Goal: Communication & Community: Answer question/provide support

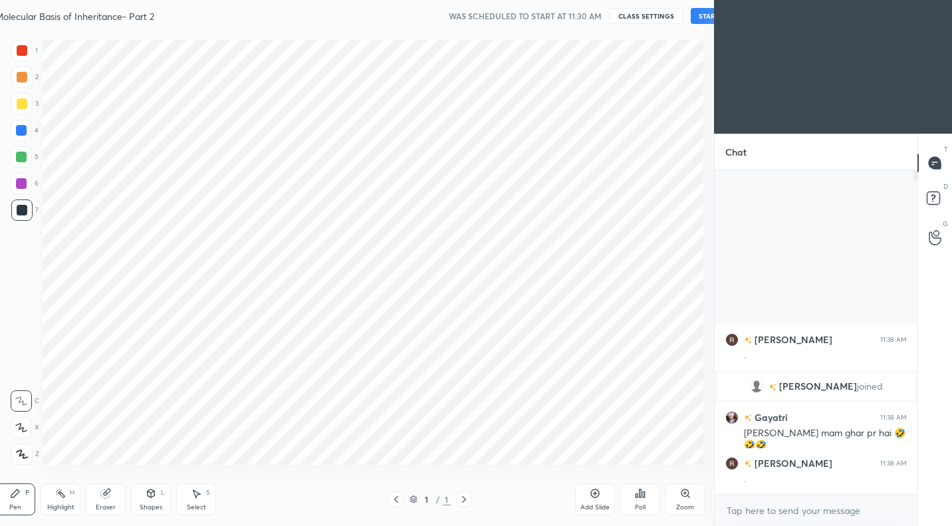
scroll to position [66039, 65819]
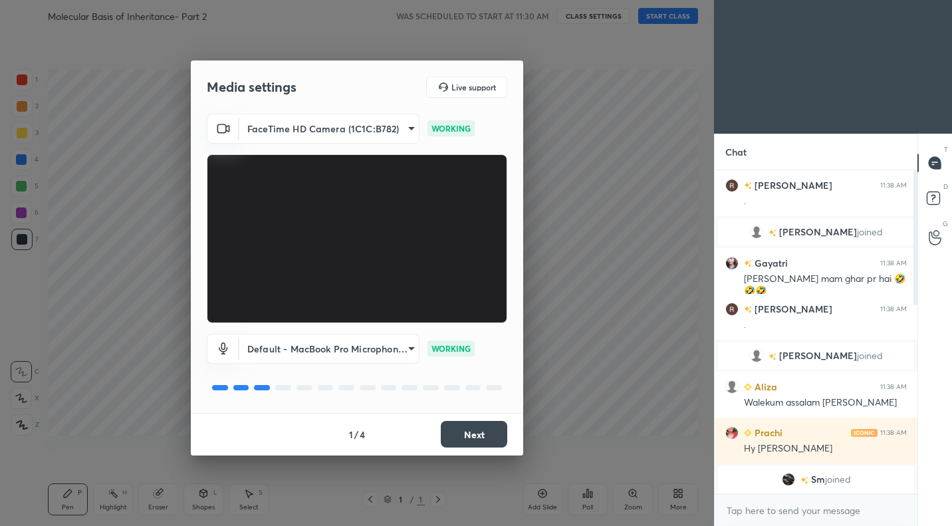
click at [490, 428] on button "Next" at bounding box center [474, 434] width 66 height 27
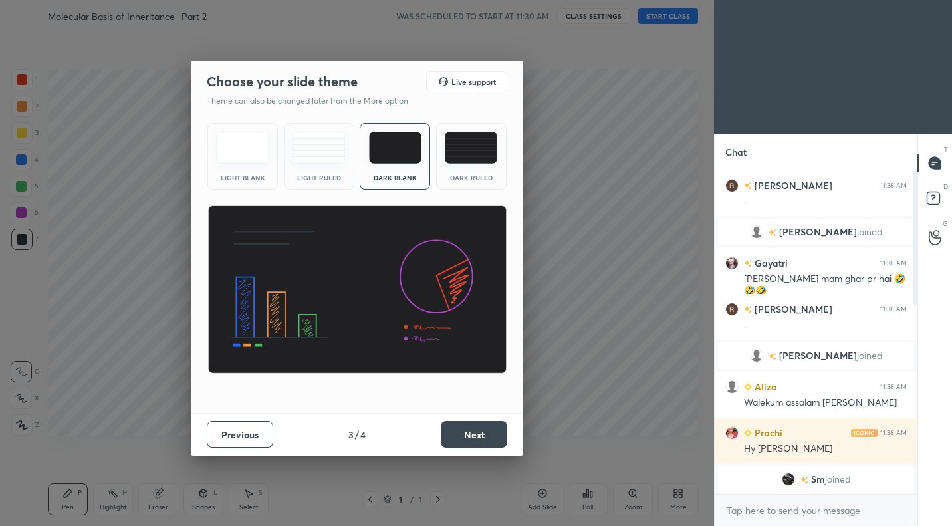
click at [490, 428] on button "Next" at bounding box center [474, 434] width 66 height 27
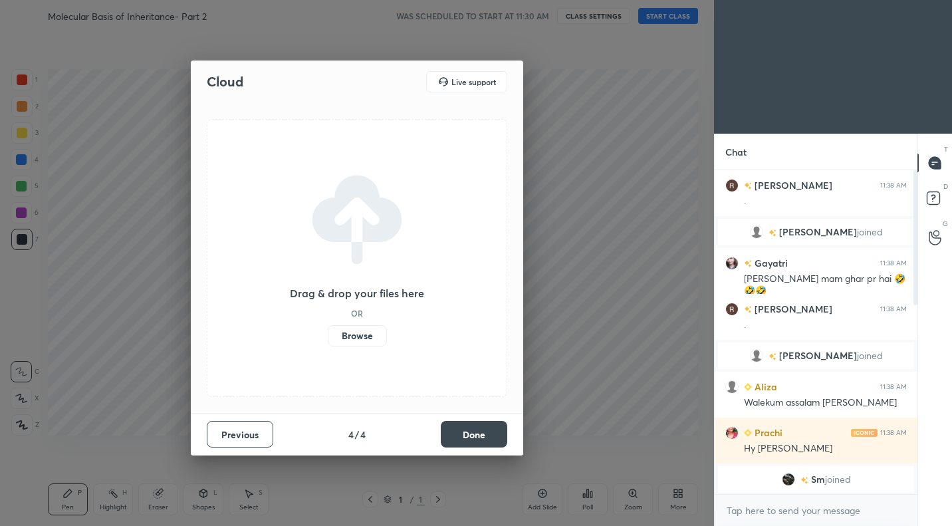
click at [490, 428] on button "Done" at bounding box center [474, 434] width 66 height 27
click at [490, 428] on div "Cloud Live support Drag & drop your files here OR Browse Previous 4 / 4 Done" at bounding box center [357, 263] width 714 height 526
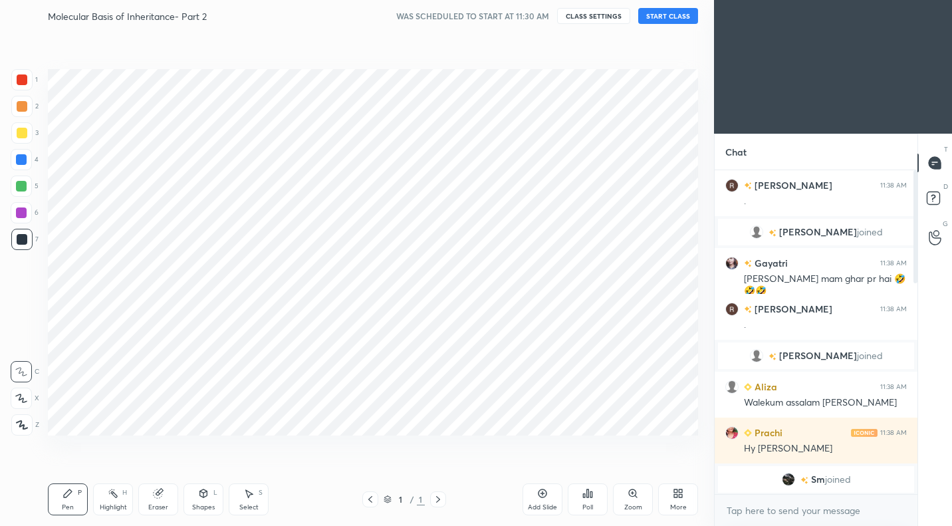
click at [677, 15] on button "START CLASS" at bounding box center [668, 16] width 60 height 16
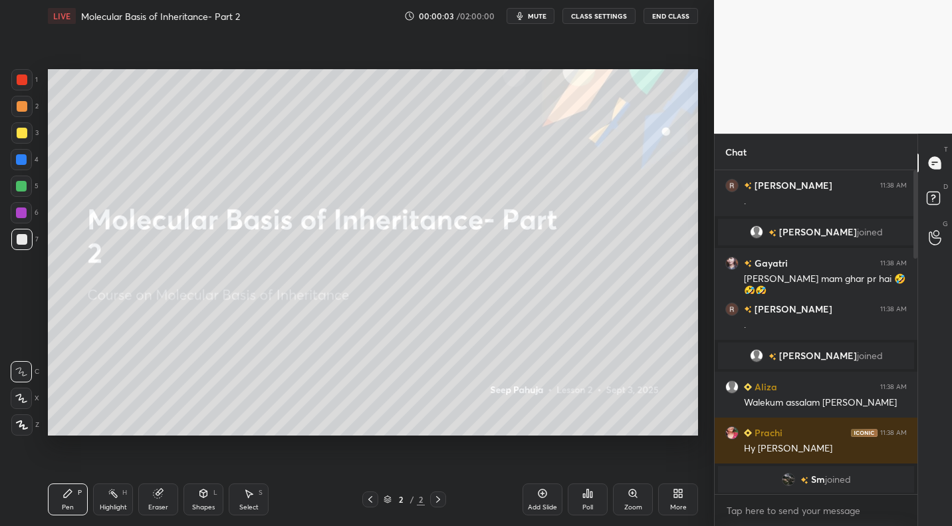
click at [525, 17] on icon "button" at bounding box center [520, 16] width 11 height 11
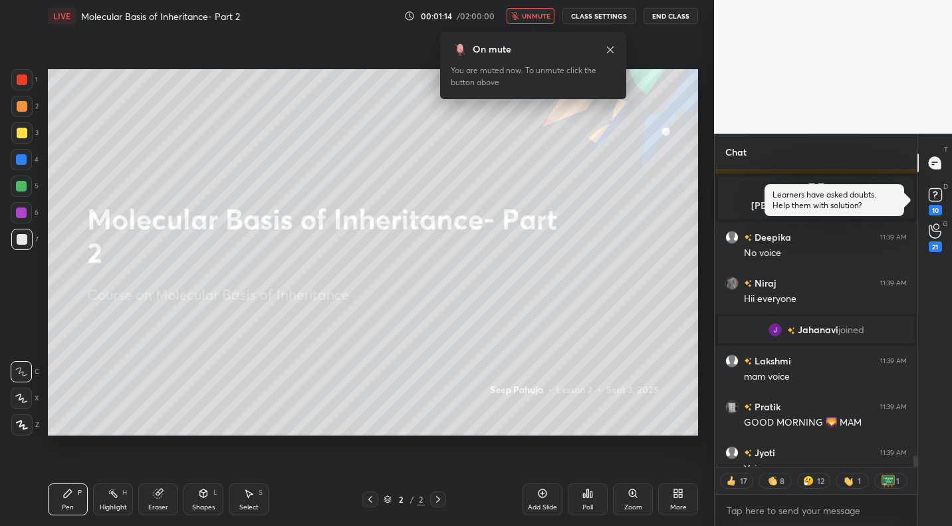
scroll to position [7594, 0]
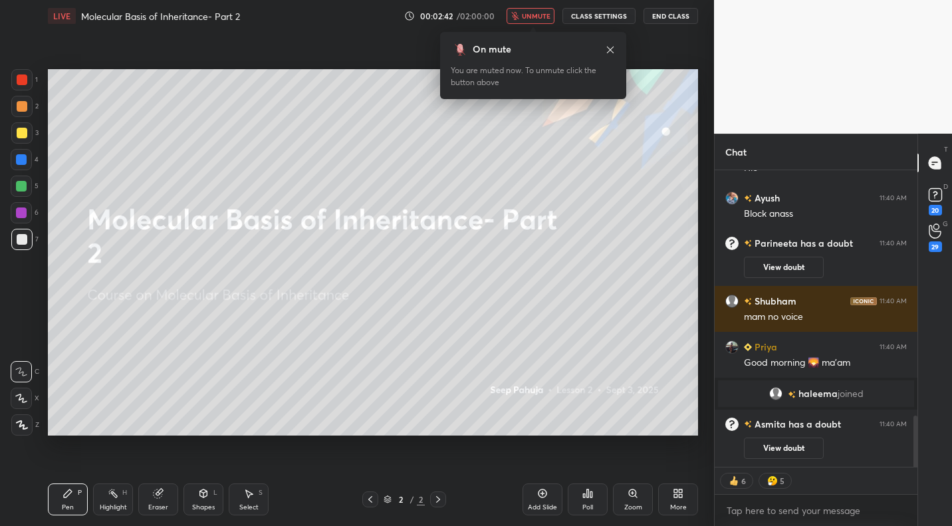
click at [543, 20] on span "unmute" at bounding box center [536, 15] width 29 height 9
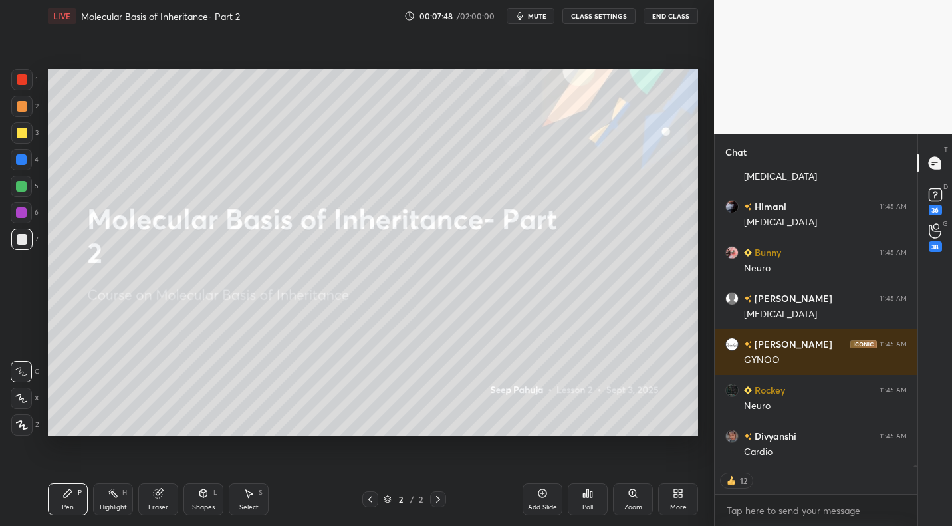
drag, startPoint x: 489, startPoint y: 525, endPoint x: 488, endPoint y: 518, distance: 6.7
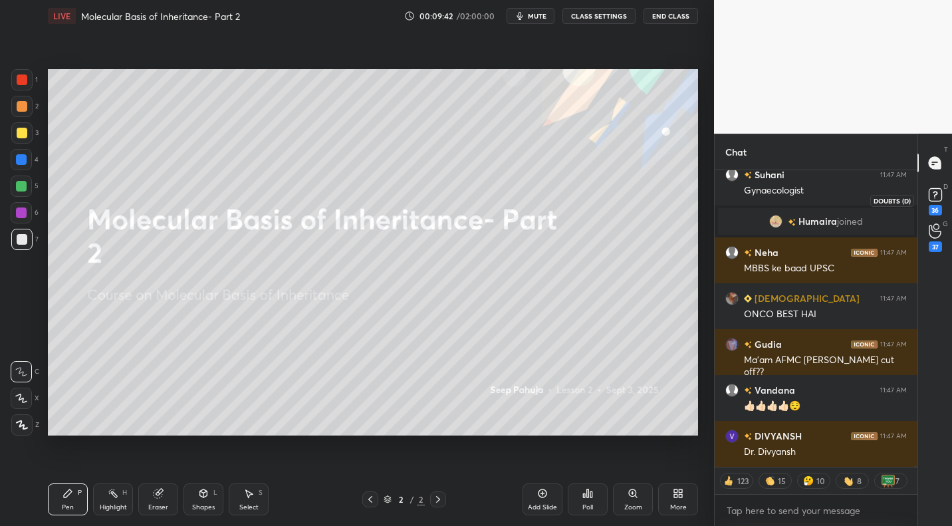
click at [935, 199] on rect at bounding box center [935, 195] width 13 height 13
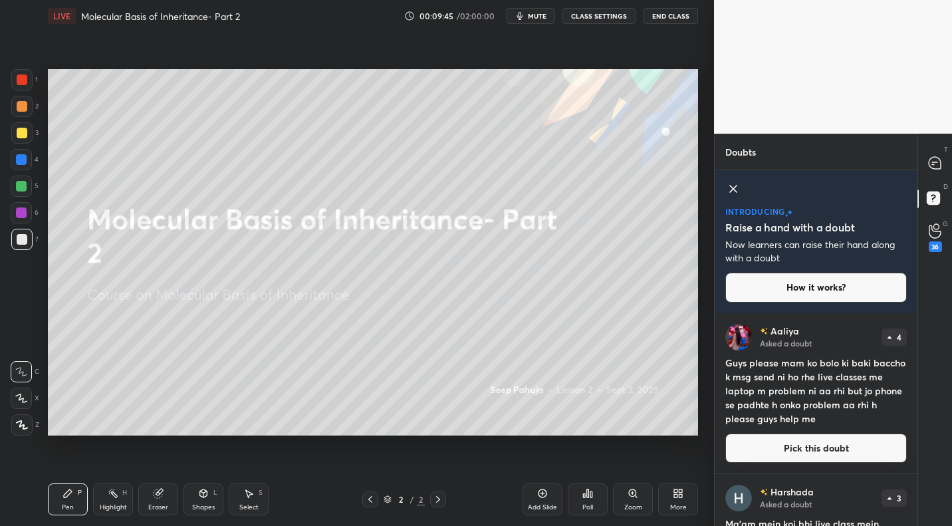
click at [750, 435] on div "Aaliya Asked a doubt 4 Guys please mam ko bolo ki baki baccho k msg send ni ho …" at bounding box center [816, 393] width 203 height 160
click at [774, 449] on button "Pick this doubt" at bounding box center [815, 447] width 181 height 29
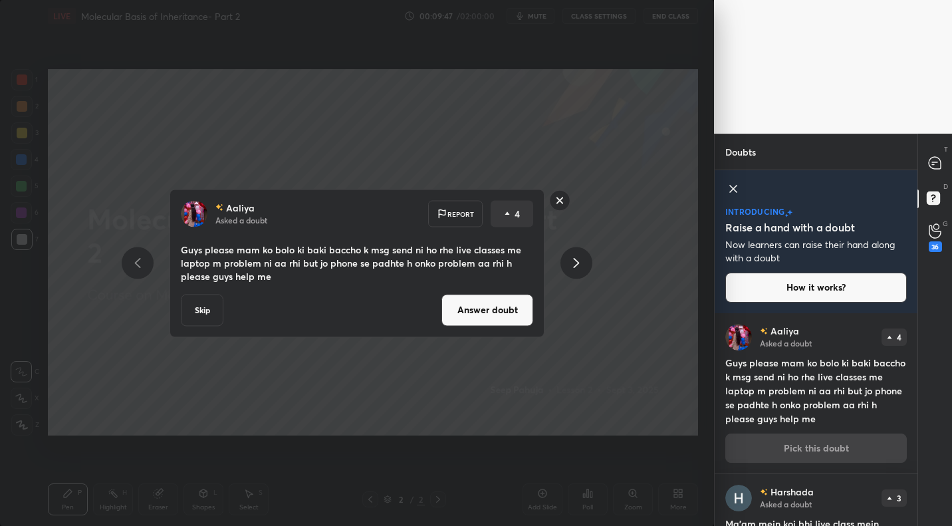
click at [521, 314] on button "Answer doubt" at bounding box center [487, 310] width 92 height 32
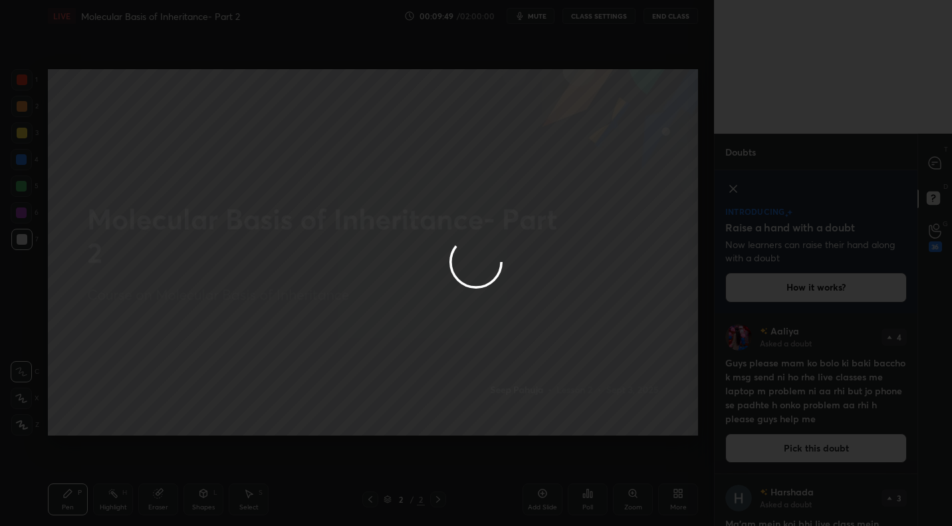
click at [927, 176] on div at bounding box center [476, 263] width 952 height 526
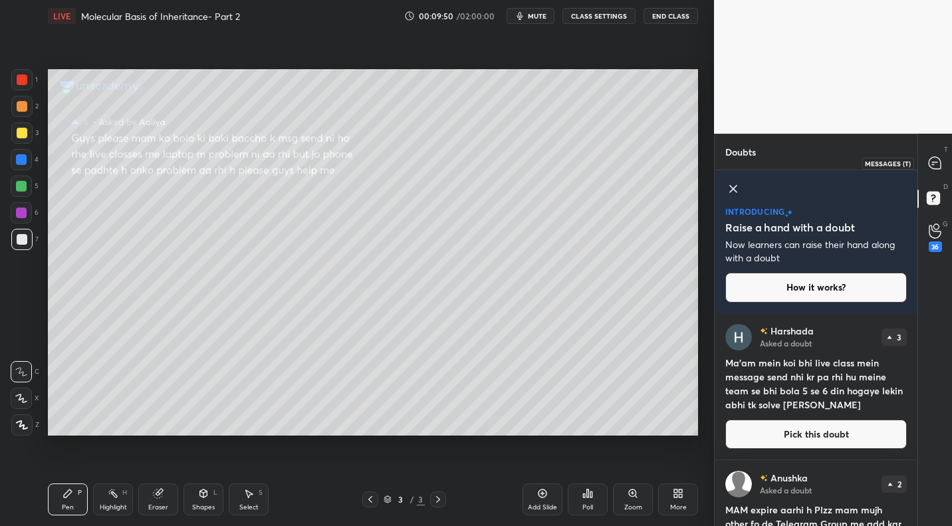
click at [931, 169] on icon at bounding box center [935, 163] width 14 height 14
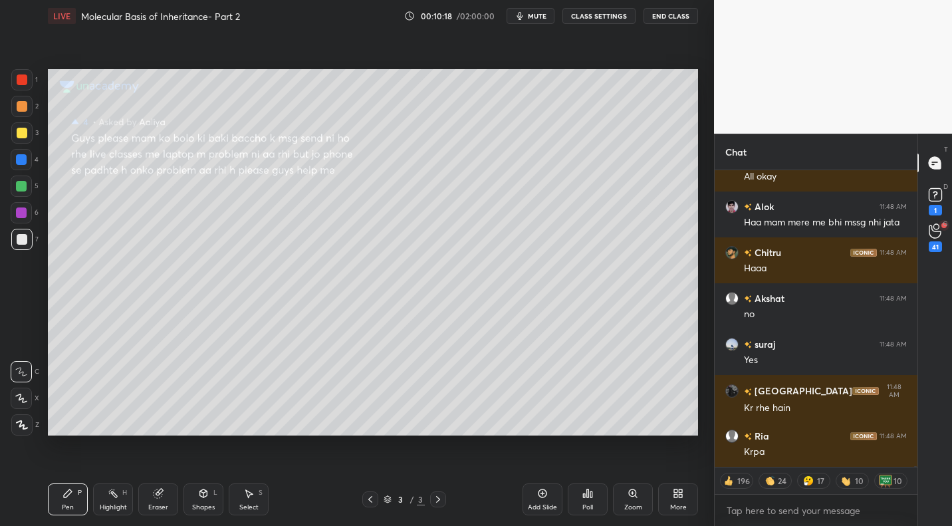
click at [586, 492] on icon at bounding box center [587, 493] width 11 height 11
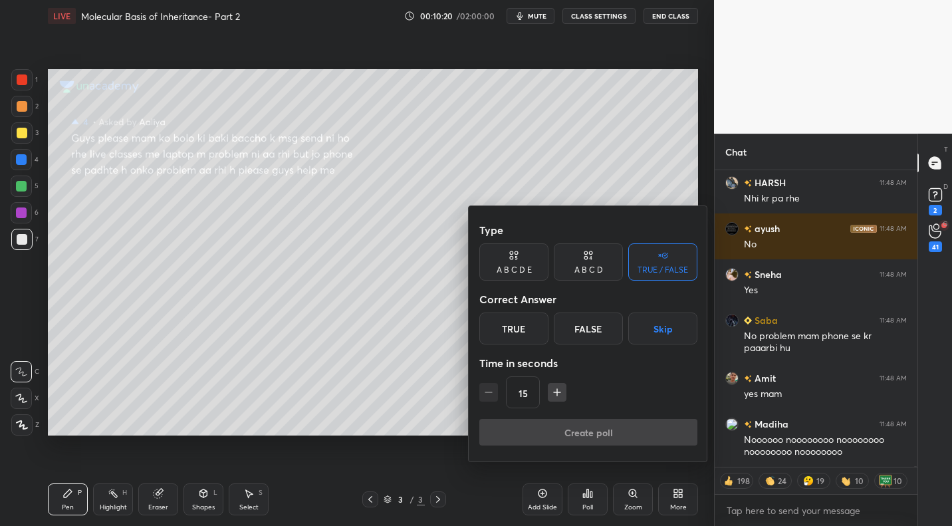
click at [679, 327] on button "Skip" at bounding box center [662, 328] width 69 height 32
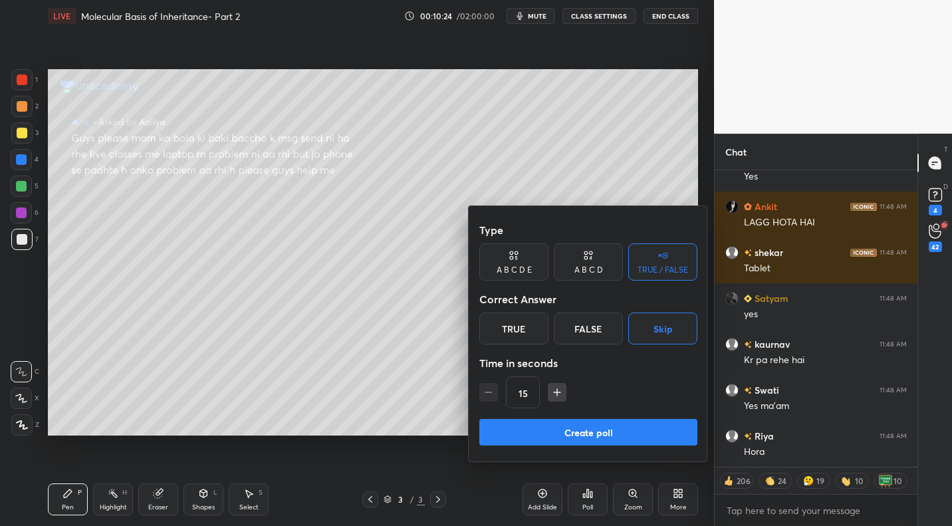
click at [542, 431] on button "Create poll" at bounding box center [588, 432] width 218 height 27
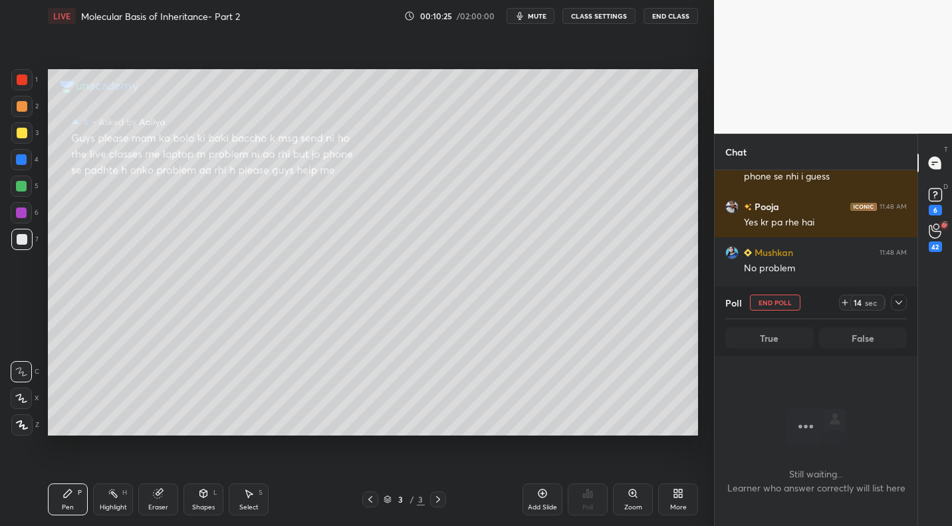
click at [900, 302] on icon at bounding box center [898, 302] width 7 height 4
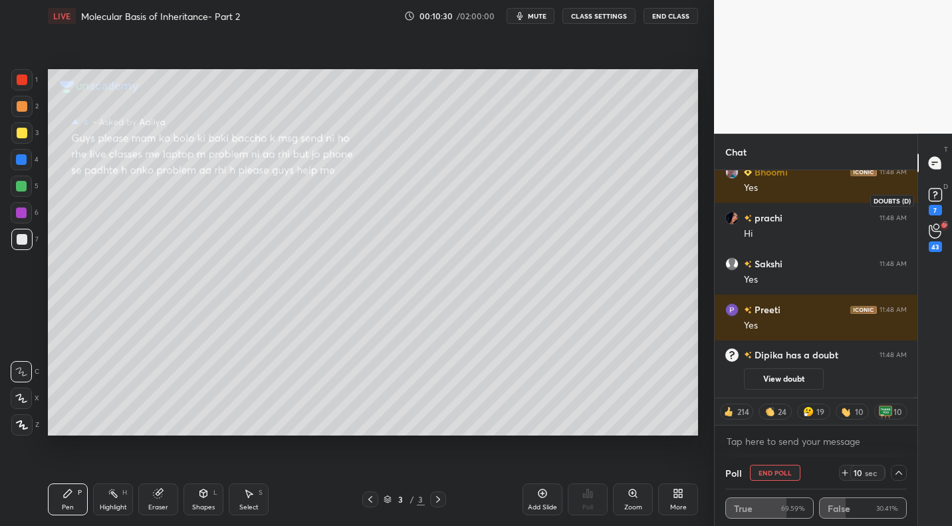
click at [934, 198] on icon at bounding box center [934, 197] width 1 height 1
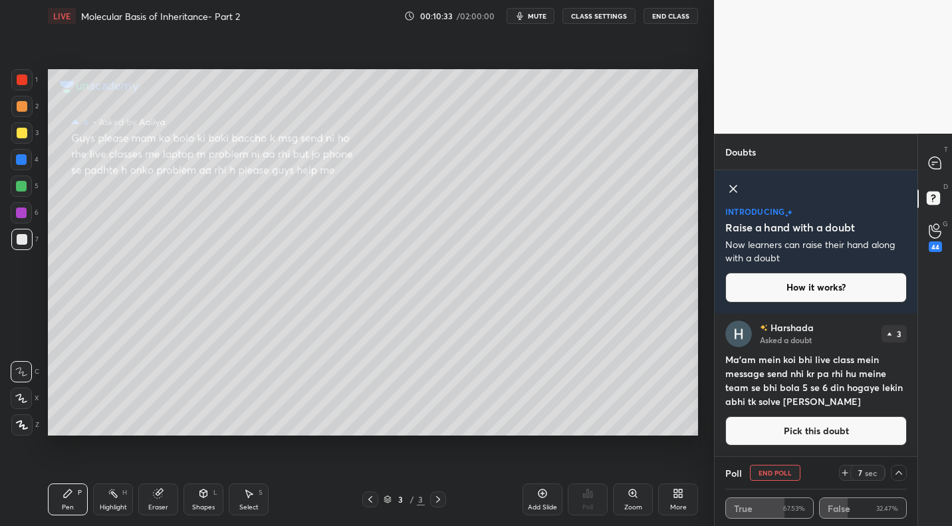
click at [740, 435] on button "Pick this doubt" at bounding box center [815, 430] width 181 height 29
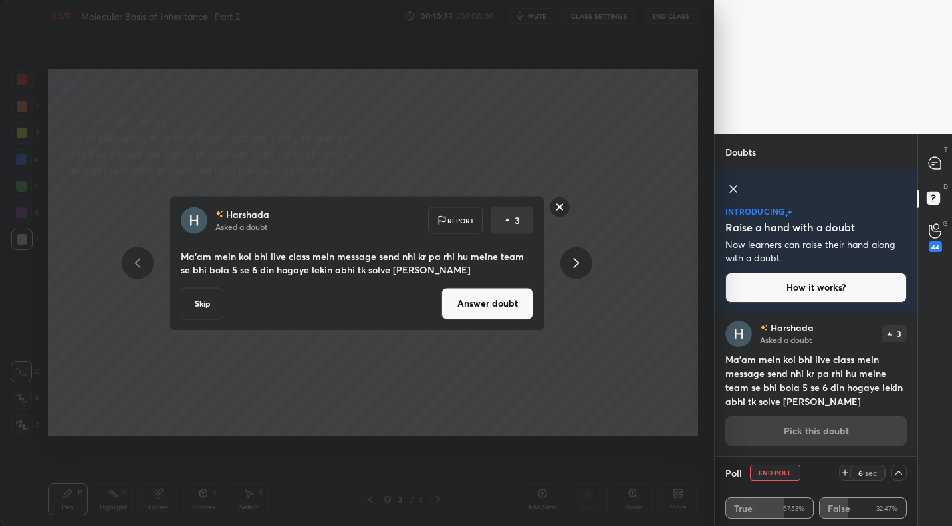
drag, startPoint x: 493, startPoint y: 305, endPoint x: 501, endPoint y: 300, distance: 9.2
click at [493, 305] on button "Answer doubt" at bounding box center [487, 303] width 92 height 32
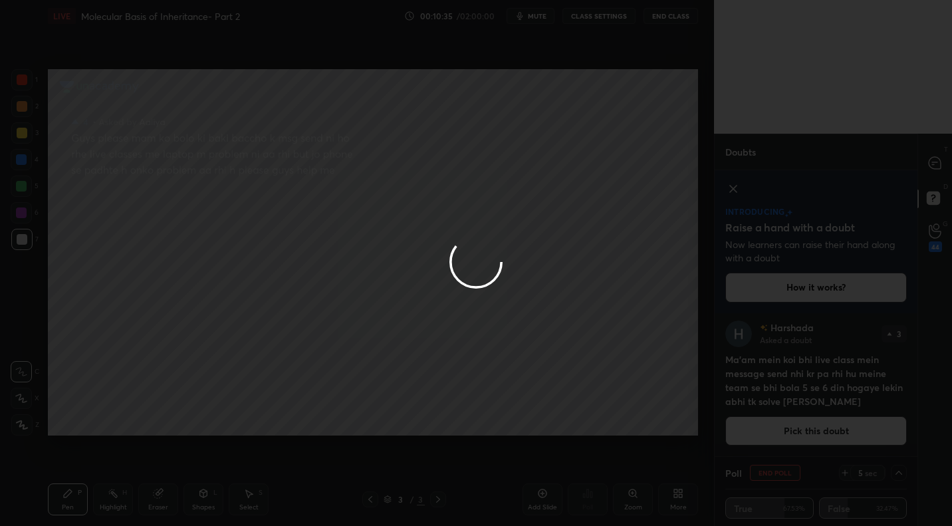
click at [935, 164] on div at bounding box center [476, 263] width 952 height 526
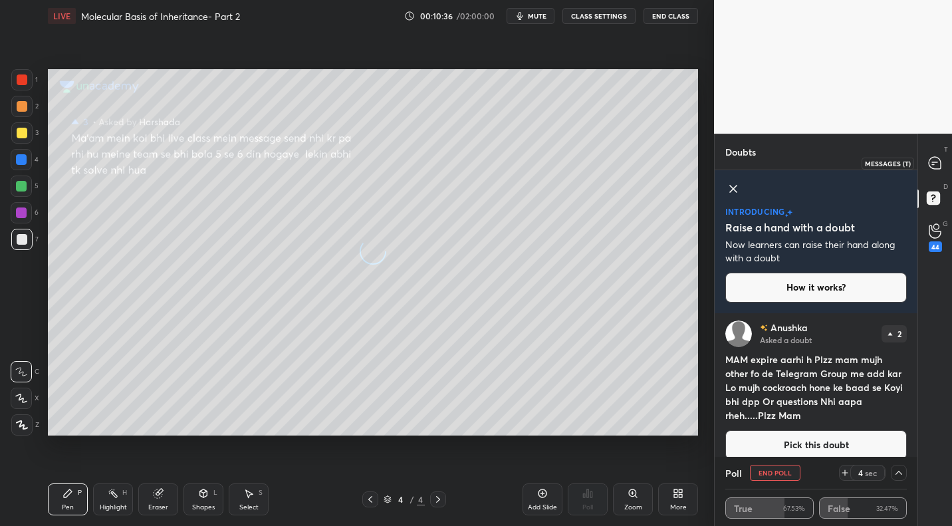
click at [934, 167] on icon at bounding box center [935, 163] width 12 height 12
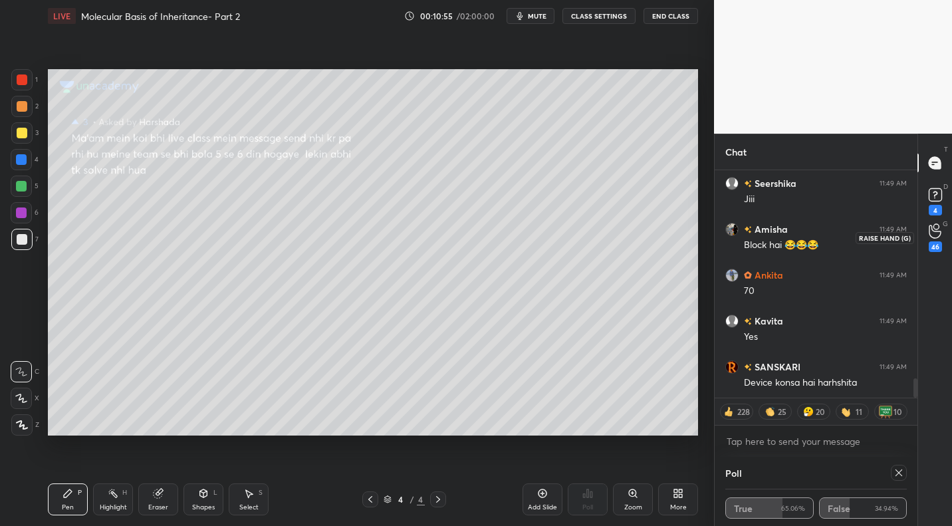
click at [933, 230] on icon at bounding box center [935, 231] width 12 height 13
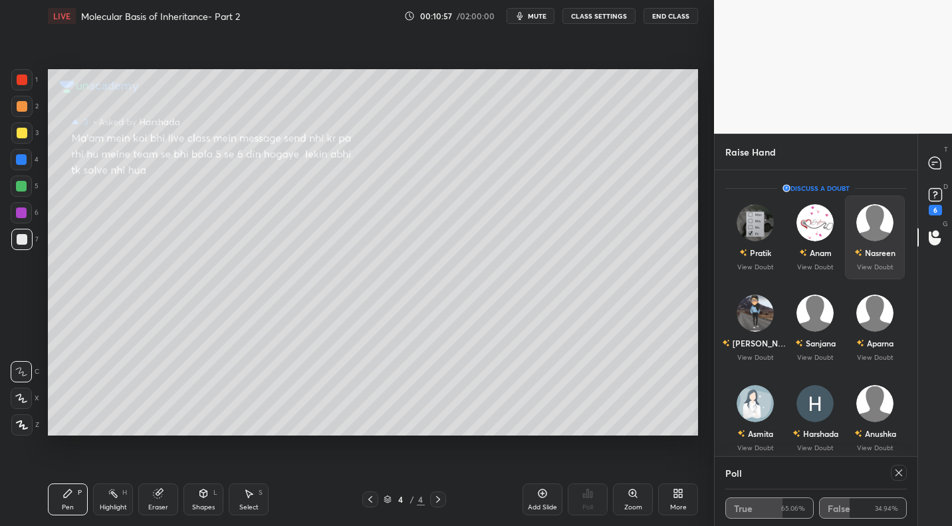
click at [877, 246] on div "Nasreen" at bounding box center [874, 252] width 41 height 23
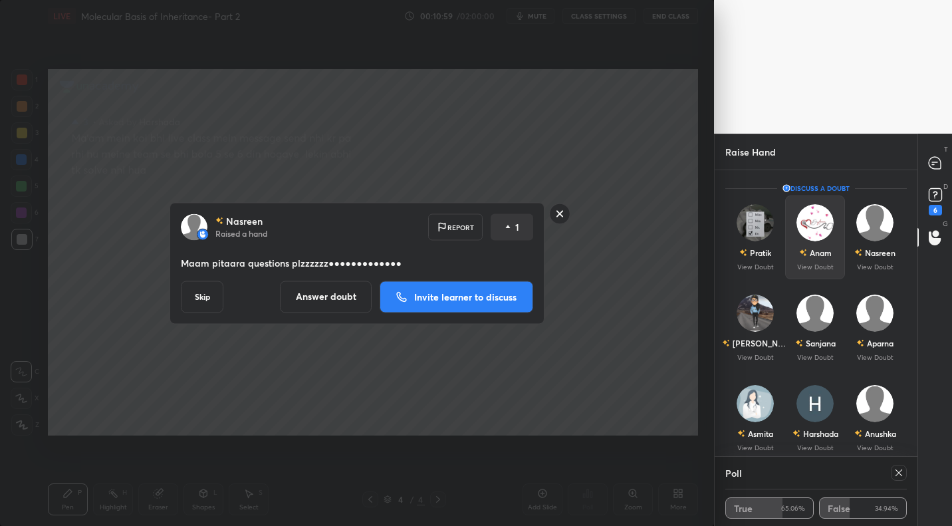
click at [821, 224] on img "grid" at bounding box center [814, 222] width 37 height 37
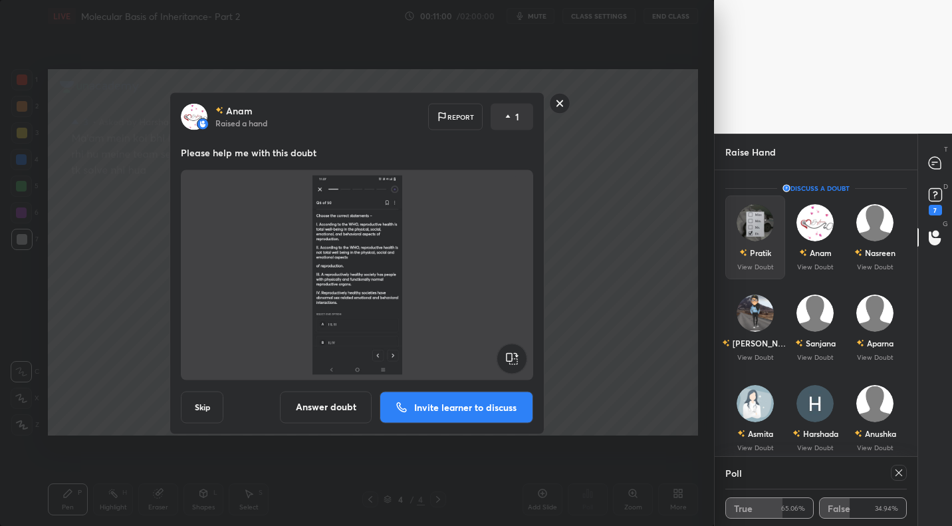
click at [766, 233] on img "grid" at bounding box center [755, 222] width 37 height 37
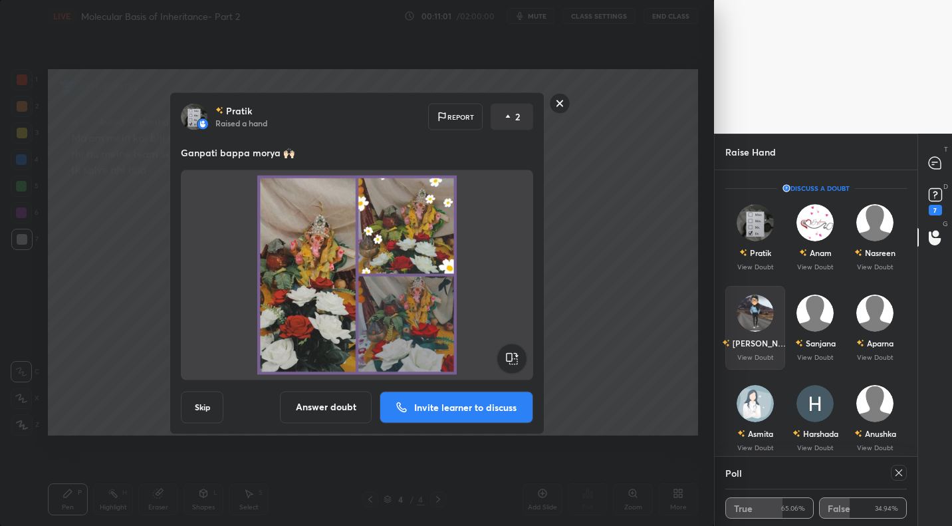
click at [746, 320] on img "grid" at bounding box center [755, 313] width 37 height 37
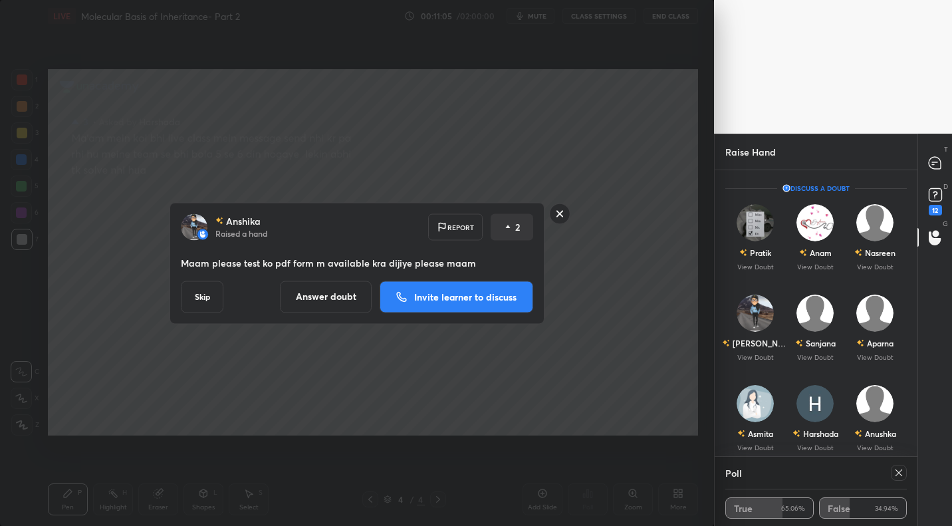
click at [518, 302] on button "Invite learner to discuss" at bounding box center [457, 297] width 154 height 32
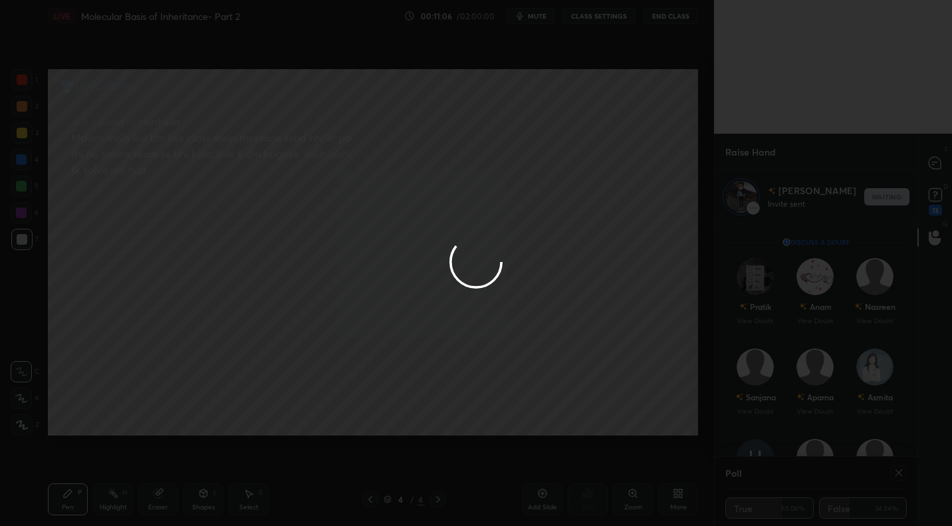
click at [921, 163] on div at bounding box center [476, 263] width 952 height 526
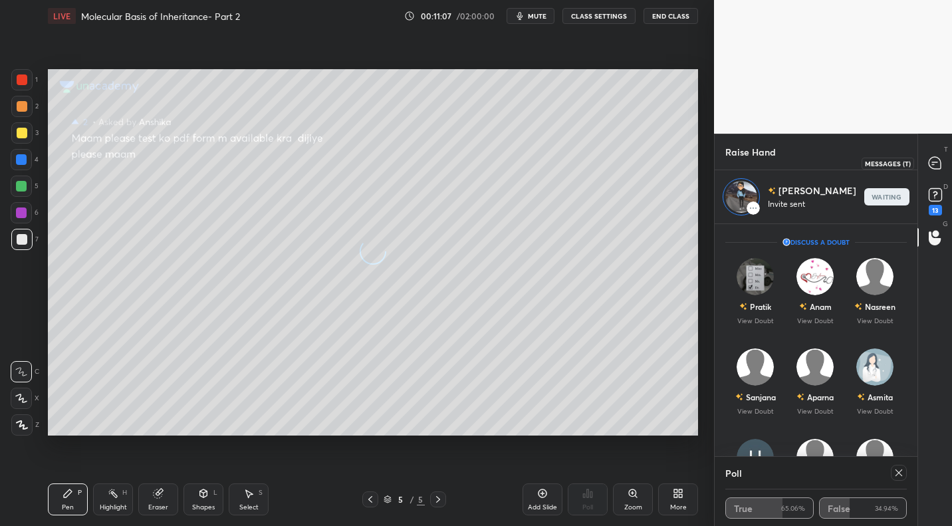
click at [930, 165] on icon at bounding box center [935, 163] width 12 height 12
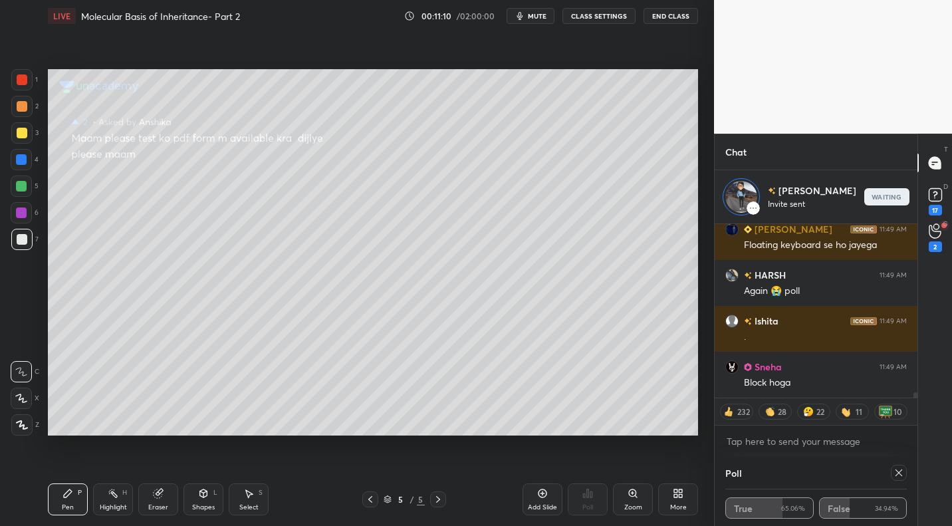
click at [26, 136] on div at bounding box center [22, 133] width 11 height 11
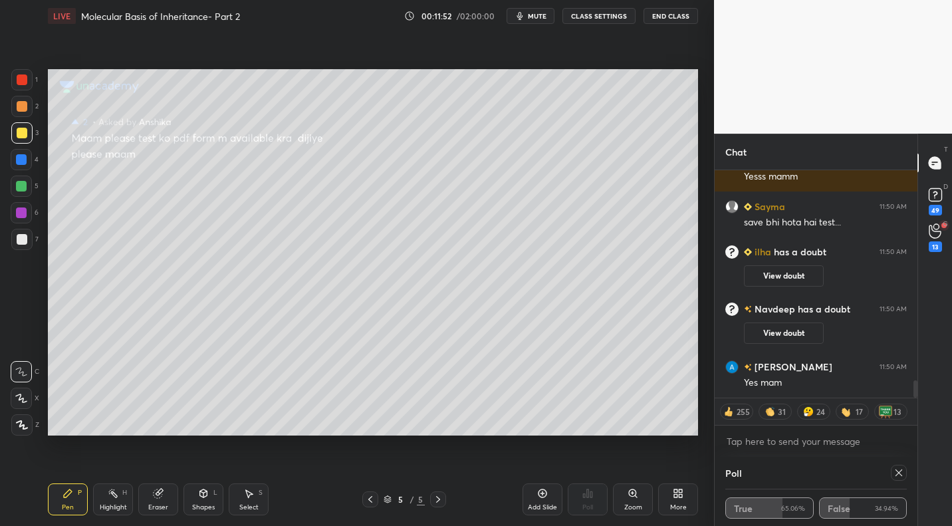
type textarea "x"
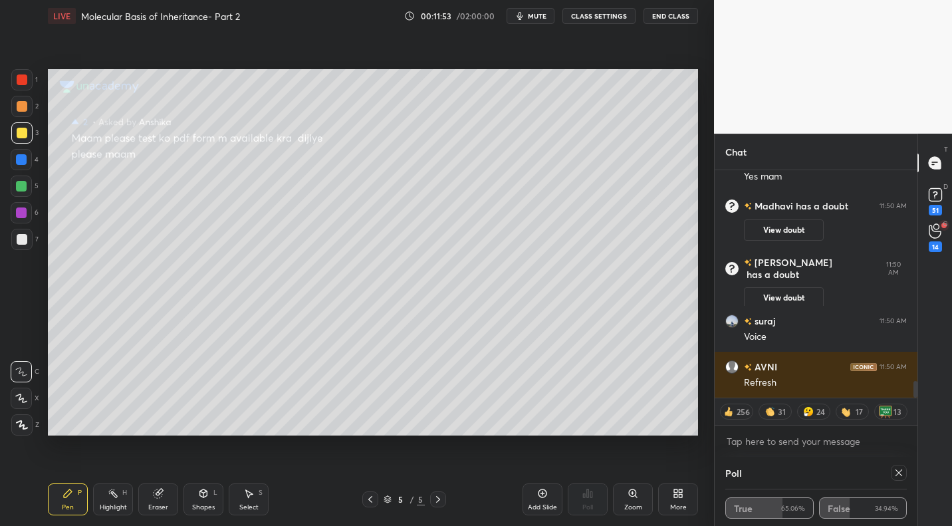
click at [370, 495] on icon at bounding box center [370, 499] width 11 height 11
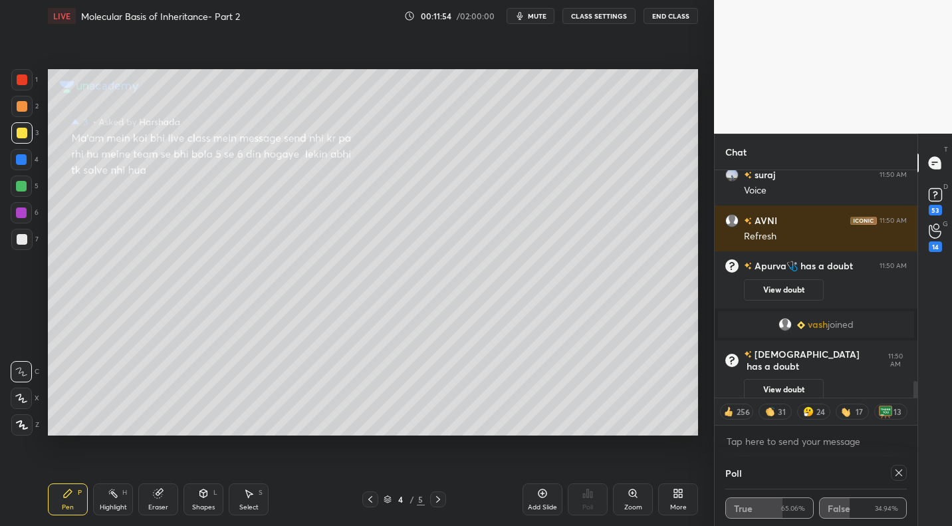
click at [441, 499] on icon at bounding box center [438, 499] width 11 height 11
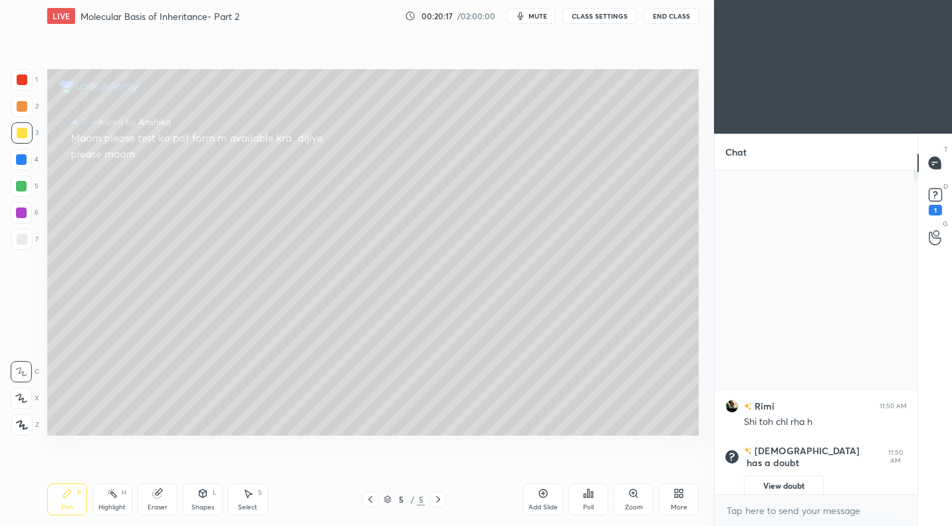
scroll to position [441, 661]
click at [681, 504] on div "More" at bounding box center [678, 507] width 17 height 7
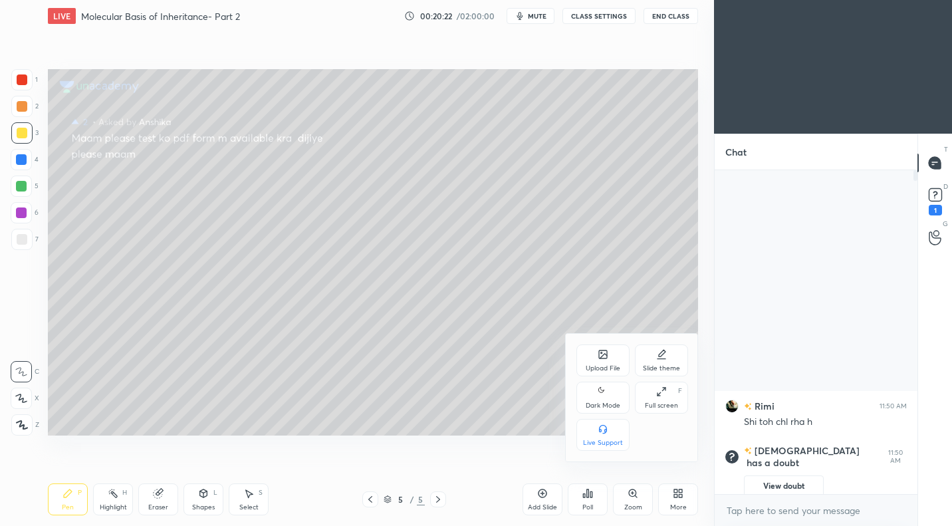
drag, startPoint x: 597, startPoint y: 400, endPoint x: 556, endPoint y: 420, distance: 45.5
click at [597, 400] on div "Dark Mode" at bounding box center [602, 398] width 53 height 32
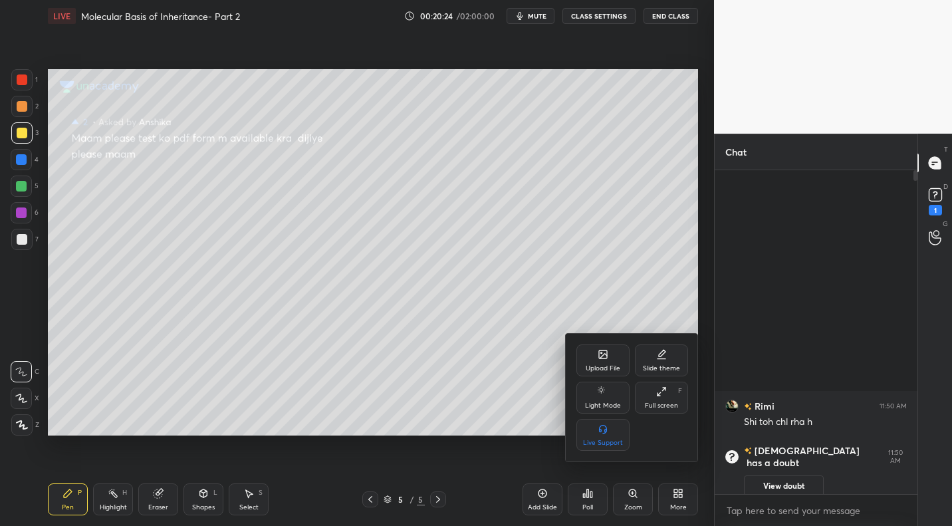
drag, startPoint x: 668, startPoint y: 494, endPoint x: 667, endPoint y: 481, distance: 13.3
click at [667, 494] on div at bounding box center [476, 263] width 952 height 526
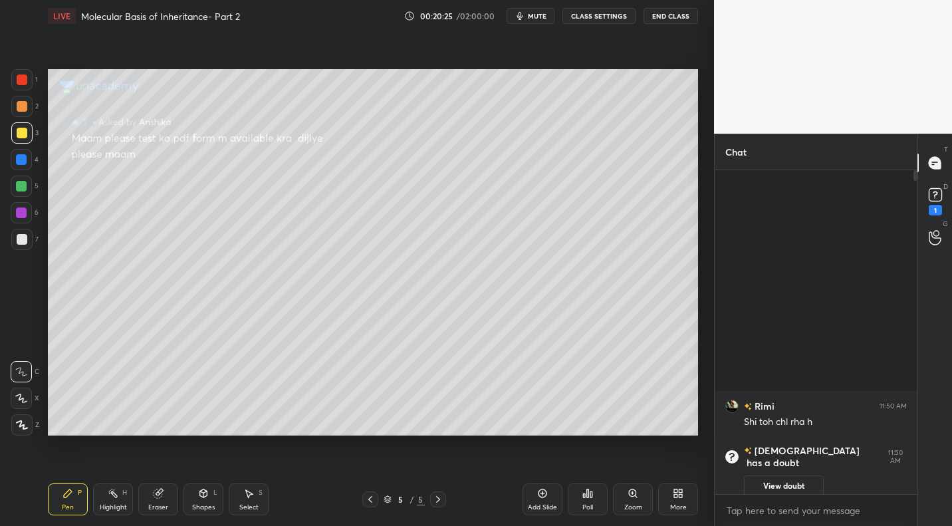
click at [679, 491] on icon at bounding box center [680, 490] width 3 height 3
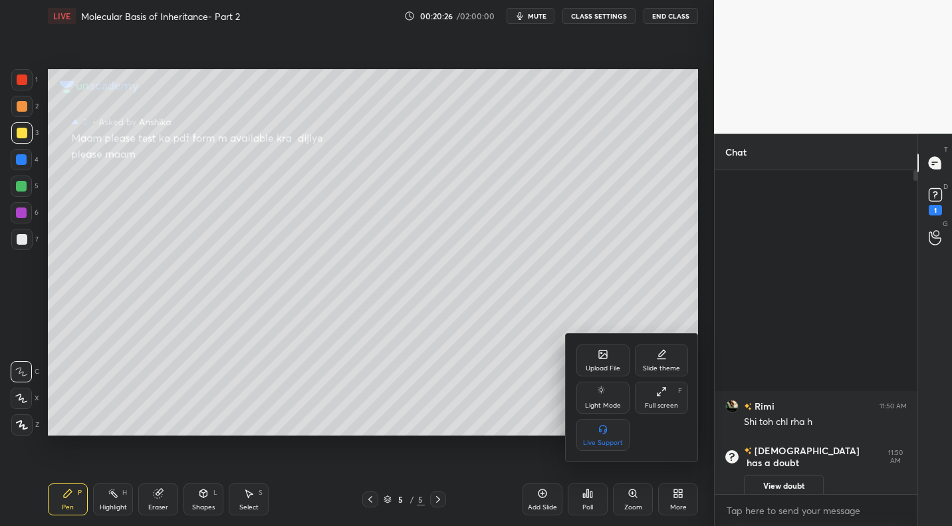
click at [603, 358] on icon at bounding box center [603, 354] width 8 height 8
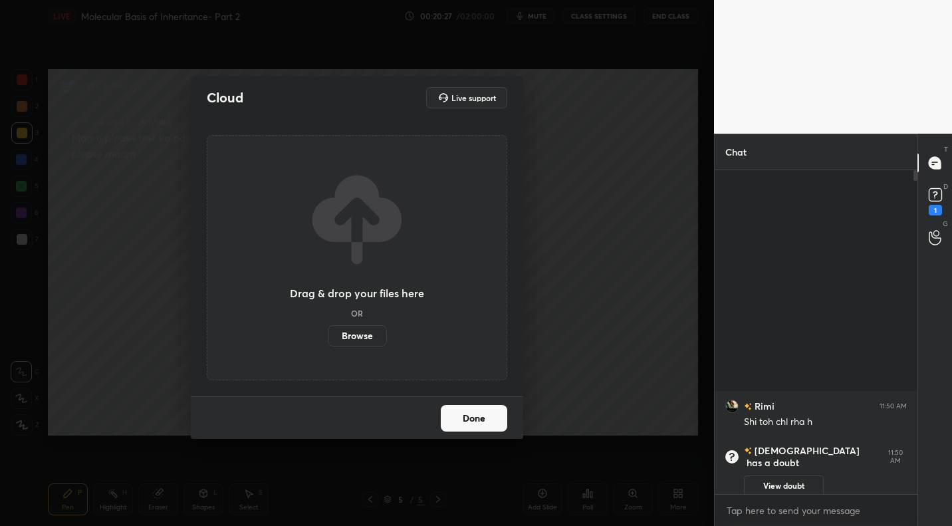
click at [356, 337] on label "Browse" at bounding box center [357, 335] width 59 height 21
click at [328, 337] on input "Browse" at bounding box center [328, 335] width 0 height 21
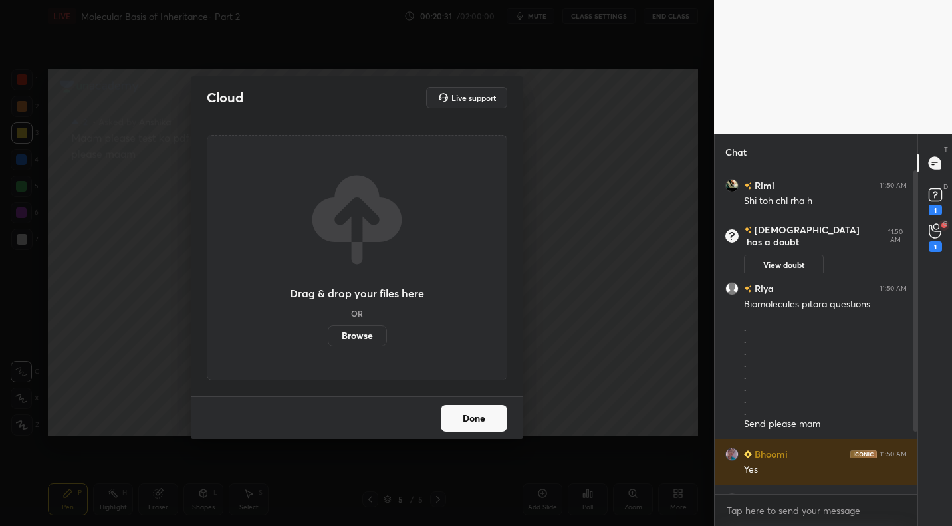
scroll to position [5, 5]
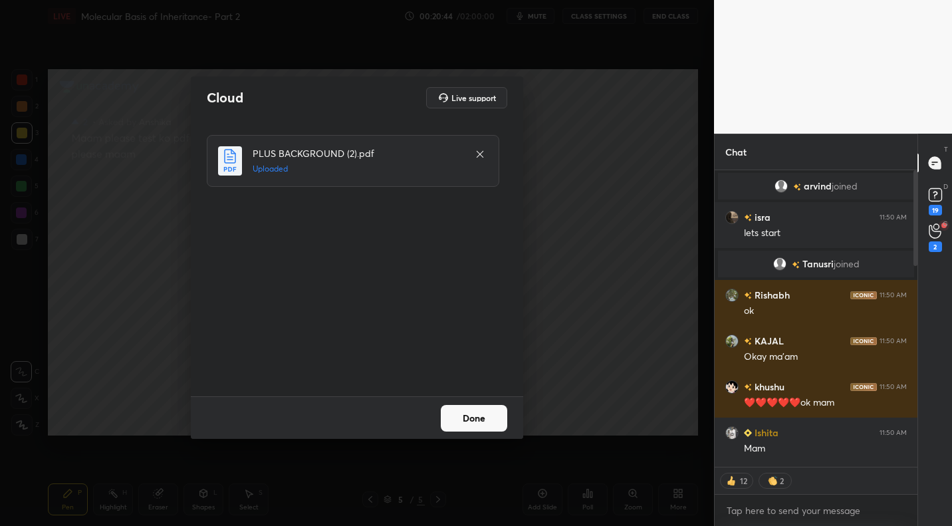
click at [485, 421] on button "Done" at bounding box center [474, 418] width 66 height 27
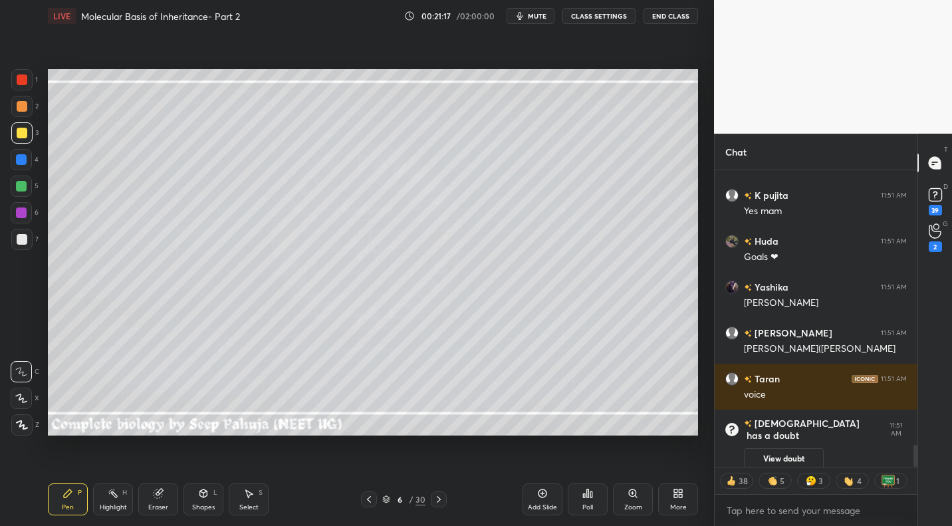
scroll to position [0, 0]
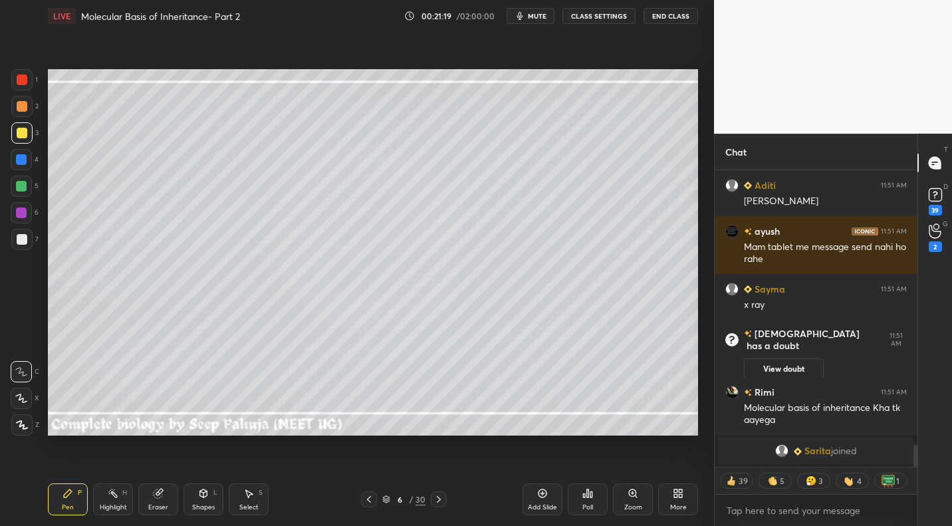
drag, startPoint x: 251, startPoint y: 509, endPoint x: 248, endPoint y: 456, distance: 52.6
click at [251, 507] on div "Select" at bounding box center [248, 507] width 19 height 7
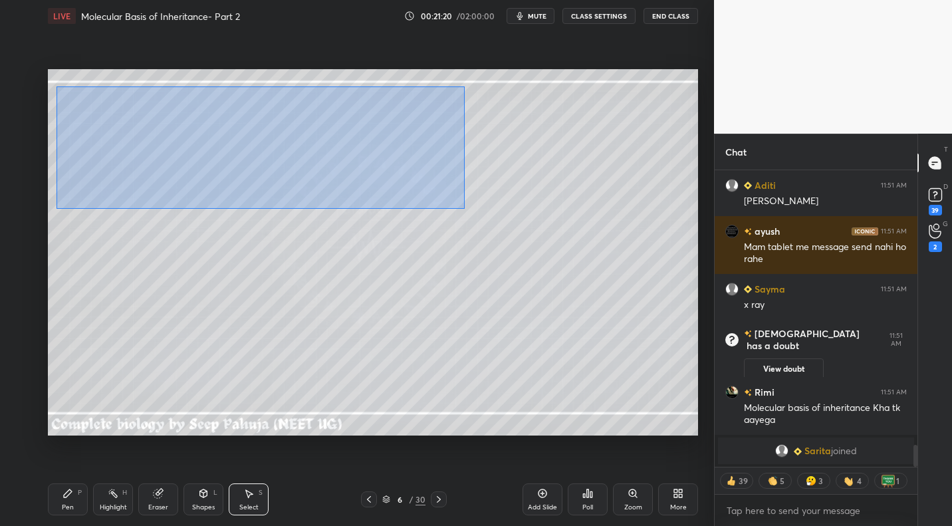
drag, startPoint x: 57, startPoint y: 86, endPoint x: 451, endPoint y: 205, distance: 411.8
click at [456, 206] on div "0 ° Undo Copy Duplicate Duplicate to new slide Delete" at bounding box center [373, 252] width 650 height 366
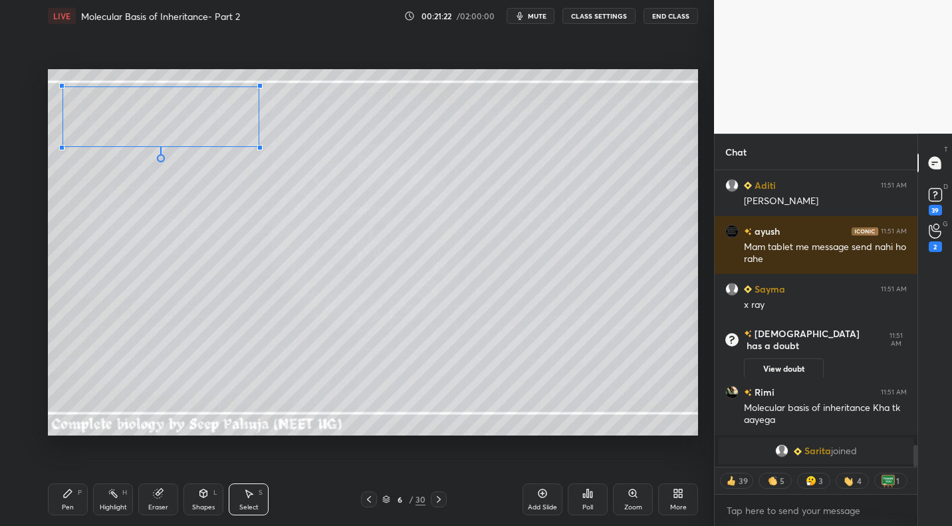
drag, startPoint x: 410, startPoint y: 190, endPoint x: 241, endPoint y: 140, distance: 176.3
click at [257, 145] on div at bounding box center [259, 147] width 5 height 5
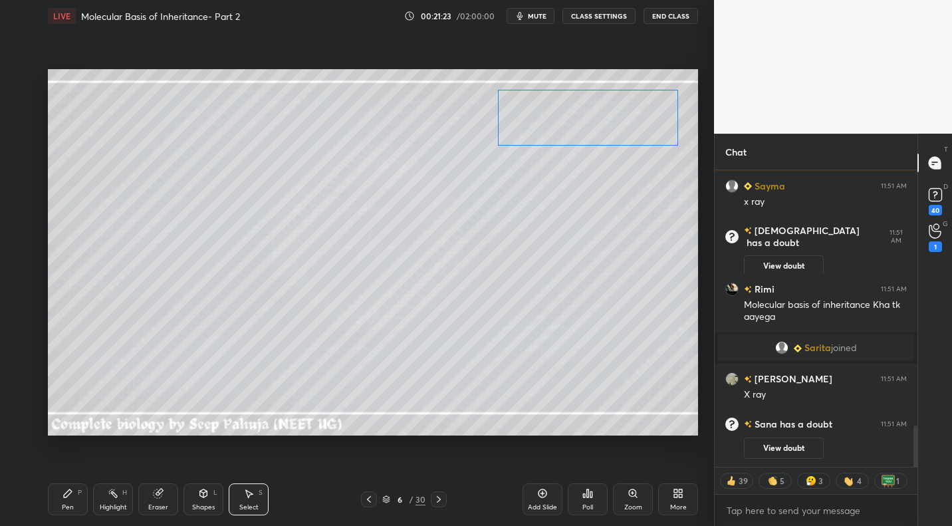
drag, startPoint x: 172, startPoint y: 114, endPoint x: 608, endPoint y: 117, distance: 435.4
click at [610, 118] on div "0 ° Undo Copy Duplicate Duplicate to new slide Delete" at bounding box center [373, 252] width 650 height 366
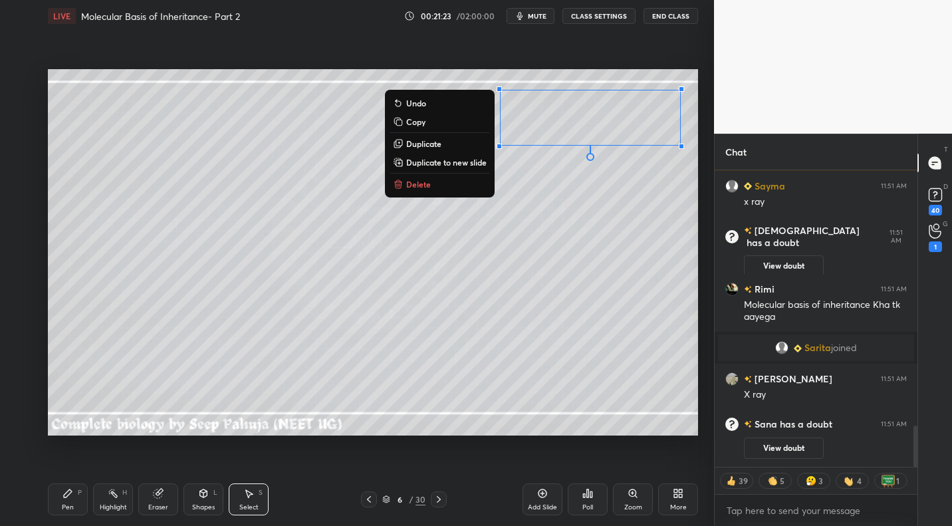
scroll to position [1869, 0]
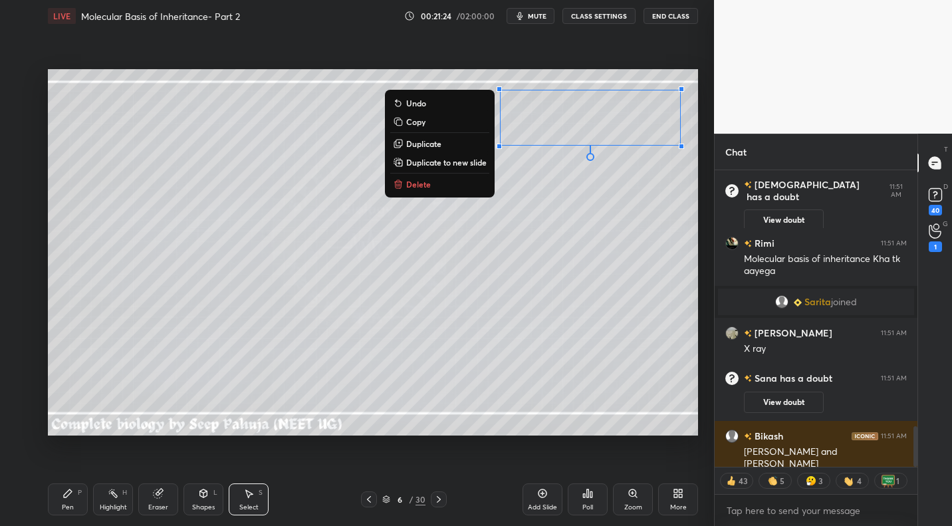
drag, startPoint x: 70, startPoint y: 497, endPoint x: 78, endPoint y: 488, distance: 11.3
click at [70, 497] on icon at bounding box center [67, 493] width 11 height 11
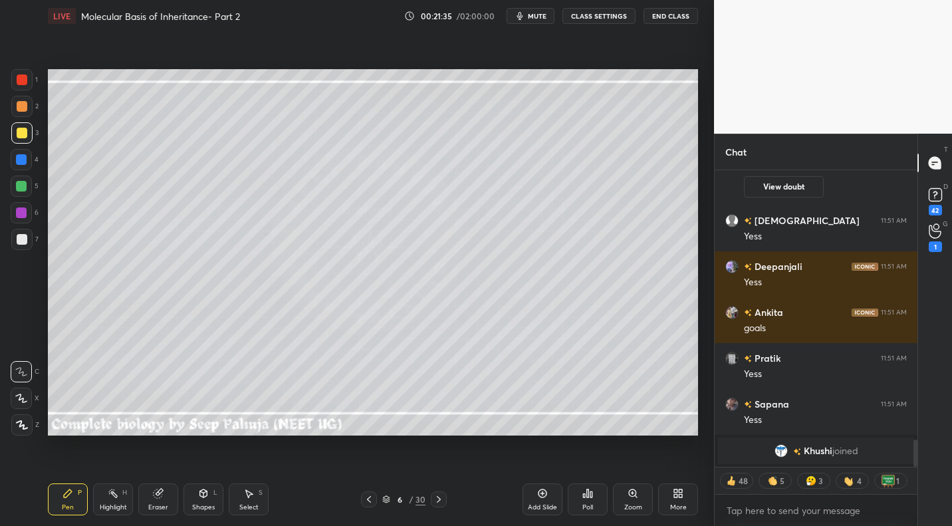
scroll to position [2931, 0]
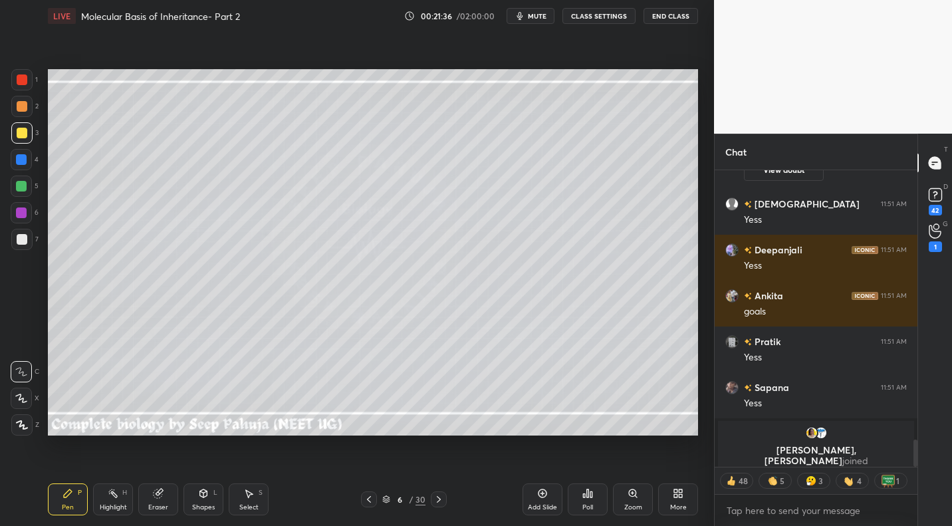
drag, startPoint x: 196, startPoint y: 495, endPoint x: 196, endPoint y: 485, distance: 10.0
click at [196, 495] on div "Shapes L" at bounding box center [203, 499] width 40 height 32
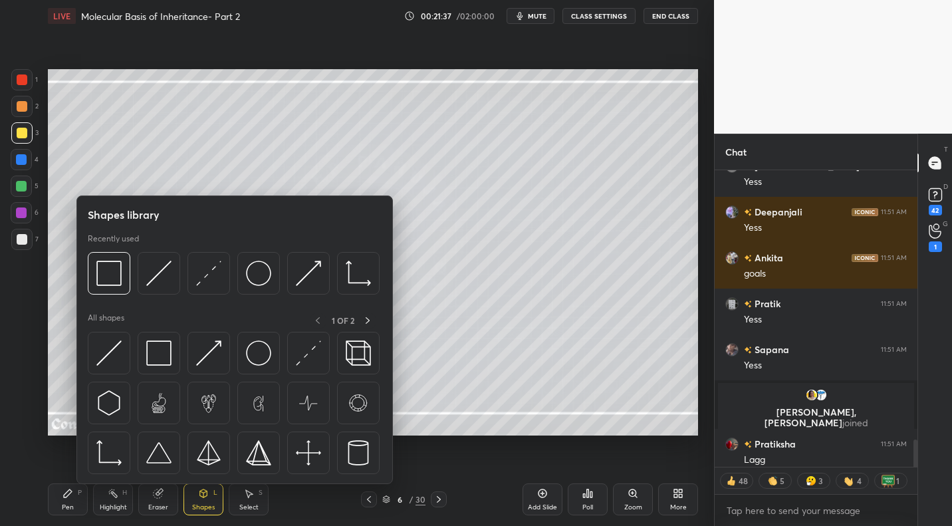
scroll to position [2939, 0]
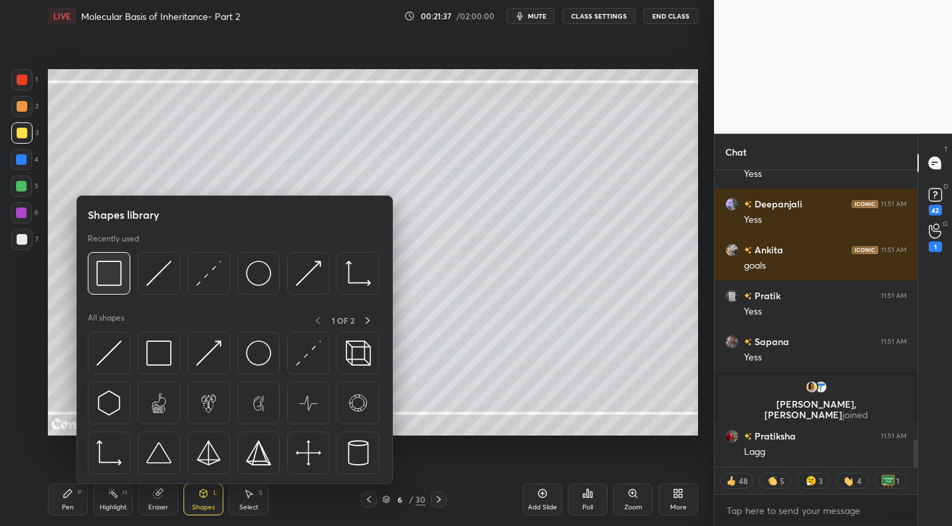
click at [112, 263] on img at bounding box center [108, 273] width 25 height 25
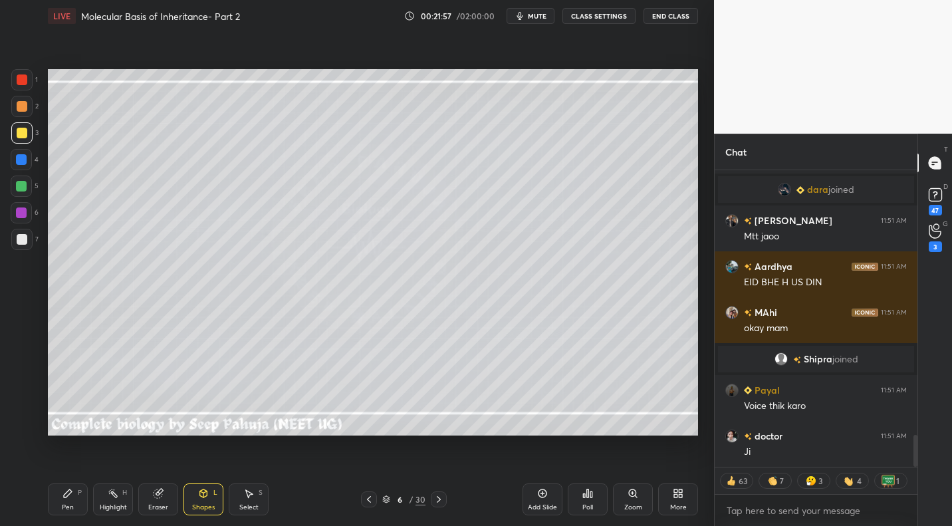
scroll to position [2625, 0]
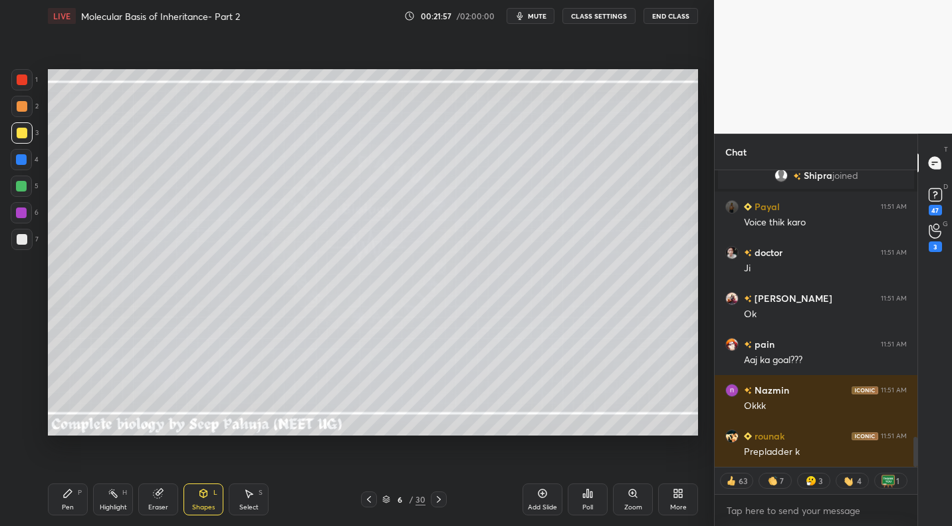
click at [31, 243] on div "7" at bounding box center [24, 239] width 27 height 21
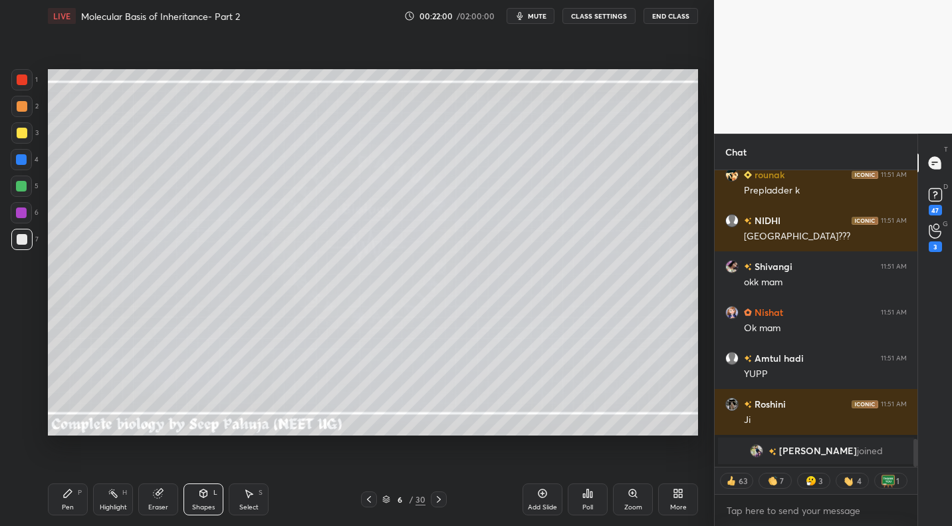
scroll to position [2795, 0]
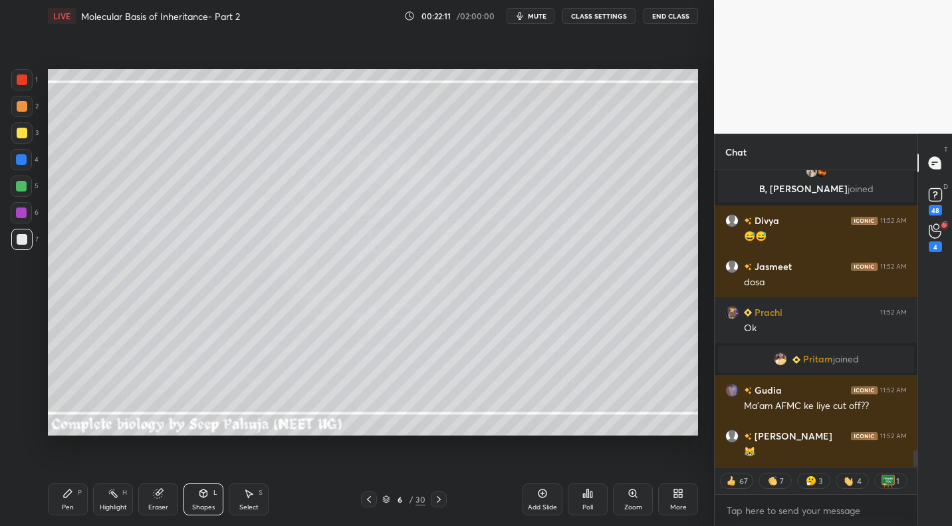
drag, startPoint x: 62, startPoint y: 503, endPoint x: 58, endPoint y: 497, distance: 7.1
click at [62, 504] on div "Pen" at bounding box center [68, 507] width 12 height 7
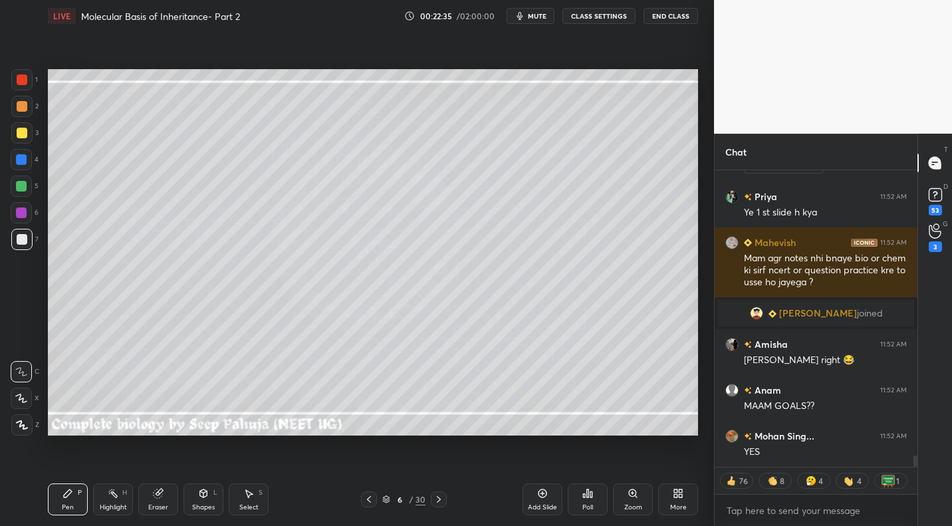
click at [592, 501] on div "Poll" at bounding box center [588, 499] width 40 height 32
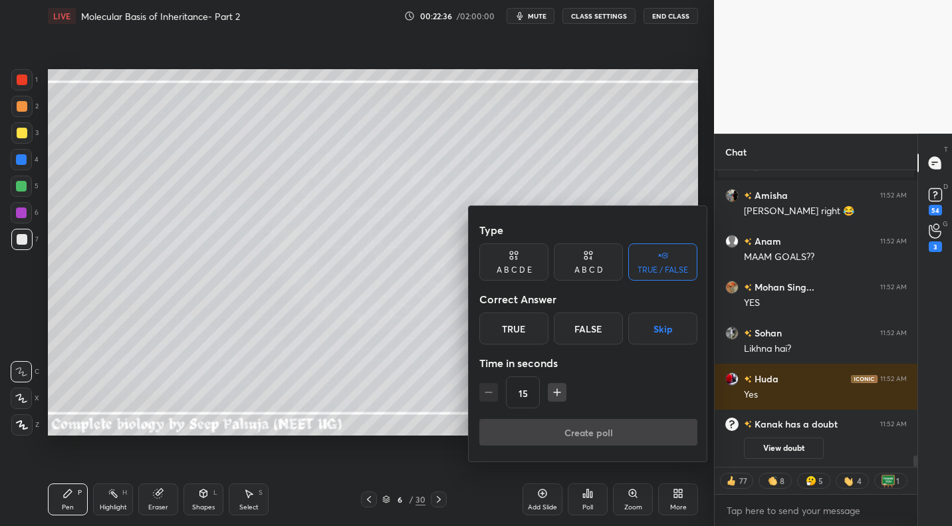
drag, startPoint x: 672, startPoint y: 334, endPoint x: 644, endPoint y: 361, distance: 38.6
click at [672, 334] on button "Skip" at bounding box center [662, 328] width 69 height 32
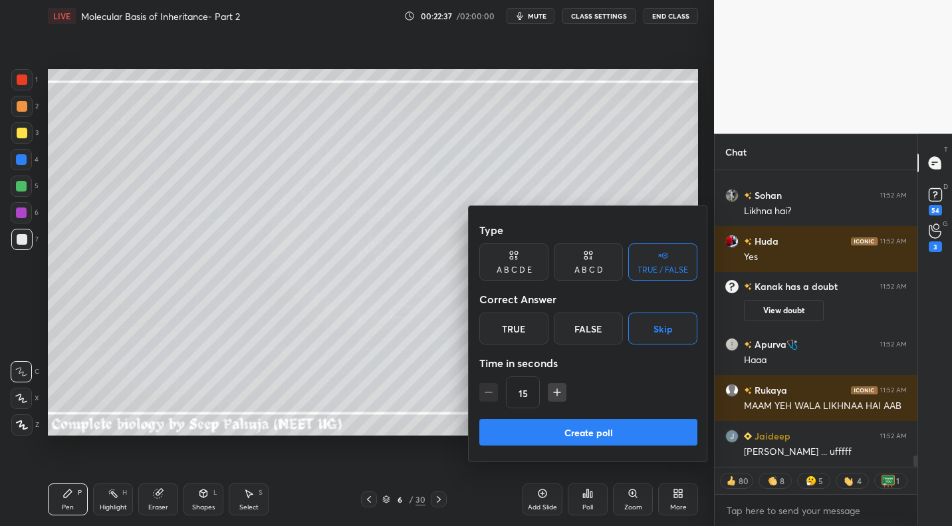
click at [550, 434] on button "Create poll" at bounding box center [588, 432] width 218 height 27
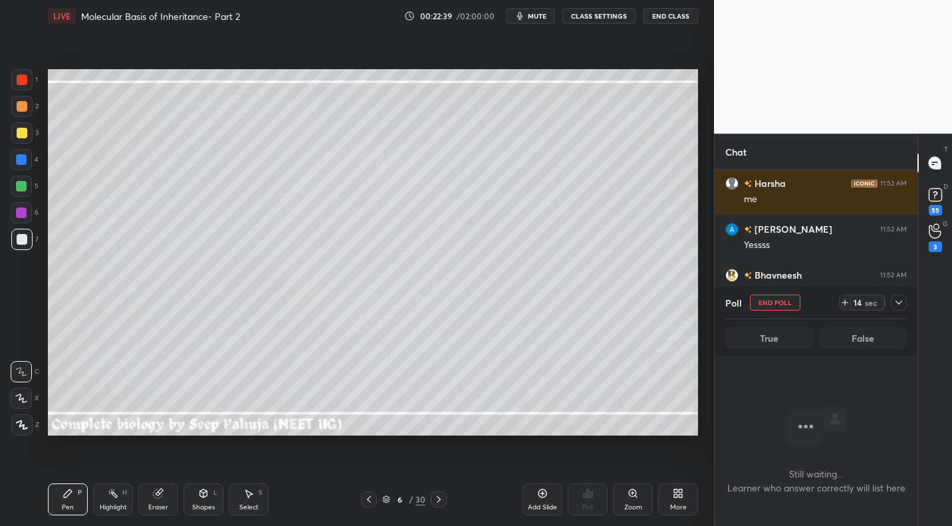
drag, startPoint x: 23, startPoint y: 135, endPoint x: 34, endPoint y: 114, distance: 23.2
click at [23, 135] on div at bounding box center [22, 133] width 11 height 11
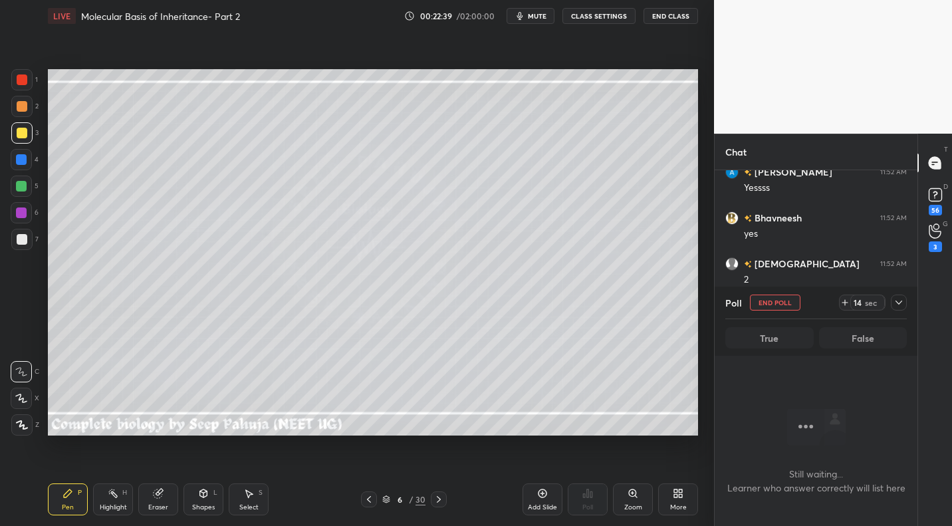
click at [21, 102] on div at bounding box center [22, 106] width 11 height 11
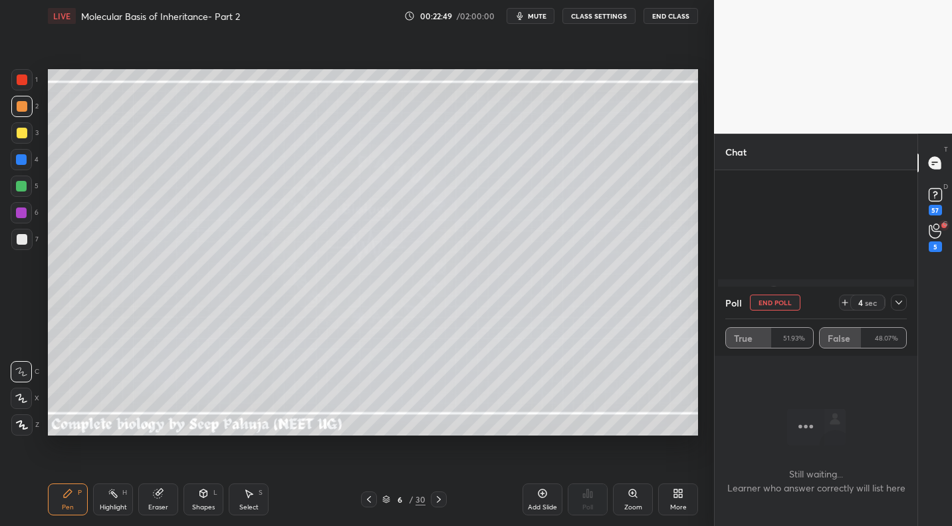
click at [24, 191] on div at bounding box center [21, 186] width 11 height 11
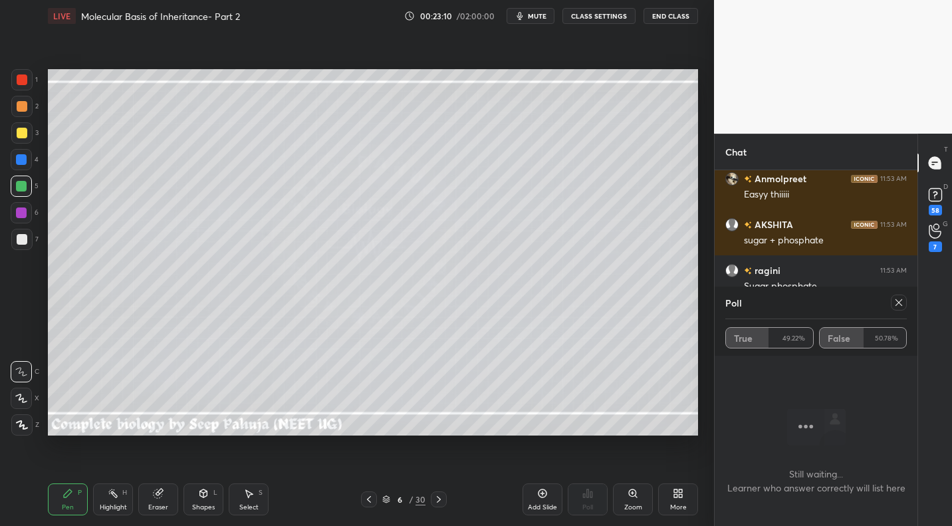
click at [124, 498] on div "Highlight H" at bounding box center [113, 499] width 40 height 32
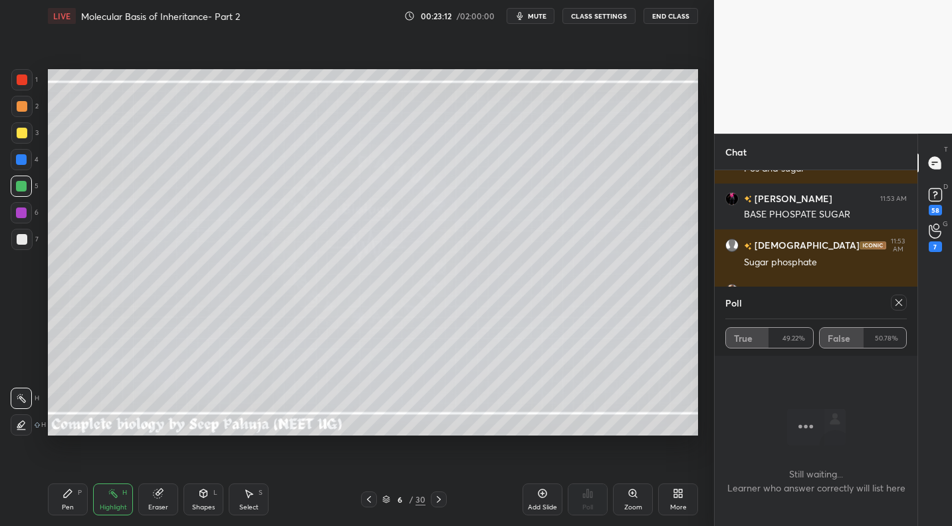
click at [900, 303] on icon at bounding box center [898, 302] width 11 height 11
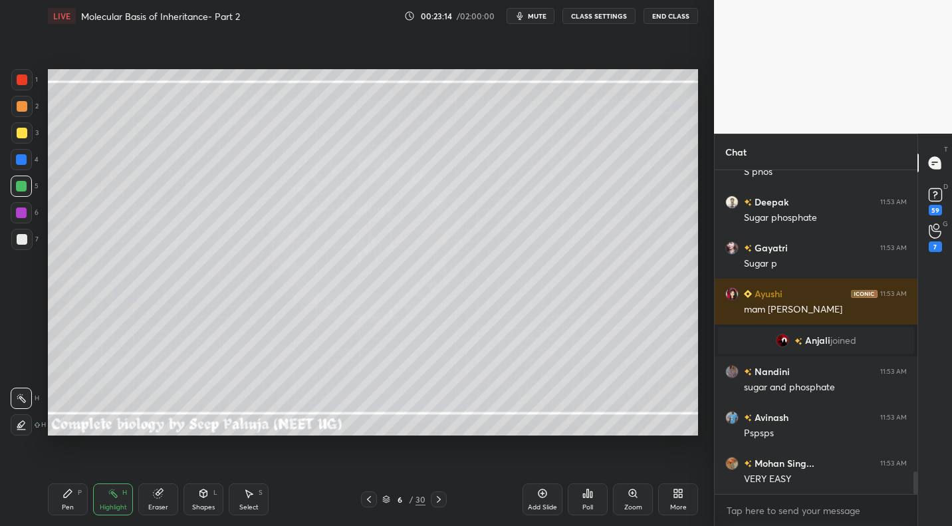
drag, startPoint x: 25, startPoint y: 135, endPoint x: 45, endPoint y: 124, distance: 23.5
click at [25, 135] on div at bounding box center [22, 133] width 11 height 11
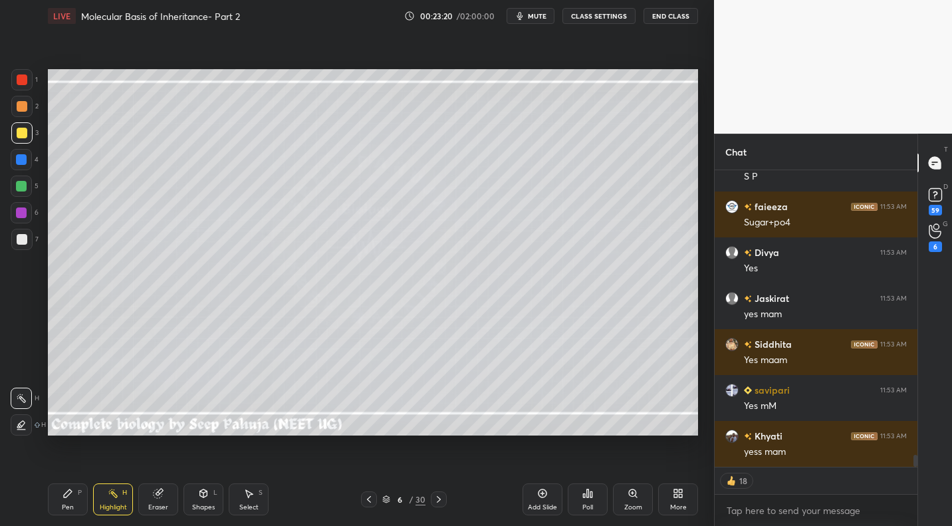
drag, startPoint x: 68, startPoint y: 504, endPoint x: 106, endPoint y: 452, distance: 64.2
click at [70, 504] on div "Pen" at bounding box center [68, 507] width 12 height 7
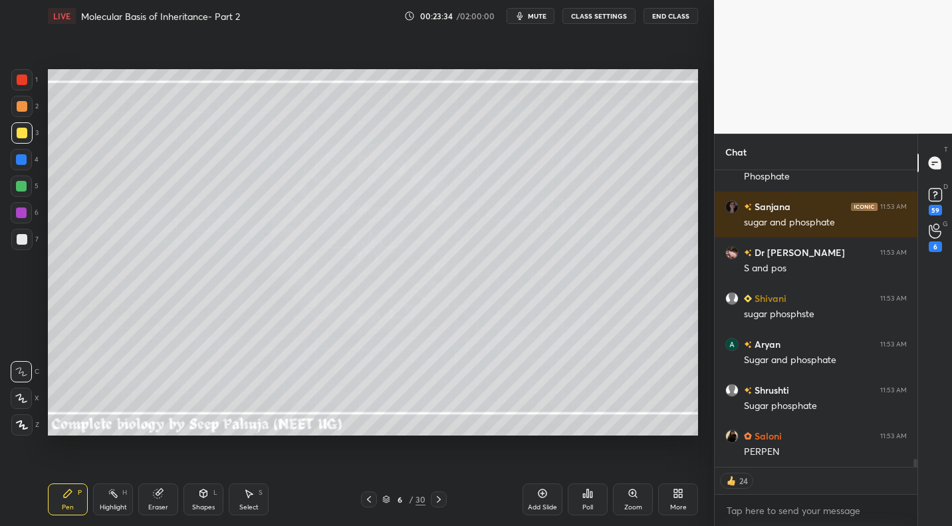
drag, startPoint x: 435, startPoint y: 499, endPoint x: 447, endPoint y: 471, distance: 30.4
click at [435, 499] on icon at bounding box center [438, 499] width 11 height 11
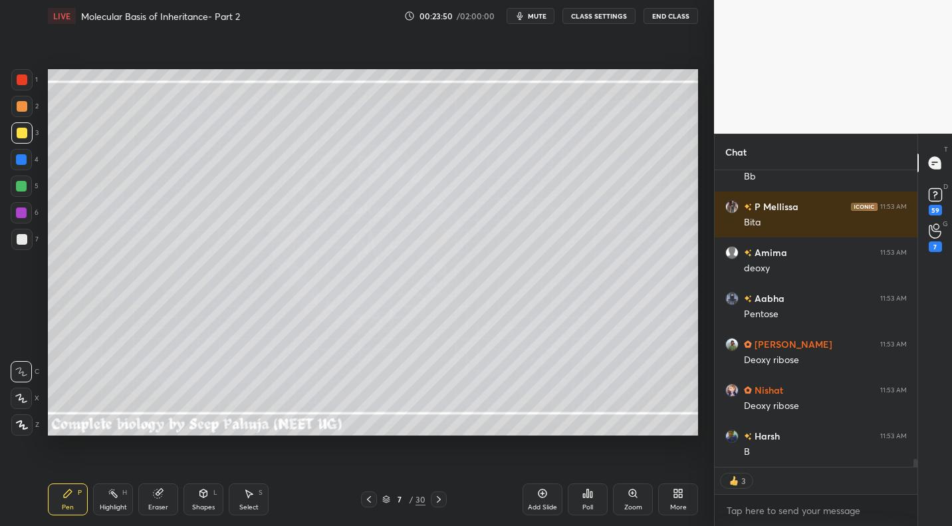
click at [21, 243] on div at bounding box center [22, 239] width 11 height 11
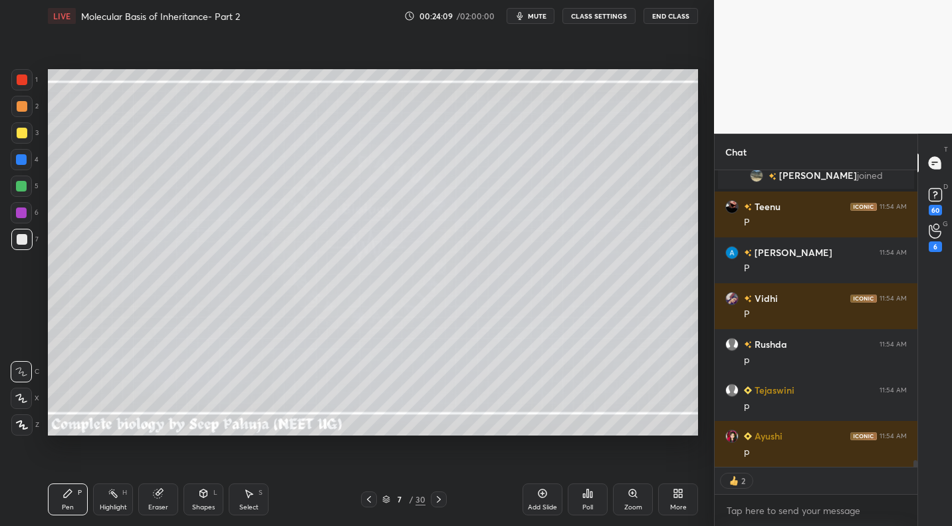
click at [23, 136] on div at bounding box center [22, 133] width 11 height 11
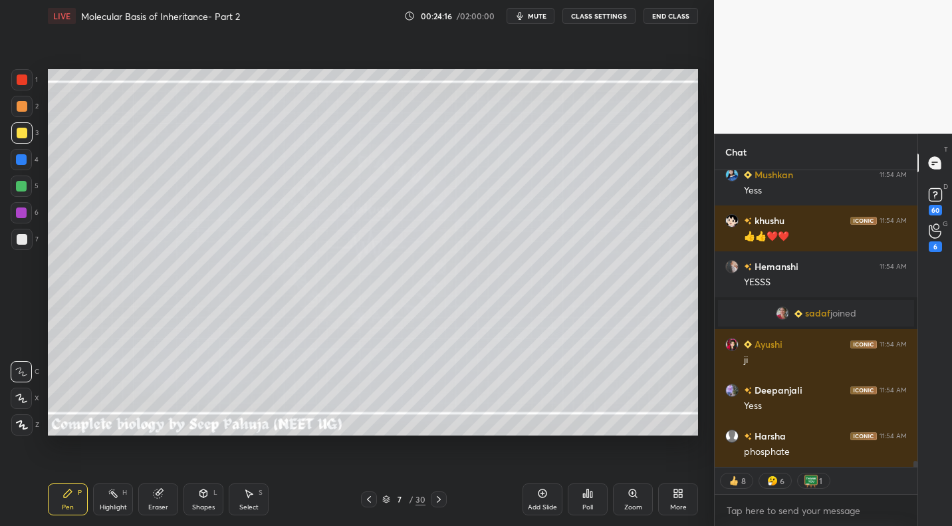
drag, startPoint x: 26, startPoint y: 242, endPoint x: 40, endPoint y: 242, distance: 14.0
click at [26, 242] on div at bounding box center [22, 239] width 11 height 11
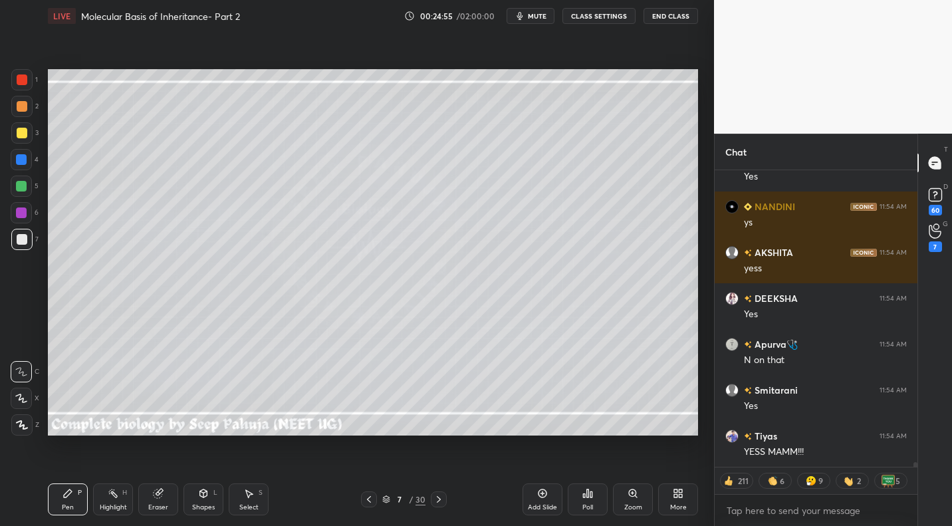
drag, startPoint x: 248, startPoint y: 498, endPoint x: 251, endPoint y: 437, distance: 61.2
click at [248, 498] on icon at bounding box center [249, 494] width 7 height 8
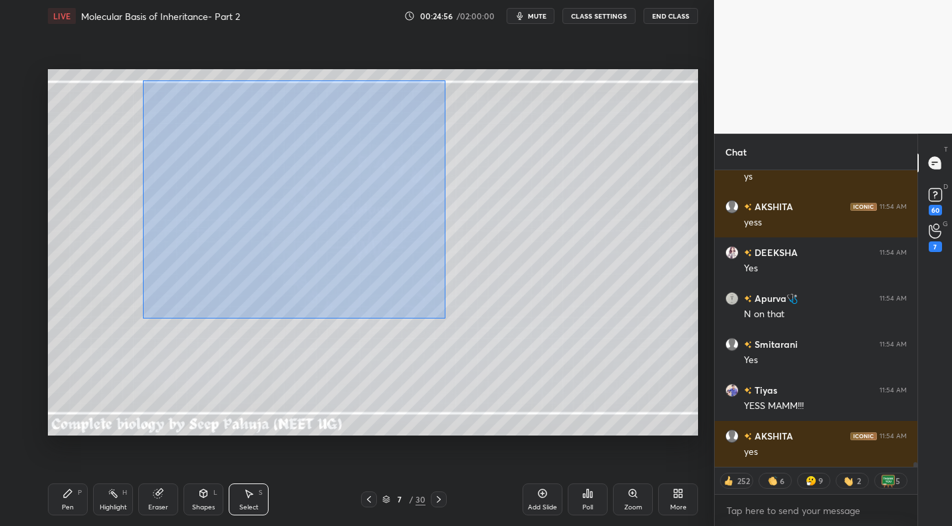
drag, startPoint x: 144, startPoint y: 83, endPoint x: 508, endPoint y: 340, distance: 445.5
click at [514, 345] on div "0 ° Undo Copy Duplicate Duplicate to new slide Delete" at bounding box center [373, 252] width 650 height 366
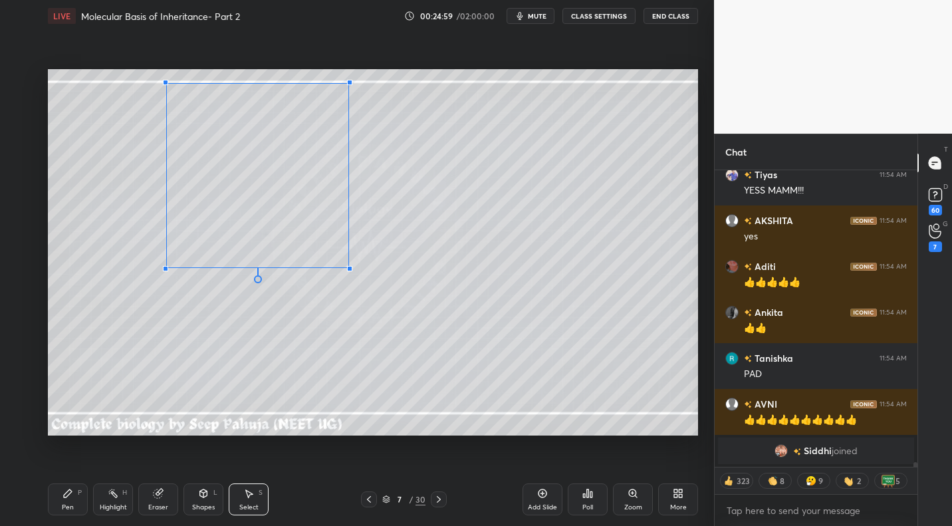
drag, startPoint x: 392, startPoint y: 324, endPoint x: 347, endPoint y: 268, distance: 71.8
click at [348, 269] on div at bounding box center [349, 268] width 5 height 5
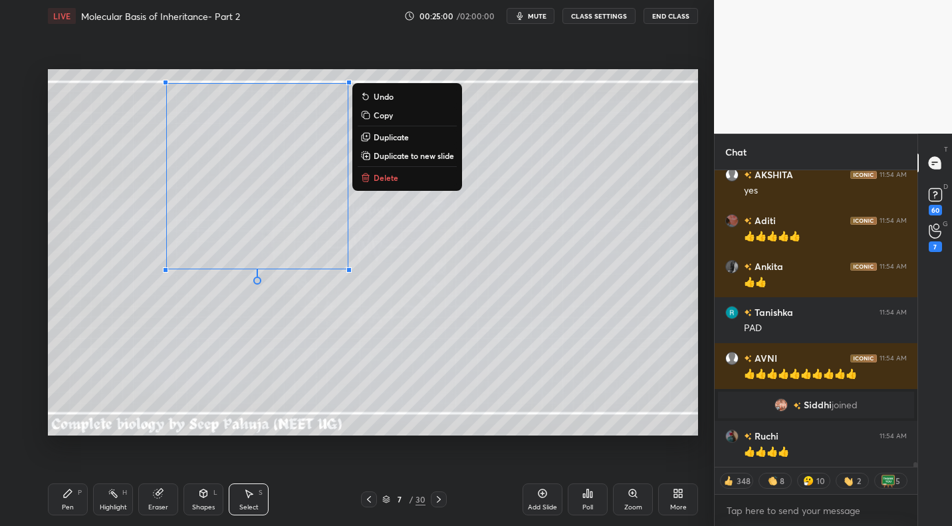
click at [76, 498] on div "Pen P" at bounding box center [68, 499] width 40 height 32
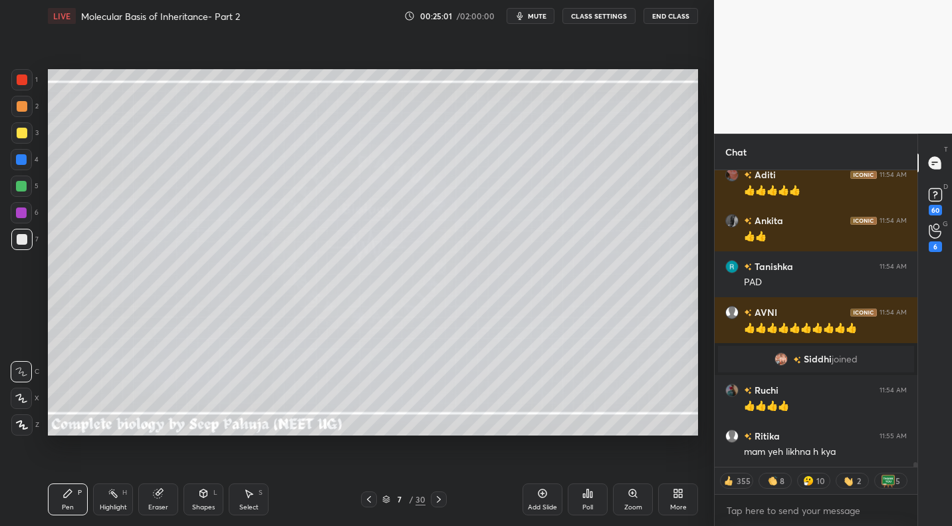
click at [23, 138] on div at bounding box center [21, 132] width 21 height 21
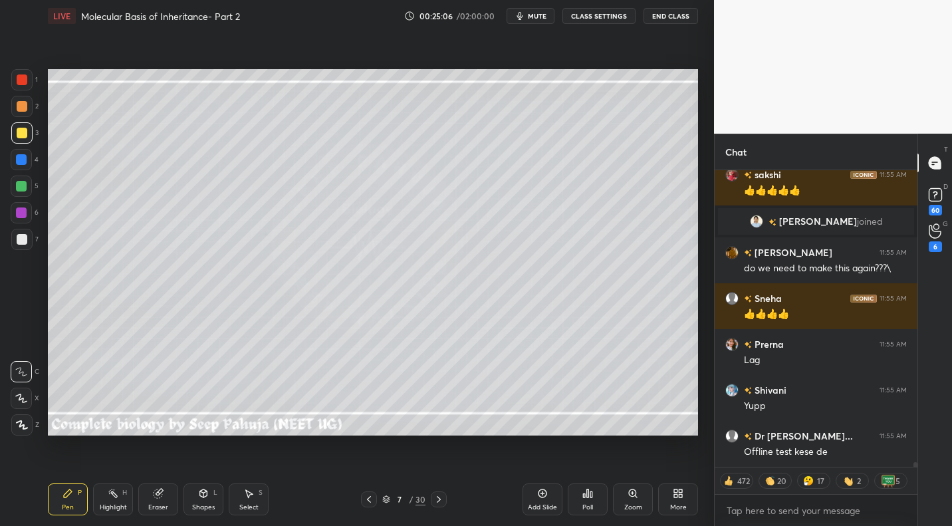
click at [28, 239] on div at bounding box center [21, 239] width 21 height 21
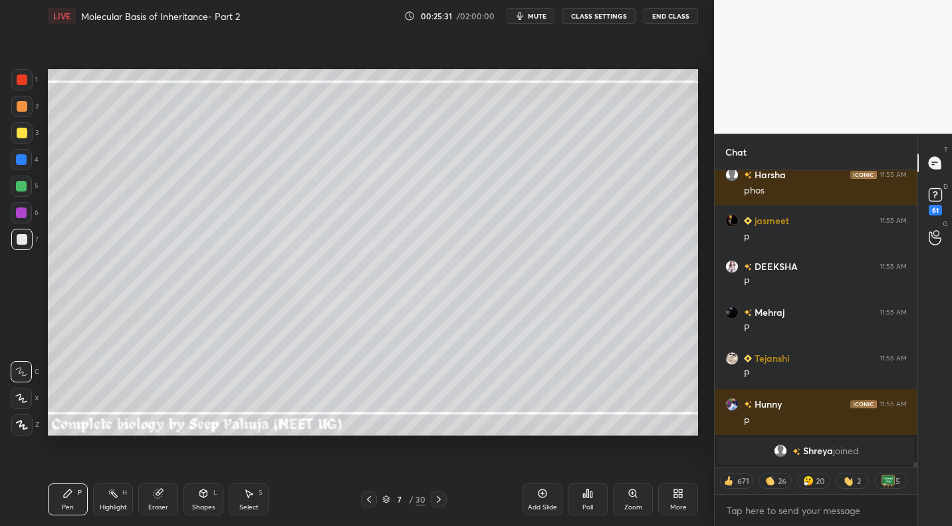
click at [120, 497] on div "Highlight H" at bounding box center [113, 499] width 40 height 32
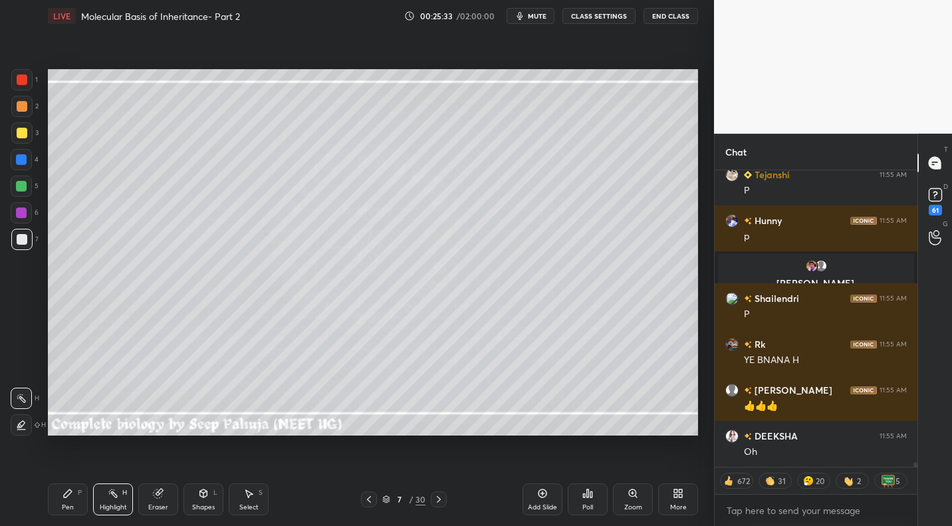
click at [206, 440] on div "Setting up your live class Poll for secs No correct answer Start poll" at bounding box center [373, 252] width 661 height 441
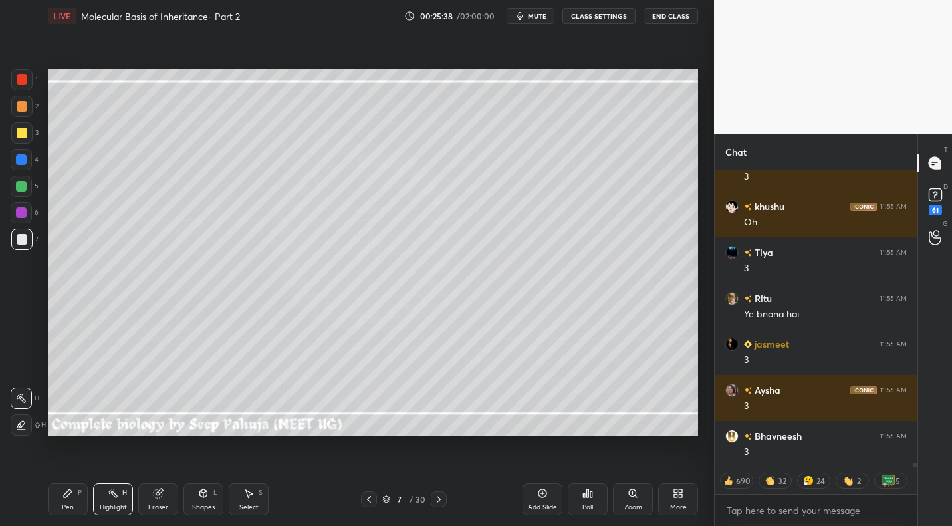
click at [195, 459] on div "Setting up your live class Poll for secs No correct answer Start poll" at bounding box center [373, 252] width 661 height 441
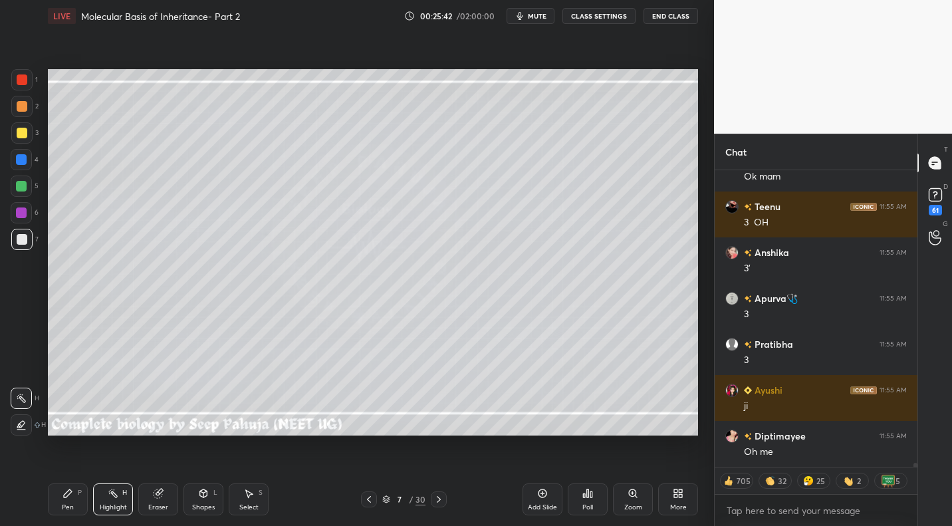
click at [65, 499] on div "Pen P" at bounding box center [68, 499] width 40 height 32
click at [24, 135] on div at bounding box center [22, 133] width 11 height 11
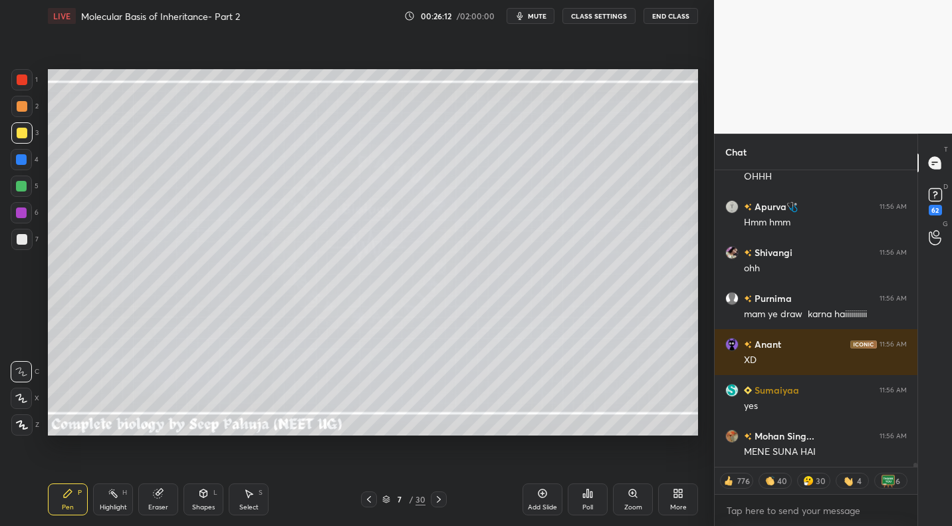
drag, startPoint x: 126, startPoint y: 499, endPoint x: 205, endPoint y: 455, distance: 90.5
click at [126, 499] on div "Highlight H" at bounding box center [113, 499] width 40 height 32
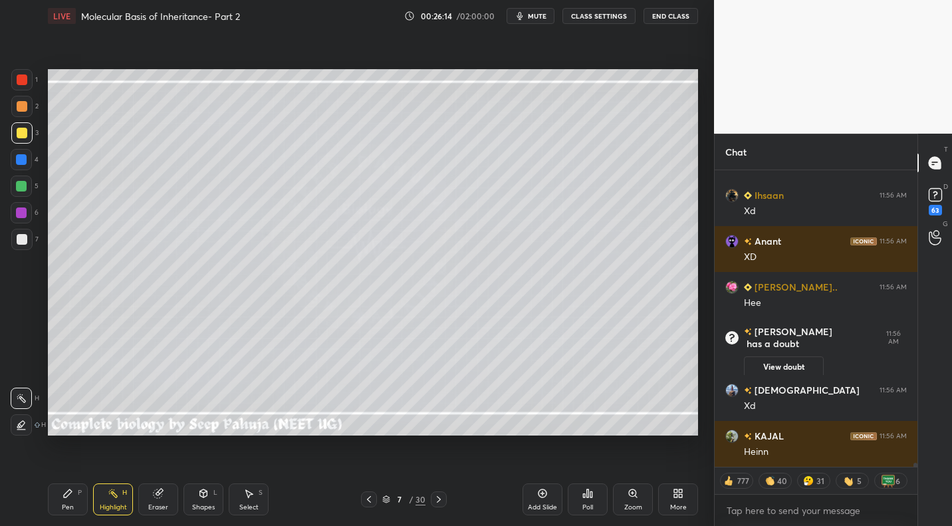
drag, startPoint x: 74, startPoint y: 499, endPoint x: 94, endPoint y: 459, distance: 43.7
click at [74, 499] on div "Pen P" at bounding box center [68, 499] width 40 height 32
click at [27, 242] on div at bounding box center [21, 239] width 21 height 21
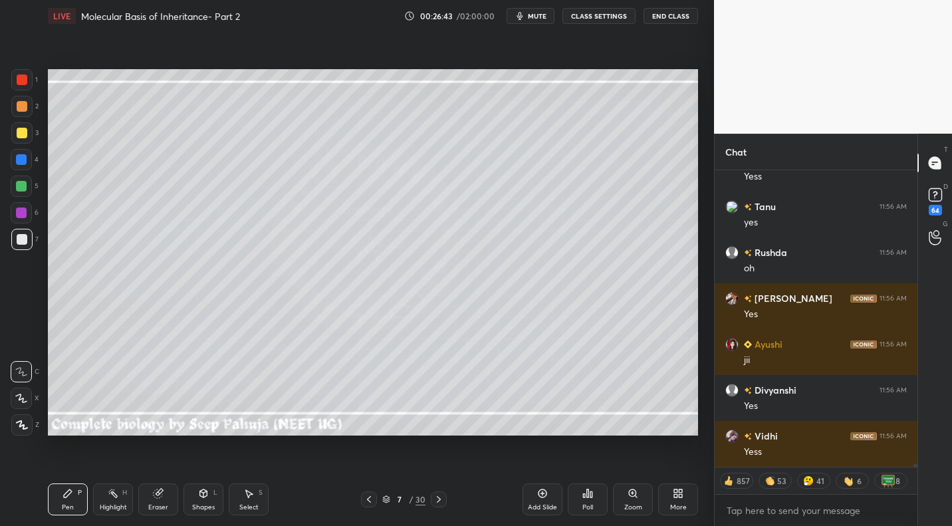
click at [158, 504] on div "Eraser" at bounding box center [158, 507] width 20 height 7
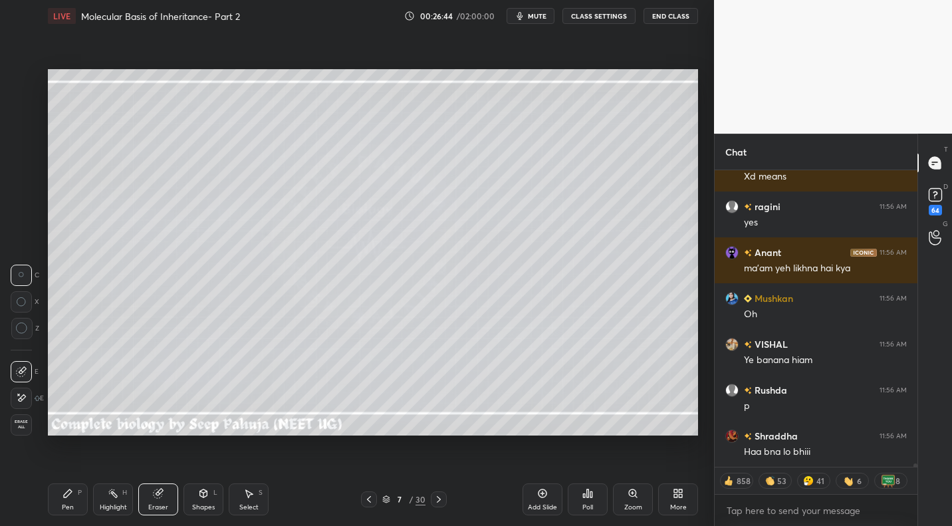
click at [81, 492] on div "P" at bounding box center [80, 492] width 4 height 7
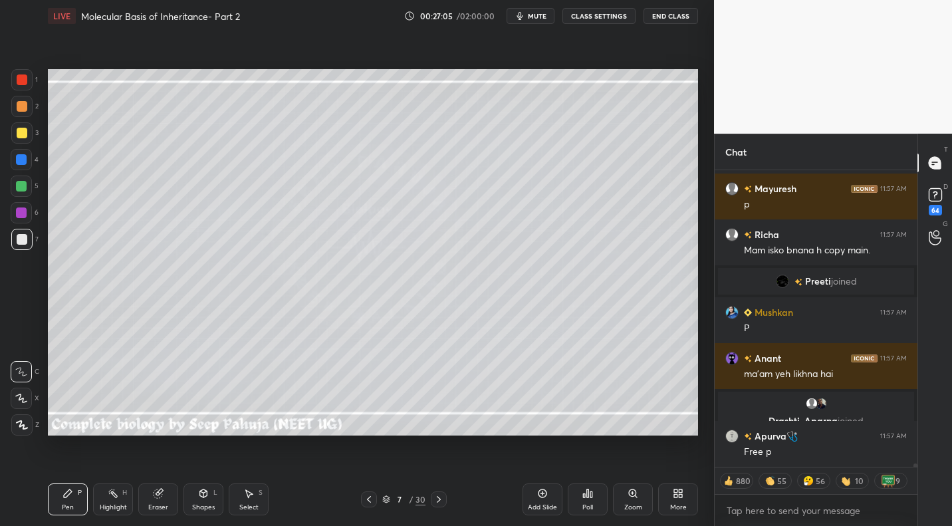
click at [112, 496] on icon at bounding box center [113, 493] width 11 height 11
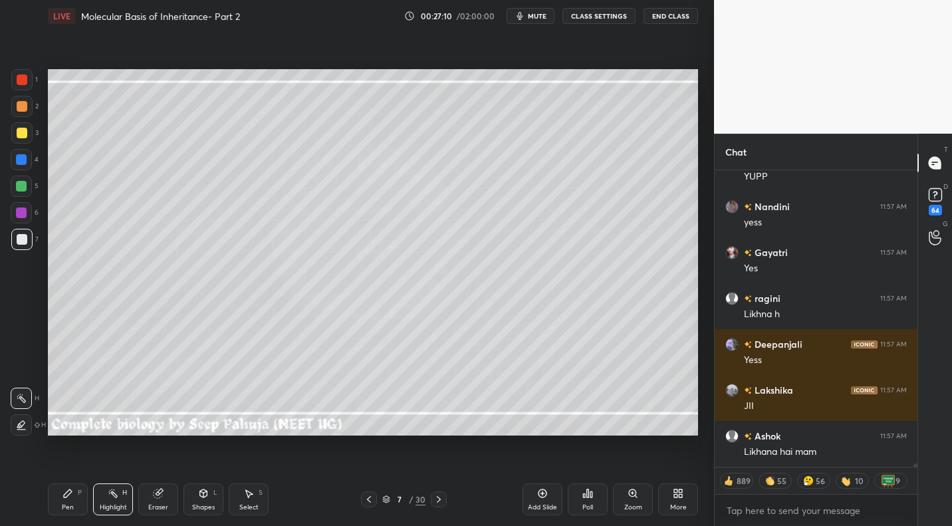
drag, startPoint x: 70, startPoint y: 499, endPoint x: 76, endPoint y: 488, distance: 12.2
click at [70, 499] on div "Pen P" at bounding box center [68, 499] width 40 height 32
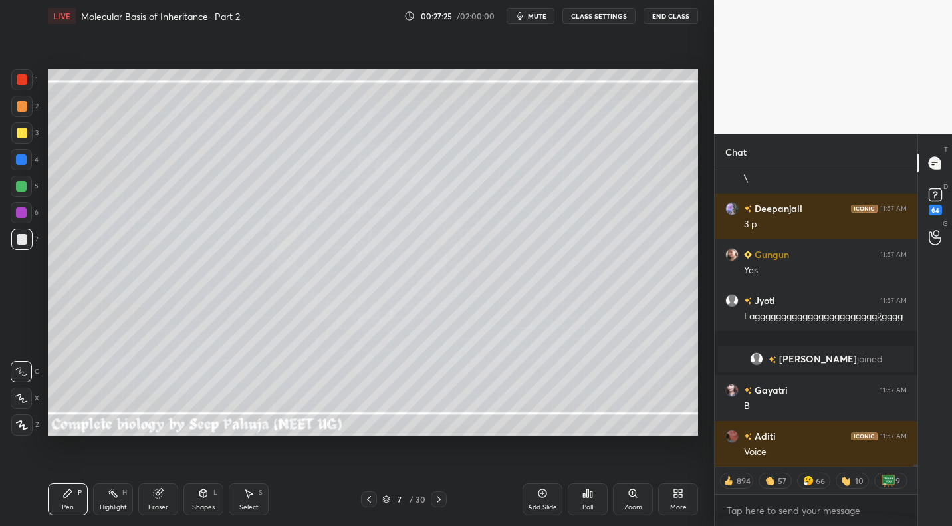
click at [116, 494] on rect at bounding box center [114, 494] width 7 height 7
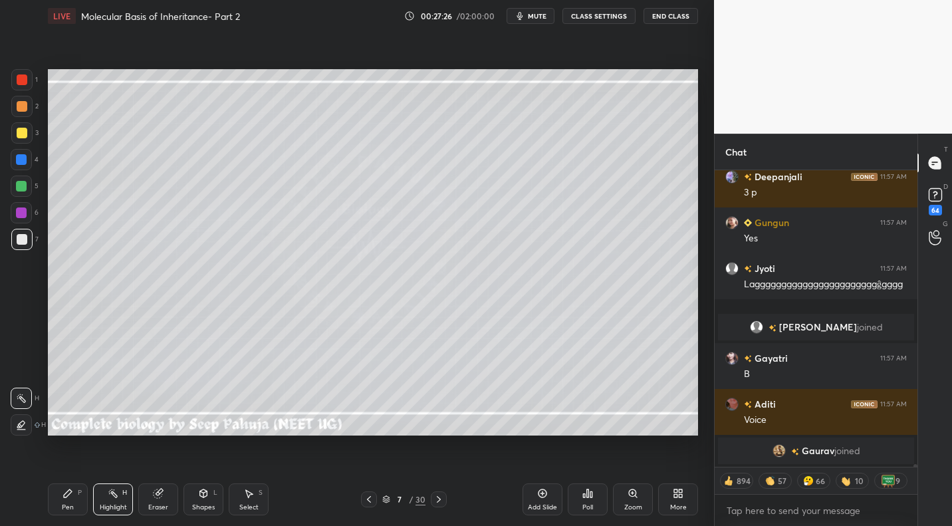
click at [240, 435] on div "Setting up your live class Poll for secs No correct answer Start poll" at bounding box center [373, 252] width 661 height 441
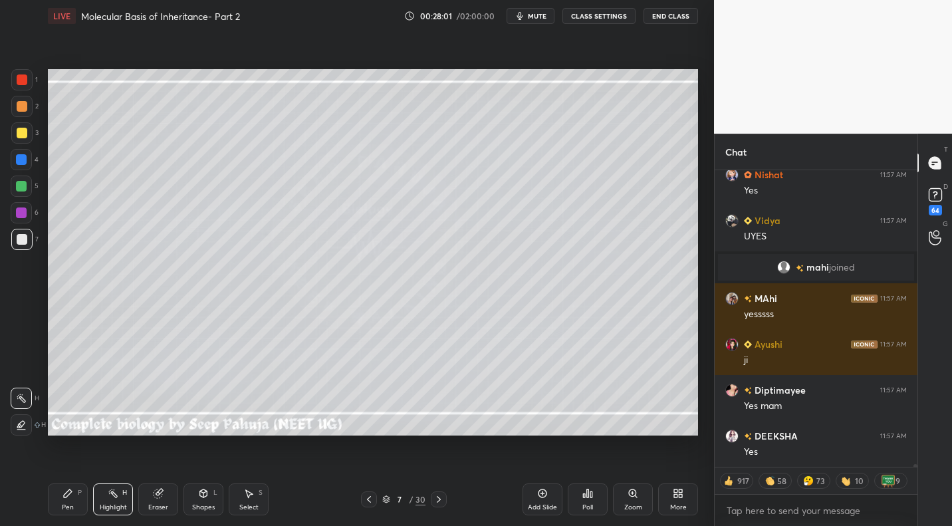
click at [370, 505] on div at bounding box center [369, 499] width 16 height 16
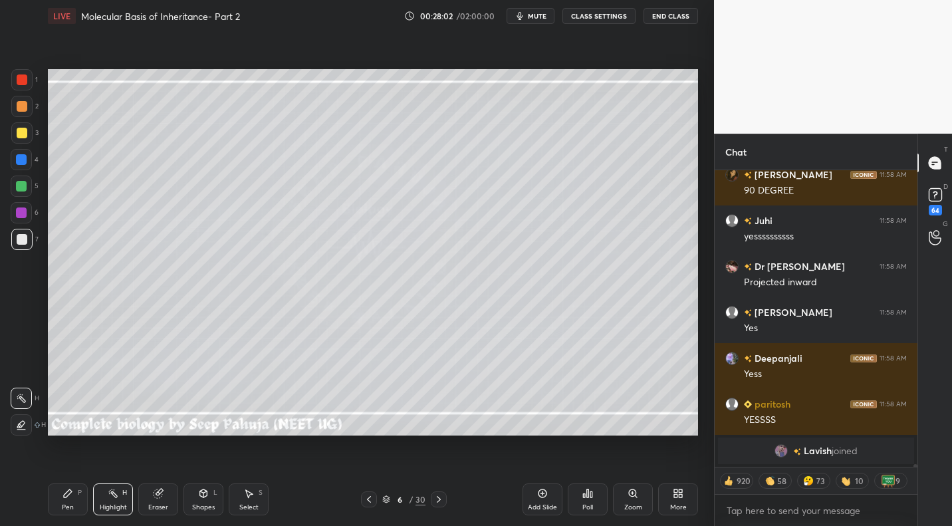
click at [23, 185] on div at bounding box center [21, 186] width 11 height 11
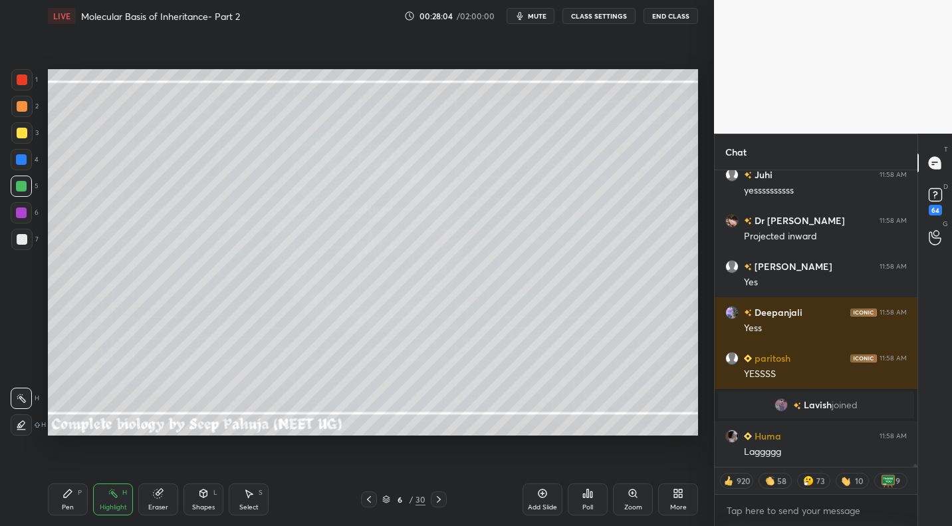
click at [68, 500] on div "Pen P" at bounding box center [68, 499] width 40 height 32
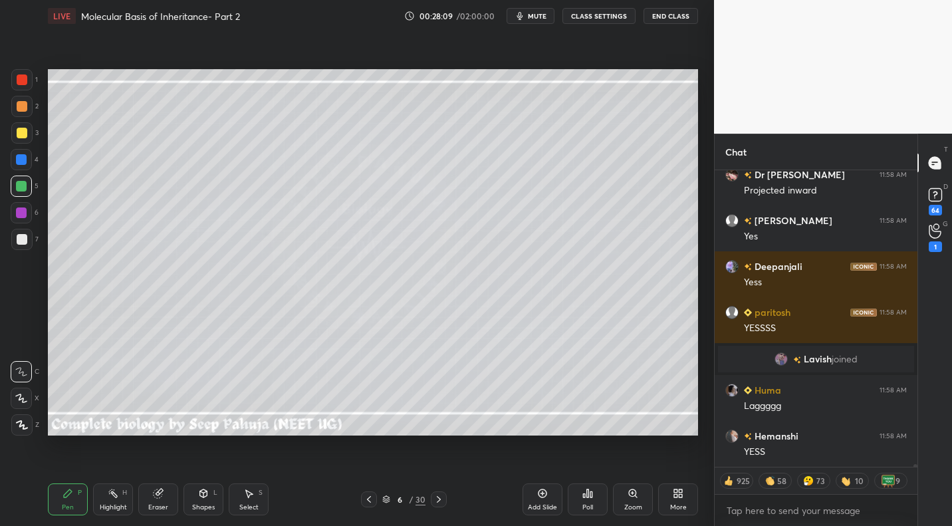
click at [27, 130] on div at bounding box center [21, 132] width 21 height 21
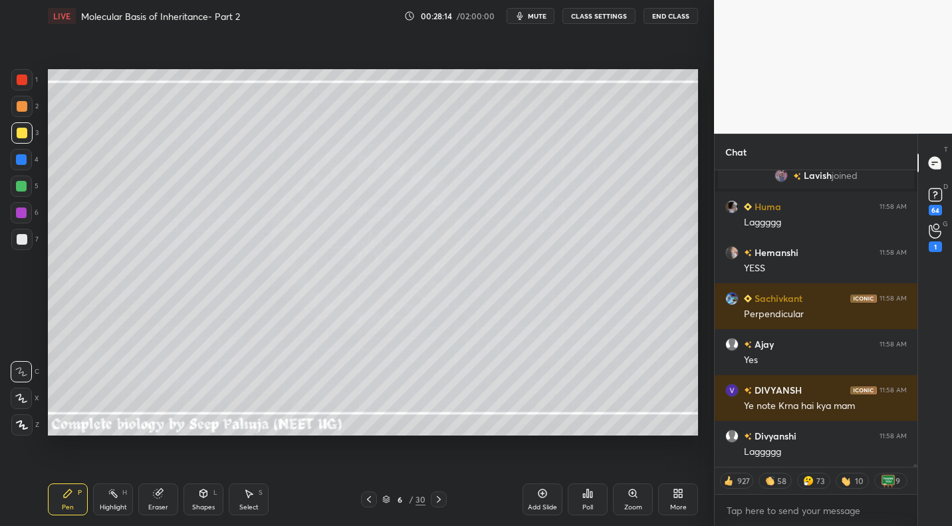
drag, startPoint x: 437, startPoint y: 500, endPoint x: 414, endPoint y: 479, distance: 31.1
click at [435, 502] on icon at bounding box center [438, 499] width 11 height 11
drag, startPoint x: 117, startPoint y: 500, endPoint x: 107, endPoint y: 499, distance: 10.1
click at [113, 503] on div "Highlight H" at bounding box center [113, 499] width 40 height 32
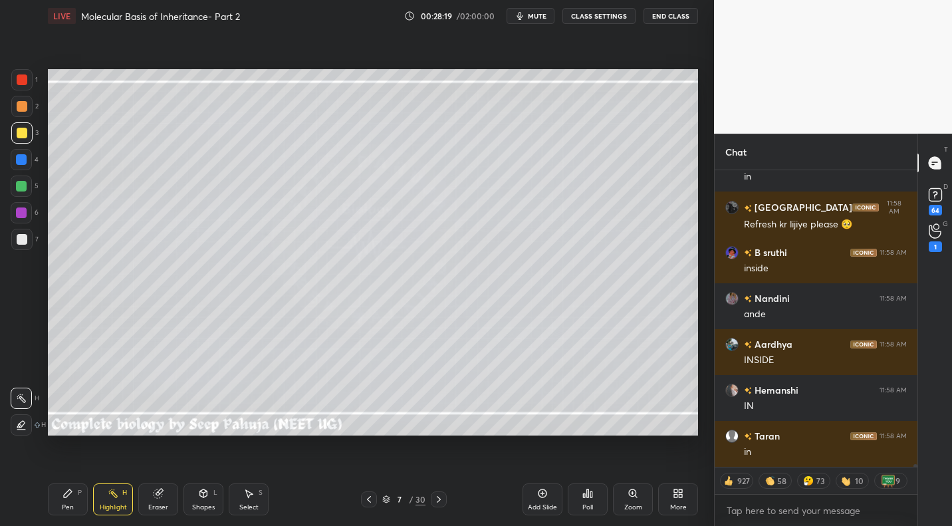
click at [363, 499] on div at bounding box center [369, 499] width 16 height 16
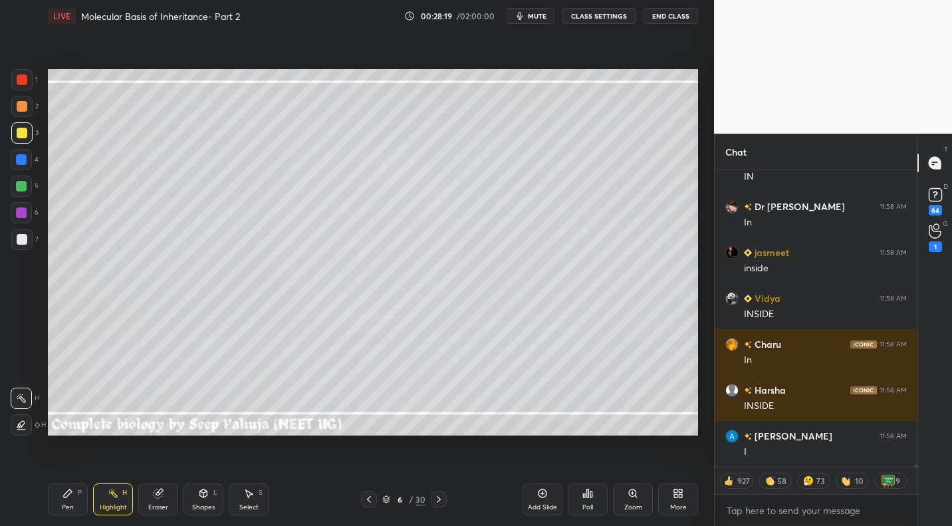
click at [80, 491] on div "P" at bounding box center [80, 492] width 4 height 7
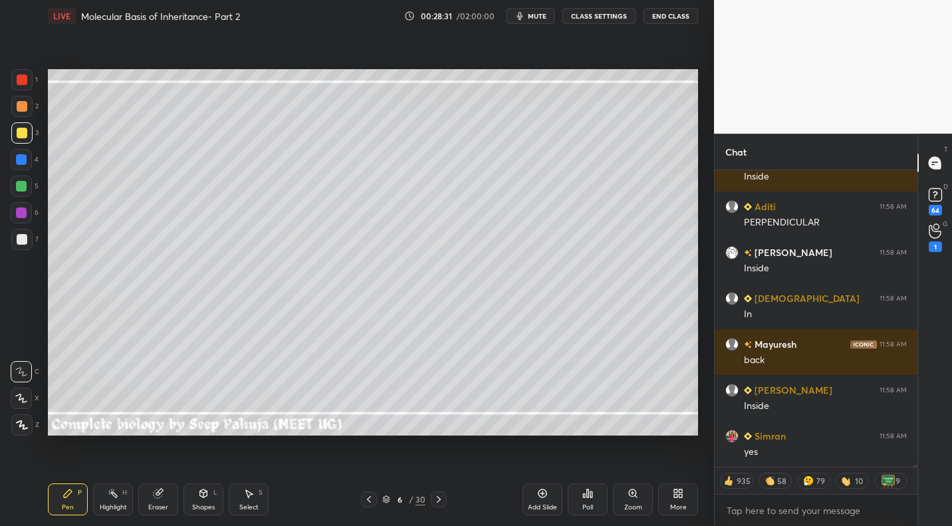
drag, startPoint x: 435, startPoint y: 503, endPoint x: 430, endPoint y: 497, distance: 7.5
click at [435, 503] on icon at bounding box center [438, 499] width 11 height 11
click at [120, 498] on div "Highlight H" at bounding box center [113, 499] width 40 height 32
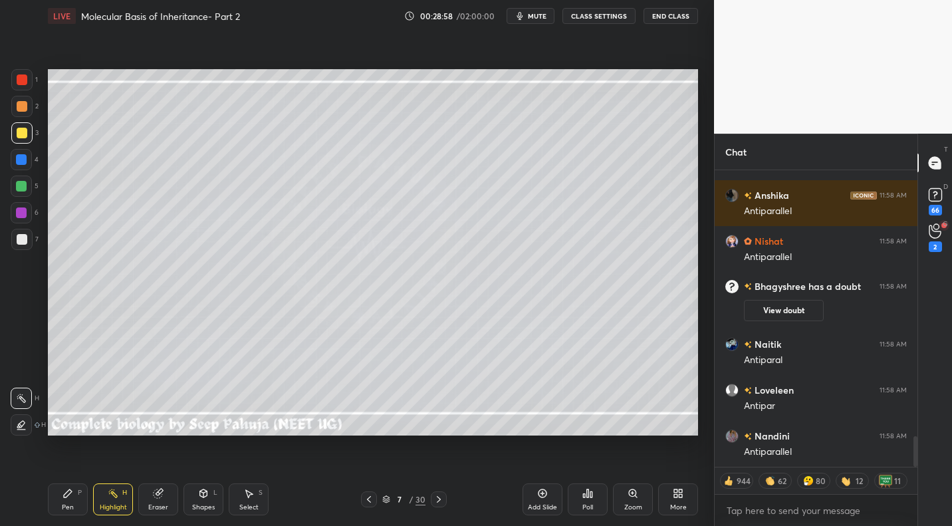
click at [368, 503] on icon at bounding box center [369, 499] width 11 height 11
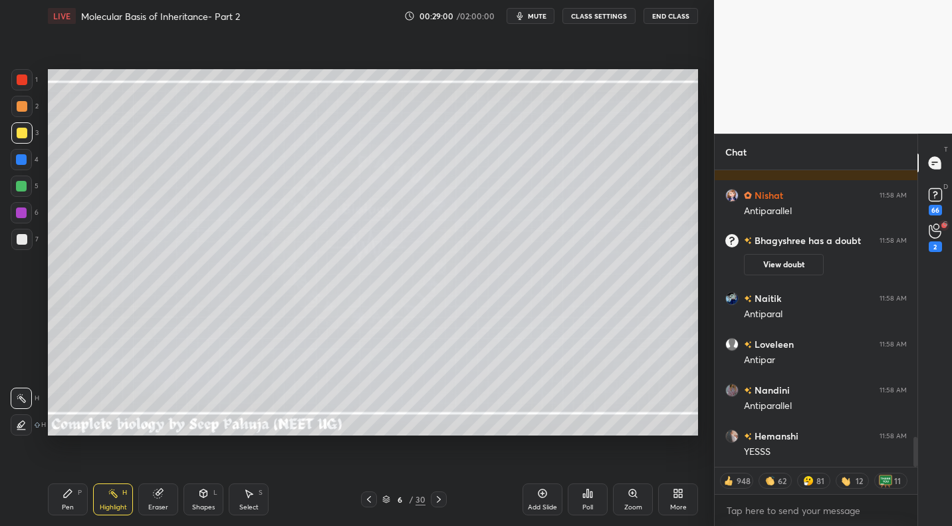
click at [20, 243] on div at bounding box center [22, 239] width 11 height 11
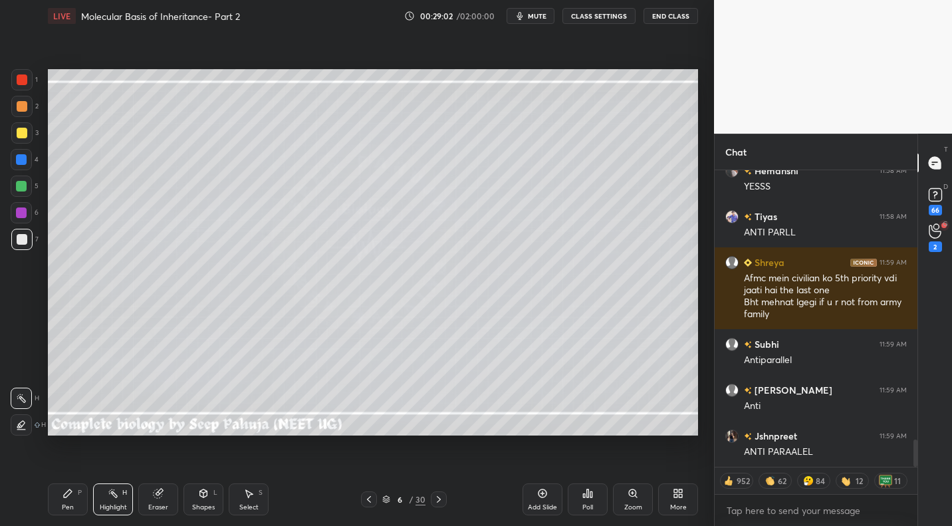
click at [62, 483] on div "Pen P" at bounding box center [68, 499] width 40 height 32
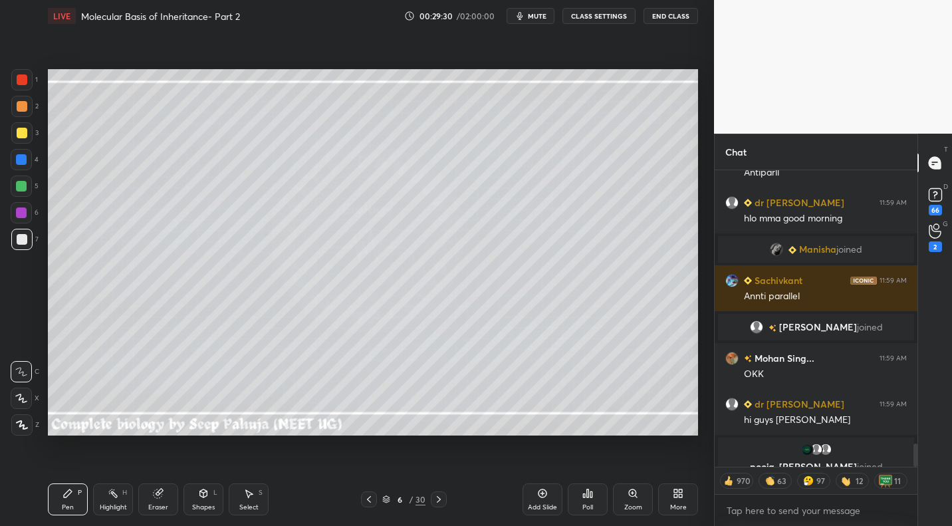
scroll to position [3480, 0]
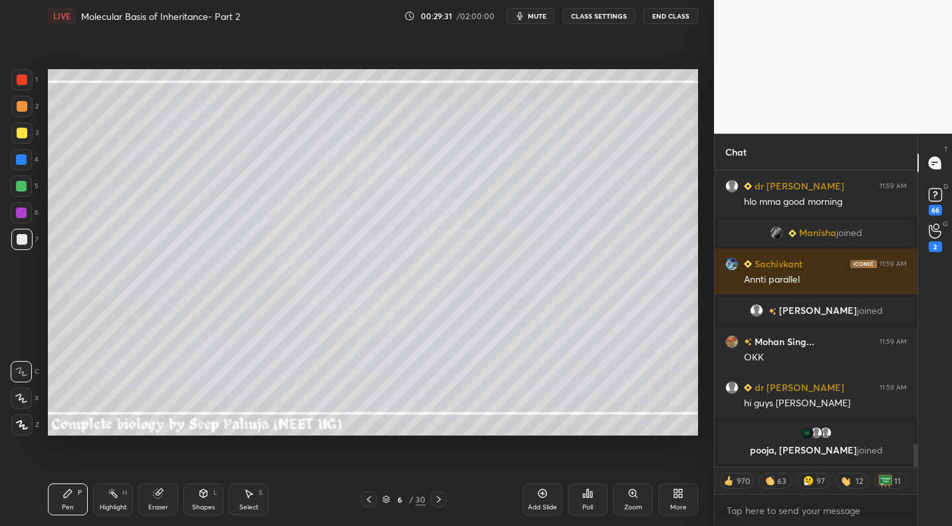
click at [439, 496] on icon at bounding box center [438, 499] width 11 height 11
click at [118, 497] on div "Highlight H" at bounding box center [113, 499] width 40 height 32
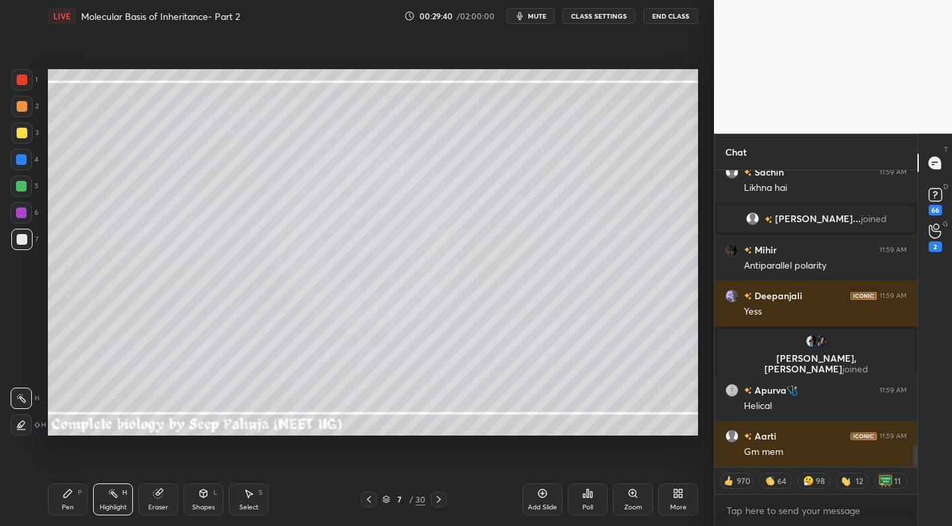
scroll to position [3722, 0]
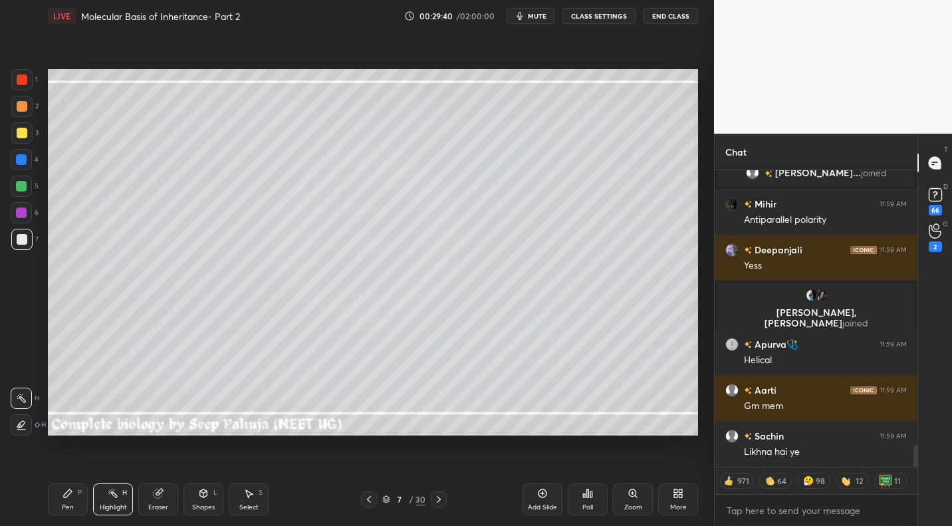
click at [372, 500] on icon at bounding box center [369, 499] width 11 height 11
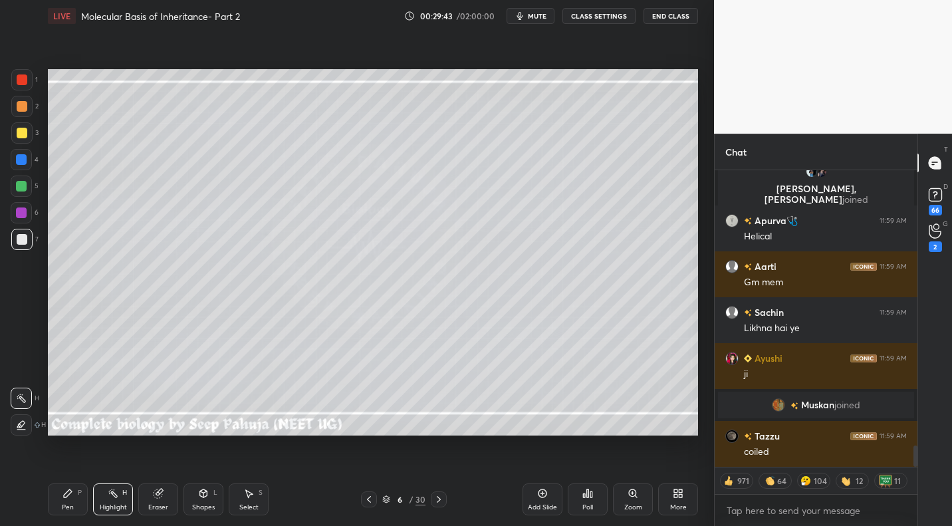
scroll to position [3891, 0]
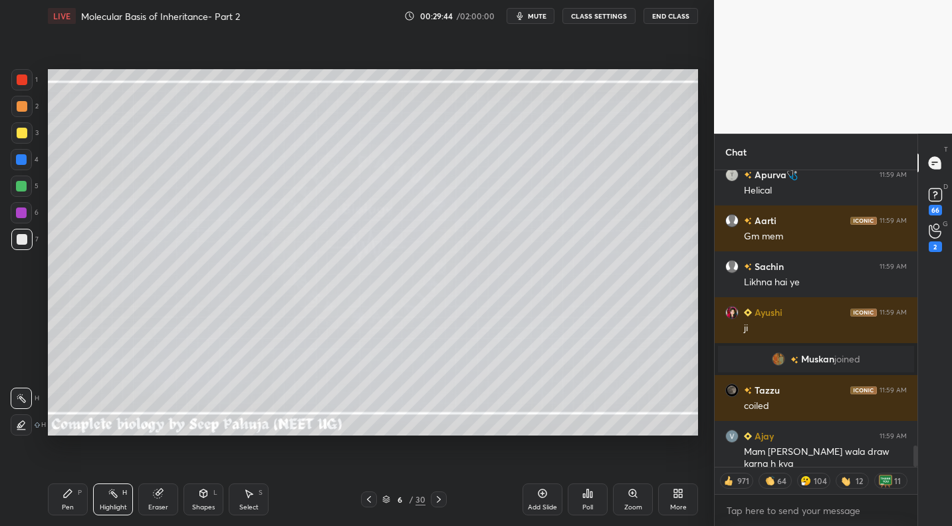
drag, startPoint x: 69, startPoint y: 491, endPoint x: 74, endPoint y: 447, distance: 44.2
click at [69, 491] on icon at bounding box center [68, 493] width 8 height 8
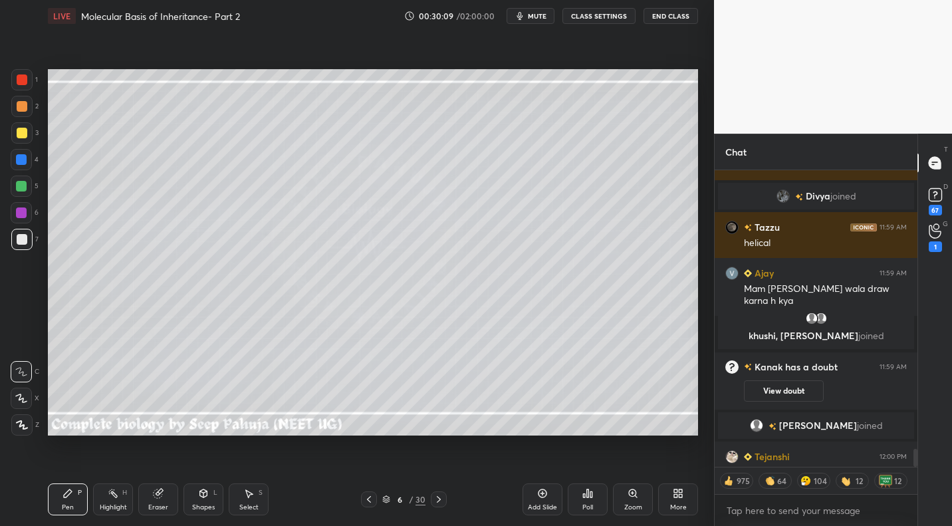
scroll to position [4569, 0]
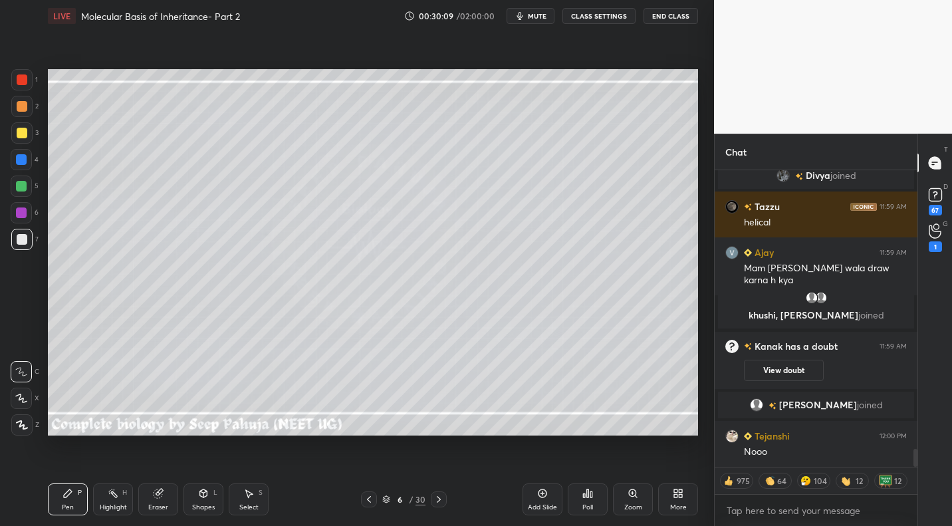
click at [129, 503] on div "Highlight H" at bounding box center [113, 499] width 40 height 32
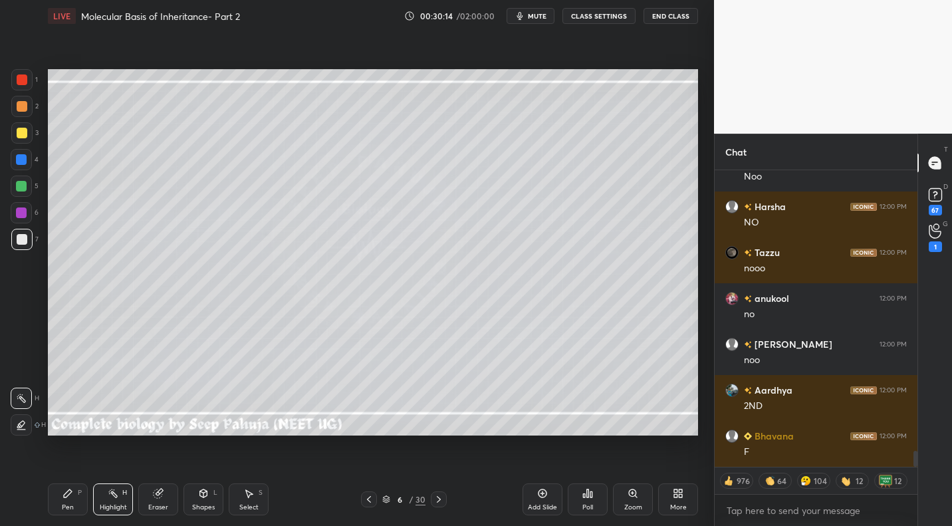
scroll to position [5441, 0]
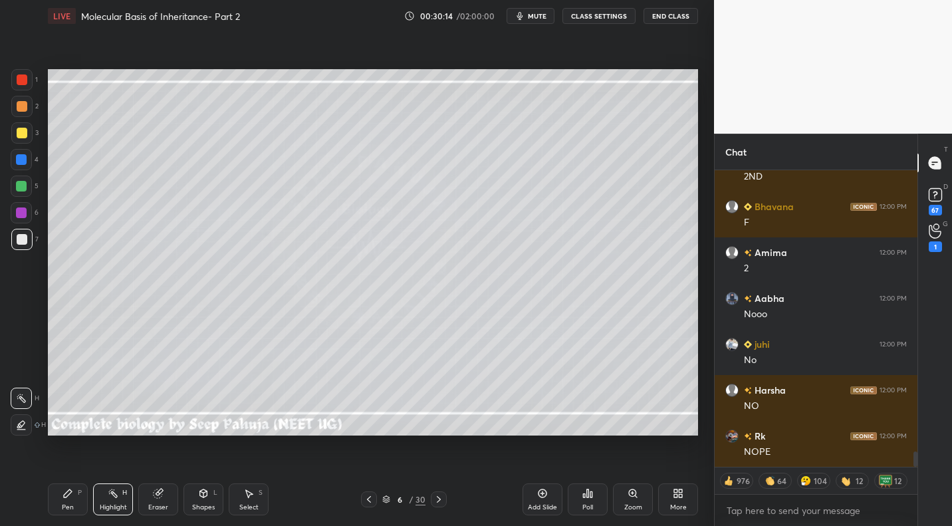
click at [78, 492] on div "P" at bounding box center [80, 492] width 4 height 7
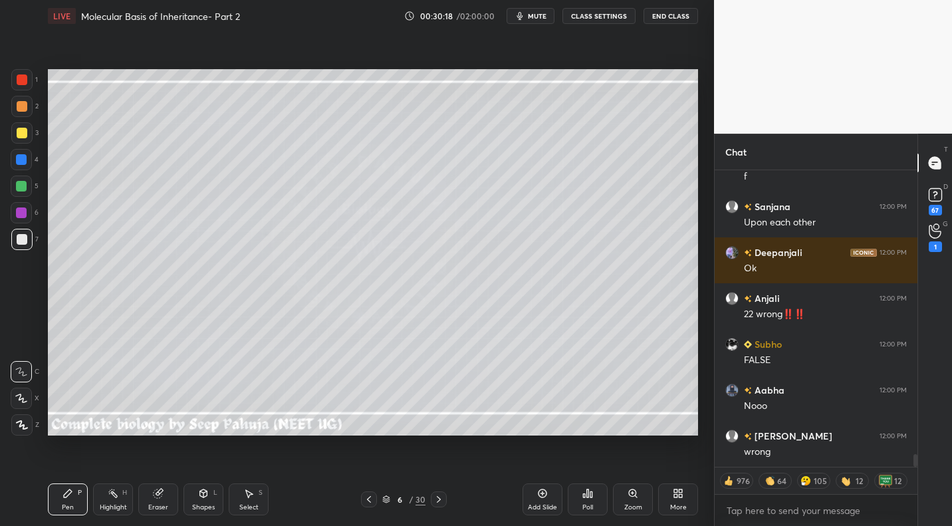
scroll to position [6954, 0]
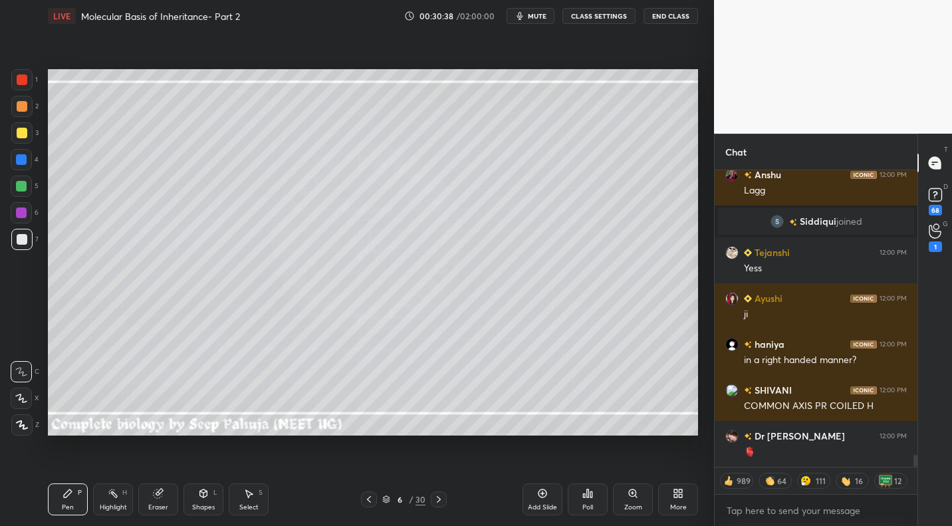
click at [435, 503] on icon at bounding box center [438, 499] width 11 height 11
click at [435, 495] on icon at bounding box center [438, 499] width 11 height 11
drag, startPoint x: 33, startPoint y: 137, endPoint x: 45, endPoint y: 143, distance: 13.4
click at [33, 138] on div "3" at bounding box center [24, 132] width 27 height 21
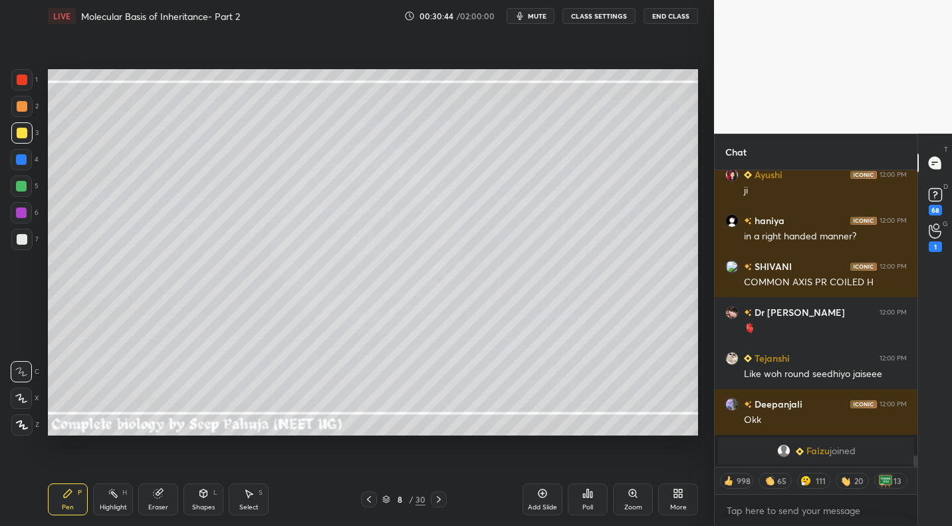
drag, startPoint x: 26, startPoint y: 237, endPoint x: 41, endPoint y: 225, distance: 19.3
click at [26, 237] on div at bounding box center [22, 239] width 11 height 11
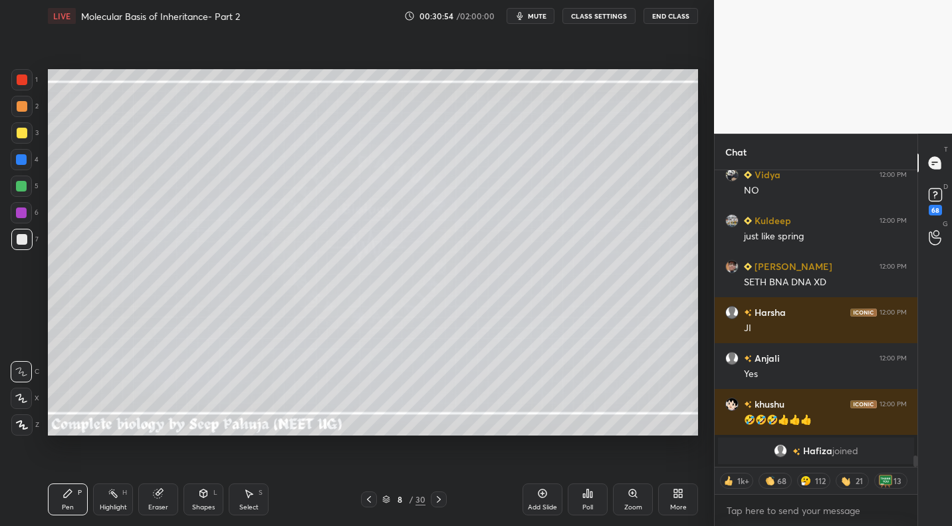
click at [25, 133] on div at bounding box center [22, 133] width 11 height 11
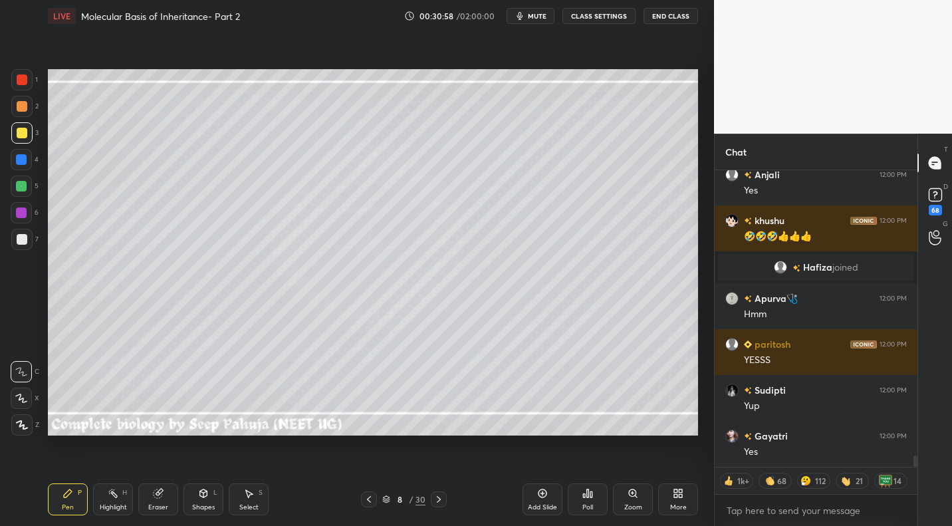
click at [23, 241] on div at bounding box center [22, 239] width 11 height 11
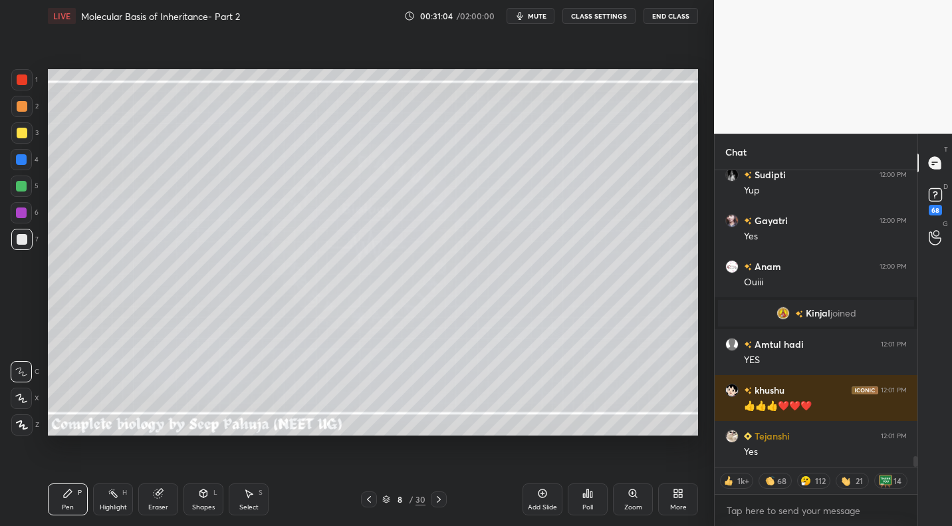
click at [23, 110] on div at bounding box center [22, 106] width 11 height 11
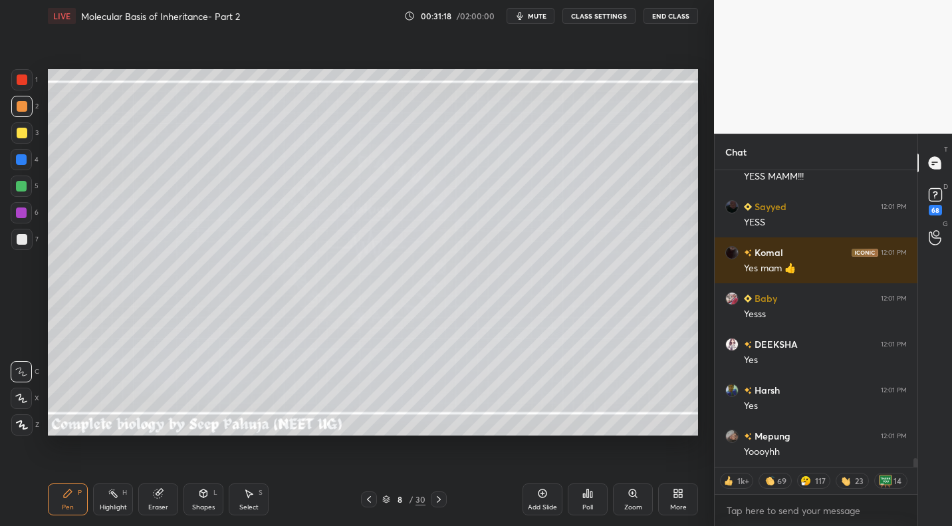
click at [368, 497] on icon at bounding box center [369, 499] width 11 height 11
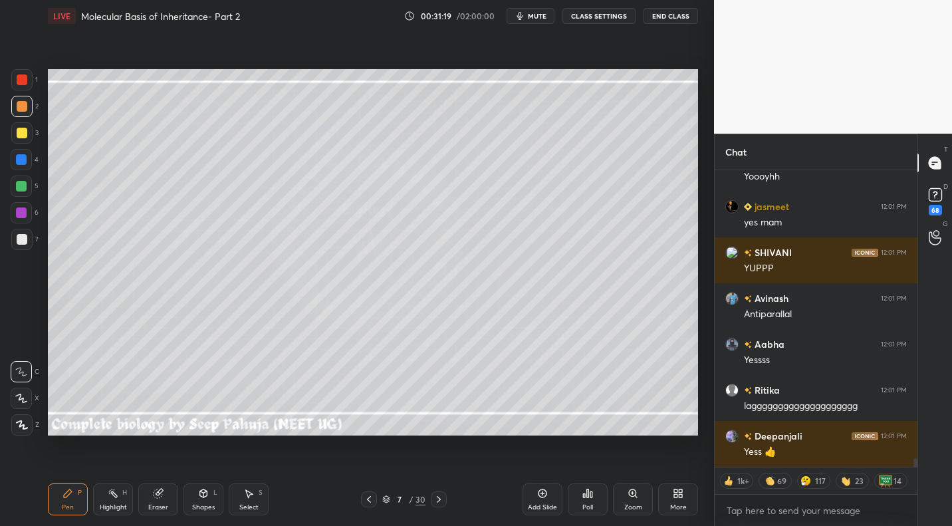
click at [365, 492] on div at bounding box center [369, 499] width 16 height 16
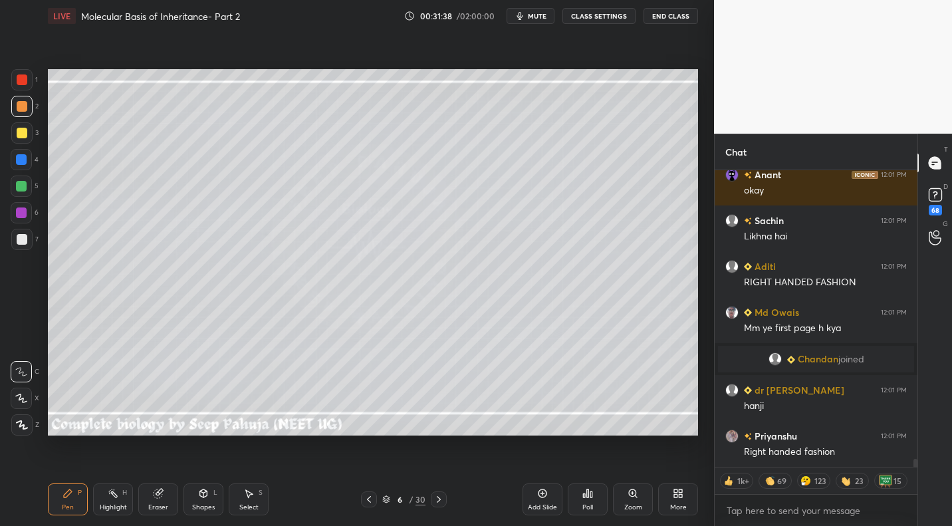
click at [25, 243] on div at bounding box center [22, 239] width 11 height 11
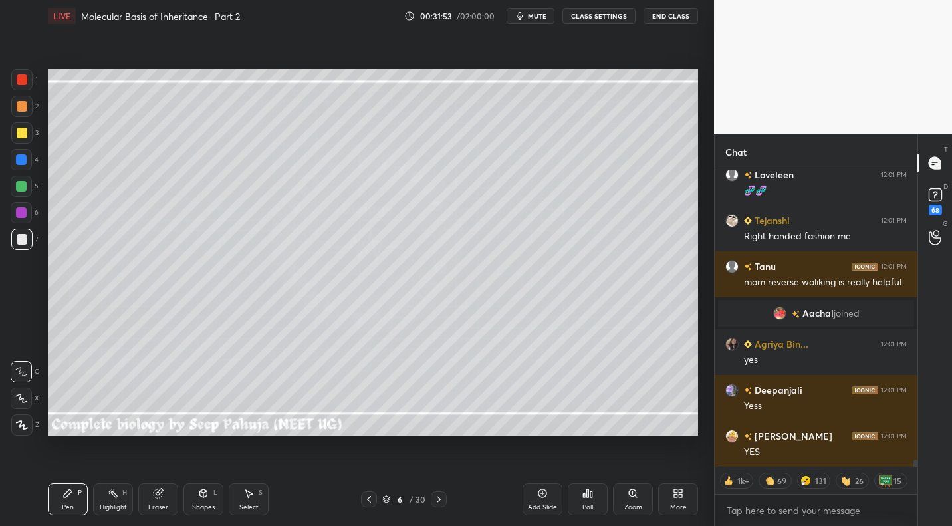
drag, startPoint x: 247, startPoint y: 493, endPoint x: 253, endPoint y: 475, distance: 19.6
click at [247, 493] on icon at bounding box center [249, 494] width 7 height 8
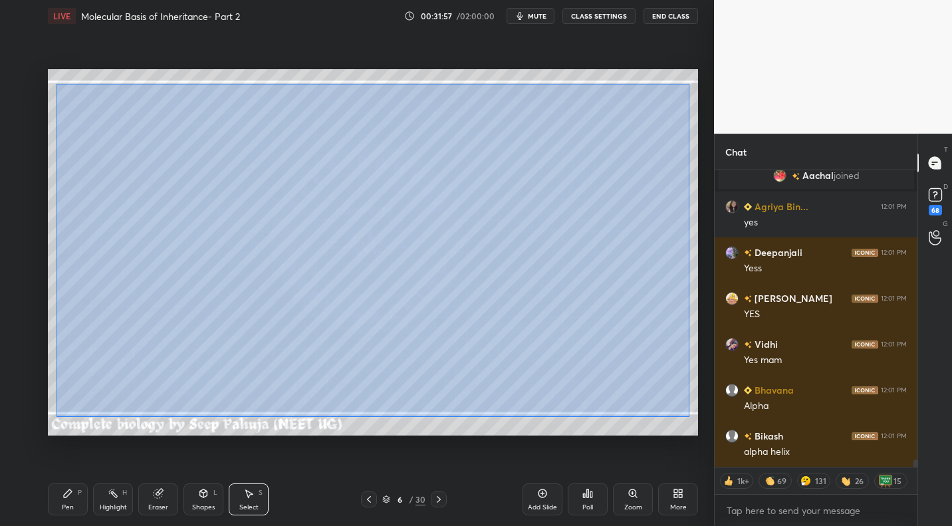
drag, startPoint x: 57, startPoint y: 85, endPoint x: 689, endPoint y: 413, distance: 712.1
click at [688, 417] on div "0 ° Undo Copy Duplicate Duplicate to new slide Delete" at bounding box center [373, 252] width 650 height 366
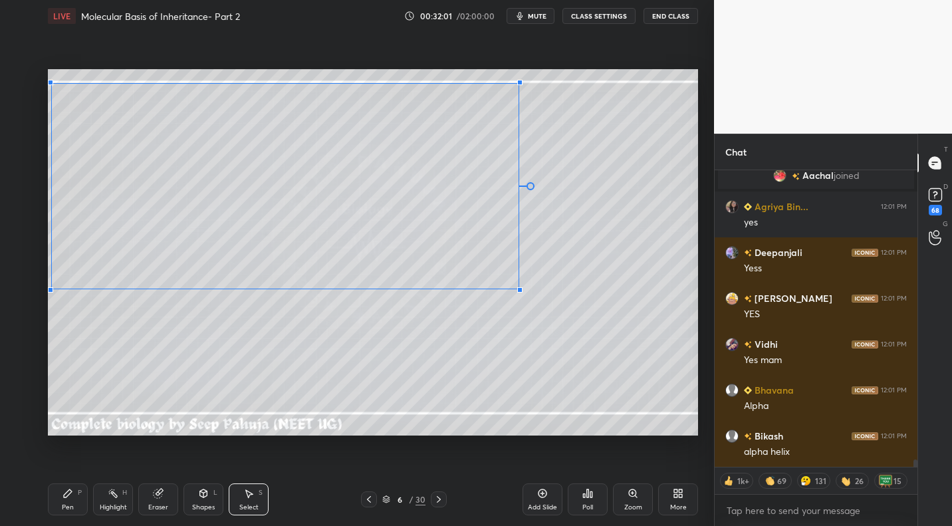
drag, startPoint x: 681, startPoint y: 404, endPoint x: 518, endPoint y: 284, distance: 202.5
click at [519, 289] on div at bounding box center [519, 289] width 5 height 5
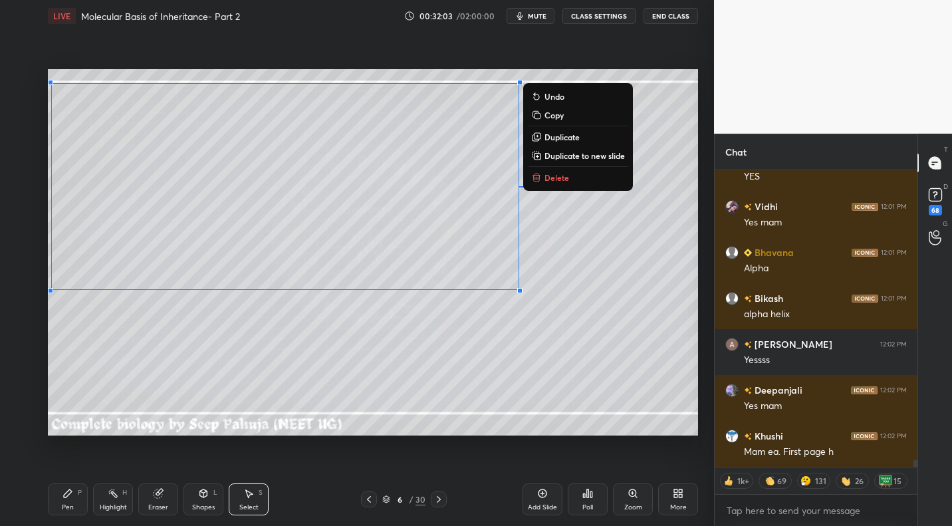
click at [72, 504] on div "Pen" at bounding box center [68, 507] width 12 height 7
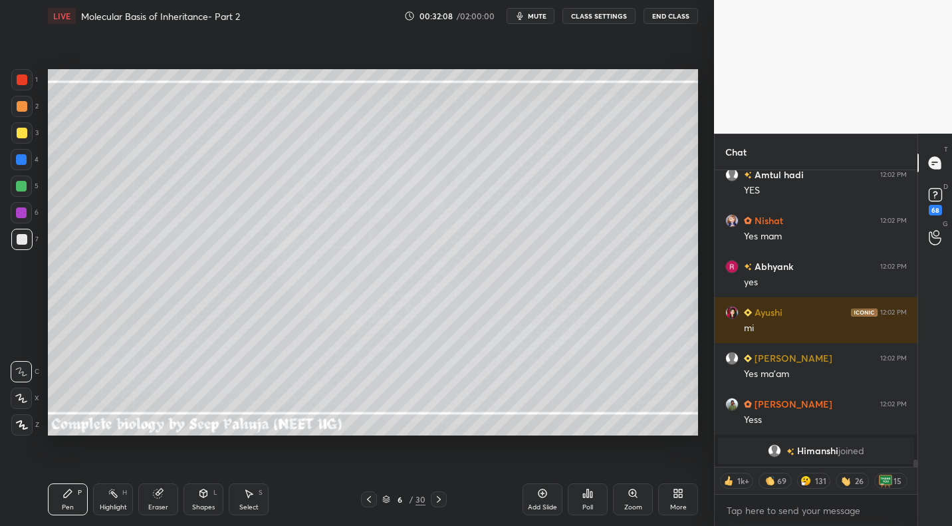
drag, startPoint x: 435, startPoint y: 493, endPoint x: 444, endPoint y: 473, distance: 22.0
click at [435, 493] on div at bounding box center [439, 499] width 16 height 16
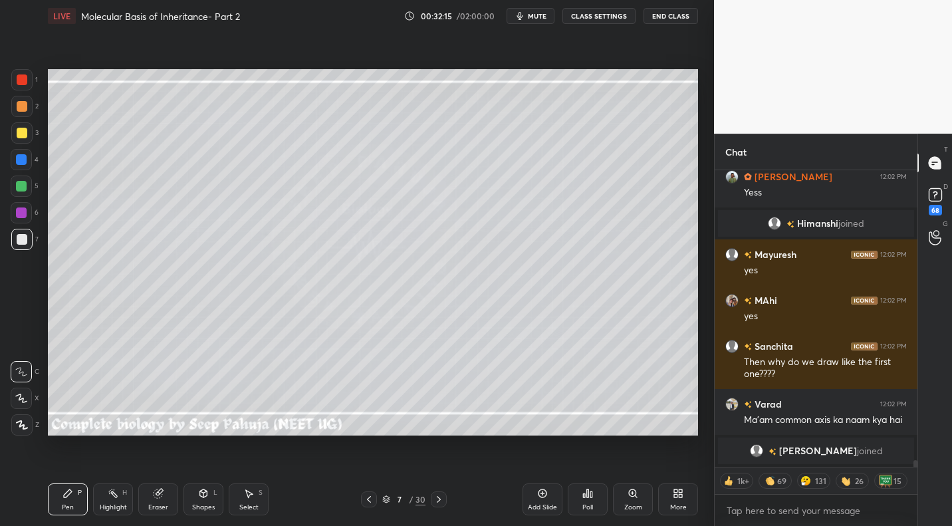
drag, startPoint x: 26, startPoint y: 134, endPoint x: 41, endPoint y: 137, distance: 15.0
click at [27, 135] on div at bounding box center [21, 132] width 21 height 21
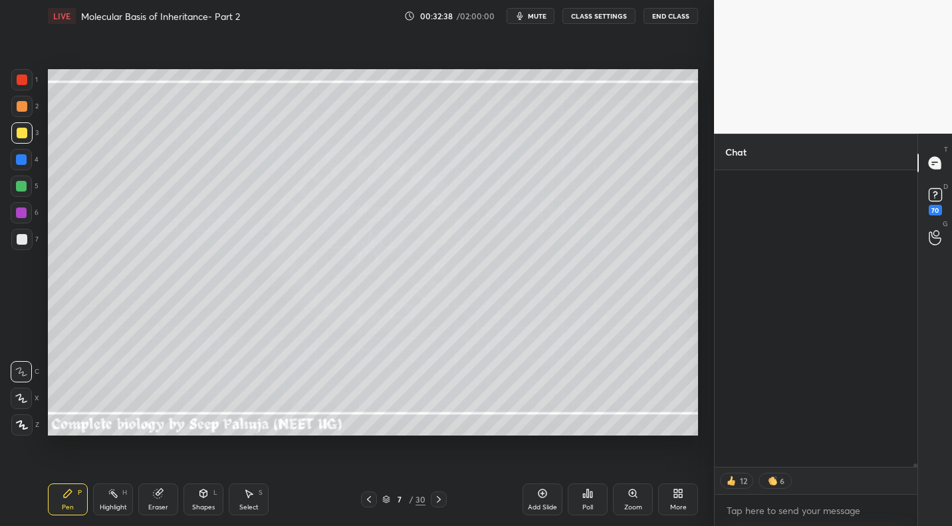
click at [368, 500] on icon at bounding box center [369, 499] width 11 height 11
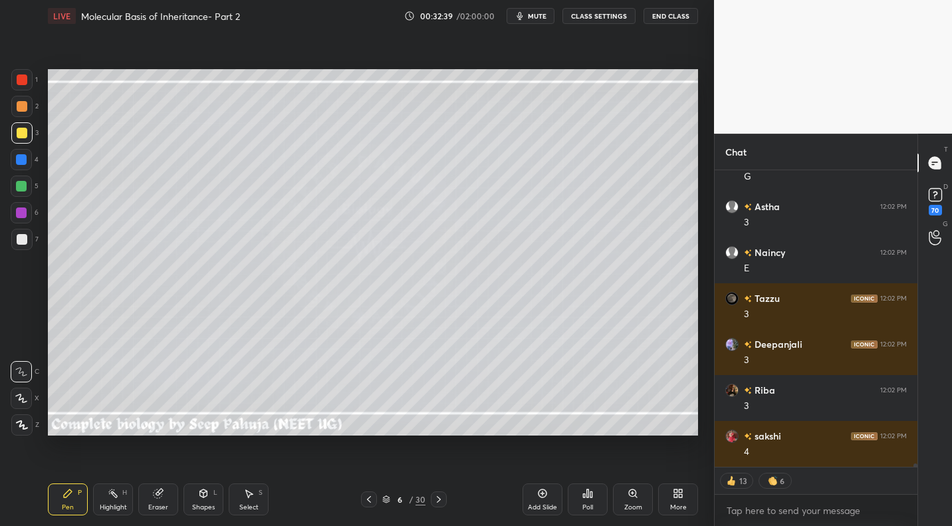
click at [23, 237] on div at bounding box center [22, 239] width 11 height 11
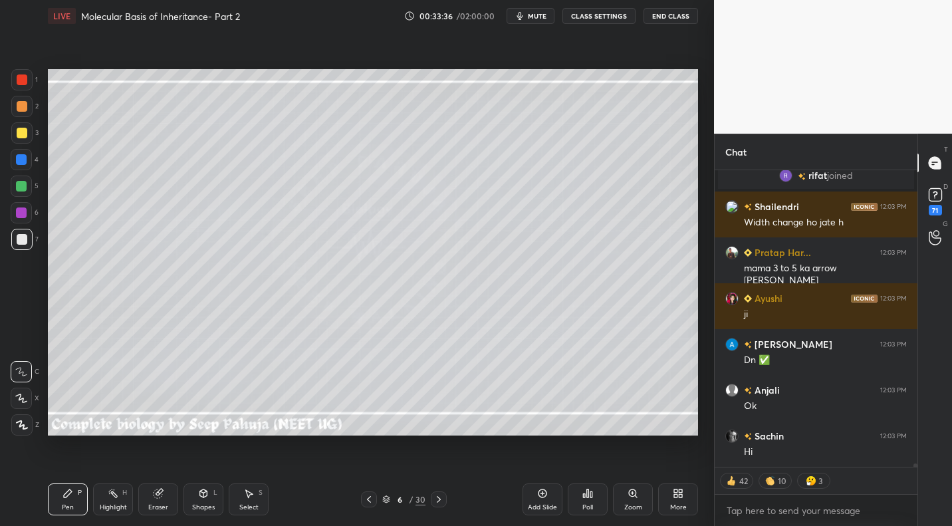
click at [439, 494] on icon at bounding box center [438, 499] width 11 height 11
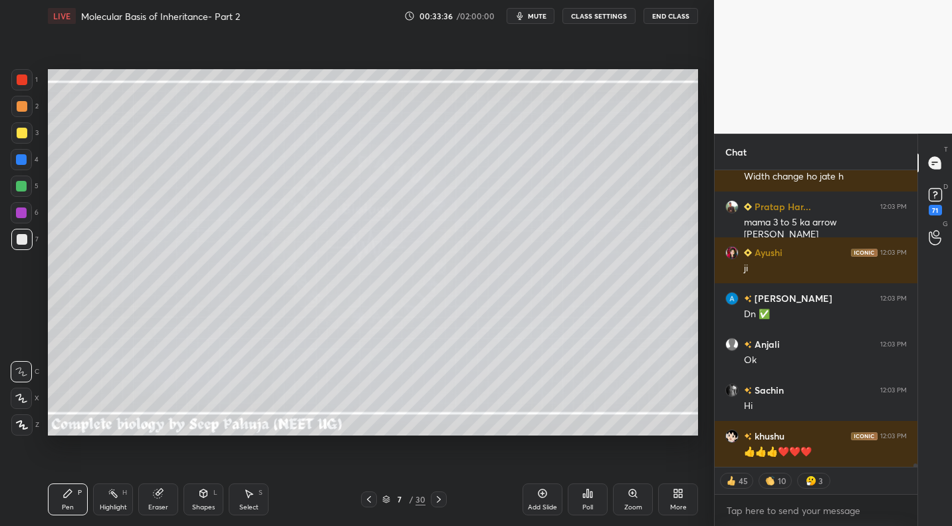
click at [439, 490] on div "Pen P Highlight H Eraser Shapes L Select S 7 / 30 Add Slide Poll Zoom More" at bounding box center [373, 499] width 650 height 53
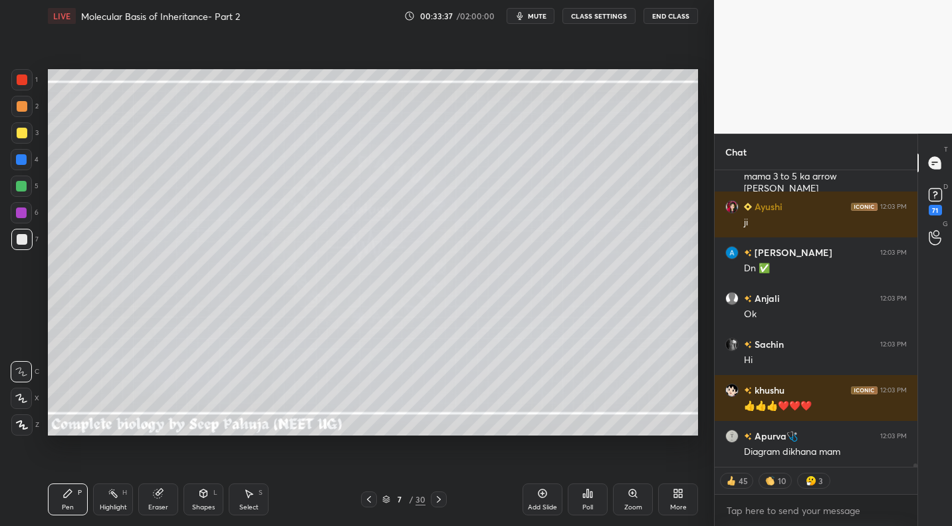
click at [439, 496] on icon at bounding box center [438, 499] width 11 height 11
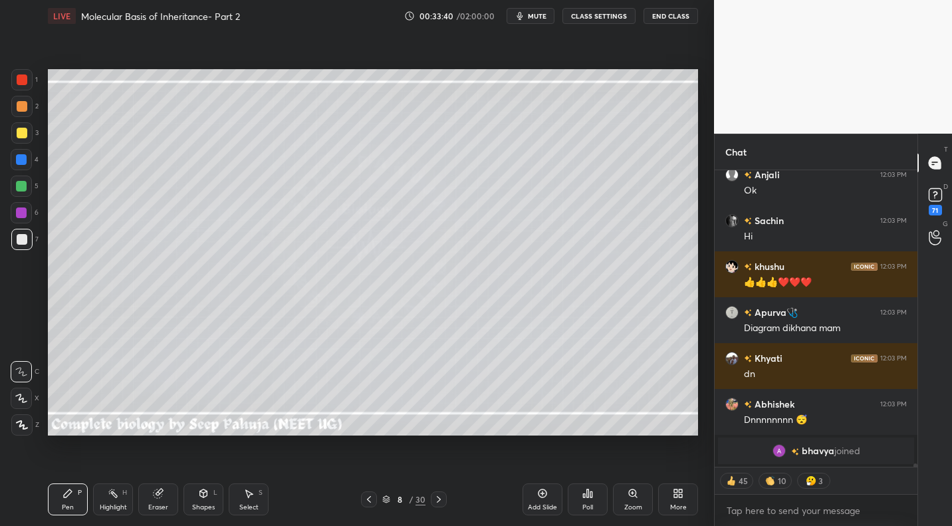
click at [438, 499] on icon at bounding box center [438, 499] width 11 height 11
click at [24, 130] on div at bounding box center [22, 133] width 11 height 11
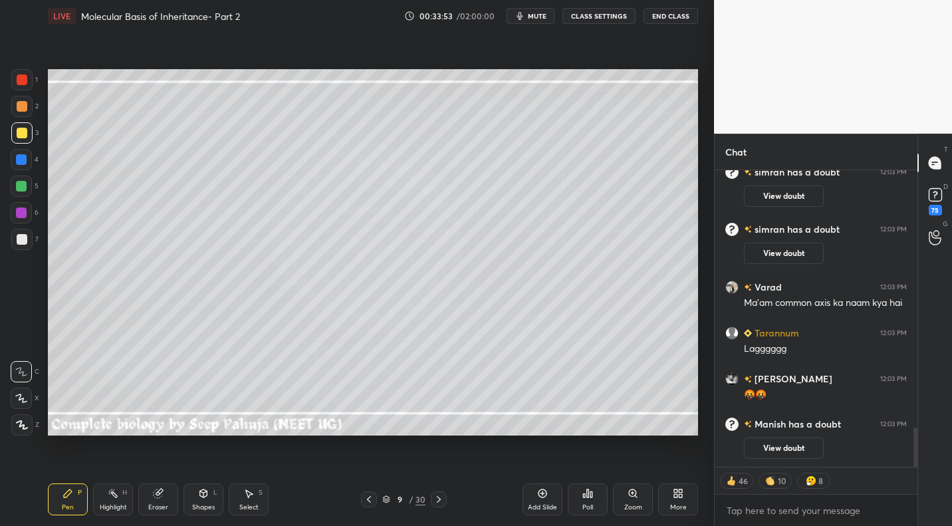
click at [162, 507] on div "Eraser" at bounding box center [158, 507] width 20 height 7
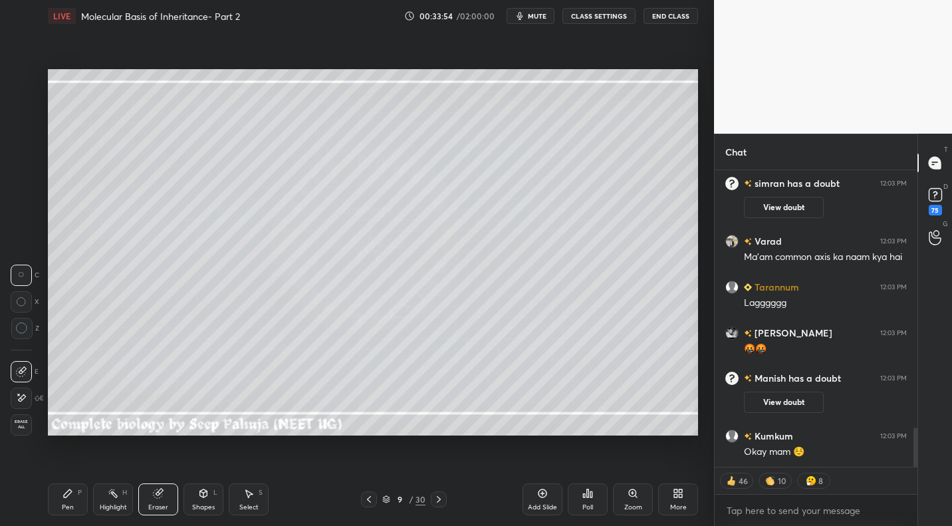
drag, startPoint x: 25, startPoint y: 394, endPoint x: 42, endPoint y: 374, distance: 26.5
click at [25, 394] on icon at bounding box center [21, 397] width 11 height 11
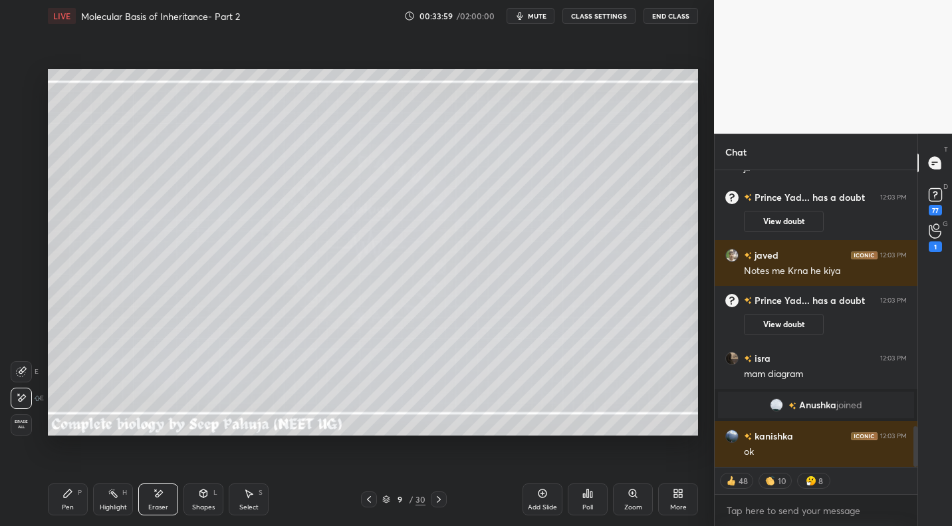
click at [370, 498] on icon at bounding box center [369, 499] width 11 height 11
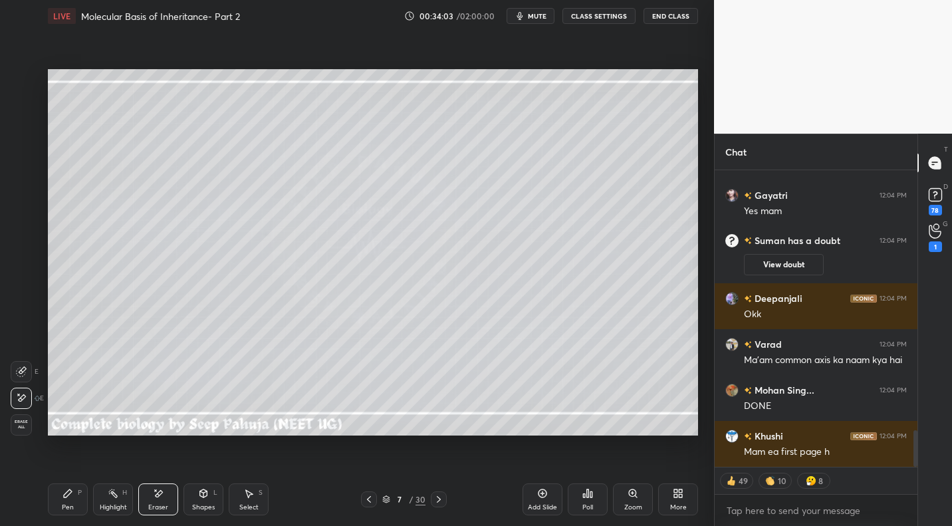
click at [132, 505] on div "Highlight H" at bounding box center [113, 499] width 40 height 32
click at [215, 442] on div "Setting up your live class Poll for secs No correct answer Start poll" at bounding box center [373, 252] width 661 height 441
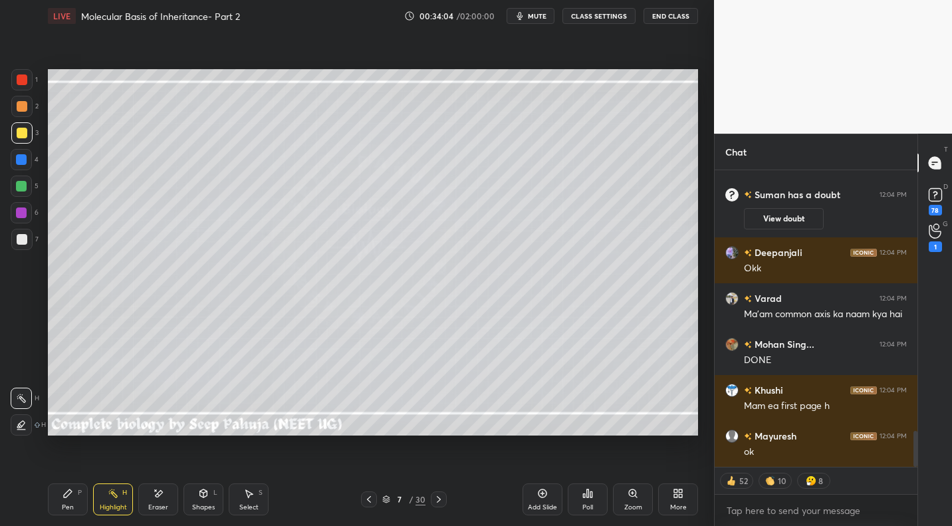
click at [459, 352] on div "Setting up your live class Poll for secs No correct answer Start poll" at bounding box center [373, 252] width 661 height 441
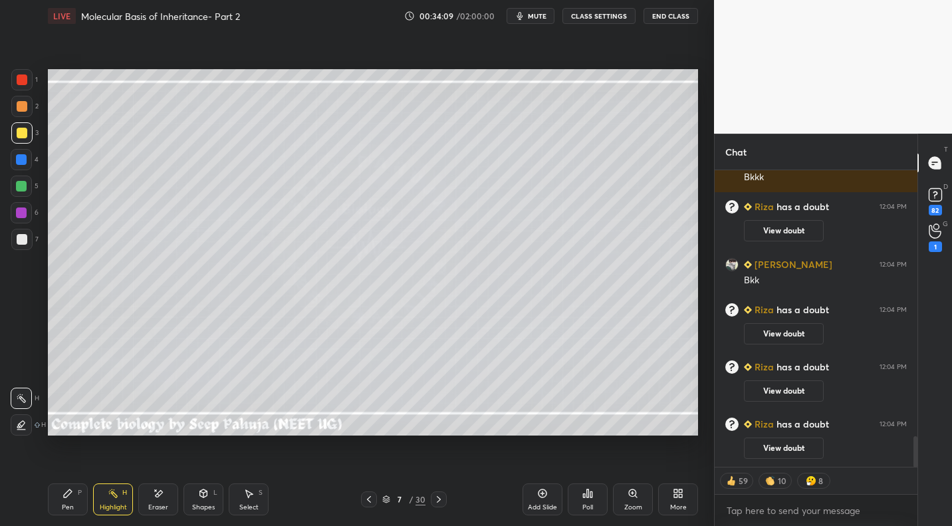
click at [367, 503] on icon at bounding box center [369, 499] width 11 height 11
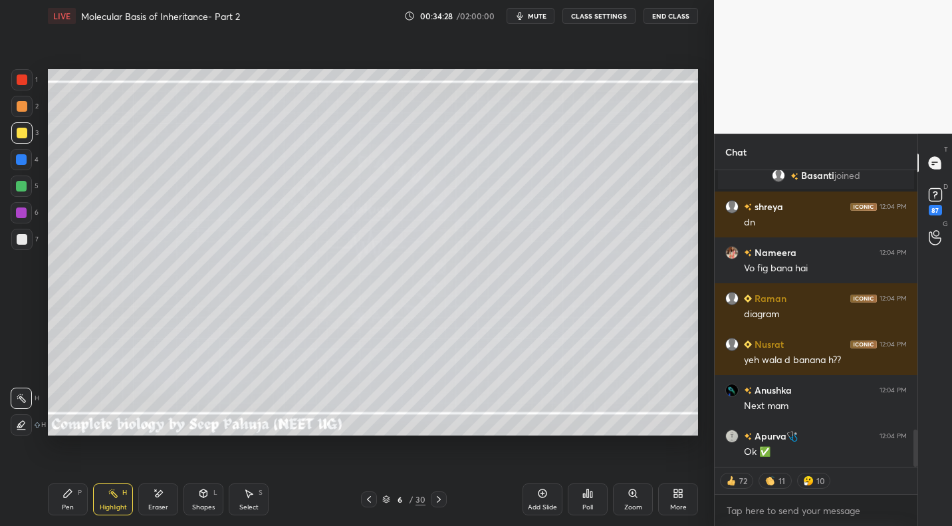
click at [76, 491] on div "Pen P" at bounding box center [68, 499] width 40 height 32
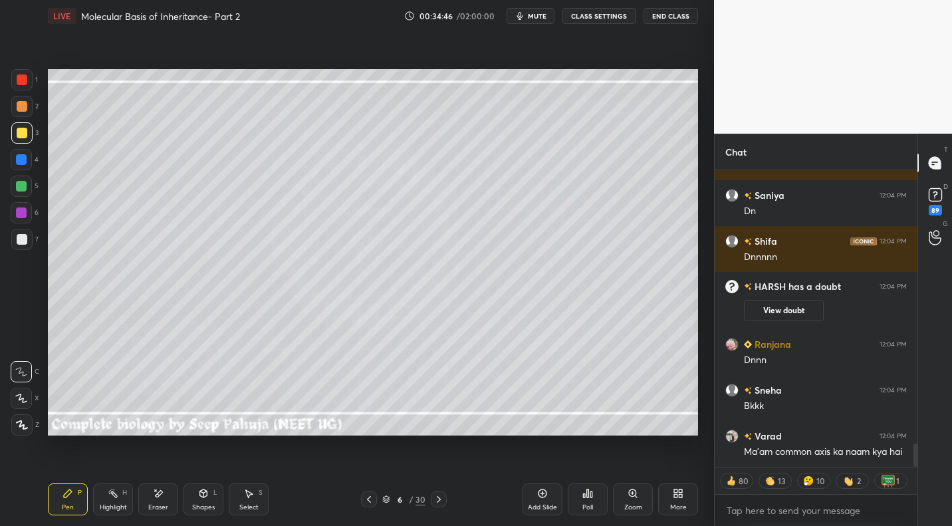
click at [438, 499] on icon at bounding box center [438, 499] width 11 height 11
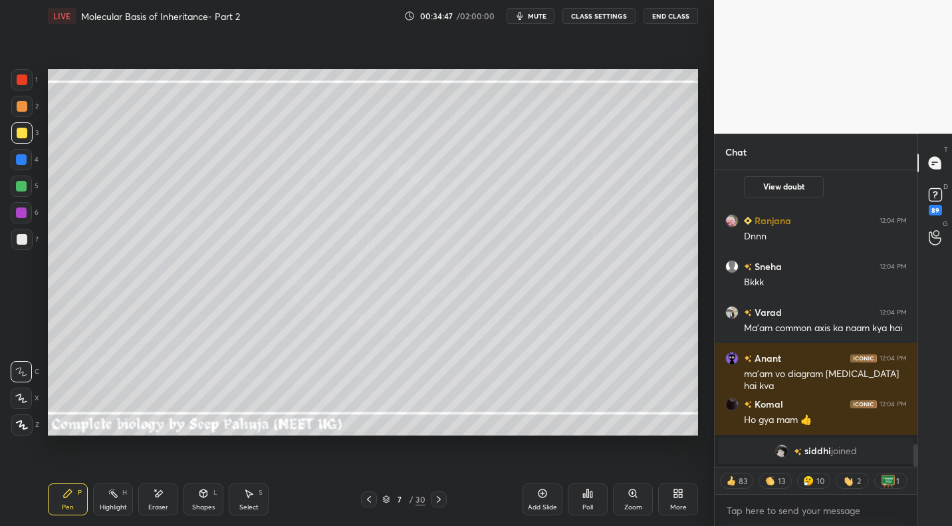
click at [440, 498] on icon at bounding box center [438, 499] width 11 height 11
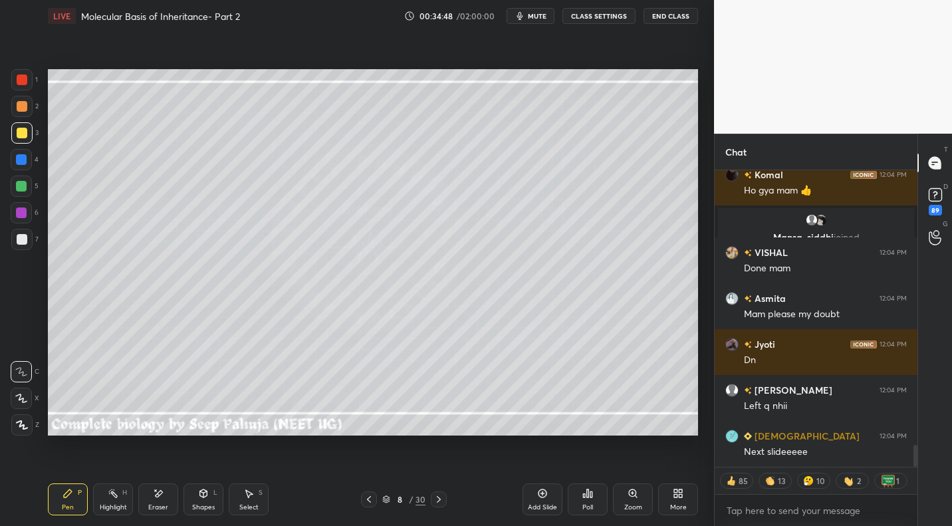
click at [160, 498] on div "Eraser" at bounding box center [158, 499] width 40 height 32
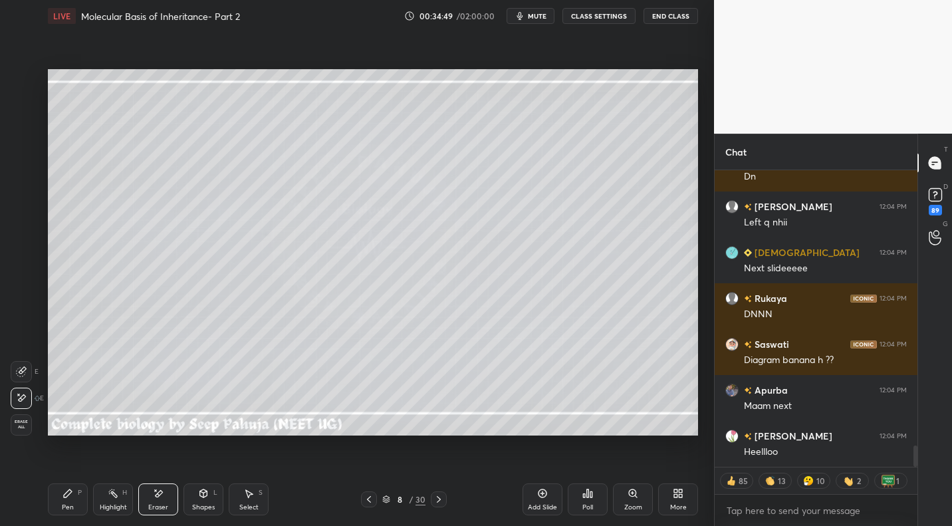
click at [21, 421] on span "Erase all" at bounding box center [21, 423] width 20 height 9
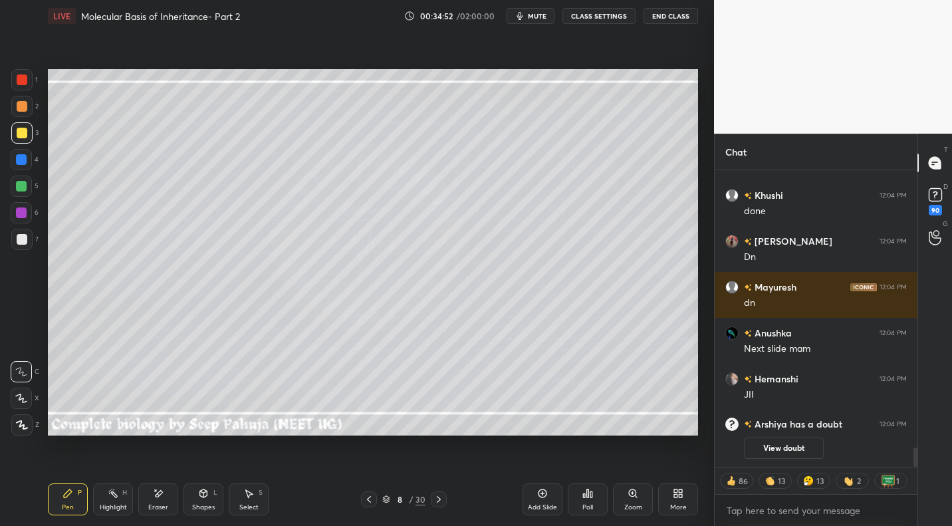
click at [23, 238] on div at bounding box center [22, 239] width 11 height 11
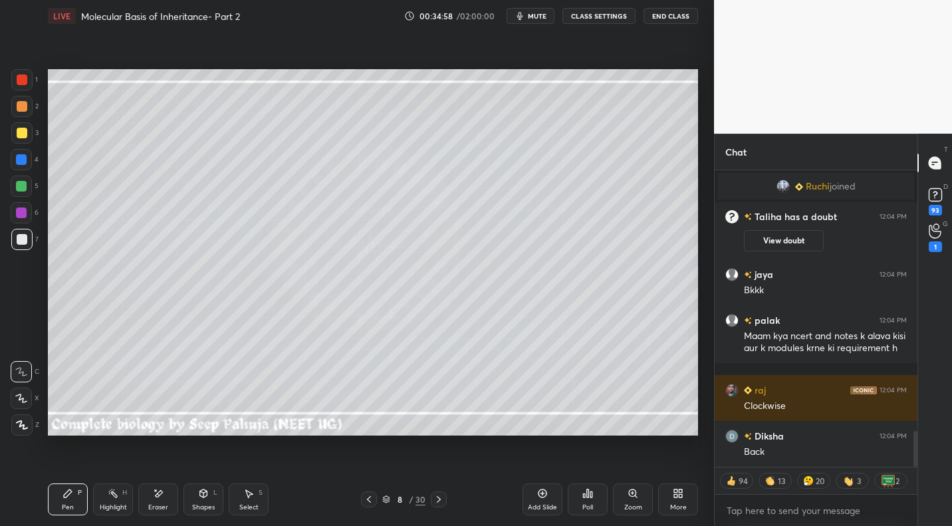
click at [31, 132] on div at bounding box center [21, 132] width 21 height 21
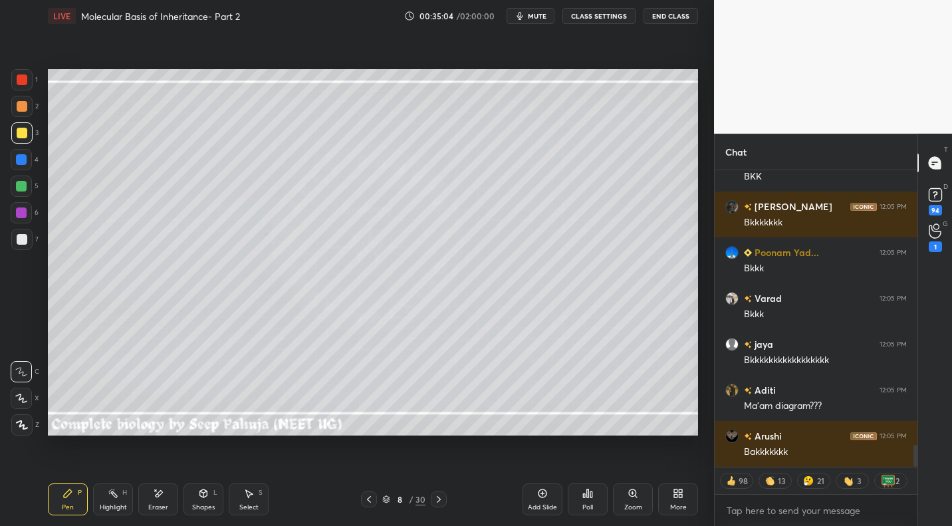
click at [29, 248] on div at bounding box center [21, 239] width 21 height 21
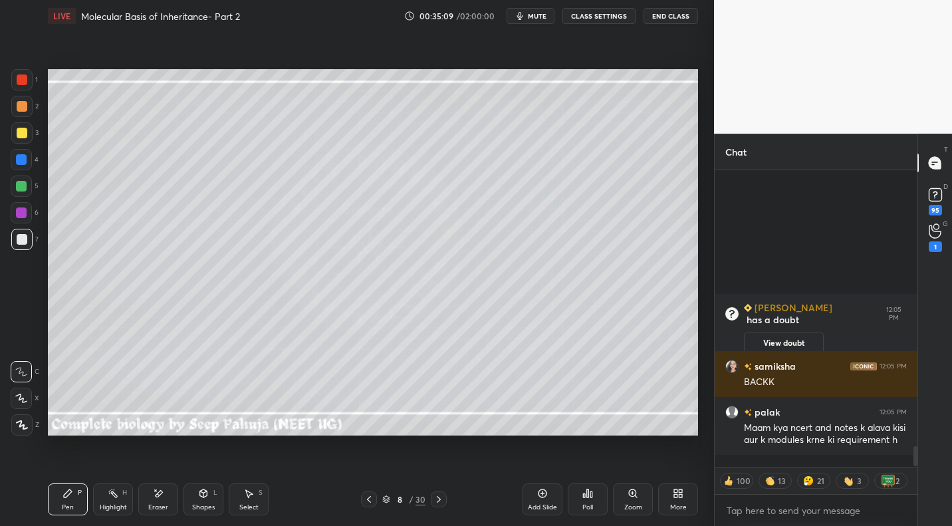
click at [113, 501] on div "Highlight H" at bounding box center [113, 499] width 40 height 32
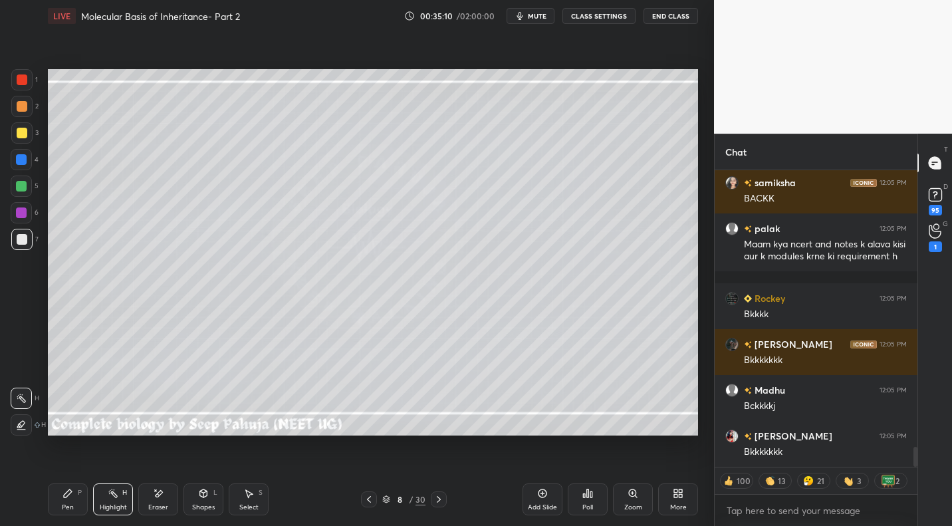
click at [163, 499] on icon at bounding box center [158, 493] width 11 height 11
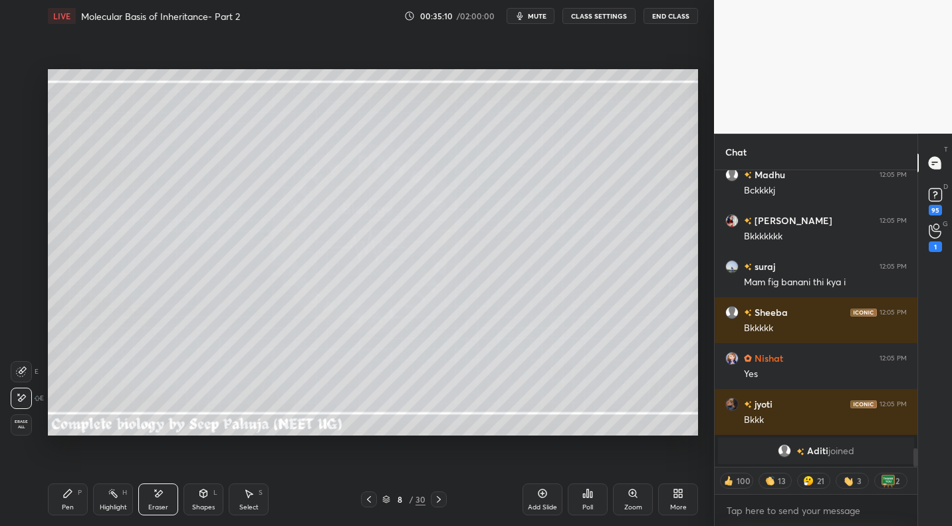
click at [25, 425] on span "Erase all" at bounding box center [21, 423] width 20 height 9
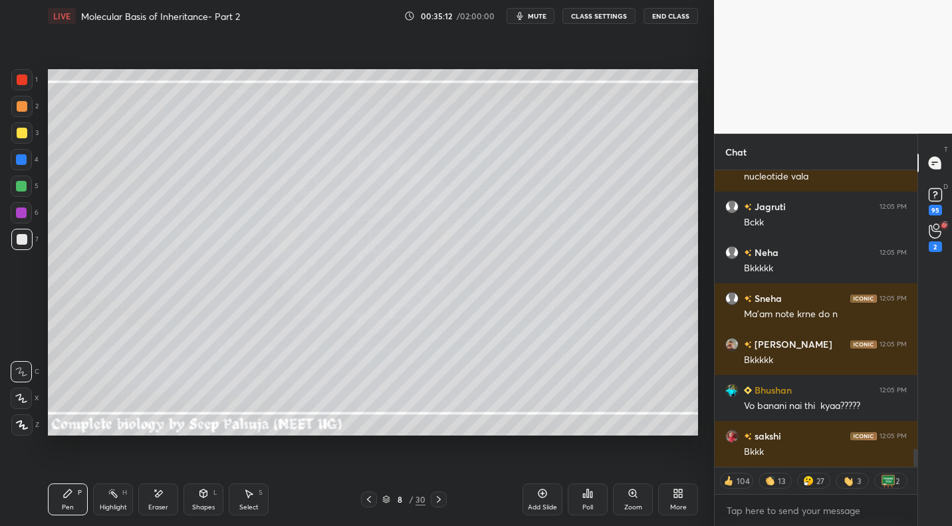
drag, startPoint x: 19, startPoint y: 422, endPoint x: 30, endPoint y: 409, distance: 17.5
click at [22, 420] on icon at bounding box center [22, 424] width 12 height 9
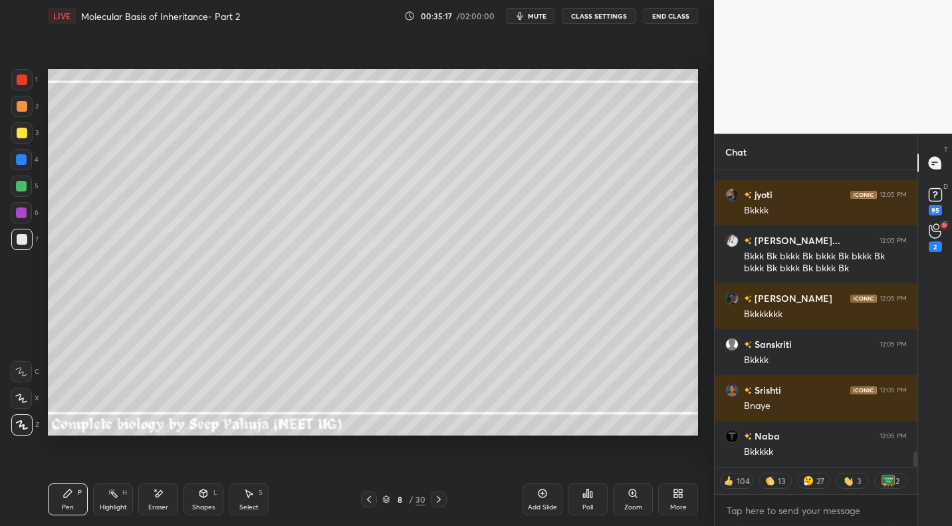
drag, startPoint x: 29, startPoint y: 138, endPoint x: 37, endPoint y: 137, distance: 8.1
click at [29, 138] on div at bounding box center [21, 132] width 21 height 21
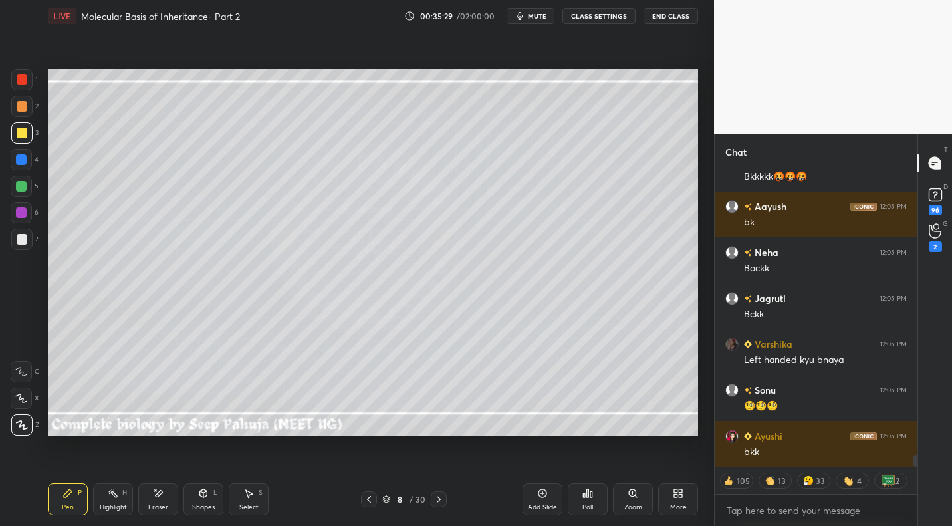
click at [163, 497] on div "Eraser" at bounding box center [158, 499] width 40 height 32
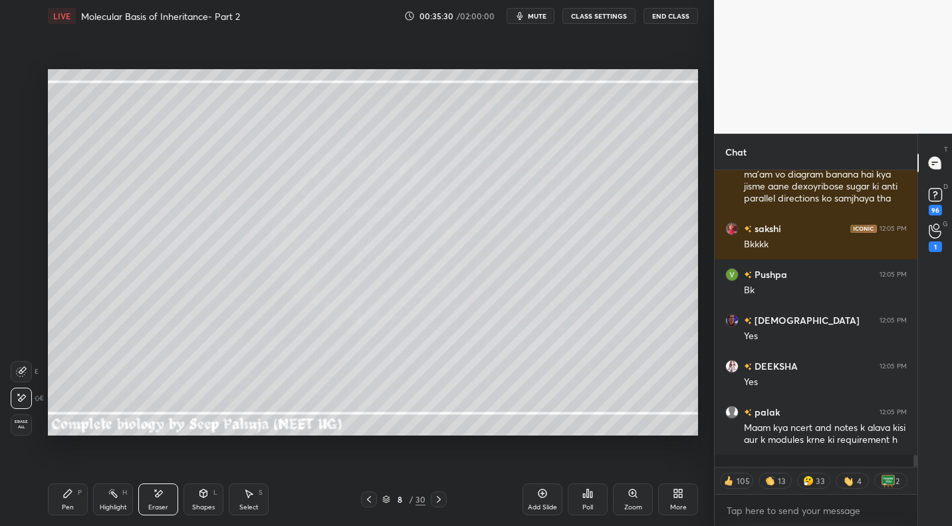
click at [68, 488] on icon at bounding box center [67, 493] width 11 height 11
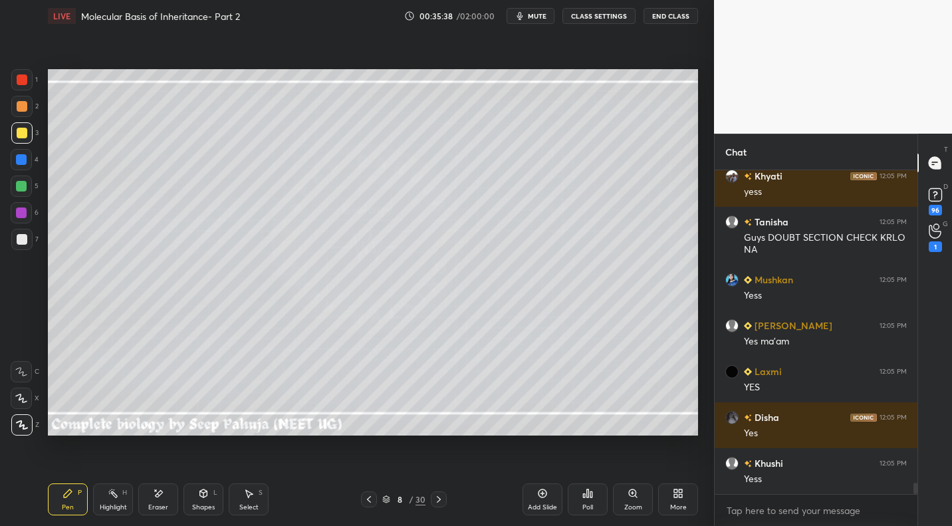
drag, startPoint x: 25, startPoint y: 243, endPoint x: 25, endPoint y: 265, distance: 22.6
click at [25, 243] on div at bounding box center [22, 239] width 11 height 11
drag, startPoint x: 26, startPoint y: 372, endPoint x: 26, endPoint y: 362, distance: 10.0
click at [26, 372] on icon at bounding box center [21, 371] width 12 height 9
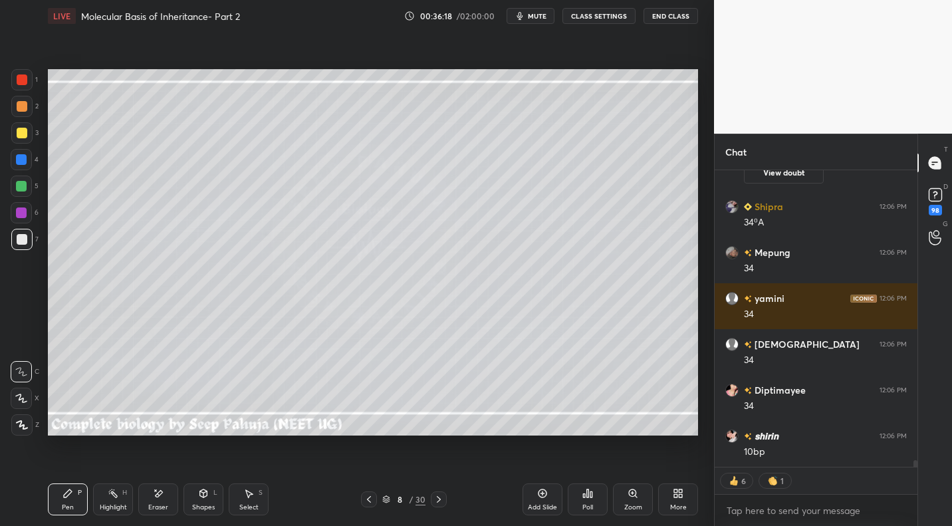
click at [110, 499] on div "Highlight H" at bounding box center [113, 499] width 40 height 32
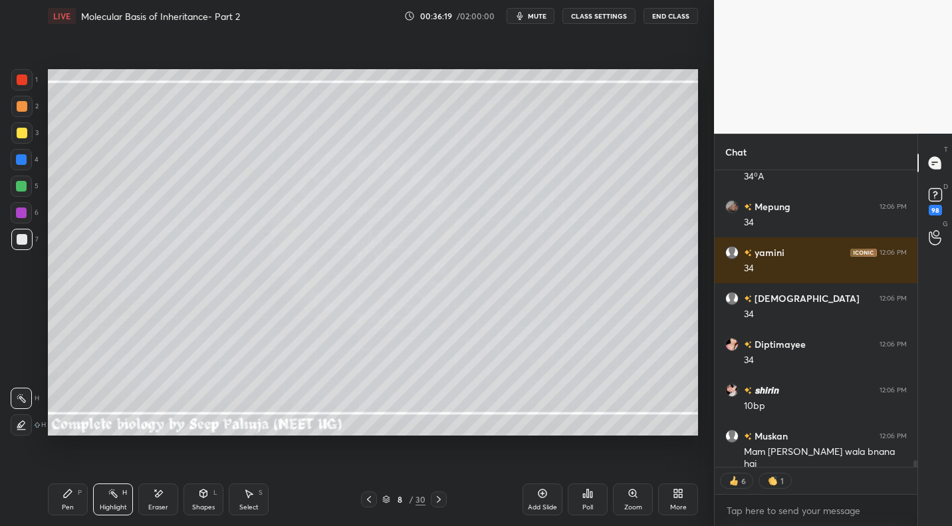
click at [158, 493] on icon at bounding box center [159, 493] width 7 height 7
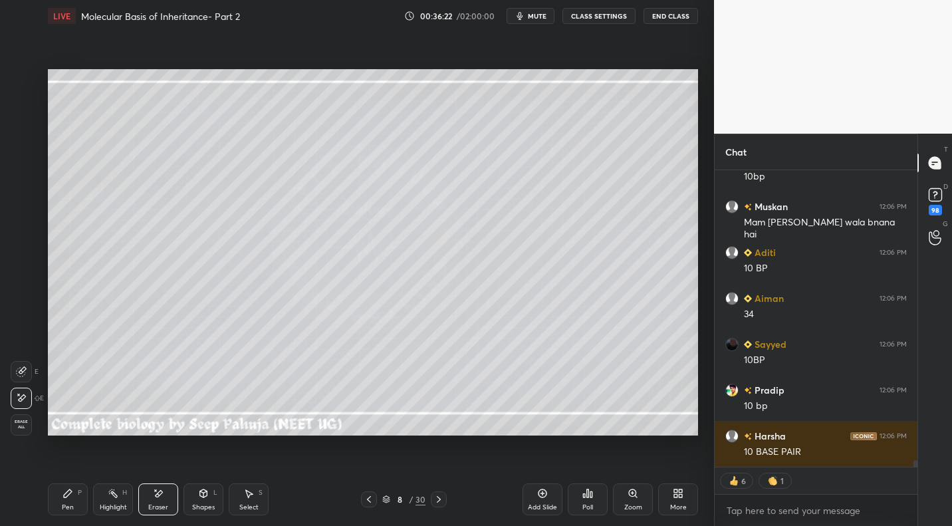
drag, startPoint x: 73, startPoint y: 503, endPoint x: 90, endPoint y: 451, distance: 53.8
click at [73, 504] on div "Pen" at bounding box center [68, 507] width 12 height 7
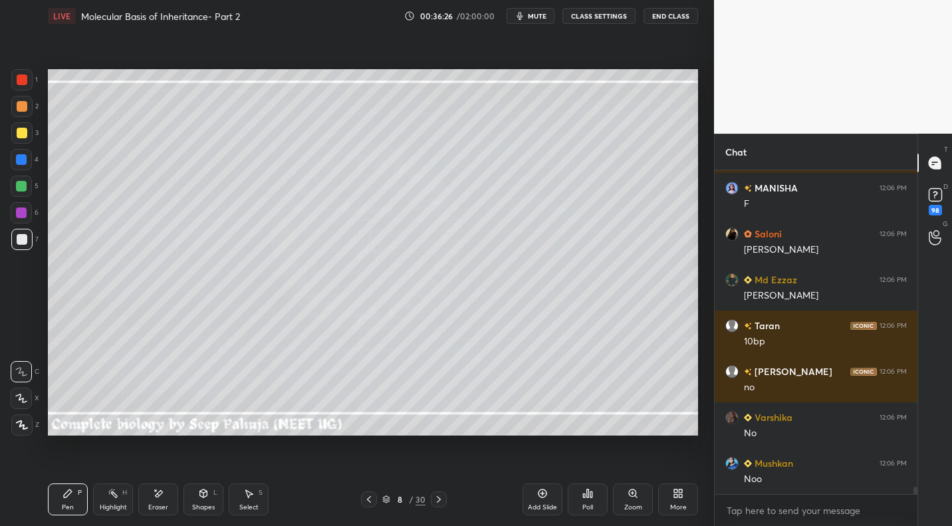
drag, startPoint x: 22, startPoint y: 158, endPoint x: 41, endPoint y: 158, distance: 18.6
click at [22, 158] on div at bounding box center [21, 159] width 11 height 11
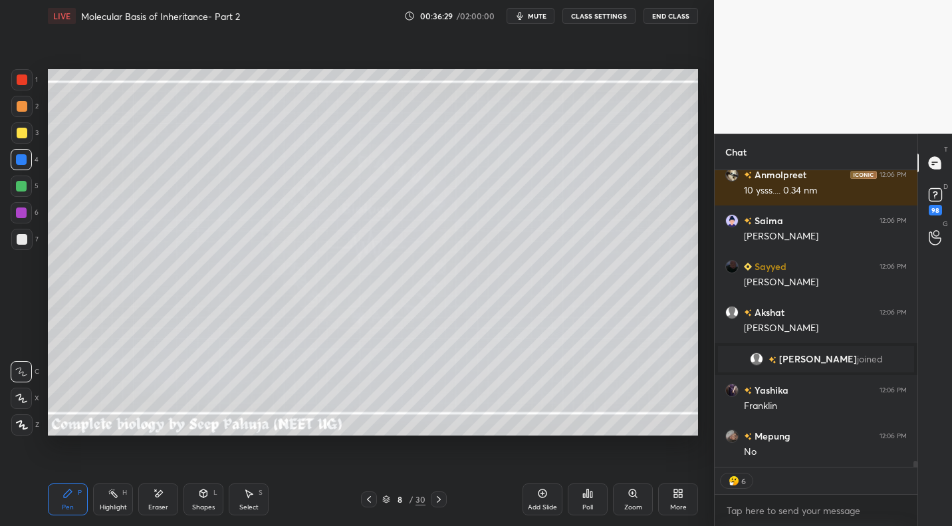
click at [22, 106] on div at bounding box center [22, 106] width 11 height 11
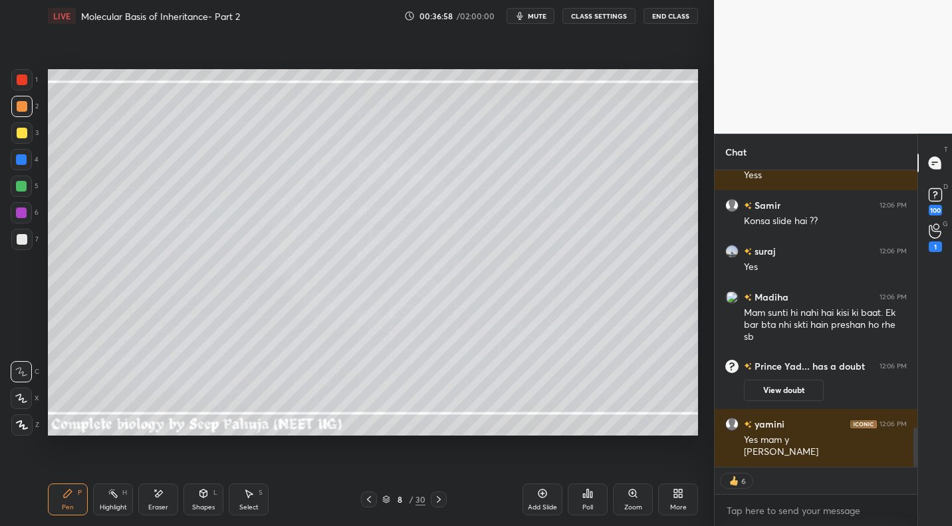
click at [129, 503] on div "Highlight H" at bounding box center [113, 499] width 40 height 32
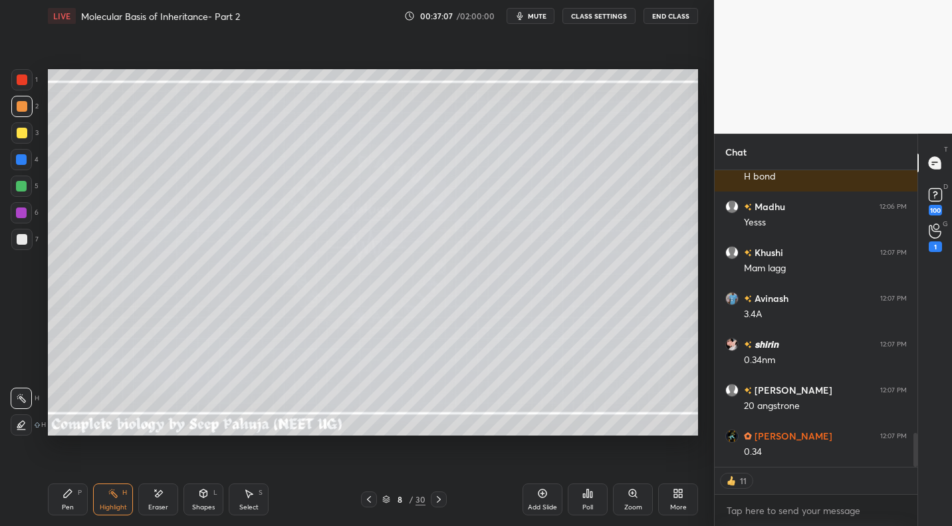
drag, startPoint x: 72, startPoint y: 497, endPoint x: 86, endPoint y: 436, distance: 62.1
click at [72, 497] on icon at bounding box center [67, 493] width 11 height 11
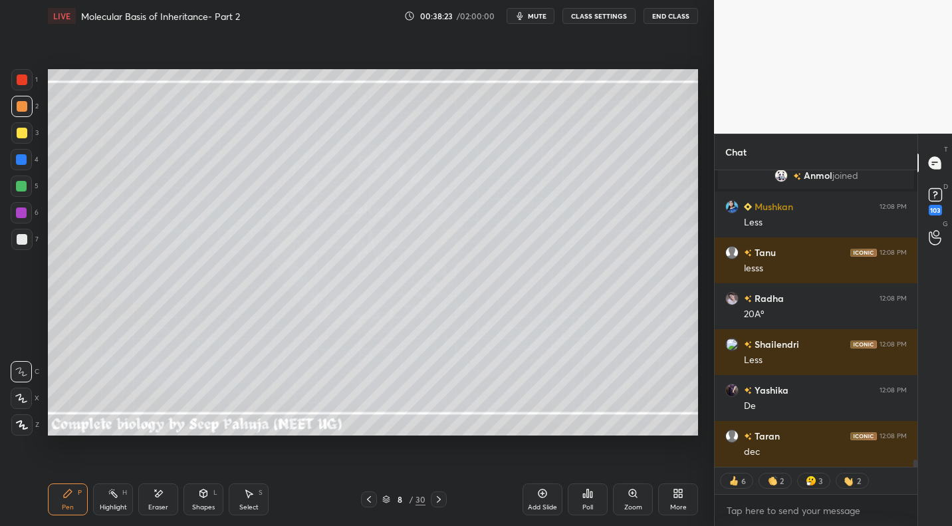
click at [118, 495] on div "Highlight H" at bounding box center [113, 499] width 40 height 32
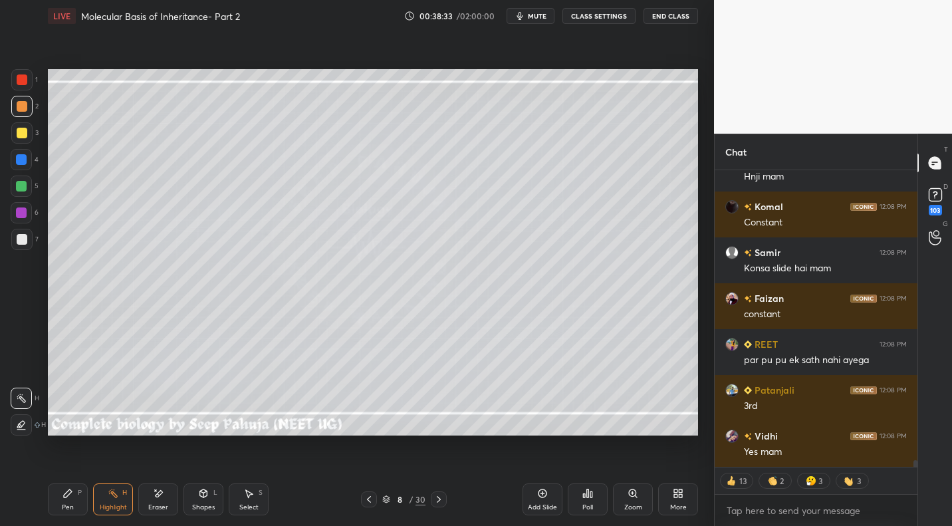
click at [369, 501] on icon at bounding box center [369, 499] width 11 height 11
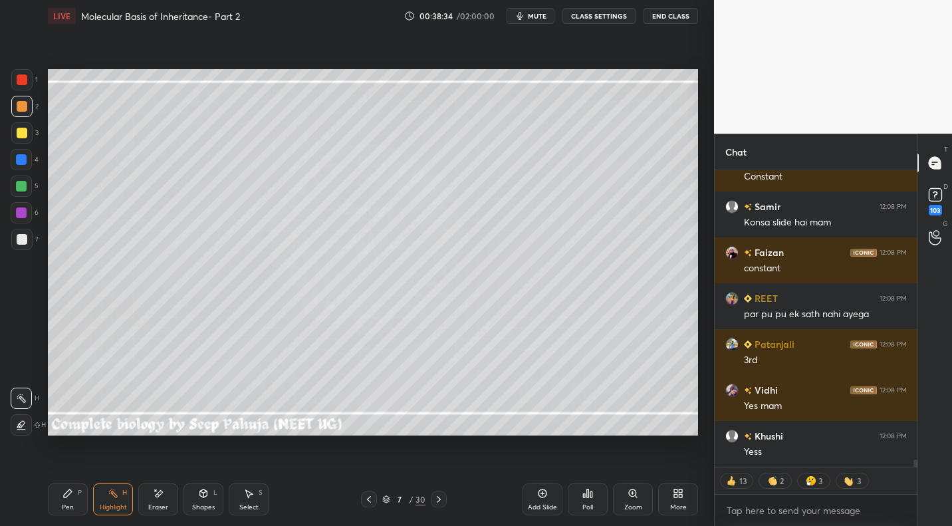
click at [372, 499] on icon at bounding box center [369, 499] width 11 height 11
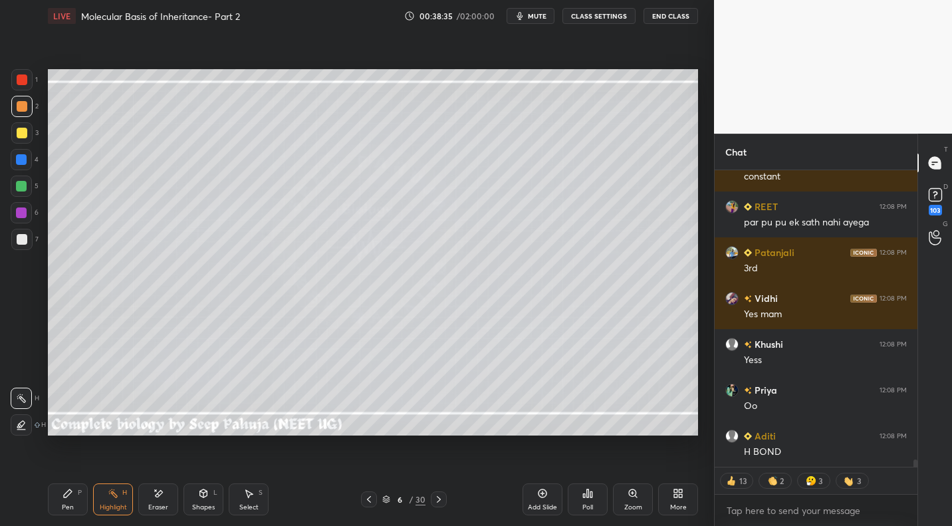
click at [437, 500] on icon at bounding box center [438, 499] width 11 height 11
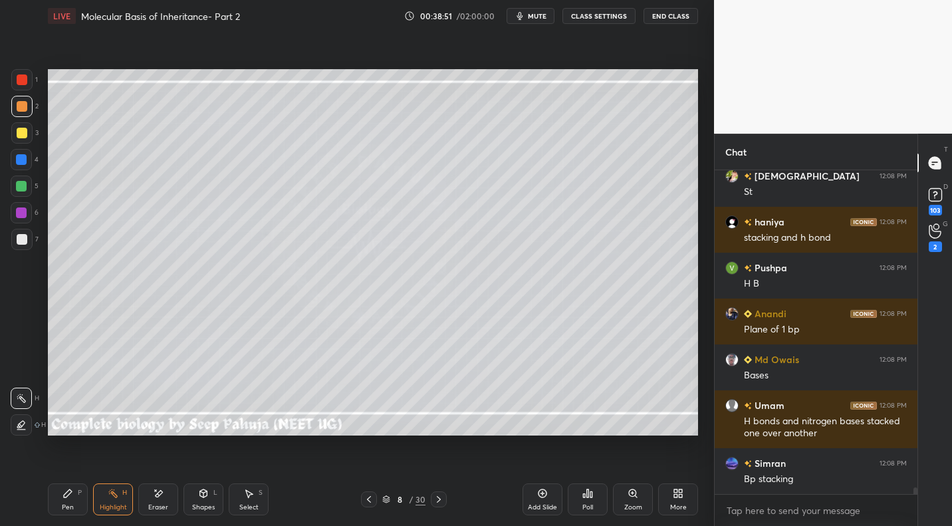
click at [366, 501] on icon at bounding box center [369, 499] width 11 height 11
click at [374, 497] on icon at bounding box center [369, 499] width 11 height 11
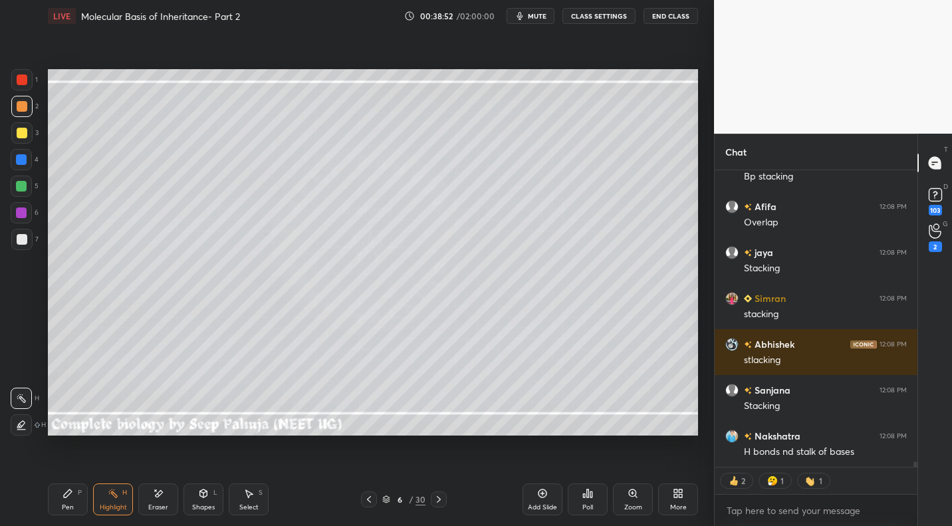
click at [22, 244] on div at bounding box center [22, 239] width 11 height 11
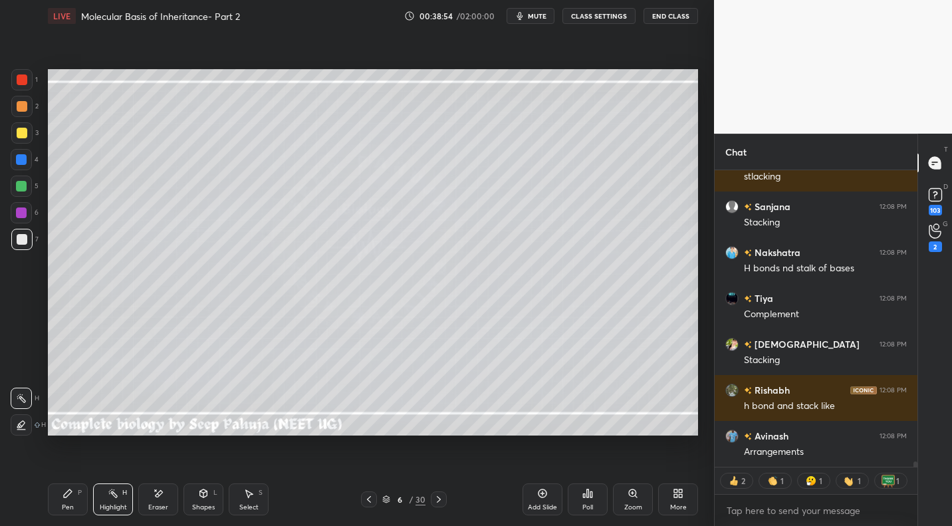
click at [65, 483] on div "Pen P Highlight H Eraser Shapes L Select S 6 / 30 Add Slide Poll Zoom More" at bounding box center [373, 499] width 650 height 53
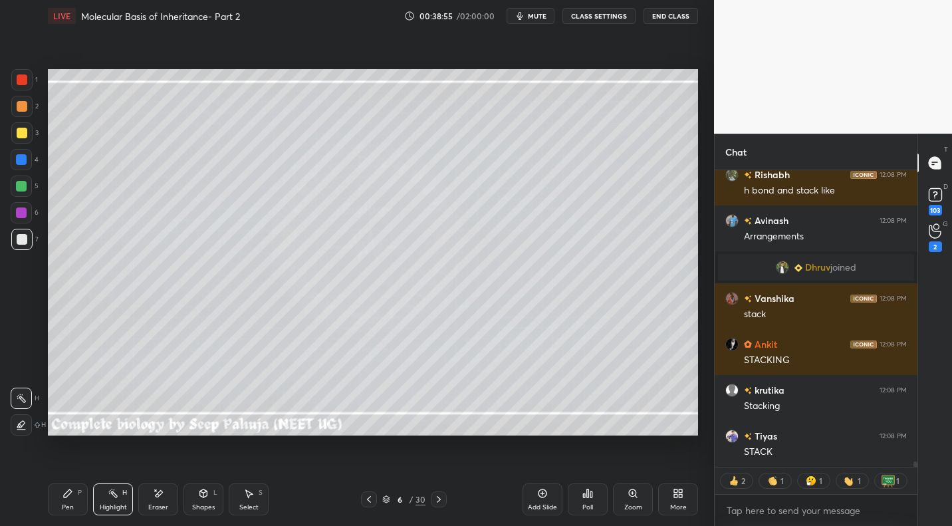
drag, startPoint x: 66, startPoint y: 497, endPoint x: 72, endPoint y: 441, distance: 56.2
click at [66, 497] on icon at bounding box center [67, 493] width 11 height 11
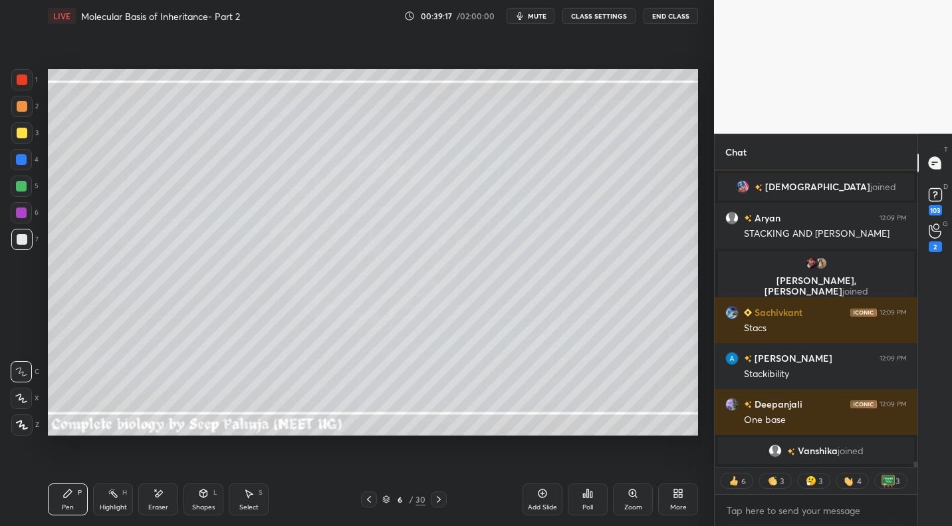
click at [119, 501] on div "Highlight H" at bounding box center [113, 499] width 40 height 32
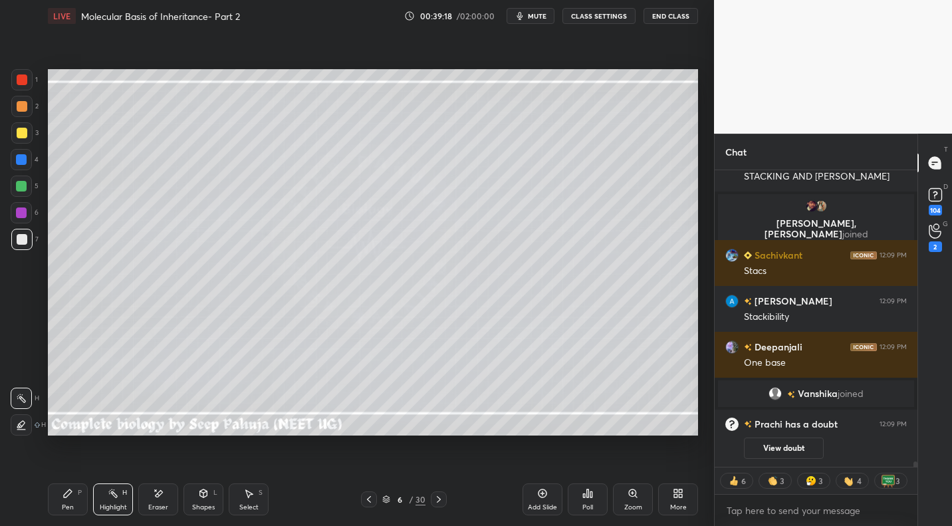
click at [165, 495] on div "Eraser" at bounding box center [158, 499] width 40 height 32
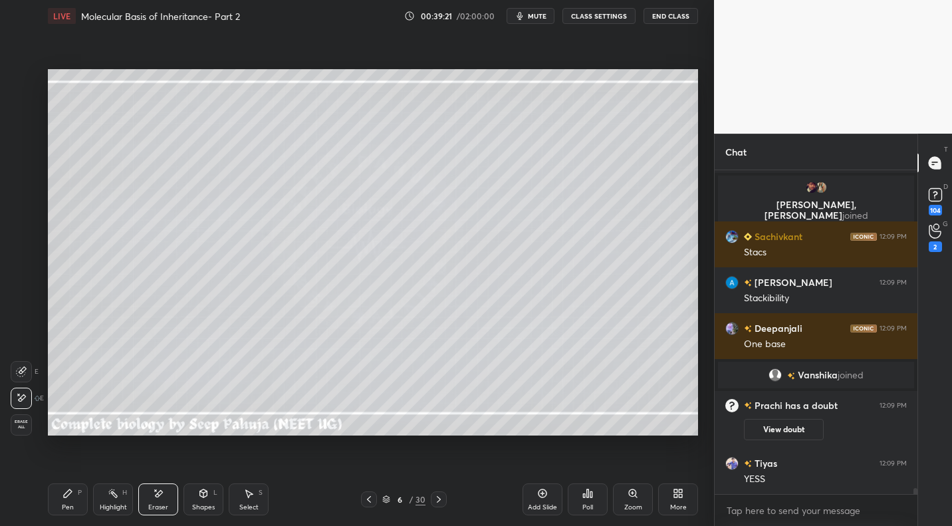
click at [70, 497] on icon at bounding box center [67, 493] width 11 height 11
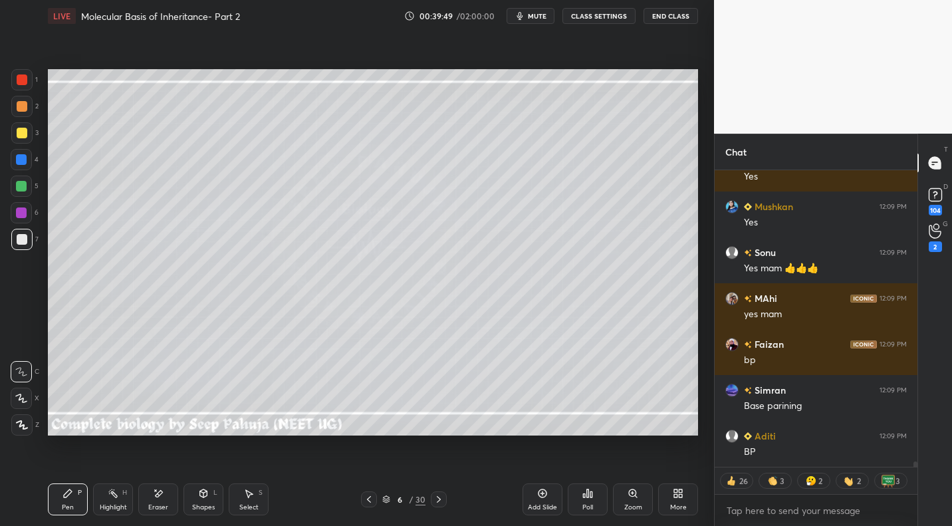
click at [443, 499] on div at bounding box center [439, 499] width 16 height 16
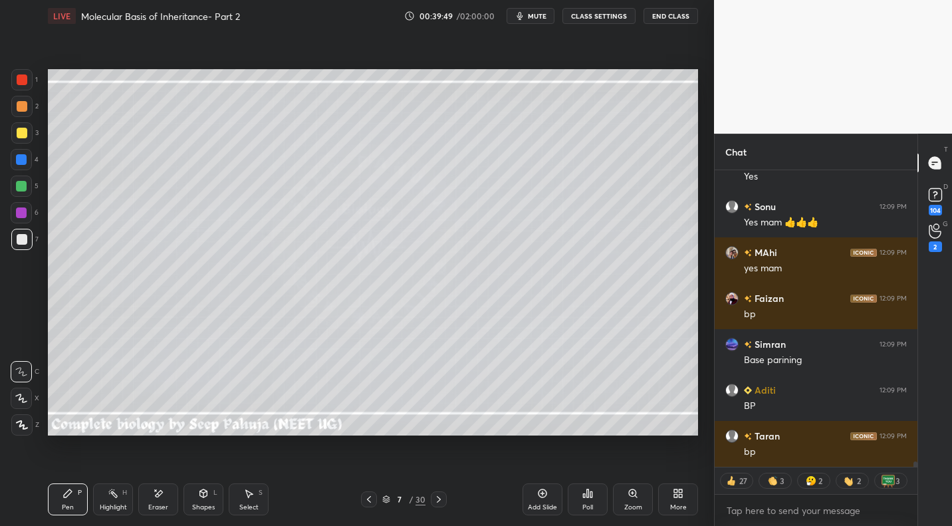
click at [439, 499] on icon at bounding box center [438, 499] width 11 height 11
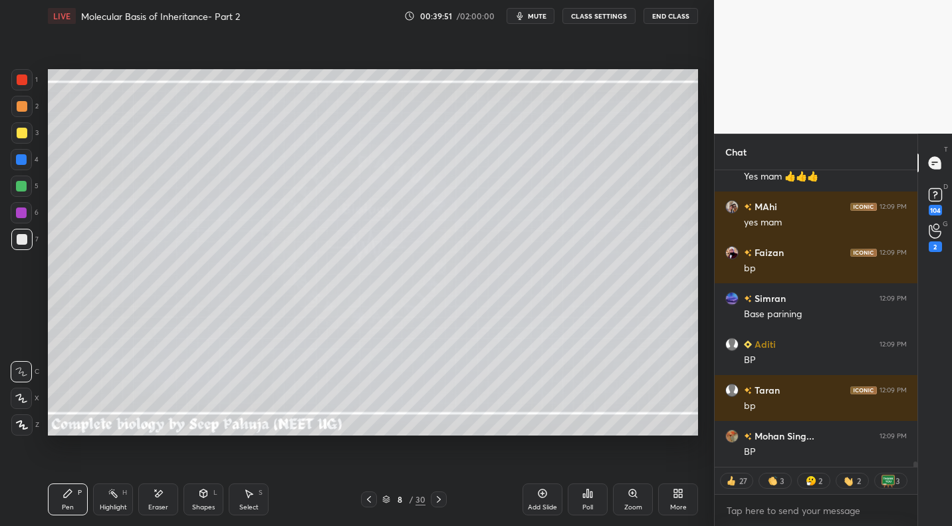
click at [369, 495] on icon at bounding box center [369, 499] width 11 height 11
click at [370, 495] on icon at bounding box center [369, 499] width 11 height 11
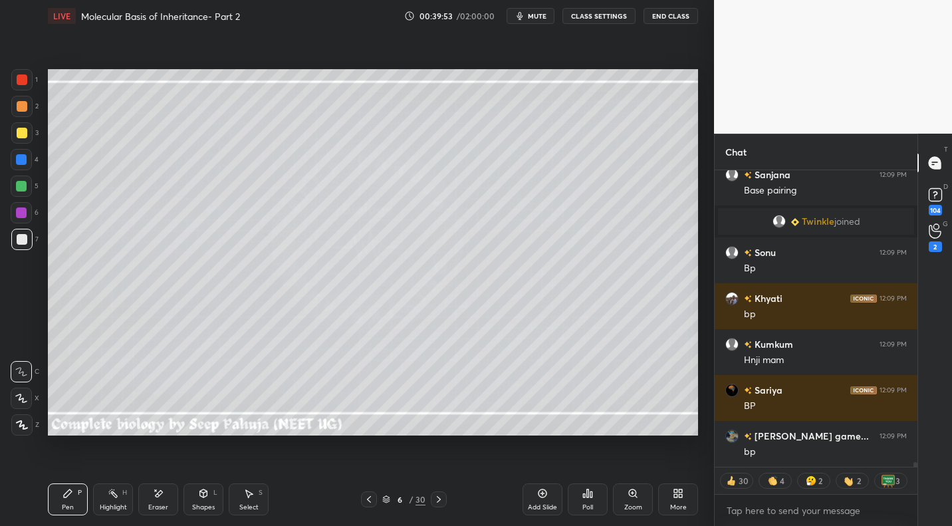
click at [15, 104] on div at bounding box center [21, 106] width 21 height 21
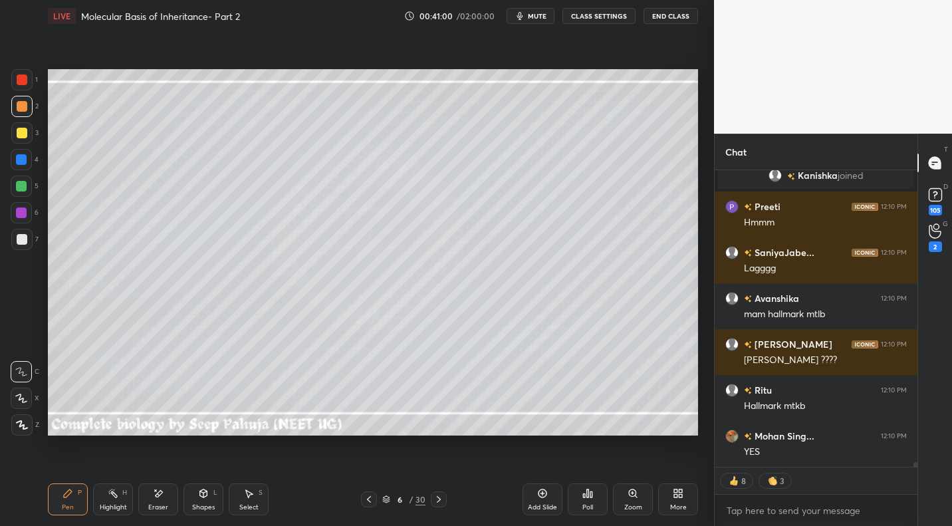
click at [551, 17] on button "mute" at bounding box center [531, 16] width 48 height 16
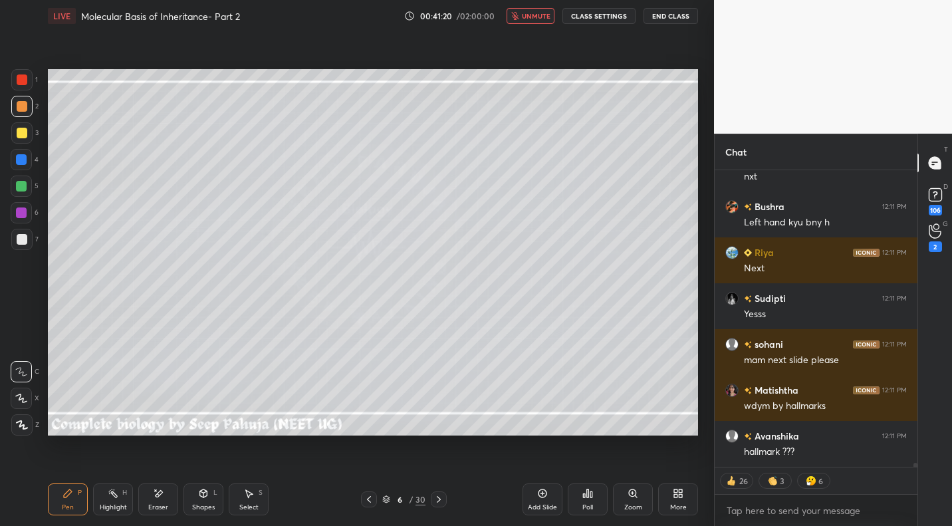
click at [542, 11] on button "unmute" at bounding box center [531, 16] width 48 height 16
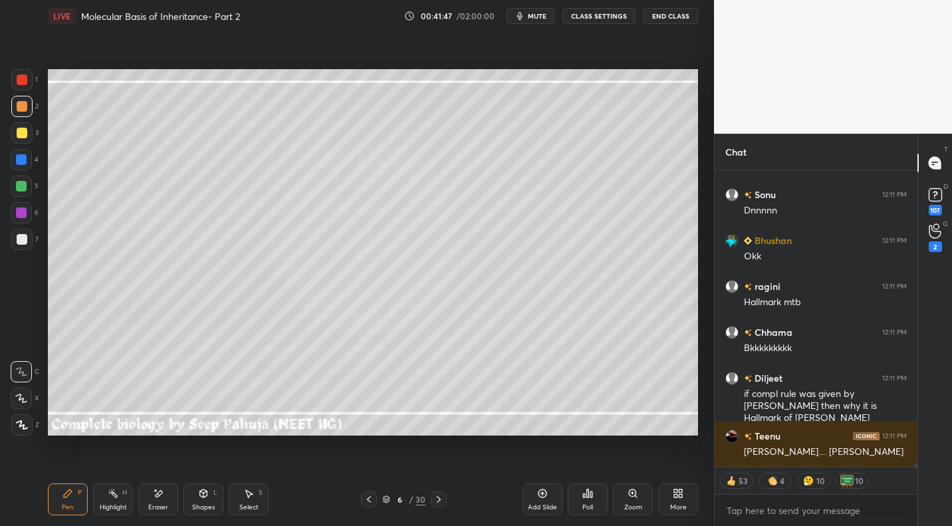
click at [433, 501] on icon at bounding box center [438, 499] width 11 height 11
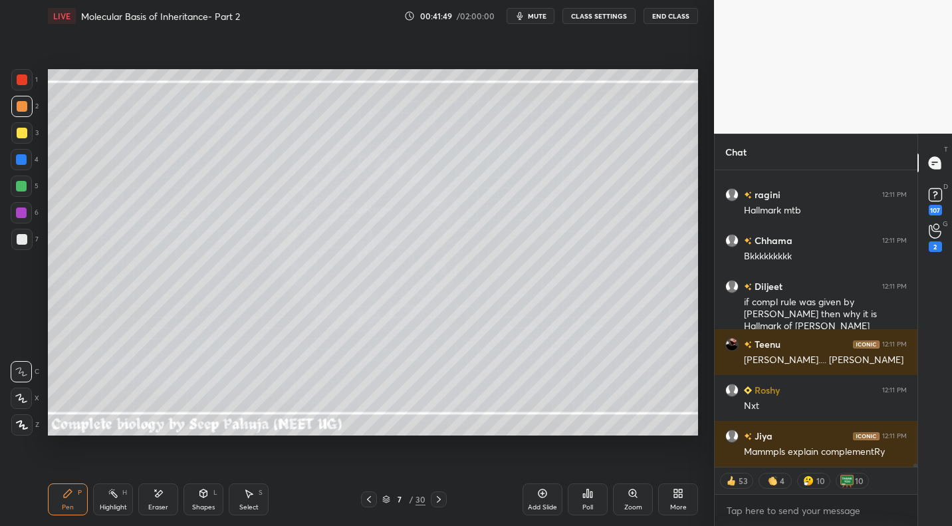
drag, startPoint x: 116, startPoint y: 498, endPoint x: 164, endPoint y: 436, distance: 78.2
click at [116, 498] on icon at bounding box center [113, 493] width 11 height 11
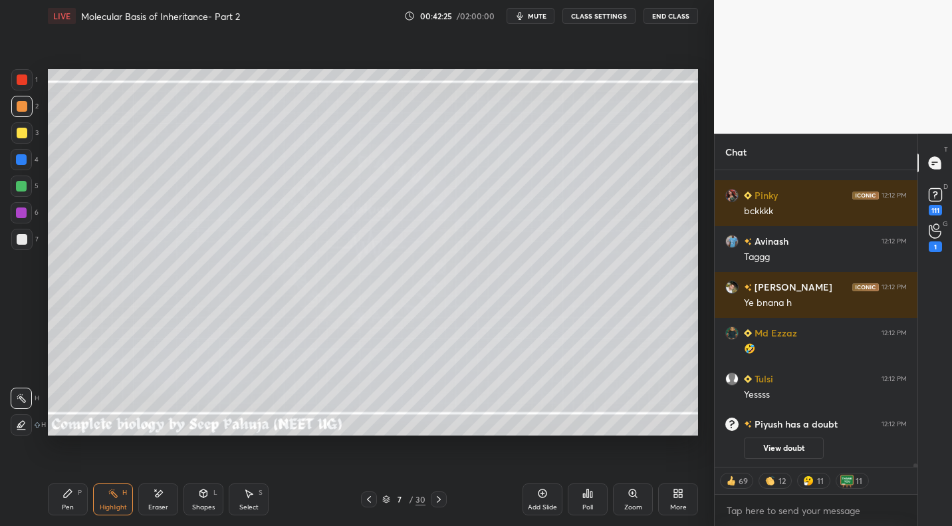
click at [366, 499] on icon at bounding box center [369, 499] width 11 height 11
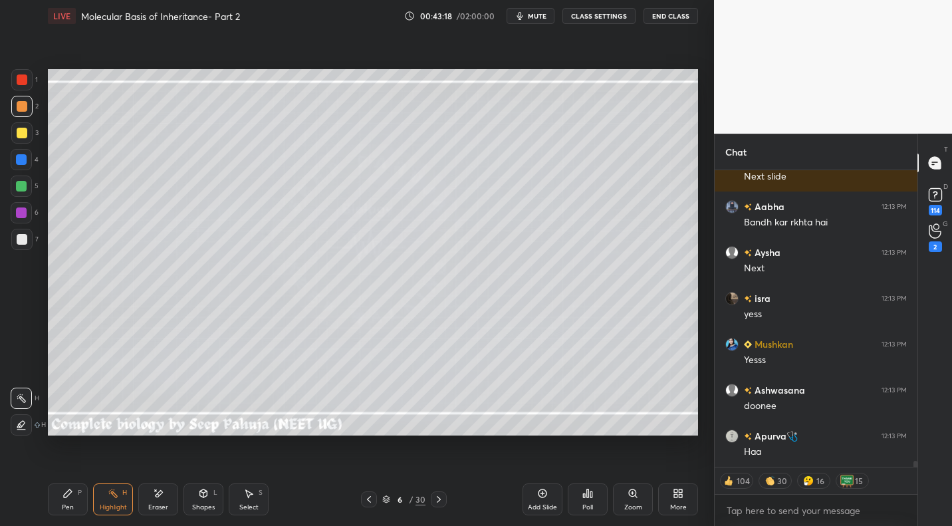
click at [440, 499] on icon at bounding box center [438, 499] width 11 height 11
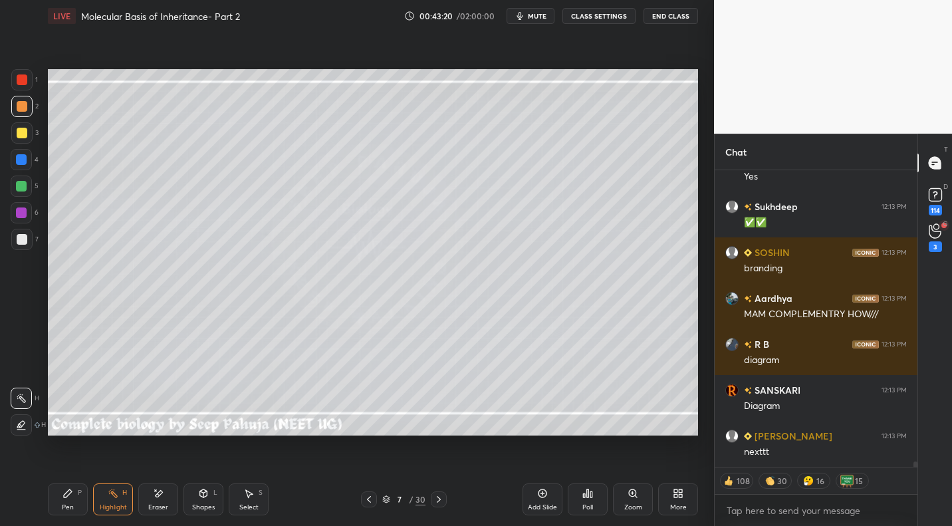
click at [435, 497] on icon at bounding box center [438, 499] width 11 height 11
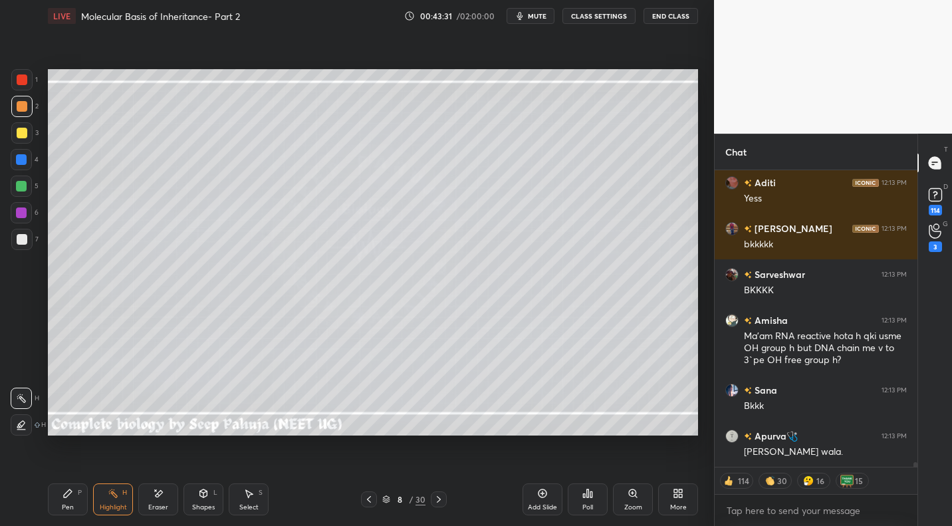
drag, startPoint x: 371, startPoint y: 501, endPoint x: 380, endPoint y: 497, distance: 9.5
click at [371, 501] on icon at bounding box center [369, 499] width 11 height 11
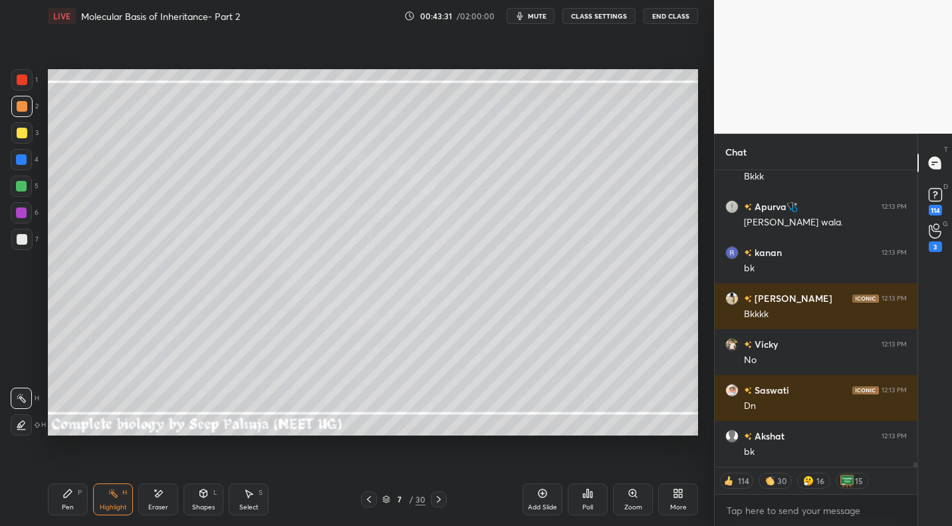
click at [377, 504] on div "7 / 30" at bounding box center [404, 499] width 86 height 16
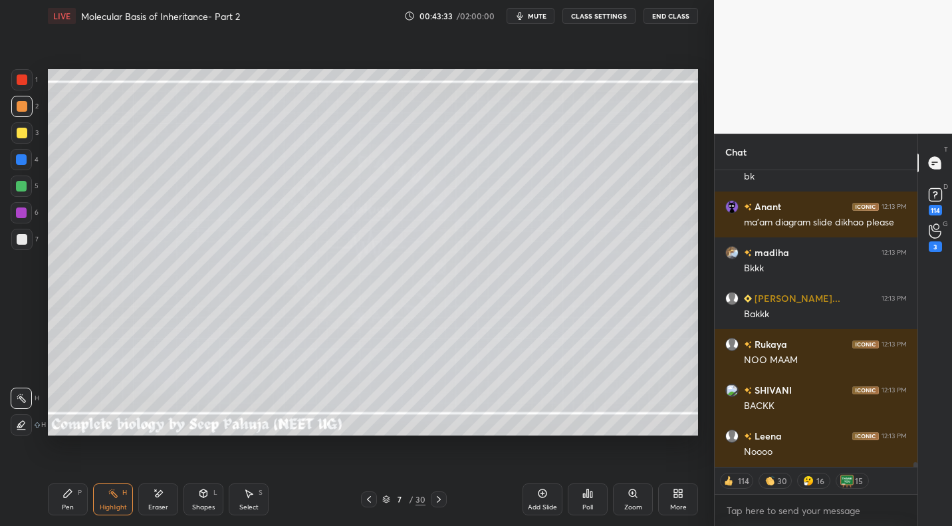
drag, startPoint x: 362, startPoint y: 500, endPoint x: 378, endPoint y: 480, distance: 25.5
click at [363, 500] on div at bounding box center [369, 499] width 16 height 16
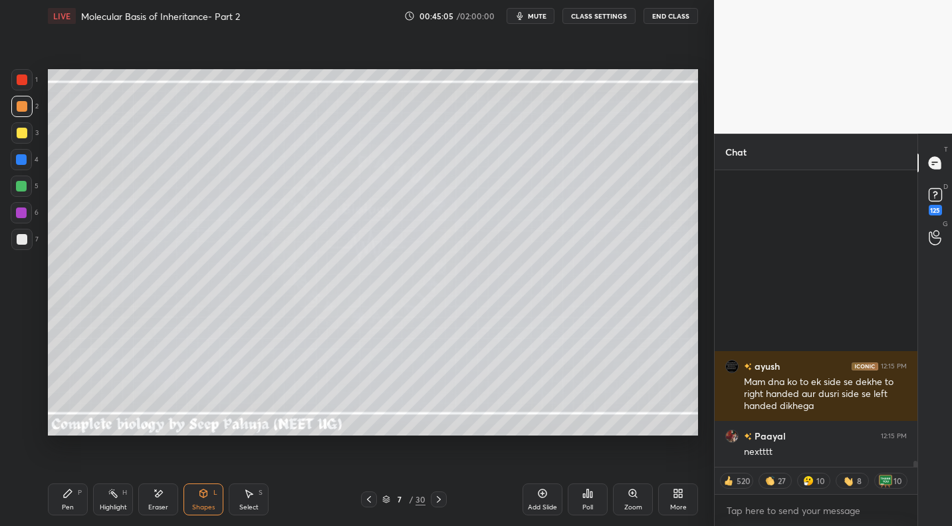
scroll to position [14970, 0]
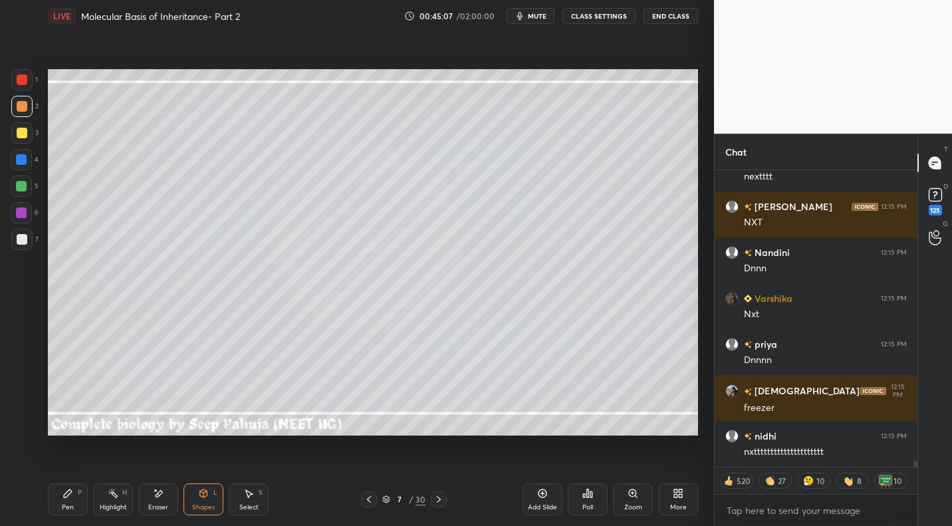
click at [435, 505] on div at bounding box center [439, 499] width 16 height 16
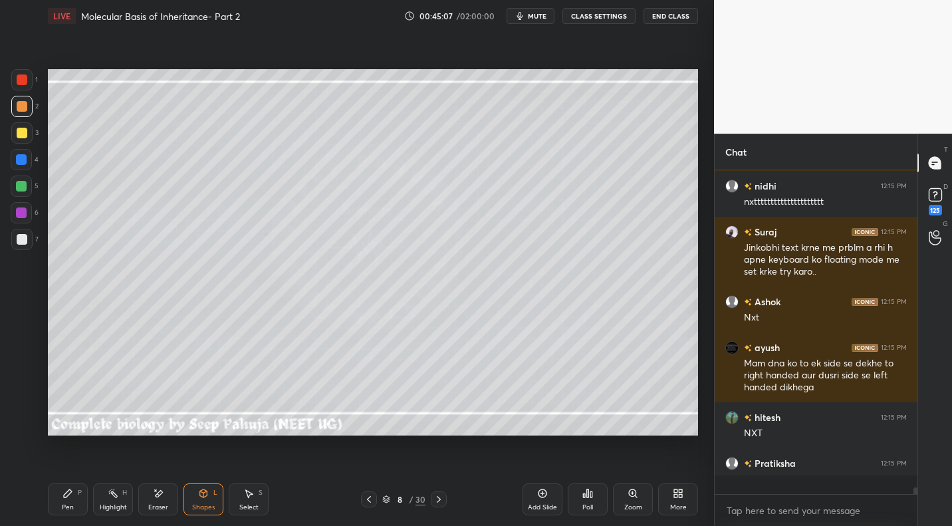
scroll to position [320, 199]
click at [679, 509] on div "More" at bounding box center [678, 507] width 17 height 7
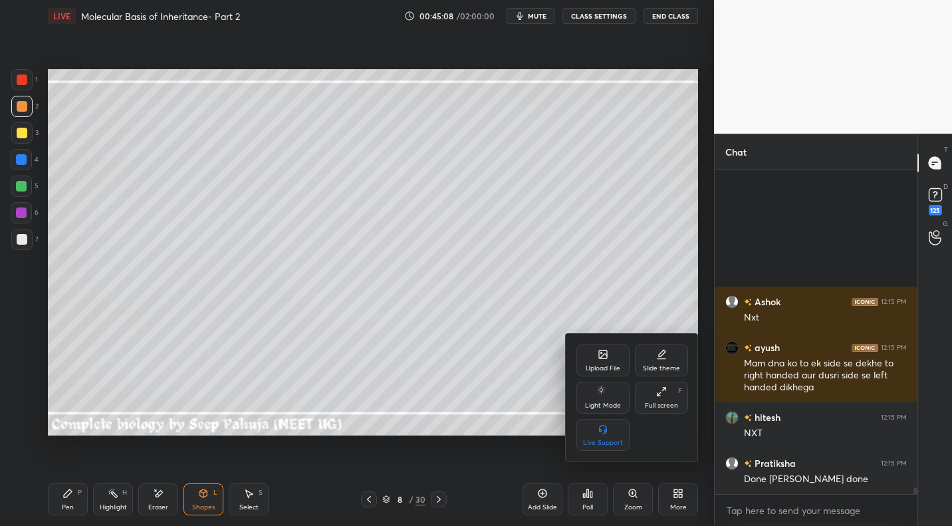
scroll to position [15435, 0]
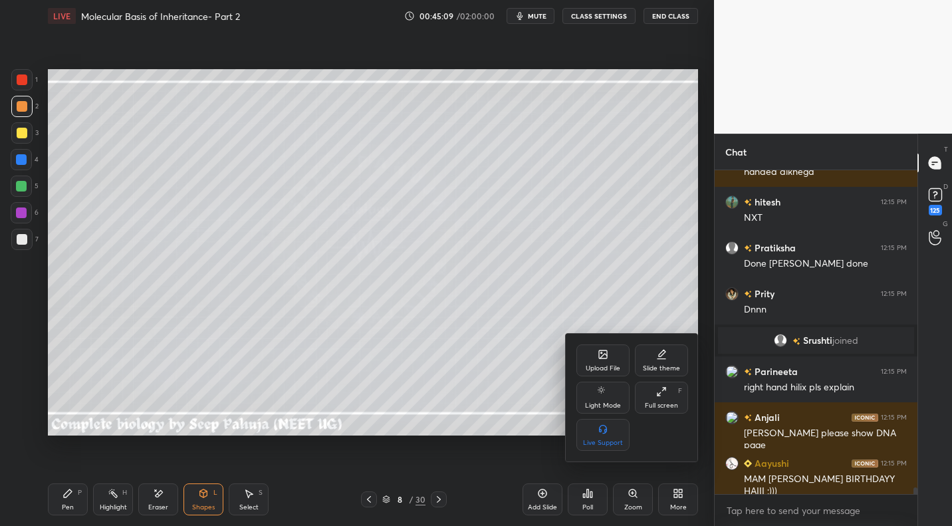
click at [619, 349] on div "Upload File" at bounding box center [602, 360] width 53 height 32
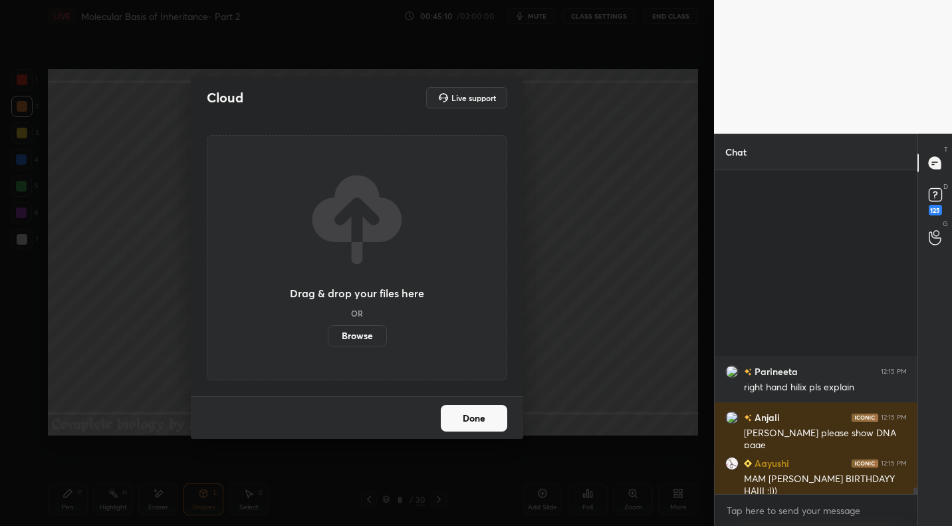
scroll to position [15675, 0]
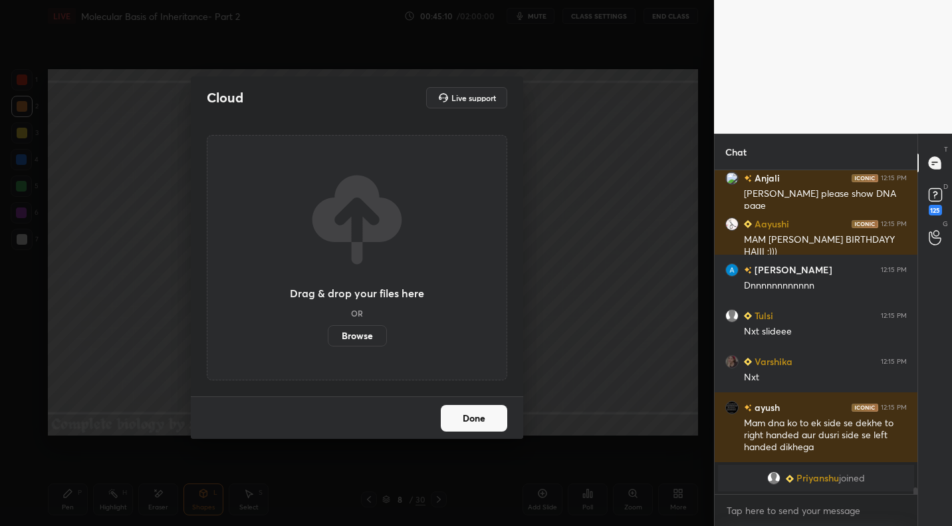
click at [366, 333] on label "Browse" at bounding box center [357, 335] width 59 height 21
click at [328, 333] on input "Browse" at bounding box center [328, 335] width 0 height 21
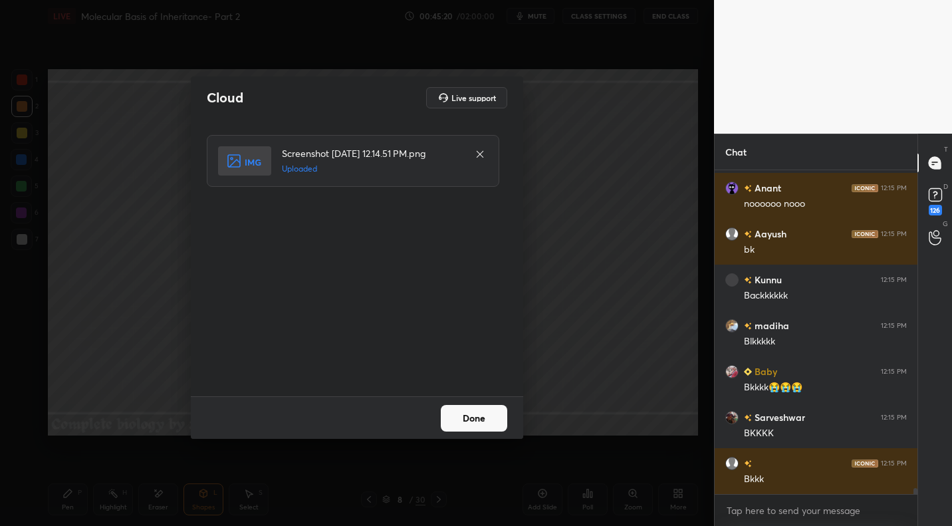
scroll to position [18215, 0]
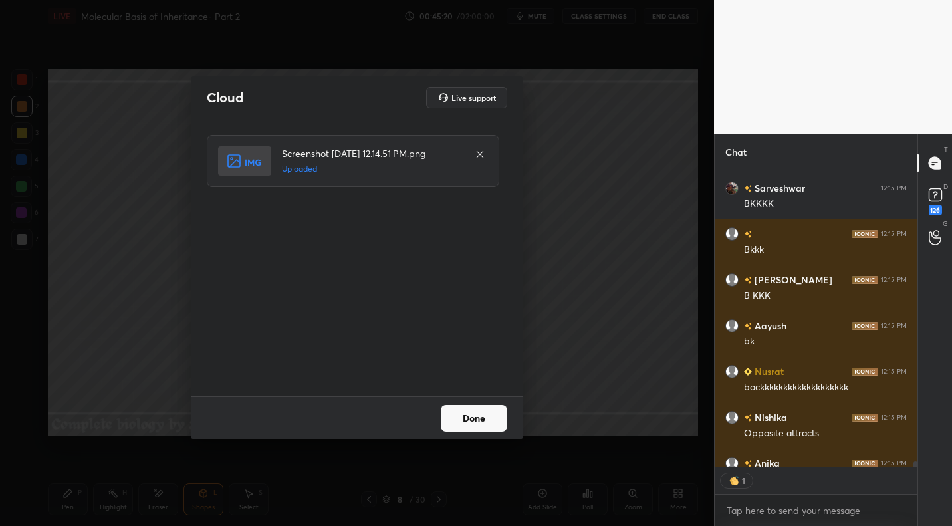
click at [516, 417] on div "Done" at bounding box center [357, 417] width 332 height 43
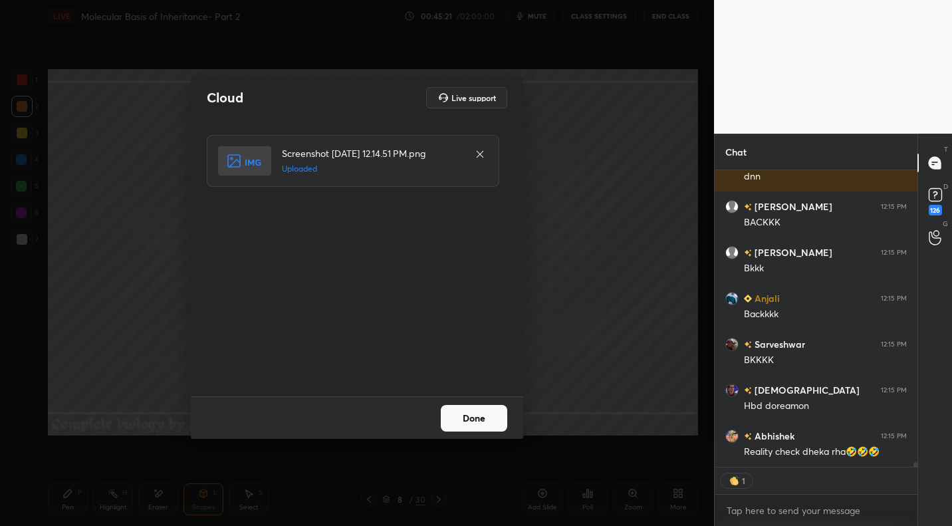
click at [484, 415] on button "Done" at bounding box center [474, 418] width 66 height 27
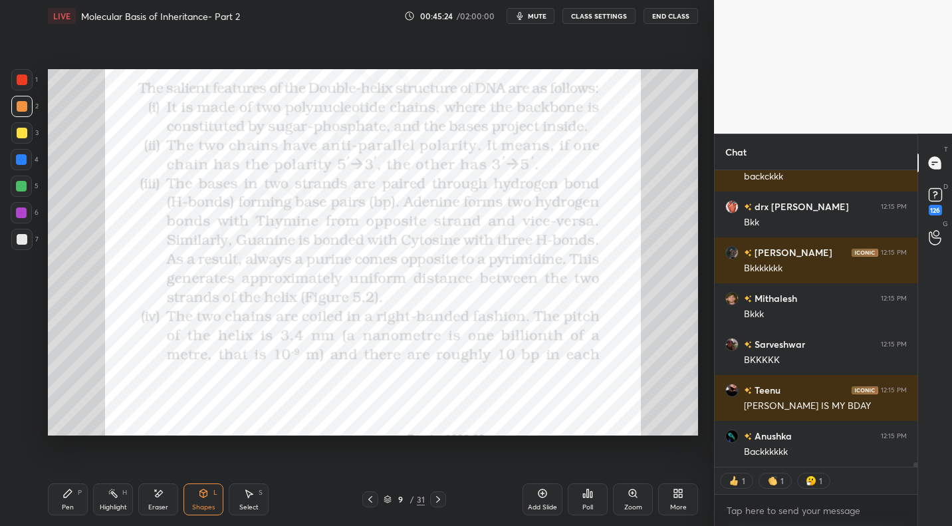
click at [371, 499] on icon at bounding box center [370, 499] width 11 height 11
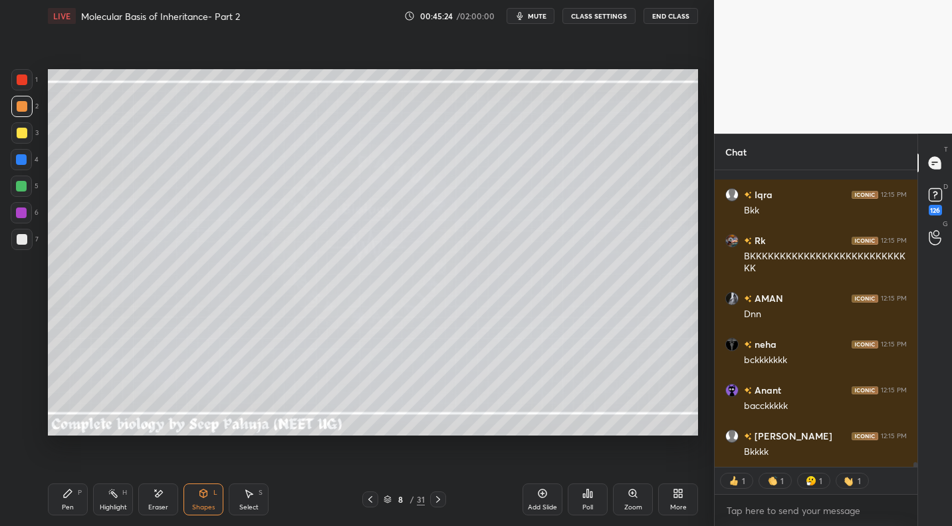
click at [371, 499] on icon at bounding box center [370, 499] width 11 height 11
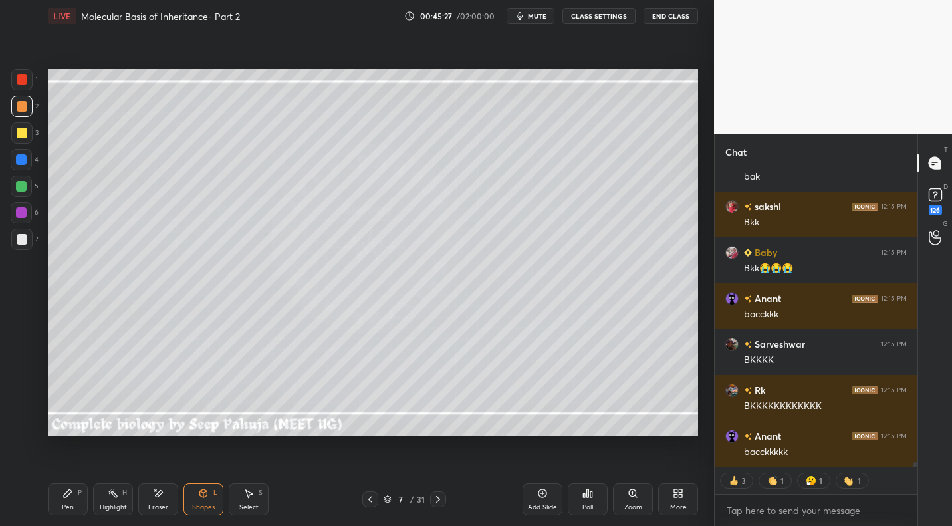
click at [112, 493] on icon at bounding box center [112, 493] width 1 height 1
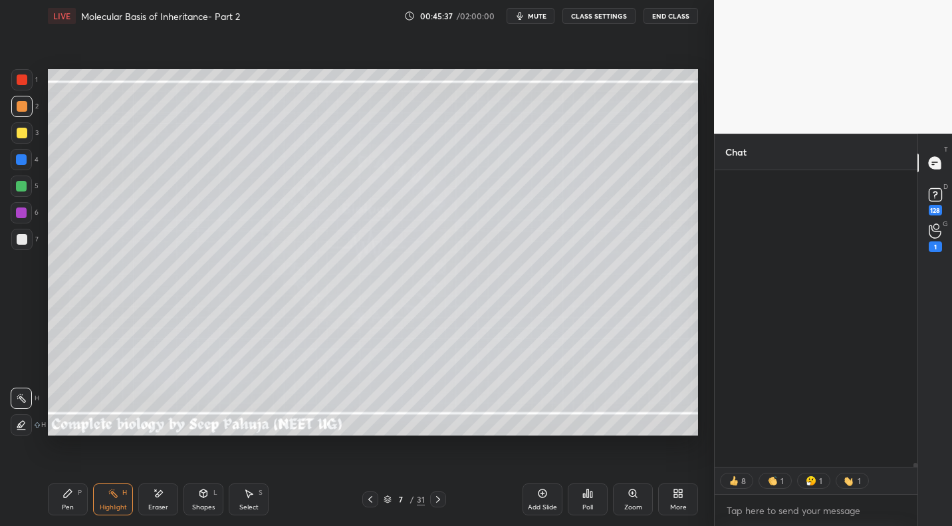
scroll to position [20363, 0]
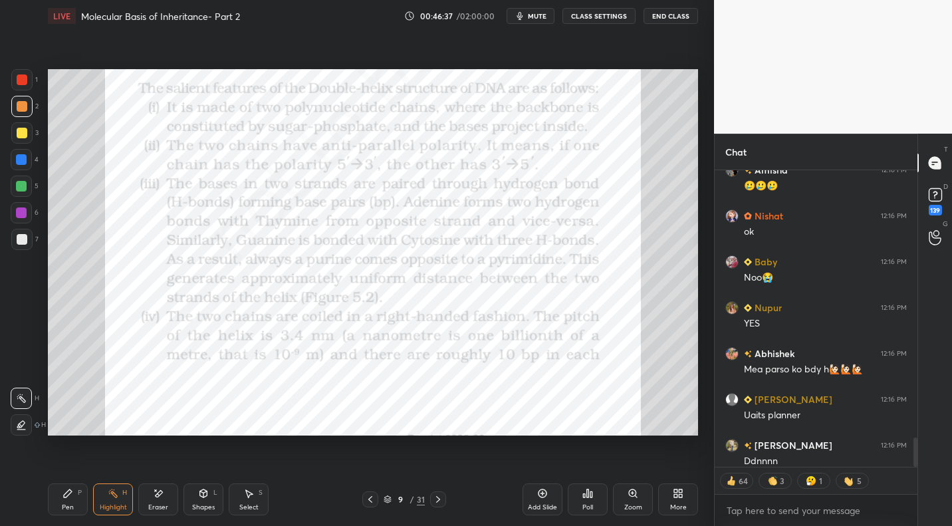
click at [19, 79] on div at bounding box center [22, 79] width 11 height 11
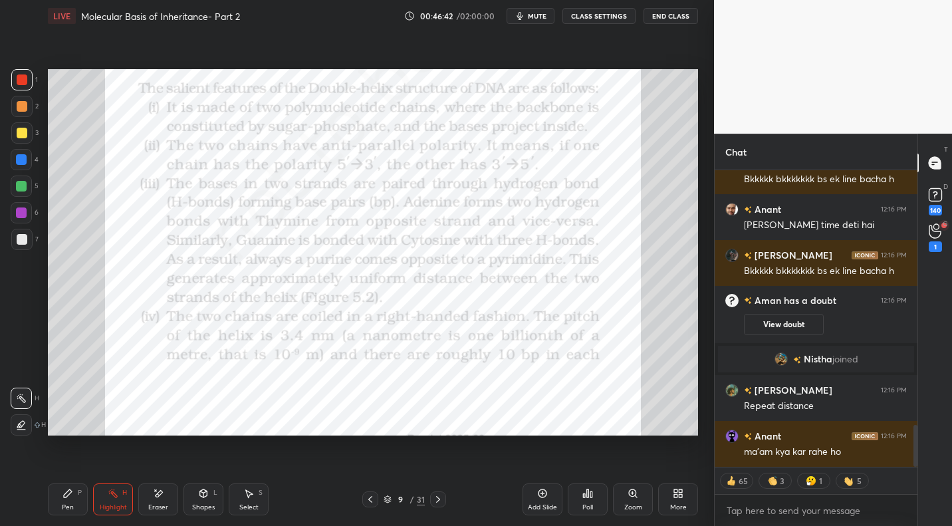
click at [55, 500] on div "Pen P" at bounding box center [68, 499] width 40 height 32
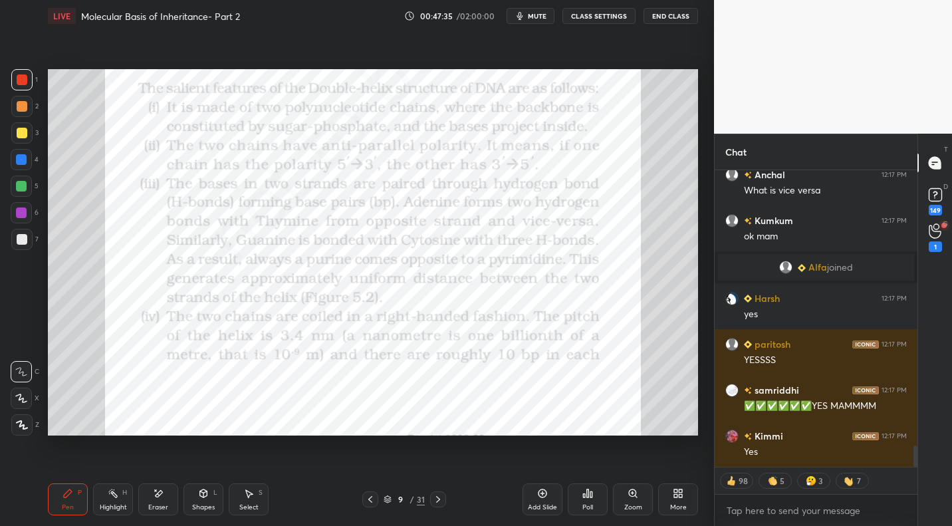
click at [681, 495] on icon at bounding box center [680, 495] width 3 height 3
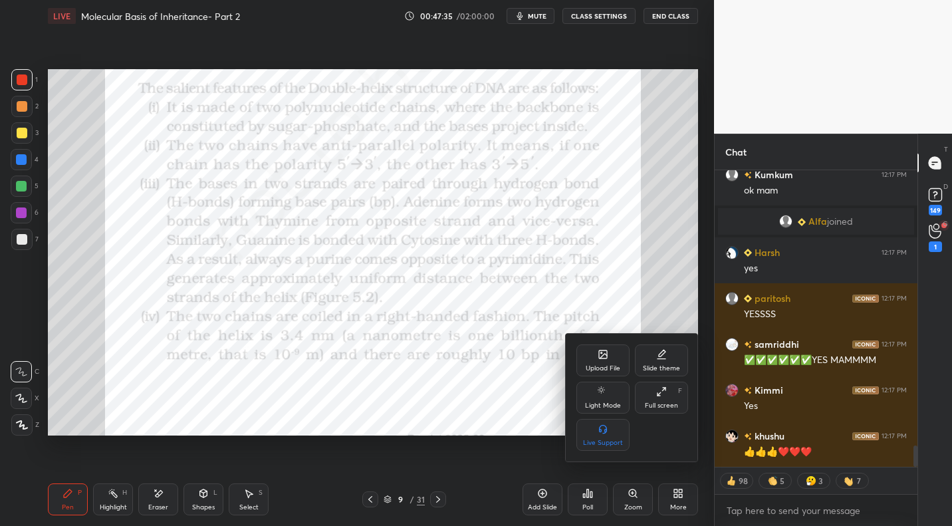
click at [605, 359] on icon at bounding box center [603, 354] width 11 height 11
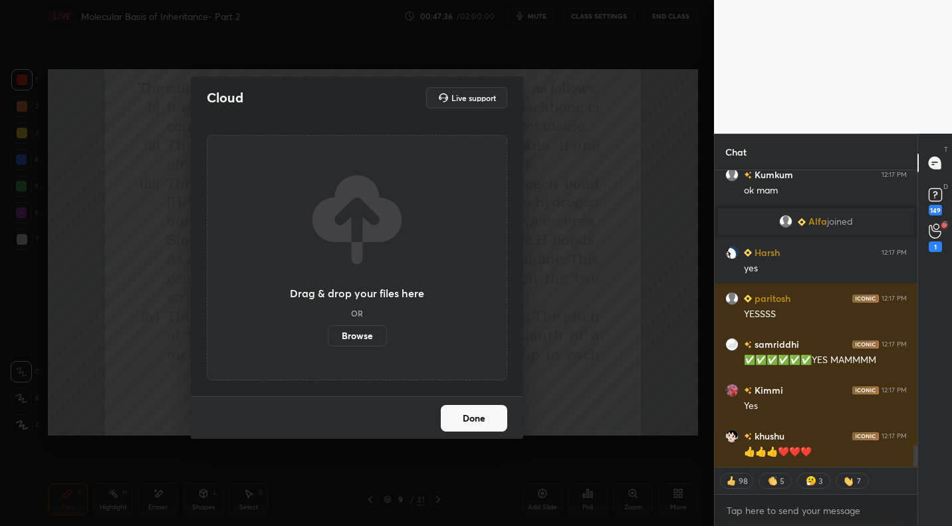
click at [354, 329] on label "Browse" at bounding box center [357, 335] width 59 height 21
click at [328, 329] on input "Browse" at bounding box center [328, 335] width 0 height 21
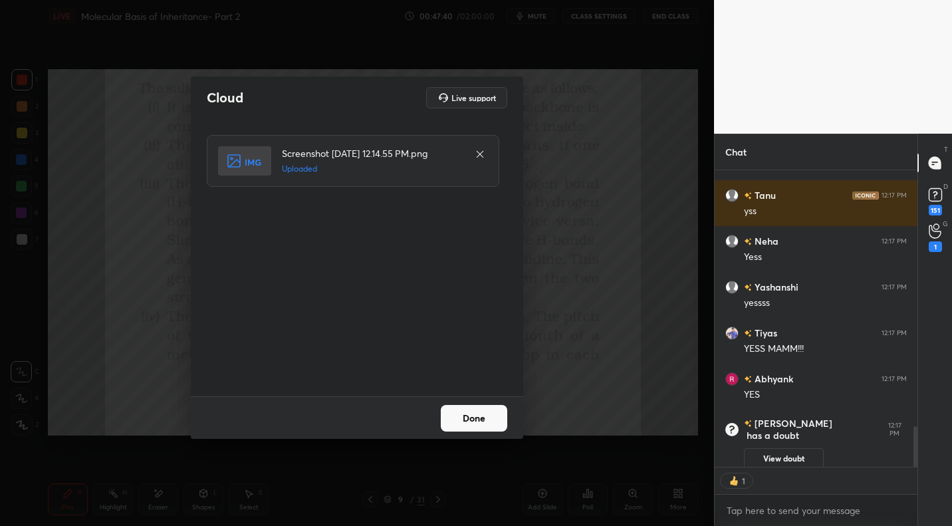
drag, startPoint x: 493, startPoint y: 439, endPoint x: 501, endPoint y: 430, distance: 11.3
click at [494, 437] on div "Cloud Live support Screenshot [DATE] 12.14.55 PM.png Uploaded Done" at bounding box center [357, 263] width 714 height 526
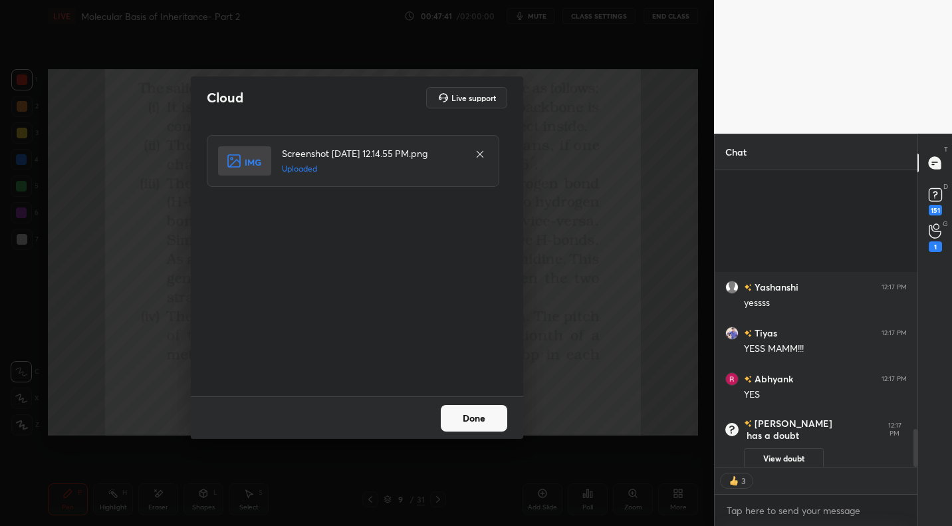
click at [490, 421] on button "Done" at bounding box center [474, 418] width 66 height 27
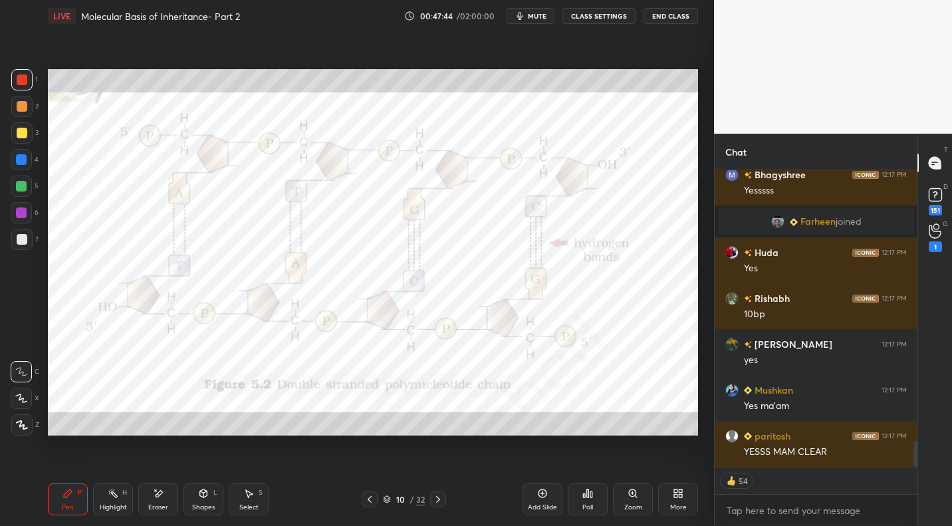
click at [116, 497] on rect at bounding box center [114, 494] width 7 height 7
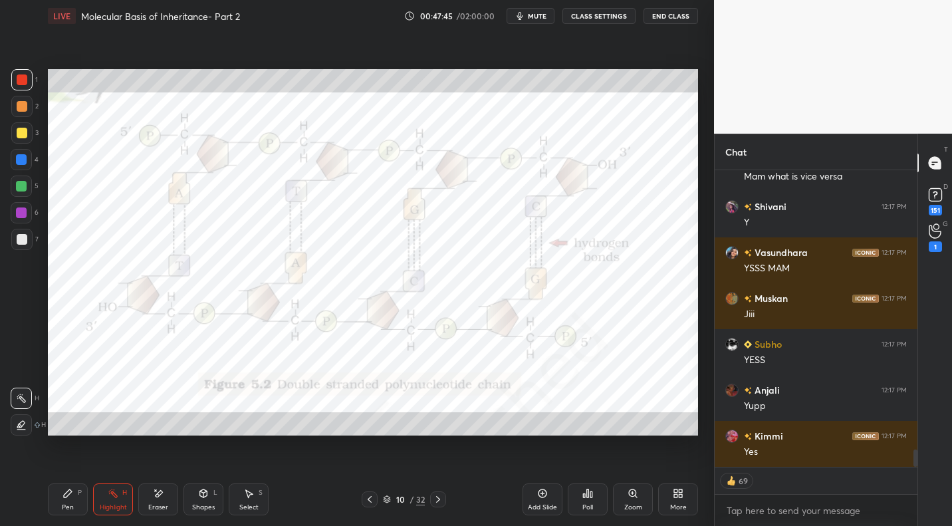
drag, startPoint x: 387, startPoint y: 499, endPoint x: 400, endPoint y: 494, distance: 13.7
click at [387, 499] on icon at bounding box center [387, 499] width 8 height 8
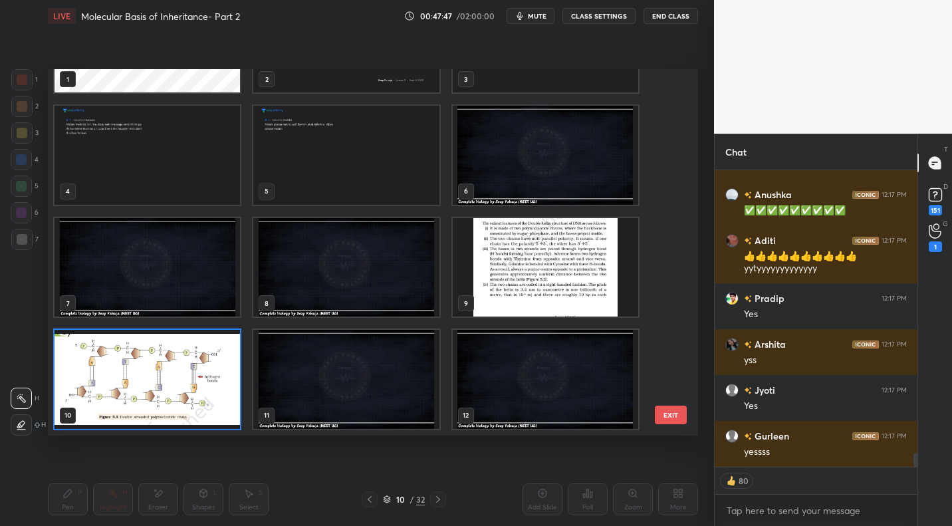
drag, startPoint x: 151, startPoint y: 377, endPoint x: 122, endPoint y: 427, distance: 57.8
click at [147, 380] on img "grid" at bounding box center [147, 379] width 185 height 98
click at [149, 378] on img "grid" at bounding box center [147, 379] width 185 height 98
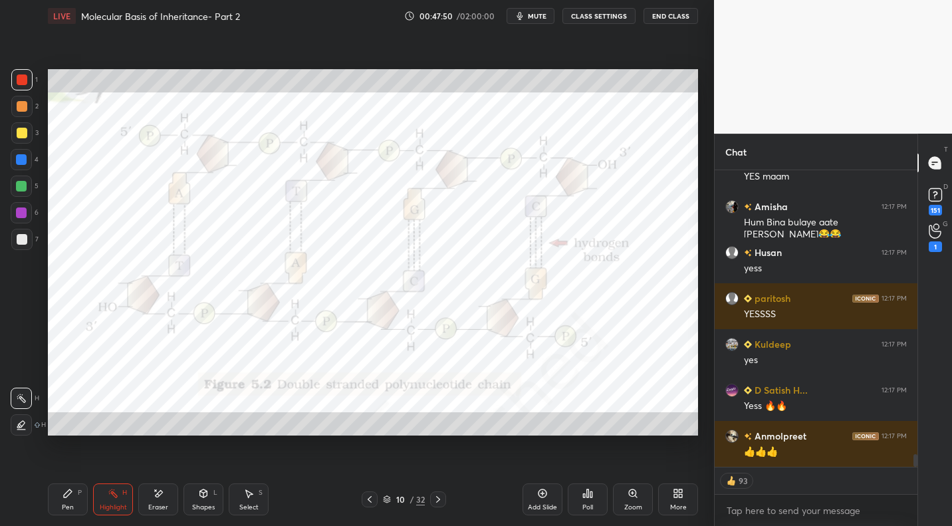
drag, startPoint x: 68, startPoint y: 495, endPoint x: 82, endPoint y: 457, distance: 40.0
click at [68, 493] on icon at bounding box center [68, 493] width 8 height 8
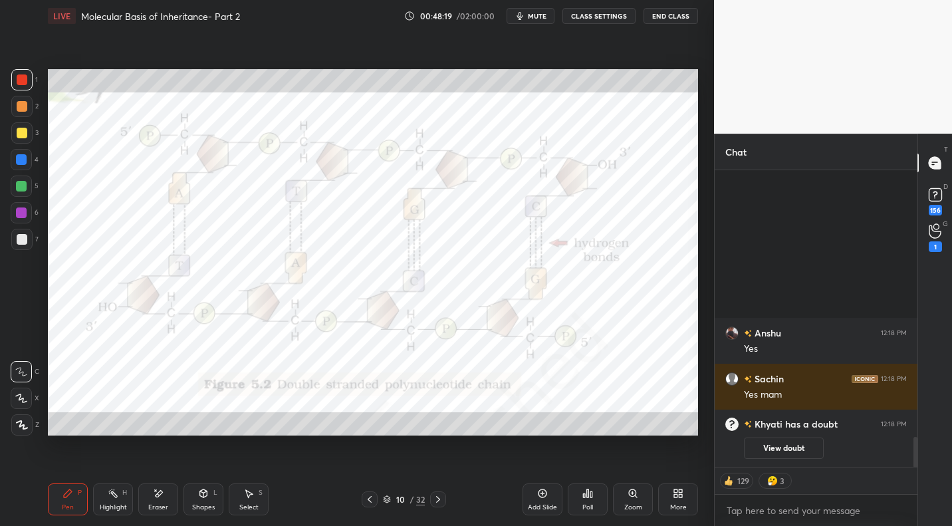
click at [689, 498] on div "More" at bounding box center [678, 499] width 40 height 32
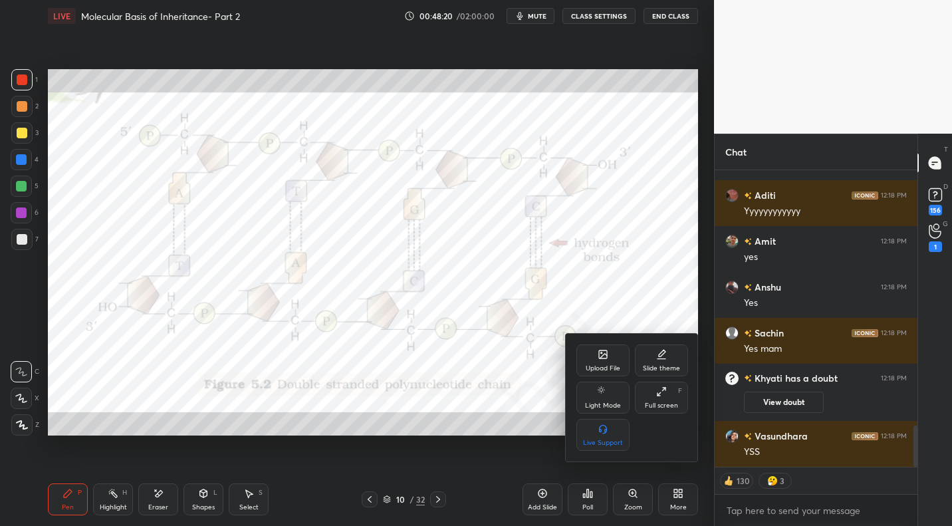
click at [609, 350] on div "Upload File" at bounding box center [602, 360] width 53 height 32
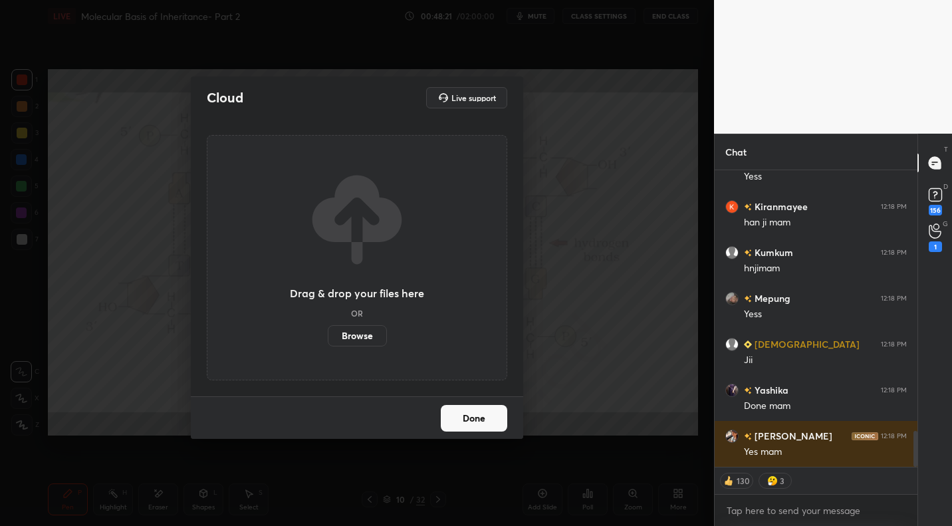
click at [350, 341] on label "Browse" at bounding box center [357, 335] width 59 height 21
click at [328, 341] on input "Browse" at bounding box center [328, 335] width 0 height 21
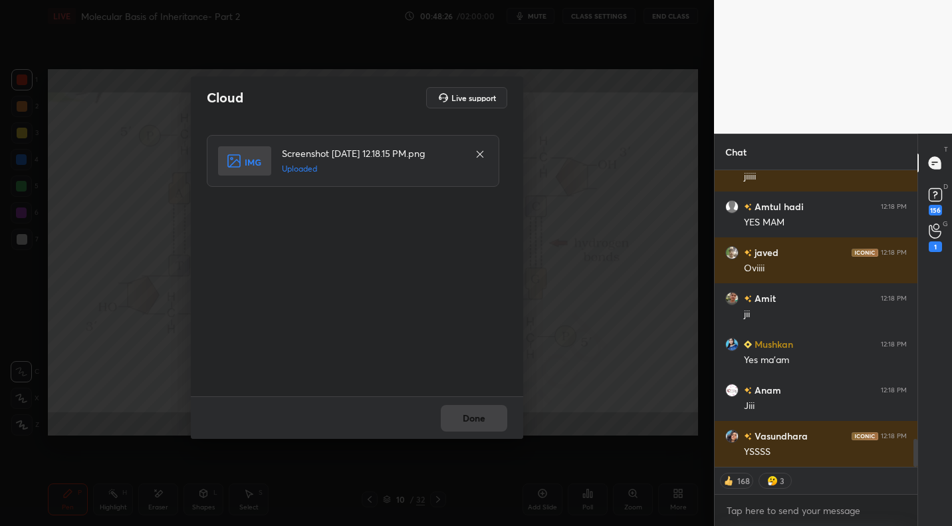
click at [467, 414] on div "Done" at bounding box center [357, 417] width 332 height 43
click at [467, 414] on button "Done" at bounding box center [474, 418] width 66 height 27
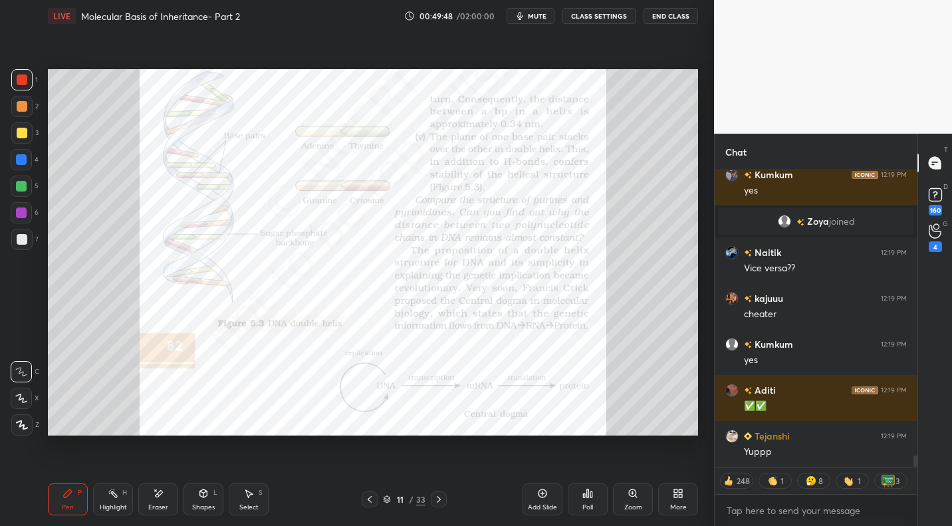
click at [372, 497] on icon at bounding box center [369, 499] width 11 height 11
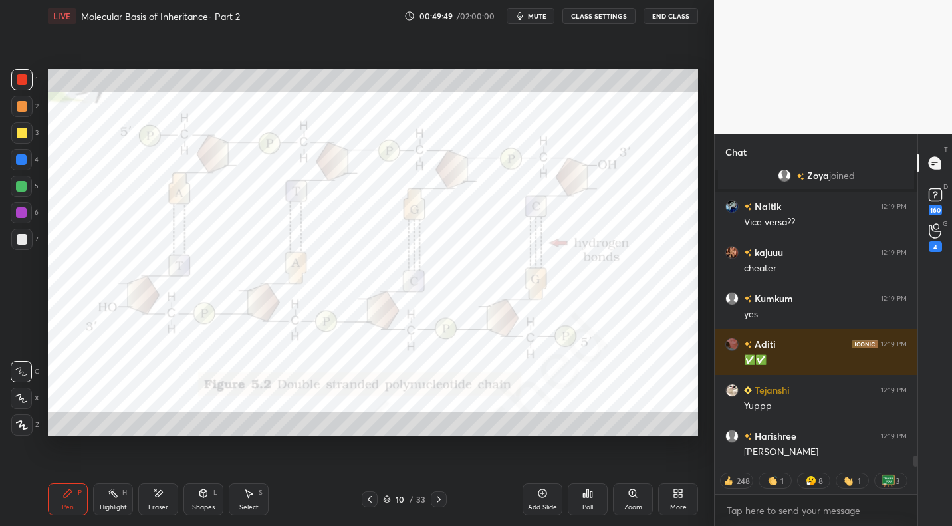
click at [435, 501] on icon at bounding box center [438, 499] width 11 height 11
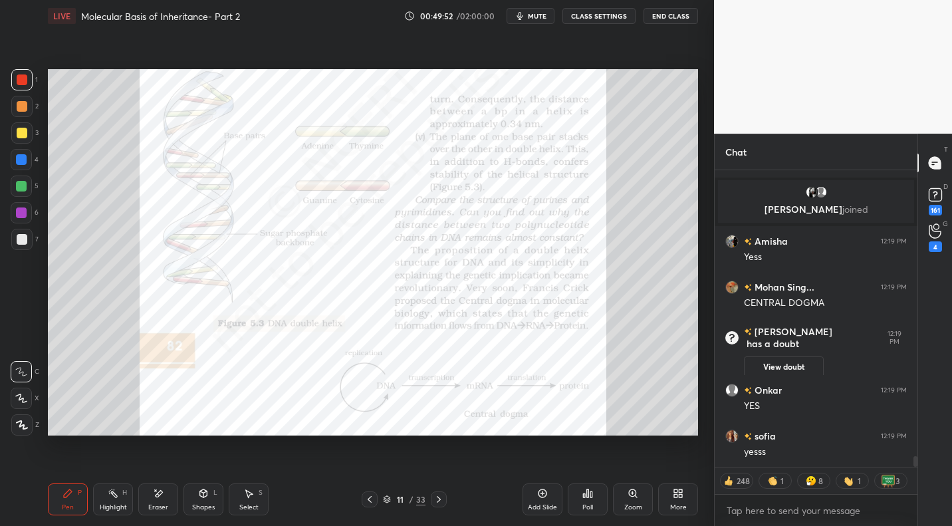
click at [366, 499] on icon at bounding box center [369, 499] width 11 height 11
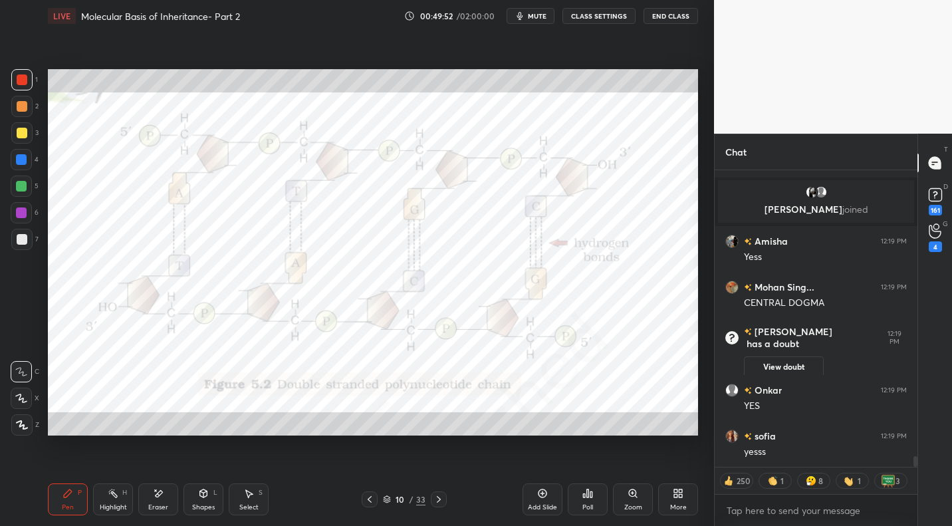
click at [432, 502] on div at bounding box center [439, 499] width 16 height 16
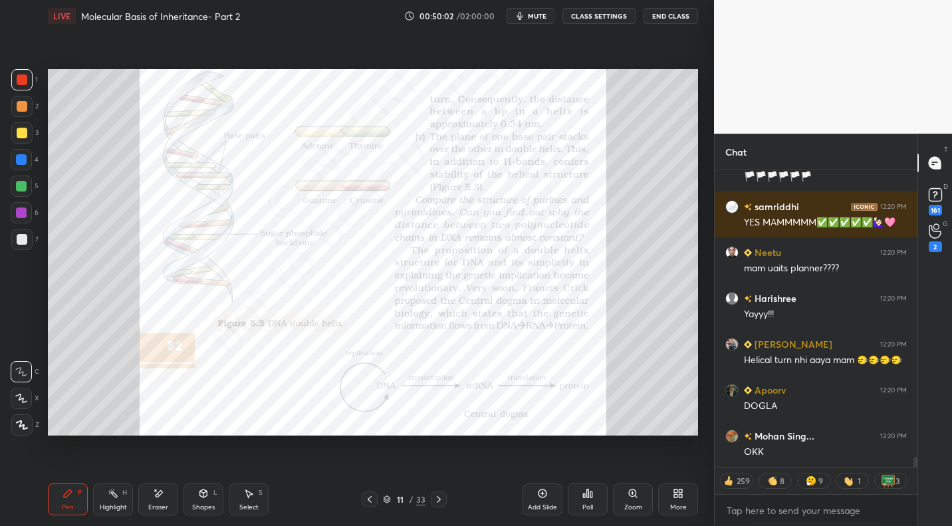
click at [435, 501] on icon at bounding box center [438, 499] width 11 height 11
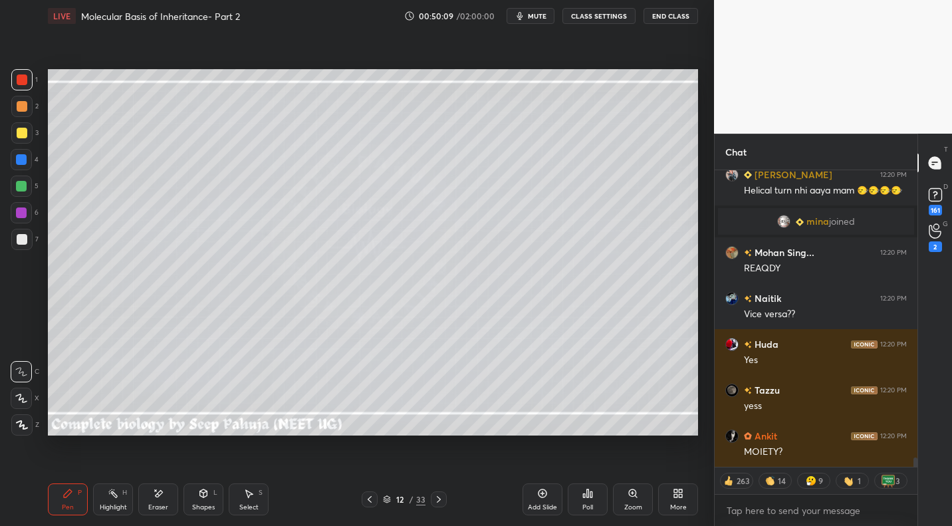
drag, startPoint x: 23, startPoint y: 132, endPoint x: 40, endPoint y: 126, distance: 17.9
click at [23, 132] on div at bounding box center [22, 133] width 11 height 11
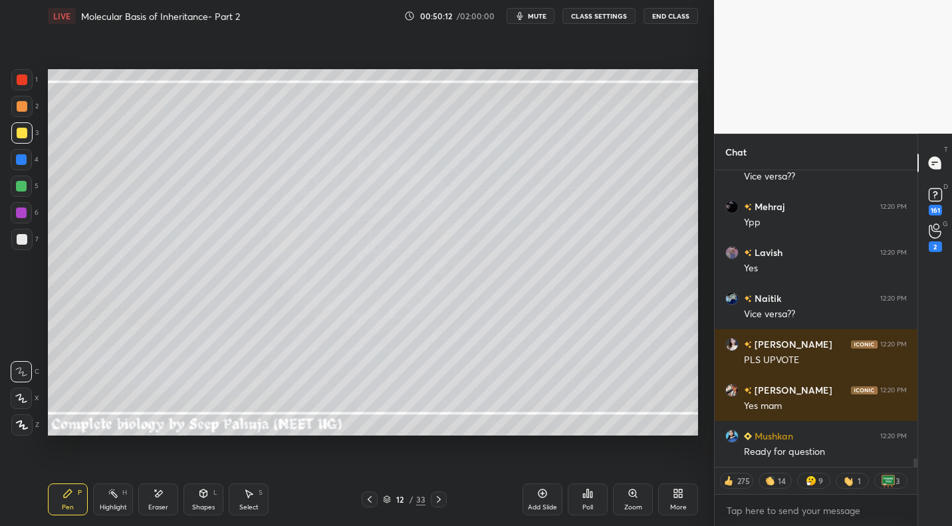
click at [158, 489] on icon at bounding box center [158, 493] width 11 height 11
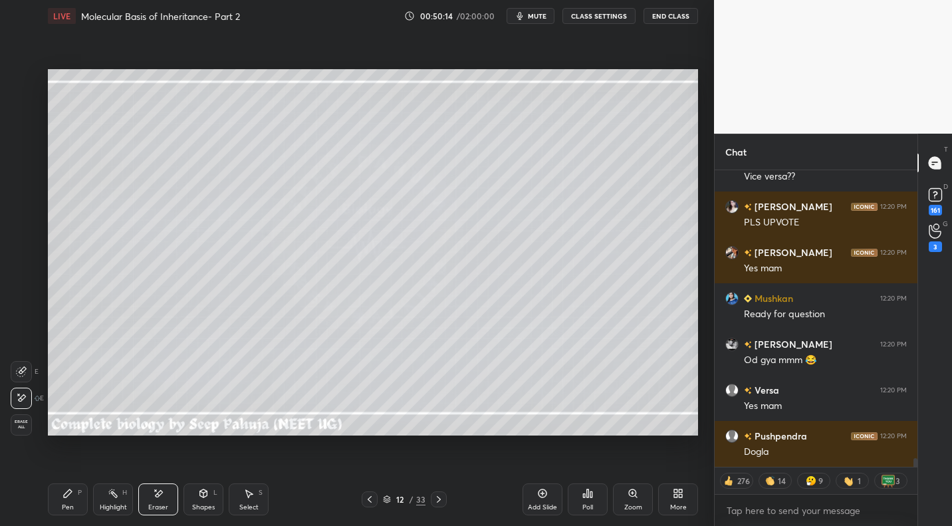
click at [80, 499] on div "Pen P" at bounding box center [68, 499] width 40 height 32
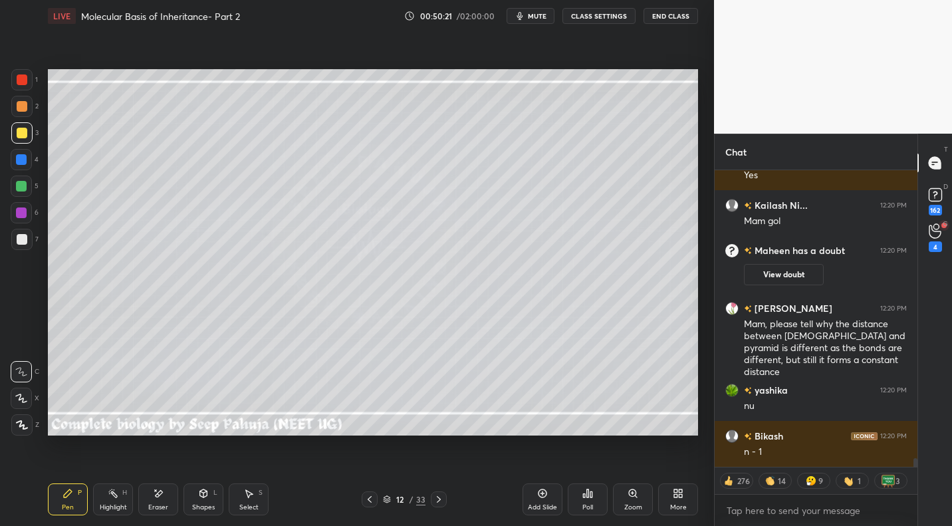
drag, startPoint x: 17, startPoint y: 237, endPoint x: 33, endPoint y: 221, distance: 22.6
click at [17, 237] on div at bounding box center [22, 239] width 11 height 11
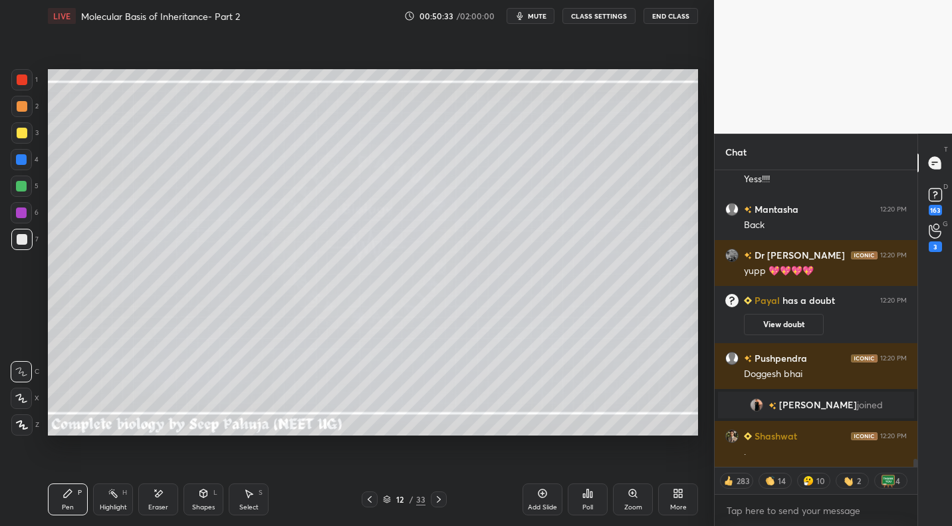
drag, startPoint x: 203, startPoint y: 505, endPoint x: 212, endPoint y: 485, distance: 21.1
click at [203, 505] on div "Shapes" at bounding box center [203, 507] width 23 height 7
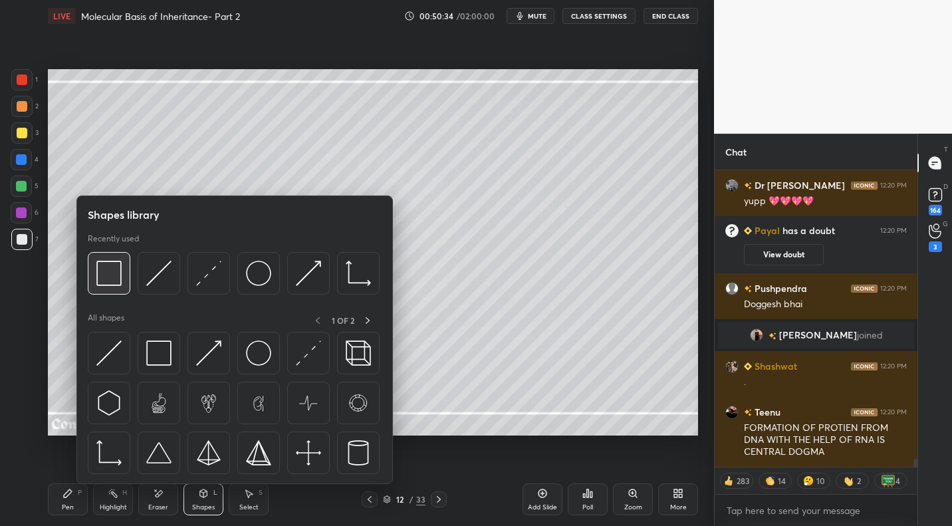
click at [116, 281] on img at bounding box center [108, 273] width 25 height 25
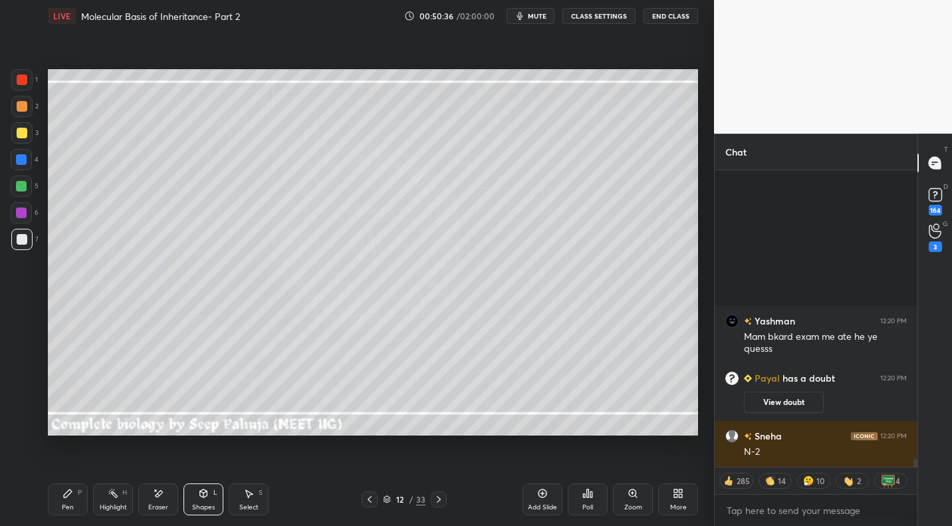
click at [198, 491] on icon at bounding box center [203, 493] width 11 height 11
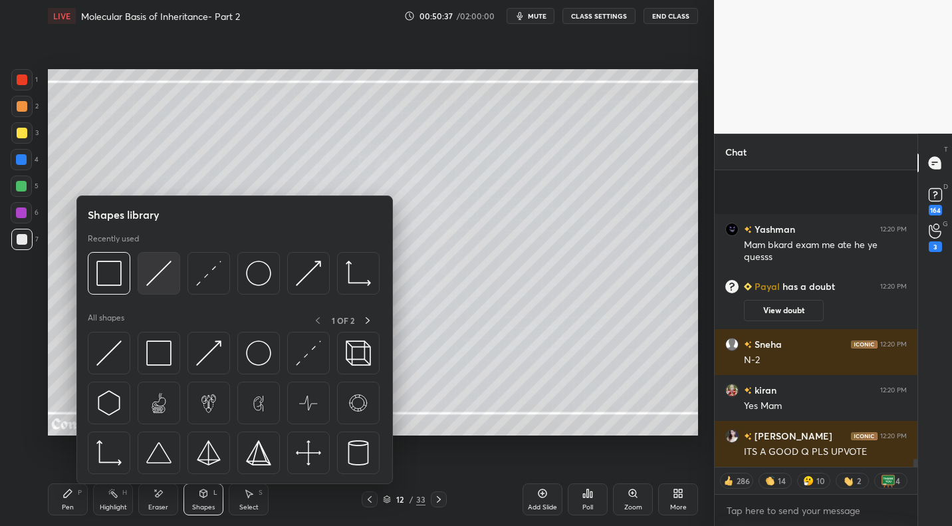
click at [154, 269] on img at bounding box center [158, 273] width 25 height 25
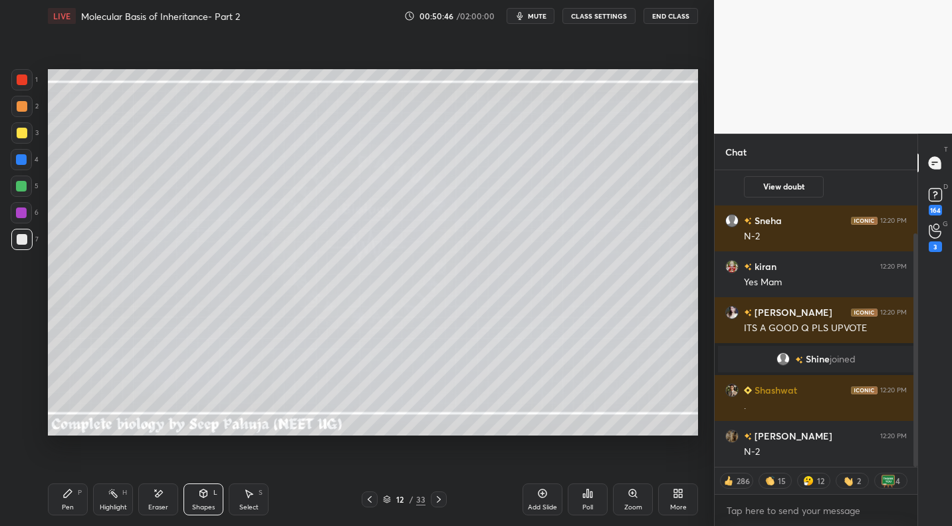
click at [79, 496] on div "P" at bounding box center [80, 492] width 4 height 7
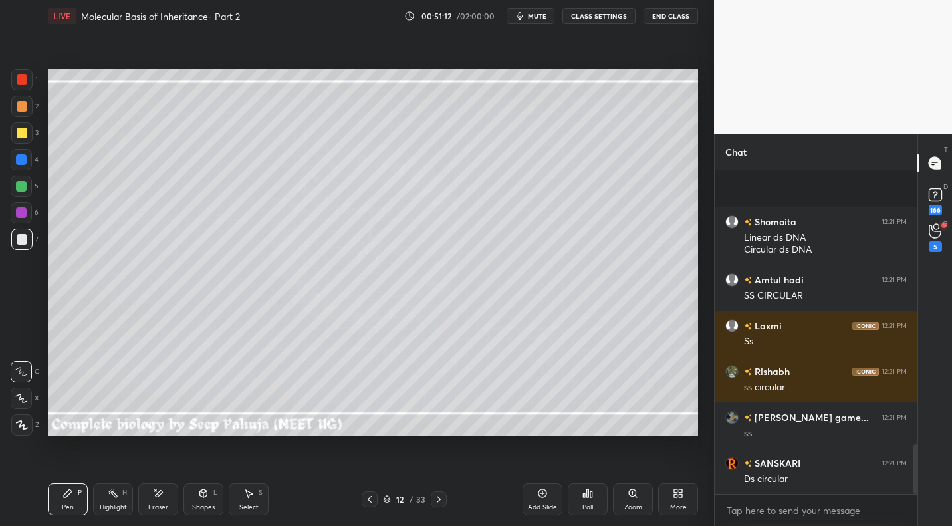
scroll to position [1769, 0]
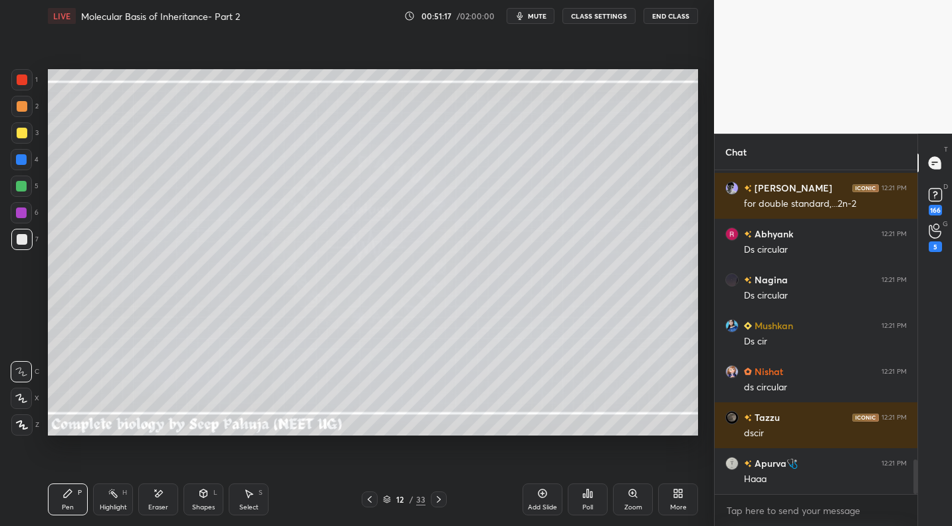
drag, startPoint x: 23, startPoint y: 134, endPoint x: 39, endPoint y: 128, distance: 16.8
click at [23, 134] on div at bounding box center [22, 133] width 11 height 11
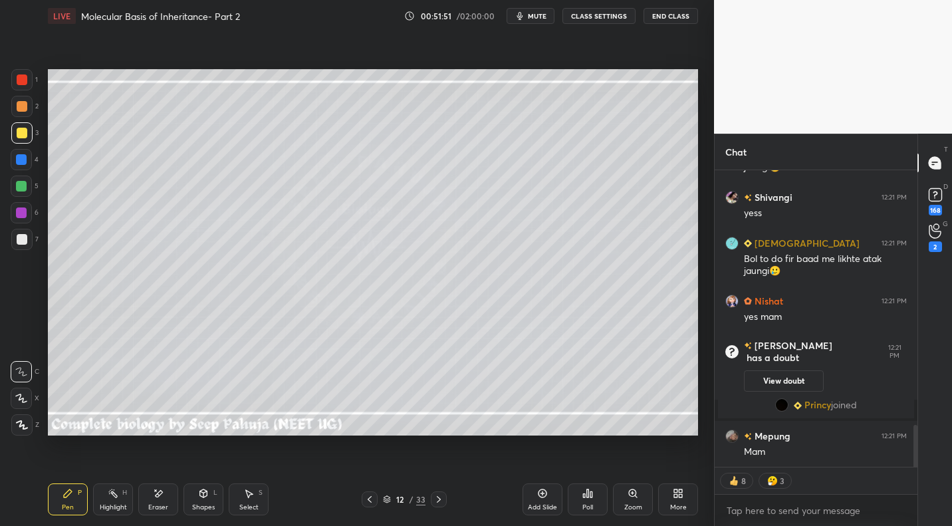
drag, startPoint x: 27, startPoint y: 240, endPoint x: 45, endPoint y: 225, distance: 23.7
click at [27, 239] on div at bounding box center [21, 239] width 21 height 21
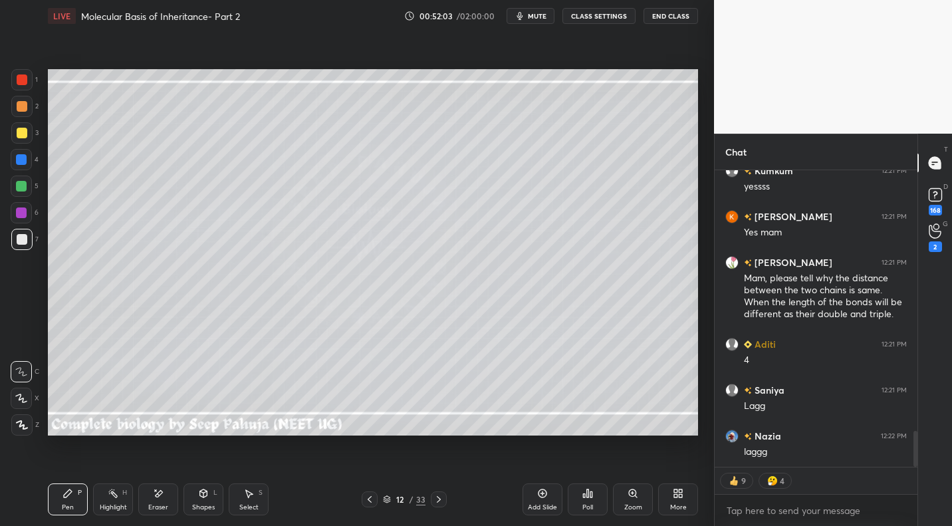
click at [163, 494] on icon at bounding box center [158, 493] width 11 height 11
click at [66, 495] on icon at bounding box center [68, 493] width 8 height 8
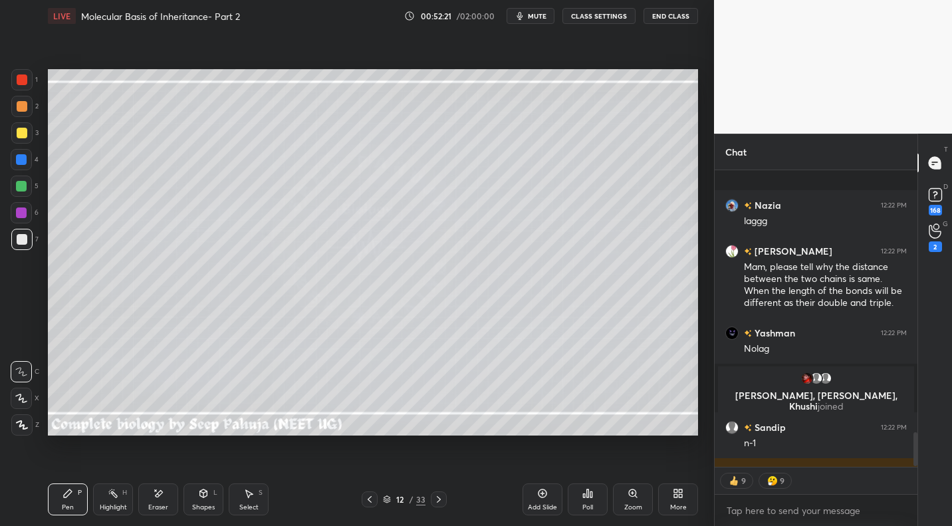
scroll to position [2361, 0]
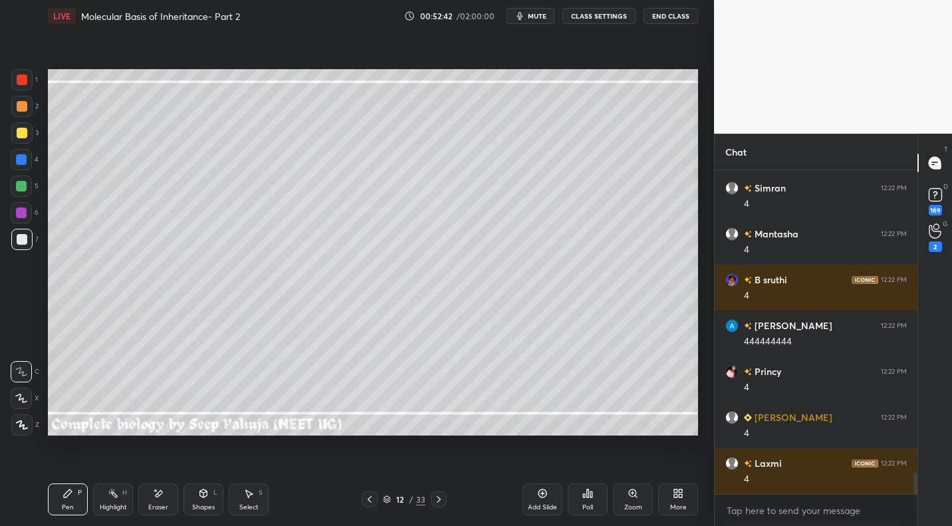
click at [112, 489] on icon at bounding box center [113, 493] width 11 height 11
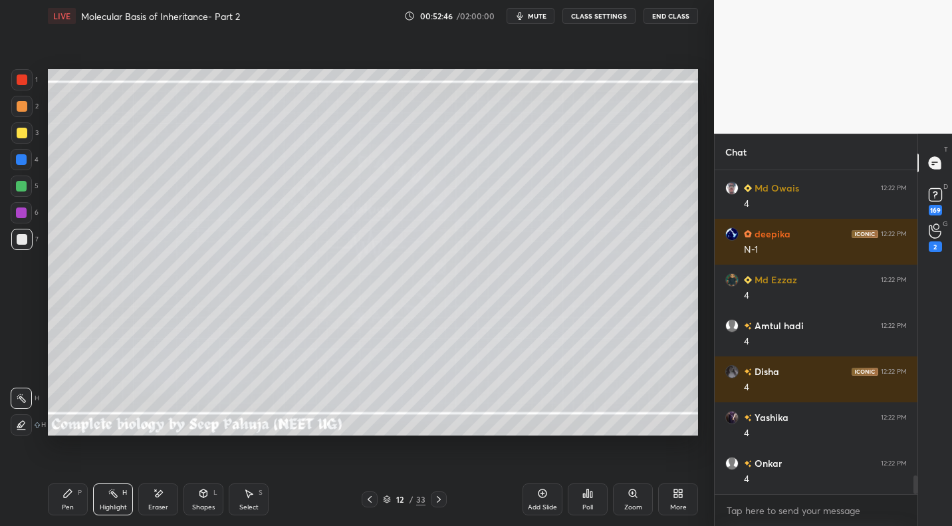
click at [25, 186] on div at bounding box center [21, 186] width 11 height 11
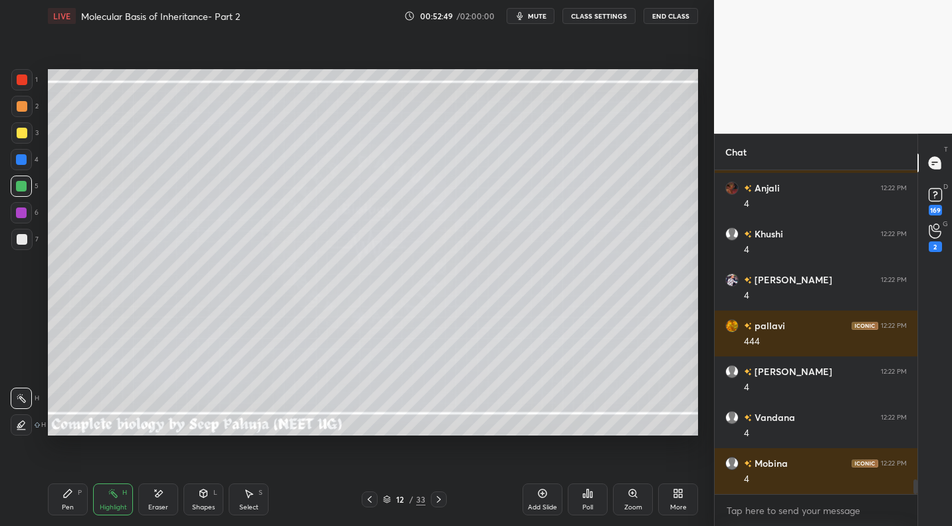
click at [70, 493] on icon at bounding box center [68, 493] width 8 height 8
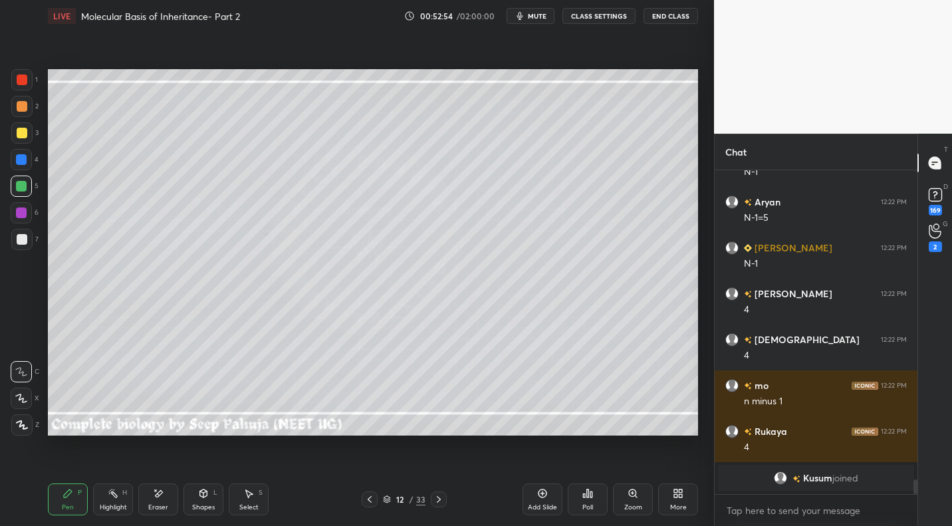
click at [27, 246] on div at bounding box center [21, 239] width 21 height 21
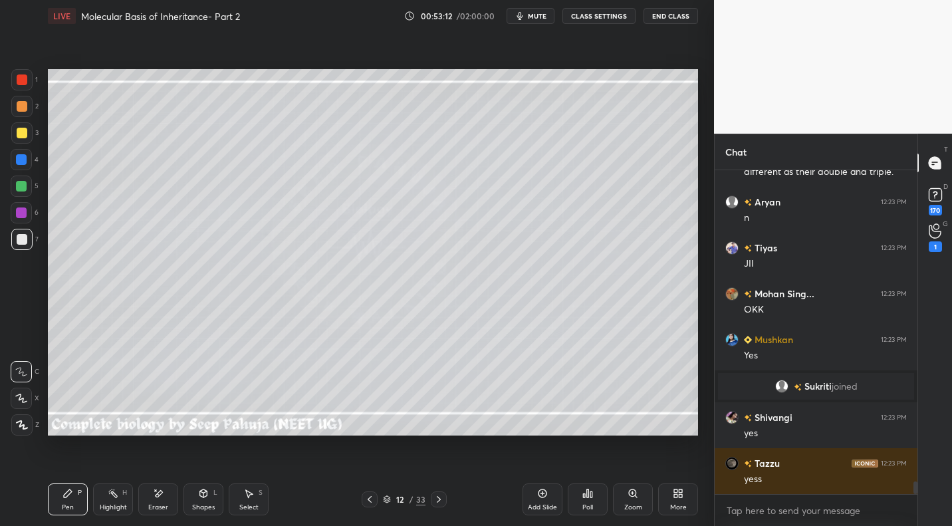
click at [25, 193] on div at bounding box center [21, 186] width 21 height 21
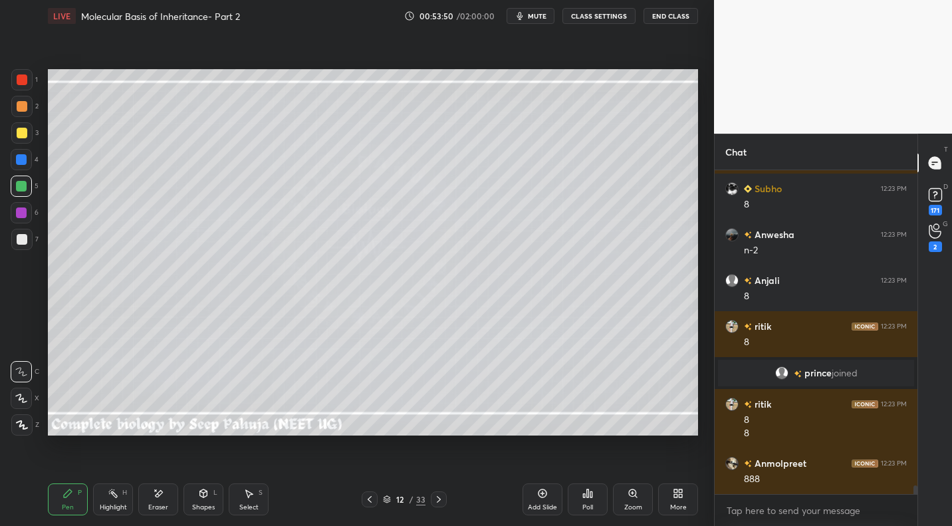
drag, startPoint x: 29, startPoint y: 244, endPoint x: 41, endPoint y: 245, distance: 12.7
click at [29, 244] on div at bounding box center [21, 239] width 21 height 21
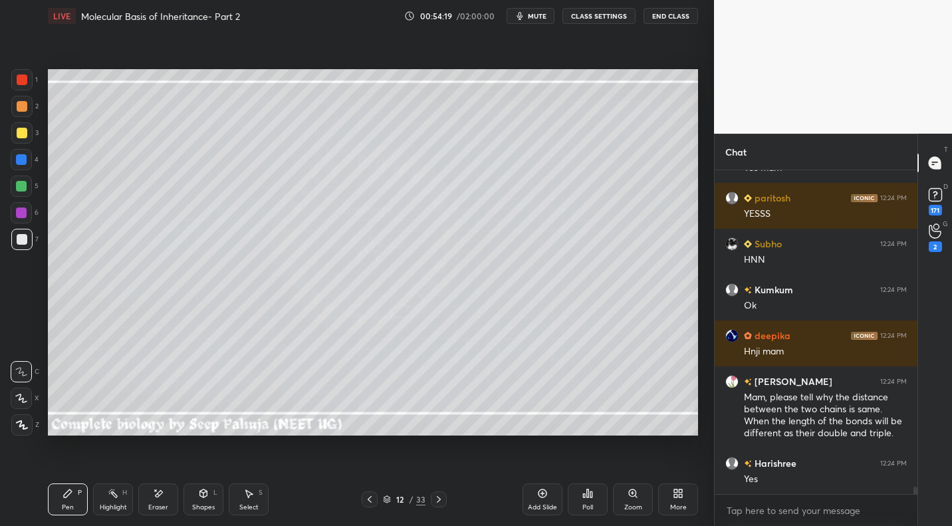
click at [25, 130] on div at bounding box center [22, 133] width 11 height 11
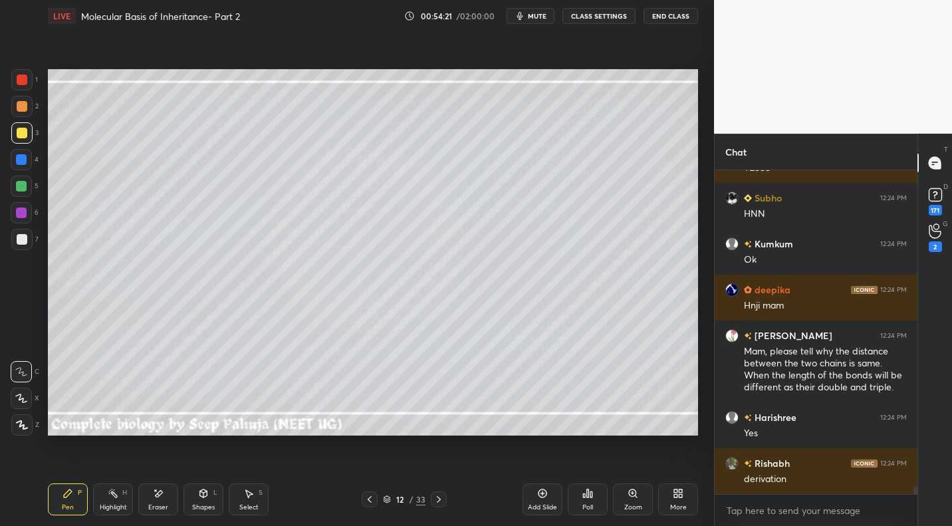
drag, startPoint x: 28, startPoint y: 246, endPoint x: 33, endPoint y: 239, distance: 8.5
click at [28, 246] on div at bounding box center [21, 239] width 21 height 21
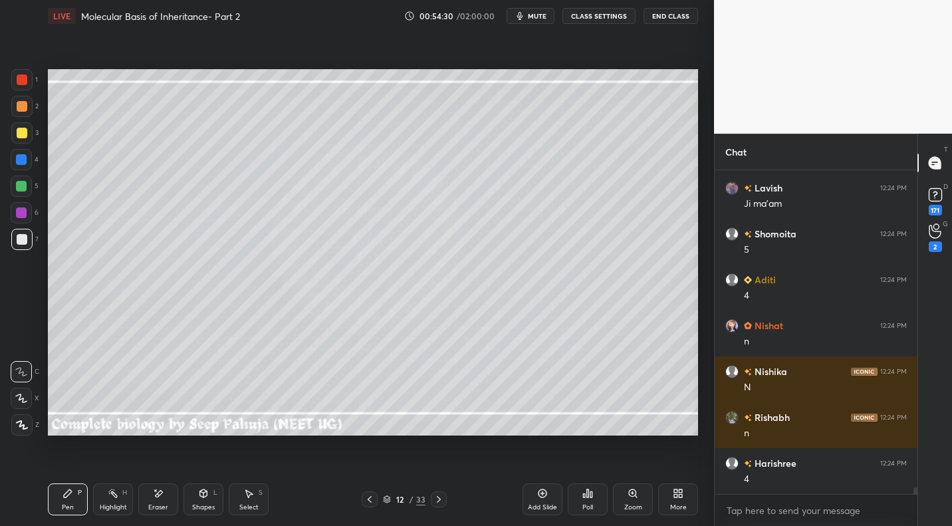
click at [27, 187] on div at bounding box center [21, 186] width 21 height 21
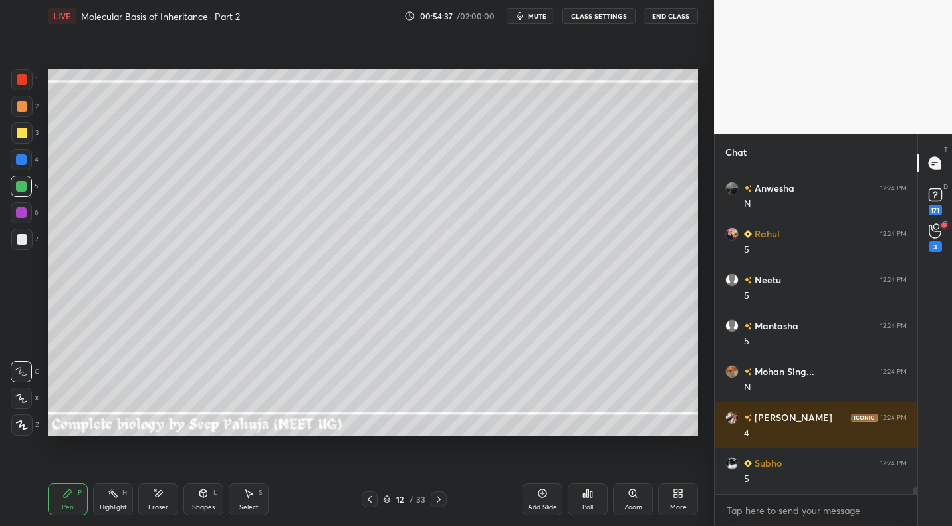
click at [27, 243] on div at bounding box center [22, 239] width 11 height 11
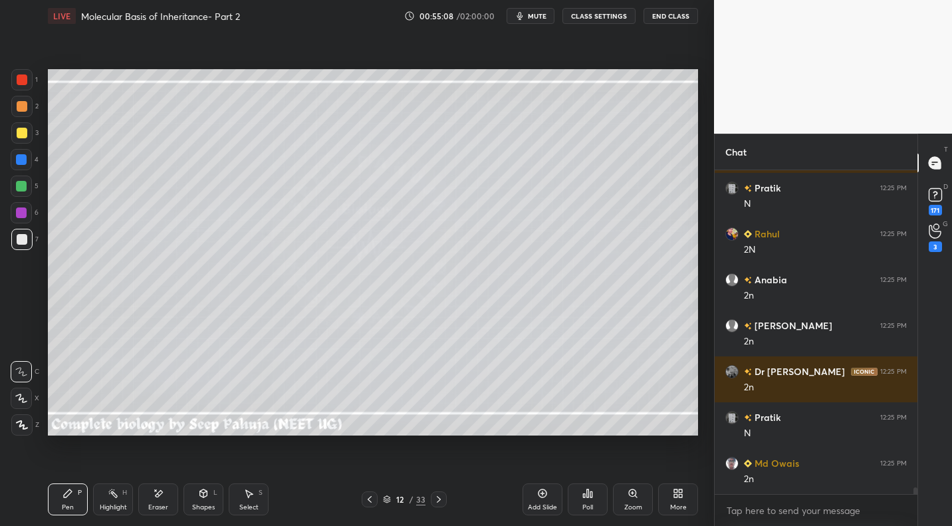
click at [29, 189] on div at bounding box center [21, 186] width 21 height 21
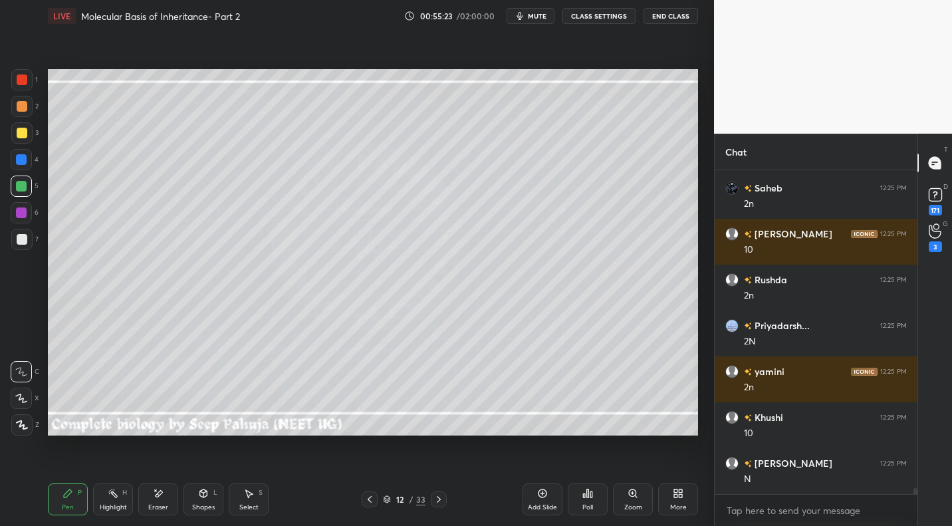
click at [29, 137] on div at bounding box center [21, 132] width 21 height 21
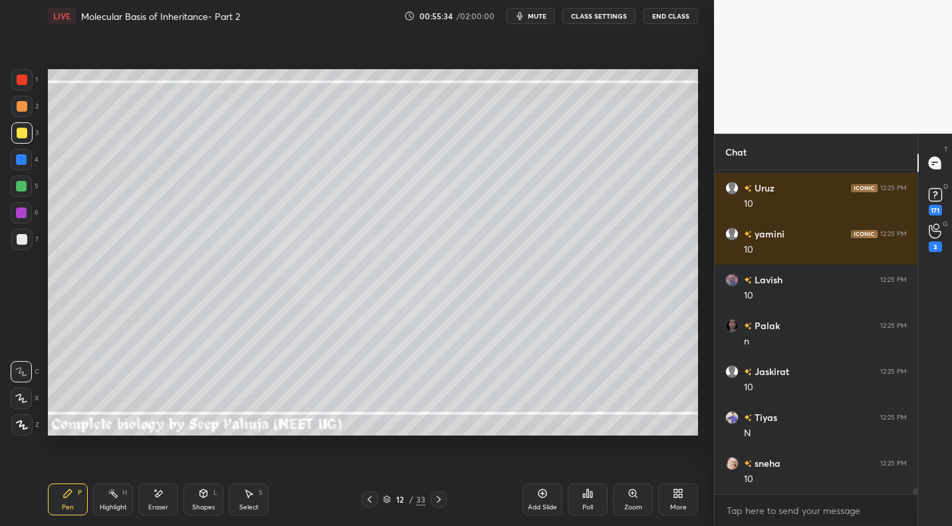
click at [164, 499] on div "Eraser" at bounding box center [158, 499] width 40 height 32
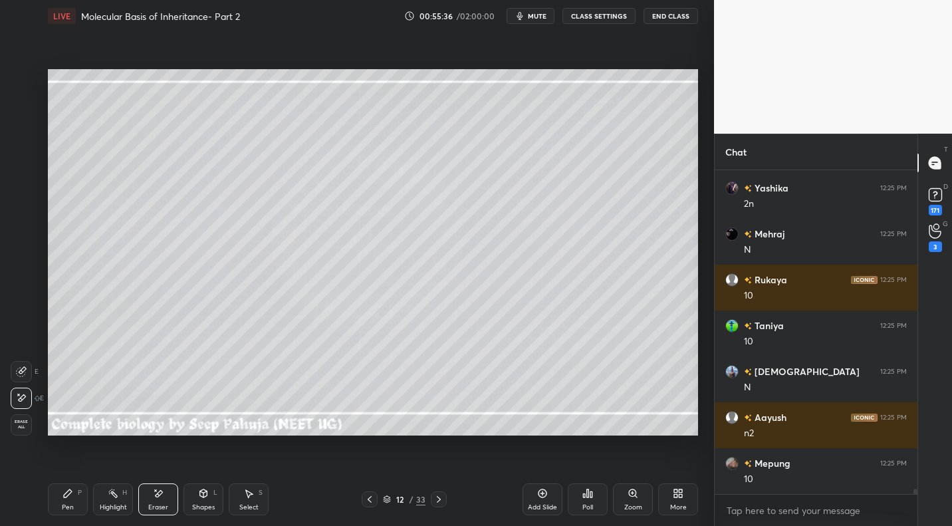
click at [80, 501] on div "Pen P" at bounding box center [68, 499] width 40 height 32
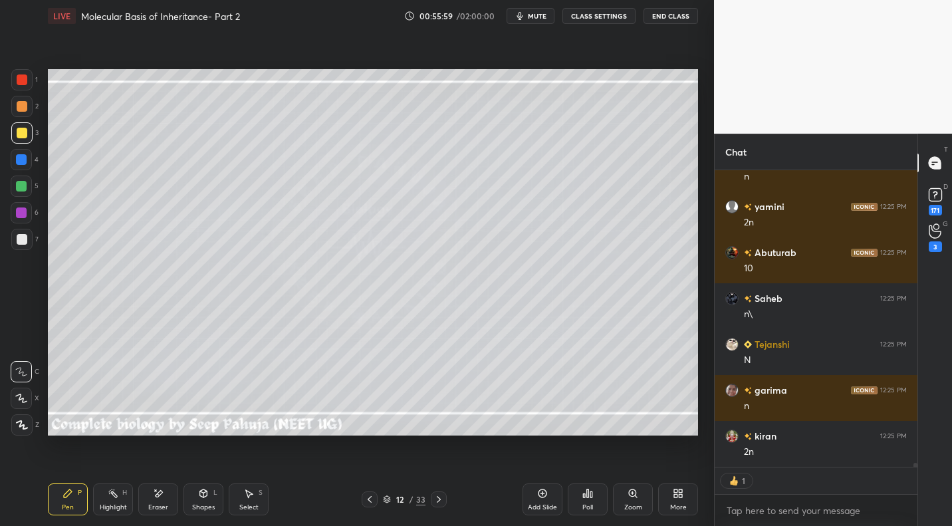
drag, startPoint x: 24, startPoint y: 104, endPoint x: 30, endPoint y: 152, distance: 48.2
click at [24, 104] on div at bounding box center [22, 106] width 11 height 11
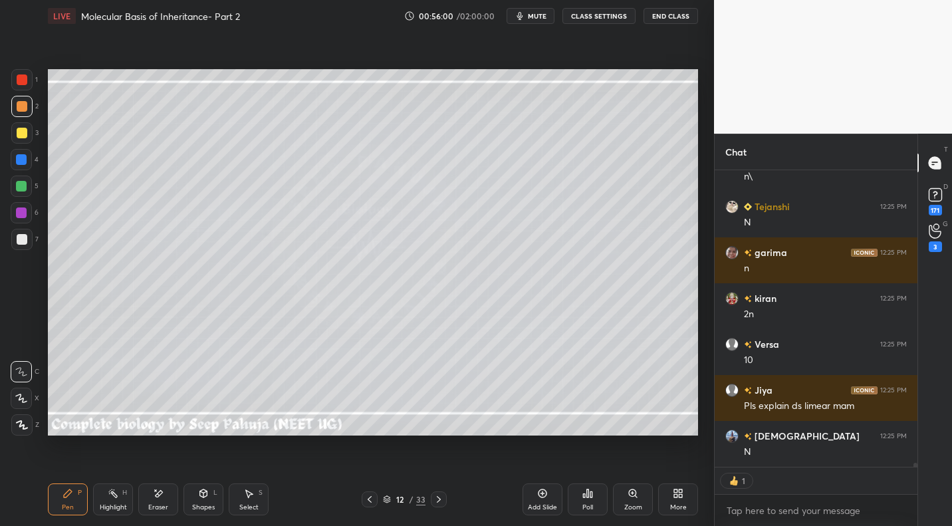
click at [124, 504] on div "Highlight" at bounding box center [113, 507] width 27 height 7
click at [22, 427] on icon at bounding box center [21, 424] width 11 height 11
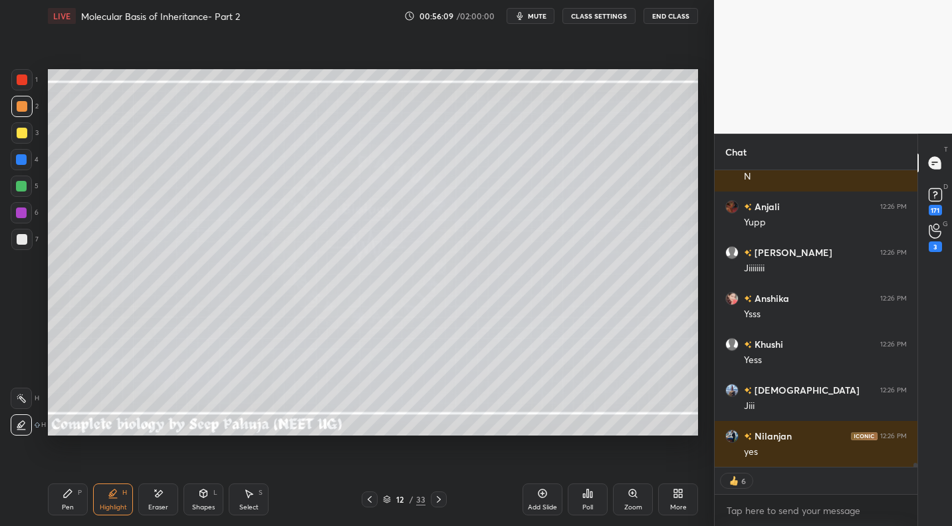
click at [72, 493] on icon at bounding box center [67, 493] width 11 height 11
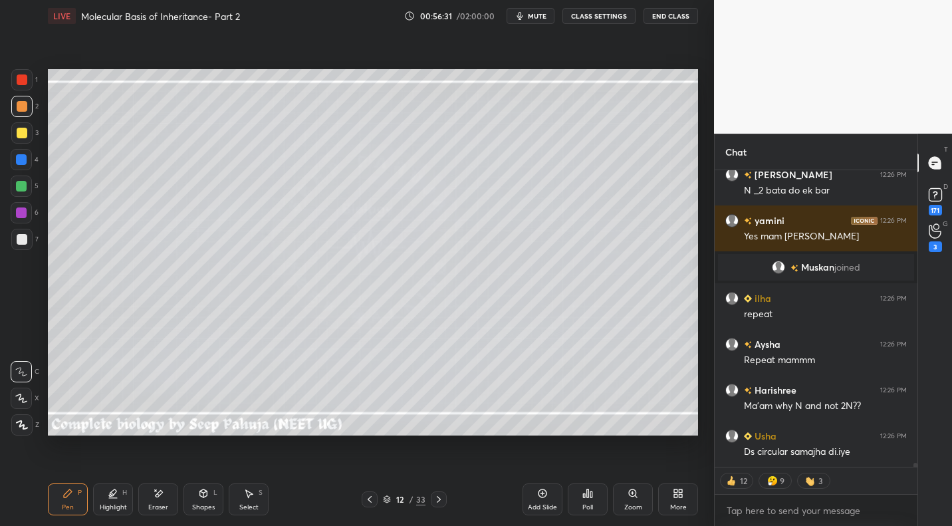
click at [442, 499] on icon at bounding box center [438, 499] width 11 height 11
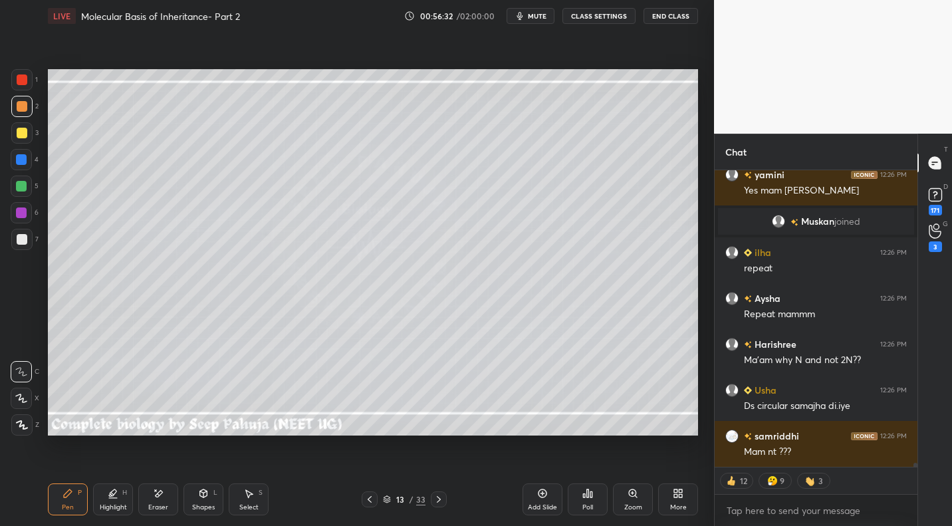
click at [17, 236] on div at bounding box center [22, 239] width 11 height 11
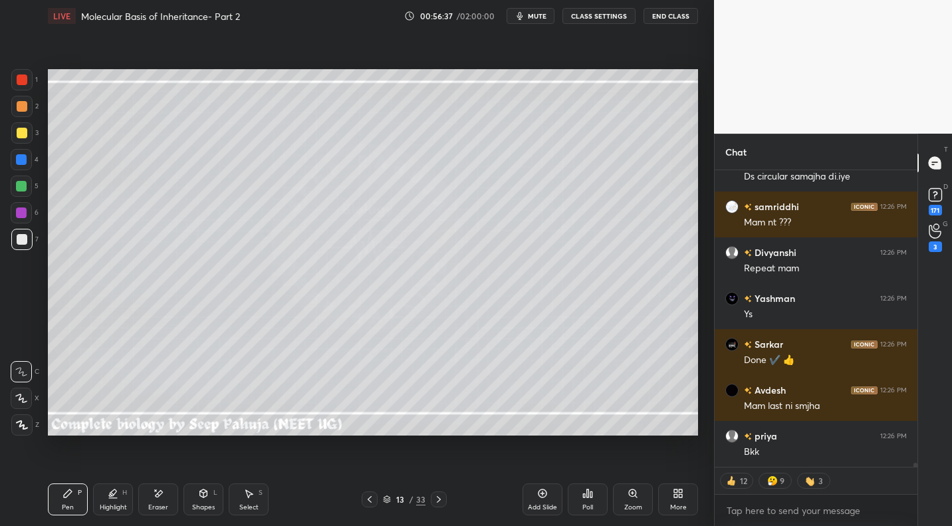
click at [23, 130] on div at bounding box center [22, 133] width 11 height 11
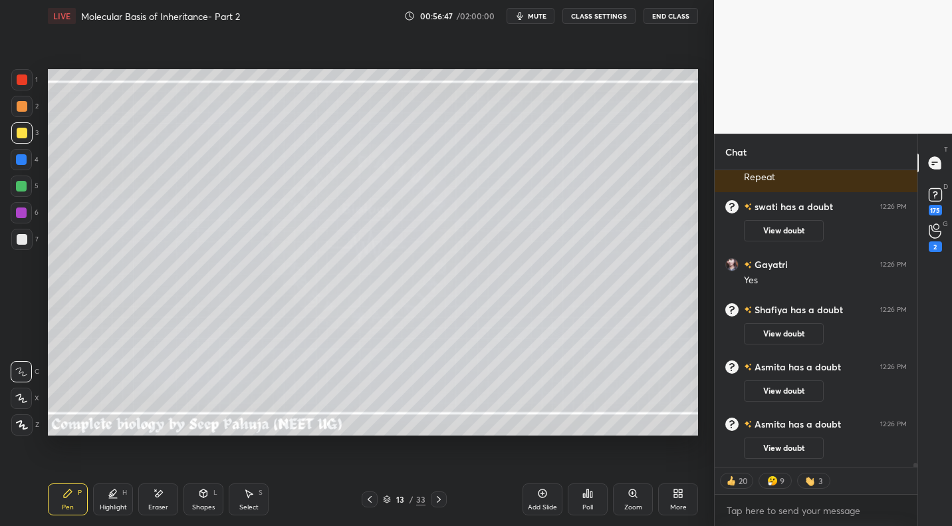
click at [25, 160] on div at bounding box center [21, 159] width 11 height 11
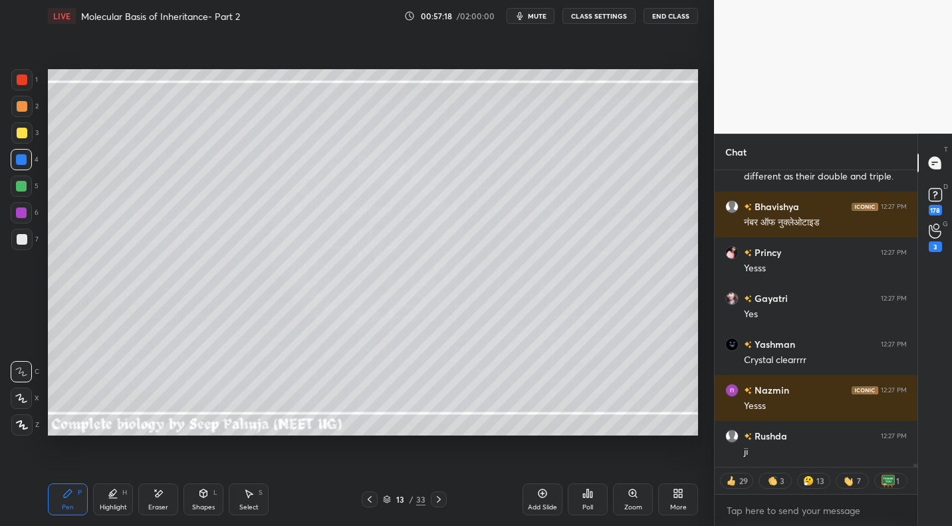
click at [370, 497] on icon at bounding box center [369, 499] width 11 height 11
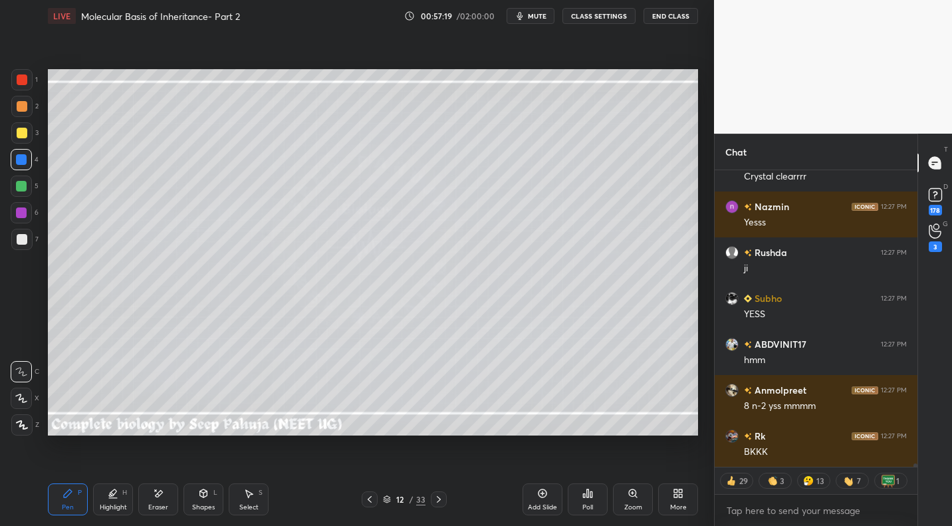
drag, startPoint x: 120, startPoint y: 503, endPoint x: 179, endPoint y: 439, distance: 87.0
click at [124, 504] on div "Highlight" at bounding box center [113, 507] width 27 height 7
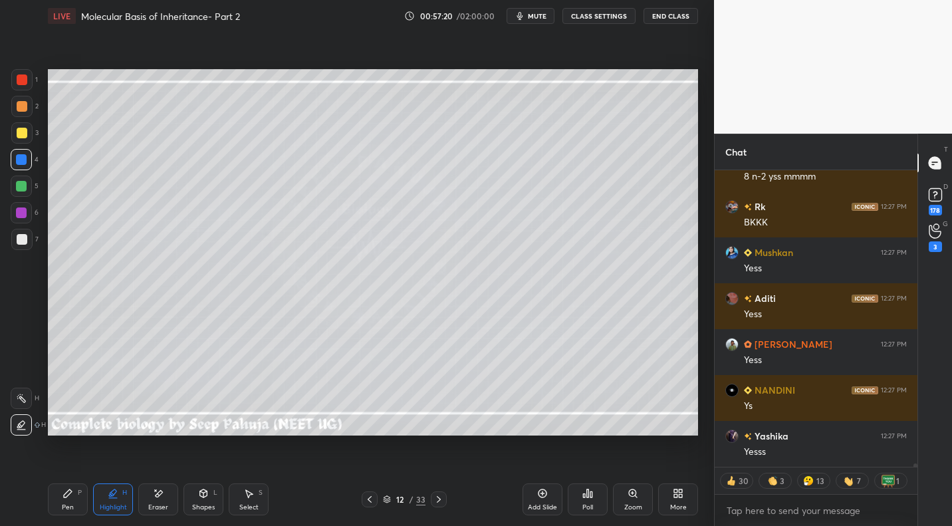
drag, startPoint x: 29, startPoint y: 404, endPoint x: 33, endPoint y: 398, distance: 7.2
click at [29, 404] on div at bounding box center [21, 398] width 21 height 21
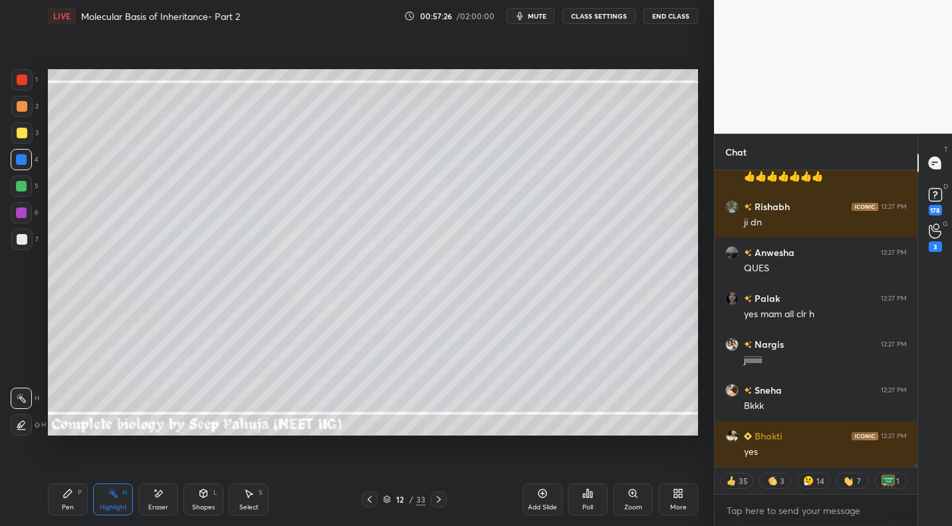
click at [590, 501] on div "Poll" at bounding box center [588, 499] width 40 height 32
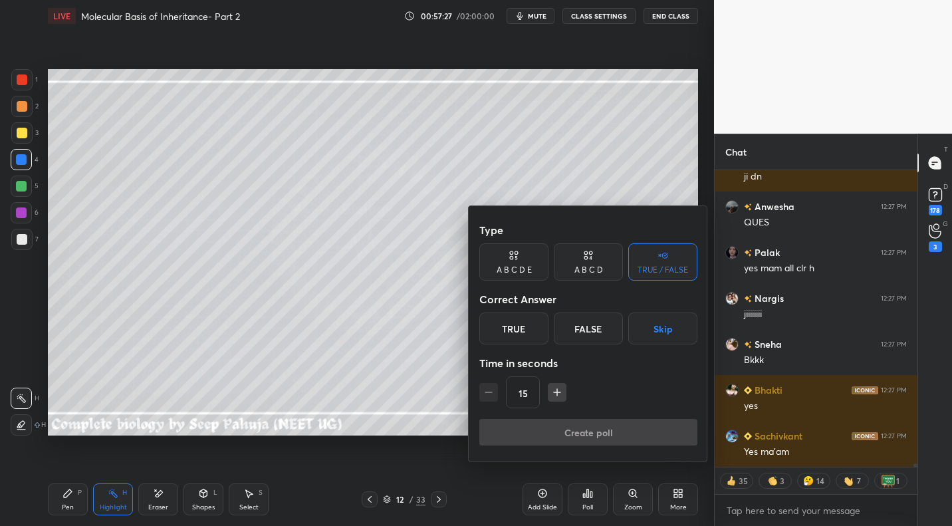
drag, startPoint x: 671, startPoint y: 332, endPoint x: 665, endPoint y: 348, distance: 16.4
click at [671, 333] on button "Skip" at bounding box center [662, 328] width 69 height 32
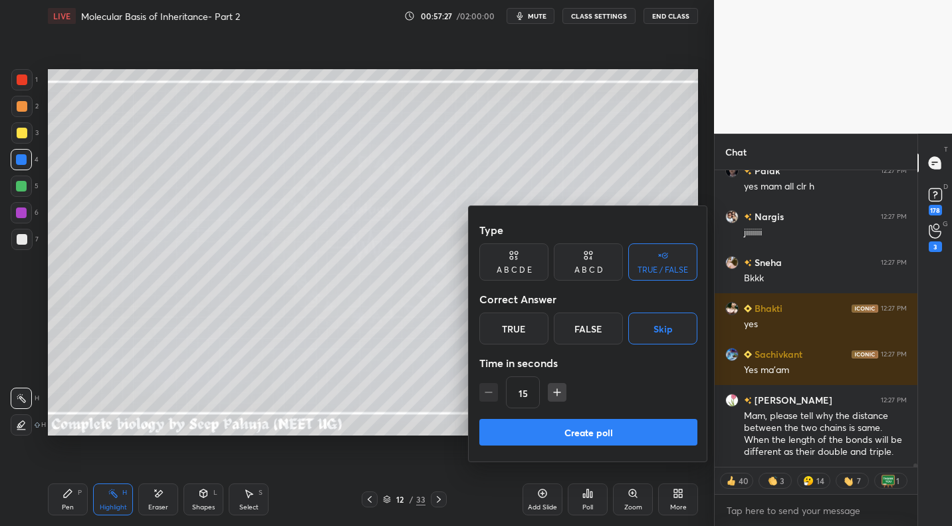
click at [642, 433] on button "Create poll" at bounding box center [588, 432] width 218 height 27
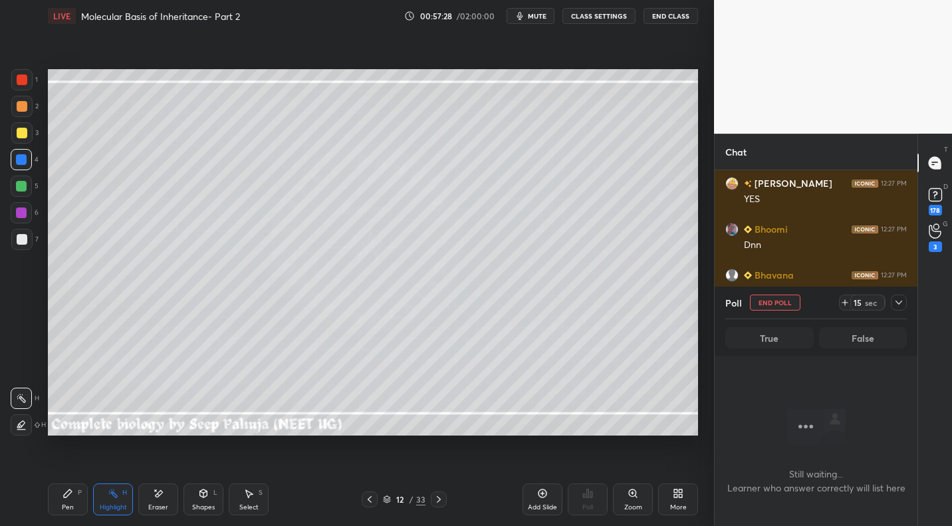
click at [903, 308] on div at bounding box center [899, 303] width 16 height 16
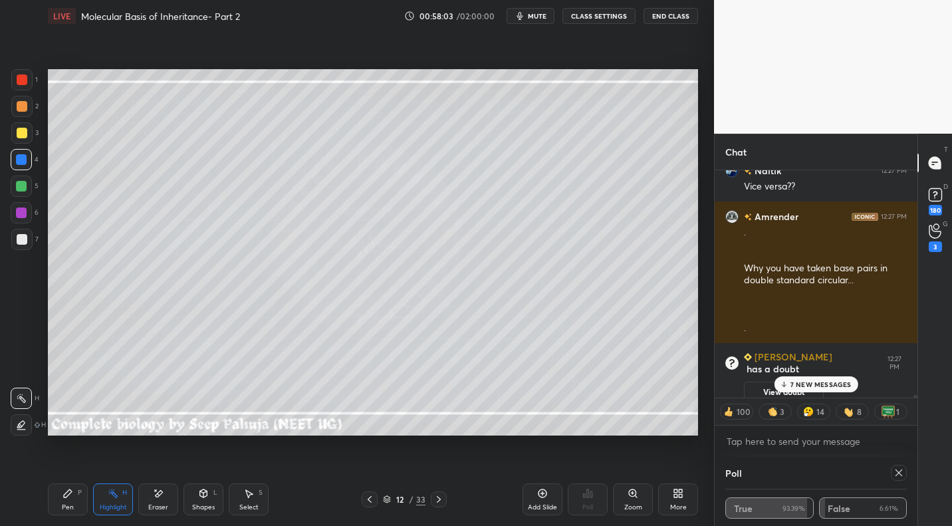
click at [848, 384] on p "7 NEW MESSAGES" at bounding box center [820, 384] width 61 height 8
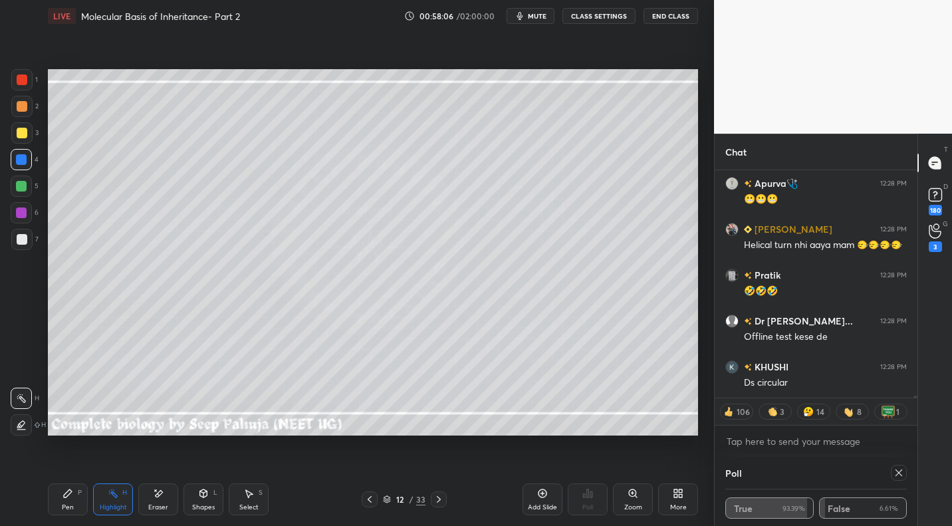
click at [440, 497] on icon at bounding box center [438, 499] width 11 height 11
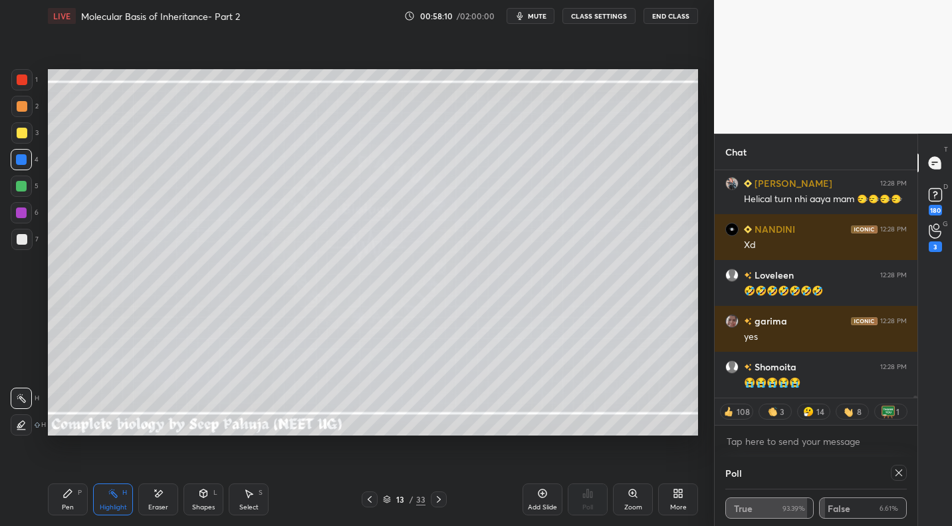
drag, startPoint x: 56, startPoint y: 501, endPoint x: 98, endPoint y: 471, distance: 51.5
click at [59, 501] on div "Pen P" at bounding box center [68, 499] width 40 height 32
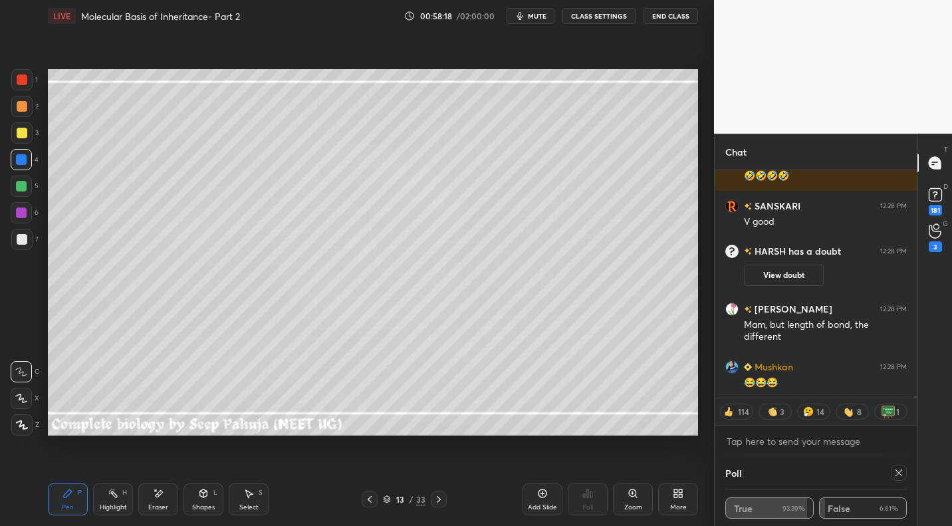
drag, startPoint x: 366, startPoint y: 505, endPoint x: 384, endPoint y: 469, distance: 40.4
click at [366, 505] on div at bounding box center [370, 499] width 16 height 16
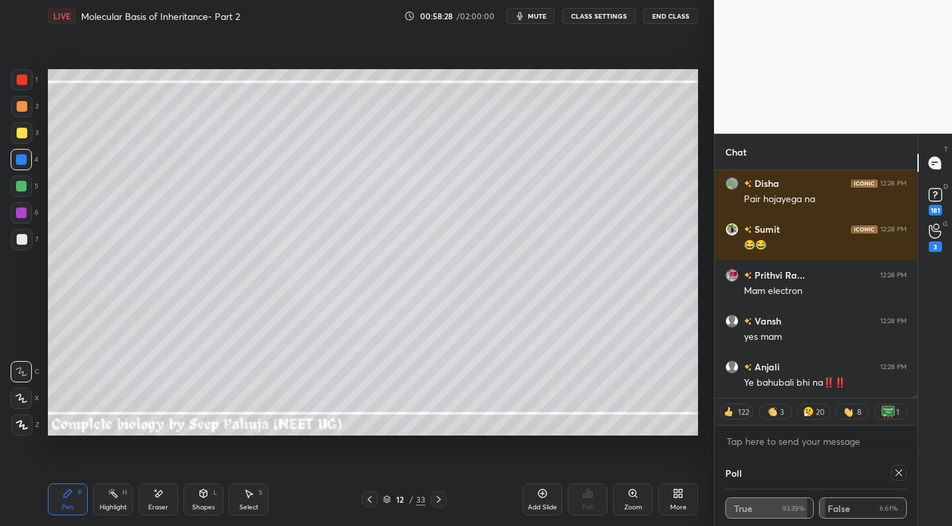
click at [115, 496] on rect at bounding box center [114, 494] width 7 height 7
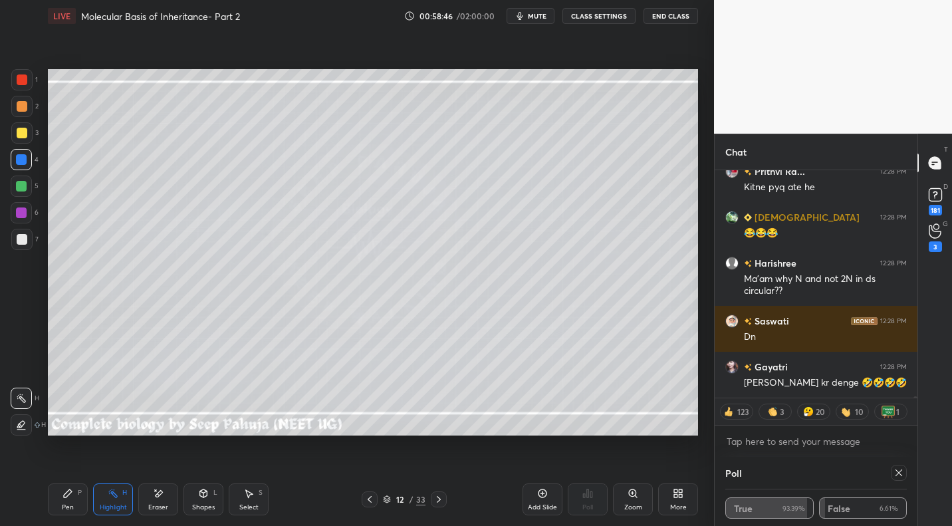
drag, startPoint x: 433, startPoint y: 503, endPoint x: 442, endPoint y: 489, distance: 16.4
click at [433, 503] on icon at bounding box center [438, 499] width 11 height 11
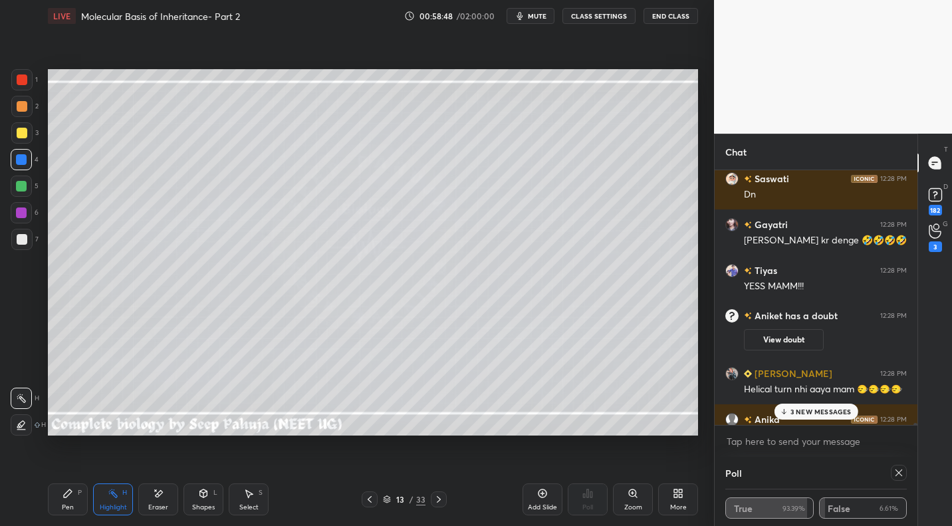
click at [439, 497] on icon at bounding box center [438, 499] width 11 height 11
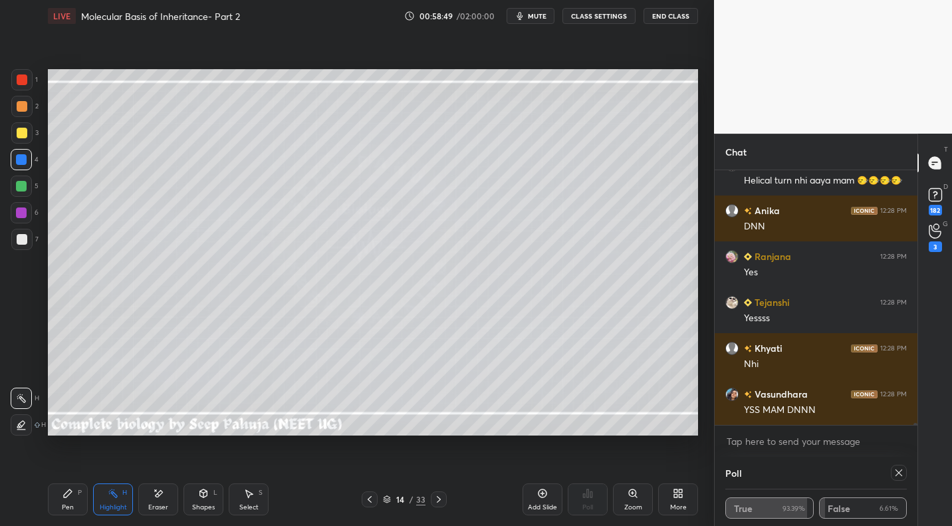
drag, startPoint x: 70, startPoint y: 493, endPoint x: 85, endPoint y: 471, distance: 27.3
click at [70, 493] on icon at bounding box center [68, 493] width 8 height 8
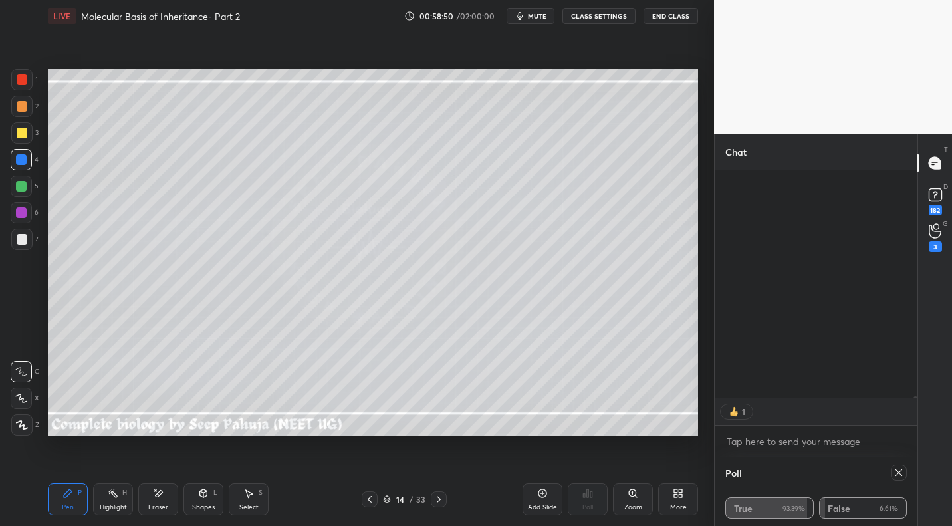
drag, startPoint x: 24, startPoint y: 129, endPoint x: 41, endPoint y: 119, distance: 20.0
click at [24, 129] on div at bounding box center [22, 133] width 11 height 11
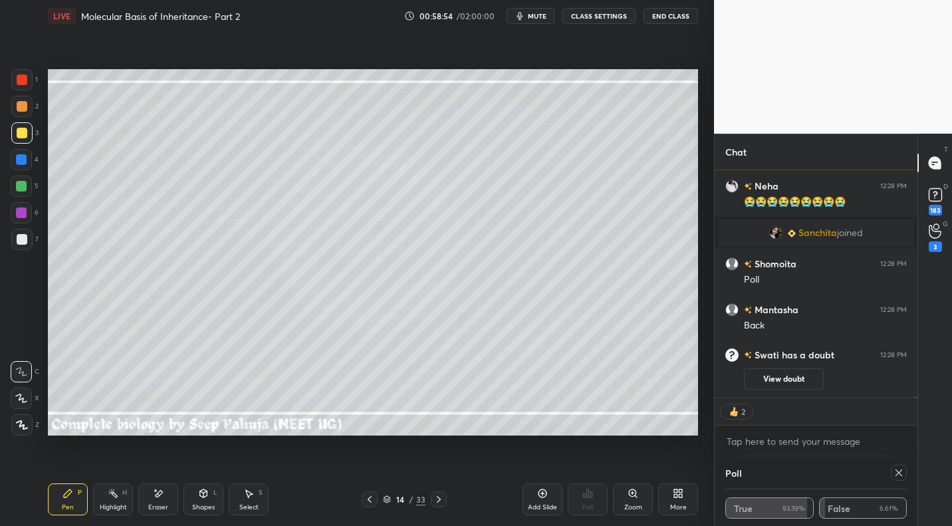
click at [594, 18] on button "CLASS SETTINGS" at bounding box center [598, 16] width 73 height 16
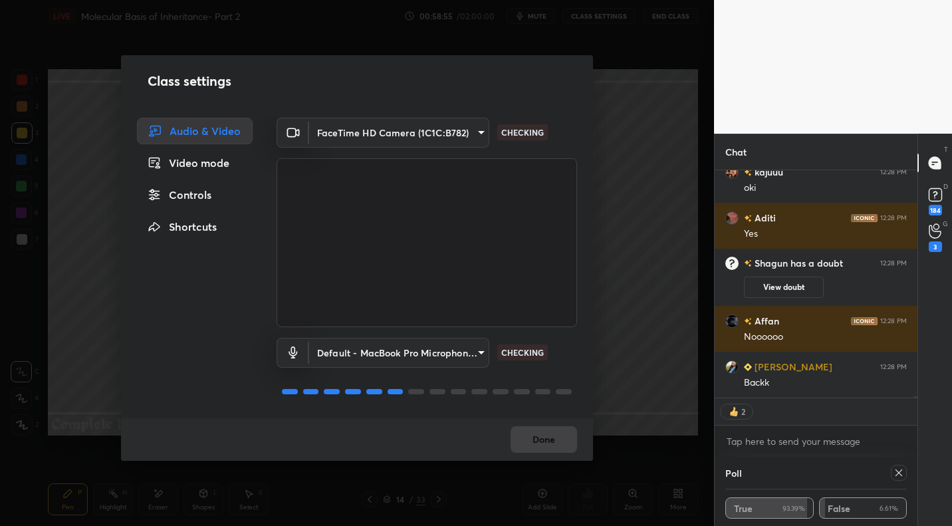
click at [187, 190] on div "Controls" at bounding box center [195, 194] width 116 height 27
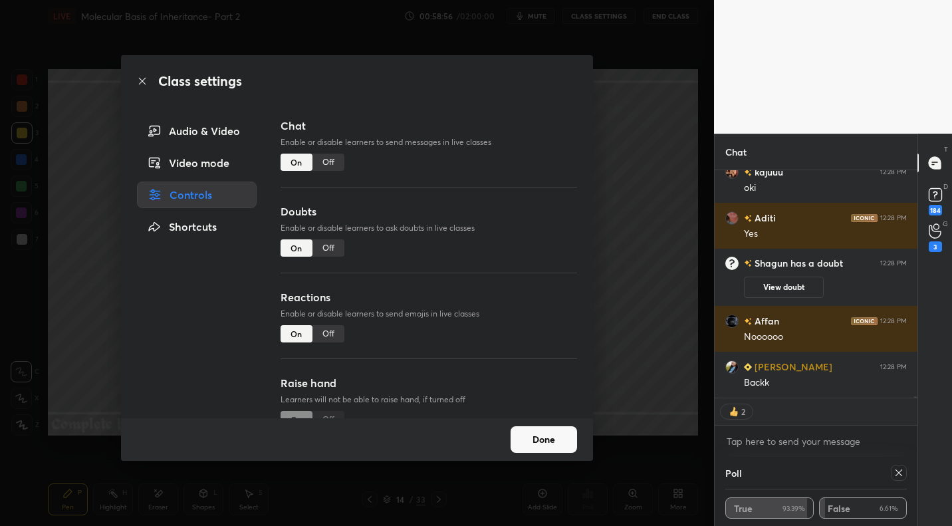
type textarea "x"
click at [326, 160] on div "Off" at bounding box center [328, 162] width 32 height 17
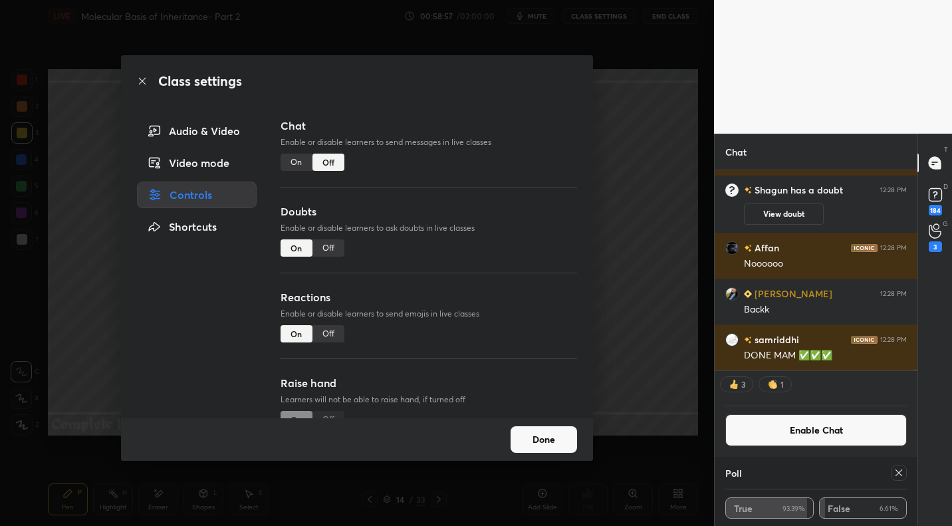
click at [536, 441] on button "Done" at bounding box center [544, 439] width 66 height 27
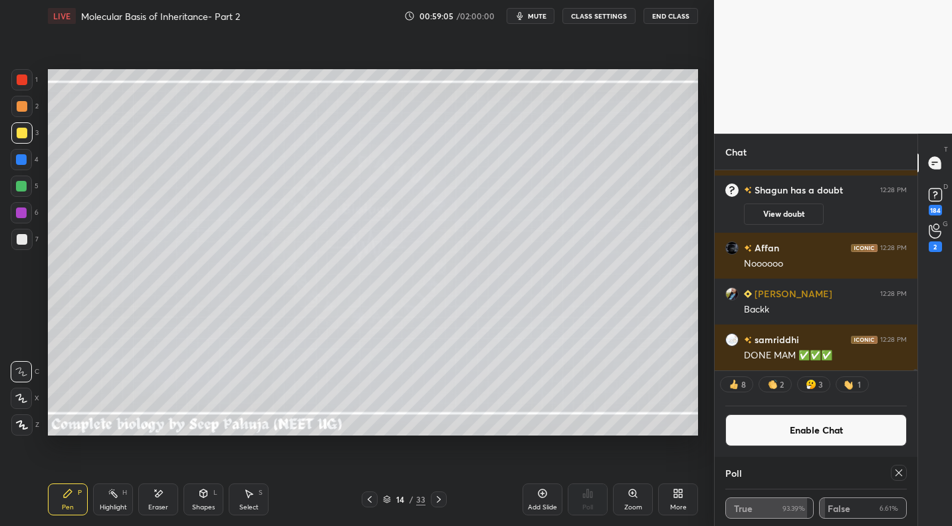
drag, startPoint x: 782, startPoint y: 433, endPoint x: 773, endPoint y: 430, distance: 9.0
click at [782, 433] on button "Enable Chat" at bounding box center [815, 430] width 181 height 32
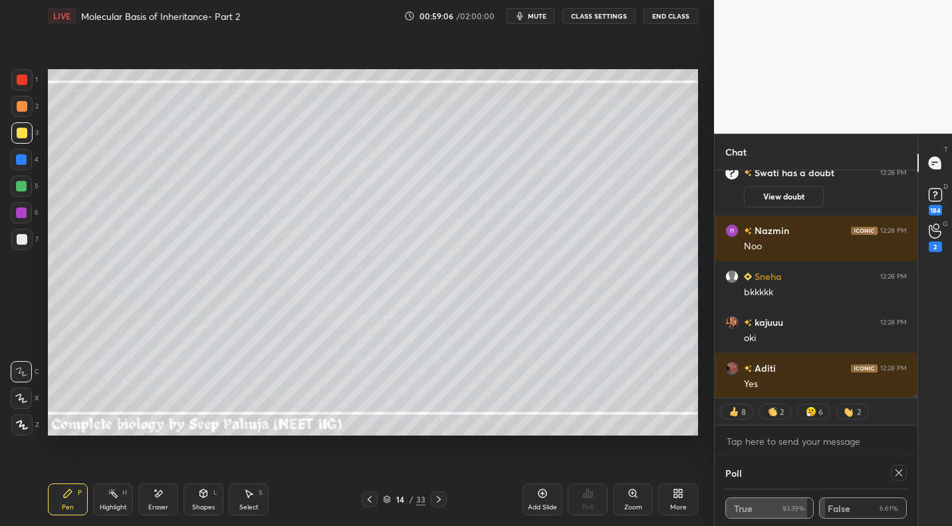
click at [370, 497] on icon at bounding box center [370, 499] width 4 height 7
click at [370, 501] on icon at bounding box center [369, 499] width 11 height 11
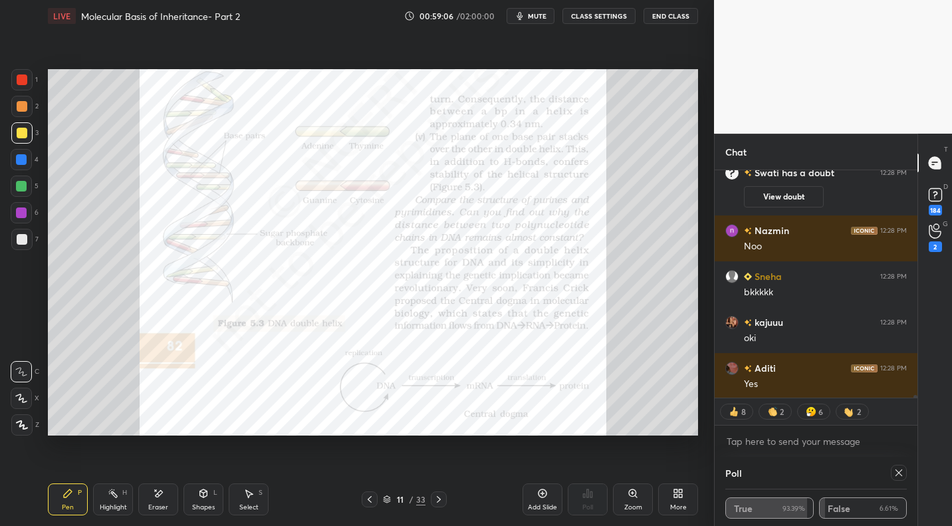
click at [372, 501] on icon at bounding box center [369, 499] width 11 height 11
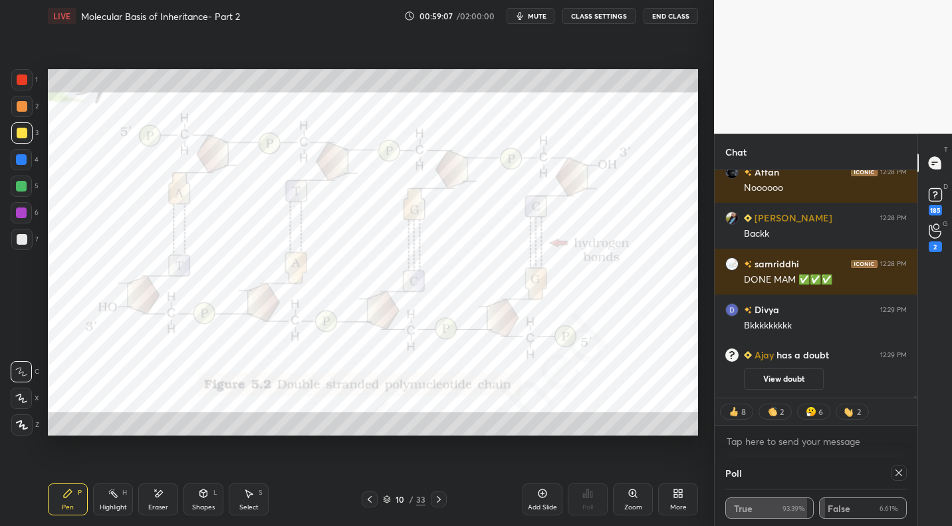
click at [371, 506] on div at bounding box center [370, 499] width 16 height 16
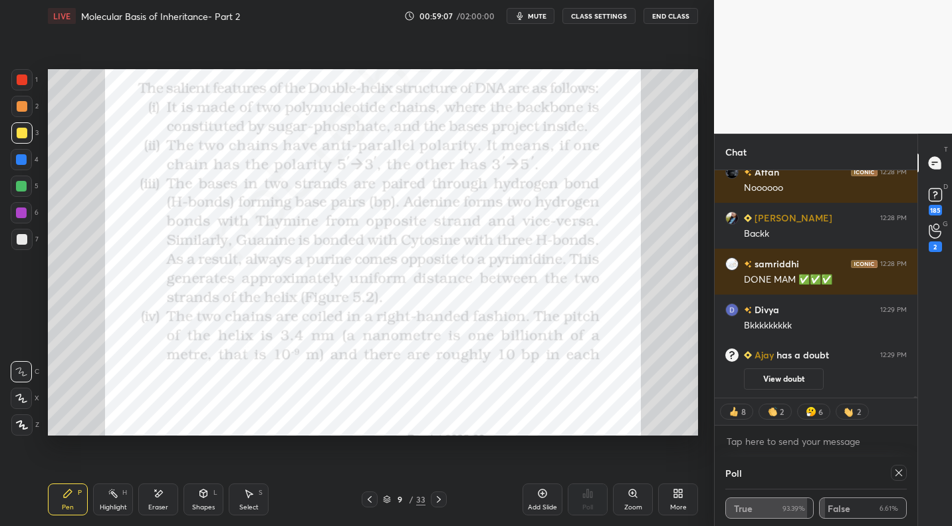
click at [372, 504] on icon at bounding box center [369, 499] width 11 height 11
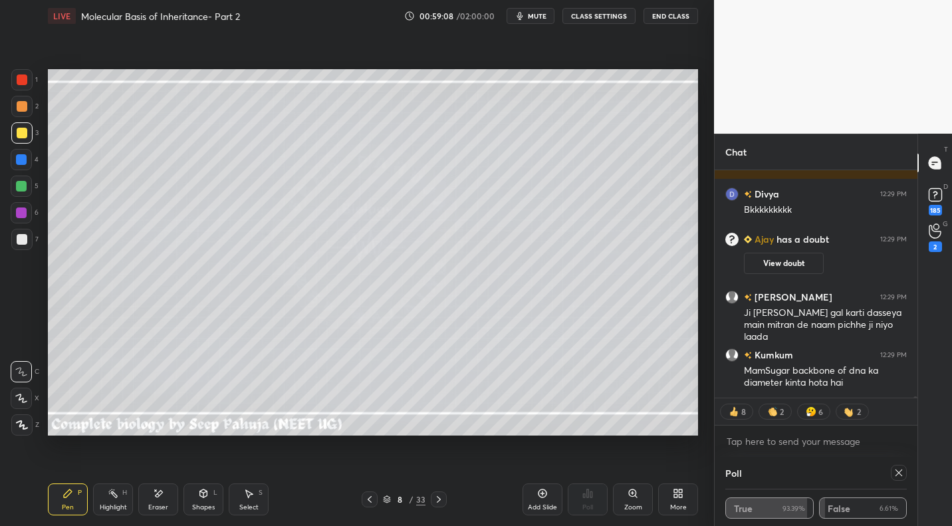
click at [367, 500] on icon at bounding box center [369, 499] width 11 height 11
click at [117, 497] on icon at bounding box center [113, 493] width 11 height 11
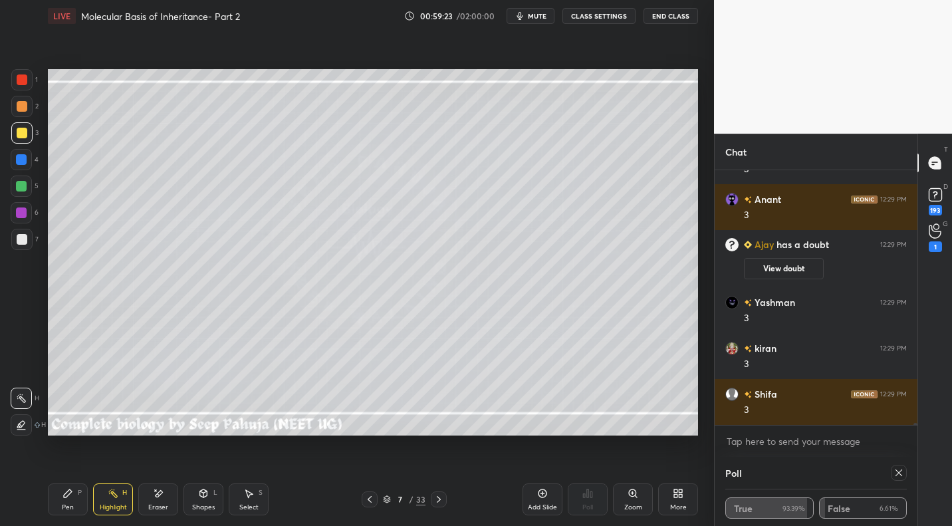
click at [68, 489] on icon at bounding box center [67, 493] width 11 height 11
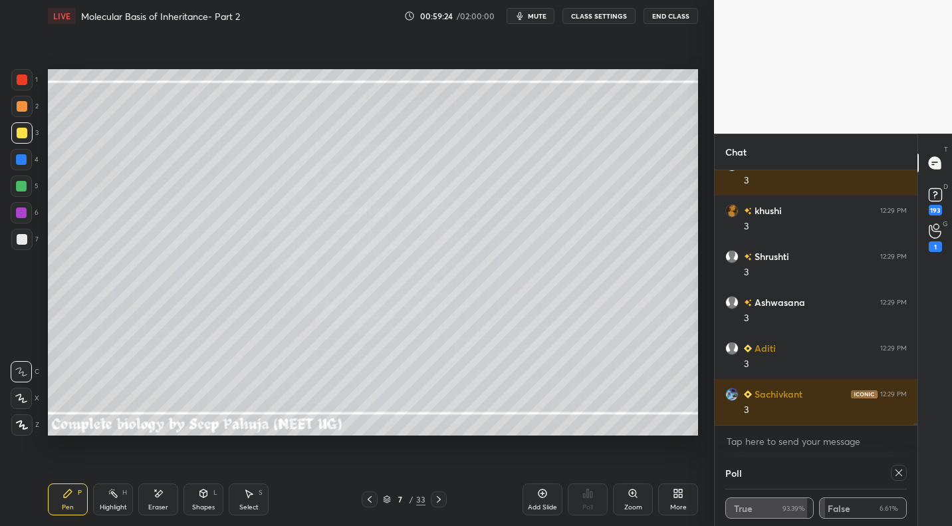
drag, startPoint x: 30, startPoint y: 183, endPoint x: 39, endPoint y: 185, distance: 9.7
click at [29, 186] on div at bounding box center [21, 186] width 21 height 21
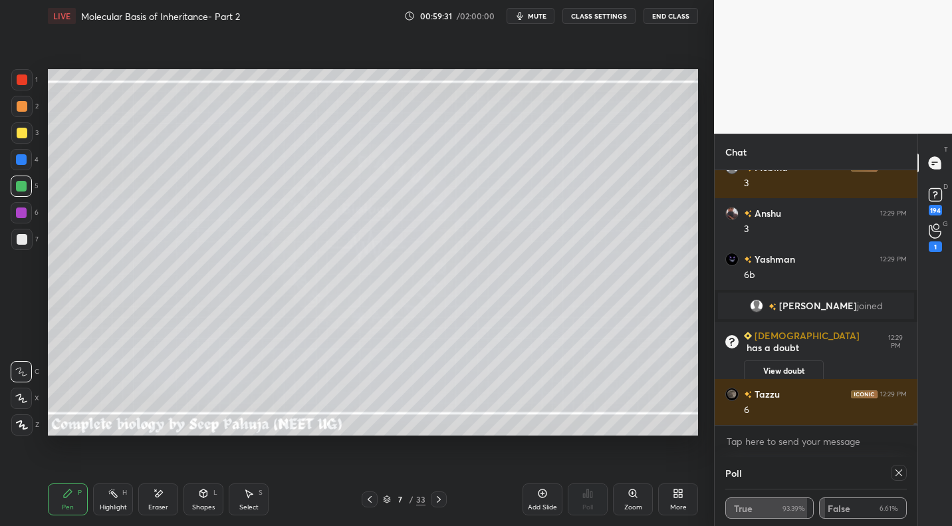
click at [114, 504] on div "Highlight" at bounding box center [113, 507] width 27 height 7
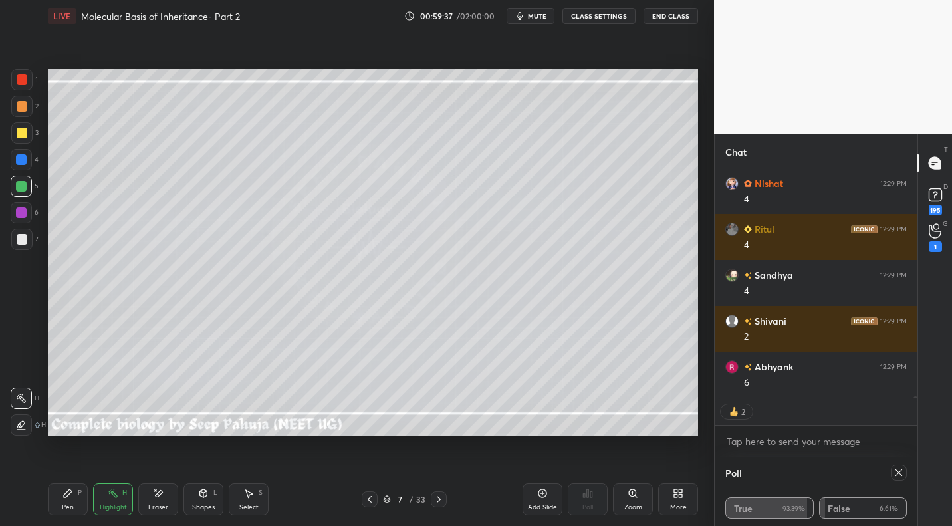
click at [78, 491] on div "Pen P" at bounding box center [68, 499] width 40 height 32
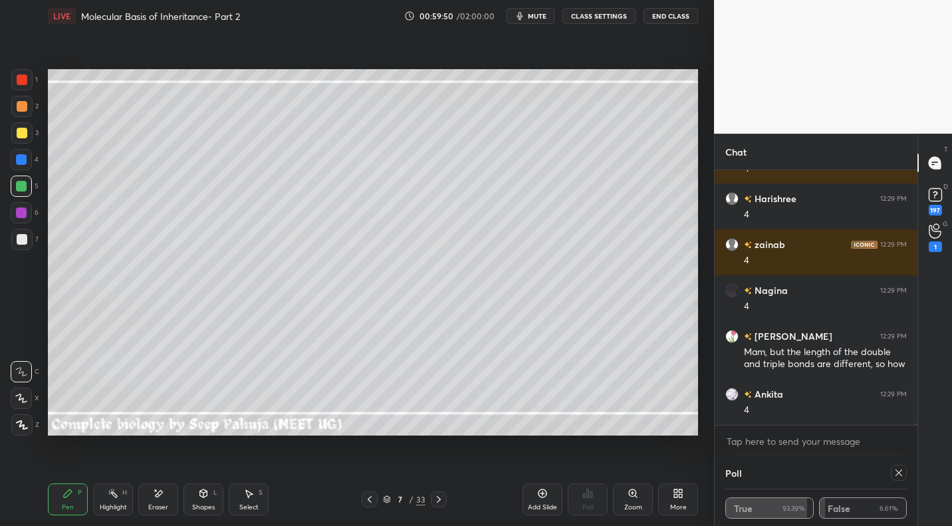
click at [439, 499] on icon at bounding box center [439, 499] width 4 height 7
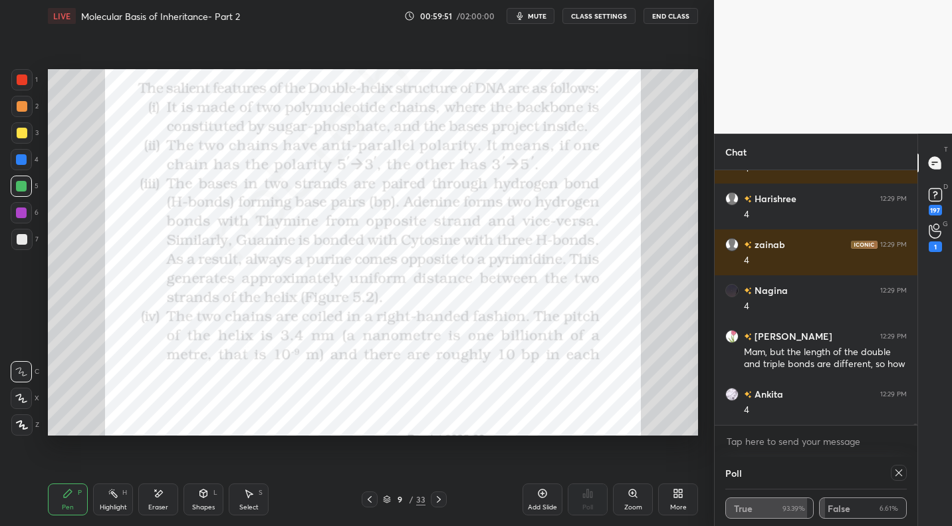
click at [439, 500] on icon at bounding box center [438, 499] width 11 height 11
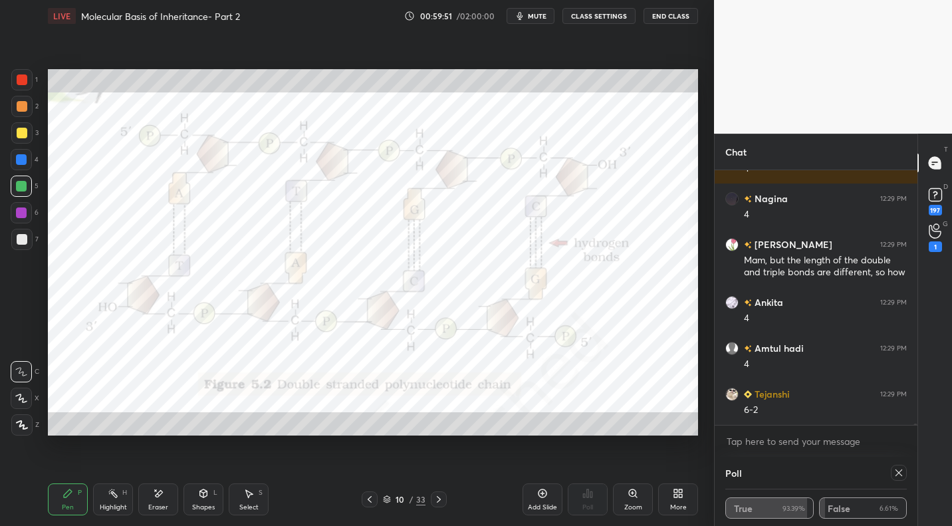
click at [440, 500] on icon at bounding box center [438, 499] width 11 height 11
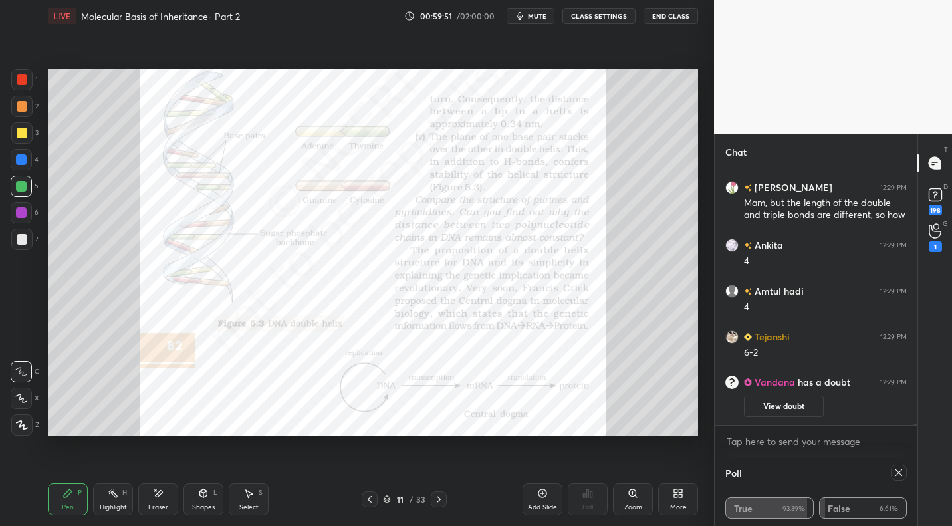
click at [440, 499] on icon at bounding box center [438, 499] width 11 height 11
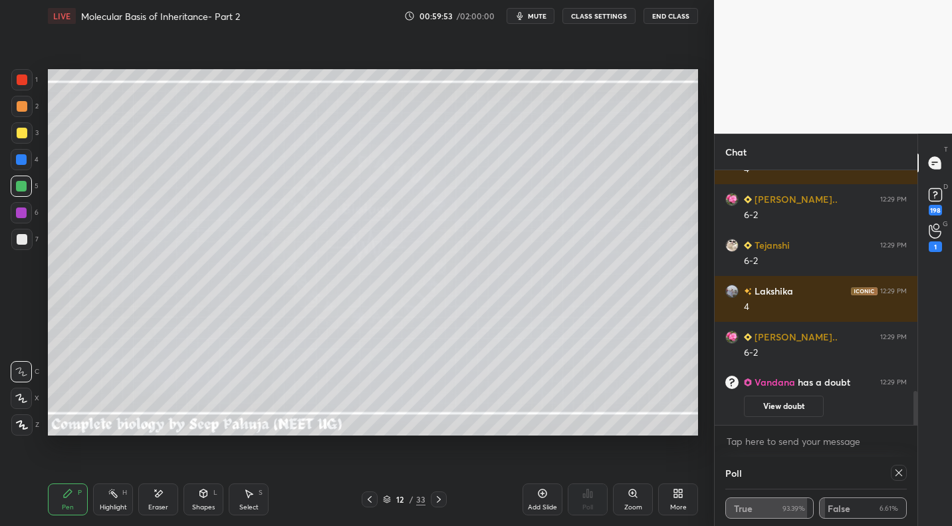
drag, startPoint x: 106, startPoint y: 509, endPoint x: 132, endPoint y: 487, distance: 33.5
click at [106, 509] on div "Highlight" at bounding box center [113, 507] width 27 height 7
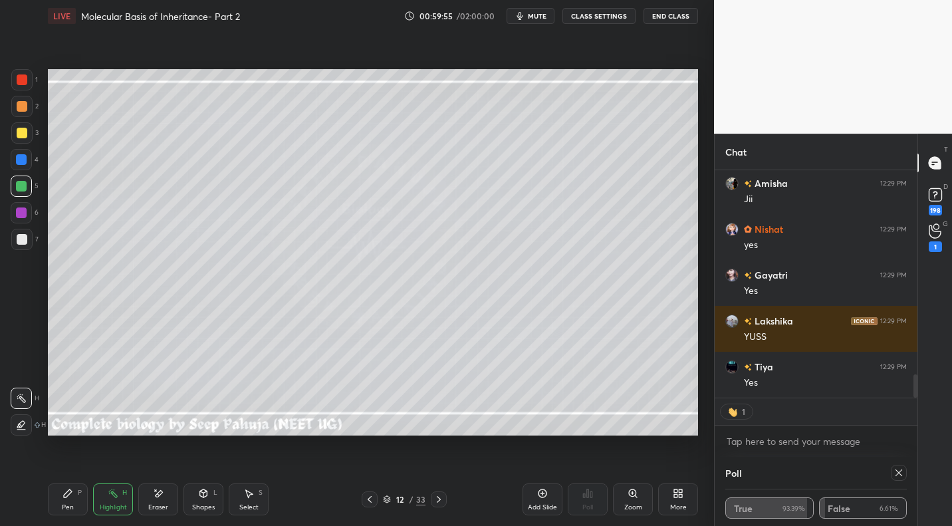
click at [370, 505] on div at bounding box center [370, 499] width 16 height 16
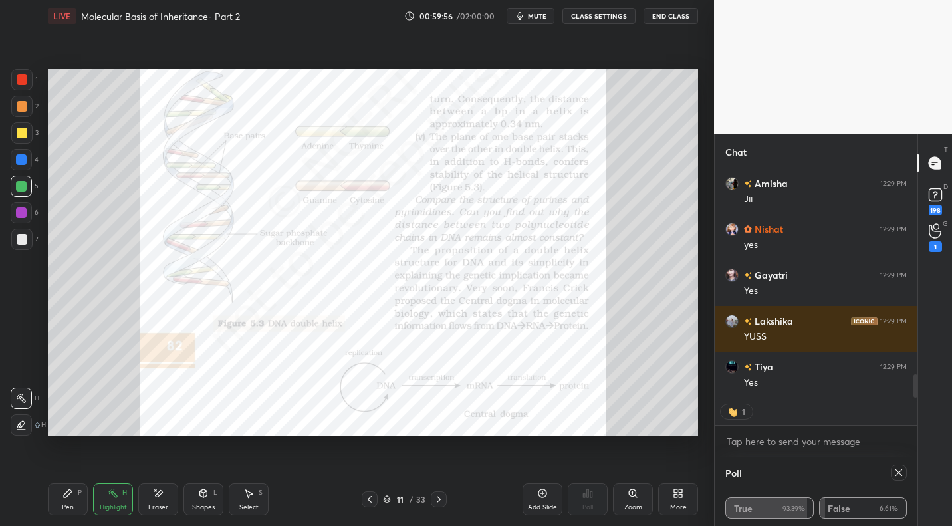
click at [364, 504] on div at bounding box center [370, 499] width 16 height 16
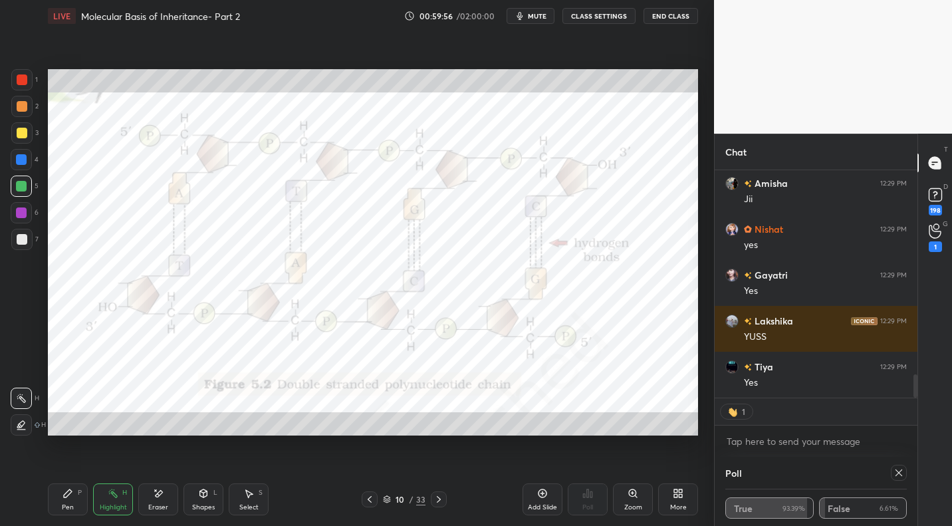
click at [365, 501] on icon at bounding box center [369, 499] width 11 height 11
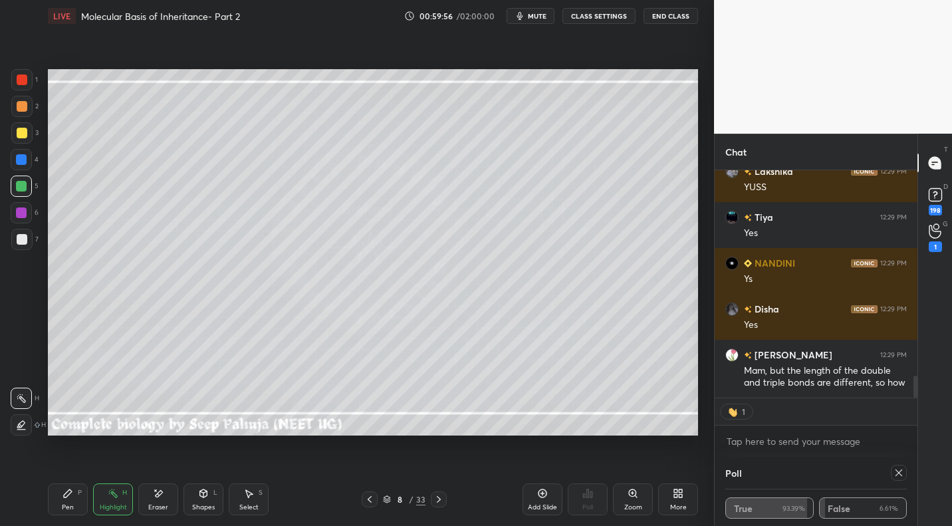
click at [364, 509] on div "Pen P Highlight H Eraser Shapes L Select S 8 / 33 Add Slide Poll Zoom More" at bounding box center [373, 499] width 650 height 53
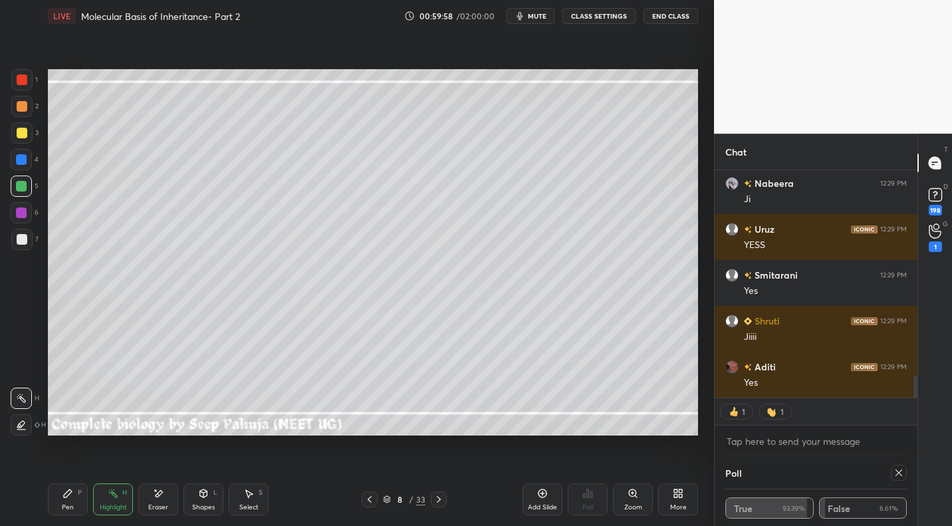
click at [375, 499] on div at bounding box center [370, 499] width 16 height 16
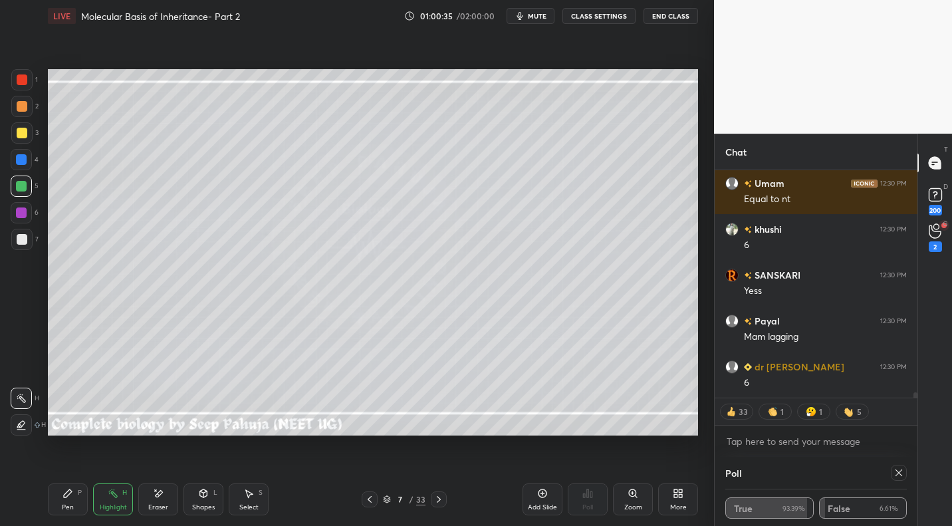
click at [436, 498] on icon at bounding box center [438, 499] width 11 height 11
click at [437, 498] on icon at bounding box center [438, 499] width 11 height 11
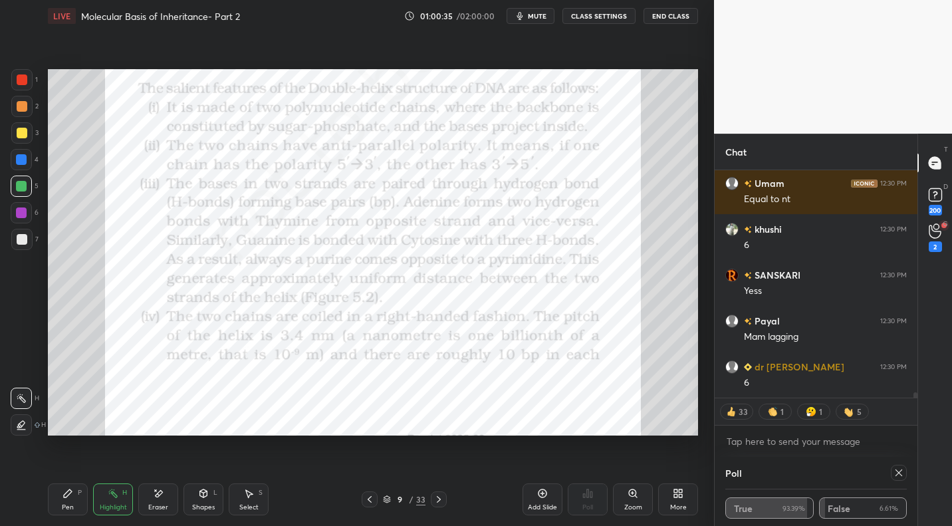
drag, startPoint x: 437, startPoint y: 498, endPoint x: 443, endPoint y: 497, distance: 6.8
click at [437, 498] on icon at bounding box center [438, 499] width 11 height 11
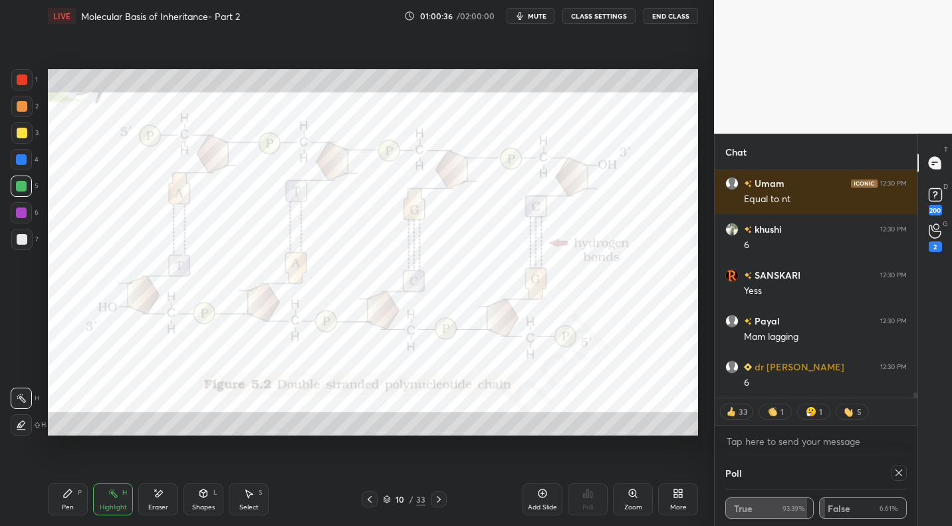
click at [434, 498] on icon at bounding box center [438, 499] width 11 height 11
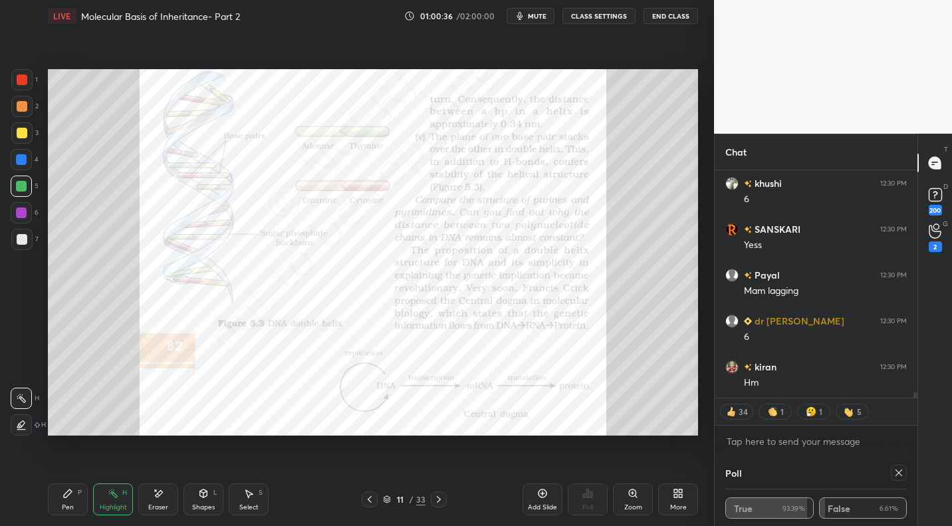
click at [431, 499] on div at bounding box center [439, 499] width 16 height 16
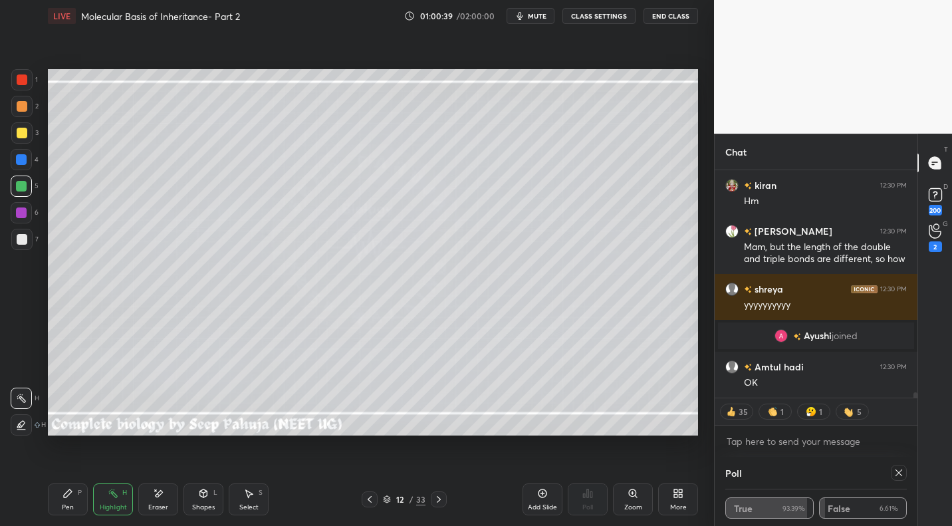
click at [431, 499] on div at bounding box center [439, 499] width 16 height 16
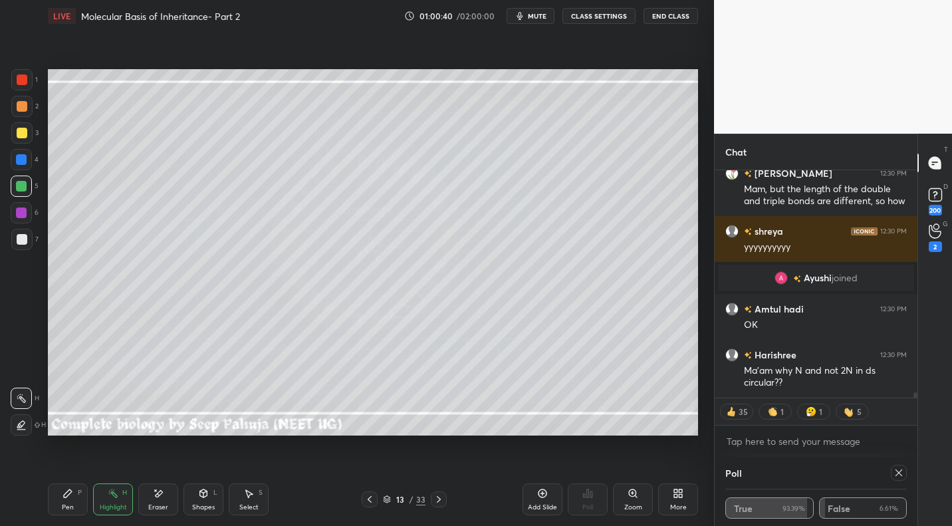
drag, startPoint x: 372, startPoint y: 495, endPoint x: 452, endPoint y: 491, distance: 80.6
click at [372, 495] on icon at bounding box center [369, 499] width 11 height 11
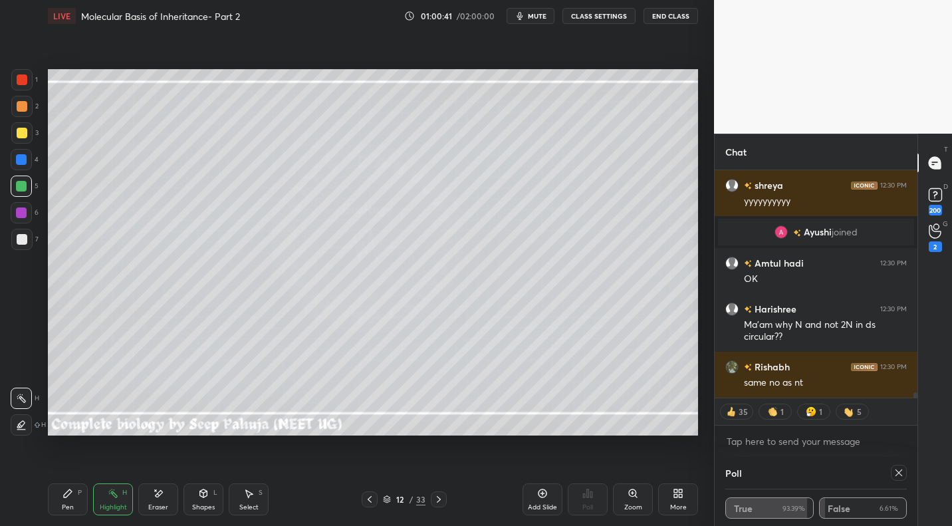
click at [542, 495] on icon at bounding box center [542, 493] width 11 height 11
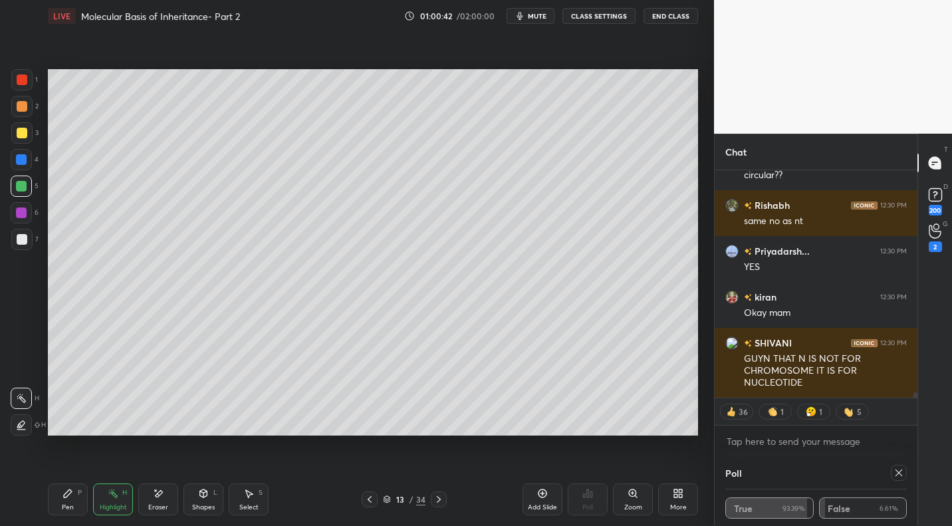
drag, startPoint x: 68, startPoint y: 494, endPoint x: 74, endPoint y: 487, distance: 9.9
click at [68, 494] on icon at bounding box center [68, 493] width 8 height 8
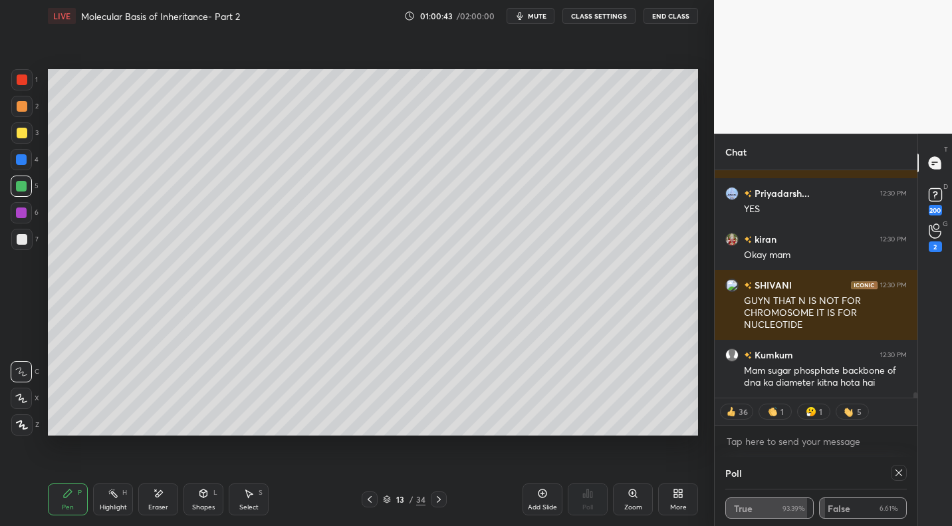
drag, startPoint x: 19, startPoint y: 132, endPoint x: 25, endPoint y: 126, distance: 8.5
click at [19, 132] on div at bounding box center [22, 133] width 11 height 11
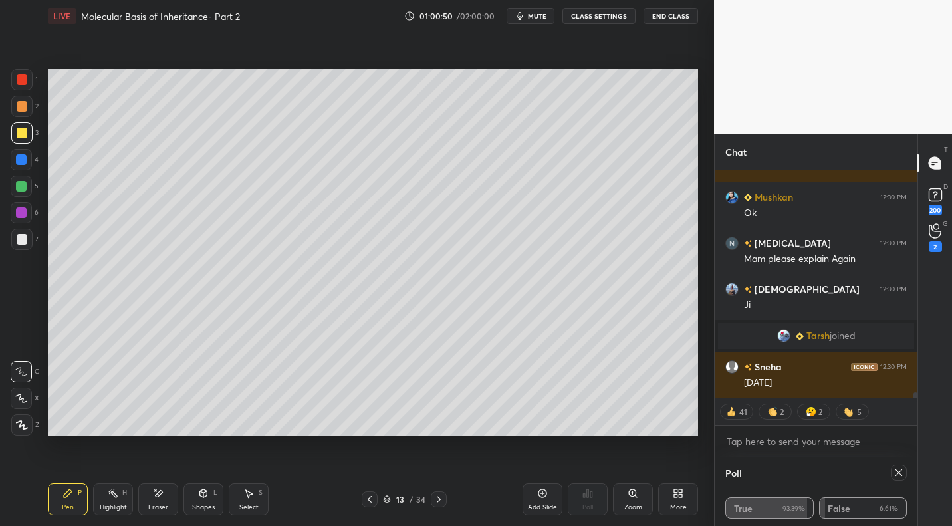
click at [27, 241] on div at bounding box center [21, 239] width 21 height 21
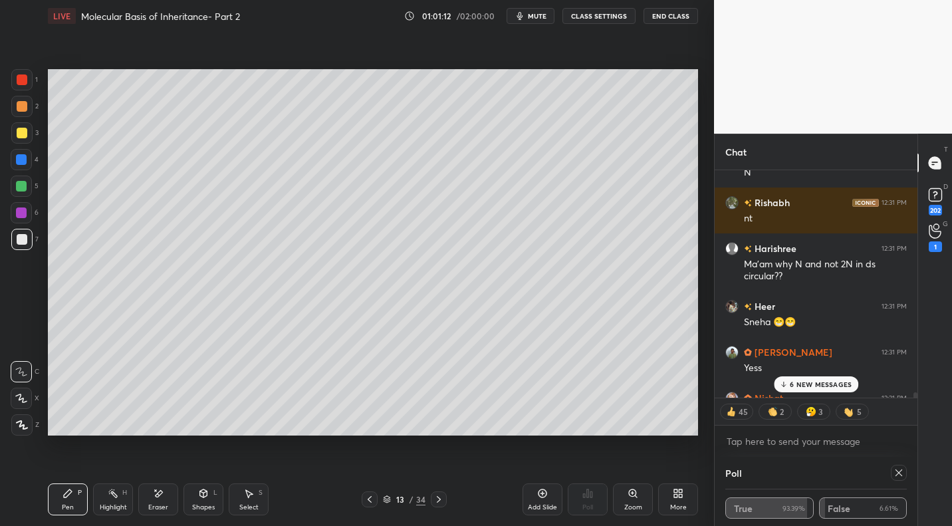
click at [824, 382] on p "6 NEW MESSAGES" at bounding box center [821, 384] width 62 height 8
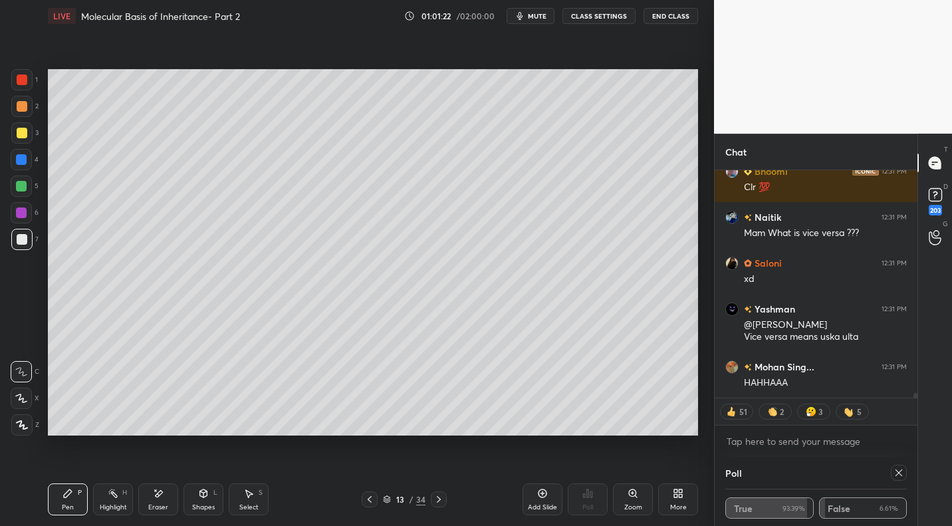
click at [370, 496] on icon at bounding box center [370, 499] width 4 height 7
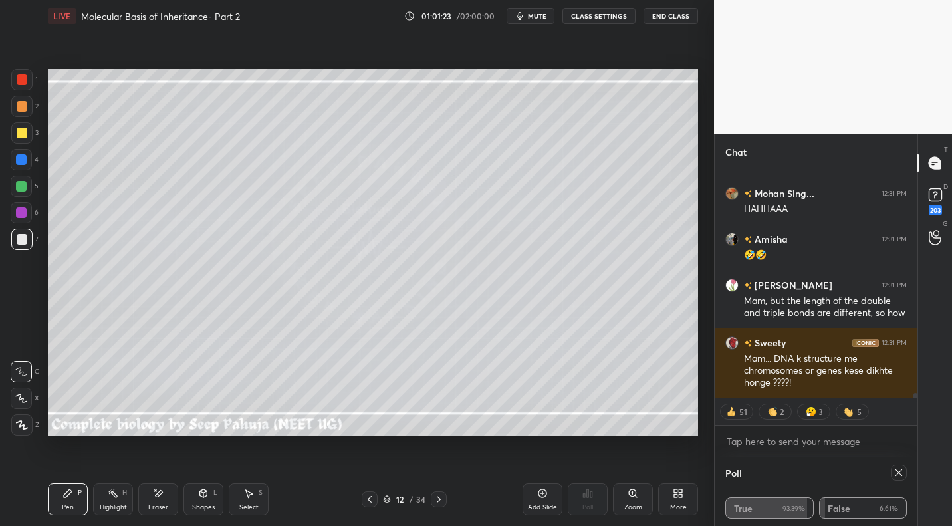
click at [366, 501] on icon at bounding box center [369, 499] width 11 height 11
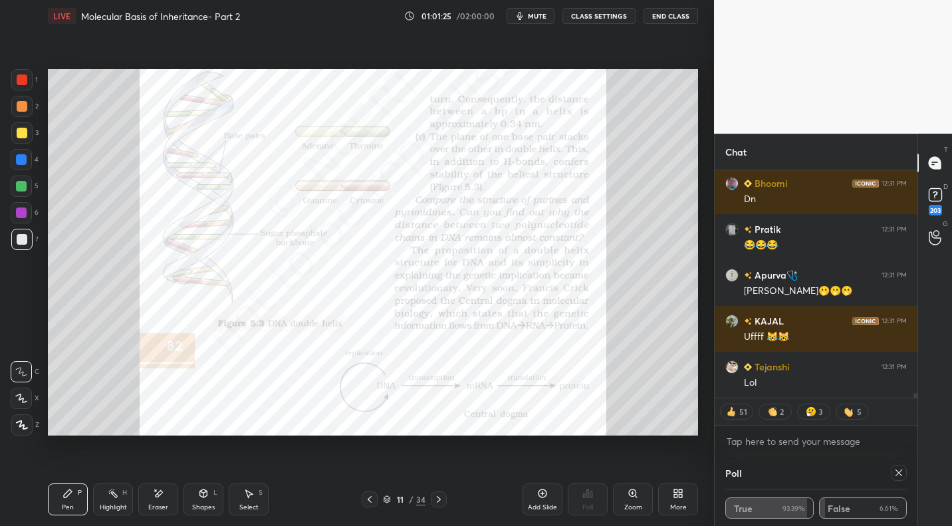
drag, startPoint x: 365, startPoint y: 499, endPoint x: 377, endPoint y: 492, distance: 14.0
click at [365, 499] on icon at bounding box center [369, 499] width 11 height 11
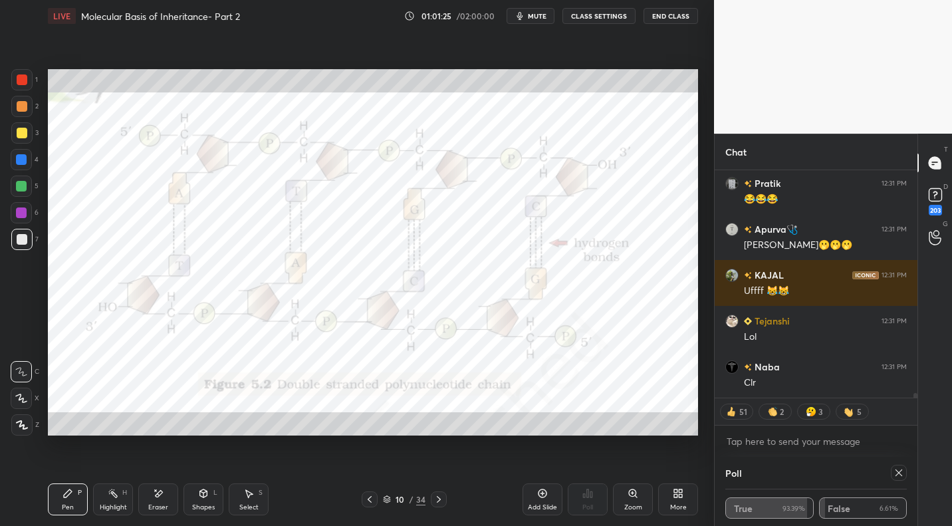
drag, startPoint x: 370, startPoint y: 495, endPoint x: 378, endPoint y: 484, distance: 13.5
click at [370, 495] on icon at bounding box center [369, 499] width 11 height 11
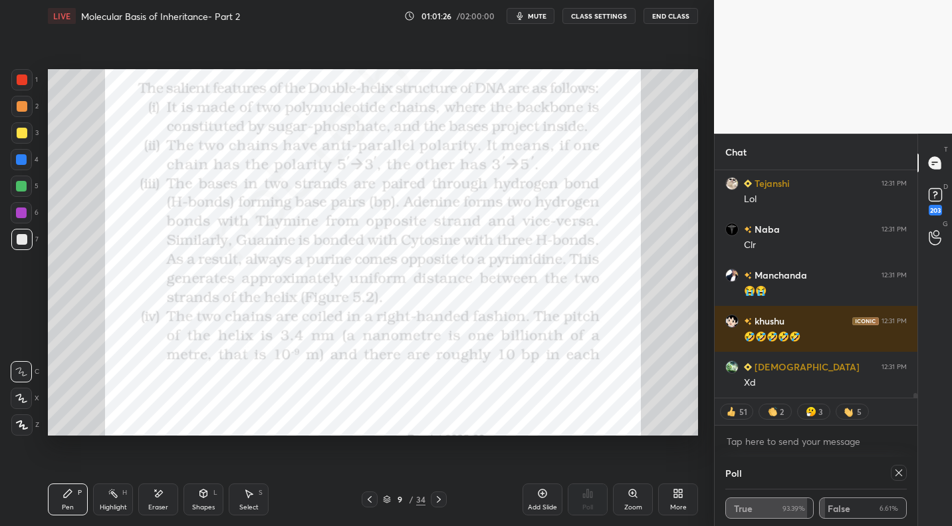
click at [368, 498] on icon at bounding box center [369, 499] width 11 height 11
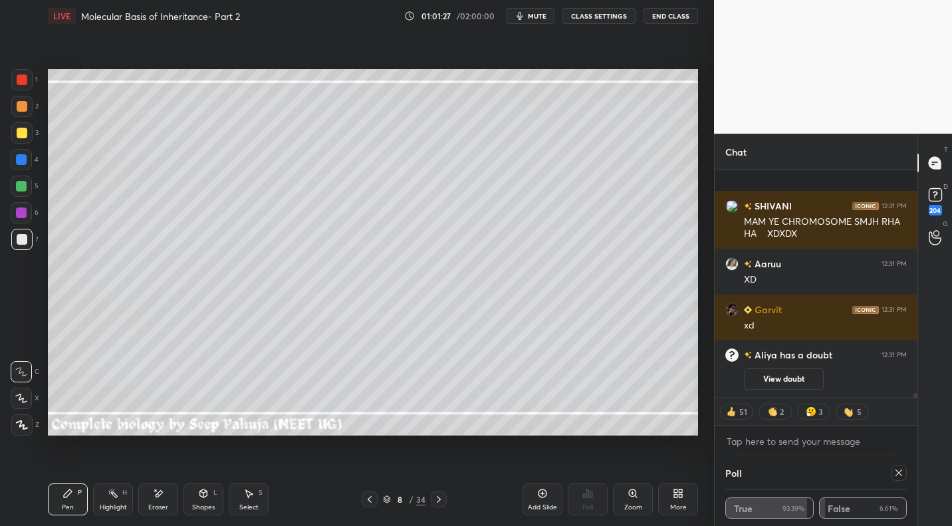
click at [434, 497] on icon at bounding box center [438, 499] width 11 height 11
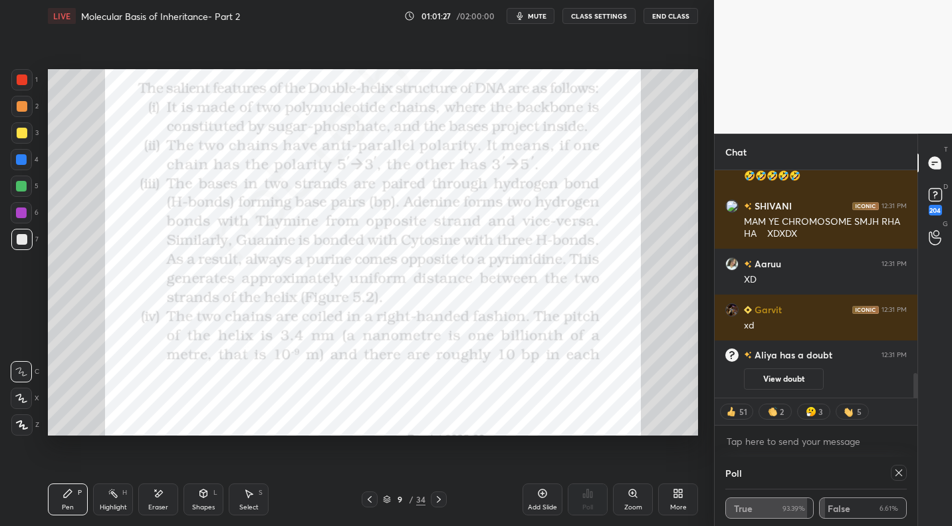
click at [434, 498] on icon at bounding box center [438, 499] width 11 height 11
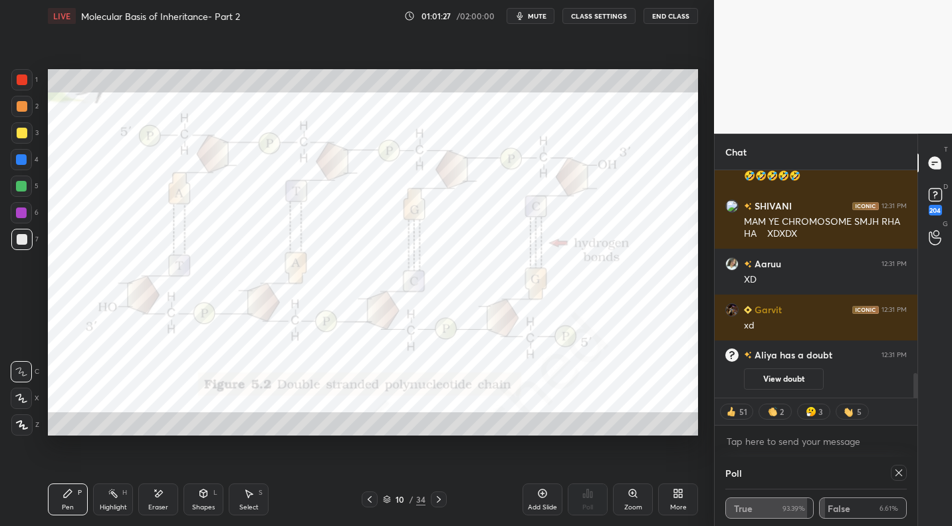
click at [434, 498] on icon at bounding box center [438, 499] width 11 height 11
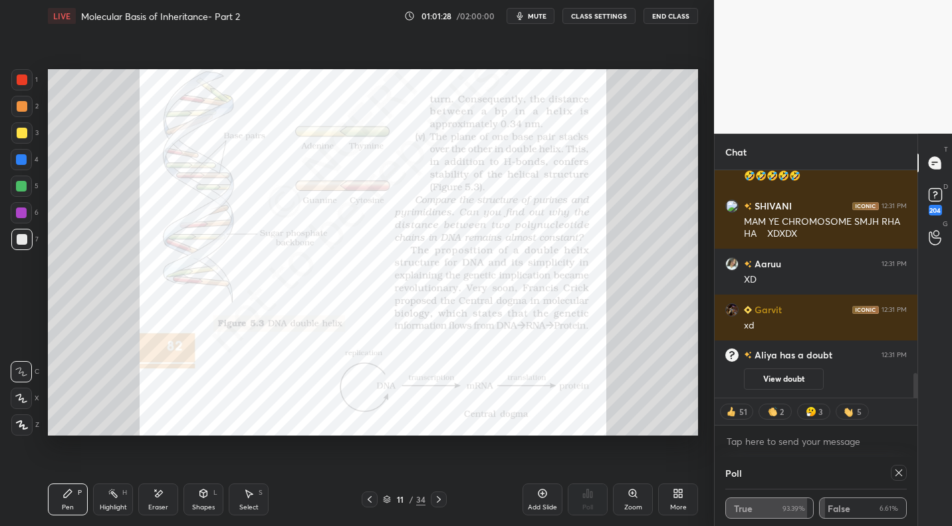
click at [433, 499] on icon at bounding box center [438, 499] width 11 height 11
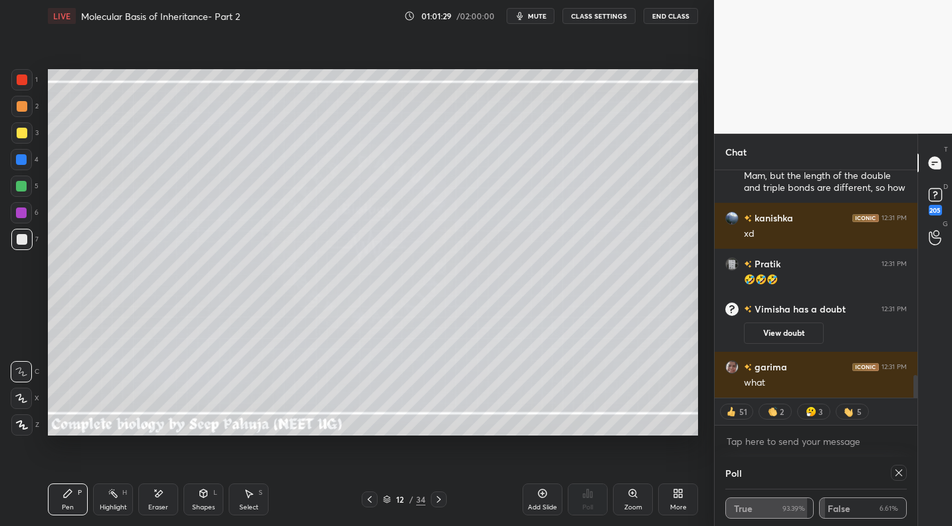
click at [112, 501] on div "Highlight H" at bounding box center [113, 499] width 40 height 32
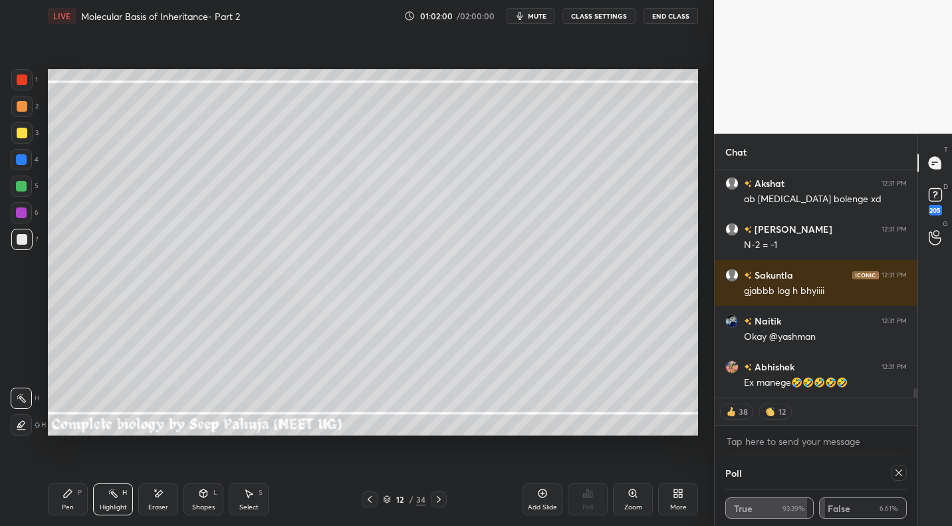
click at [439, 501] on icon at bounding box center [438, 499] width 11 height 11
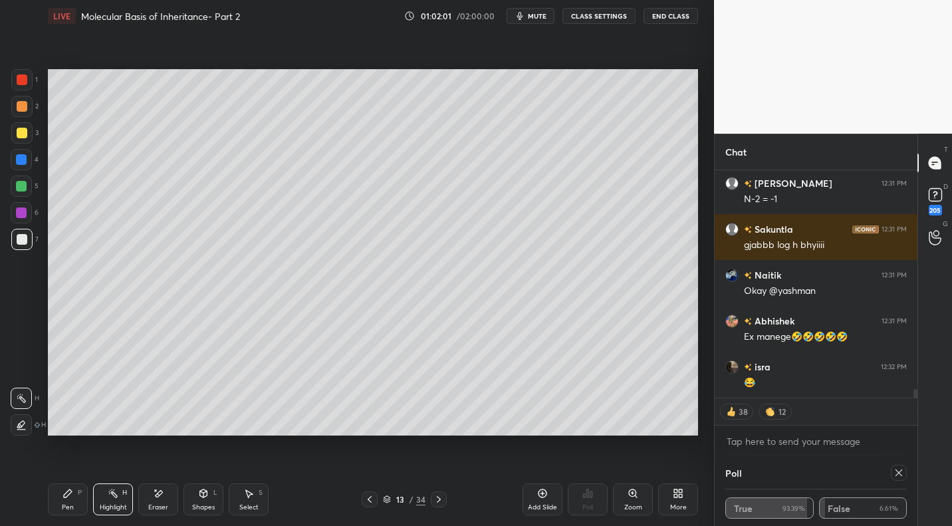
click at [437, 494] on icon at bounding box center [438, 499] width 11 height 11
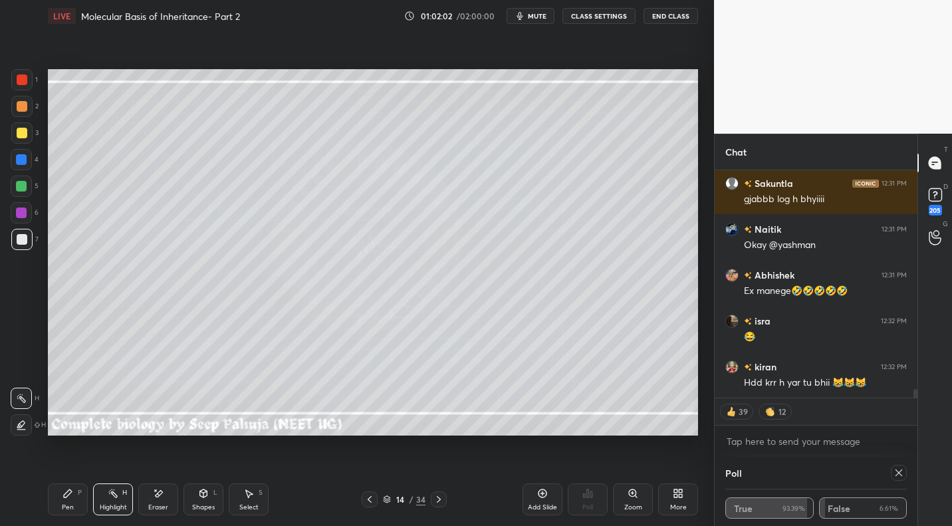
drag, startPoint x: 435, startPoint y: 492, endPoint x: 450, endPoint y: 486, distance: 15.8
click at [435, 493] on div at bounding box center [439, 499] width 16 height 16
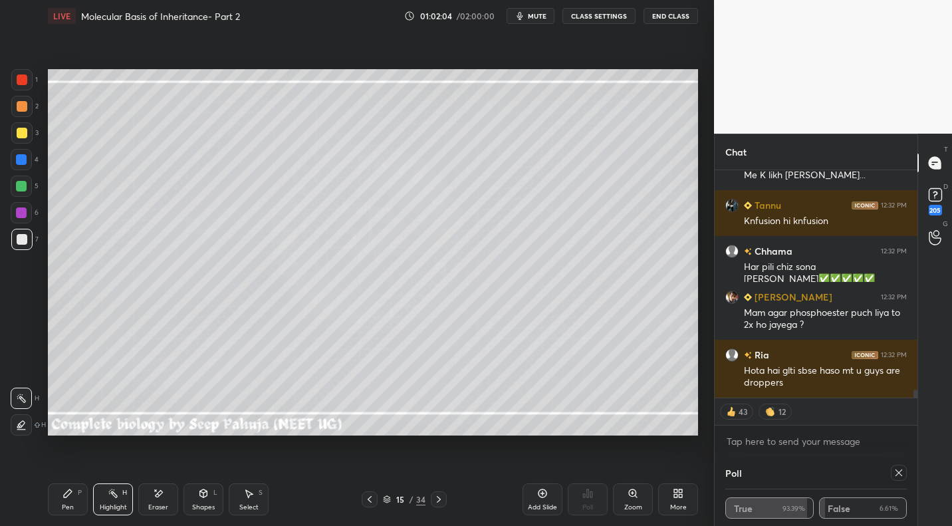
click at [610, 17] on button "CLASS SETTINGS" at bounding box center [598, 16] width 73 height 16
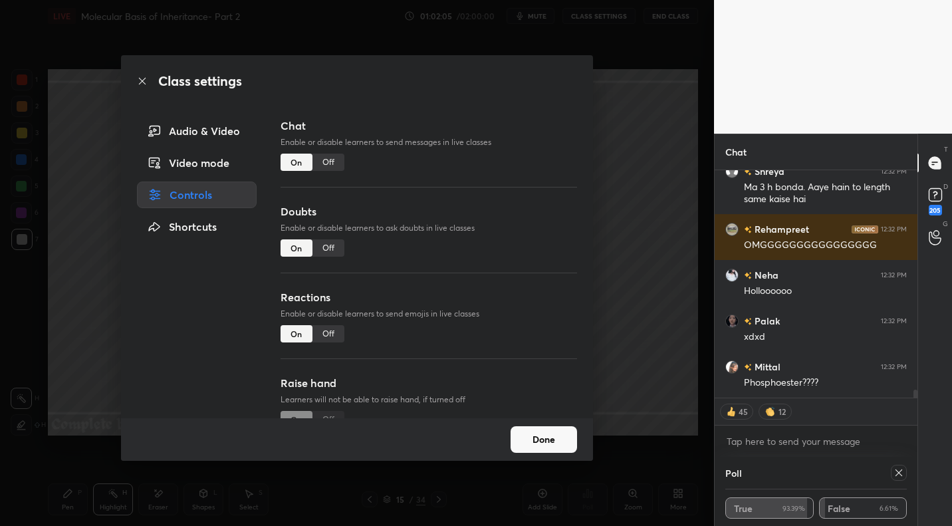
type textarea "x"
click at [327, 159] on div "Off" at bounding box center [328, 162] width 32 height 17
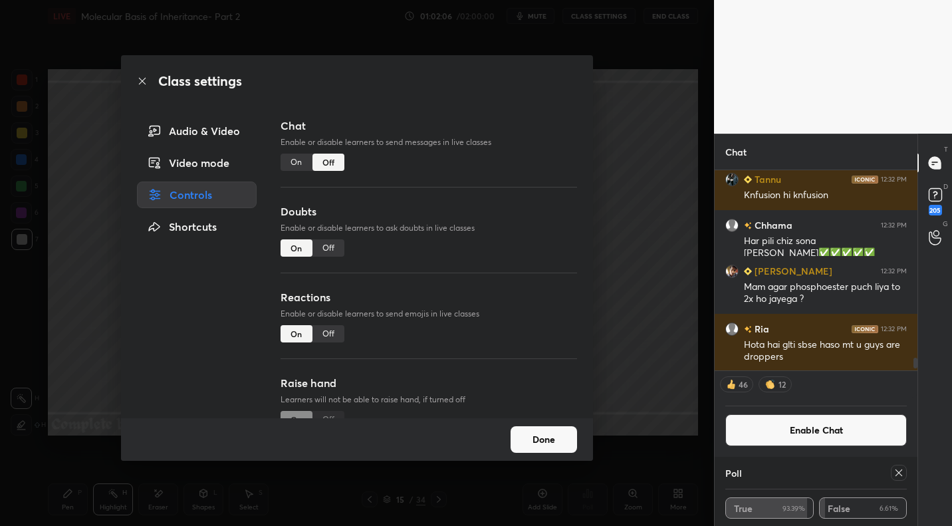
click at [541, 431] on button "Done" at bounding box center [544, 439] width 66 height 27
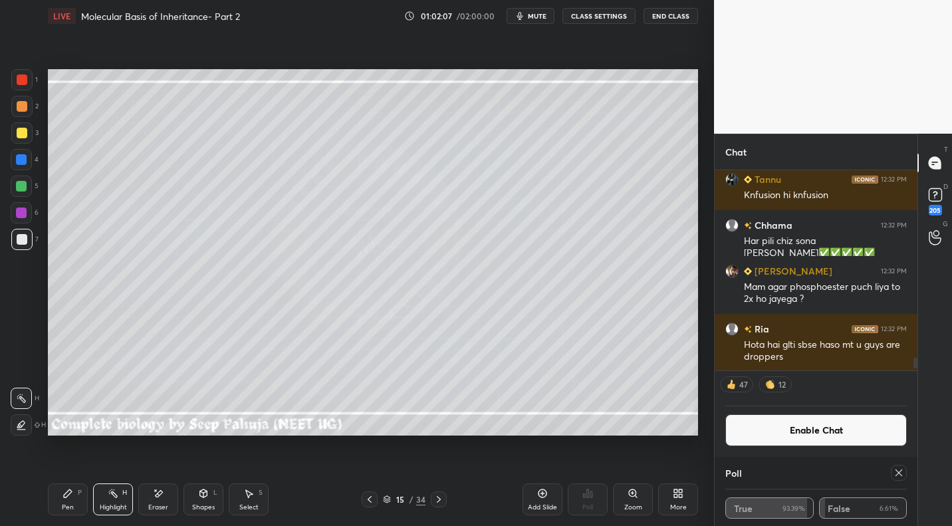
drag, startPoint x: 66, startPoint y: 497, endPoint x: 83, endPoint y: 479, distance: 25.0
click at [66, 497] on icon at bounding box center [67, 493] width 11 height 11
click at [19, 138] on div at bounding box center [22, 133] width 11 height 11
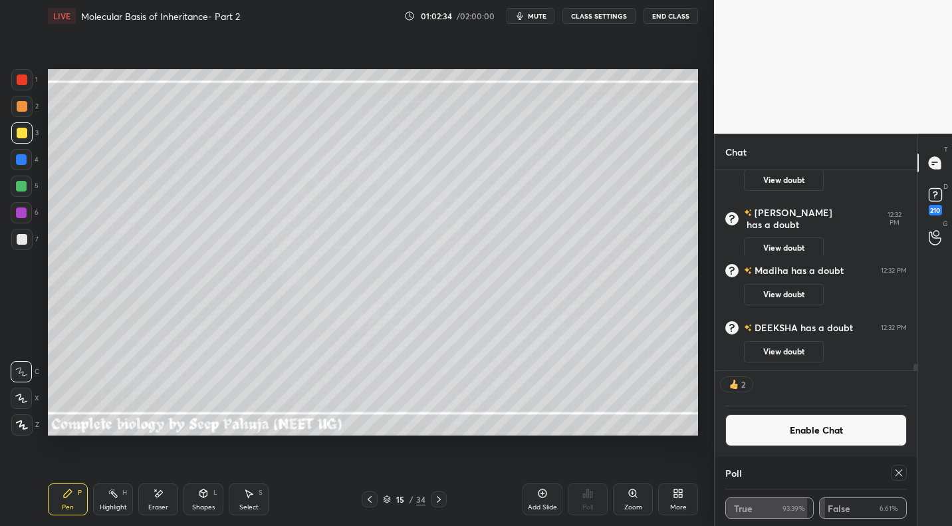
click at [21, 243] on div at bounding box center [22, 239] width 11 height 11
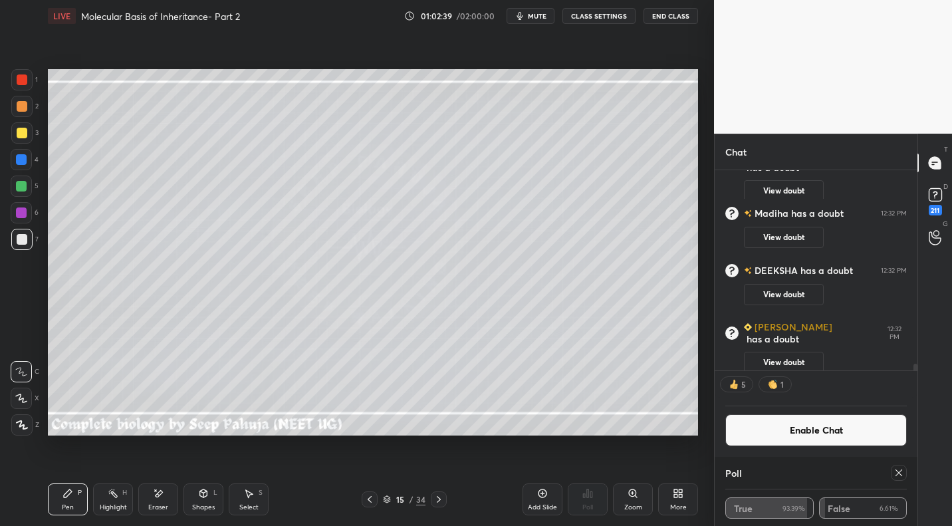
click at [27, 134] on div at bounding box center [21, 132] width 21 height 21
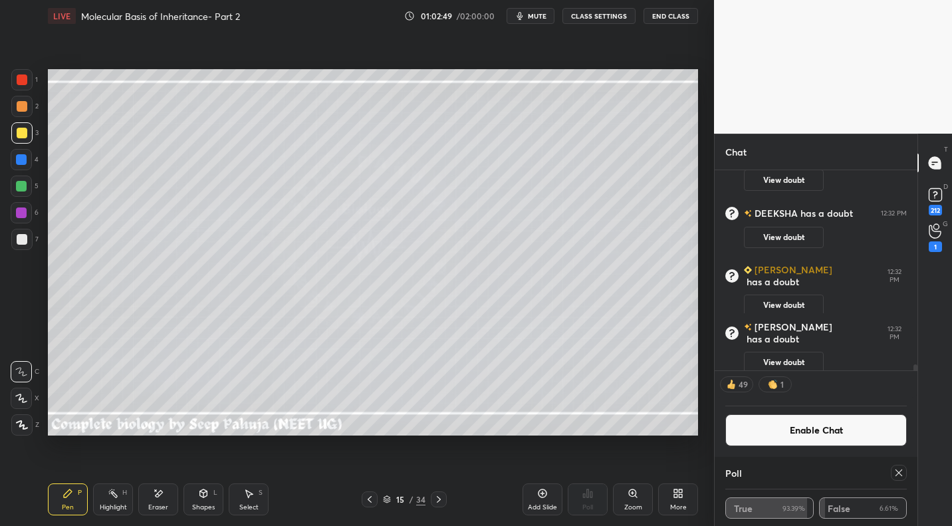
scroll to position [6224, 0]
click at [791, 435] on button "Enable Chat" at bounding box center [815, 430] width 181 height 32
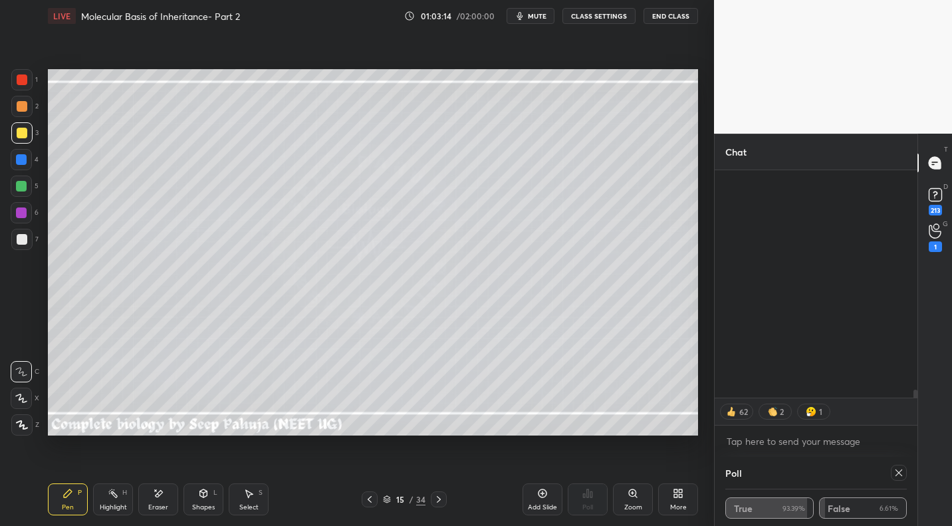
scroll to position [6292, 0]
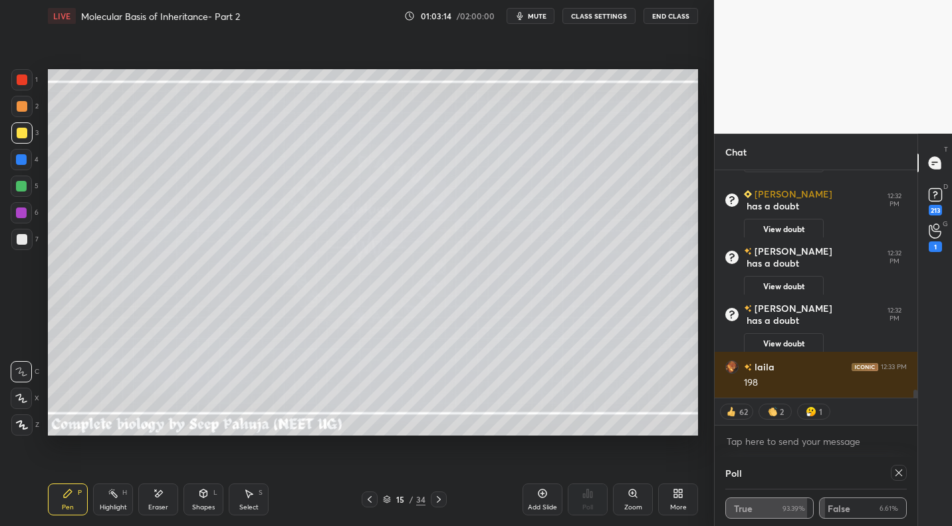
click at [894, 471] on div at bounding box center [899, 473] width 16 height 16
drag, startPoint x: 892, startPoint y: 472, endPoint x: 890, endPoint y: 465, distance: 6.9
click at [895, 468] on div "Poll True 93.39% False 6.61% Still waiting... Learner who answer correctly will…" at bounding box center [816, 491] width 203 height 69
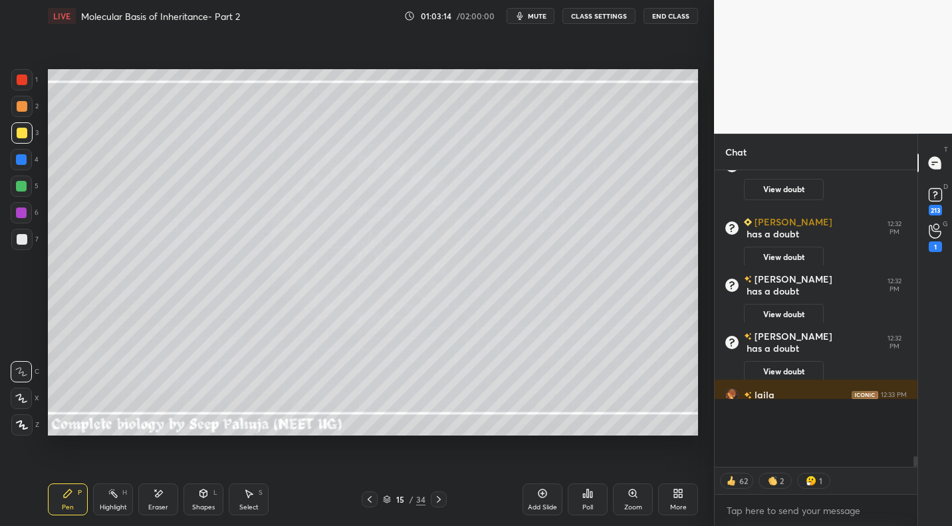
scroll to position [5, 5]
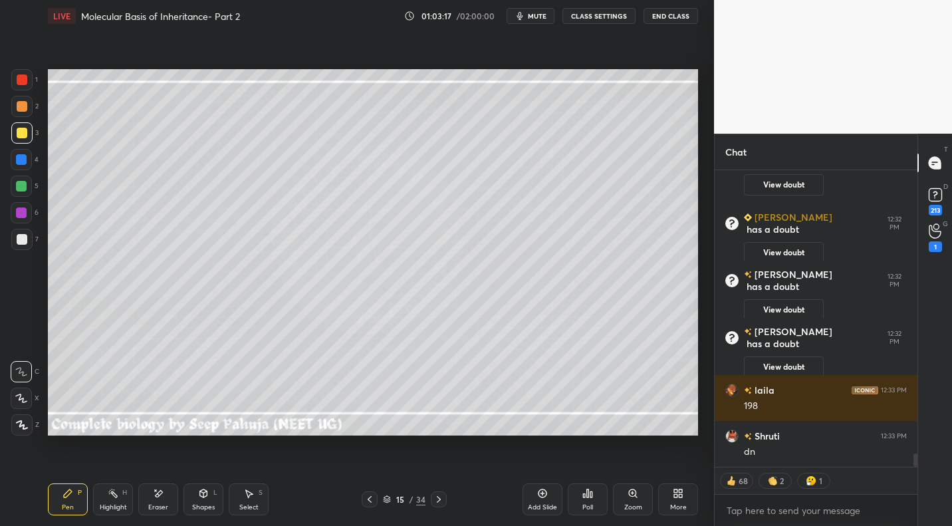
drag, startPoint x: 25, startPoint y: 245, endPoint x: 40, endPoint y: 234, distance: 18.6
click at [25, 245] on div at bounding box center [21, 239] width 21 height 21
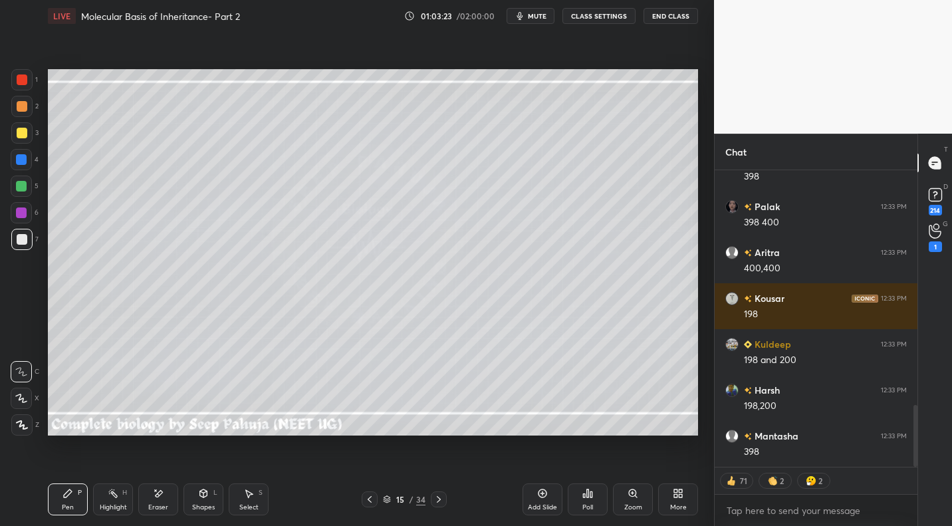
click at [368, 497] on icon at bounding box center [369, 499] width 11 height 11
click at [370, 494] on icon at bounding box center [369, 499] width 11 height 11
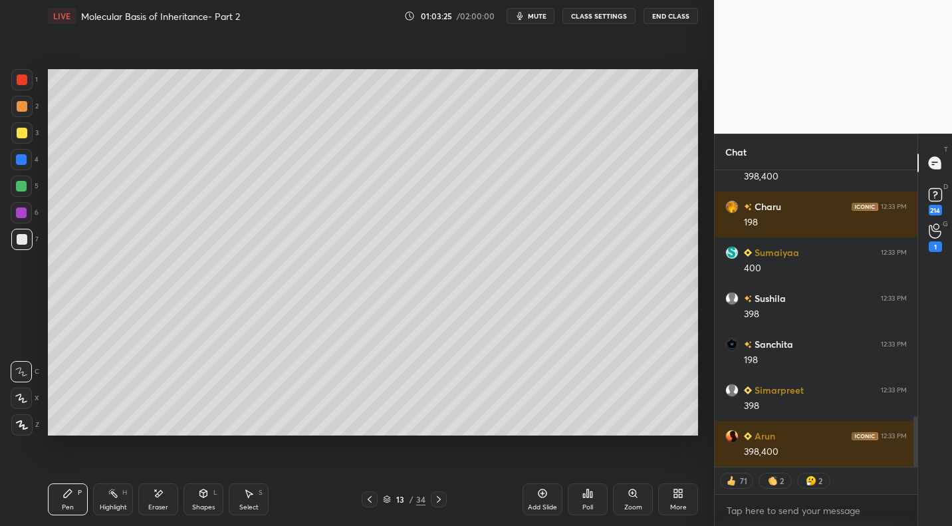
click at [367, 499] on icon at bounding box center [369, 499] width 11 height 11
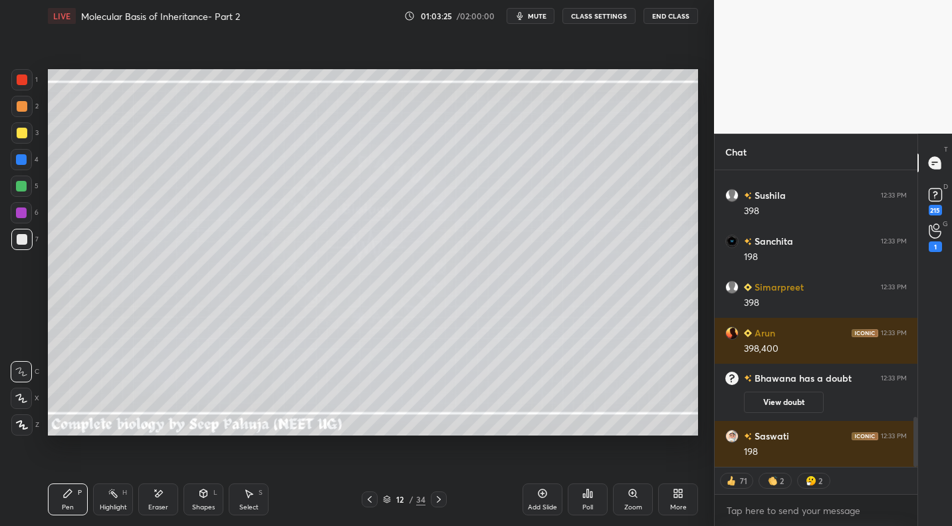
click at [127, 501] on div "Highlight H" at bounding box center [113, 499] width 40 height 32
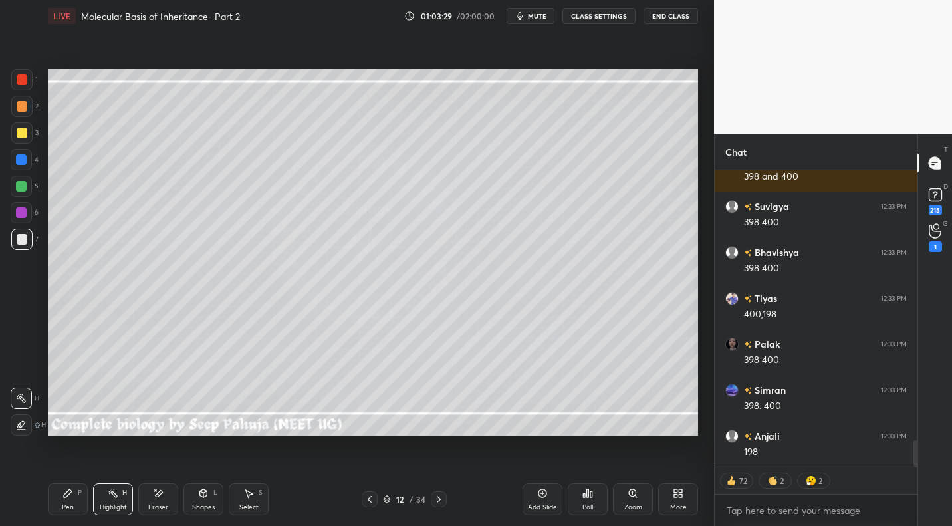
click at [434, 501] on icon at bounding box center [438, 499] width 11 height 11
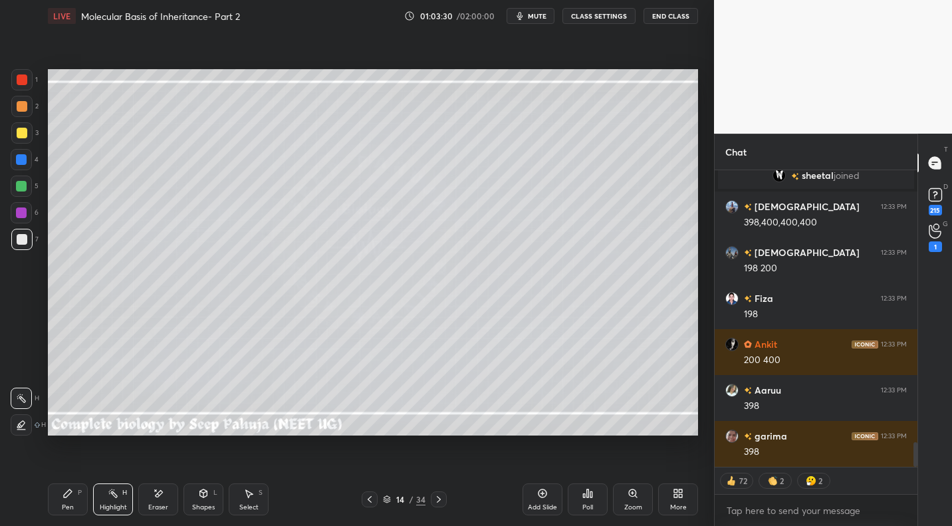
click at [441, 499] on icon at bounding box center [438, 499] width 11 height 11
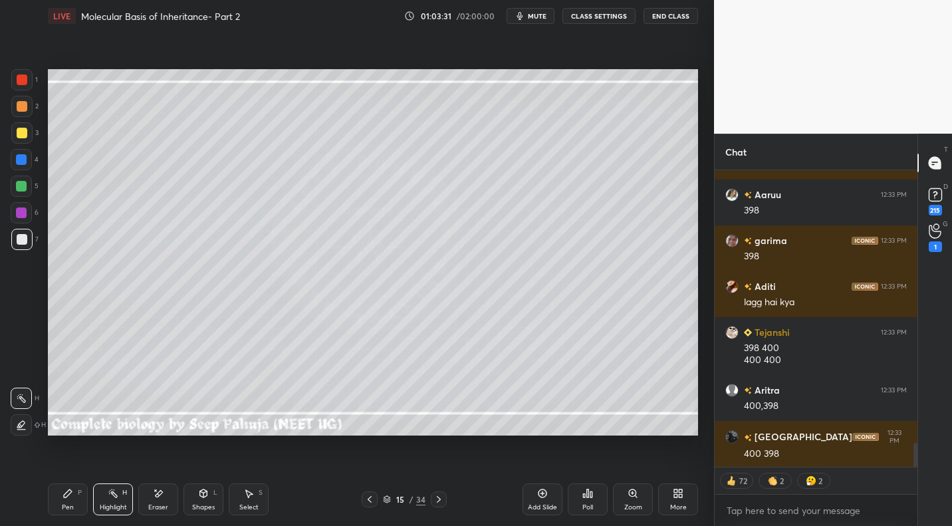
click at [66, 499] on div "Pen P" at bounding box center [68, 499] width 40 height 32
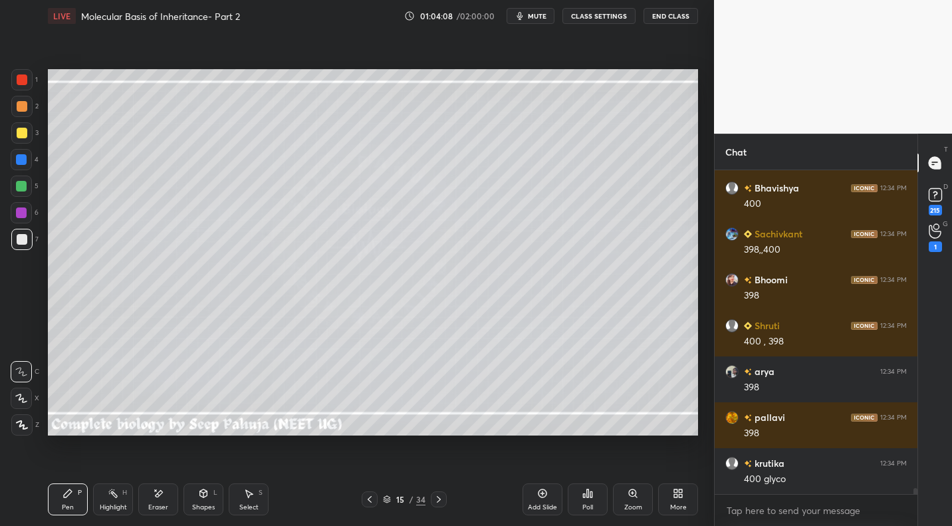
click at [155, 495] on icon at bounding box center [158, 493] width 11 height 11
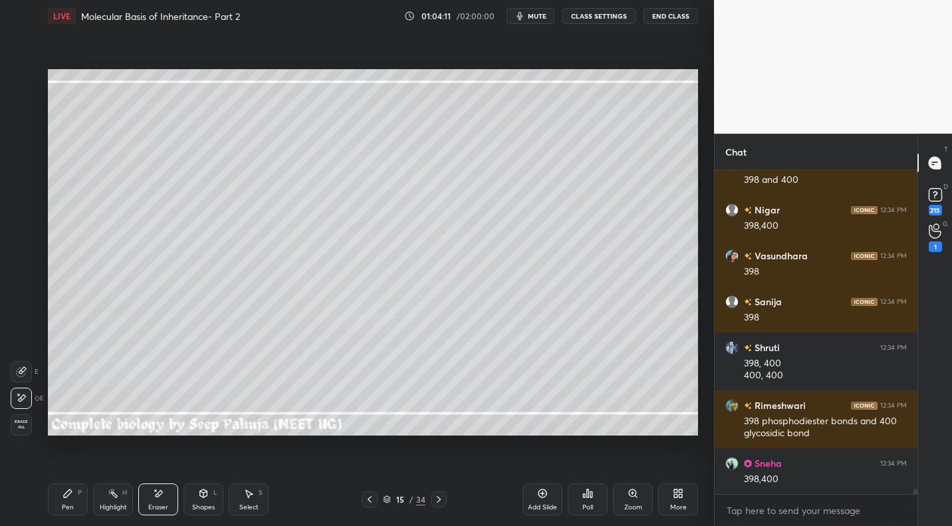
drag, startPoint x: 70, startPoint y: 496, endPoint x: 112, endPoint y: 445, distance: 66.1
click at [70, 496] on icon at bounding box center [67, 493] width 11 height 11
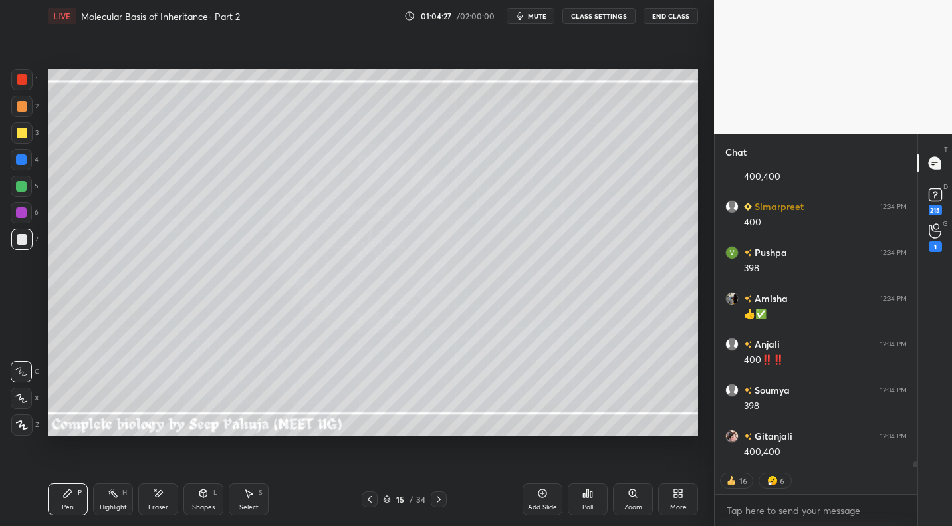
click at [366, 496] on icon at bounding box center [369, 499] width 11 height 11
click at [370, 495] on icon at bounding box center [369, 499] width 11 height 11
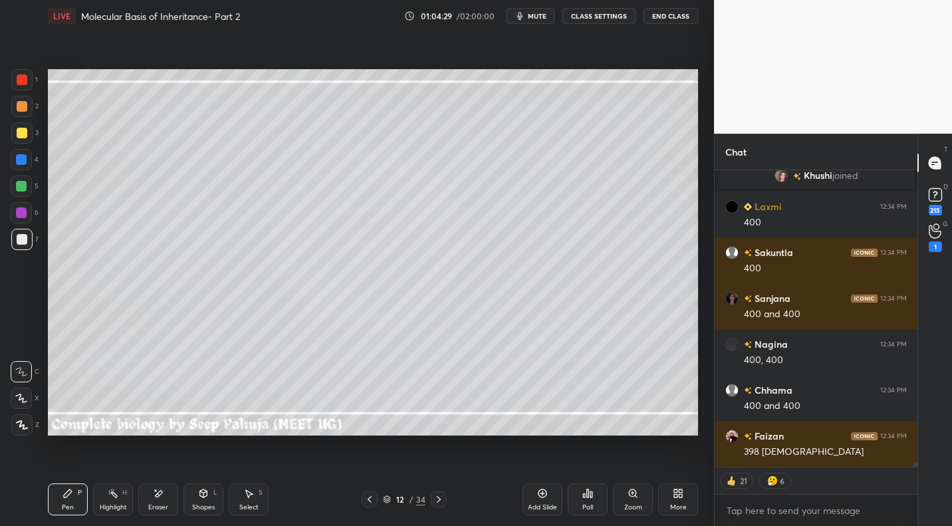
click at [114, 505] on div "Highlight" at bounding box center [113, 507] width 27 height 7
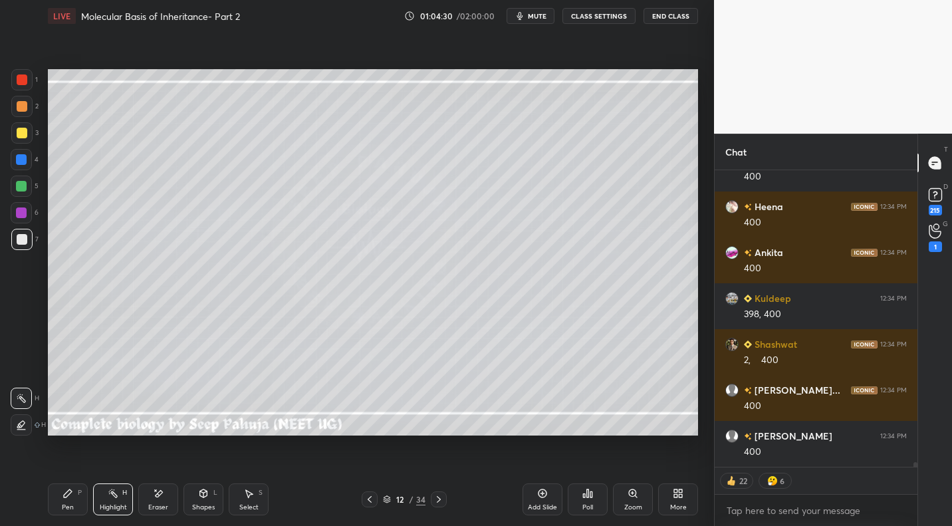
click at [435, 499] on icon at bounding box center [438, 499] width 11 height 11
click at [434, 497] on icon at bounding box center [438, 499] width 11 height 11
click at [438, 496] on icon at bounding box center [438, 499] width 11 height 11
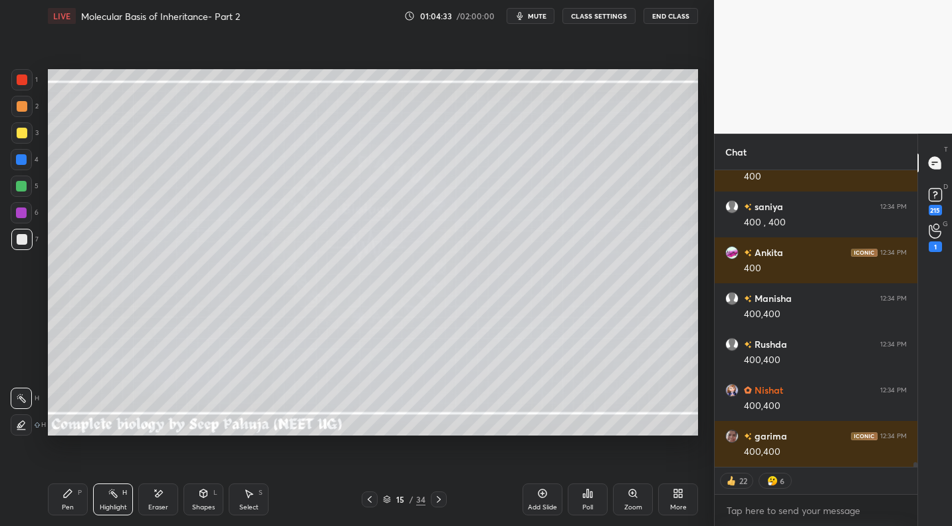
click at [369, 498] on icon at bounding box center [369, 499] width 11 height 11
click at [371, 498] on icon at bounding box center [369, 499] width 11 height 11
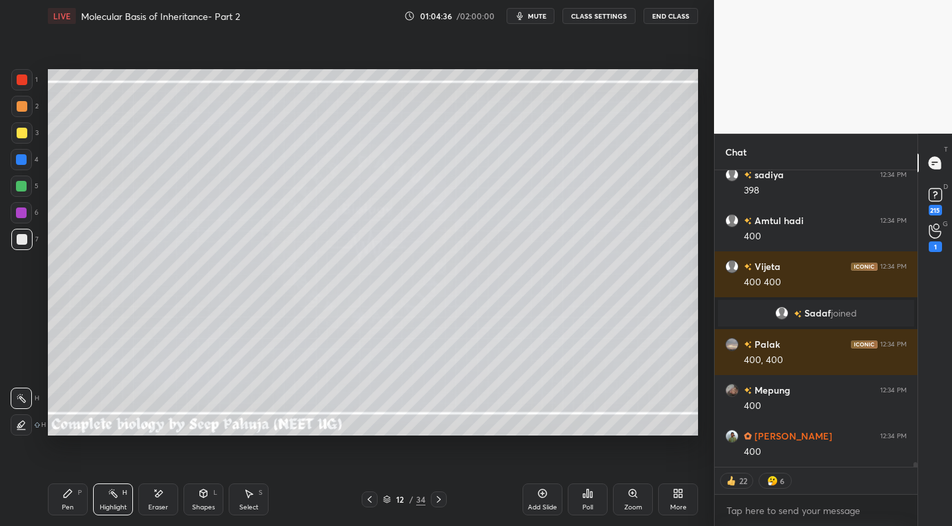
click at [441, 499] on icon at bounding box center [438, 499] width 11 height 11
click at [439, 499] on icon at bounding box center [439, 499] width 4 height 7
drag, startPoint x: 439, startPoint y: 499, endPoint x: 425, endPoint y: 493, distance: 15.6
click at [439, 499] on icon at bounding box center [439, 499] width 4 height 7
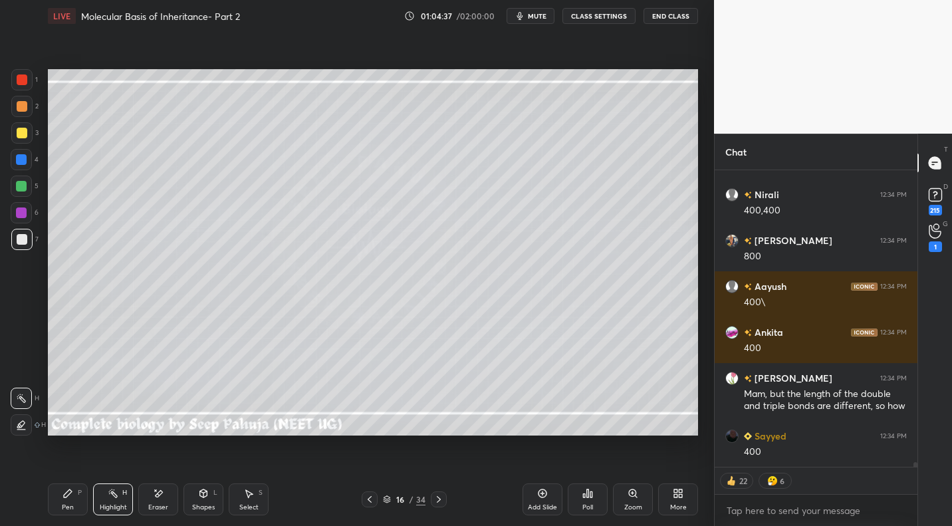
click at [368, 500] on icon at bounding box center [369, 499] width 11 height 11
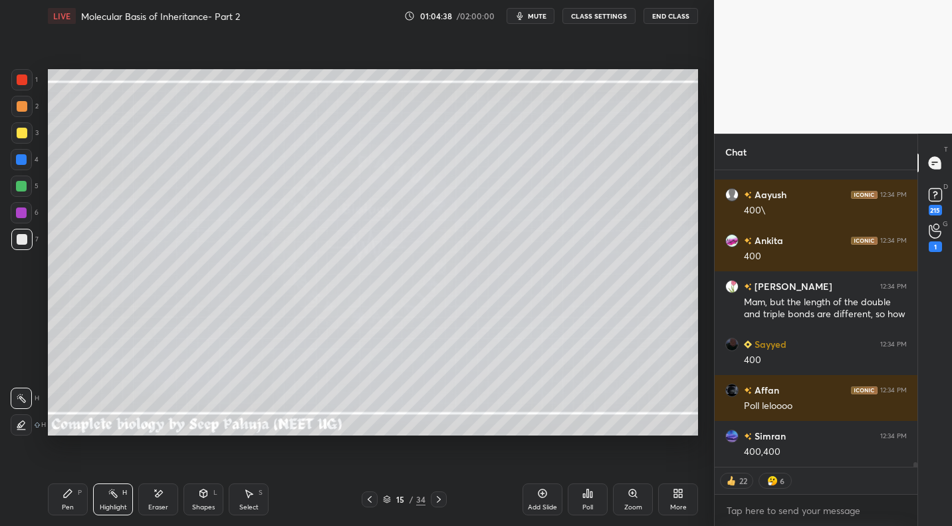
click at [59, 502] on div "Pen P" at bounding box center [68, 499] width 40 height 32
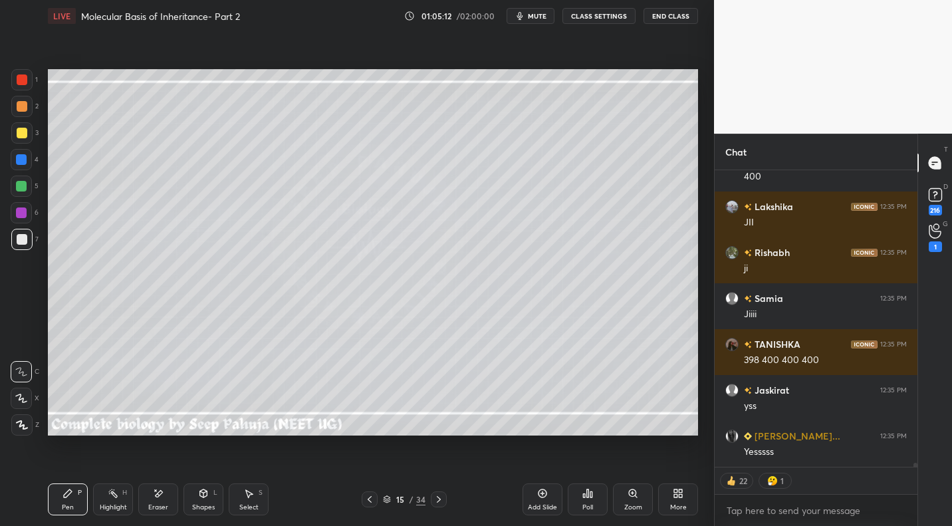
click at [125, 499] on div "Highlight H" at bounding box center [113, 499] width 40 height 32
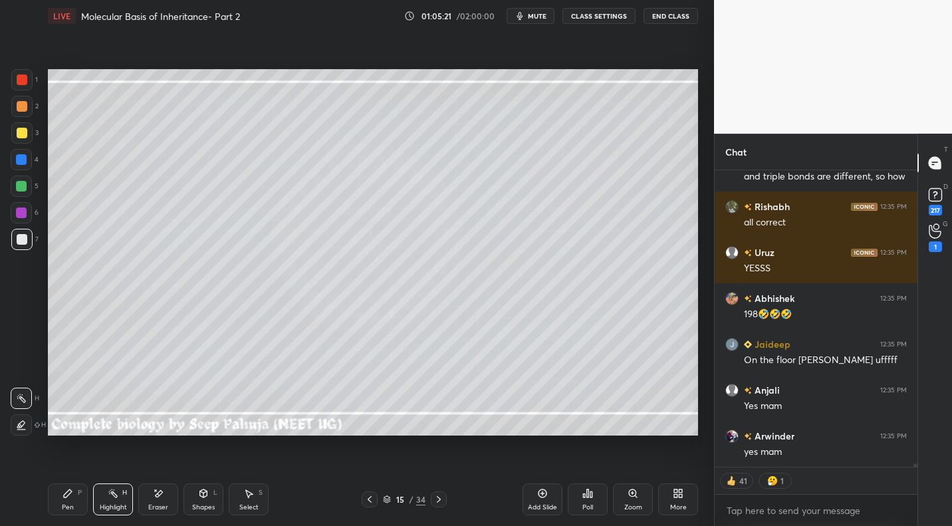
click at [371, 493] on div at bounding box center [370, 499] width 16 height 16
click at [366, 498] on icon at bounding box center [369, 499] width 11 height 11
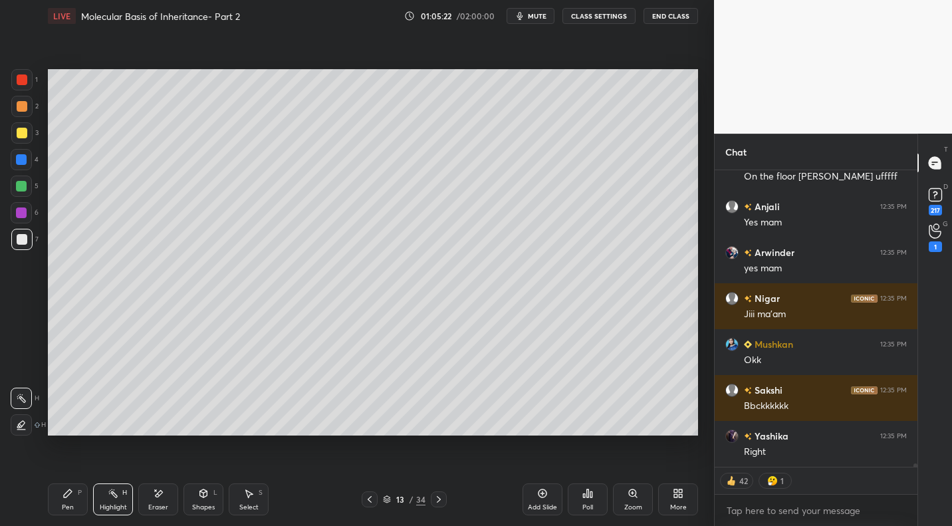
click at [366, 501] on icon at bounding box center [369, 499] width 11 height 11
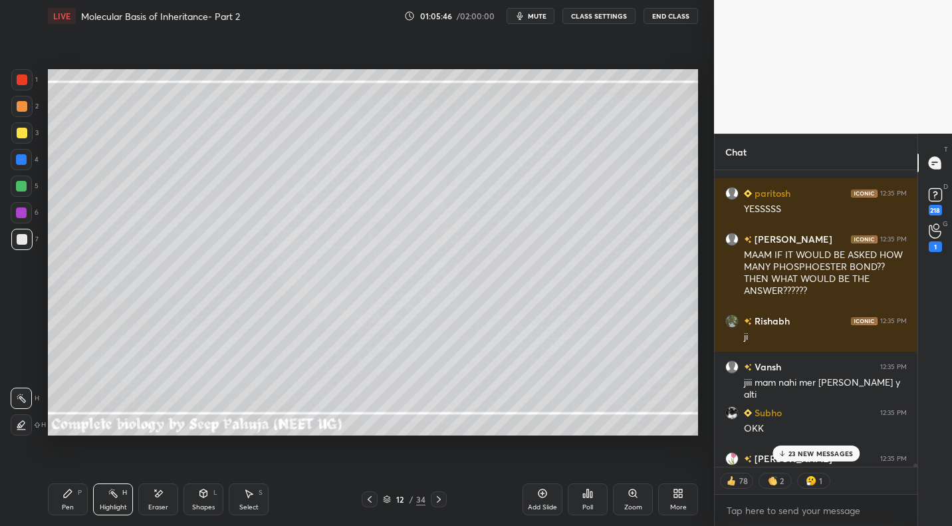
click at [842, 453] on p "23 NEW MESSAGES" at bounding box center [820, 453] width 64 height 8
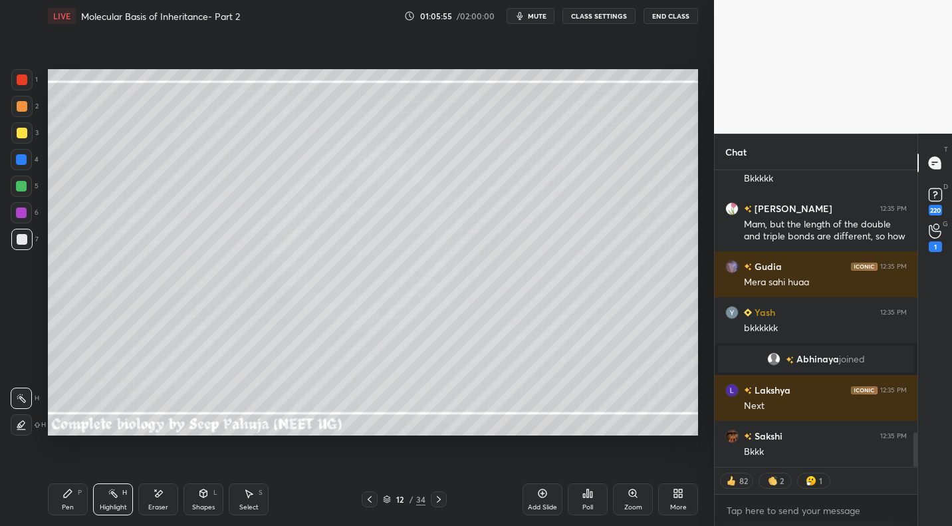
click at [435, 500] on icon at bounding box center [438, 499] width 11 height 11
click at [437, 503] on icon at bounding box center [438, 499] width 11 height 11
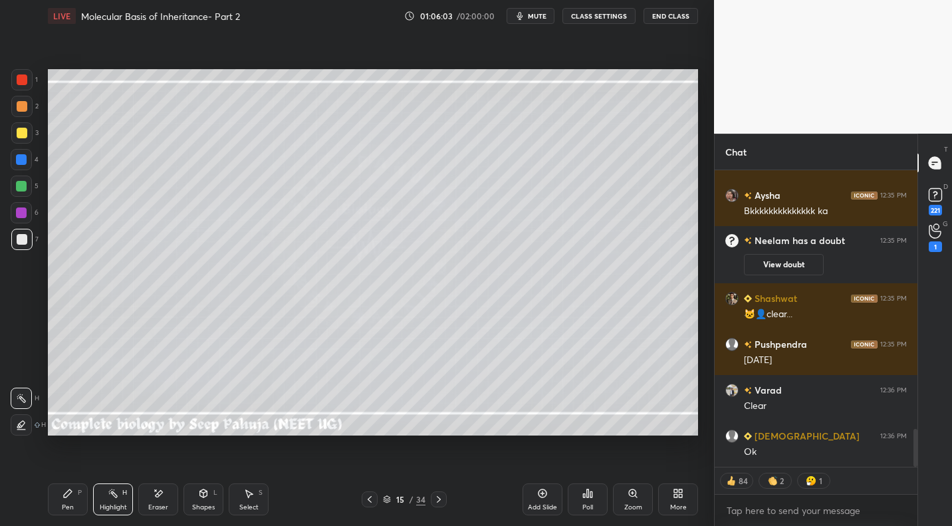
click at [438, 500] on icon at bounding box center [438, 499] width 11 height 11
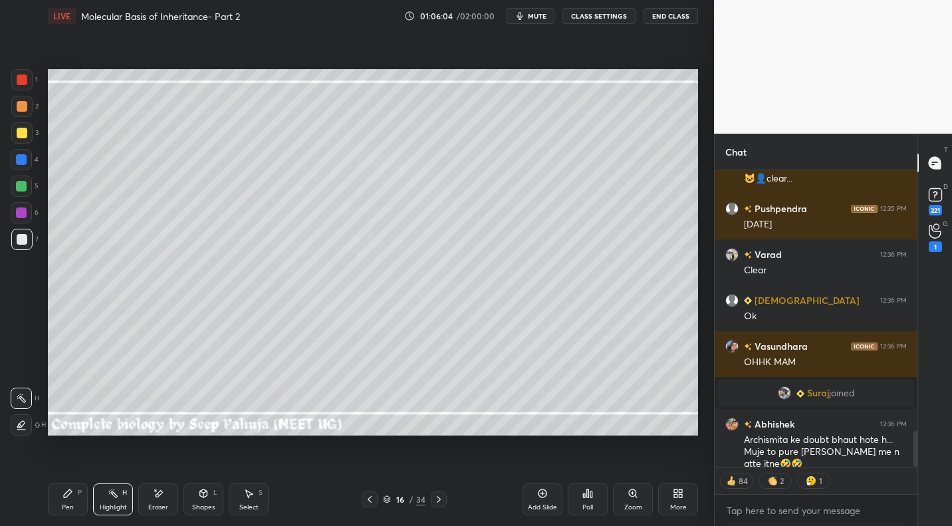
drag, startPoint x: 374, startPoint y: 496, endPoint x: 380, endPoint y: 491, distance: 7.6
click at [374, 496] on icon at bounding box center [369, 499] width 11 height 11
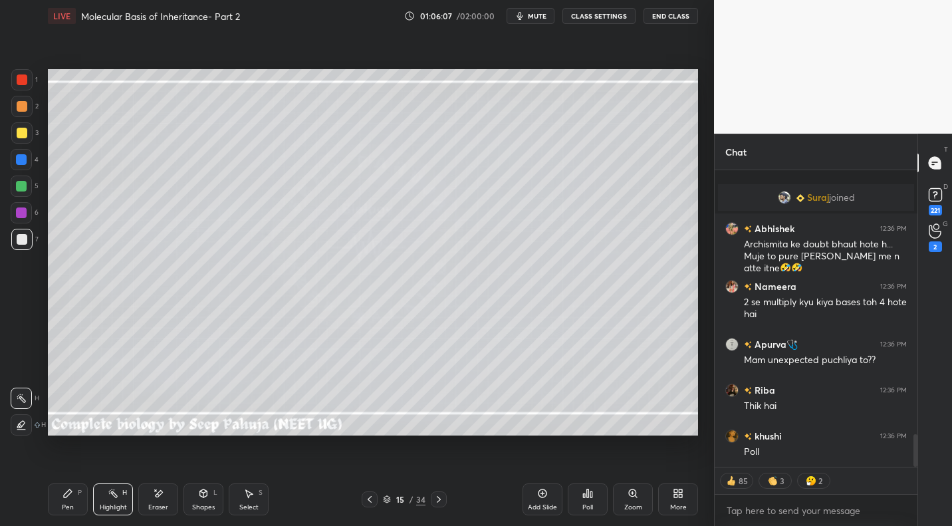
click at [433, 502] on icon at bounding box center [438, 499] width 11 height 11
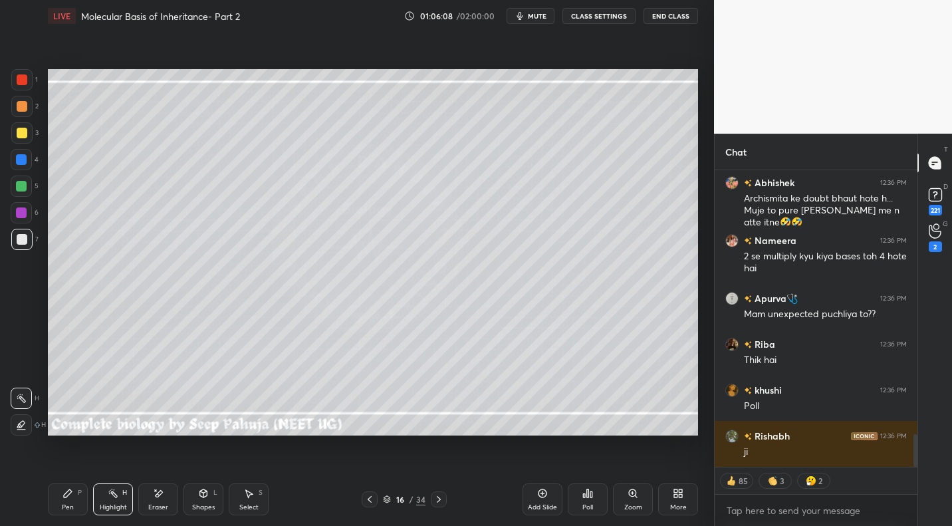
click at [74, 493] on div "Pen P" at bounding box center [68, 499] width 40 height 32
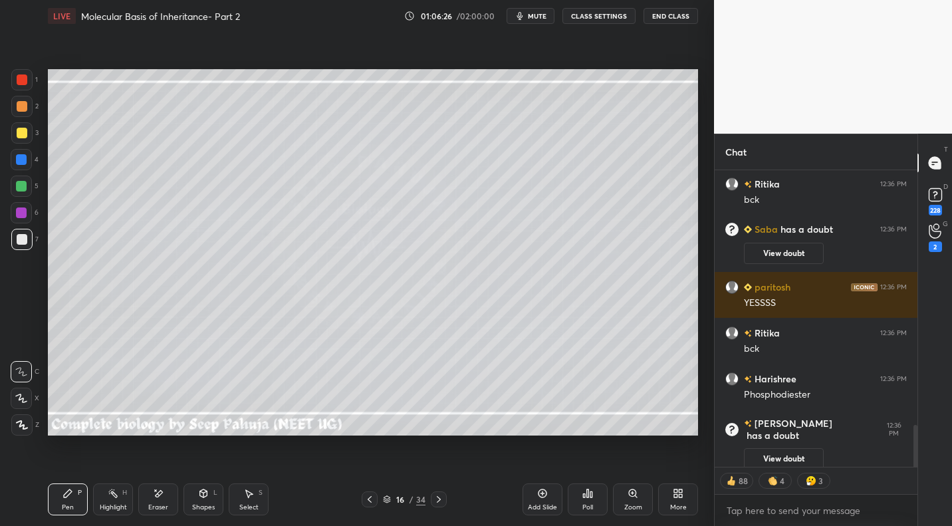
click at [377, 499] on div at bounding box center [370, 499] width 16 height 16
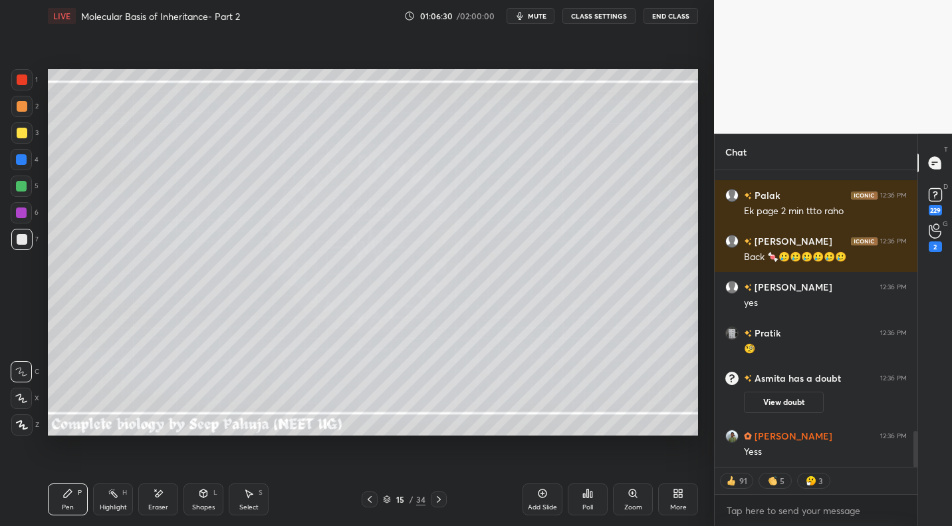
click at [538, 15] on span "mute" at bounding box center [537, 15] width 19 height 9
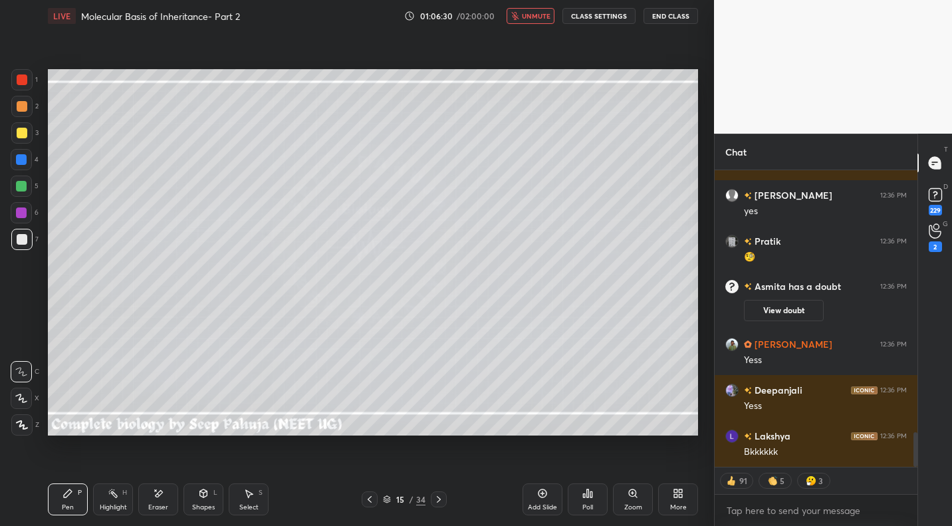
click at [537, 21] on button "unmute" at bounding box center [531, 16] width 48 height 16
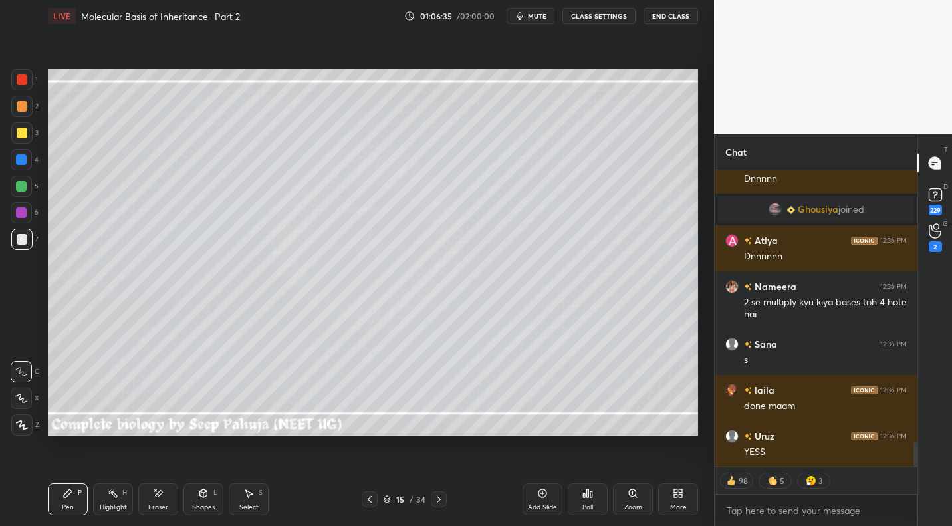
drag, startPoint x: 536, startPoint y: 15, endPoint x: 550, endPoint y: 15, distance: 13.3
click at [536, 15] on span "mute" at bounding box center [537, 15] width 19 height 9
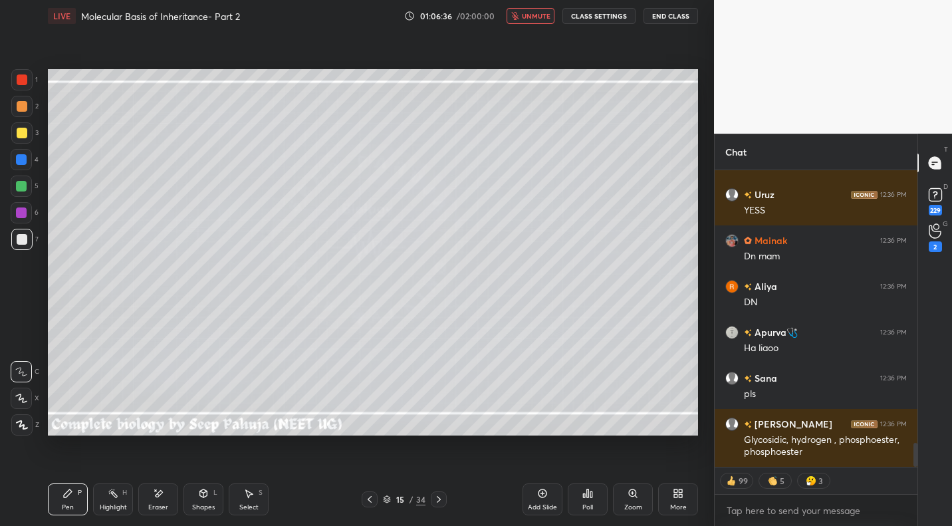
drag, startPoint x: 544, startPoint y: 13, endPoint x: 550, endPoint y: 19, distance: 8.5
click at [544, 14] on span "unmute" at bounding box center [536, 15] width 29 height 9
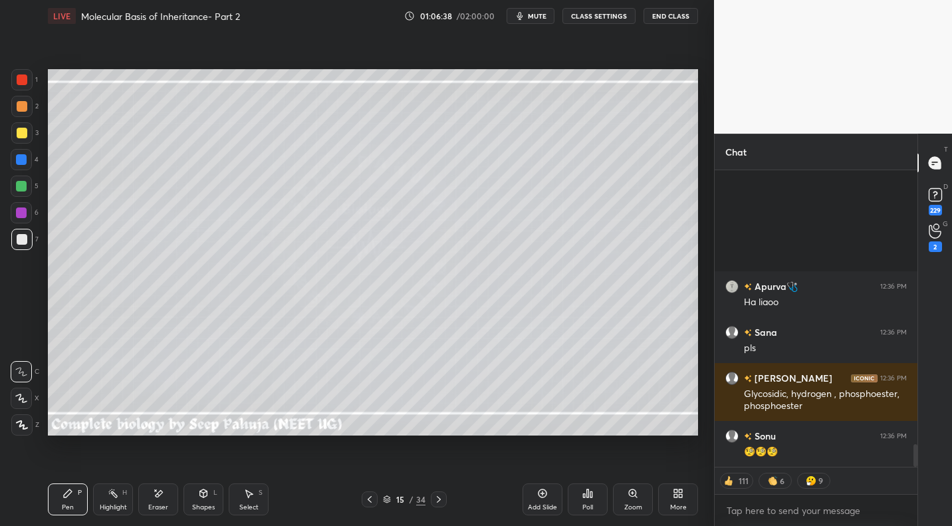
click at [543, 15] on span "mute" at bounding box center [537, 15] width 19 height 9
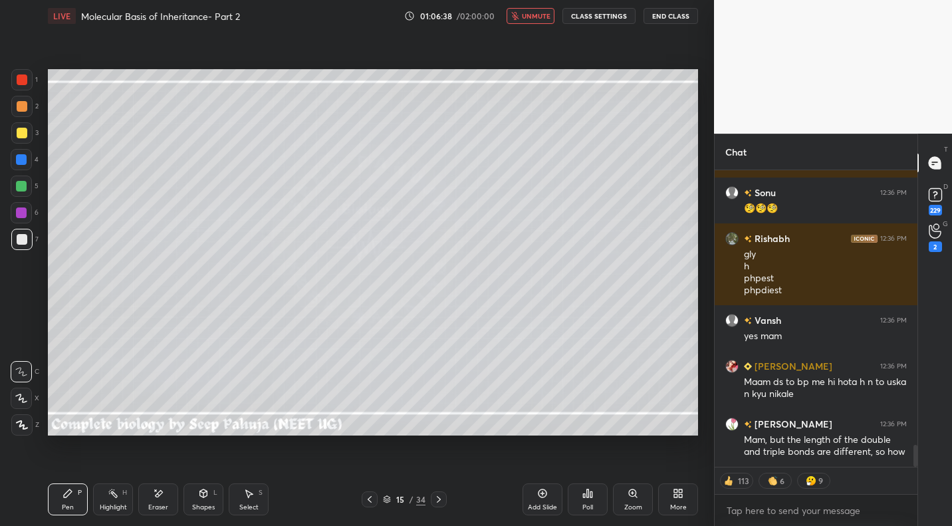
drag, startPoint x: 542, startPoint y: 13, endPoint x: 546, endPoint y: 23, distance: 10.5
click at [542, 13] on span "unmute" at bounding box center [536, 15] width 29 height 9
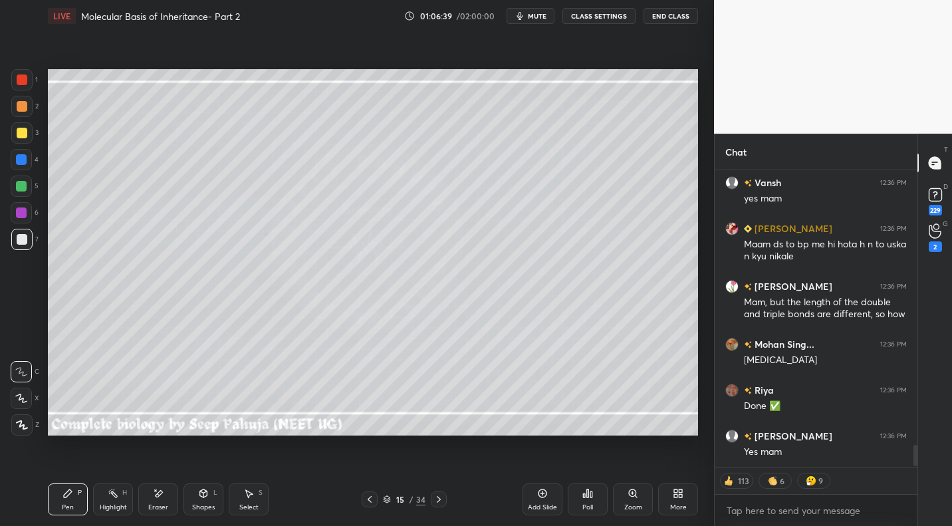
click at [433, 497] on icon at bounding box center [438, 499] width 11 height 11
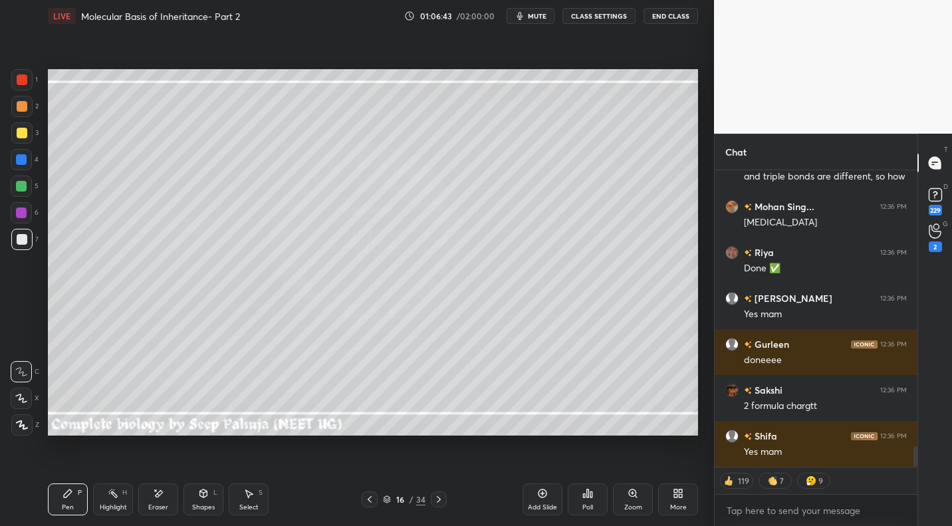
type textarea "x"
drag, startPoint x: 26, startPoint y: 128, endPoint x: 41, endPoint y: 125, distance: 14.9
click at [26, 128] on div at bounding box center [21, 132] width 21 height 21
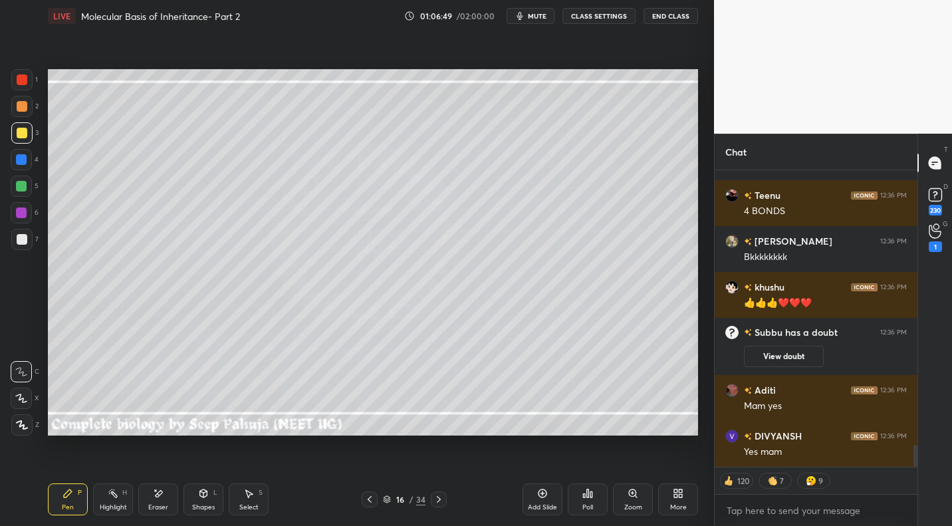
click at [610, 13] on button "CLASS SETTINGS" at bounding box center [598, 16] width 73 height 16
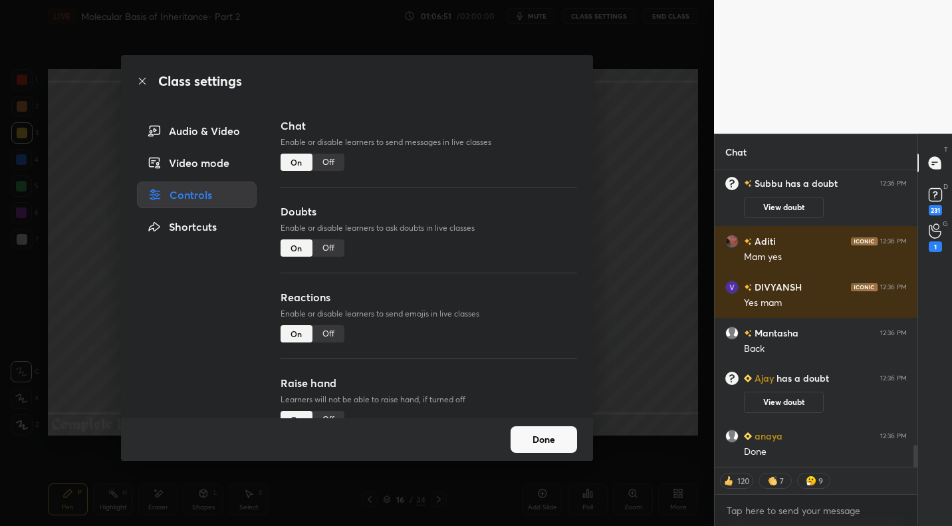
drag, startPoint x: 327, startPoint y: 169, endPoint x: 332, endPoint y: 223, distance: 54.8
click at [327, 169] on div "Off" at bounding box center [328, 162] width 32 height 17
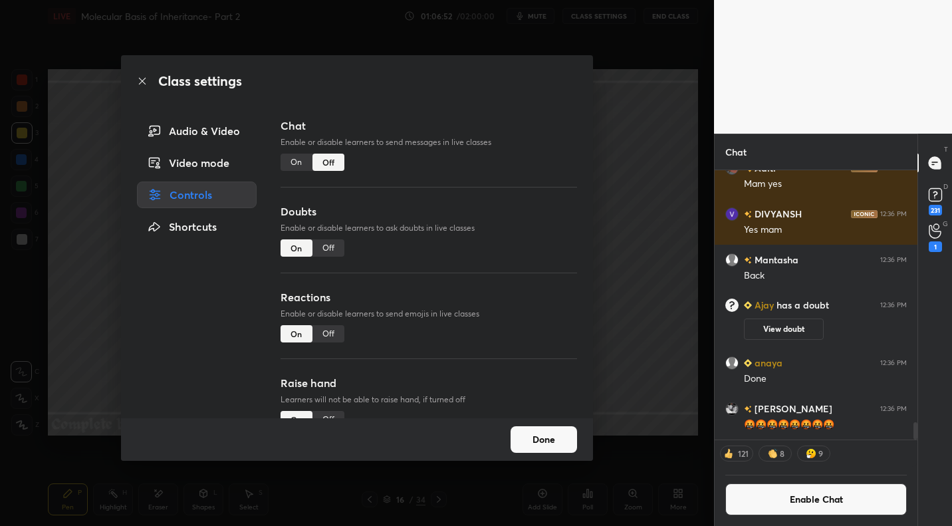
drag, startPoint x: 544, startPoint y: 443, endPoint x: 536, endPoint y: 425, distance: 19.6
click at [544, 441] on button "Done" at bounding box center [544, 439] width 66 height 27
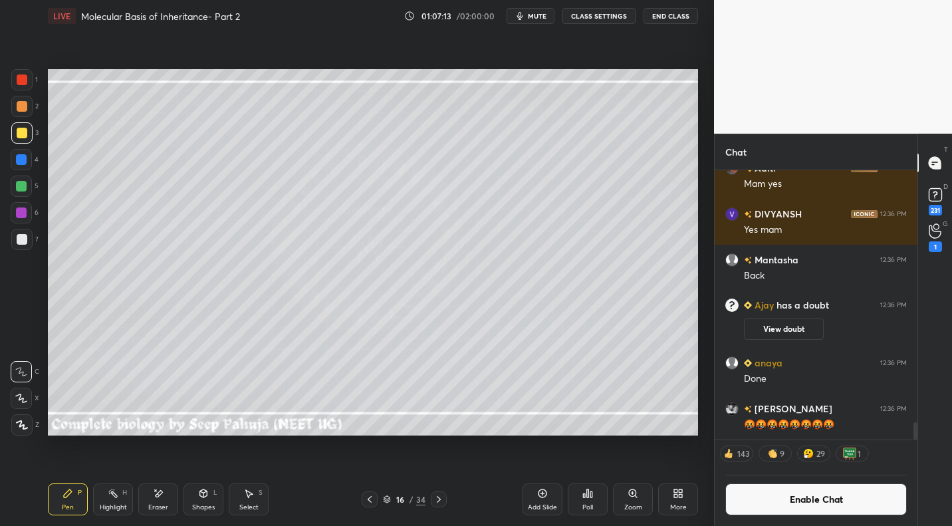
scroll to position [3815, 0]
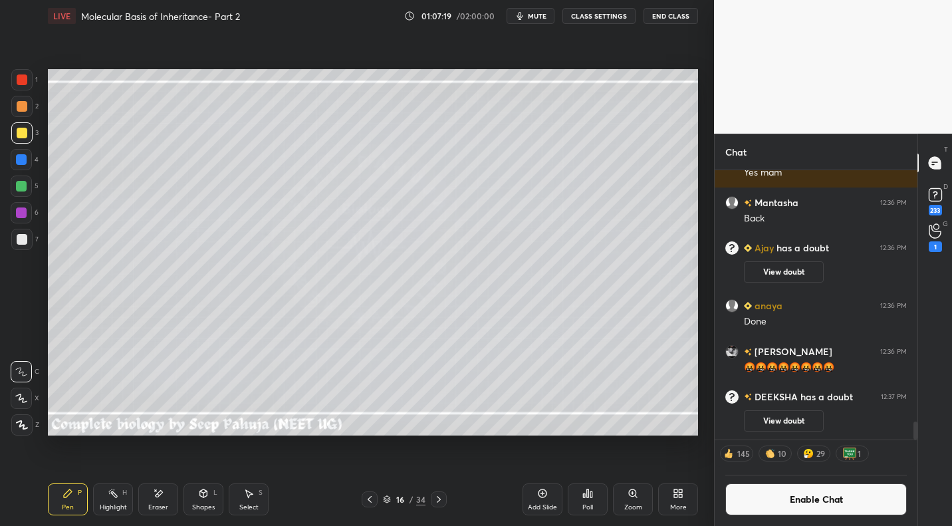
drag, startPoint x: 124, startPoint y: 498, endPoint x: 125, endPoint y: 513, distance: 14.7
click at [124, 498] on div "Highlight H" at bounding box center [113, 499] width 40 height 32
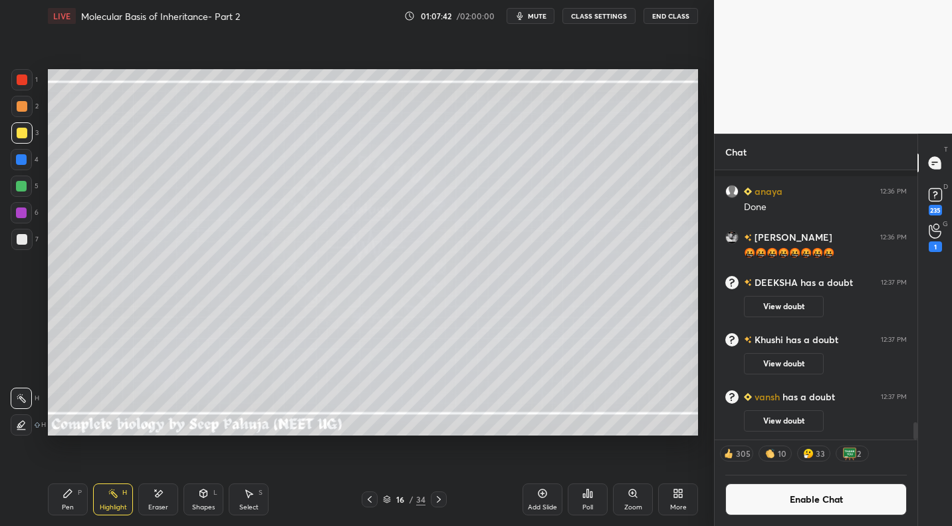
scroll to position [3961, 0]
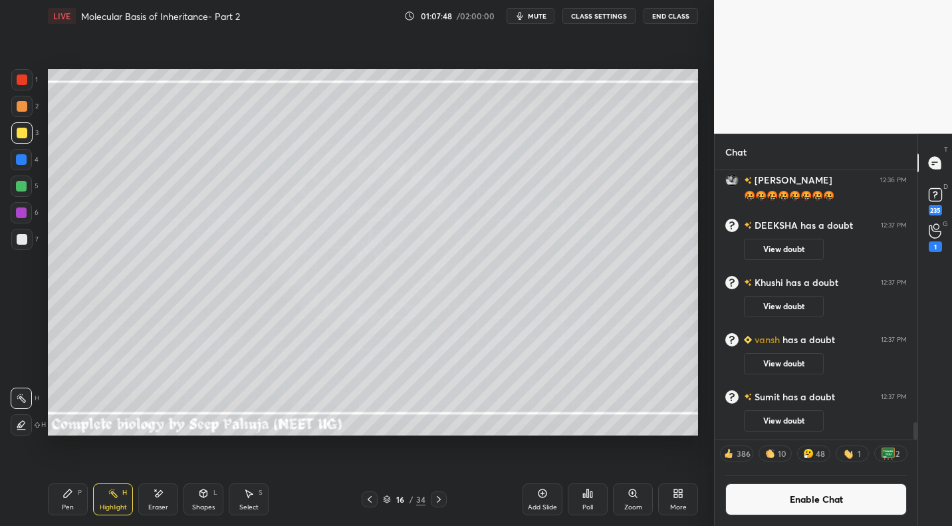
click at [576, 500] on div "Poll" at bounding box center [588, 499] width 40 height 32
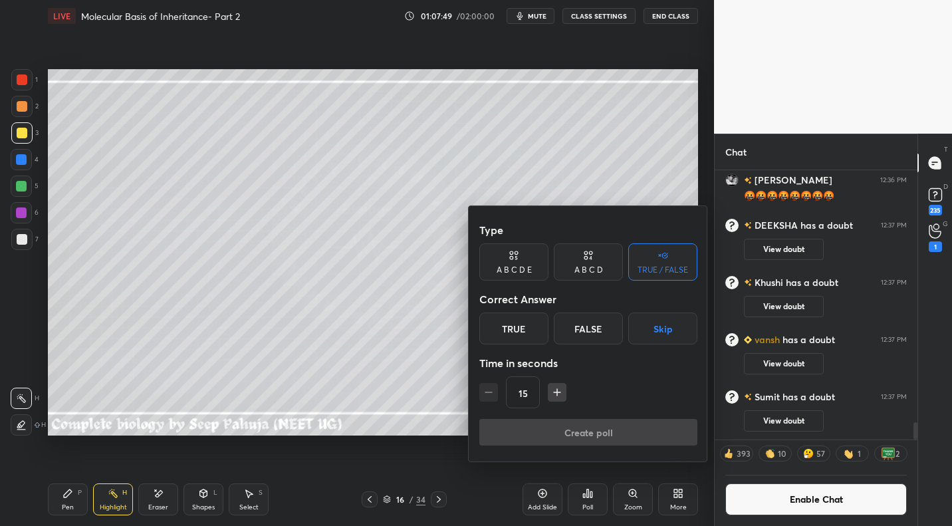
drag, startPoint x: 590, startPoint y: 279, endPoint x: 583, endPoint y: 297, distance: 19.1
click at [588, 282] on div "Type A B C D E A B C D TRUE / FALSE Correct Answer True False Skip Time in seco…" at bounding box center [588, 318] width 218 height 202
click at [595, 256] on div "A B C D" at bounding box center [588, 261] width 69 height 37
drag, startPoint x: 631, startPoint y: 326, endPoint x: 619, endPoint y: 326, distance: 12.0
click at [633, 327] on div "D" at bounding box center [633, 328] width 39 height 32
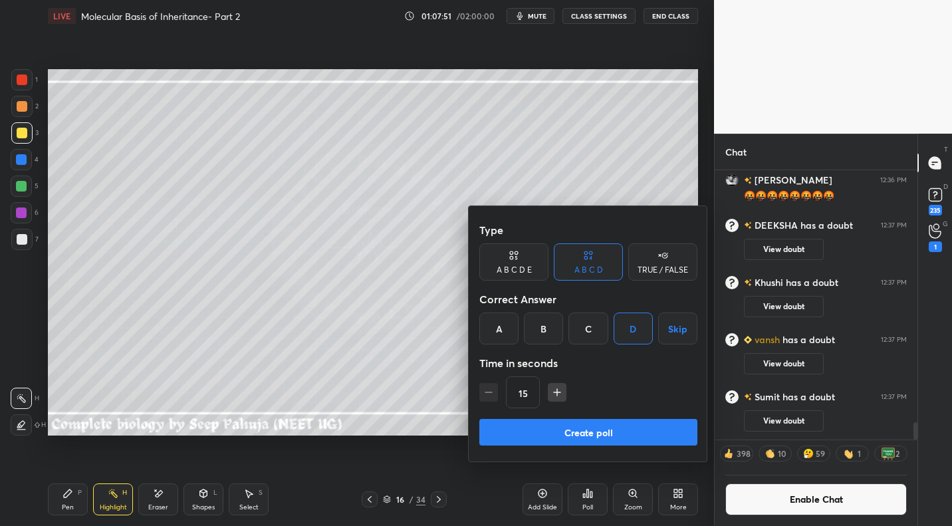
click at [540, 431] on button "Create poll" at bounding box center [588, 432] width 218 height 27
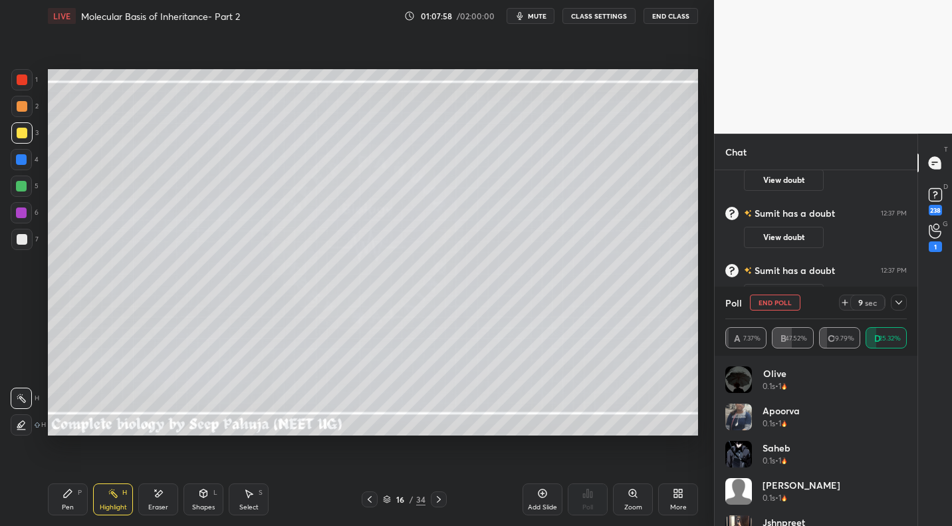
scroll to position [4151, 0]
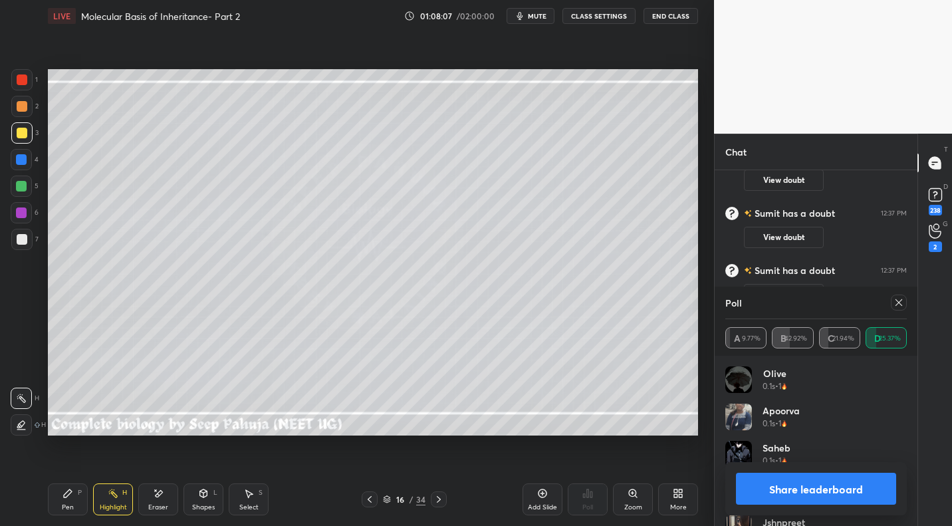
click at [899, 301] on icon at bounding box center [898, 302] width 11 height 11
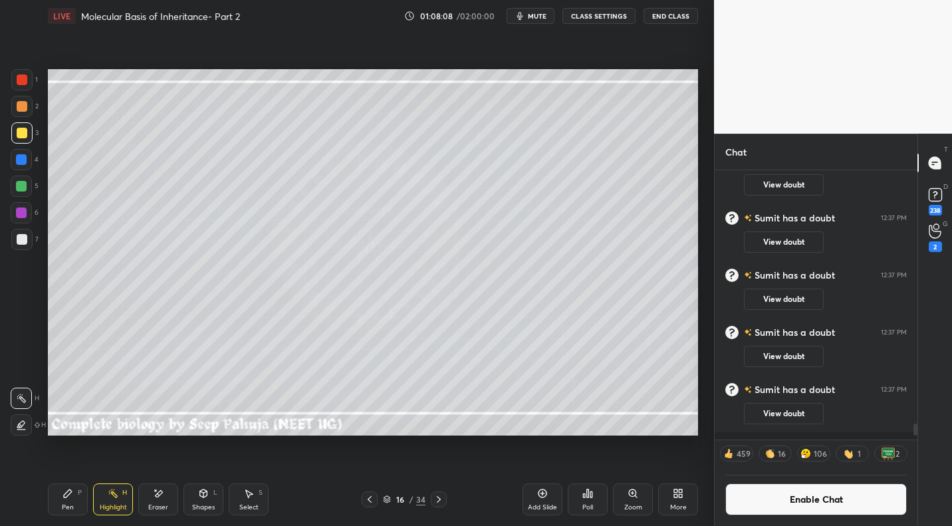
scroll to position [4082, 0]
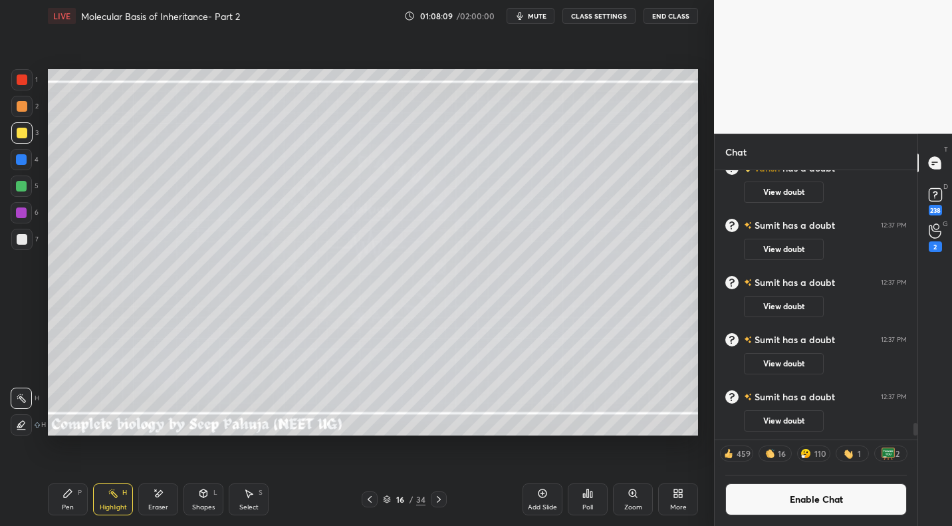
click at [768, 497] on button "Enable Chat" at bounding box center [815, 499] width 181 height 32
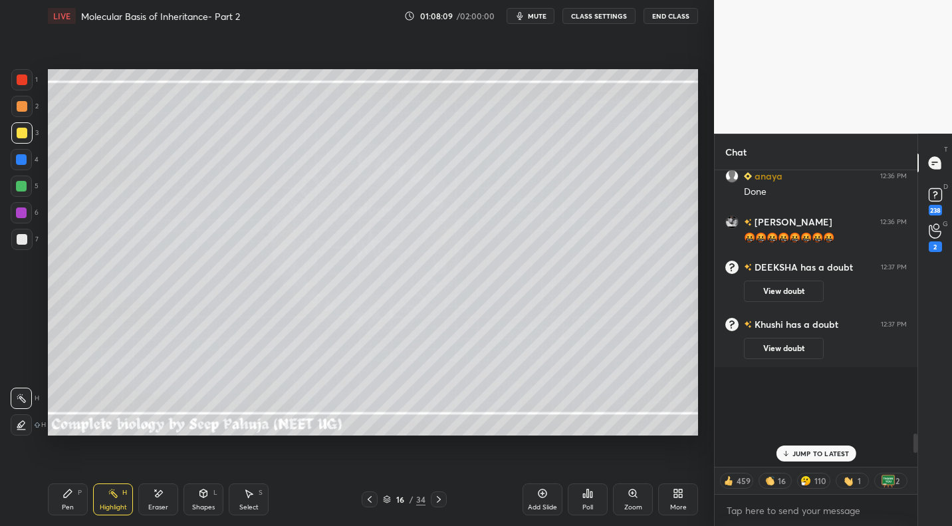
scroll to position [3753, 0]
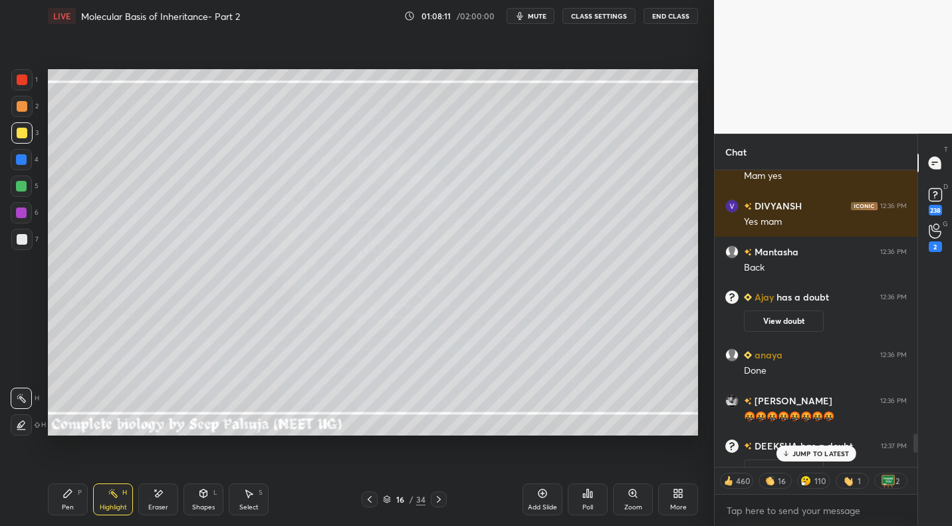
click at [523, 13] on icon "button" at bounding box center [520, 16] width 11 height 11
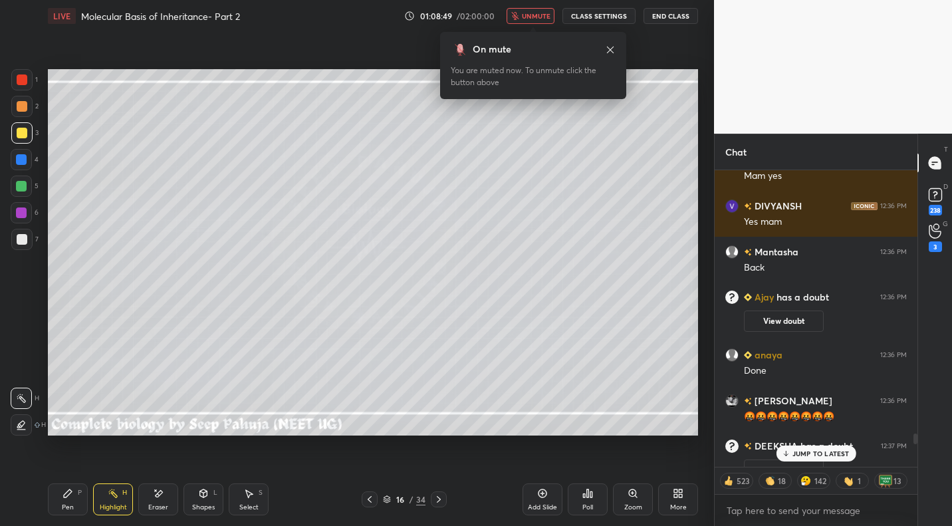
click at [533, 17] on span "unmute" at bounding box center [536, 15] width 29 height 9
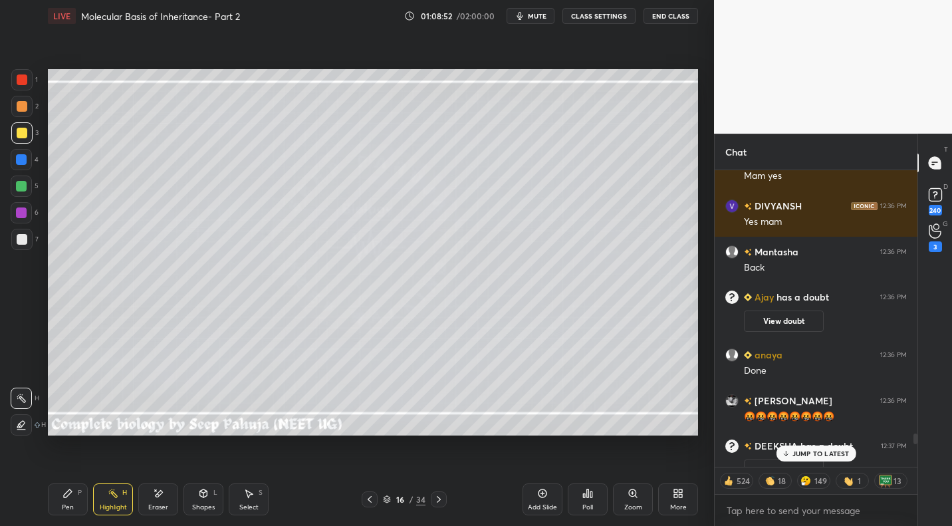
click at [817, 449] on p "JUMP TO LATEST" at bounding box center [820, 453] width 57 height 8
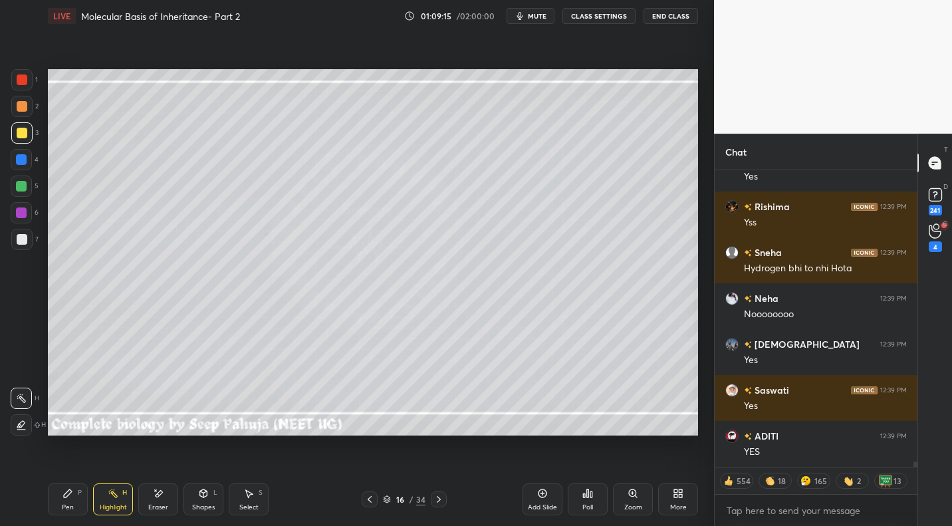
scroll to position [17496, 0]
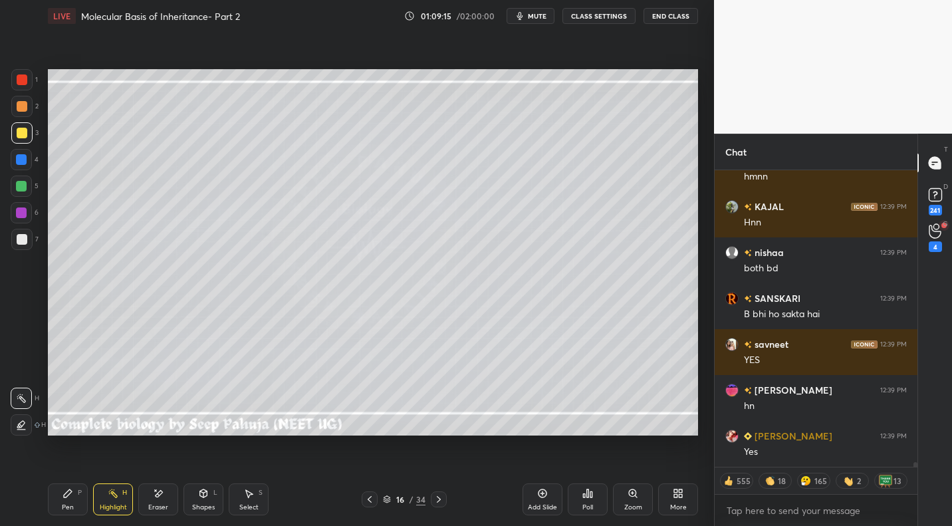
click at [71, 493] on icon at bounding box center [67, 493] width 11 height 11
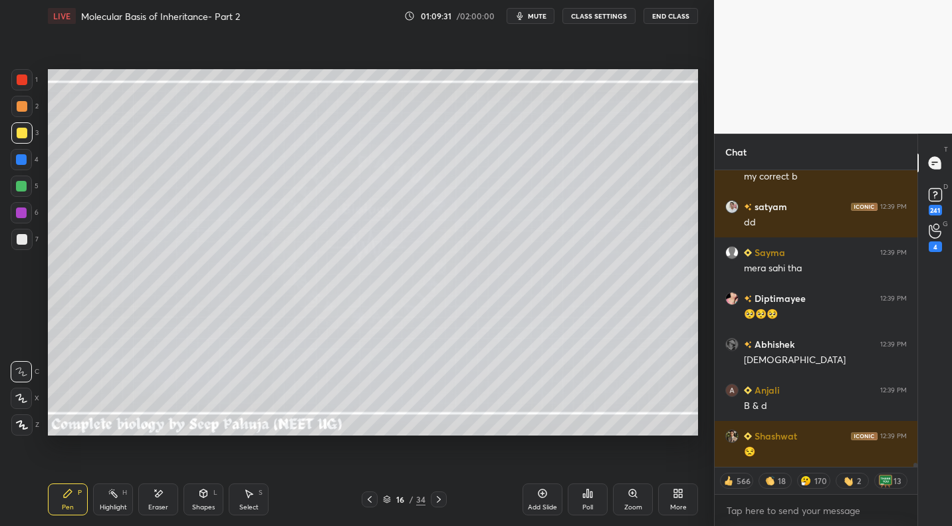
scroll to position [21936, 0]
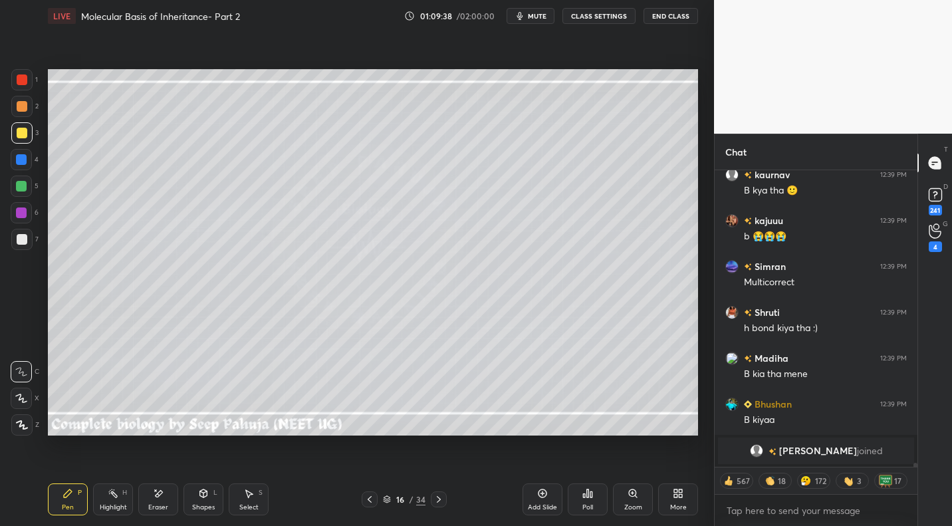
click at [444, 494] on div at bounding box center [439, 499] width 16 height 16
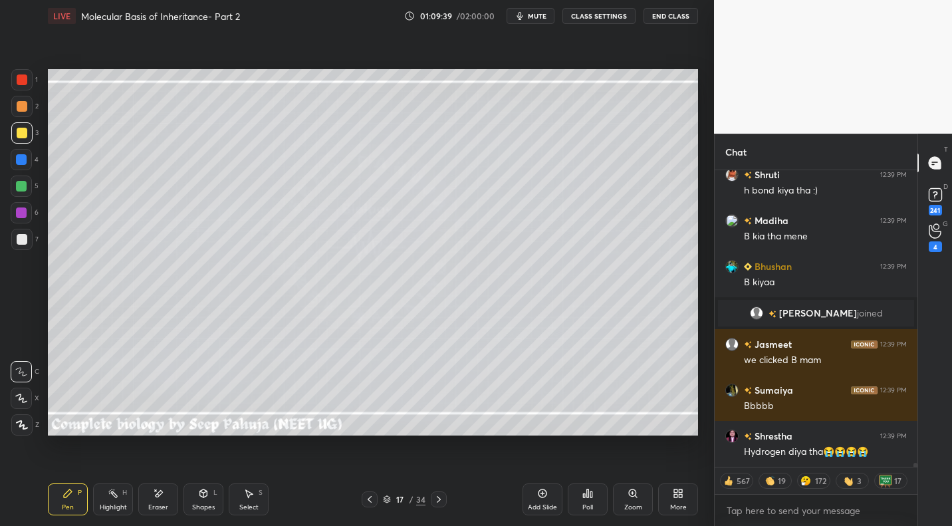
click at [23, 239] on div at bounding box center [22, 239] width 11 height 11
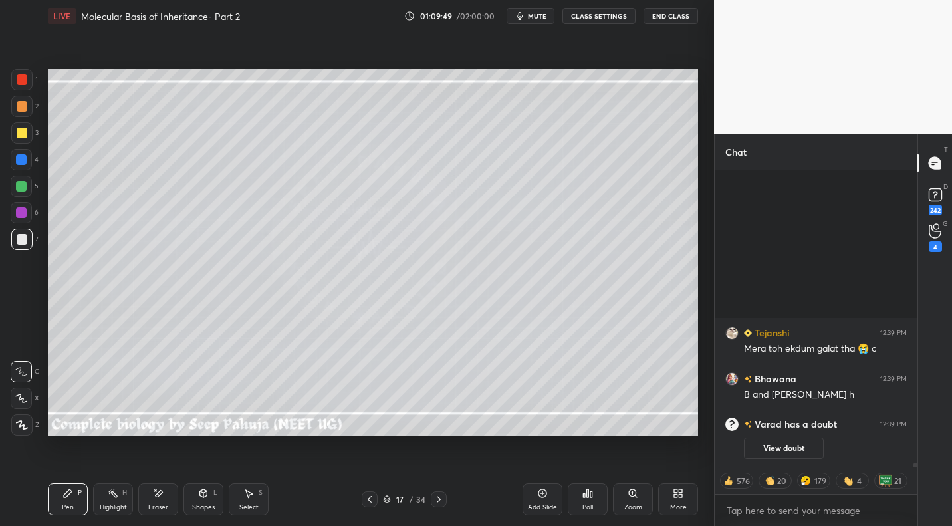
drag, startPoint x: 27, startPoint y: 132, endPoint x: 40, endPoint y: 130, distance: 13.4
click at [27, 132] on div at bounding box center [21, 132] width 21 height 21
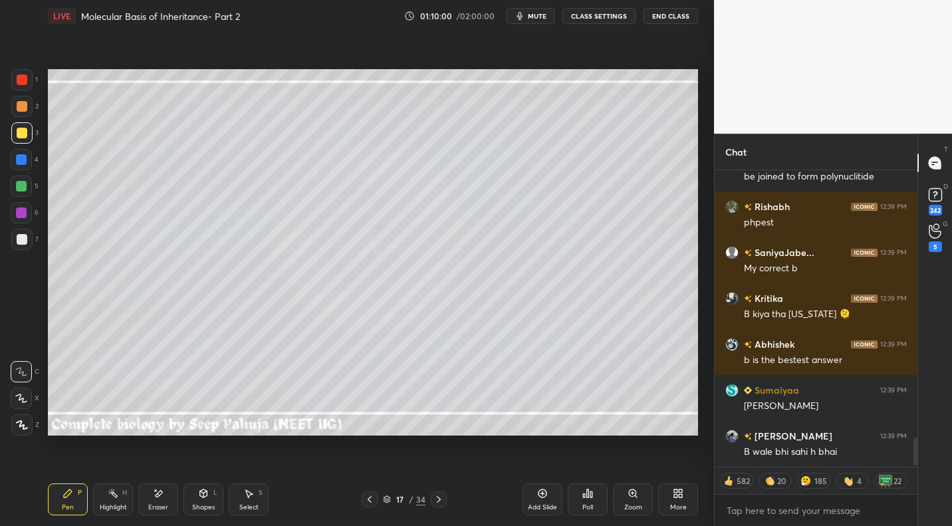
click at [27, 245] on div at bounding box center [21, 239] width 21 height 21
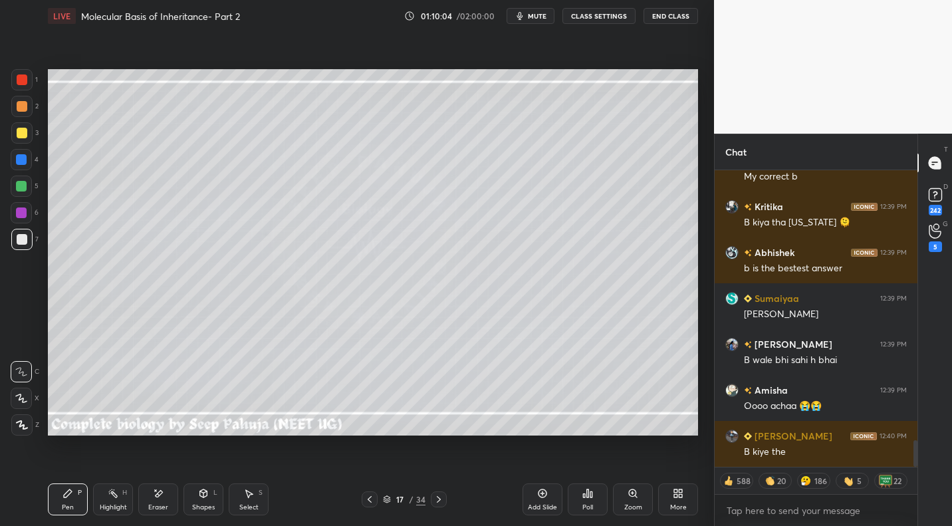
click at [30, 162] on div at bounding box center [21, 159] width 21 height 21
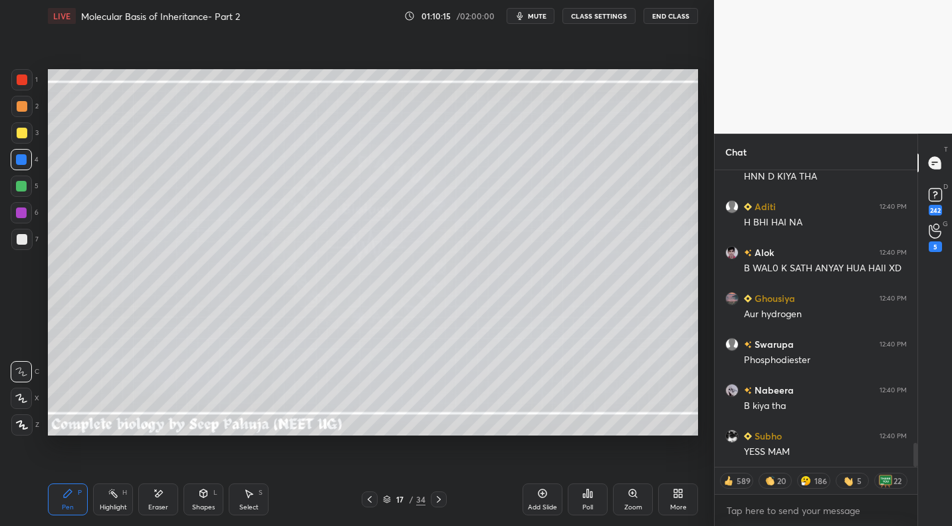
drag, startPoint x: 366, startPoint y: 501, endPoint x: 334, endPoint y: 497, distance: 31.4
click at [366, 501] on icon at bounding box center [369, 499] width 11 height 11
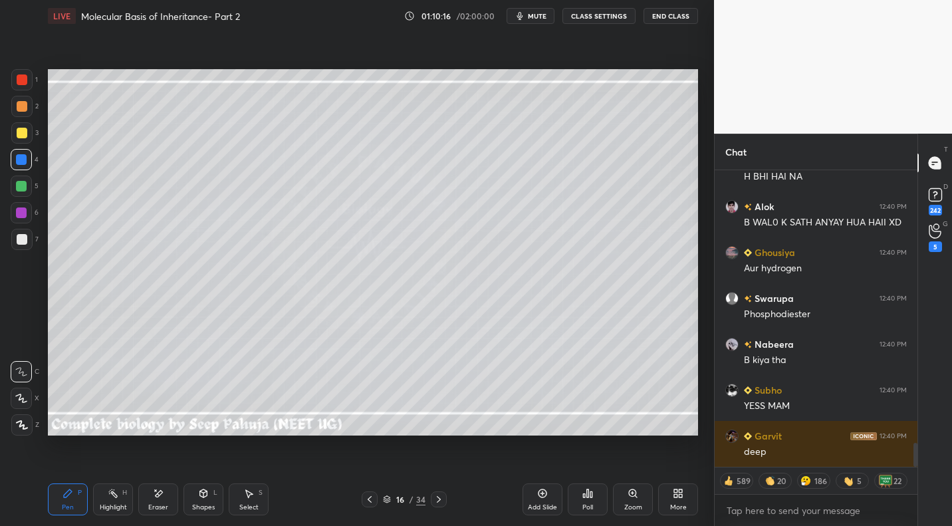
click at [118, 498] on icon at bounding box center [113, 493] width 11 height 11
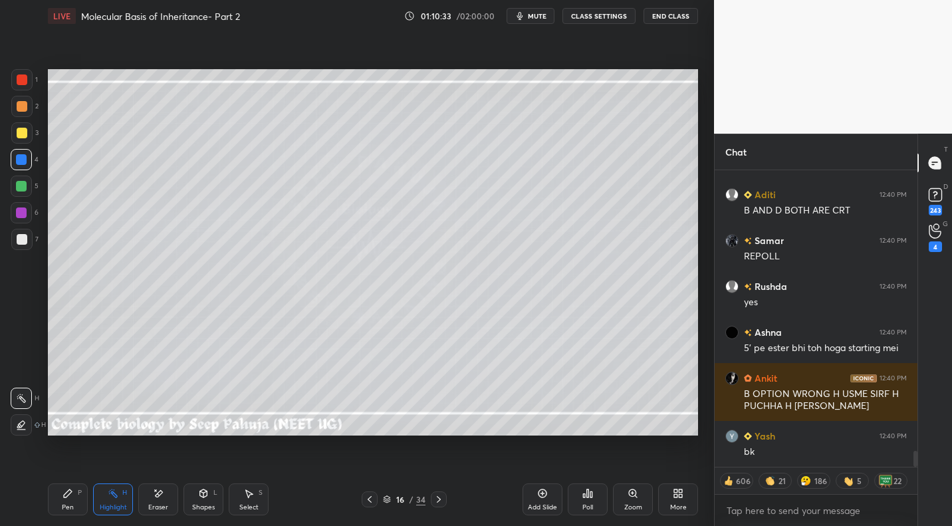
click at [370, 499] on icon at bounding box center [369, 499] width 11 height 11
click at [371, 499] on icon at bounding box center [369, 499] width 11 height 11
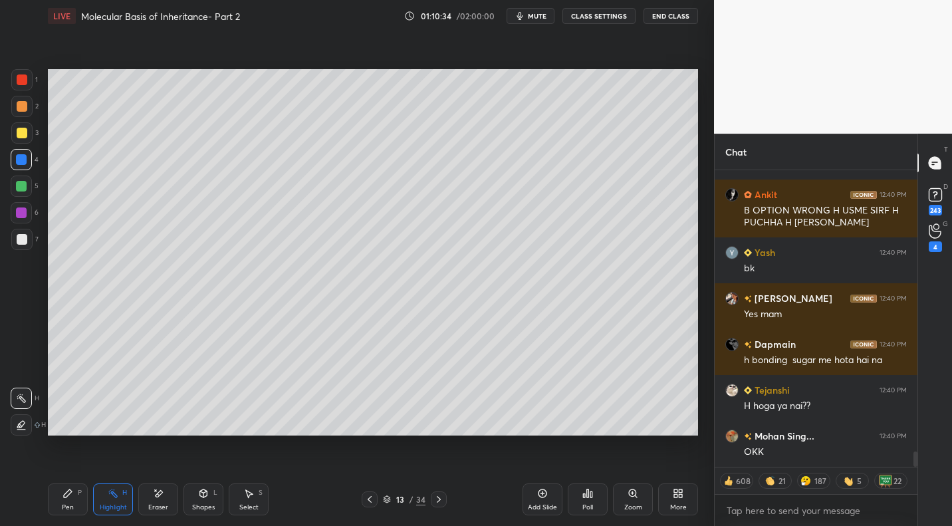
click at [370, 497] on icon at bounding box center [370, 499] width 4 height 7
click at [370, 498] on icon at bounding box center [369, 499] width 11 height 11
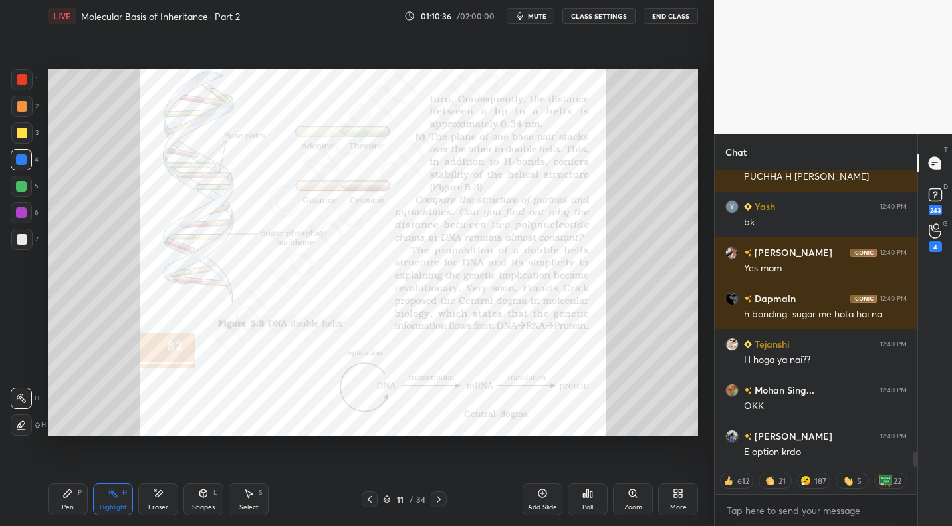
drag, startPoint x: 441, startPoint y: 499, endPoint x: 445, endPoint y: 487, distance: 13.1
click at [441, 499] on icon at bounding box center [438, 499] width 11 height 11
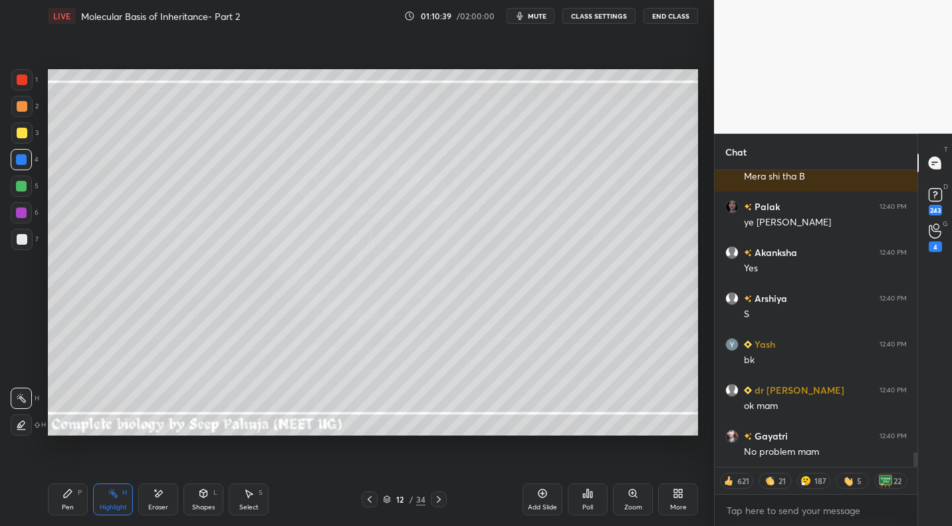
click at [366, 497] on icon at bounding box center [369, 499] width 11 height 11
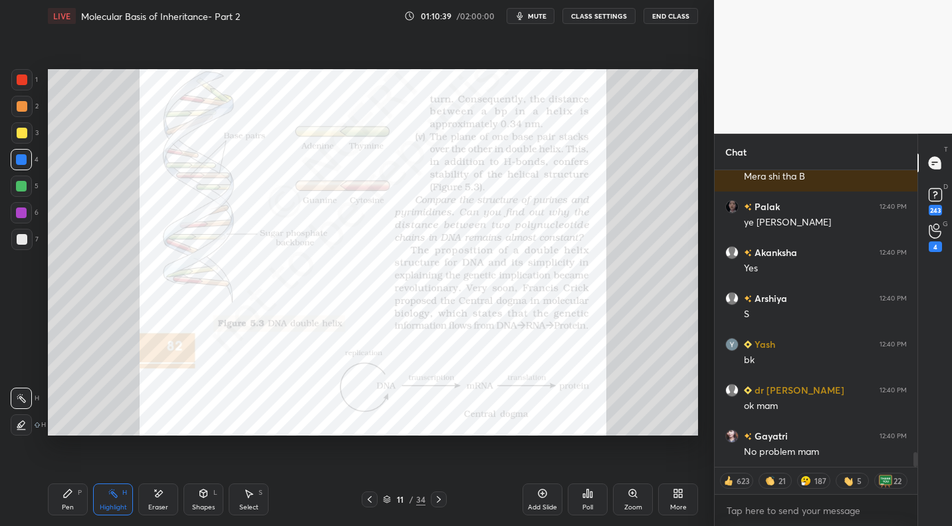
drag, startPoint x: 366, startPoint y: 497, endPoint x: 374, endPoint y: 499, distance: 8.1
click at [366, 497] on icon at bounding box center [369, 499] width 11 height 11
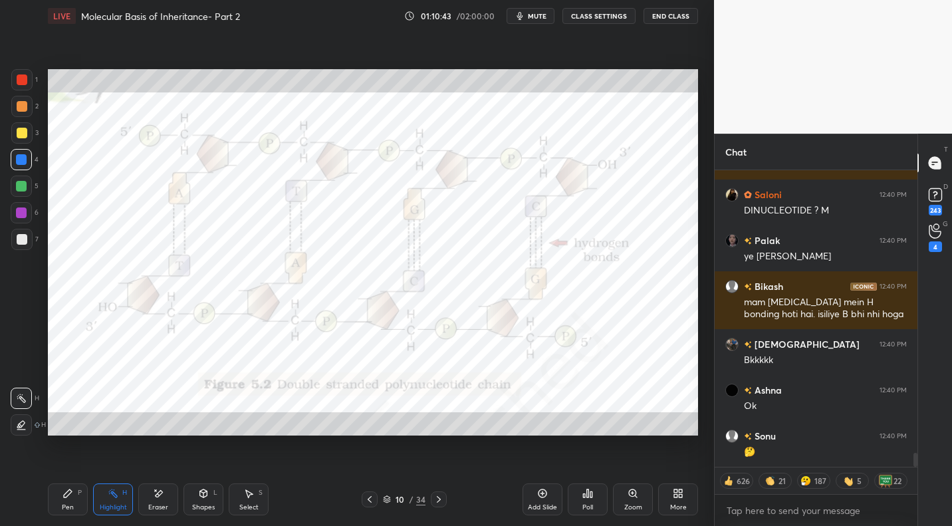
click at [441, 503] on icon at bounding box center [438, 499] width 11 height 11
click at [442, 501] on icon at bounding box center [438, 499] width 11 height 11
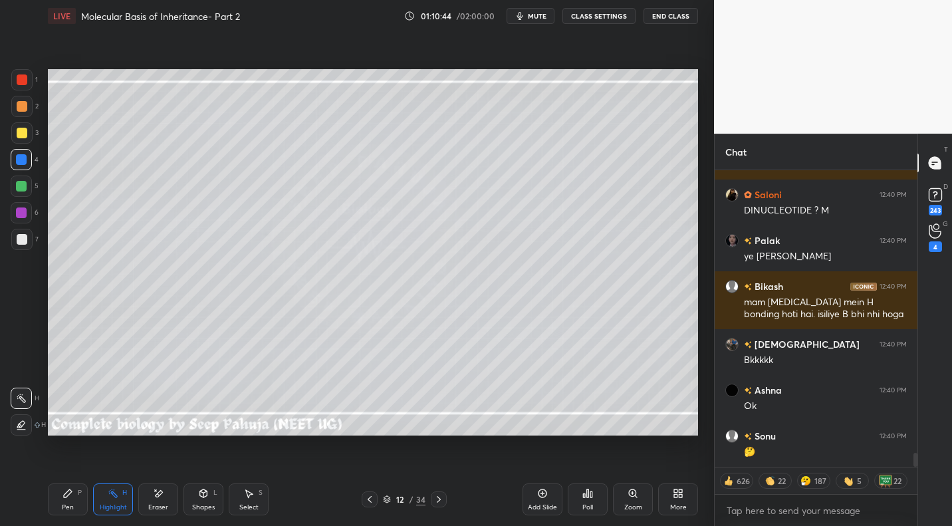
click at [442, 501] on icon at bounding box center [438, 499] width 11 height 11
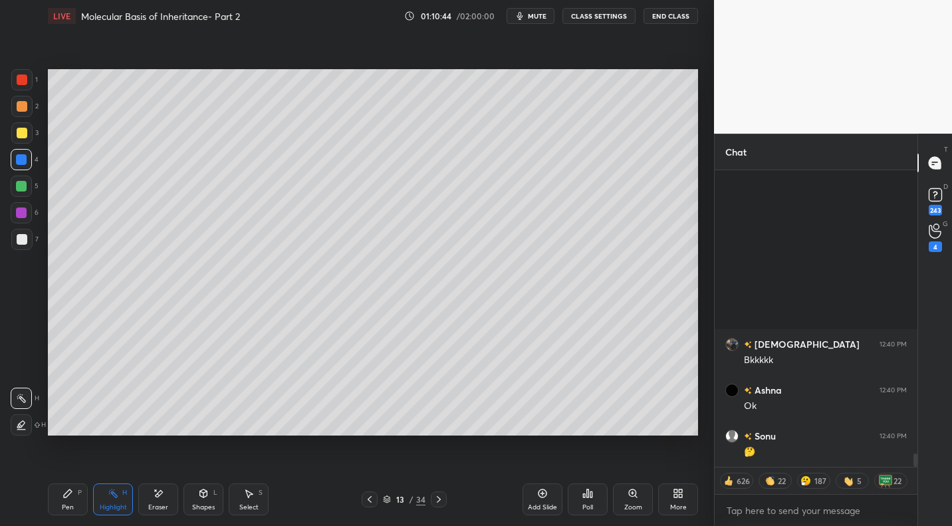
click at [434, 503] on icon at bounding box center [438, 499] width 11 height 11
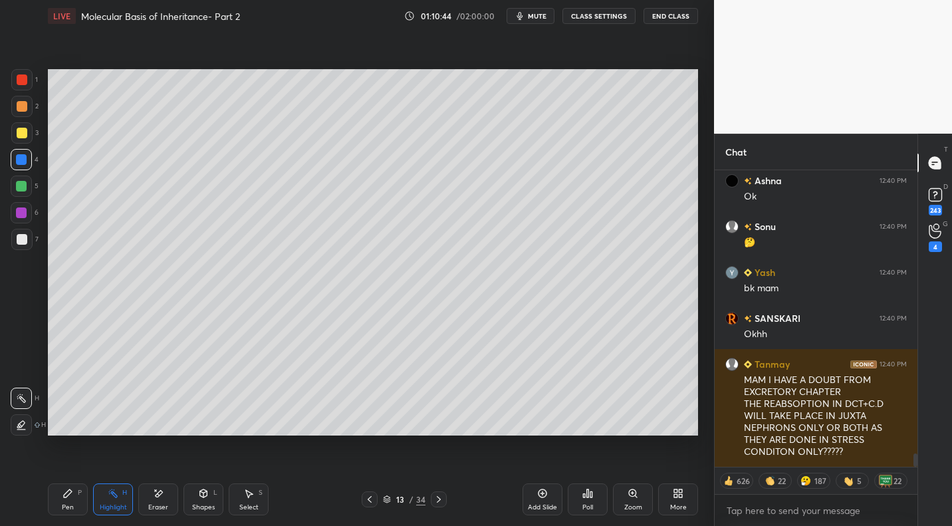
click at [435, 501] on icon at bounding box center [438, 499] width 11 height 11
click at [436, 501] on icon at bounding box center [438, 499] width 11 height 11
click at [440, 502] on icon at bounding box center [438, 499] width 11 height 11
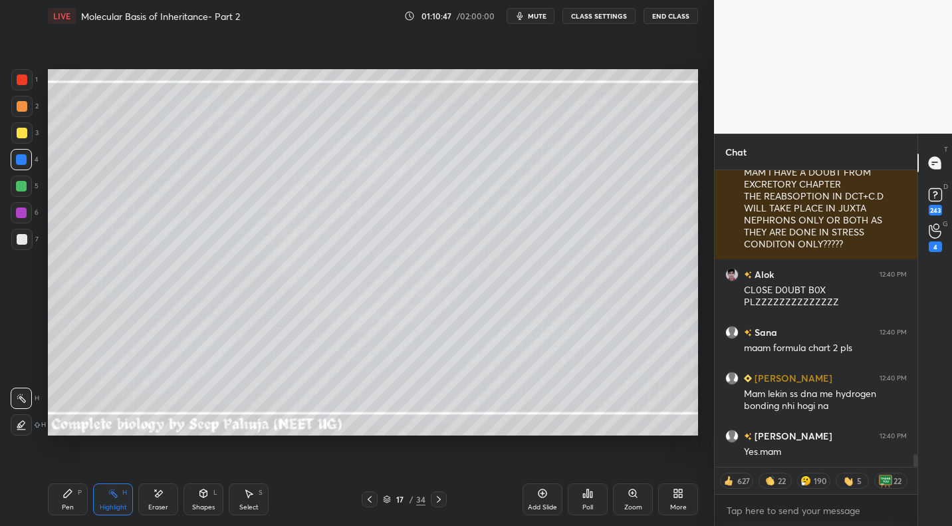
click at [373, 495] on icon at bounding box center [369, 499] width 11 height 11
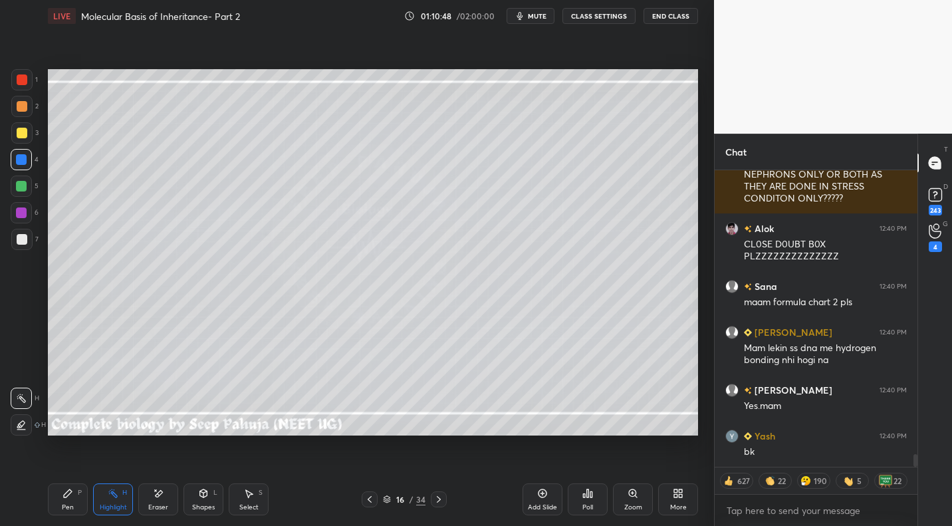
click at [538, 13] on span "mute" at bounding box center [537, 15] width 19 height 9
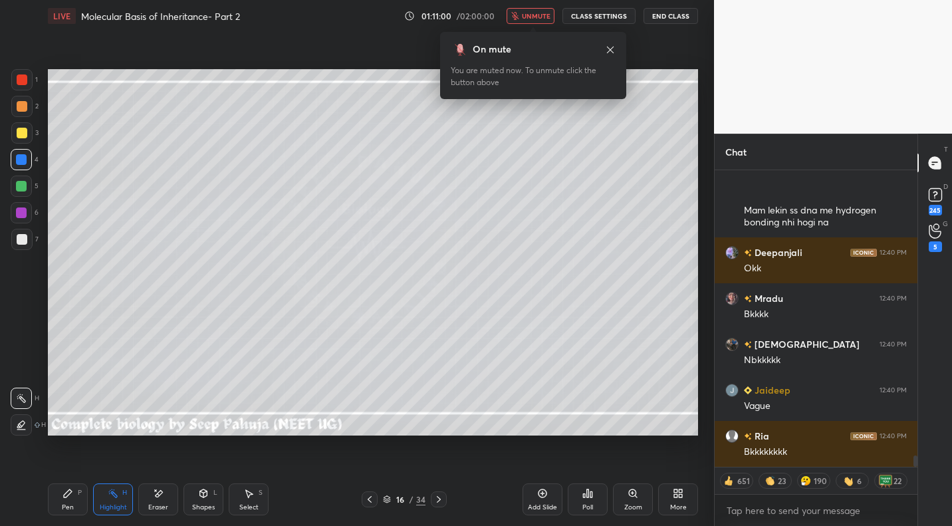
click at [538, 21] on button "unmute" at bounding box center [531, 16] width 48 height 16
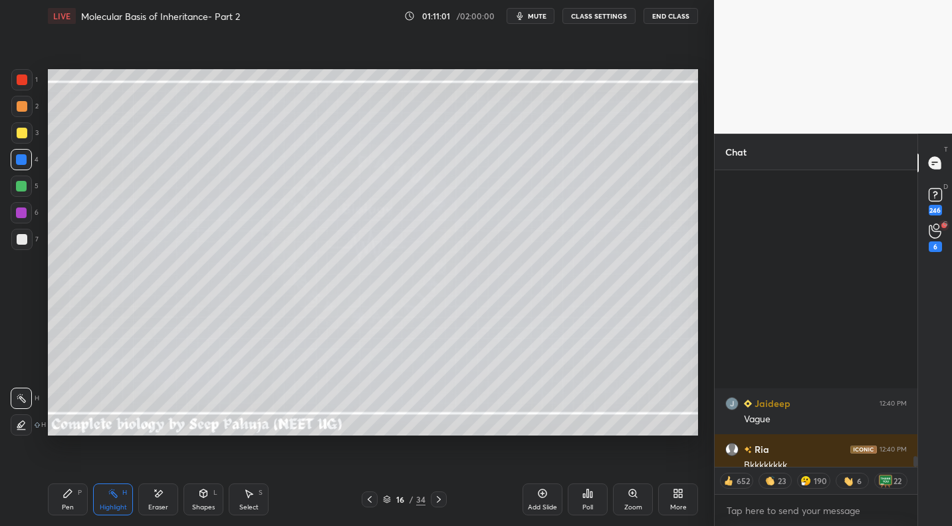
click at [253, 493] on icon at bounding box center [248, 493] width 11 height 11
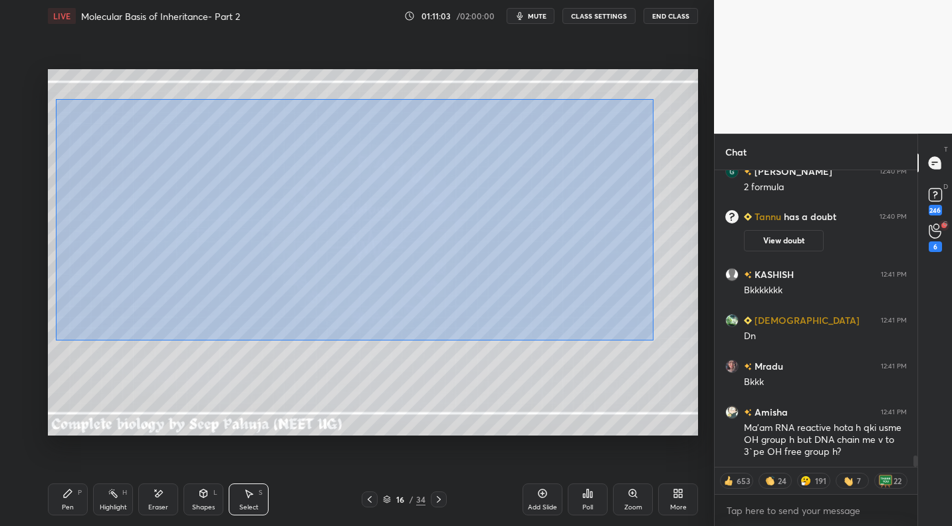
drag, startPoint x: 56, startPoint y: 98, endPoint x: 637, endPoint y: 338, distance: 628.6
click at [651, 340] on div "0 ° Undo Copy Duplicate Duplicate to new slide Delete" at bounding box center [373, 252] width 650 height 366
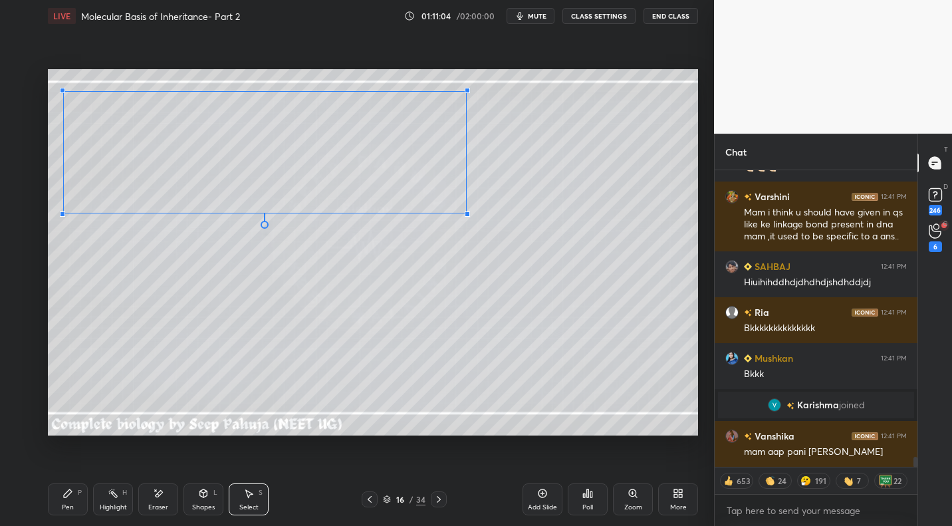
drag, startPoint x: 626, startPoint y: 322, endPoint x: 454, endPoint y: 221, distance: 198.7
click at [465, 214] on div at bounding box center [467, 213] width 5 height 5
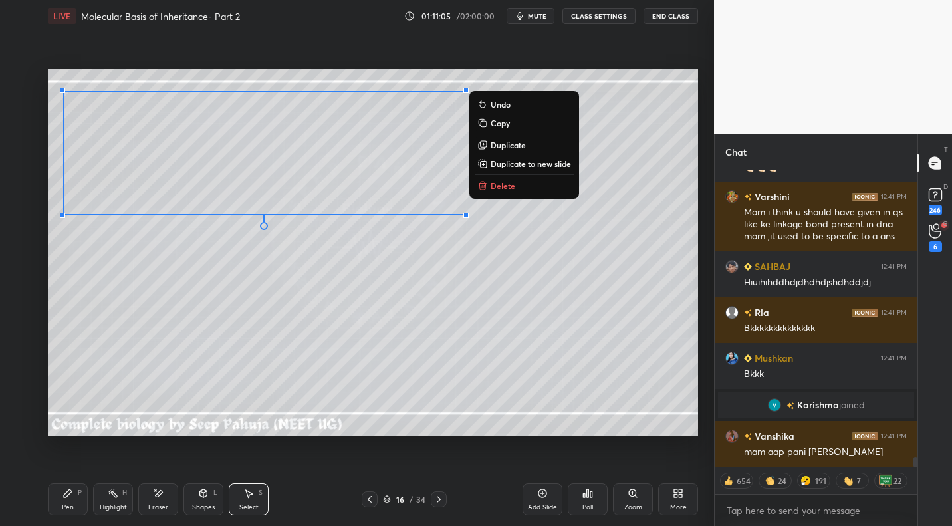
click at [72, 485] on div "Pen P" at bounding box center [68, 499] width 40 height 32
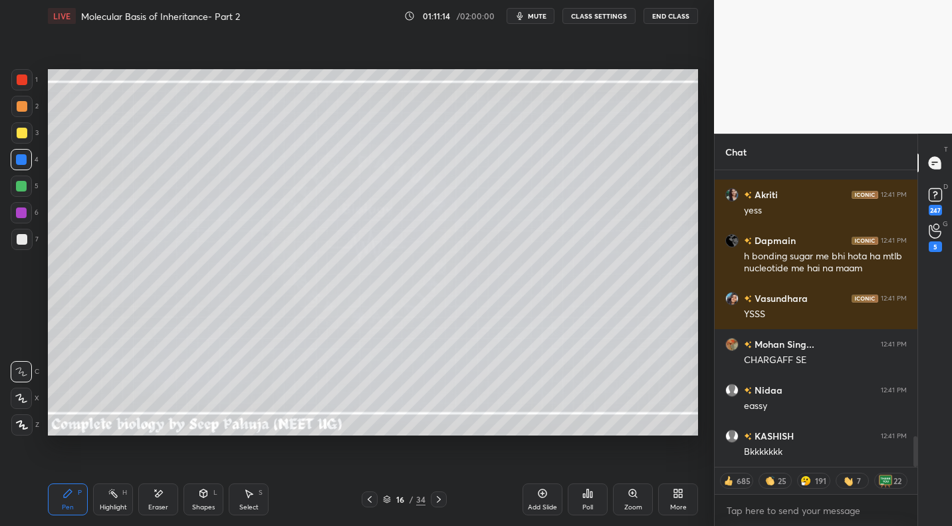
click at [596, 16] on button "CLASS SETTINGS" at bounding box center [598, 16] width 73 height 16
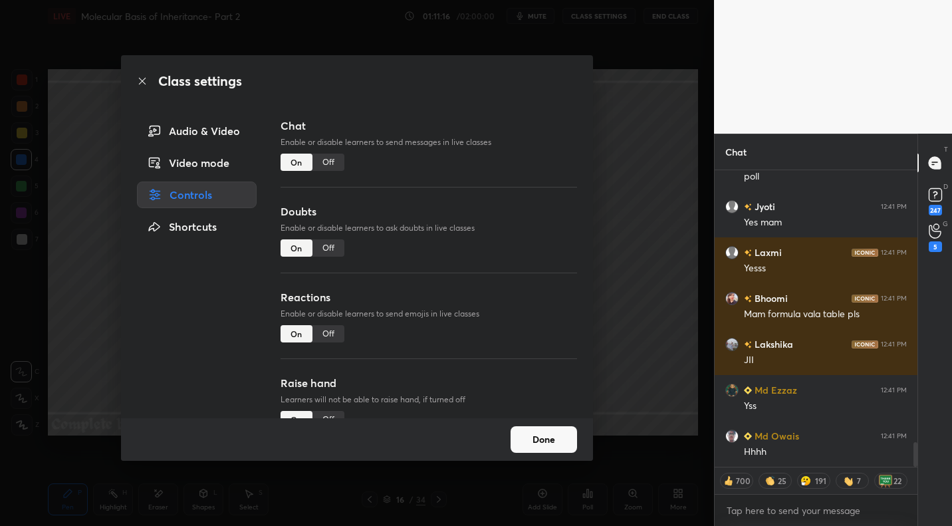
type textarea "x"
click at [329, 168] on div "Off" at bounding box center [328, 162] width 32 height 17
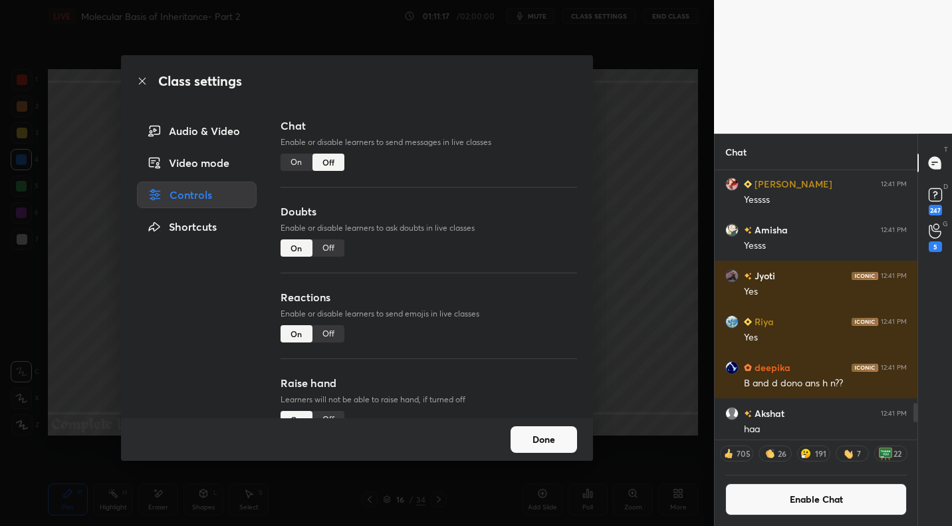
click at [531, 438] on button "Done" at bounding box center [544, 439] width 66 height 27
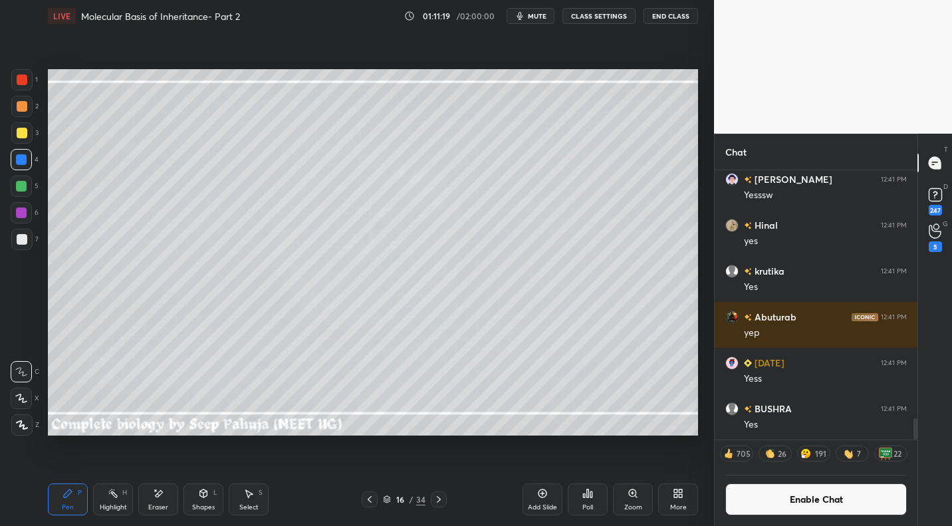
click at [25, 243] on div at bounding box center [22, 239] width 11 height 11
click at [763, 503] on button "Enable Chat" at bounding box center [815, 499] width 181 height 32
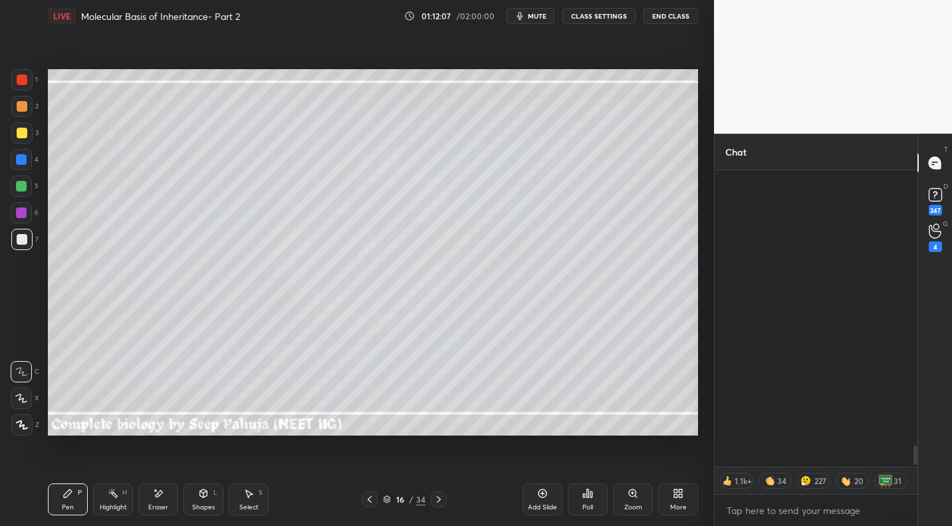
scroll to position [4460, 0]
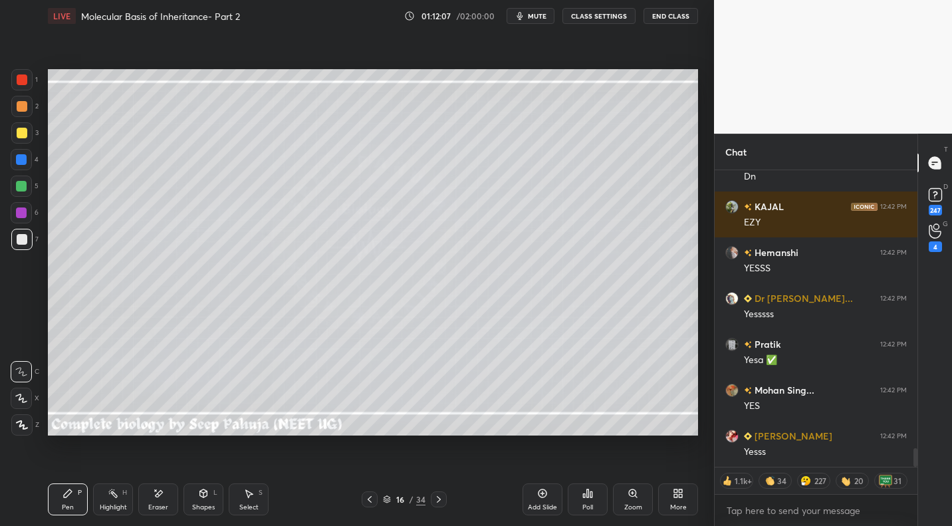
click at [538, 19] on span "mute" at bounding box center [537, 15] width 19 height 9
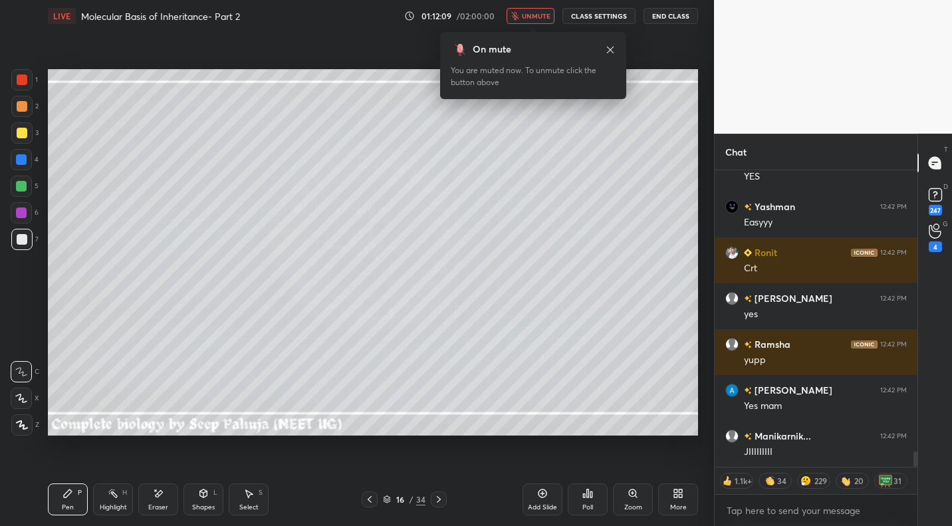
scroll to position [5677, 0]
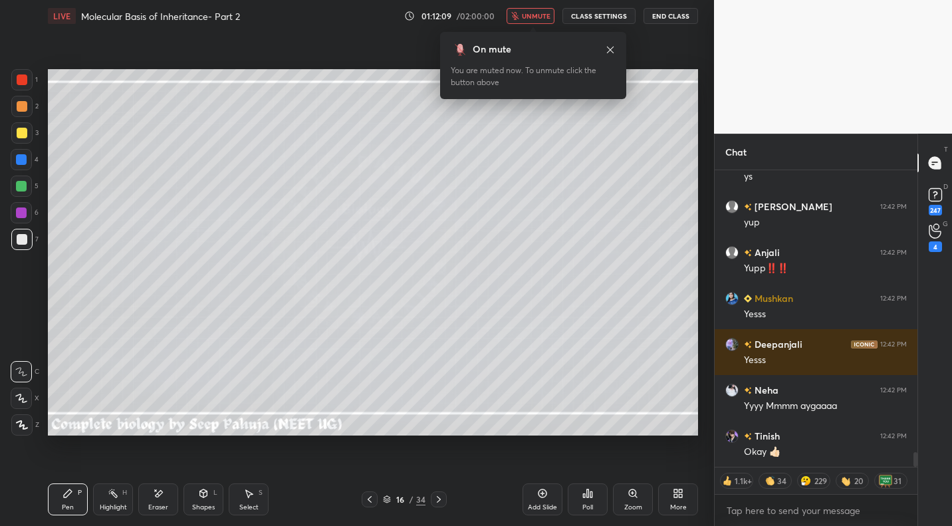
click at [23, 132] on div at bounding box center [22, 133] width 11 height 11
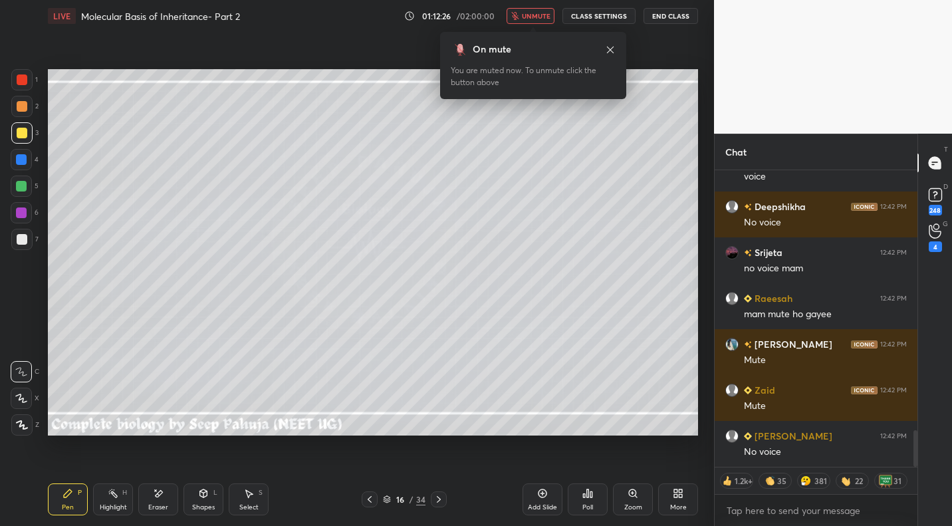
scroll to position [2516, 0]
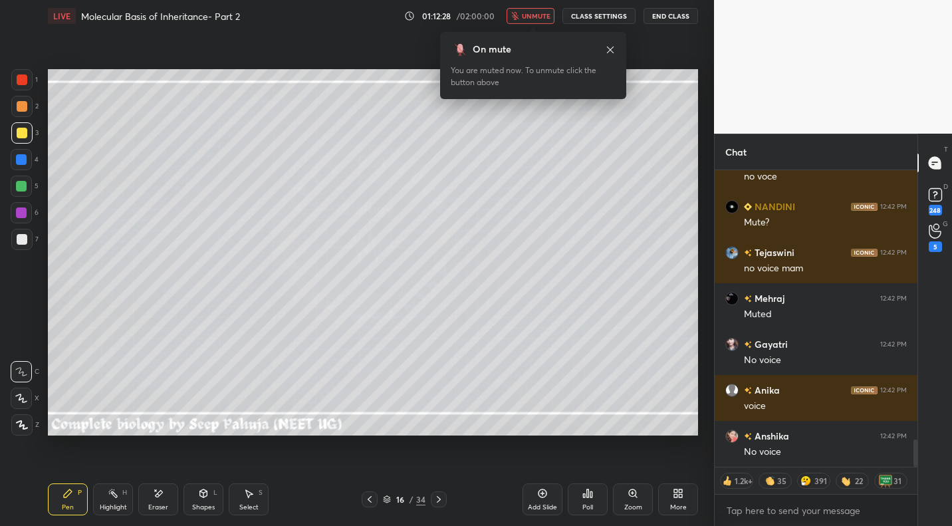
click at [527, 20] on span "unmute" at bounding box center [536, 15] width 29 height 9
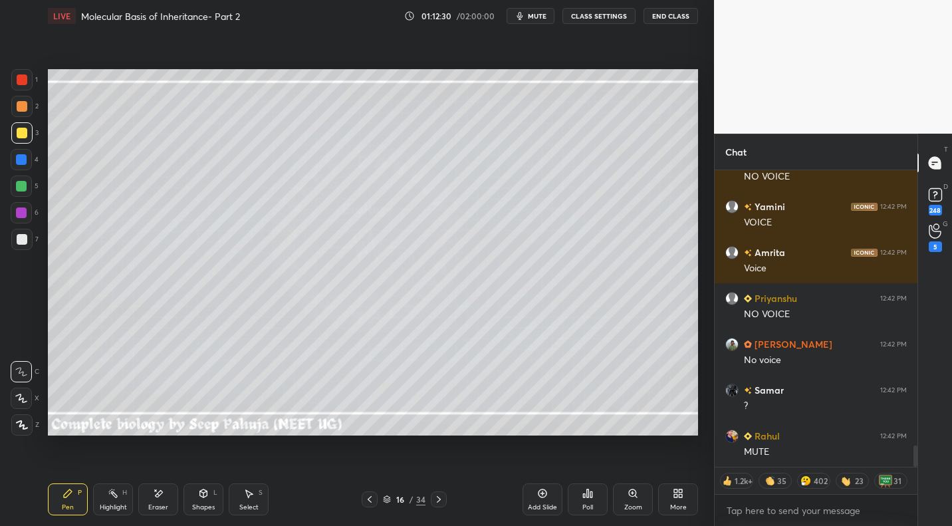
scroll to position [4257, 0]
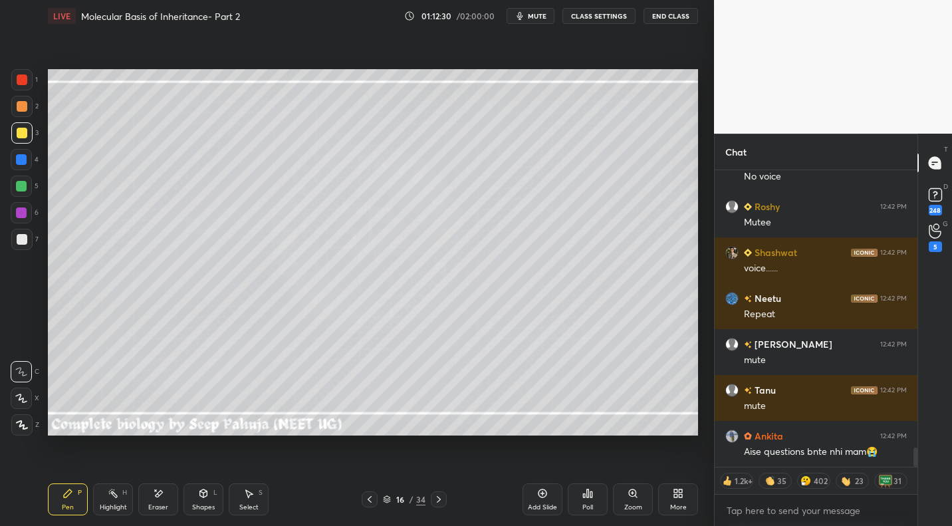
drag, startPoint x: 24, startPoint y: 114, endPoint x: 44, endPoint y: 108, distance: 20.8
click at [25, 114] on div at bounding box center [21, 106] width 21 height 21
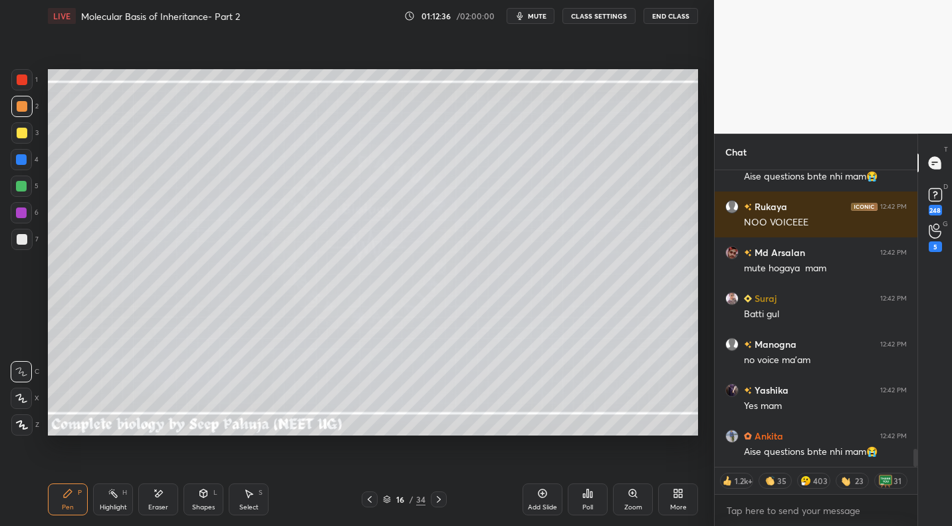
scroll to position [4578, 0]
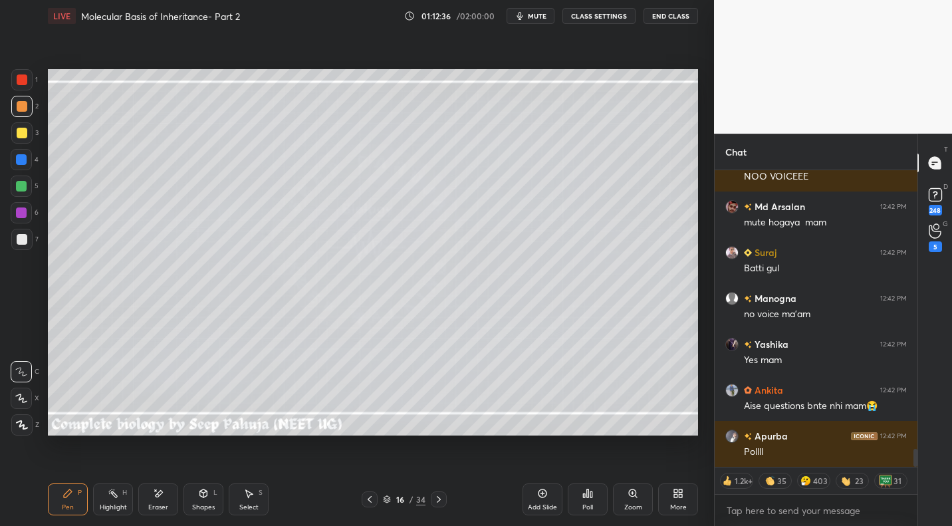
click at [594, 13] on button "CLASS SETTINGS" at bounding box center [598, 16] width 73 height 16
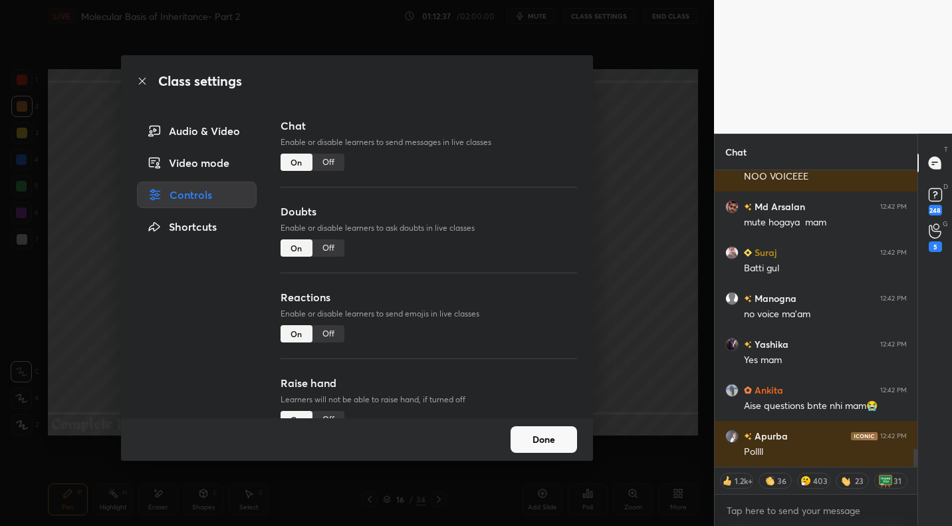
type textarea "x"
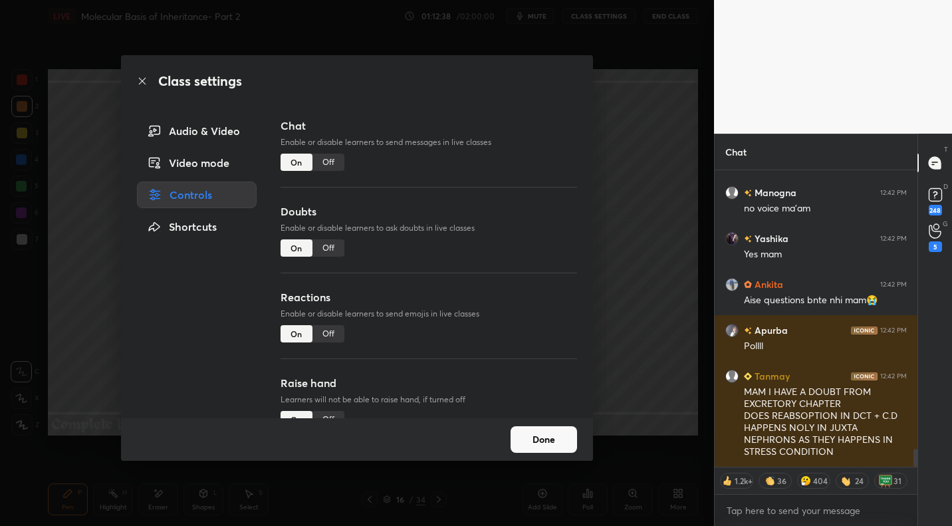
click at [326, 162] on div "Off" at bounding box center [328, 162] width 32 height 17
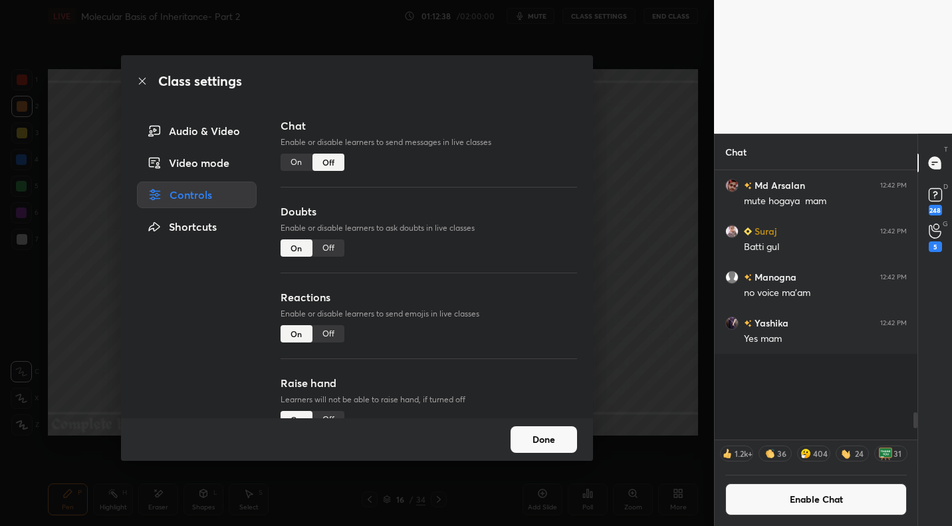
scroll to position [3777, 0]
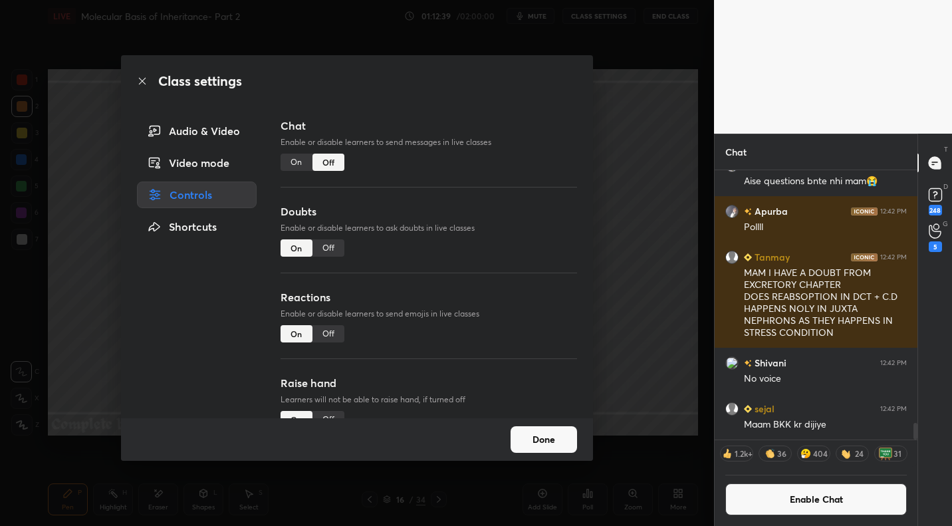
drag, startPoint x: 547, startPoint y: 439, endPoint x: 568, endPoint y: 396, distance: 48.2
click at [547, 439] on button "Done" at bounding box center [544, 439] width 66 height 27
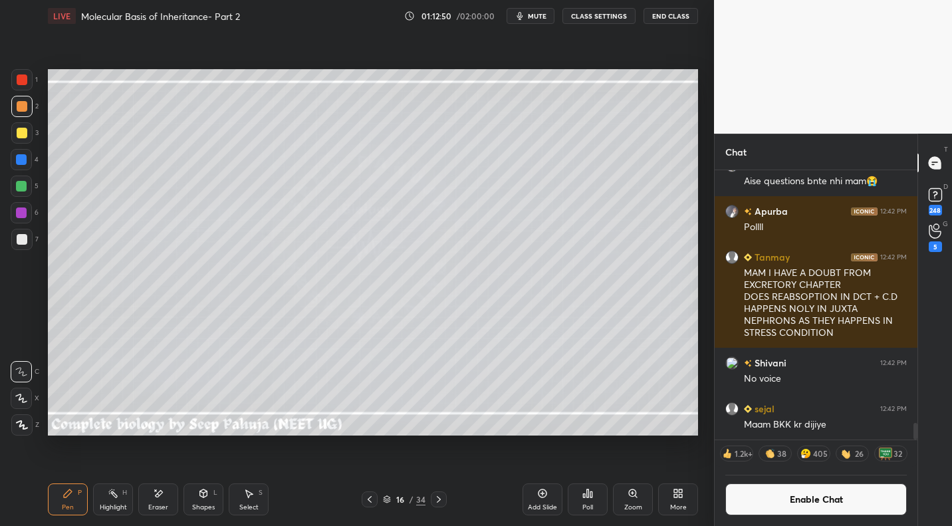
click at [592, 498] on div "Poll" at bounding box center [588, 499] width 40 height 32
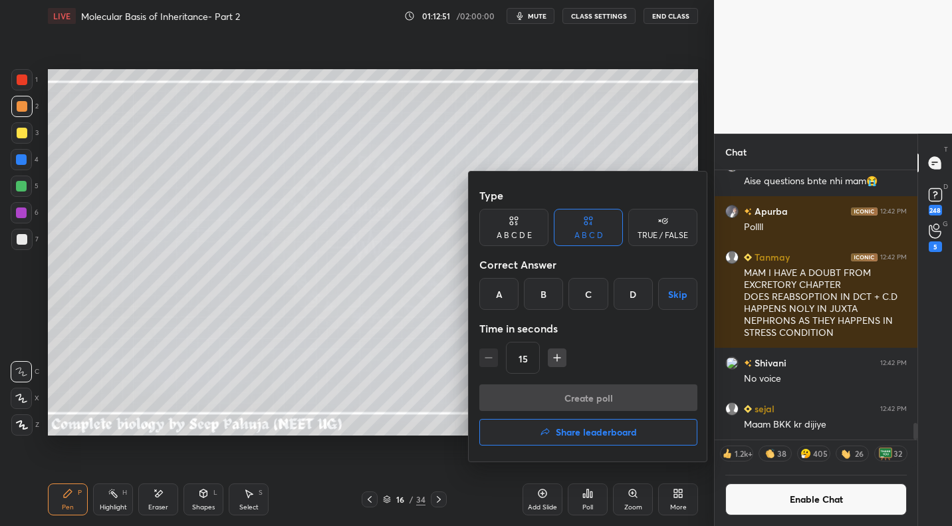
click at [497, 301] on div "A" at bounding box center [498, 294] width 39 height 32
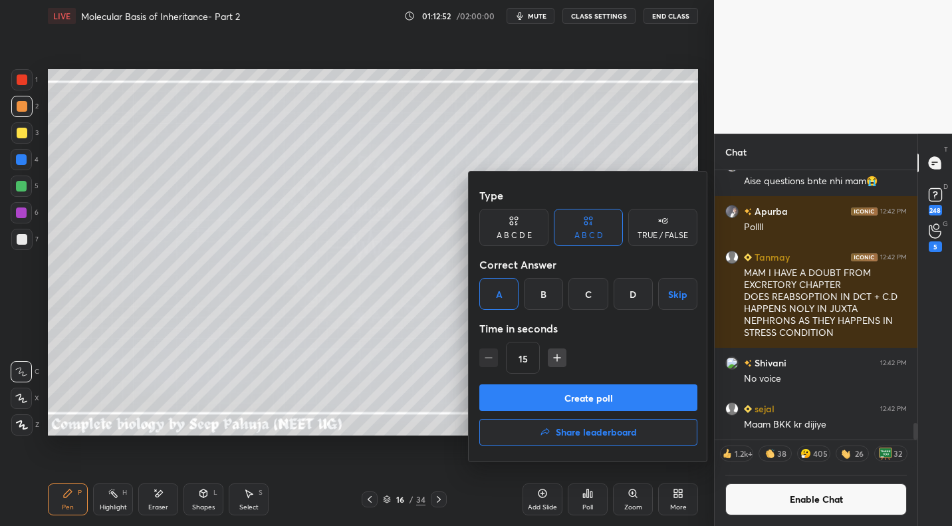
drag, startPoint x: 538, startPoint y: 401, endPoint x: 608, endPoint y: 382, distance: 71.8
click at [536, 402] on button "Create poll" at bounding box center [588, 397] width 218 height 27
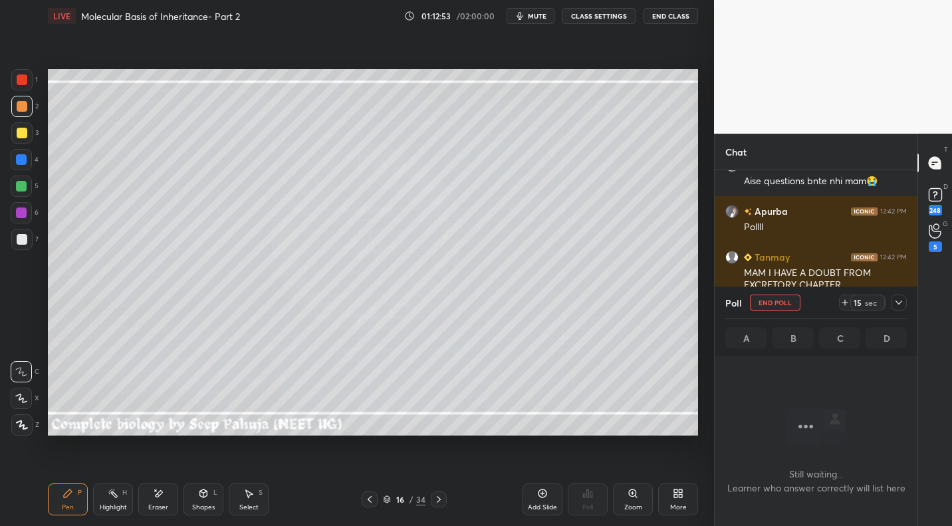
click at [897, 304] on icon at bounding box center [898, 302] width 11 height 11
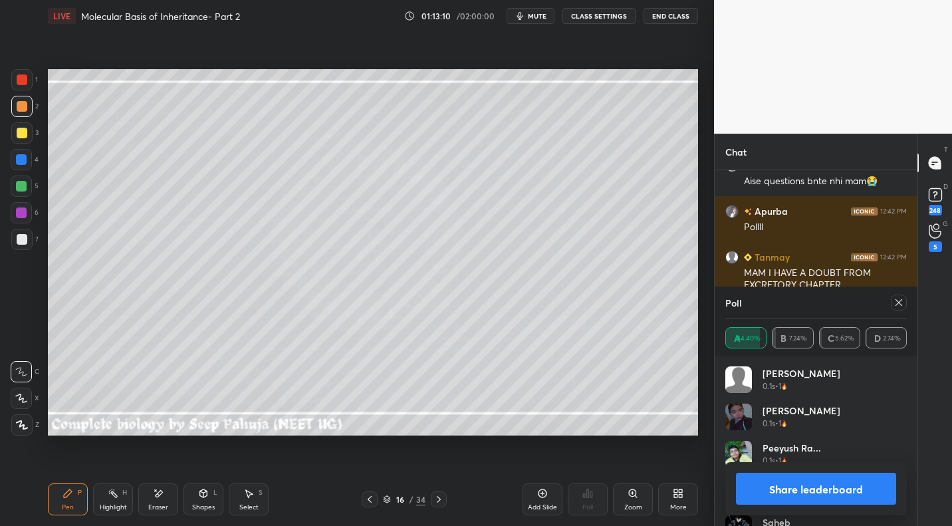
click at [898, 300] on icon at bounding box center [898, 302] width 11 height 11
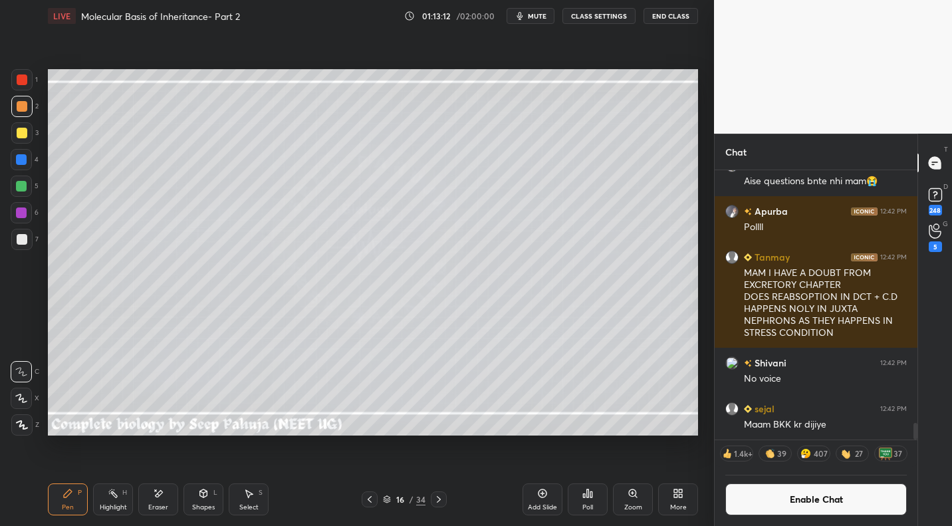
click at [21, 136] on div at bounding box center [22, 133] width 11 height 11
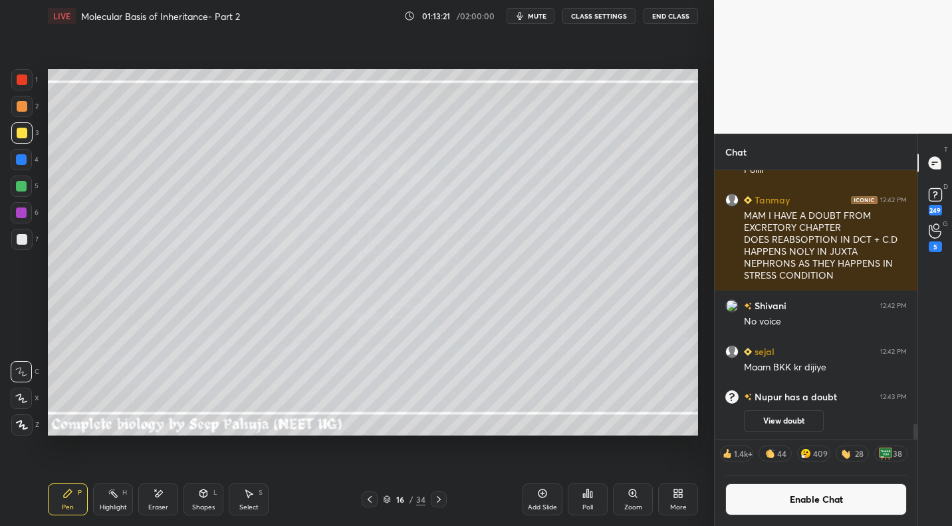
click at [533, 16] on span "mute" at bounding box center [537, 15] width 19 height 9
click at [529, 16] on span "unmute" at bounding box center [536, 15] width 29 height 9
click at [534, 15] on span "mute" at bounding box center [537, 15] width 19 height 9
click at [536, 17] on span "unmute" at bounding box center [536, 15] width 29 height 9
click at [29, 244] on div at bounding box center [21, 239] width 21 height 21
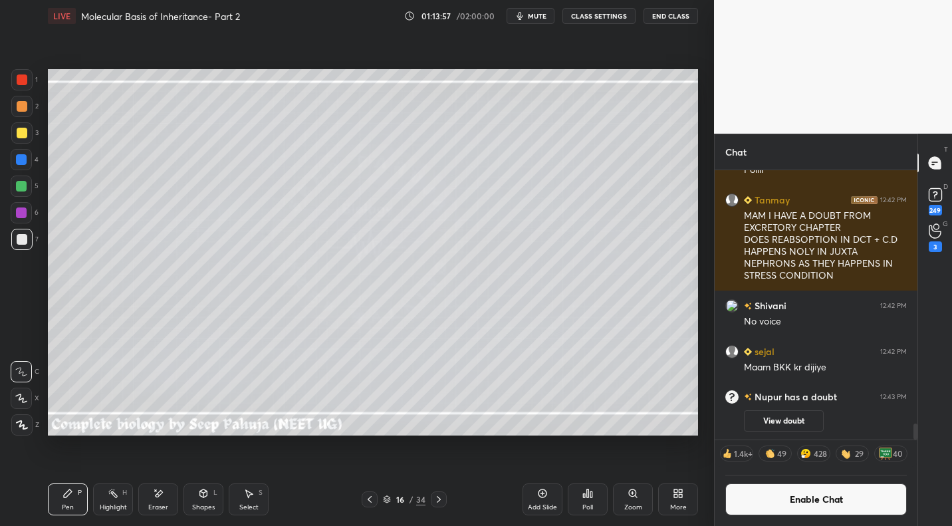
drag, startPoint x: 23, startPoint y: 108, endPoint x: 33, endPoint y: 104, distance: 10.5
click at [23, 108] on div at bounding box center [22, 106] width 11 height 11
drag, startPoint x: 536, startPoint y: 17, endPoint x: 554, endPoint y: 45, distance: 33.4
click at [536, 17] on span "mute" at bounding box center [537, 15] width 19 height 9
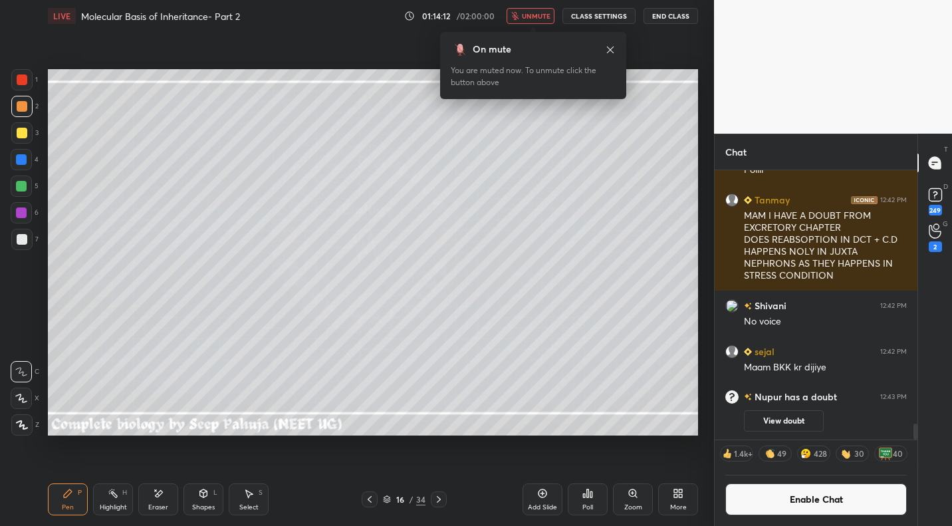
click at [534, 18] on span "unmute" at bounding box center [536, 15] width 29 height 9
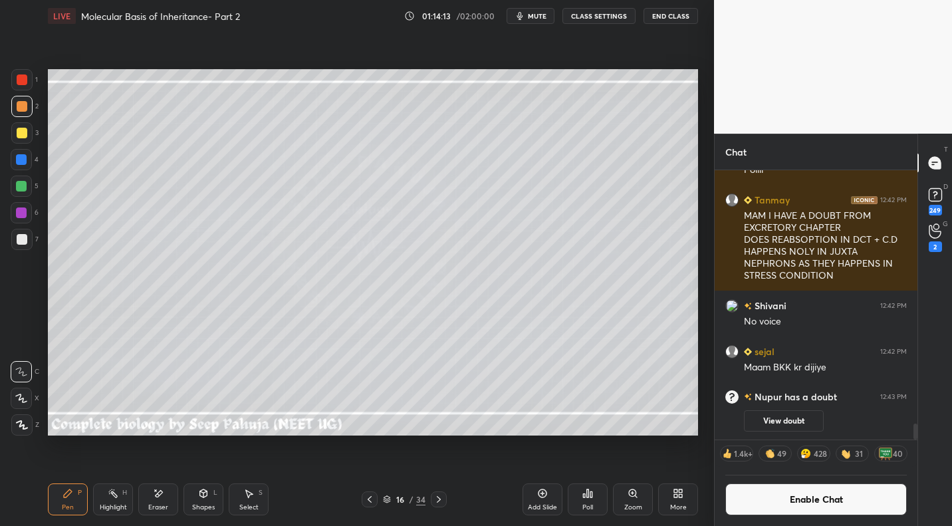
click at [112, 498] on icon at bounding box center [113, 493] width 11 height 11
click at [705, 265] on div "1 2 3 4 5 6 7 C X Z E E Erase all H H LIVE Molecular Basis of Inheritance- Part…" at bounding box center [357, 263] width 714 height 526
click at [587, 499] on div "Poll" at bounding box center [588, 499] width 40 height 32
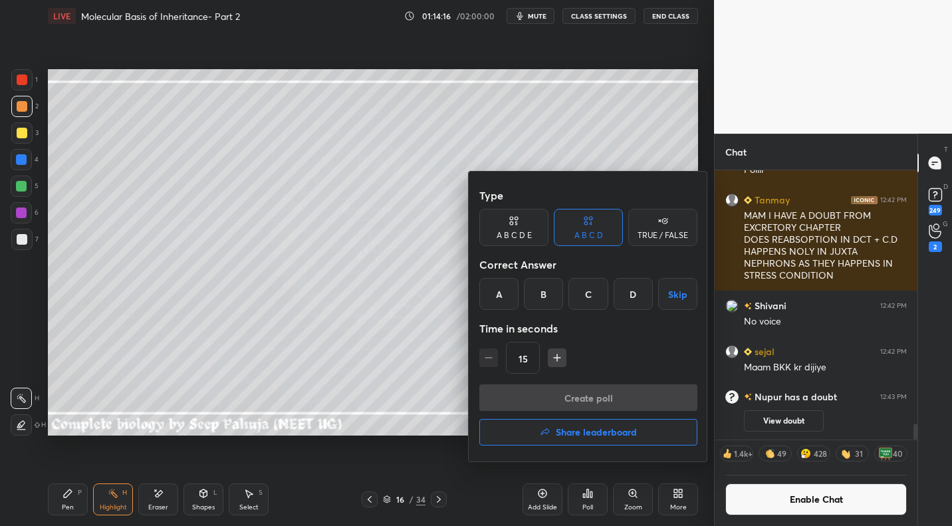
click at [540, 287] on div "B" at bounding box center [543, 294] width 39 height 32
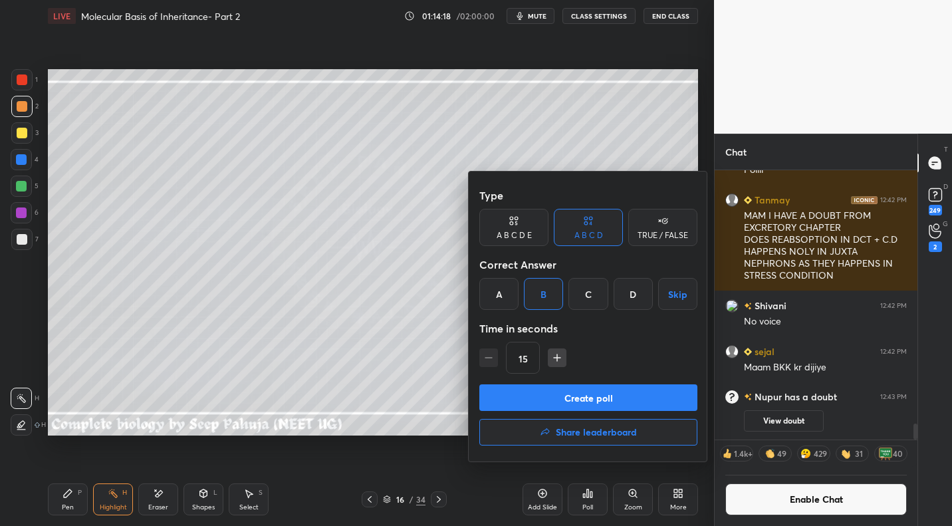
click at [574, 399] on button "Create poll" at bounding box center [588, 397] width 218 height 27
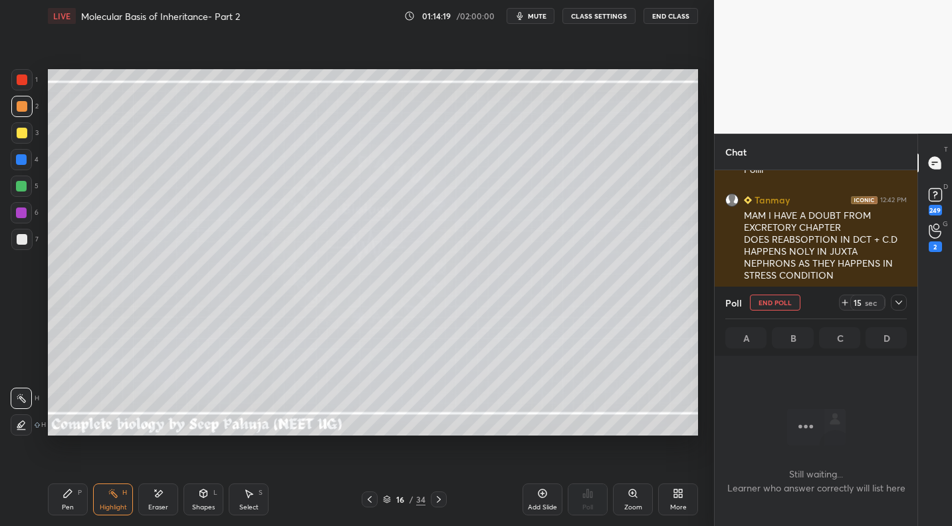
scroll to position [196, 199]
drag, startPoint x: 897, startPoint y: 302, endPoint x: 894, endPoint y: 312, distance: 10.3
click at [897, 302] on icon at bounding box center [898, 302] width 11 height 11
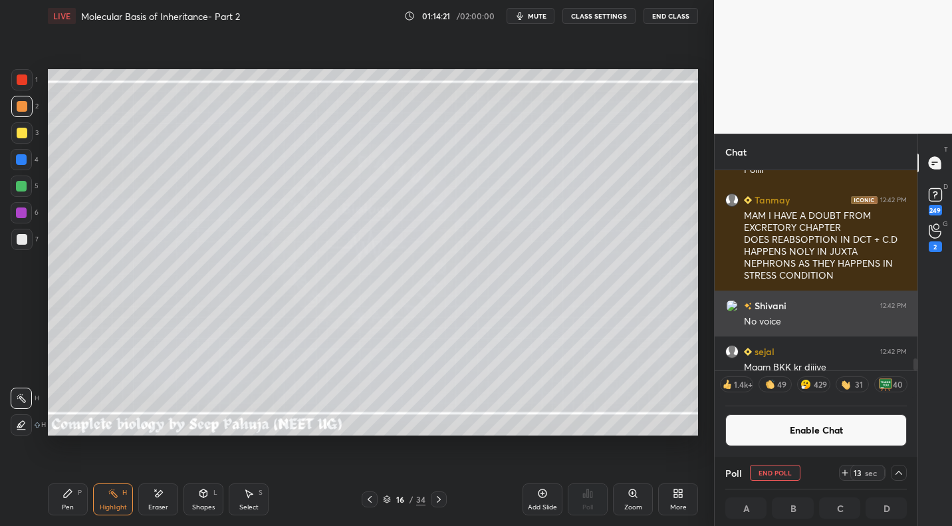
scroll to position [1, 5]
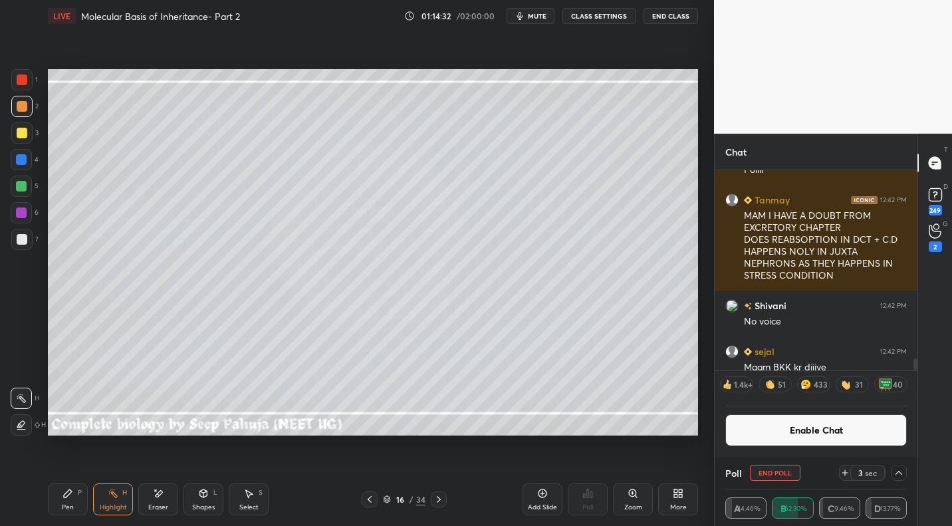
drag, startPoint x: 815, startPoint y: 429, endPoint x: 820, endPoint y: 424, distance: 7.5
click at [816, 429] on button "Enable Chat" at bounding box center [815, 430] width 181 height 32
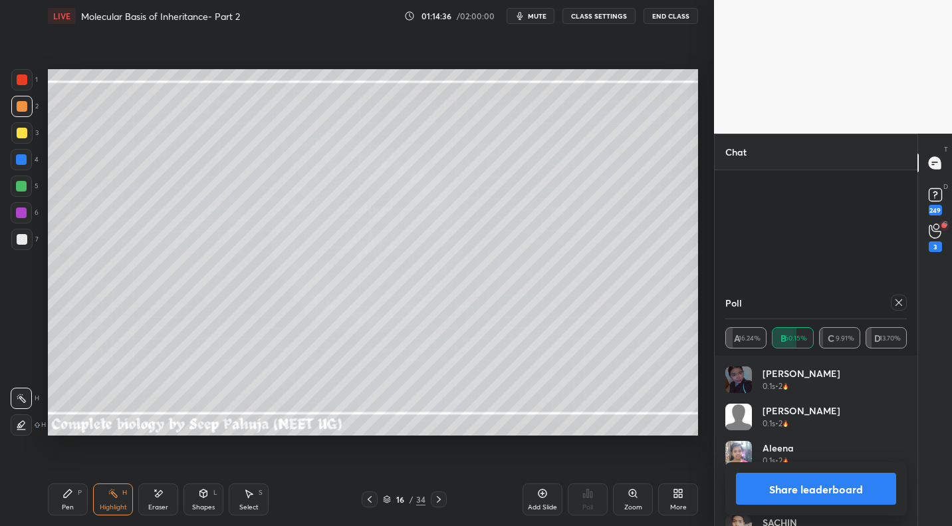
scroll to position [4218, 0]
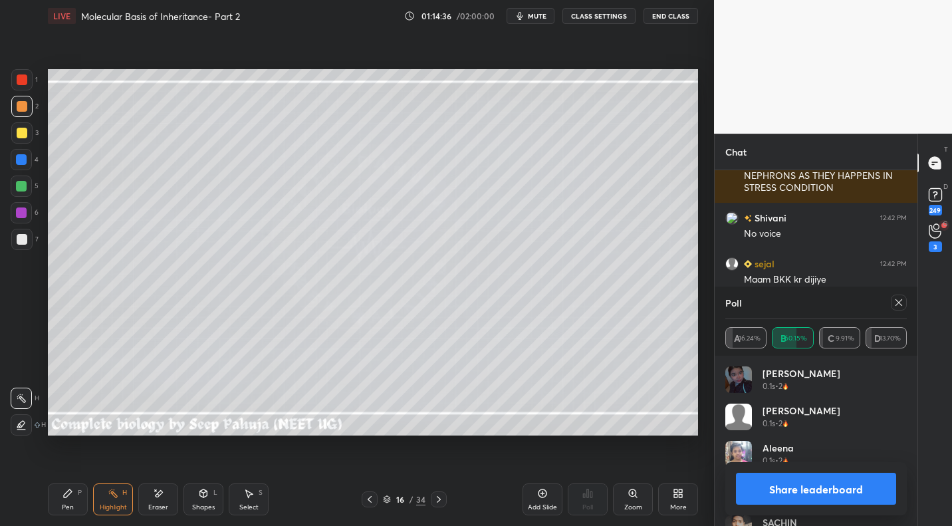
click at [899, 301] on icon at bounding box center [898, 302] width 7 height 7
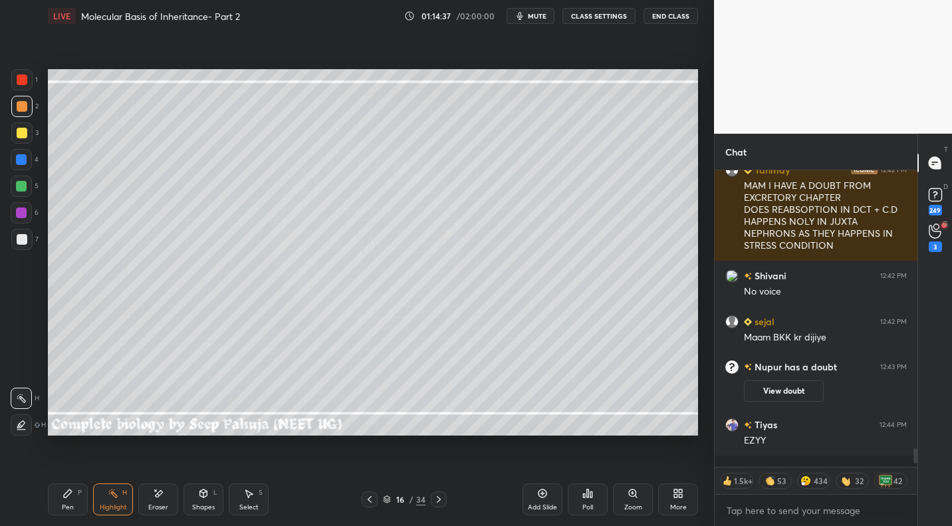
scroll to position [285, 199]
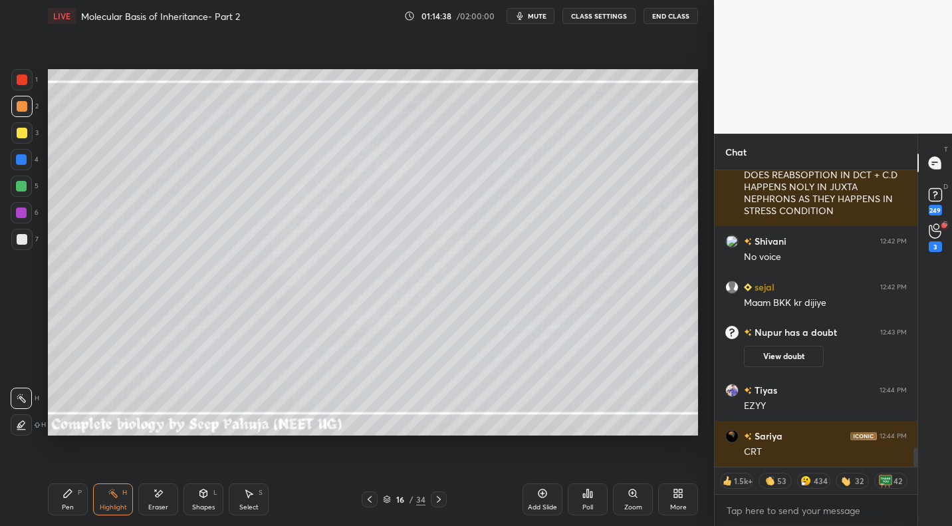
click at [78, 497] on div "Pen P" at bounding box center [68, 499] width 40 height 32
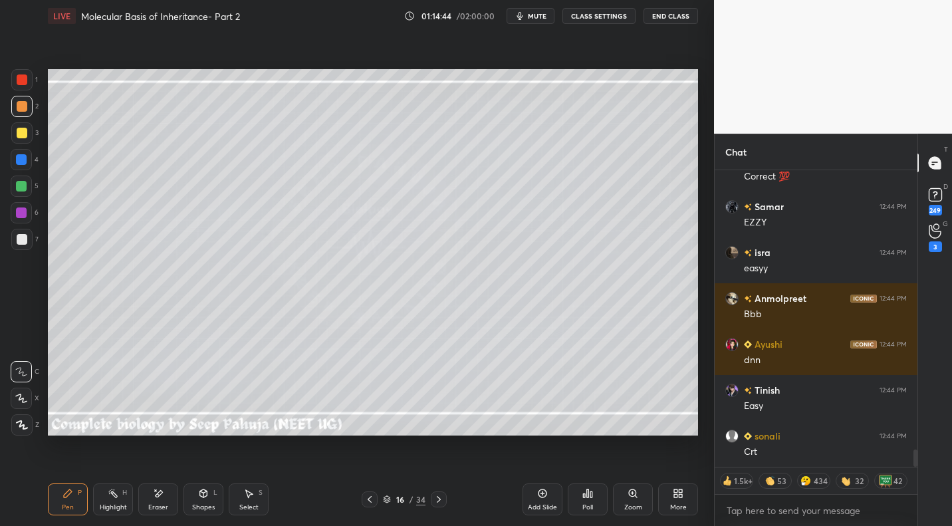
click at [22, 130] on div at bounding box center [22, 133] width 11 height 11
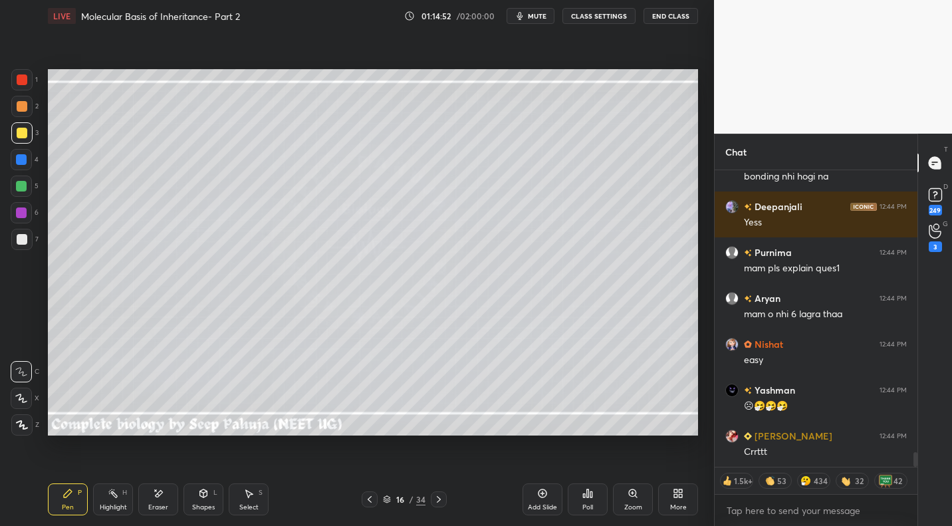
drag, startPoint x: 533, startPoint y: 18, endPoint x: 546, endPoint y: 13, distance: 13.7
click at [533, 18] on span "mute" at bounding box center [537, 15] width 19 height 9
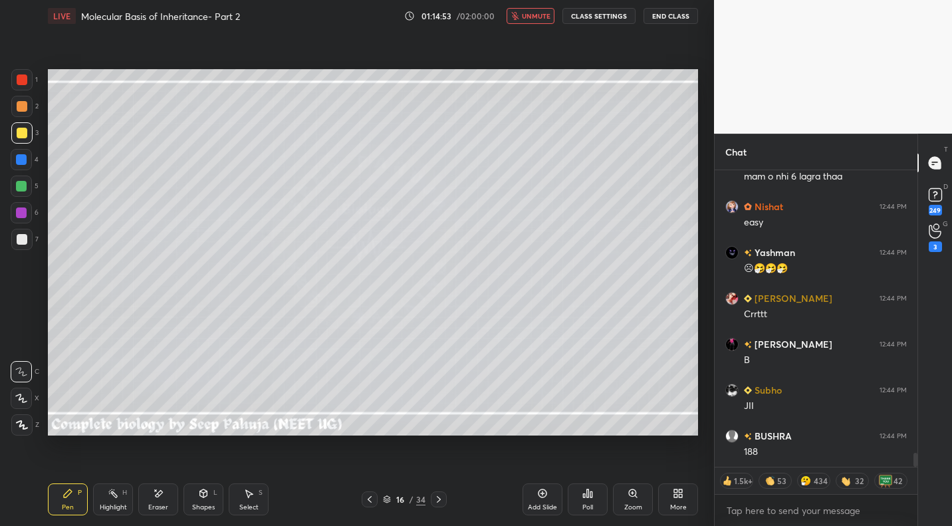
click at [433, 496] on icon at bounding box center [438, 499] width 11 height 11
drag, startPoint x: 122, startPoint y: 497, endPoint x: 145, endPoint y: 493, distance: 23.6
click at [122, 497] on div "Highlight H" at bounding box center [113, 499] width 40 height 32
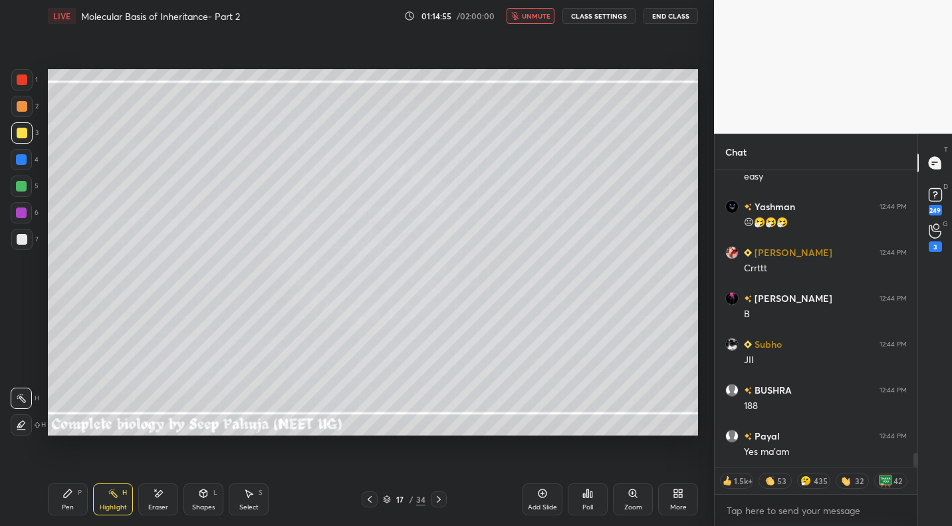
drag, startPoint x: 163, startPoint y: 499, endPoint x: 164, endPoint y: 489, distance: 10.7
click at [163, 499] on div "Eraser" at bounding box center [158, 499] width 40 height 32
click at [20, 422] on span "Erase all" at bounding box center [21, 423] width 20 height 9
click at [538, 20] on span "unmute" at bounding box center [536, 15] width 29 height 9
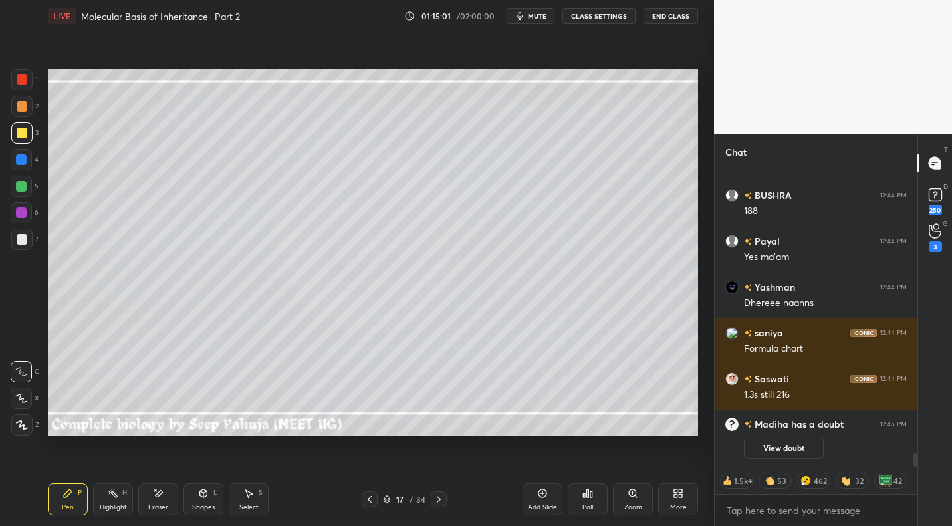
click at [591, 19] on button "CLASS SETTINGS" at bounding box center [598, 16] width 73 height 16
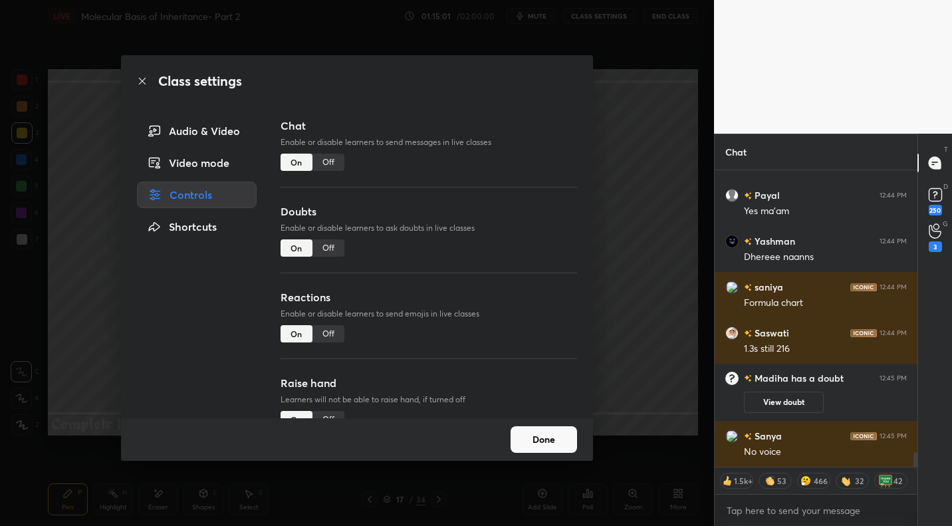
click at [327, 166] on div "Off" at bounding box center [328, 162] width 32 height 17
type textarea "x"
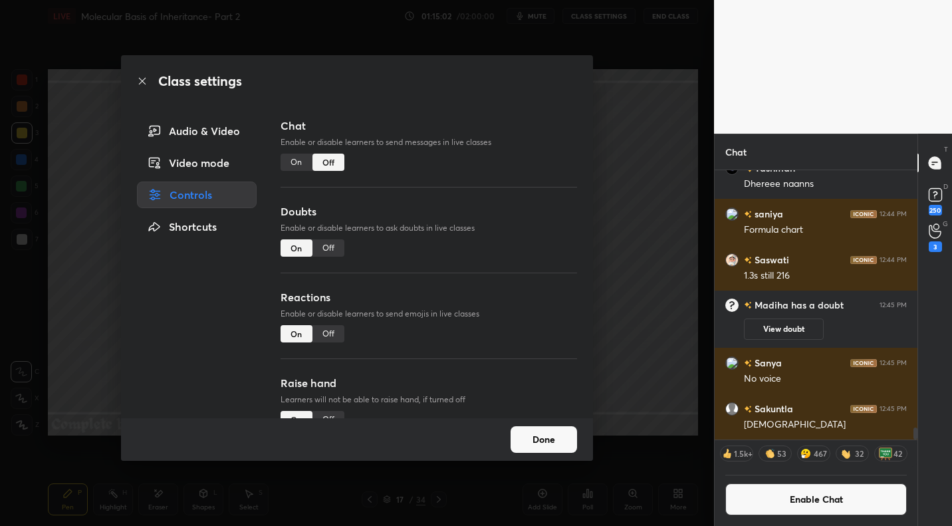
drag, startPoint x: 551, startPoint y: 440, endPoint x: 543, endPoint y: 427, distance: 14.9
click at [549, 440] on button "Done" at bounding box center [544, 439] width 66 height 27
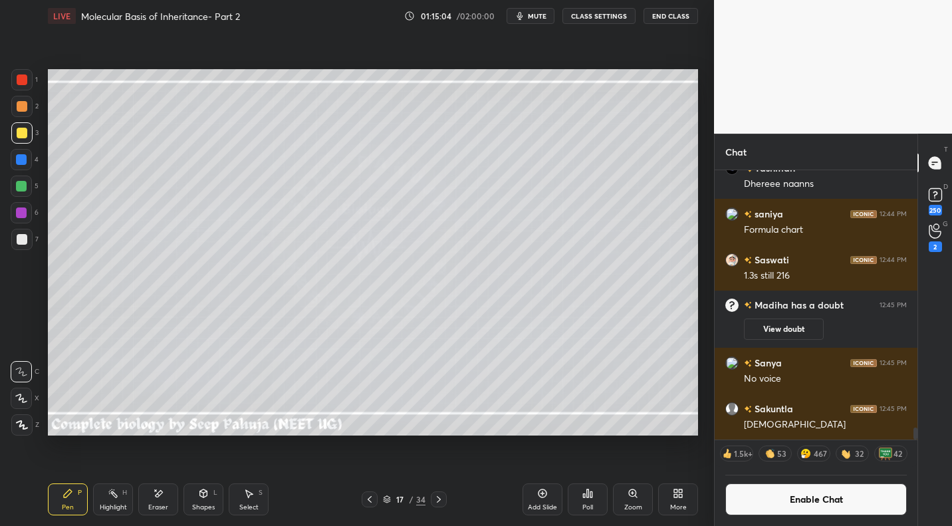
click at [21, 238] on div at bounding box center [22, 239] width 11 height 11
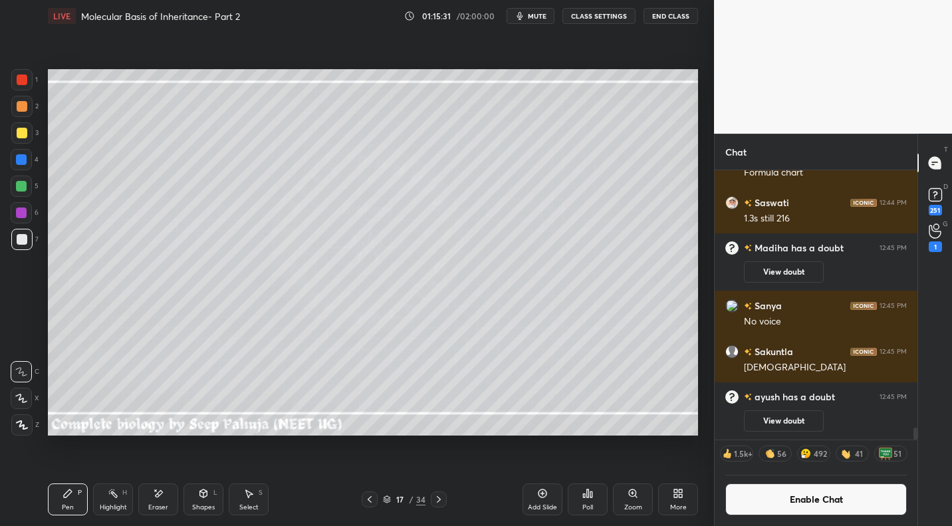
drag, startPoint x: 25, startPoint y: 126, endPoint x: 42, endPoint y: 118, distance: 18.7
click at [25, 126] on div at bounding box center [21, 132] width 21 height 21
click at [588, 489] on icon at bounding box center [587, 493] width 11 height 11
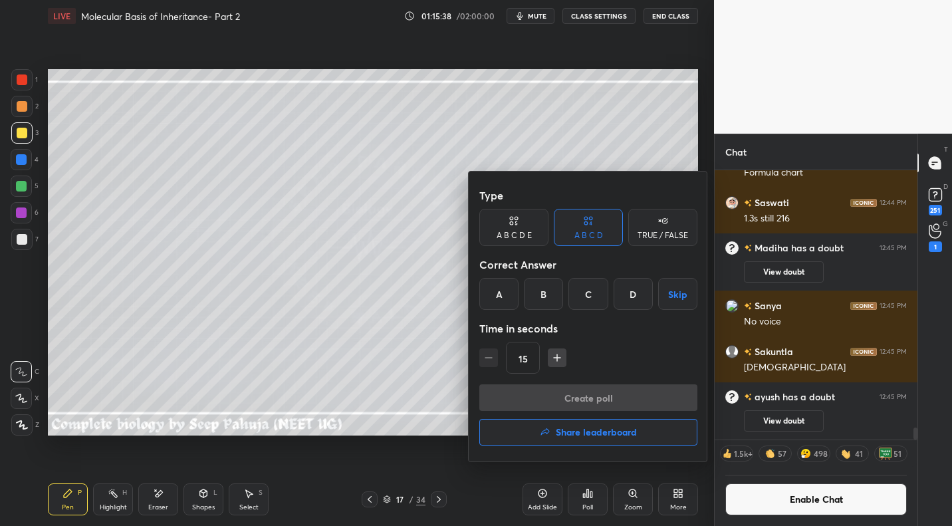
click at [499, 295] on div "A" at bounding box center [498, 294] width 39 height 32
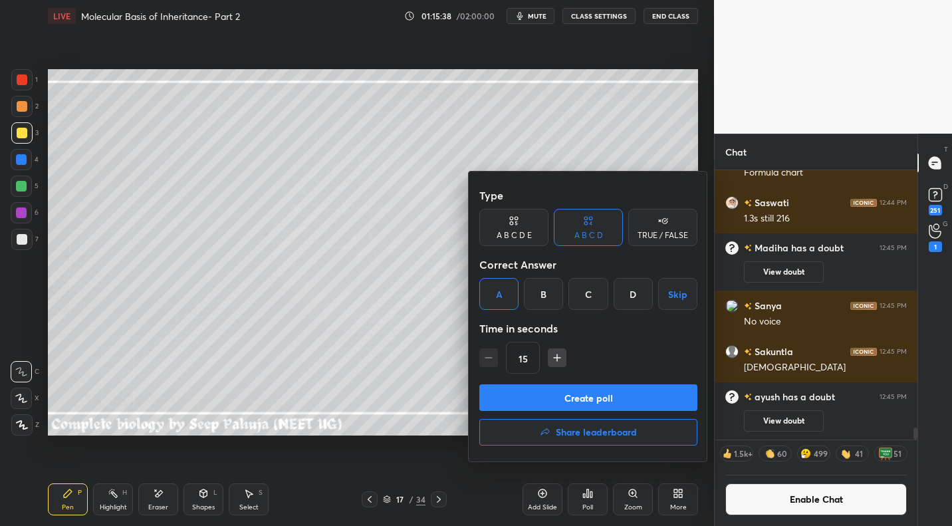
click at [528, 392] on button "Create poll" at bounding box center [588, 397] width 218 height 27
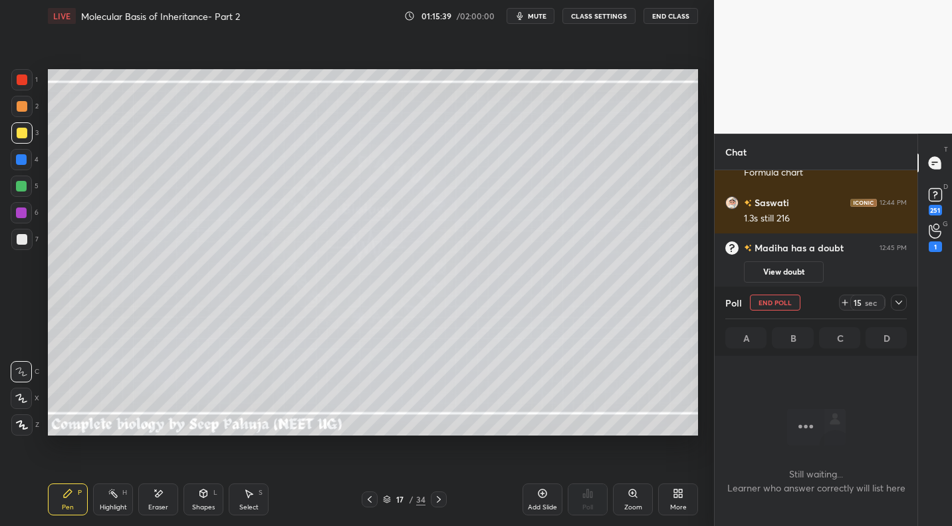
scroll to position [5, 5]
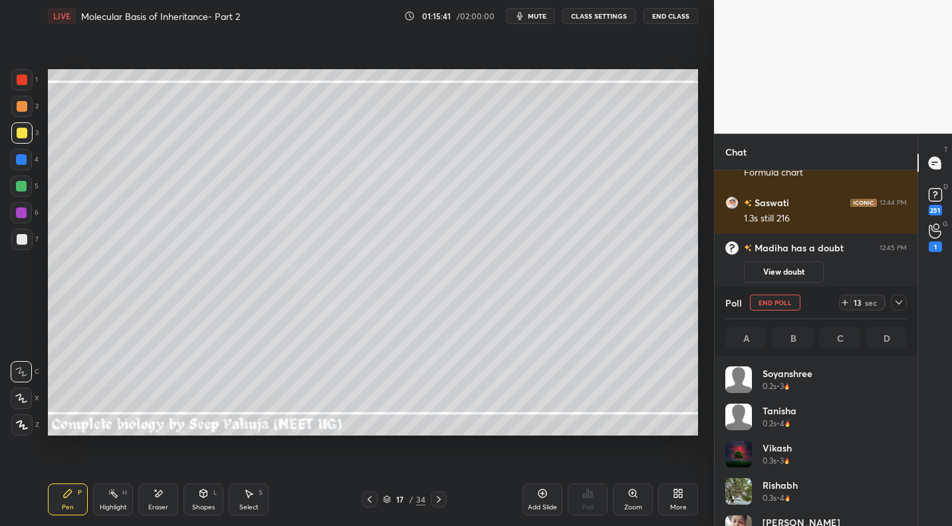
click at [538, 21] on button "mute" at bounding box center [531, 16] width 48 height 16
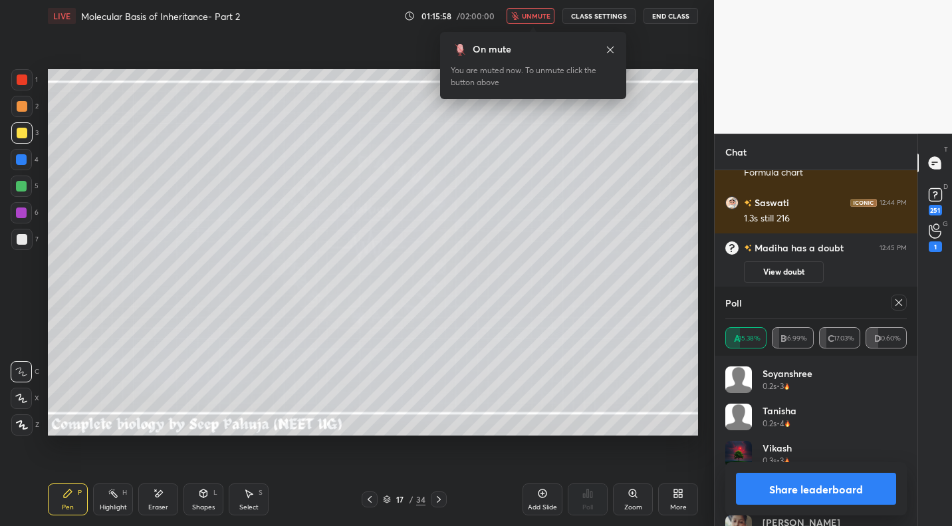
click at [898, 299] on icon at bounding box center [898, 302] width 11 height 11
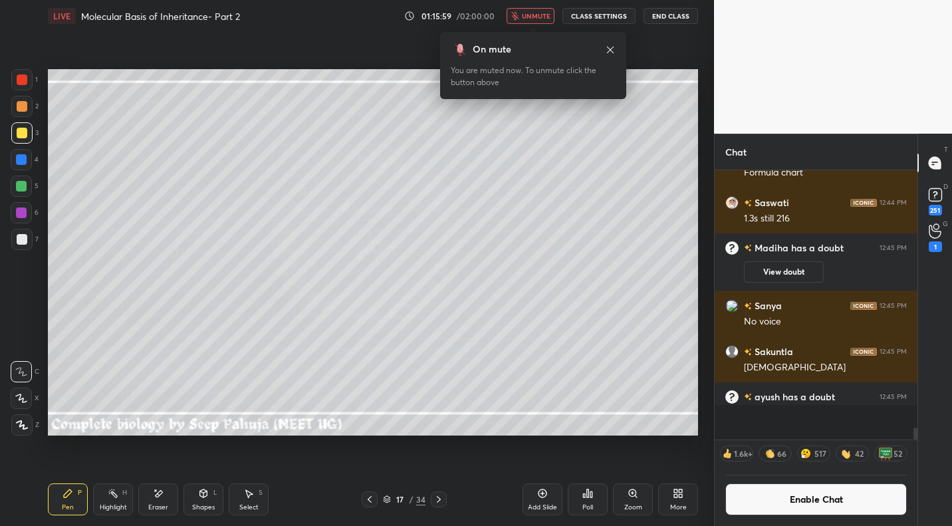
scroll to position [5, 5]
click at [800, 509] on button "Enable Chat" at bounding box center [815, 499] width 181 height 32
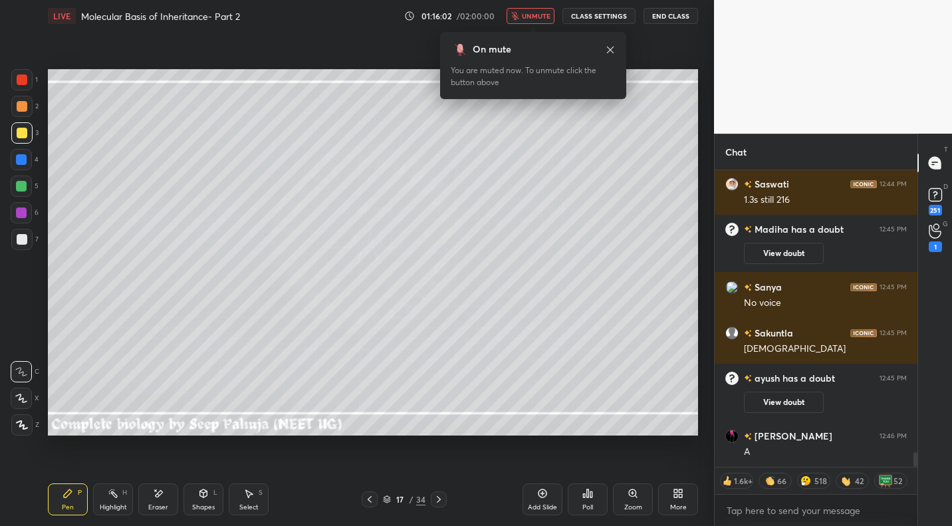
drag, startPoint x: 538, startPoint y: 11, endPoint x: 546, endPoint y: 15, distance: 8.9
click at [538, 13] on button "unmute" at bounding box center [531, 16] width 48 height 16
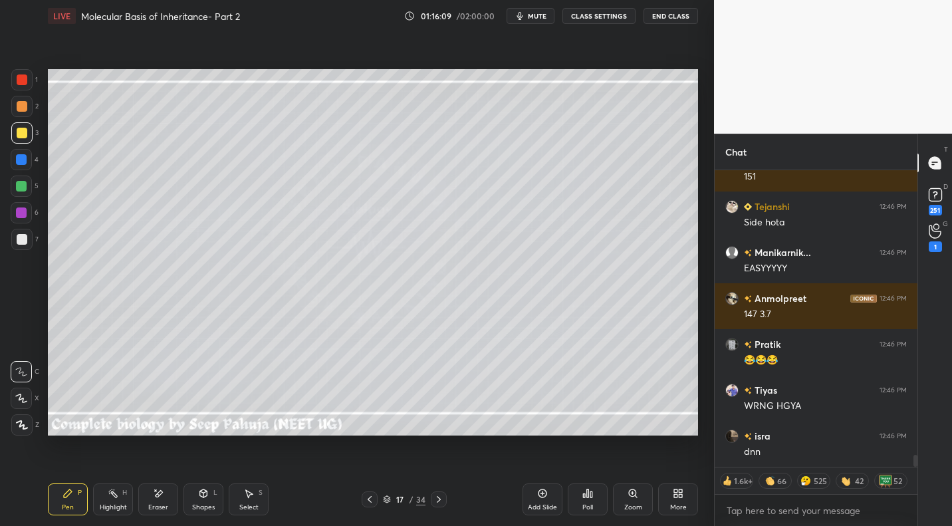
drag, startPoint x: 17, startPoint y: 238, endPoint x: 29, endPoint y: 237, distance: 11.4
click at [20, 238] on div at bounding box center [22, 239] width 11 height 11
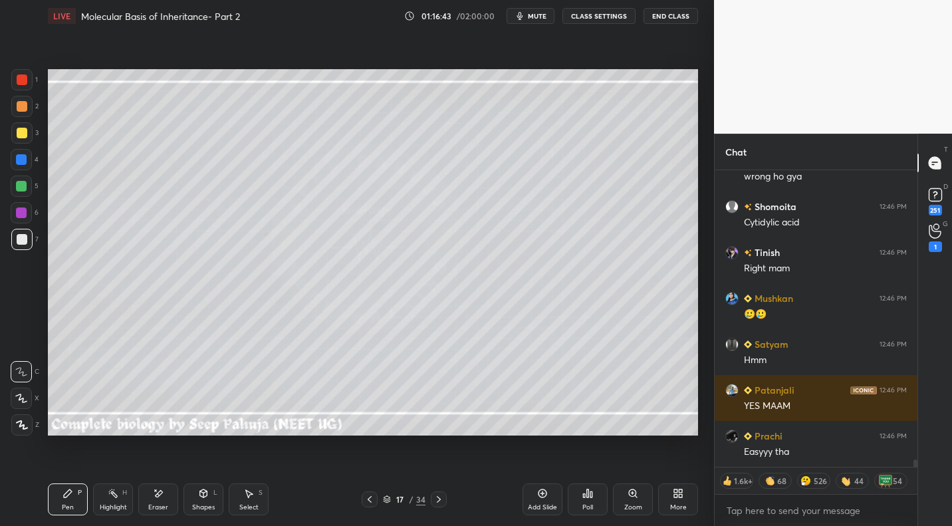
click at [28, 135] on div at bounding box center [21, 132] width 21 height 21
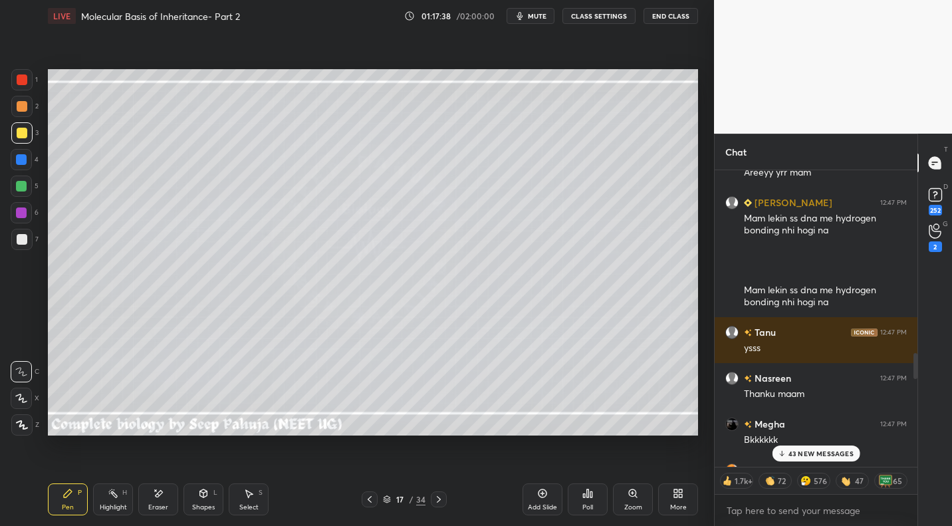
click at [818, 455] on p "43 NEW MESSAGES" at bounding box center [820, 453] width 65 height 8
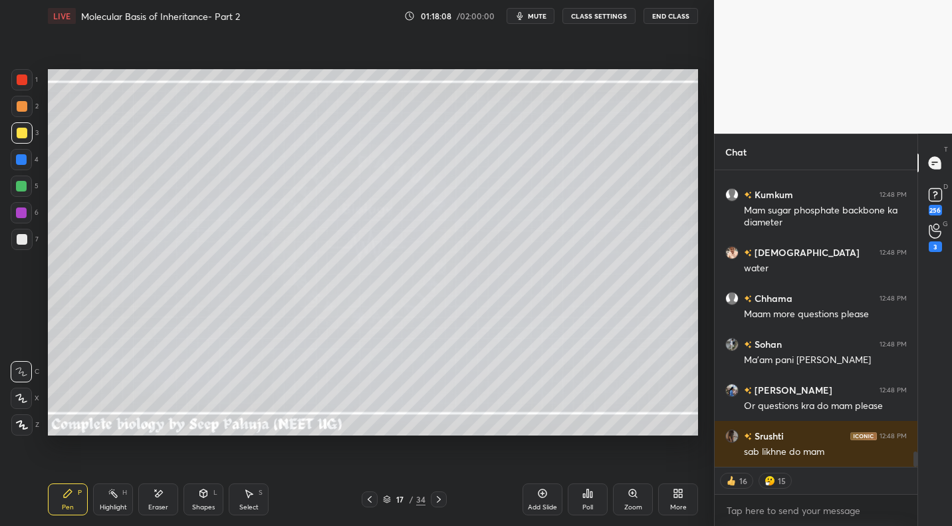
click at [593, 515] on div "Poll" at bounding box center [588, 499] width 40 height 32
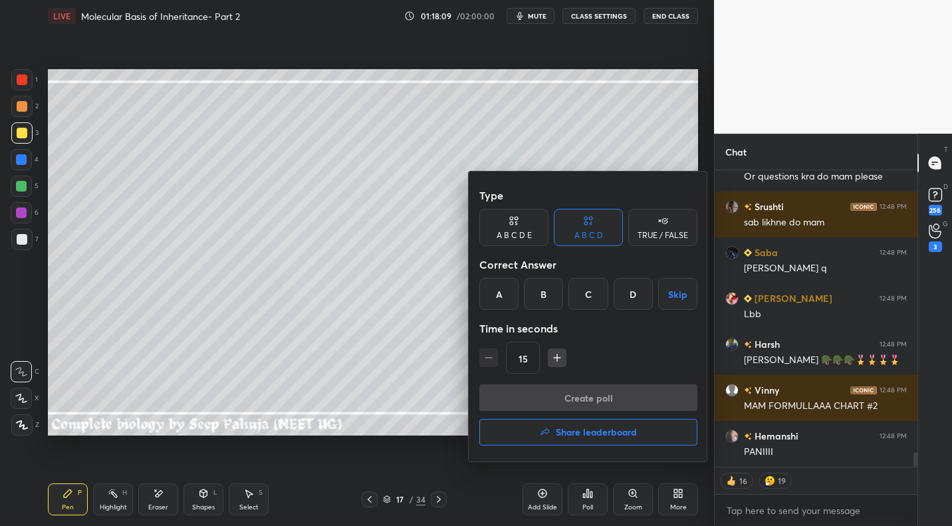
click at [651, 429] on button "Share leaderboard" at bounding box center [588, 432] width 218 height 27
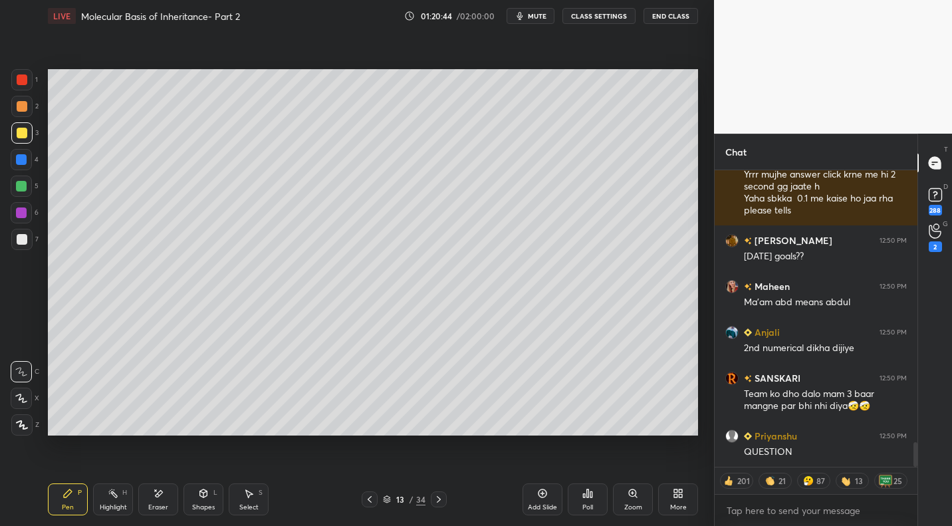
click at [433, 502] on icon at bounding box center [438, 499] width 11 height 11
click at [435, 502] on icon at bounding box center [438, 499] width 11 height 11
click at [435, 504] on icon at bounding box center [438, 499] width 11 height 11
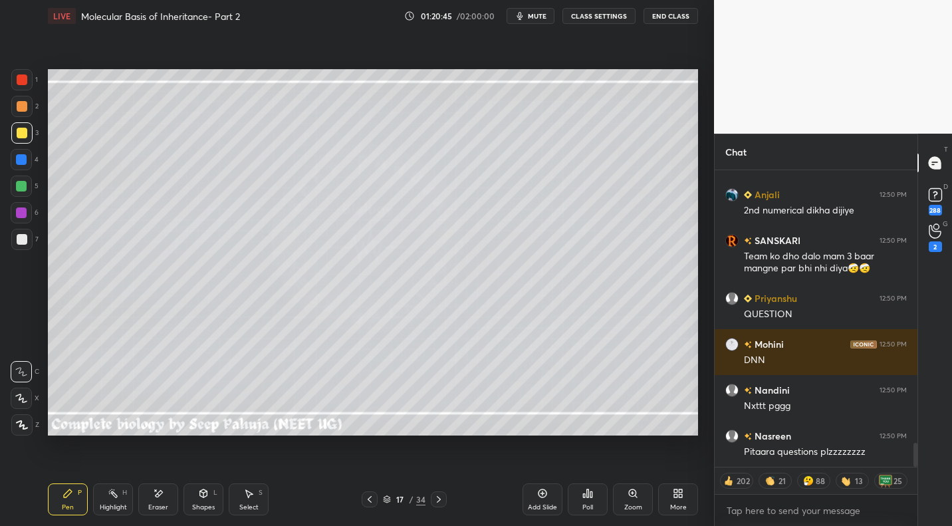
click at [436, 503] on icon at bounding box center [438, 499] width 11 height 11
click at [437, 502] on icon at bounding box center [439, 499] width 4 height 7
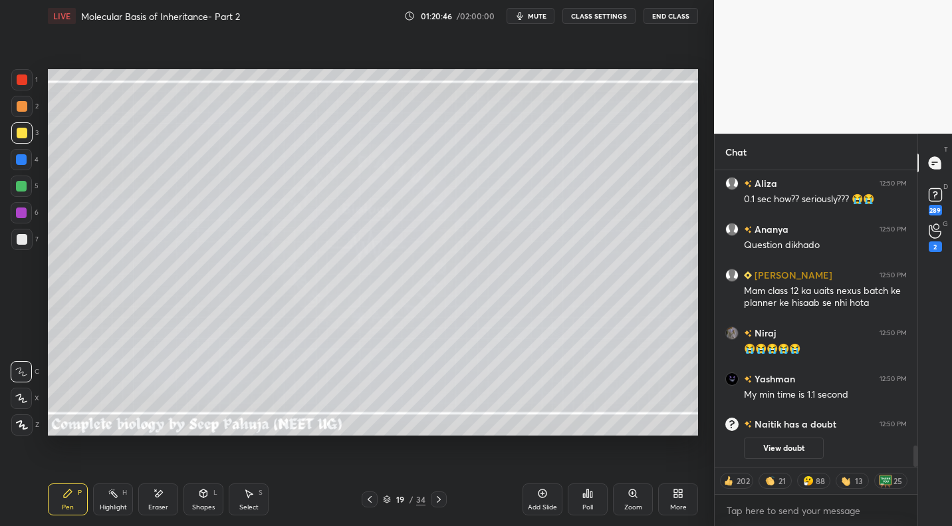
click at [363, 500] on div at bounding box center [370, 499] width 16 height 16
drag, startPoint x: 364, startPoint y: 500, endPoint x: 372, endPoint y: 498, distance: 7.6
click at [364, 500] on icon at bounding box center [369, 499] width 11 height 11
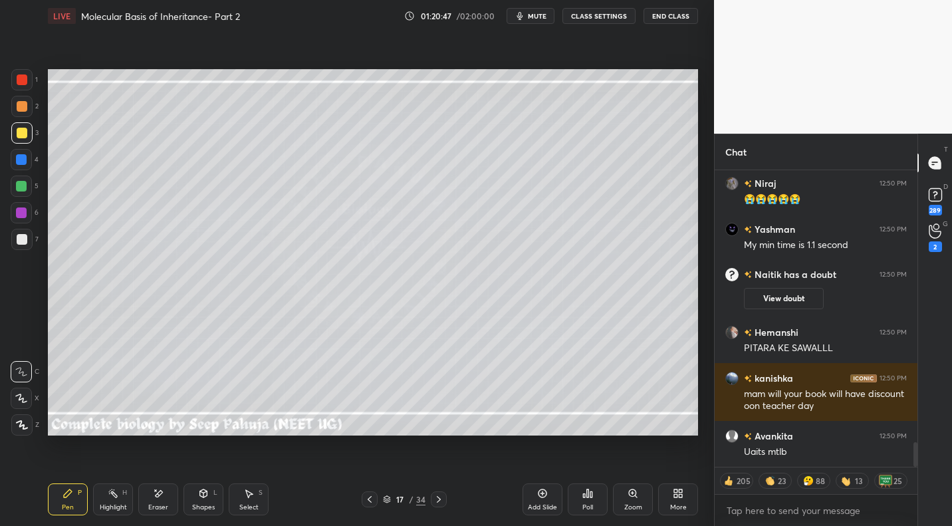
click at [431, 499] on div at bounding box center [439, 499] width 16 height 16
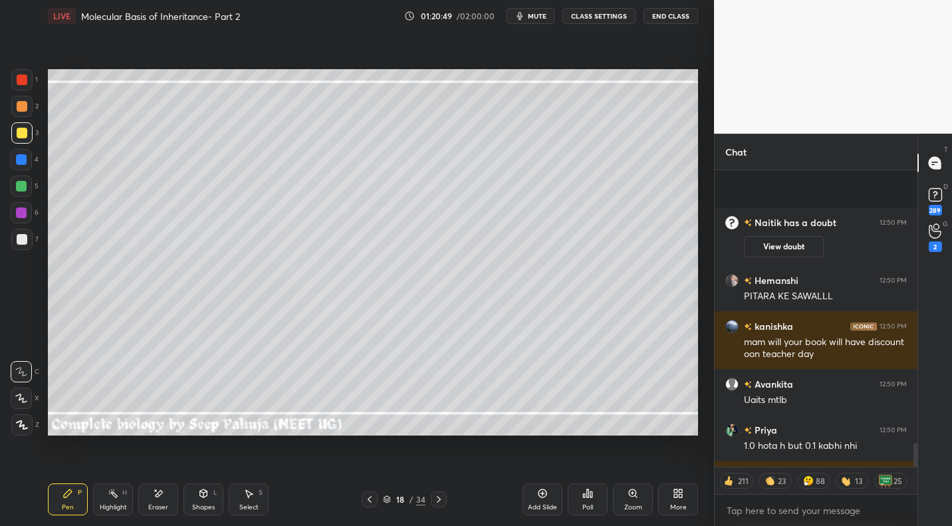
click at [21, 246] on div at bounding box center [21, 239] width 21 height 21
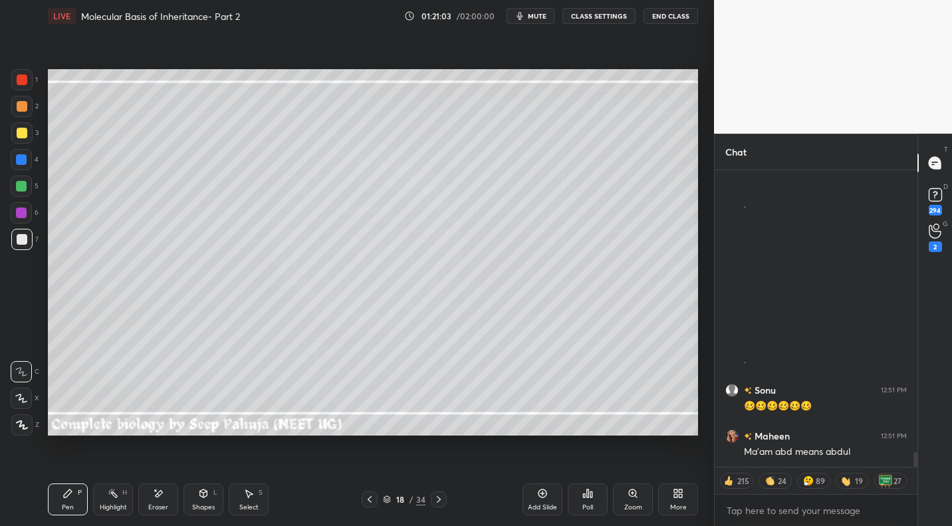
drag, startPoint x: 29, startPoint y: 134, endPoint x: 40, endPoint y: 132, distance: 10.8
click at [29, 134] on div at bounding box center [21, 132] width 21 height 21
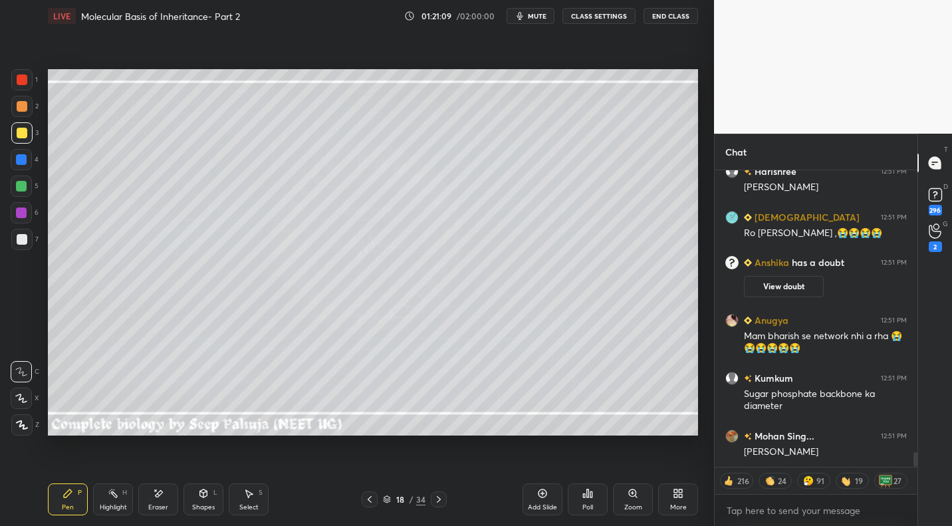
click at [257, 489] on div "Select S" at bounding box center [249, 499] width 40 height 32
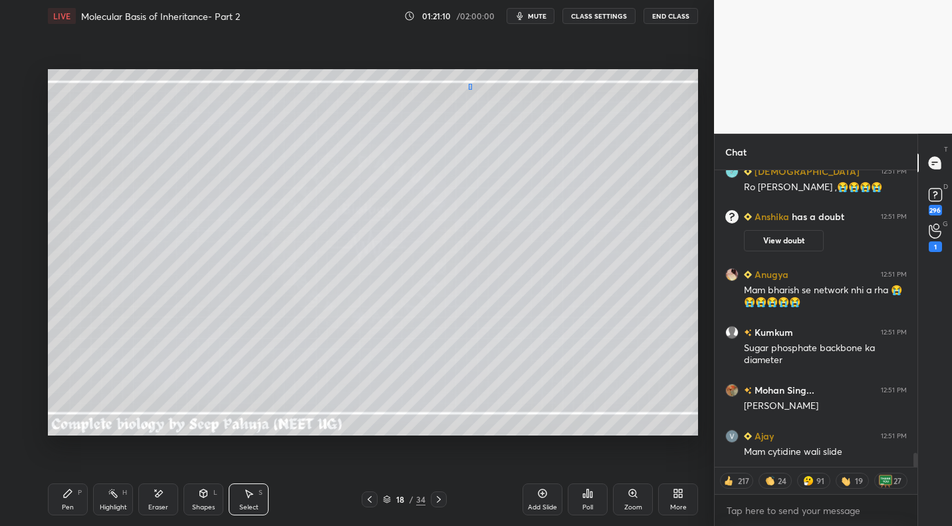
drag, startPoint x: 466, startPoint y: 82, endPoint x: 554, endPoint y: 126, distance: 97.8
click at [564, 134] on div "0 ° Undo Copy Duplicate Duplicate to new slide Delete" at bounding box center [373, 252] width 650 height 366
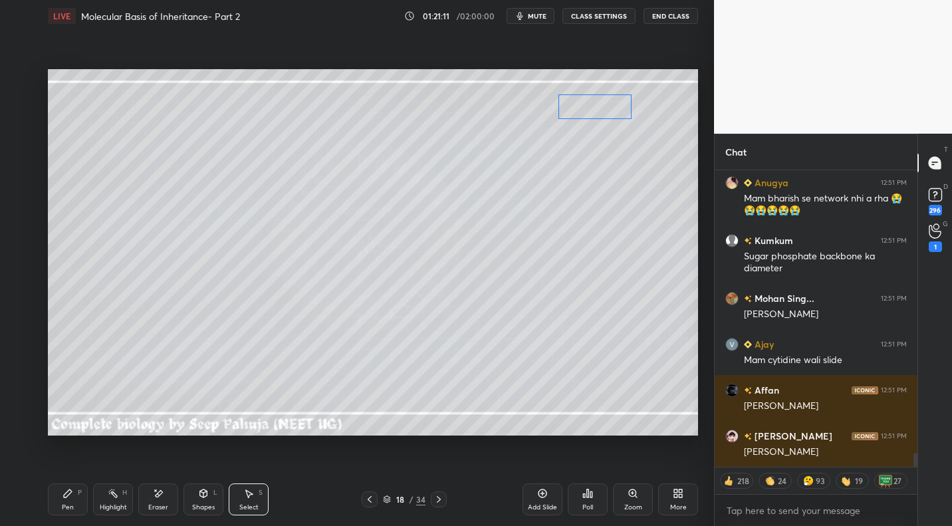
drag, startPoint x: 566, startPoint y: 104, endPoint x: 592, endPoint y: 100, distance: 26.1
click at [598, 102] on div "0 ° Undo Copy Duplicate Duplicate to new slide Delete" at bounding box center [373, 252] width 650 height 366
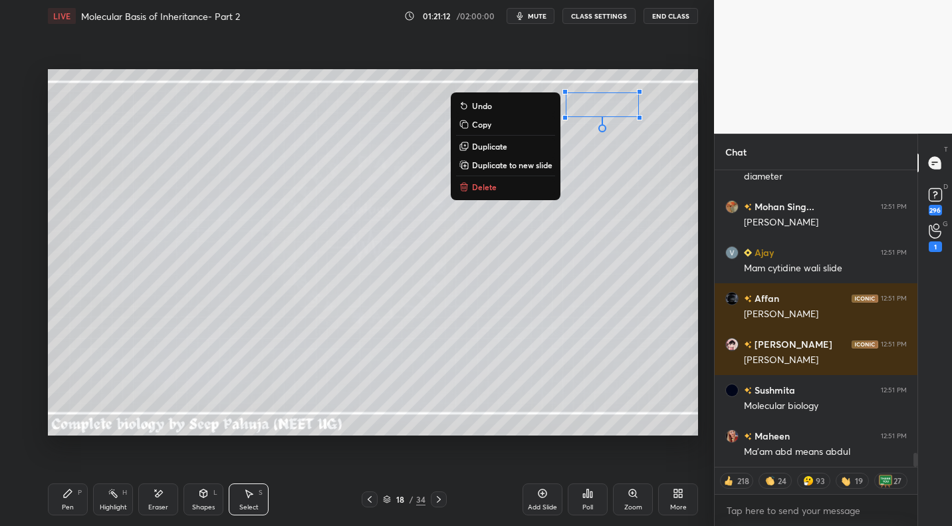
click at [68, 495] on icon at bounding box center [68, 493] width 8 height 8
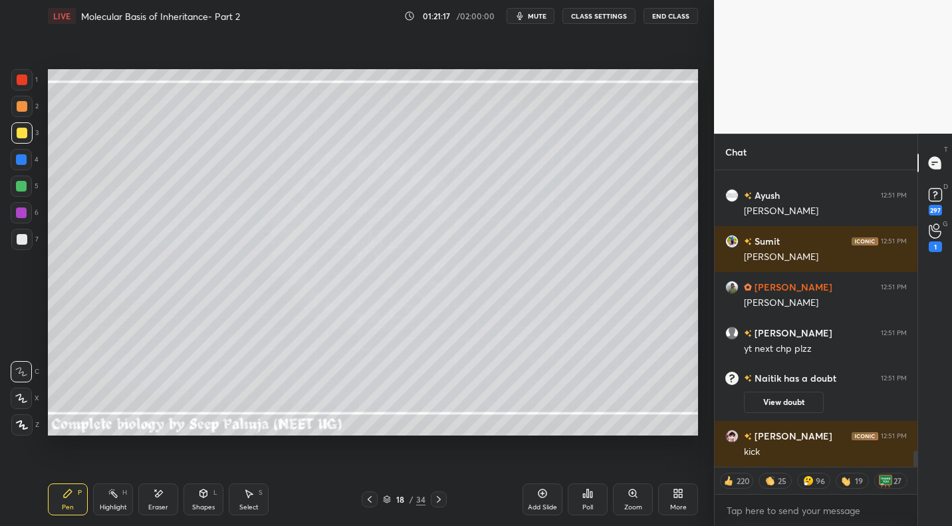
click at [24, 242] on div at bounding box center [22, 239] width 11 height 11
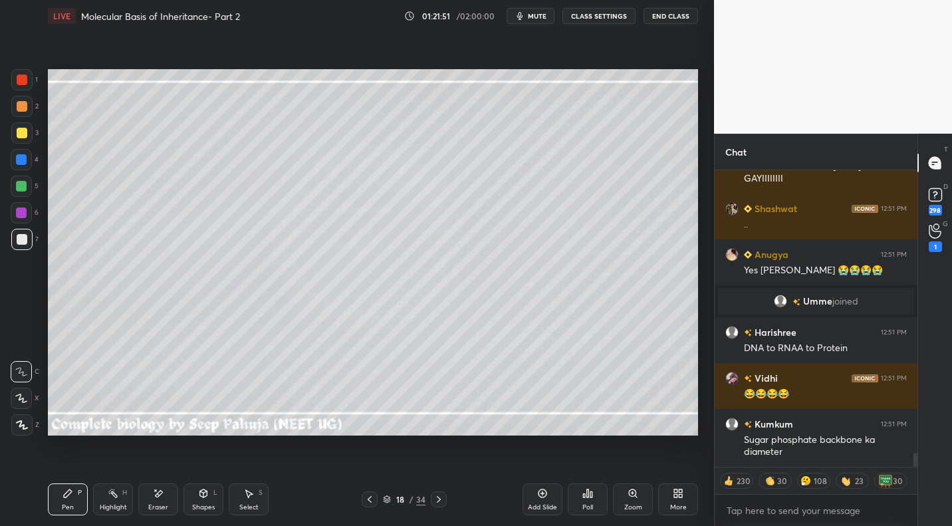
scroll to position [6073, 0]
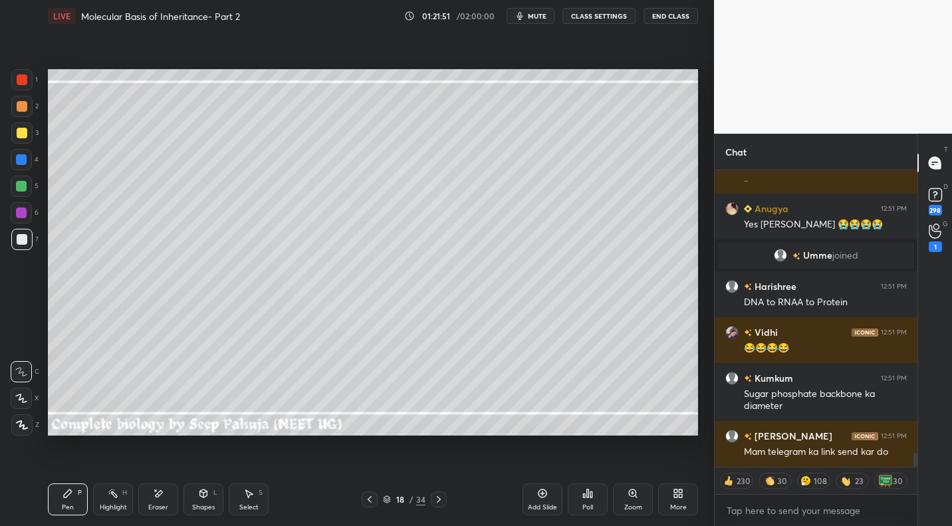
click at [20, 140] on div at bounding box center [21, 132] width 21 height 21
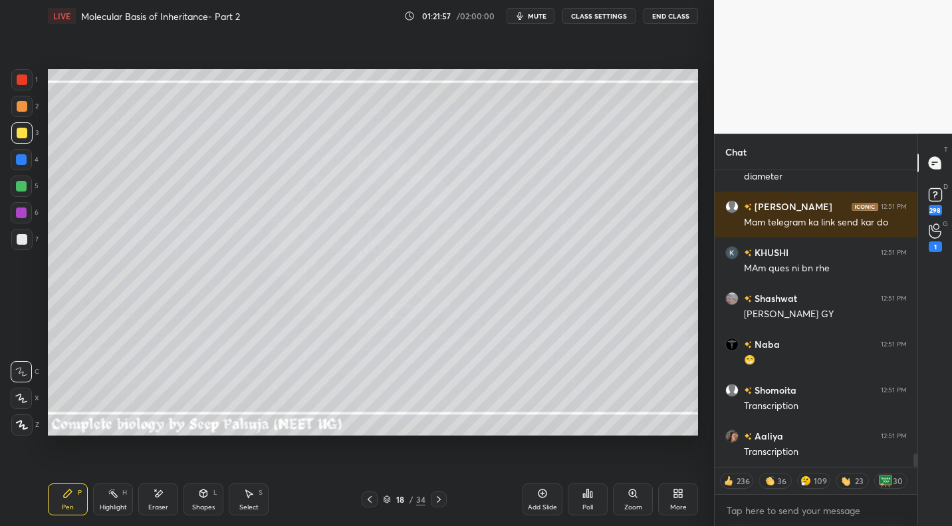
scroll to position [6348, 0]
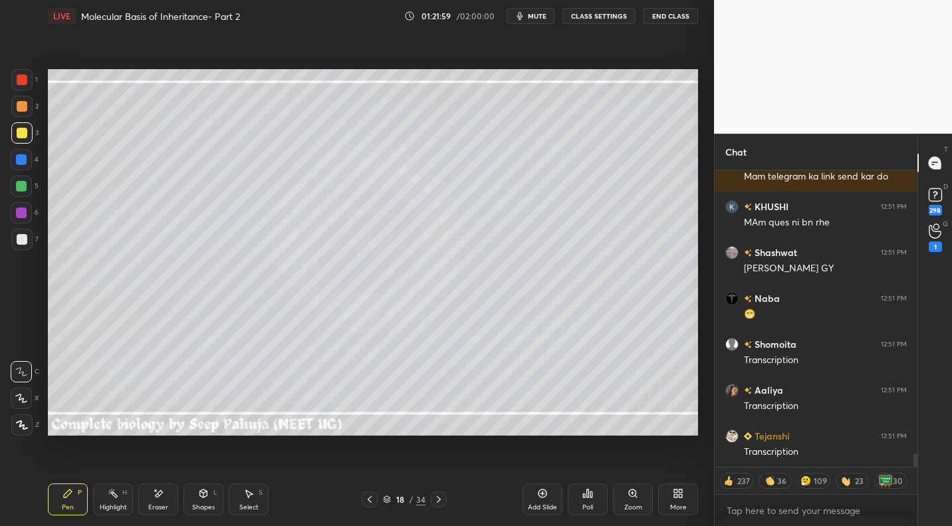
drag, startPoint x: 25, startPoint y: 245, endPoint x: 37, endPoint y: 239, distance: 12.8
click at [25, 245] on div at bounding box center [21, 239] width 21 height 21
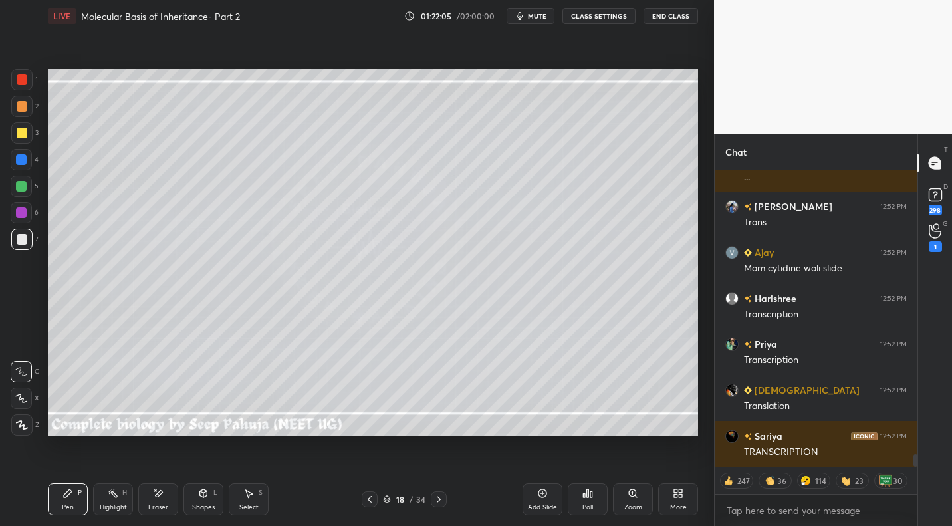
scroll to position [6853, 0]
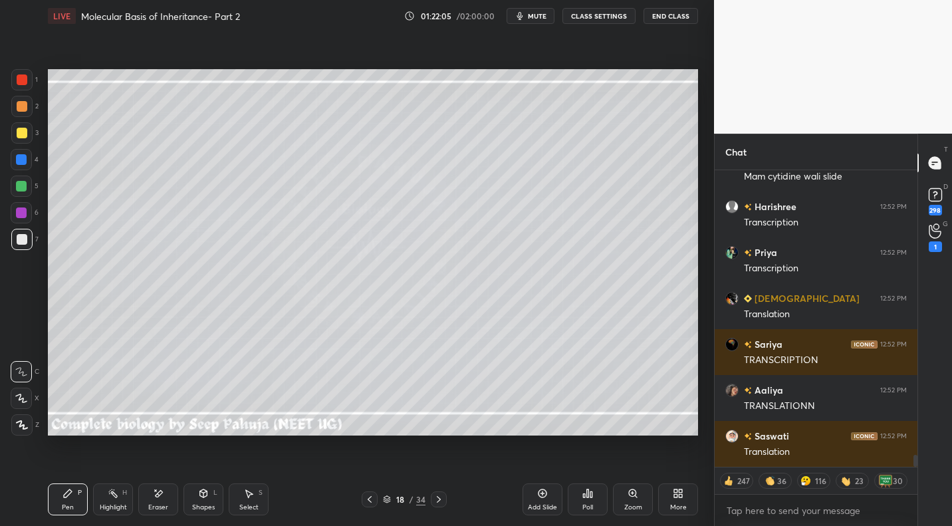
click at [27, 135] on div at bounding box center [21, 132] width 21 height 21
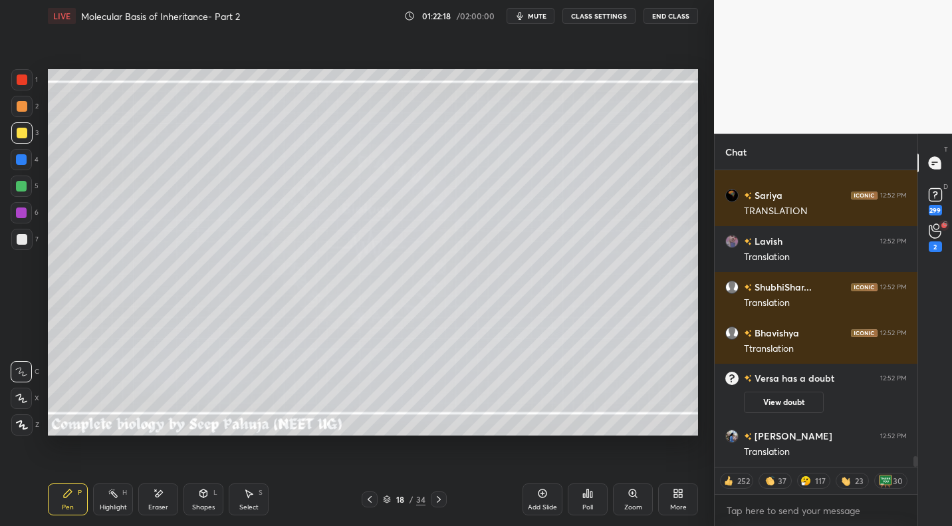
scroll to position [7712, 0]
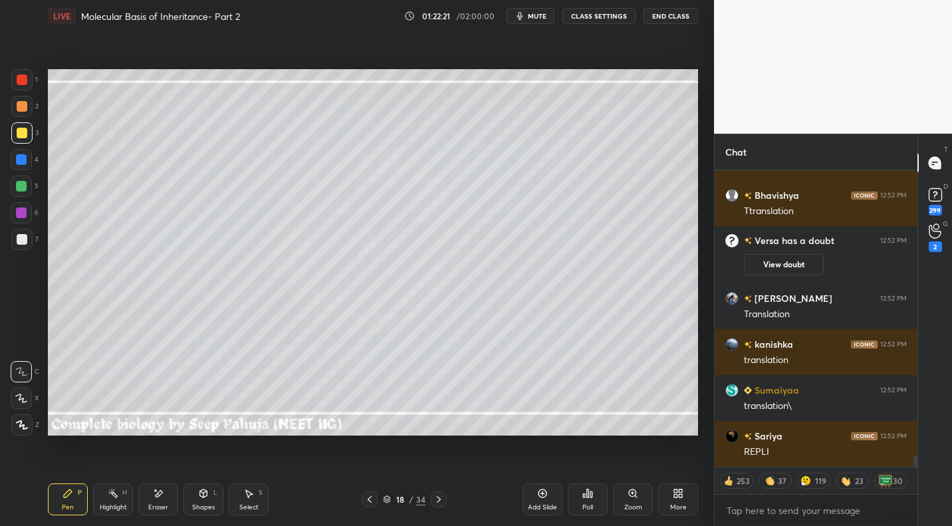
click at [108, 493] on icon at bounding box center [113, 493] width 11 height 11
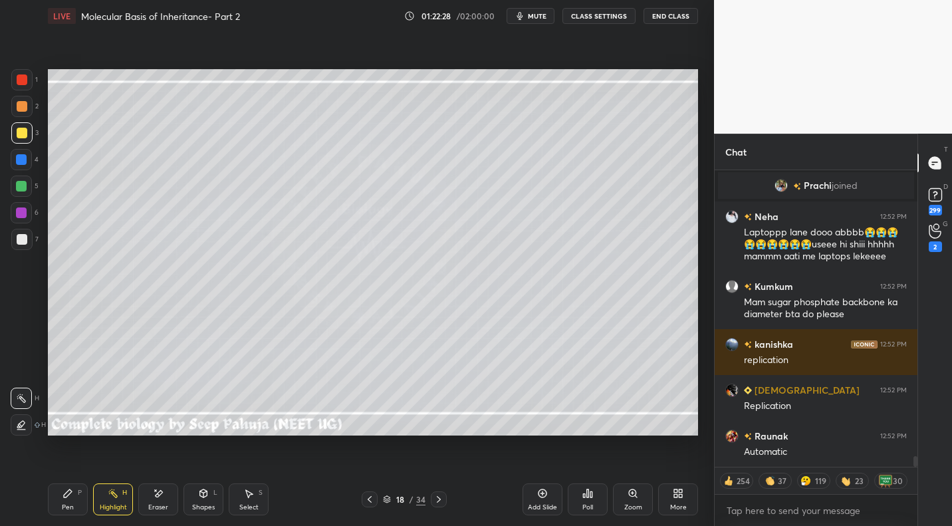
click at [20, 110] on div at bounding box center [22, 106] width 11 height 11
click at [71, 490] on icon at bounding box center [67, 493] width 11 height 11
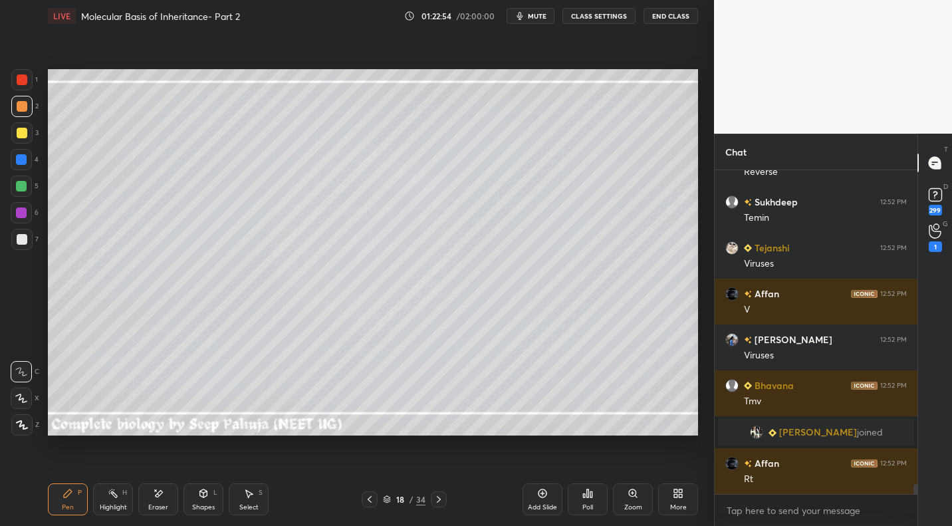
drag, startPoint x: 24, startPoint y: 246, endPoint x: 43, endPoint y: 251, distance: 20.0
click at [24, 246] on div at bounding box center [21, 239] width 21 height 21
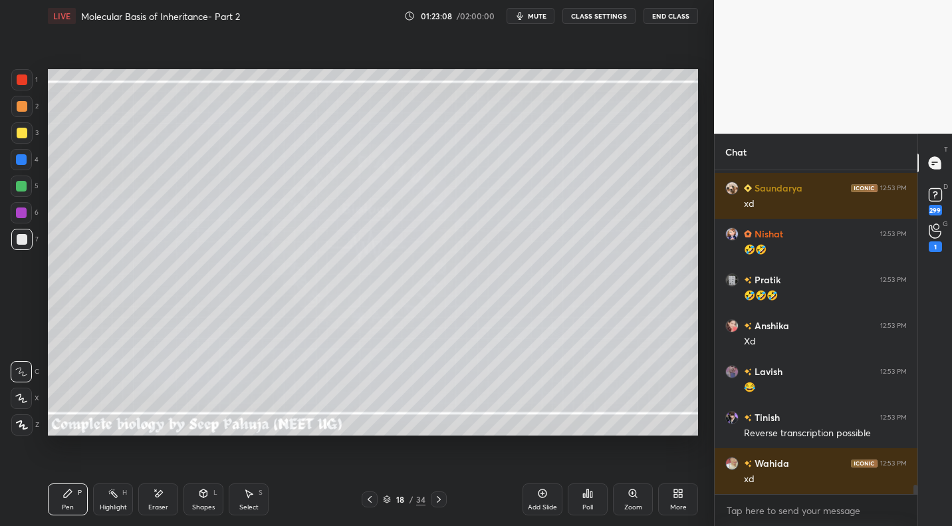
click at [112, 499] on div "Highlight H" at bounding box center [113, 499] width 40 height 32
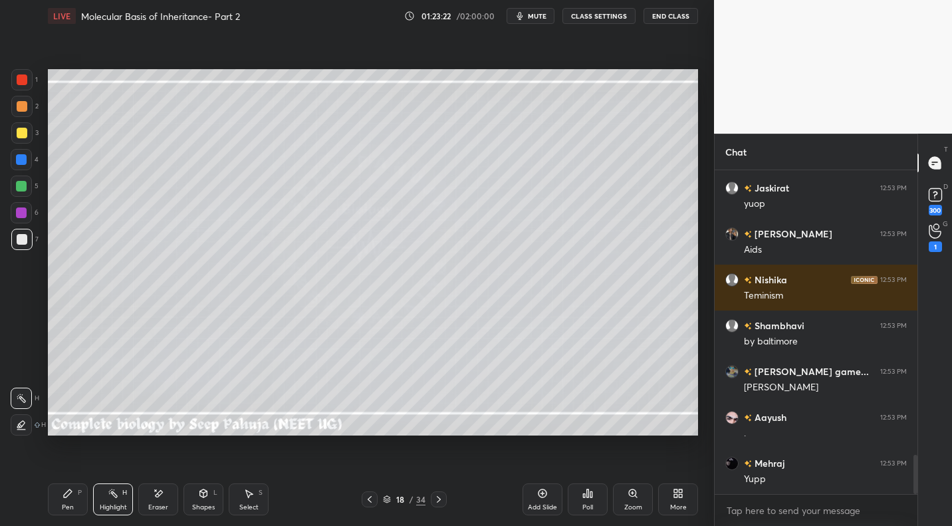
click at [243, 504] on div "Select" at bounding box center [248, 507] width 19 height 7
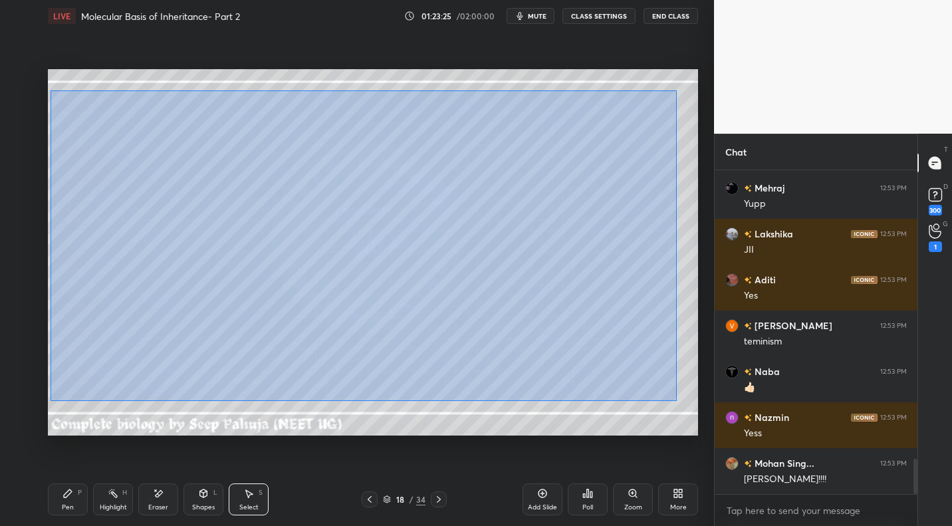
drag, startPoint x: 51, startPoint y: 90, endPoint x: 669, endPoint y: 404, distance: 693.0
click at [673, 401] on div "0 ° Undo Copy Duplicate Duplicate to new slide Delete" at bounding box center [373, 252] width 650 height 366
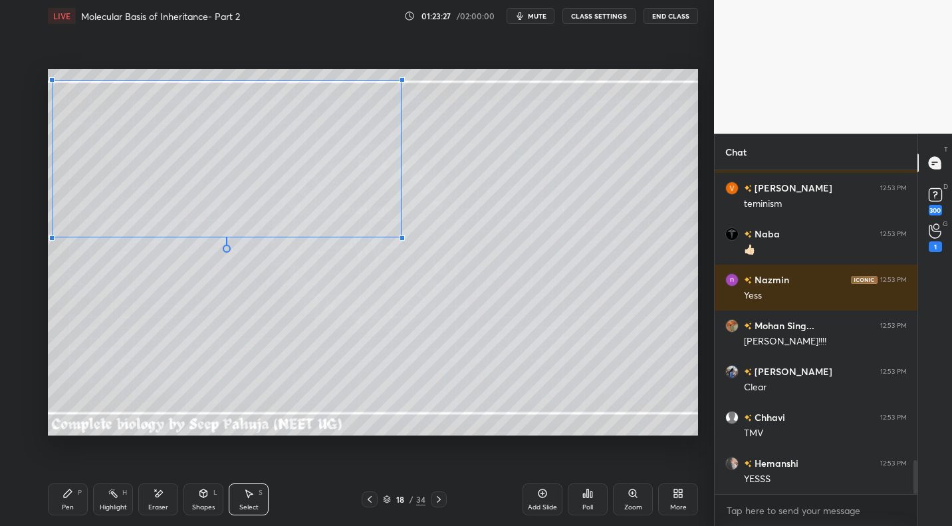
drag, startPoint x: 639, startPoint y: 376, endPoint x: 384, endPoint y: 238, distance: 290.3
click at [400, 237] on div at bounding box center [402, 237] width 5 height 5
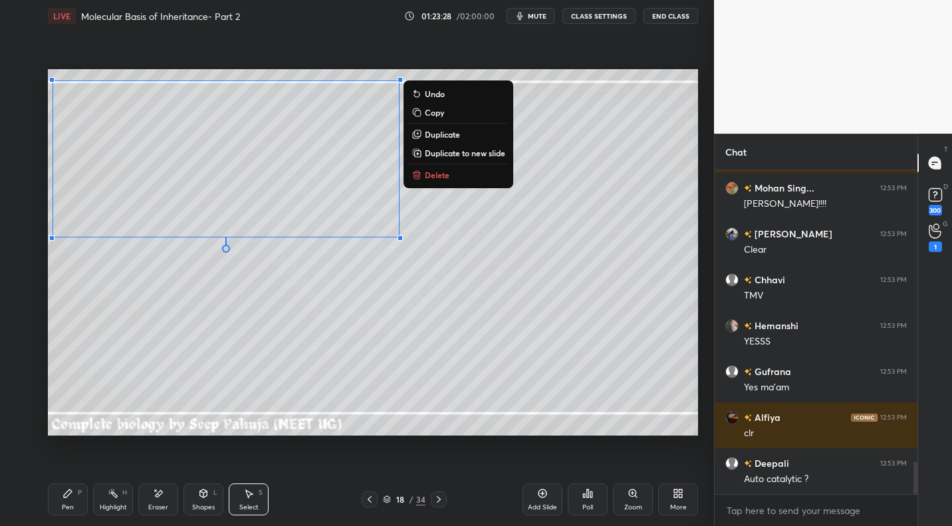
click at [107, 499] on div "Highlight H" at bounding box center [113, 499] width 40 height 32
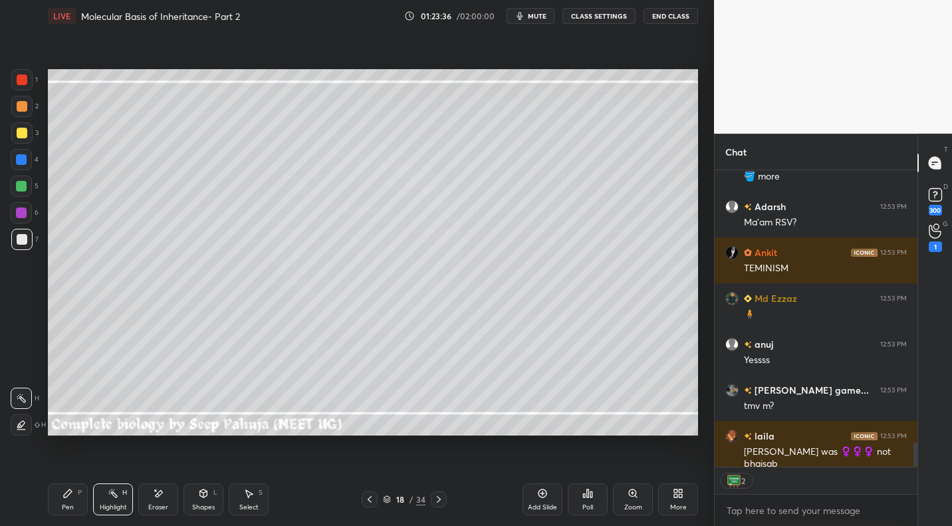
click at [207, 504] on div "Shapes" at bounding box center [203, 507] width 23 height 7
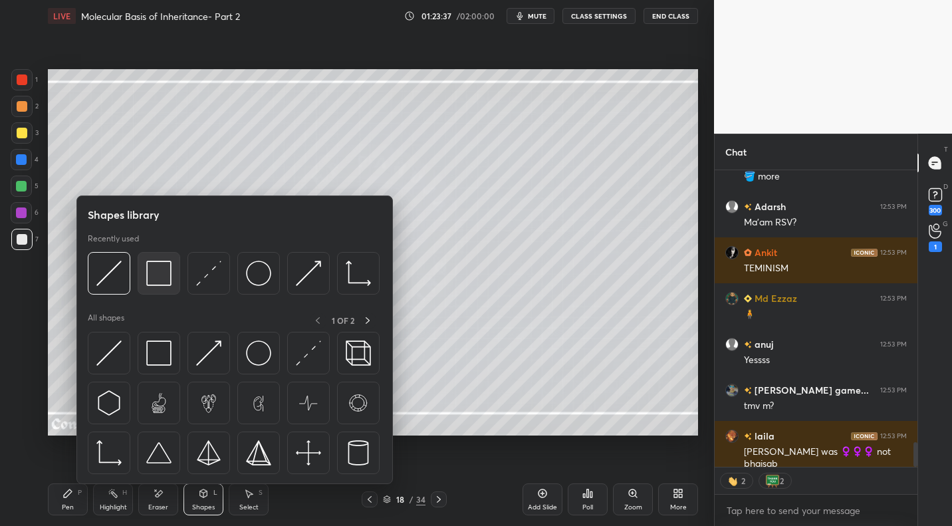
click at [161, 278] on img at bounding box center [158, 273] width 25 height 25
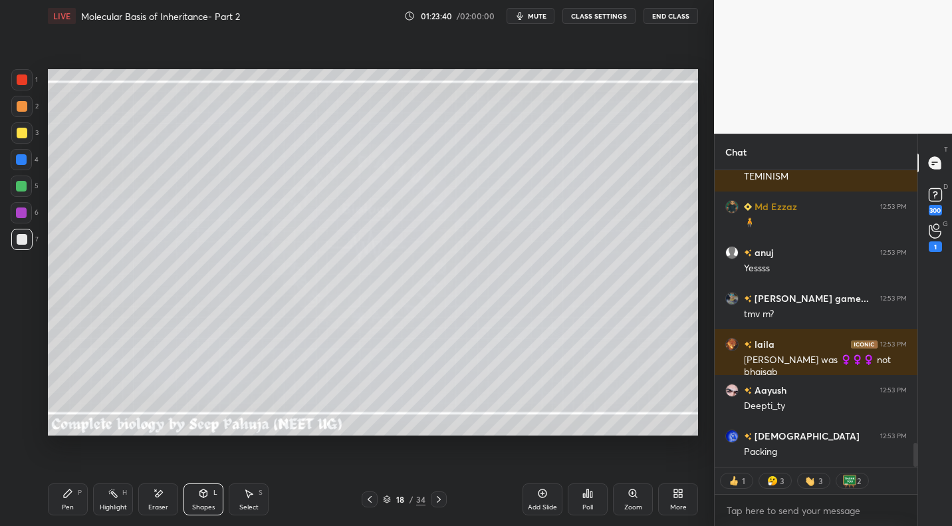
click at [68, 487] on div "Pen P" at bounding box center [68, 499] width 40 height 32
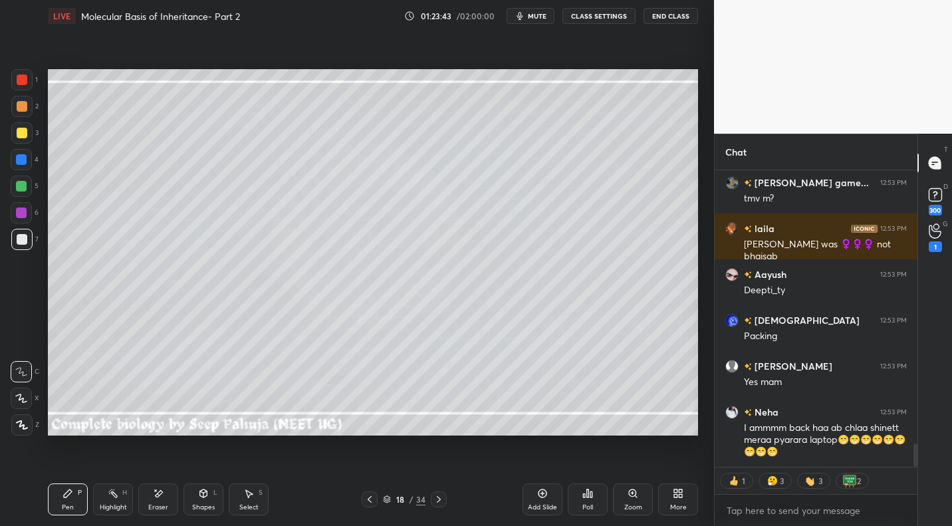
click at [26, 139] on div at bounding box center [21, 132] width 21 height 21
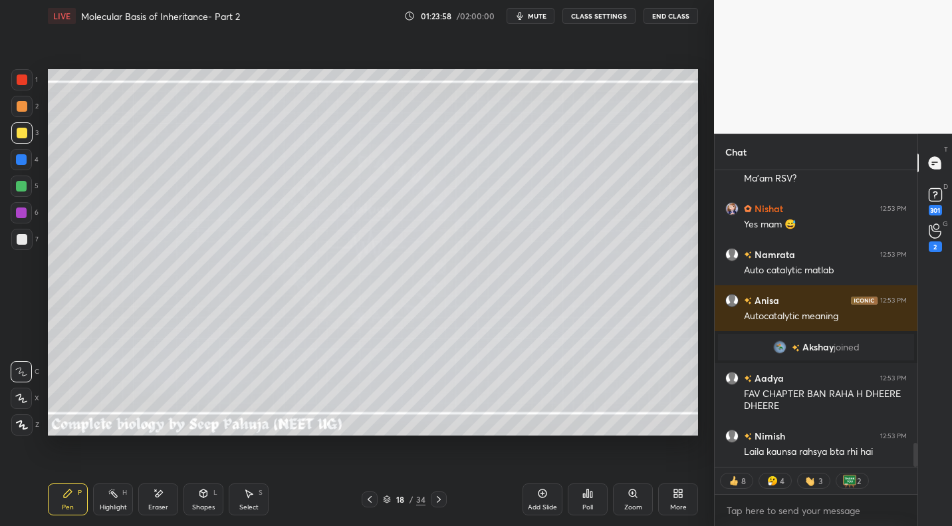
drag, startPoint x: 20, startPoint y: 236, endPoint x: 43, endPoint y: 243, distance: 23.6
click at [19, 238] on div at bounding box center [22, 239] width 11 height 11
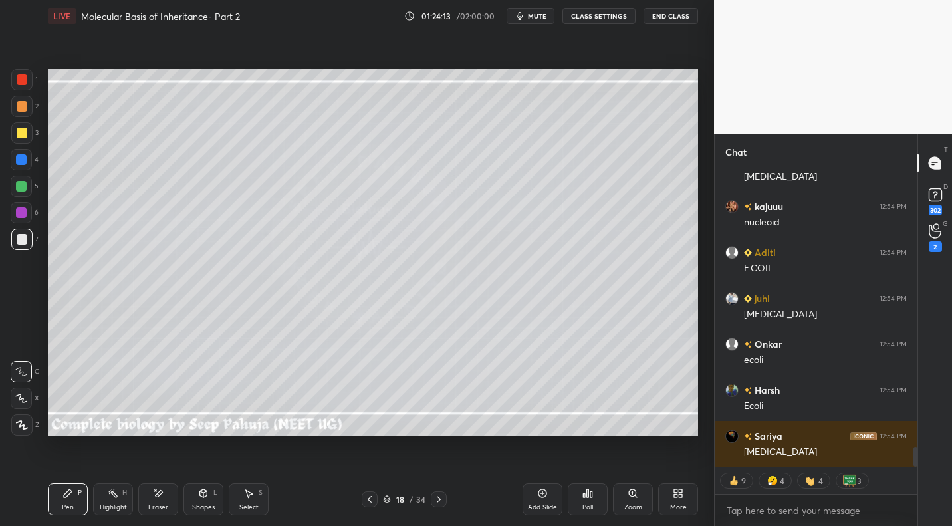
click at [19, 136] on div at bounding box center [22, 133] width 11 height 11
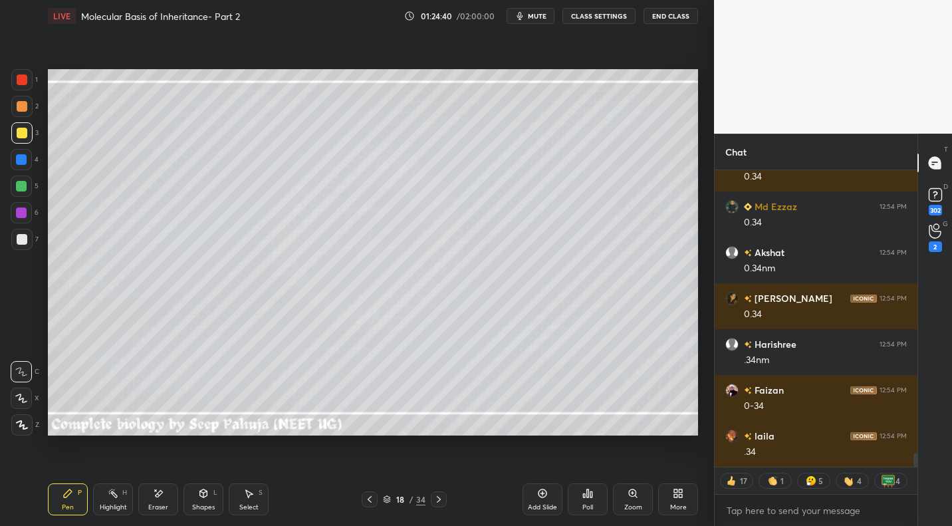
click at [374, 497] on icon at bounding box center [369, 499] width 11 height 11
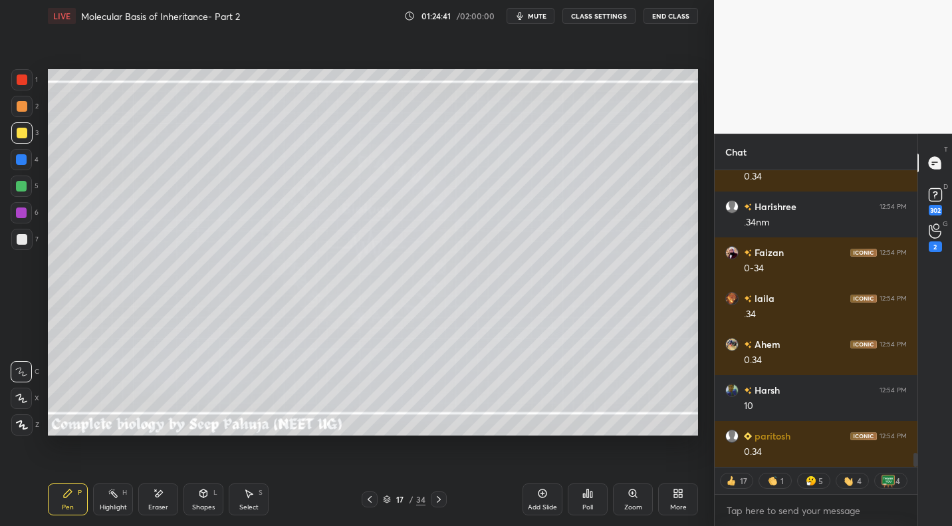
click at [374, 497] on icon at bounding box center [369, 499] width 11 height 11
click at [373, 497] on icon at bounding box center [369, 499] width 11 height 11
click at [374, 497] on icon at bounding box center [369, 499] width 11 height 11
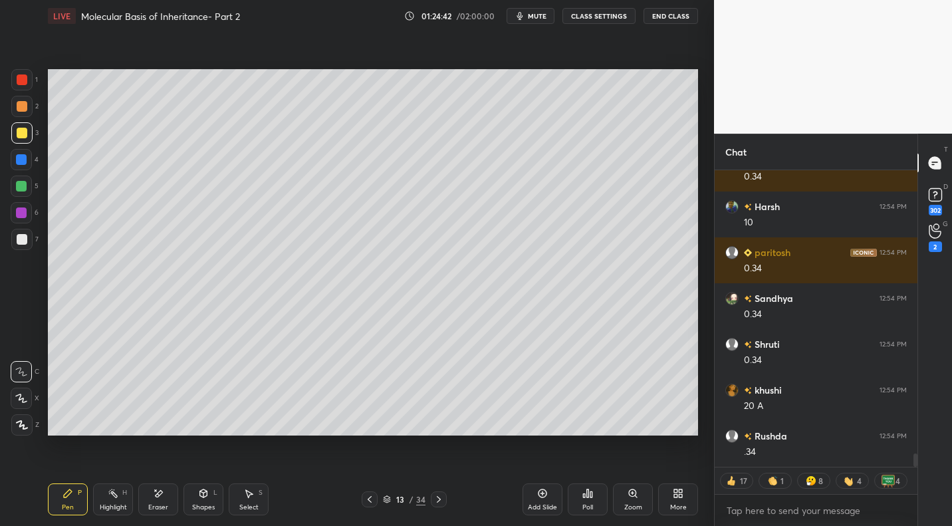
click at [374, 495] on icon at bounding box center [369, 499] width 11 height 11
click at [372, 496] on icon at bounding box center [369, 499] width 11 height 11
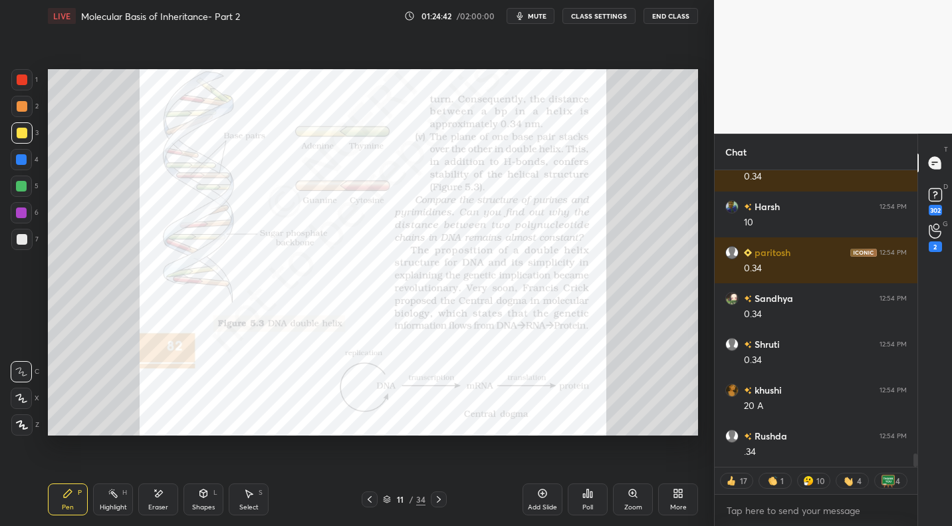
click at [372, 496] on icon at bounding box center [369, 499] width 11 height 11
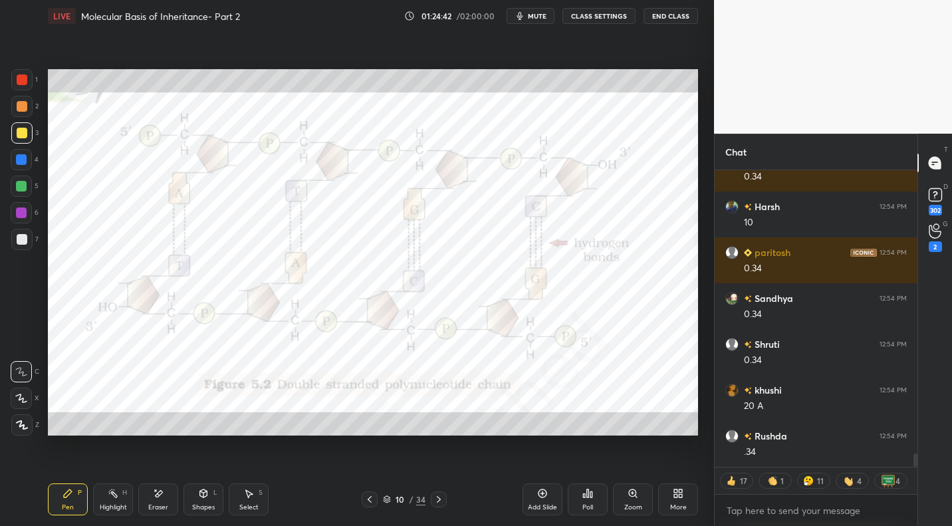
click at [372, 497] on icon at bounding box center [369, 499] width 11 height 11
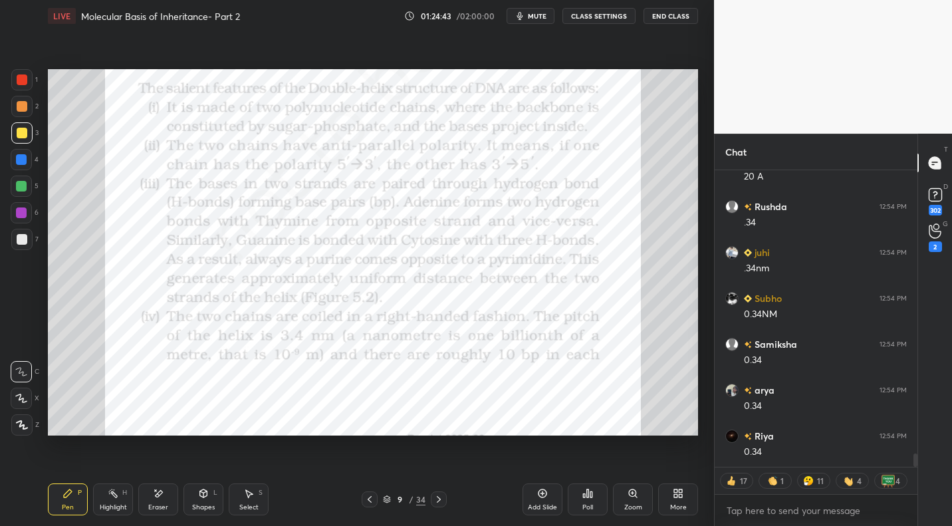
click at [373, 495] on icon at bounding box center [369, 499] width 11 height 11
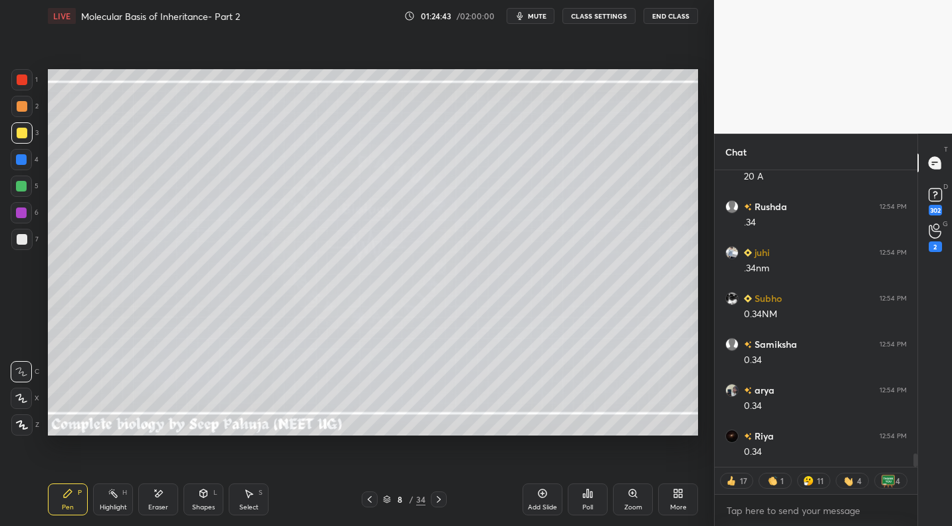
click at [368, 497] on icon at bounding box center [369, 499] width 11 height 11
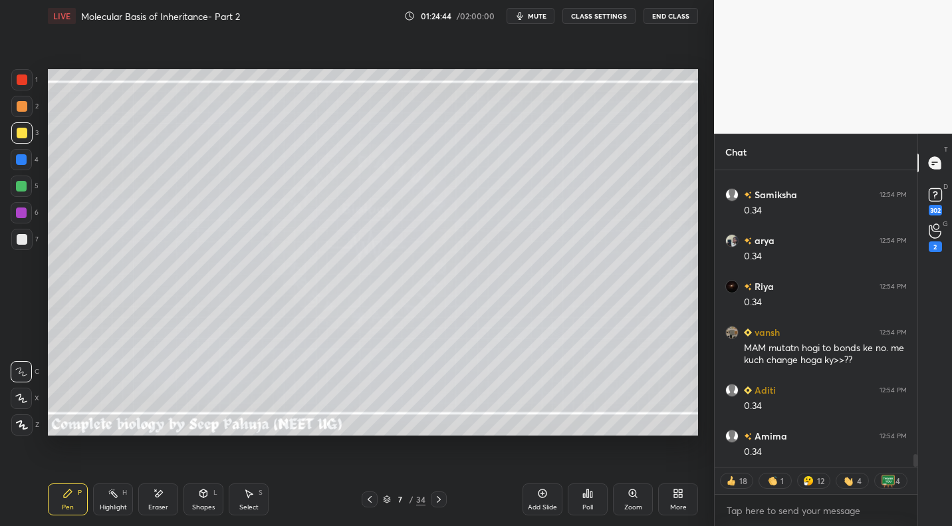
click at [437, 500] on icon at bounding box center [438, 499] width 11 height 11
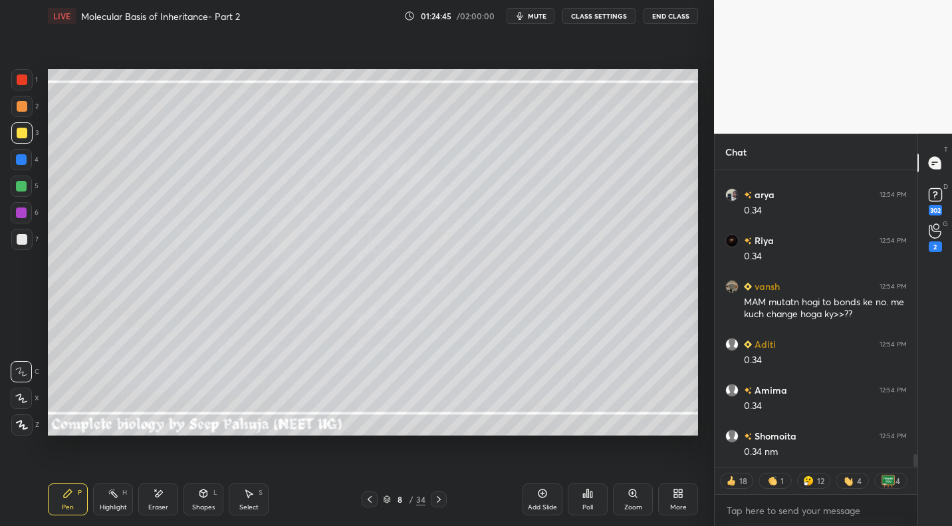
click at [121, 499] on div "Highlight H" at bounding box center [113, 499] width 40 height 32
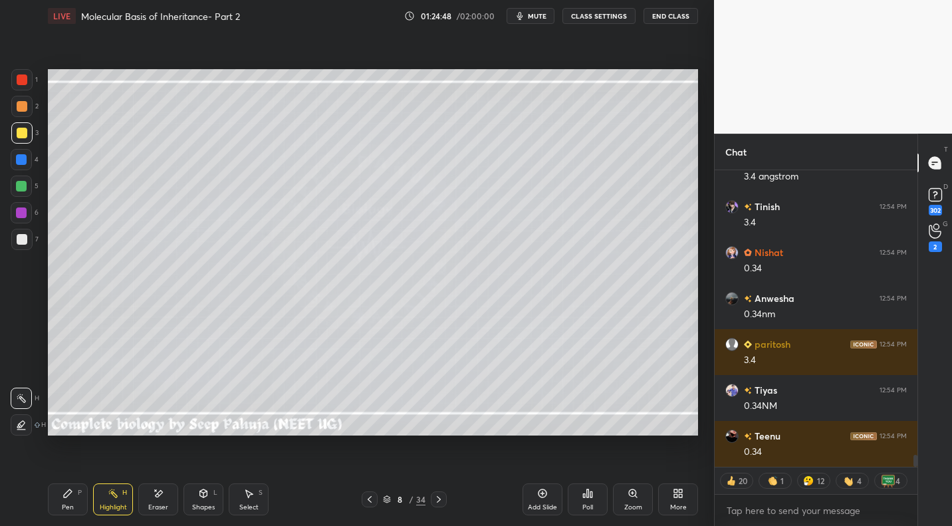
click at [441, 501] on icon at bounding box center [438, 499] width 11 height 11
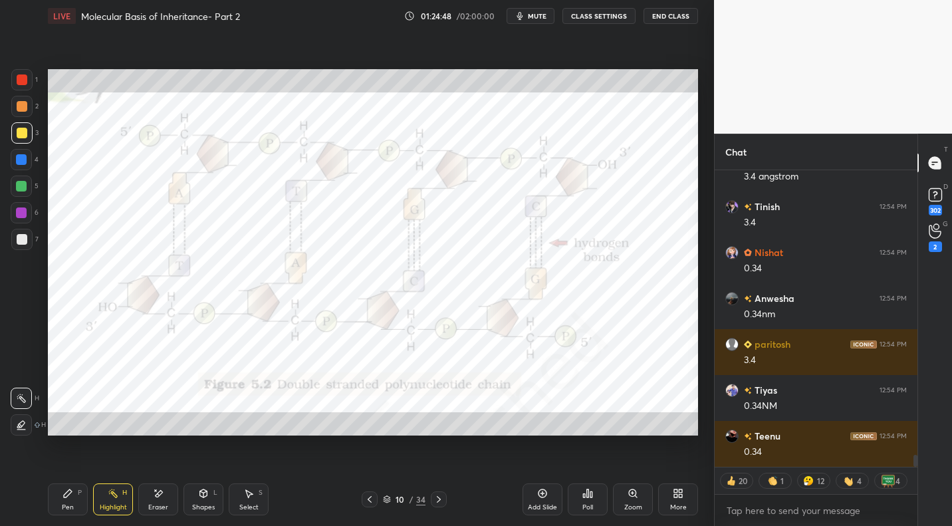
click at [440, 501] on icon at bounding box center [438, 499] width 11 height 11
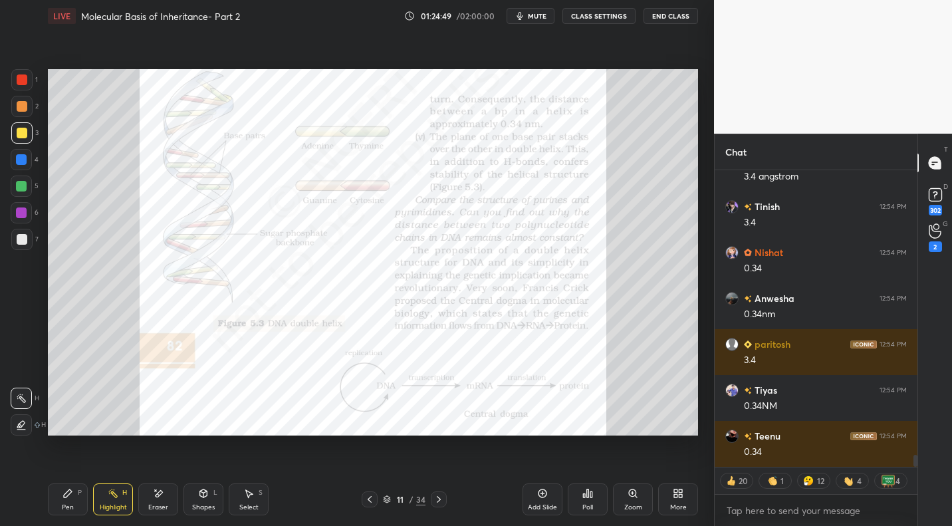
click at [437, 501] on icon at bounding box center [438, 499] width 11 height 11
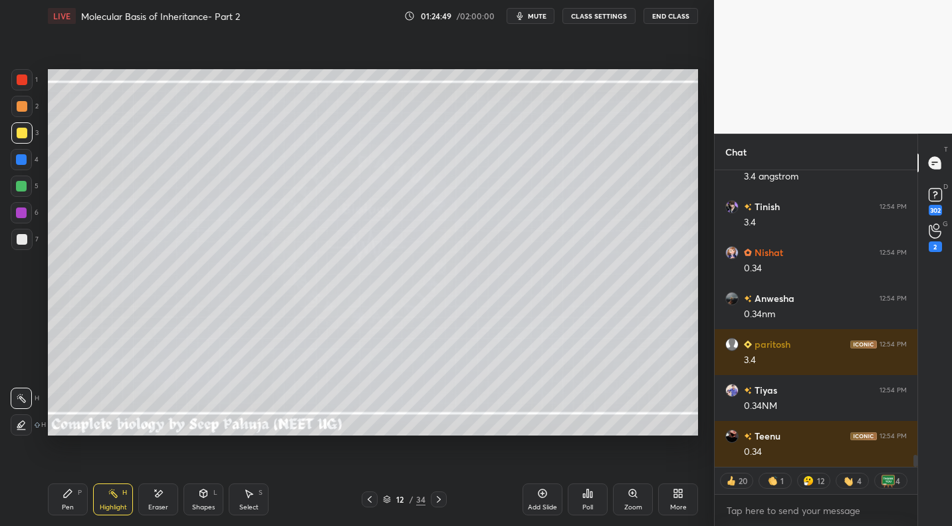
click at [435, 501] on icon at bounding box center [438, 499] width 11 height 11
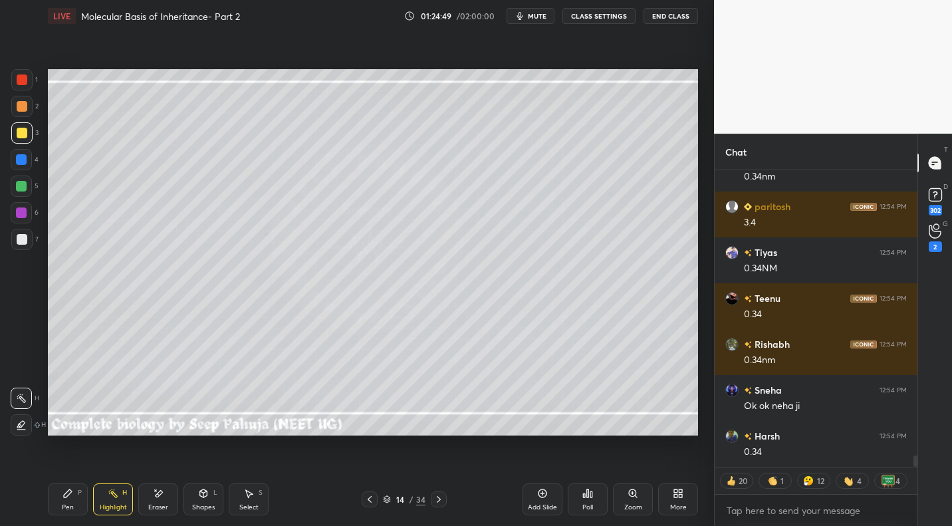
click at [435, 502] on icon at bounding box center [438, 499] width 11 height 11
click at [435, 504] on icon at bounding box center [438, 499] width 11 height 11
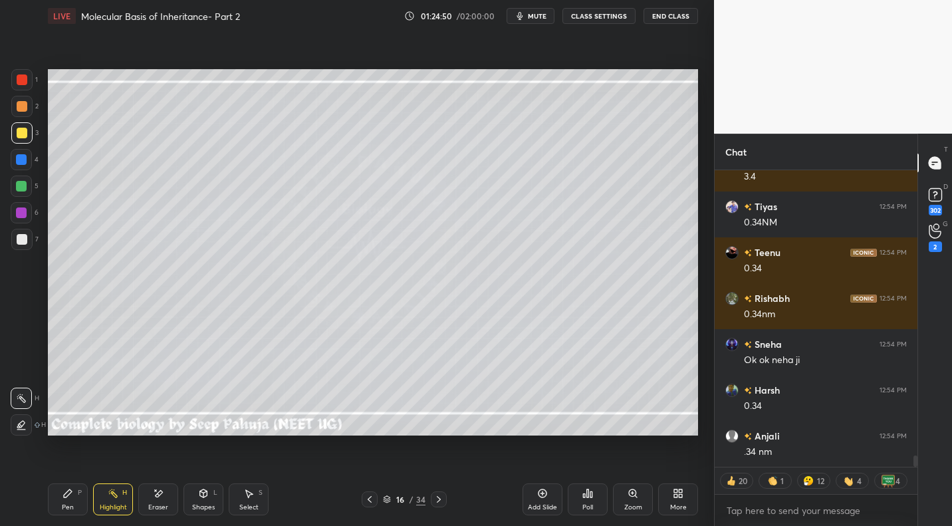
click at [435, 504] on icon at bounding box center [438, 499] width 11 height 11
click at [437, 502] on icon at bounding box center [438, 499] width 11 height 11
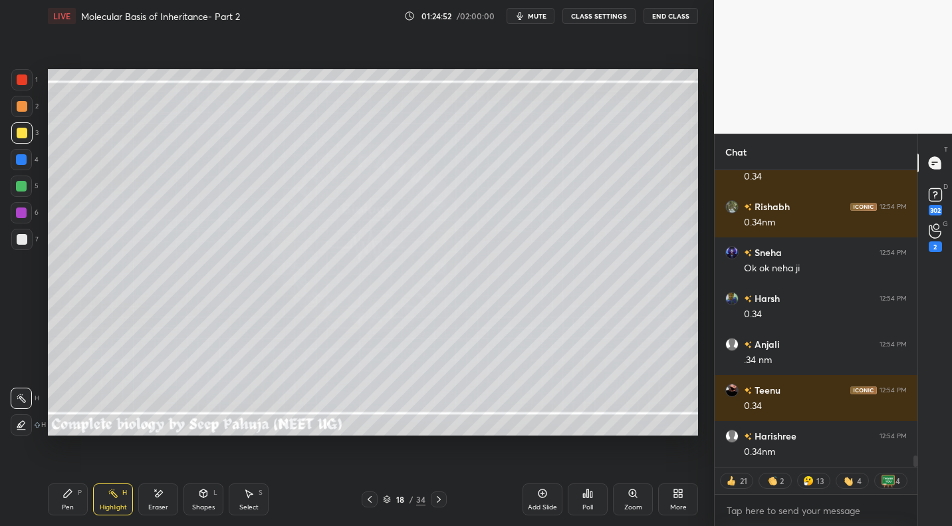
drag, startPoint x: 78, startPoint y: 503, endPoint x: 223, endPoint y: 437, distance: 159.8
click at [78, 503] on div "Pen P" at bounding box center [68, 499] width 40 height 32
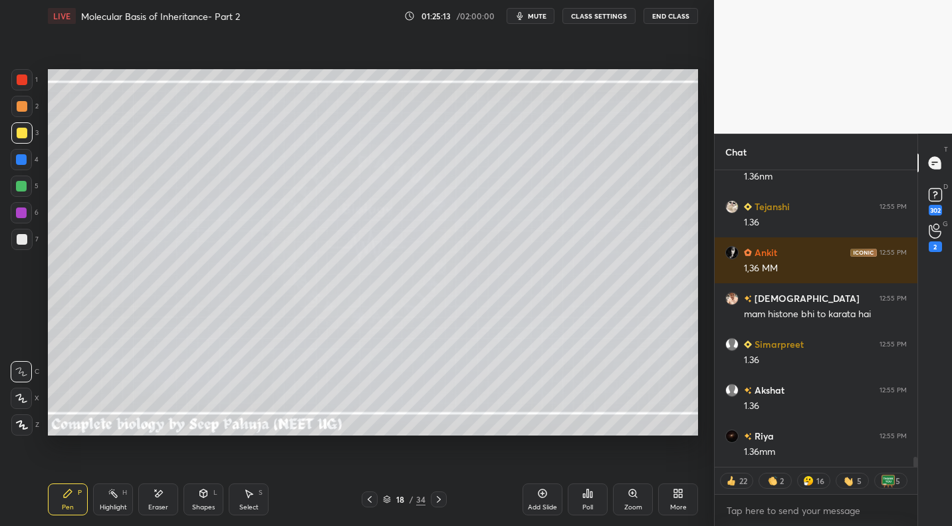
click at [522, 435] on div "Setting up your live class Poll for secs No correct answer Start poll" at bounding box center [373, 252] width 661 height 441
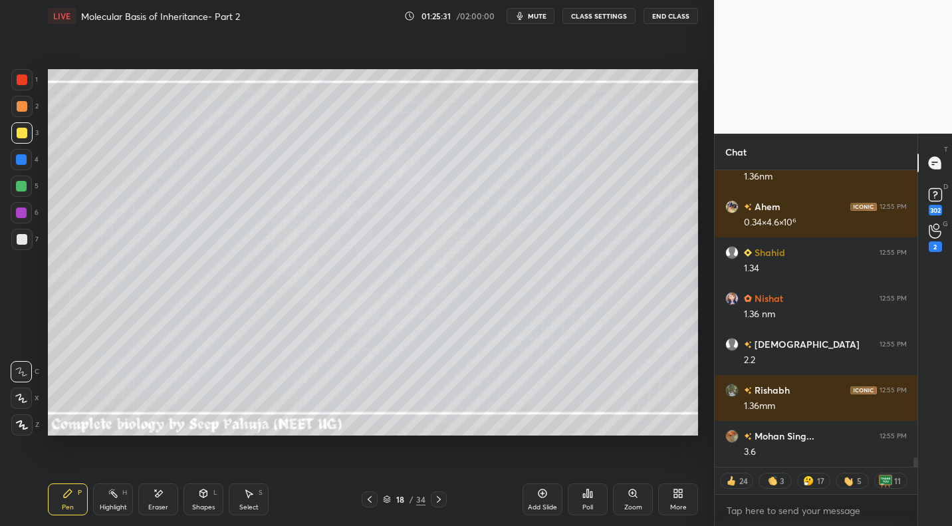
click at [165, 500] on div "Eraser" at bounding box center [158, 499] width 40 height 32
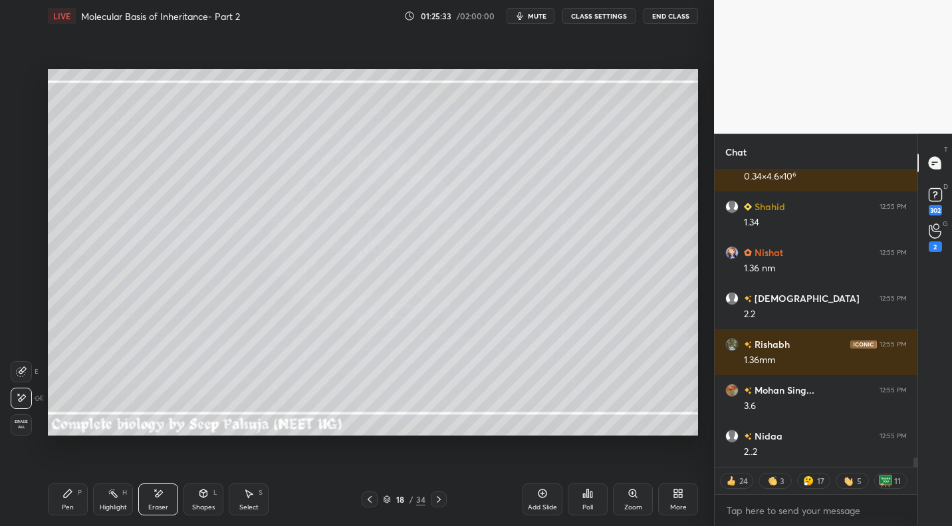
click at [66, 499] on div "Pen P" at bounding box center [68, 499] width 40 height 32
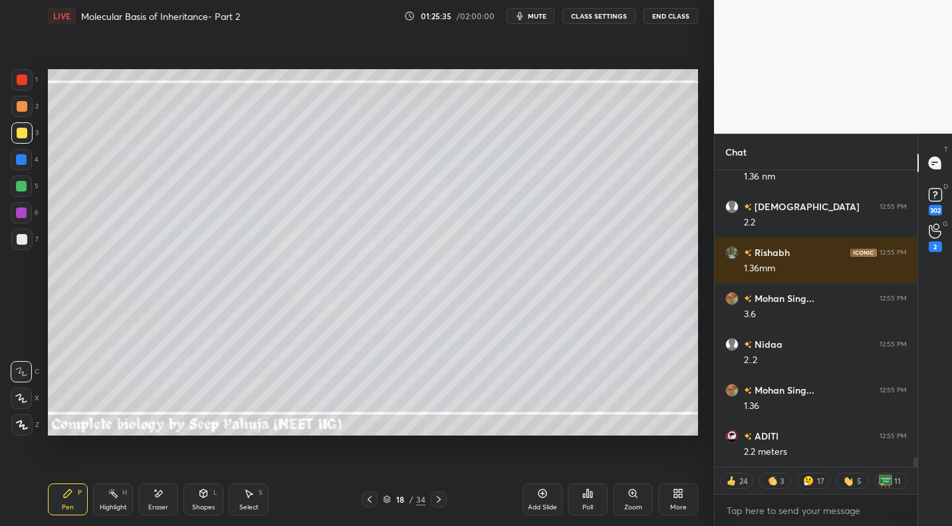
click at [162, 499] on div "Eraser" at bounding box center [158, 499] width 40 height 32
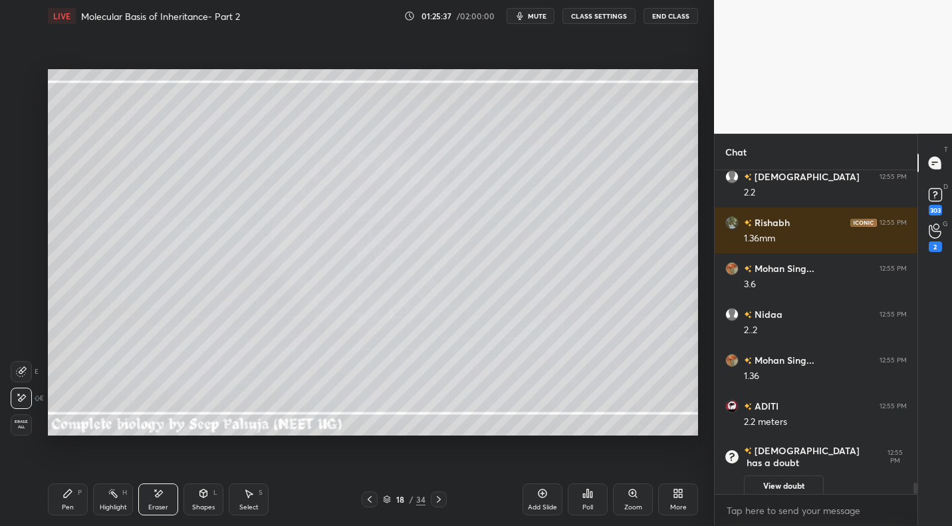
drag, startPoint x: 71, startPoint y: 496, endPoint x: 136, endPoint y: 449, distance: 80.5
click at [74, 495] on div "Pen P" at bounding box center [68, 499] width 40 height 32
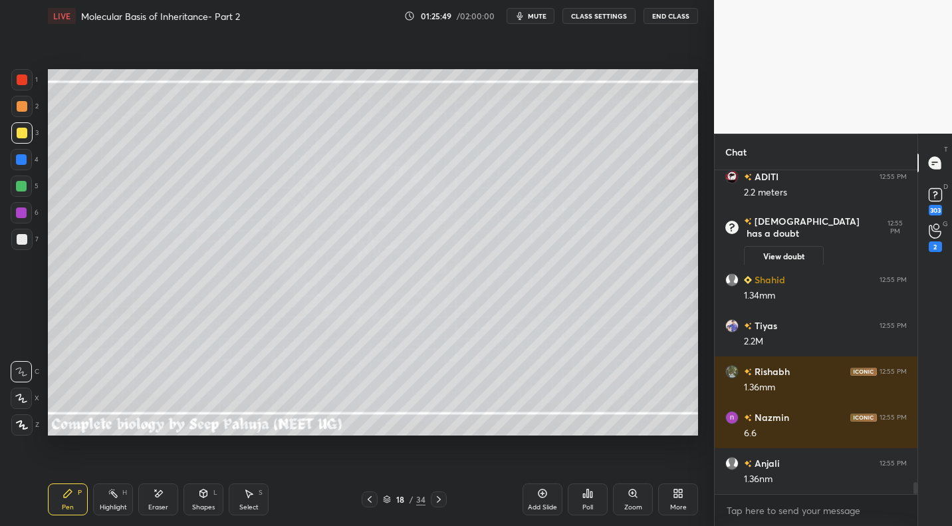
drag, startPoint x: 118, startPoint y: 497, endPoint x: 152, endPoint y: 457, distance: 52.9
click at [118, 497] on div "Highlight H" at bounding box center [113, 499] width 40 height 32
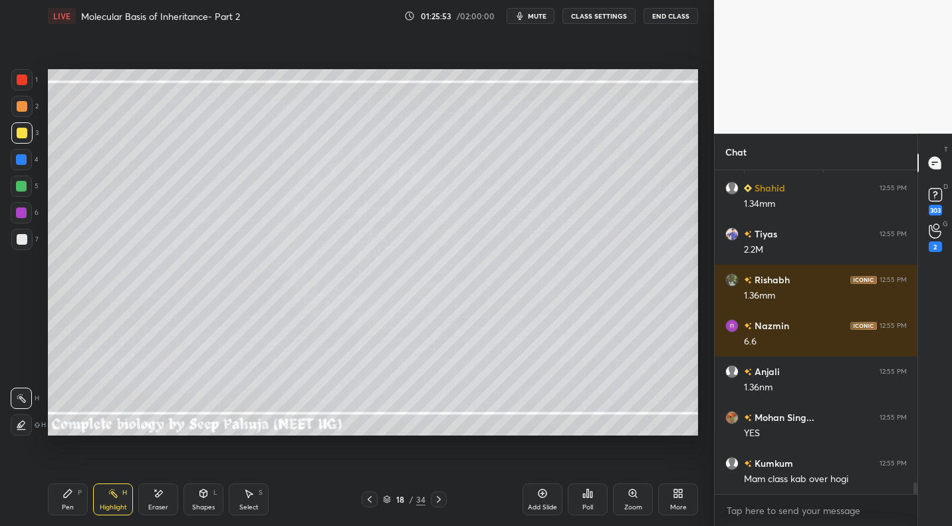
click at [70, 497] on icon at bounding box center [67, 493] width 11 height 11
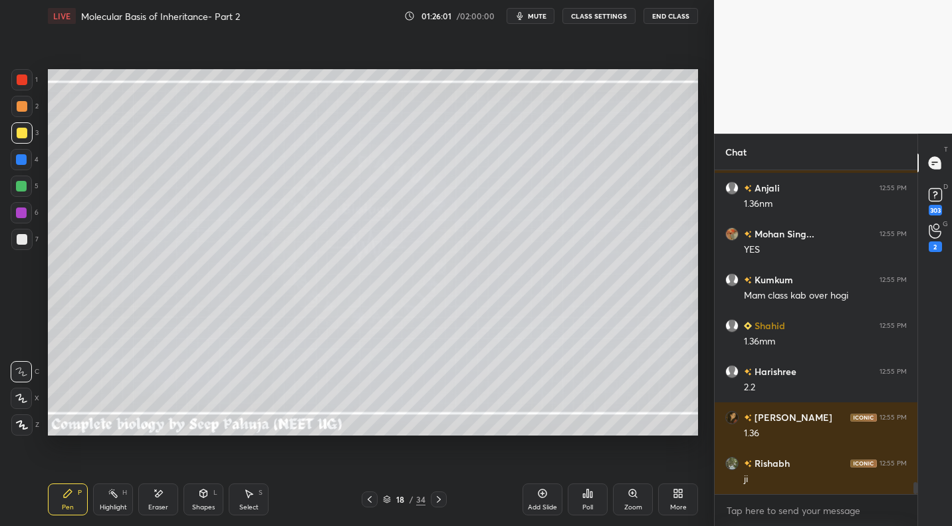
scroll to position [8563, 0]
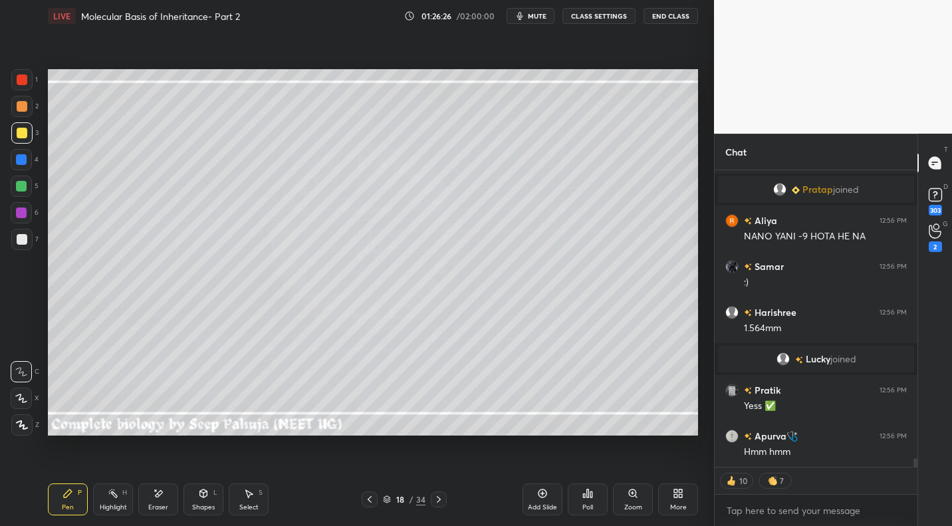
click at [119, 505] on div "Highlight" at bounding box center [113, 507] width 27 height 7
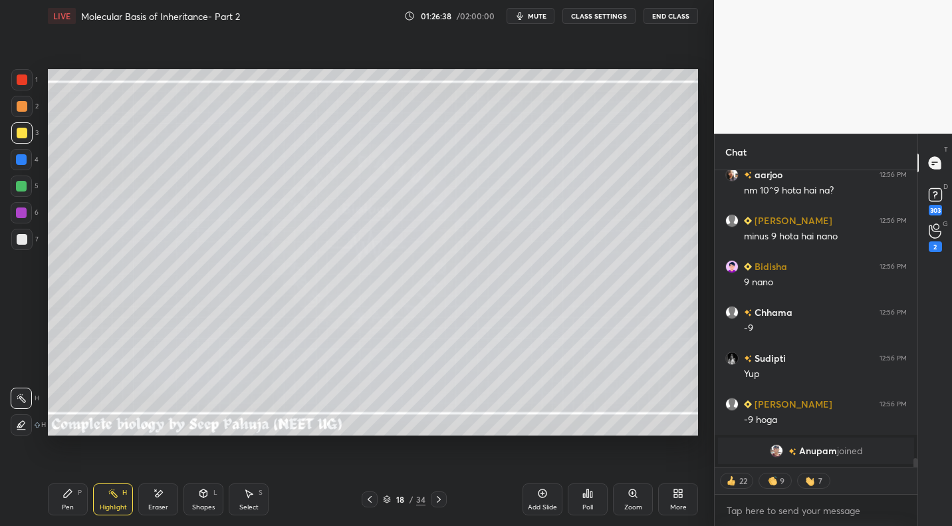
drag, startPoint x: 64, startPoint y: 492, endPoint x: 77, endPoint y: 483, distance: 15.3
click at [64, 492] on icon at bounding box center [67, 493] width 11 height 11
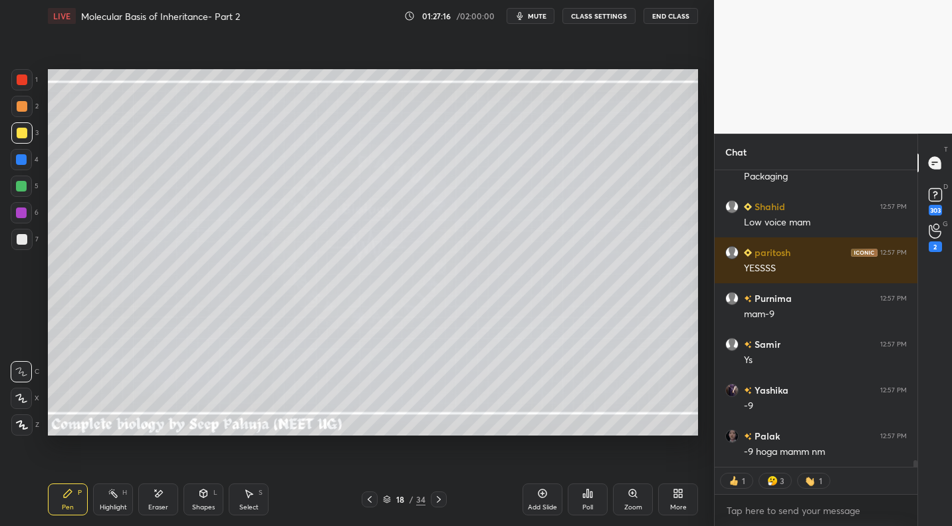
click at [114, 500] on div "Highlight H" at bounding box center [113, 499] width 40 height 32
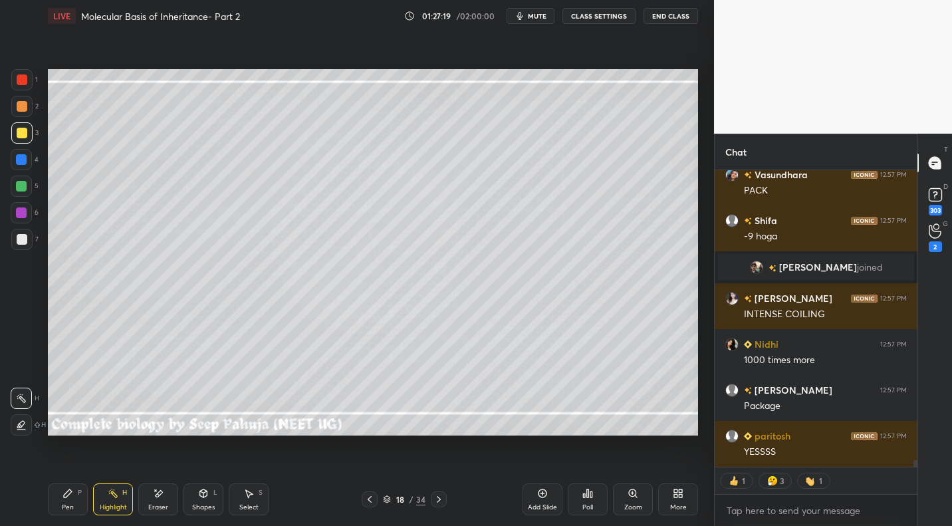
click at [195, 441] on div "Setting up your live class Poll for secs No correct answer Start poll" at bounding box center [373, 252] width 661 height 441
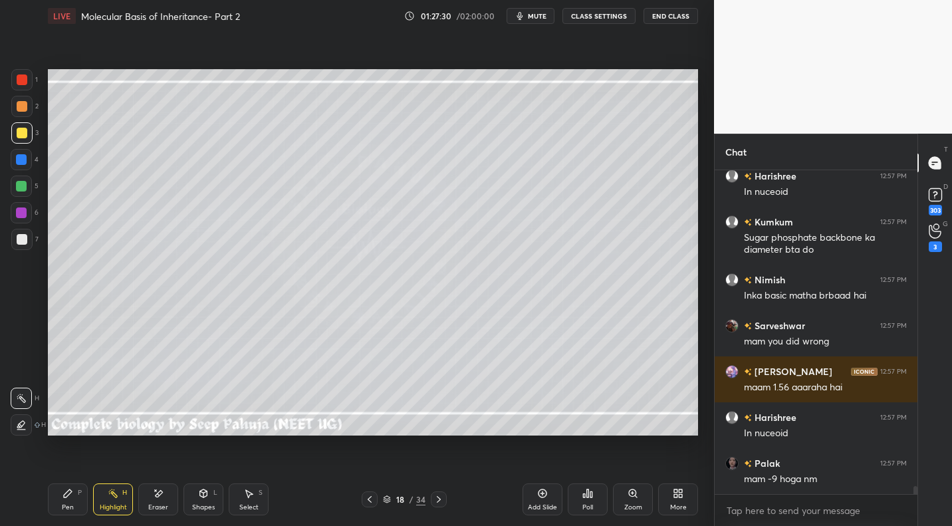
click at [219, 487] on div "Shapes L" at bounding box center [203, 499] width 40 height 32
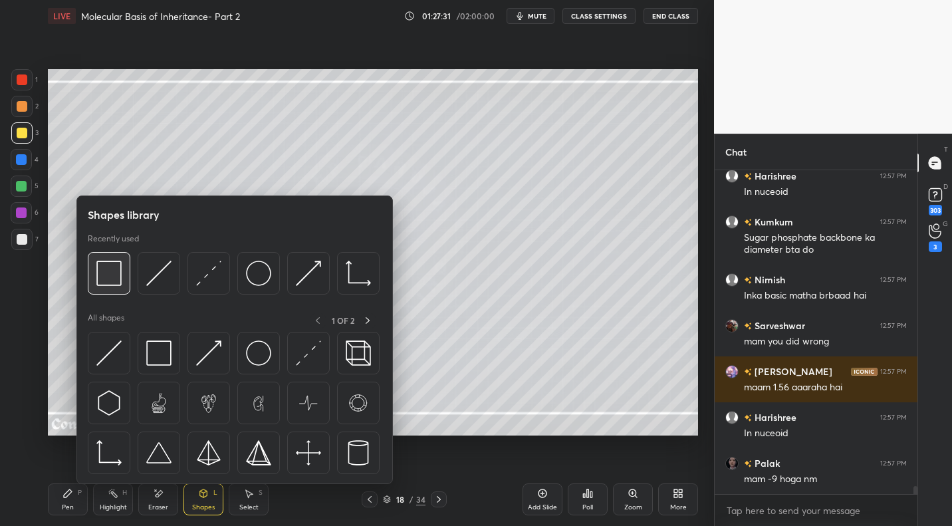
click at [126, 287] on div at bounding box center [109, 273] width 43 height 43
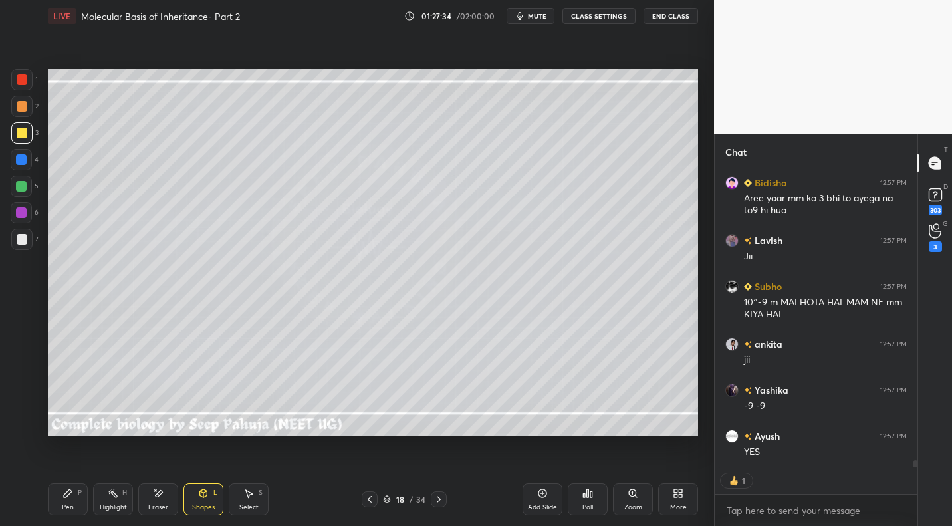
click at [130, 504] on div "Highlight H" at bounding box center [113, 499] width 40 height 32
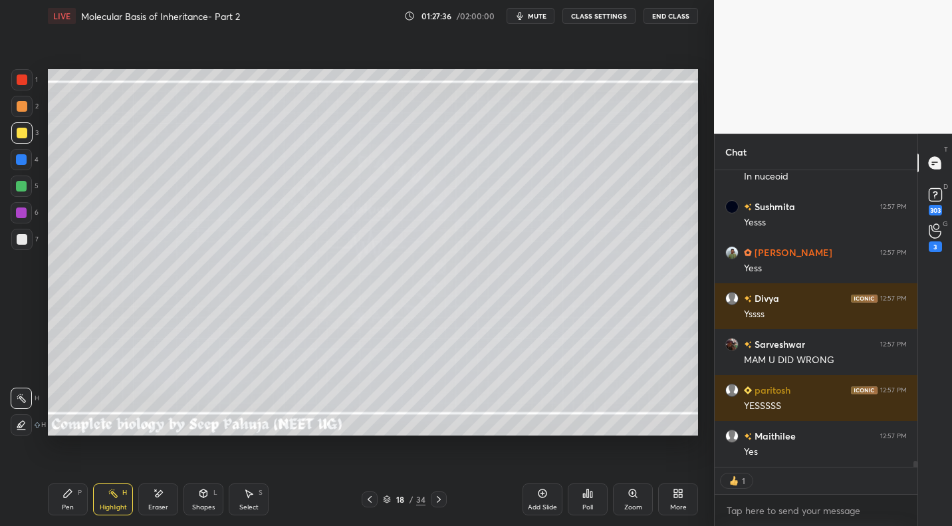
click at [70, 501] on div "Pen P" at bounding box center [68, 499] width 40 height 32
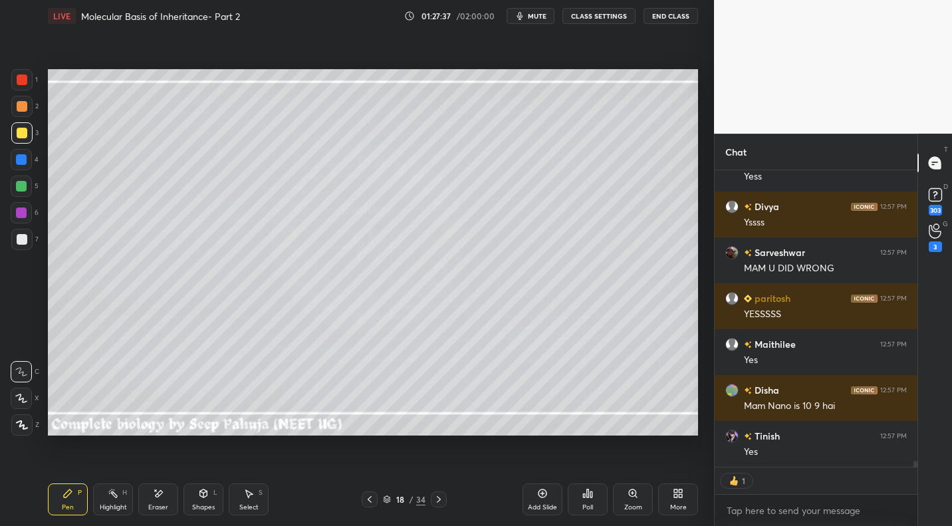
click at [30, 178] on div at bounding box center [21, 186] width 21 height 21
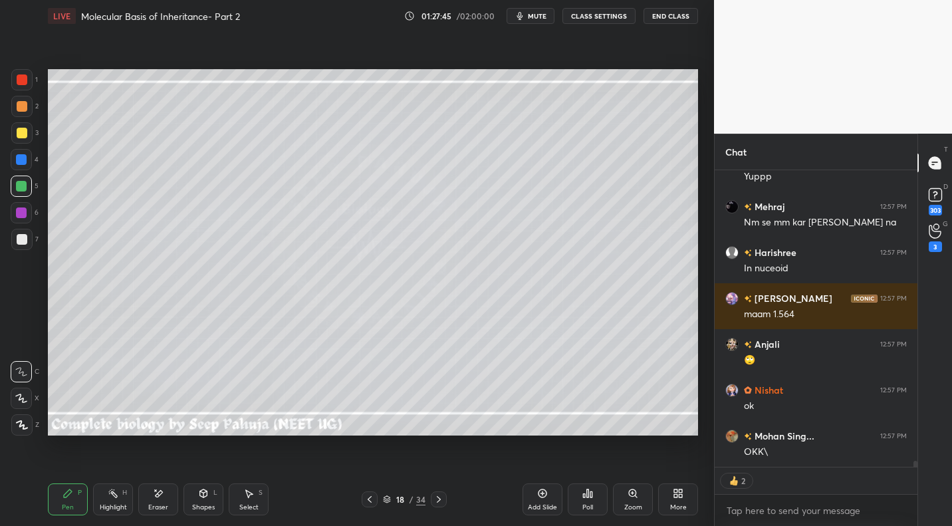
drag, startPoint x: 126, startPoint y: 499, endPoint x: 148, endPoint y: 478, distance: 31.0
click at [126, 499] on div "Highlight H" at bounding box center [113, 499] width 40 height 32
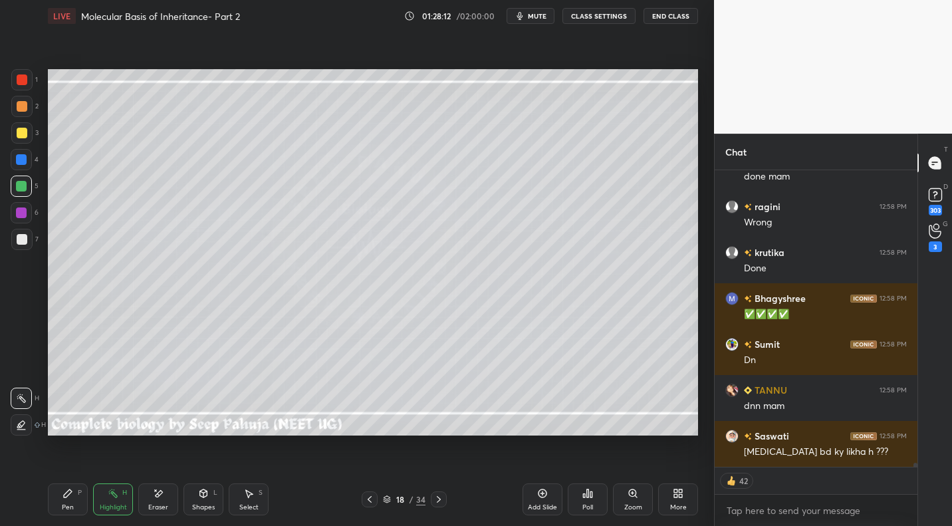
type textarea "x"
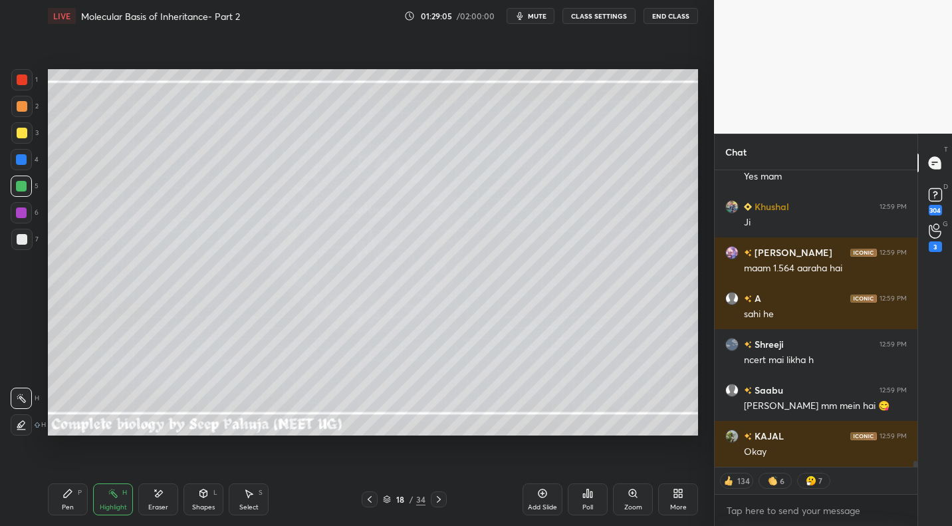
click at [441, 497] on icon at bounding box center [438, 499] width 11 height 11
click at [67, 503] on div "Pen P" at bounding box center [68, 499] width 40 height 32
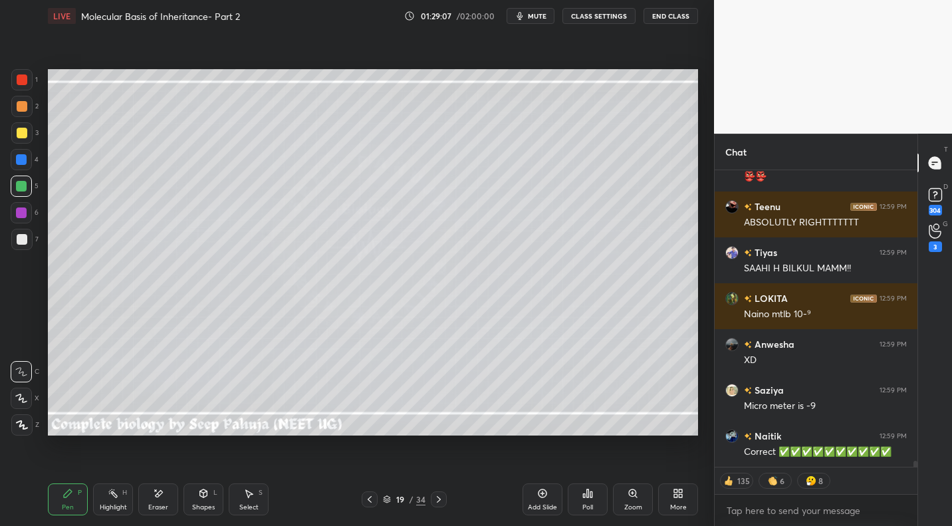
click at [29, 103] on div at bounding box center [21, 106] width 21 height 21
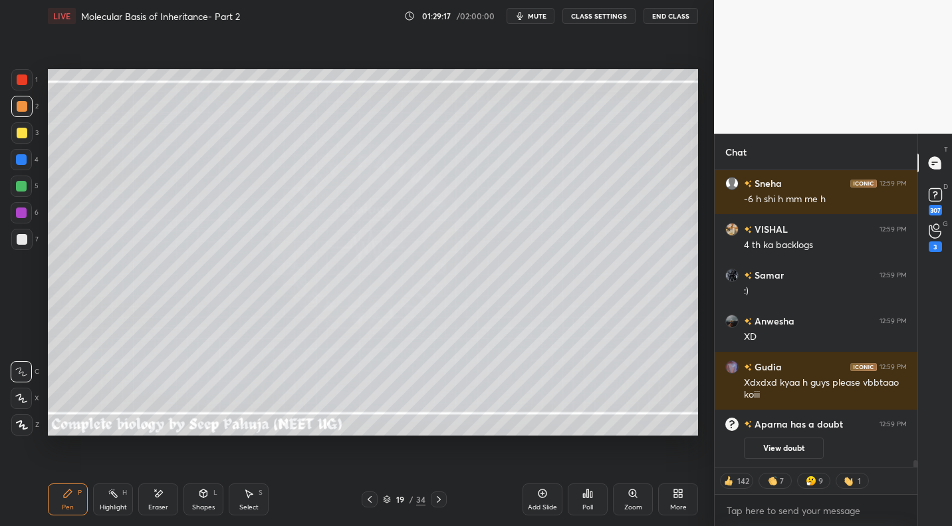
click at [23, 238] on div at bounding box center [22, 239] width 11 height 11
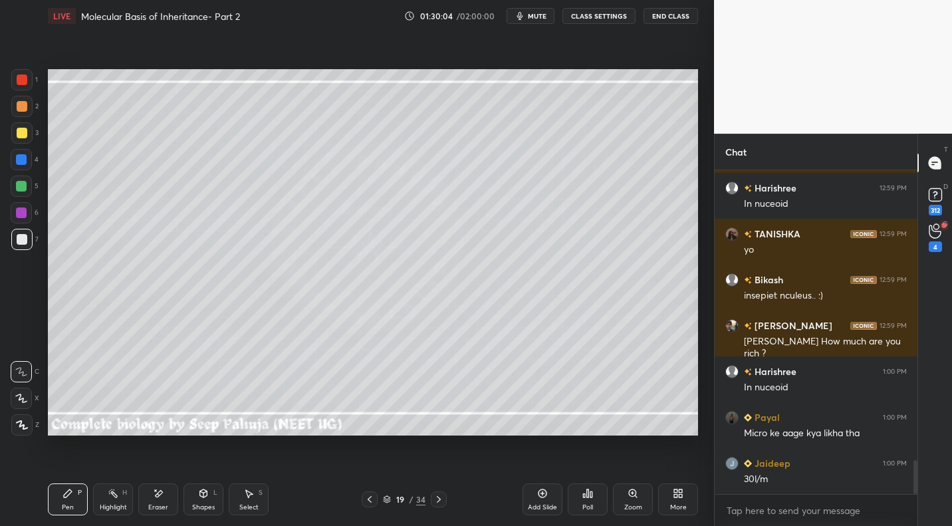
click at [25, 132] on div at bounding box center [22, 133] width 11 height 11
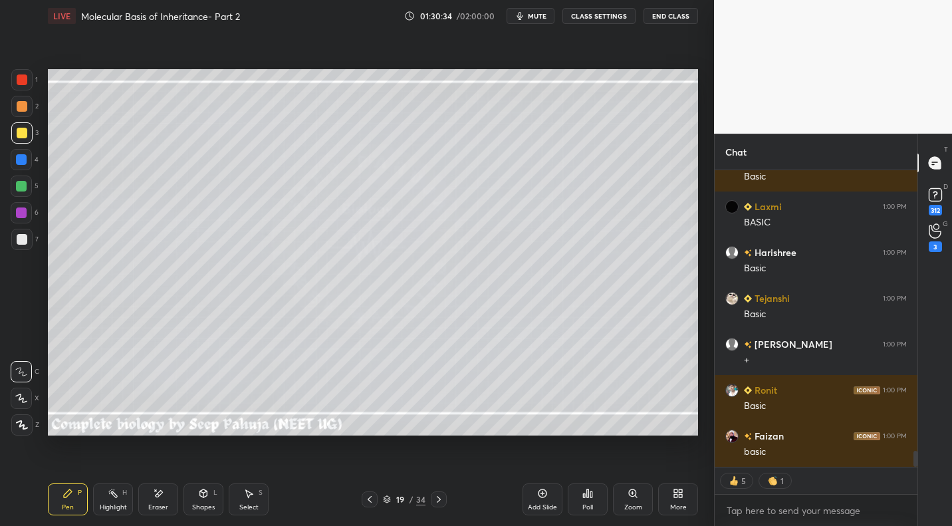
drag, startPoint x: 27, startPoint y: 238, endPoint x: 47, endPoint y: 238, distance: 19.3
click at [27, 238] on div at bounding box center [21, 239] width 21 height 21
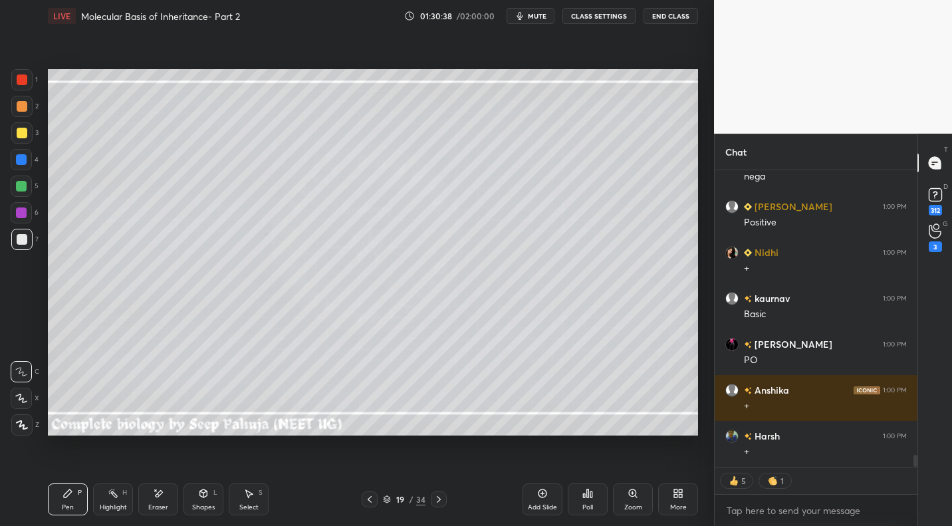
click at [23, 164] on div at bounding box center [21, 159] width 11 height 11
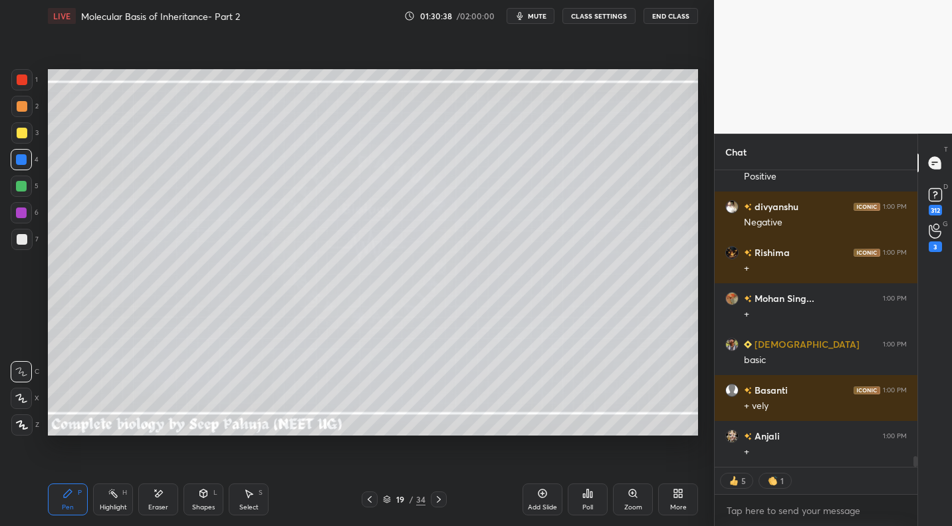
drag, startPoint x: 26, startPoint y: 184, endPoint x: 34, endPoint y: 179, distance: 9.2
click at [26, 184] on div at bounding box center [21, 186] width 11 height 11
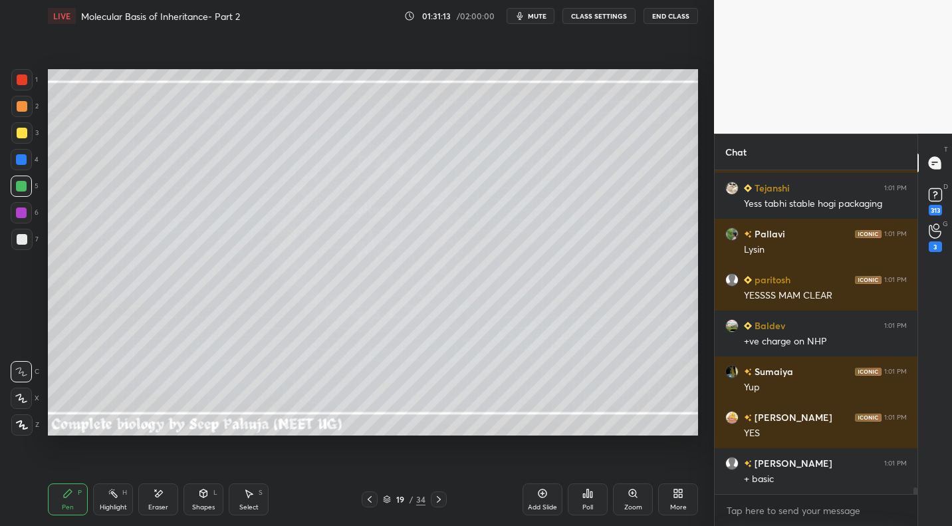
click at [110, 490] on icon at bounding box center [113, 493] width 11 height 11
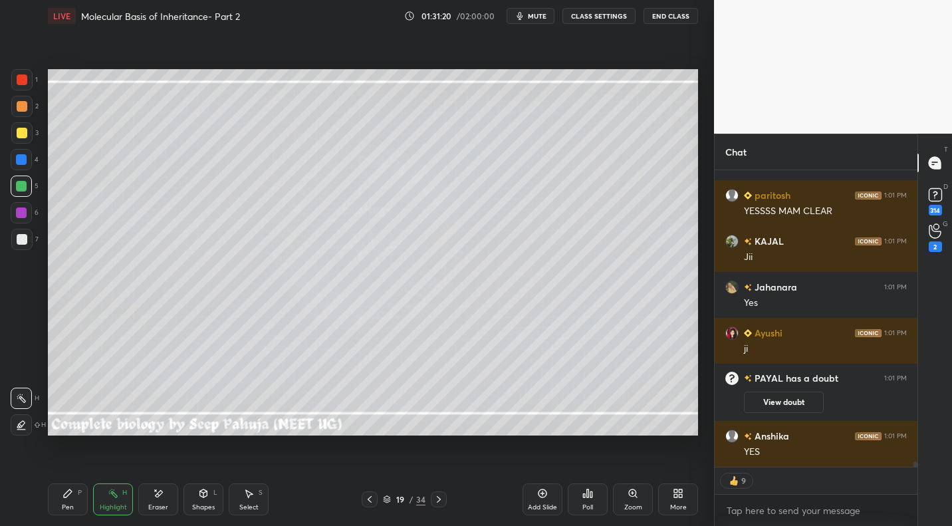
drag, startPoint x: 57, startPoint y: 494, endPoint x: 73, endPoint y: 436, distance: 60.0
click at [57, 494] on div "Pen P" at bounding box center [68, 499] width 40 height 32
click at [17, 239] on div at bounding box center [22, 239] width 11 height 11
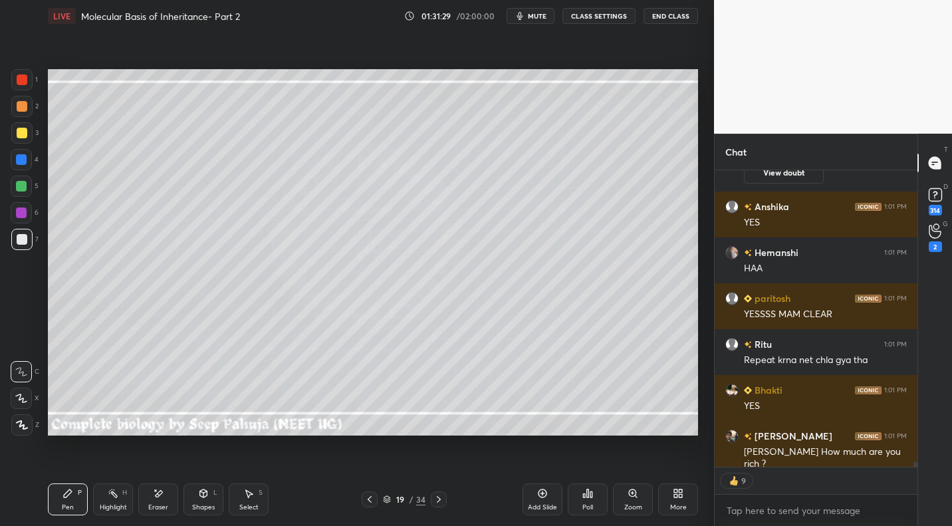
drag, startPoint x: 24, startPoint y: 140, endPoint x: 40, endPoint y: 161, distance: 26.1
click at [24, 140] on div at bounding box center [21, 132] width 21 height 21
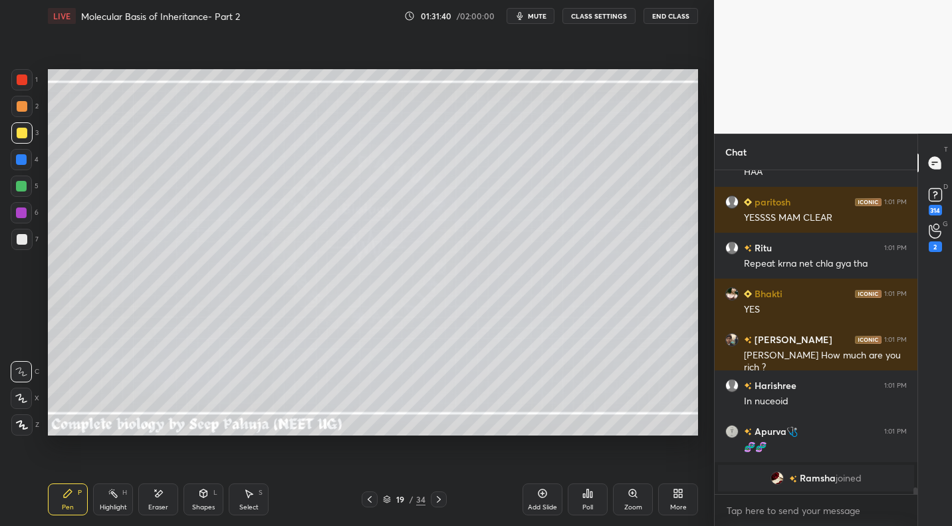
click at [159, 495] on icon at bounding box center [159, 493] width 7 height 7
click at [247, 495] on icon at bounding box center [249, 494] width 7 height 8
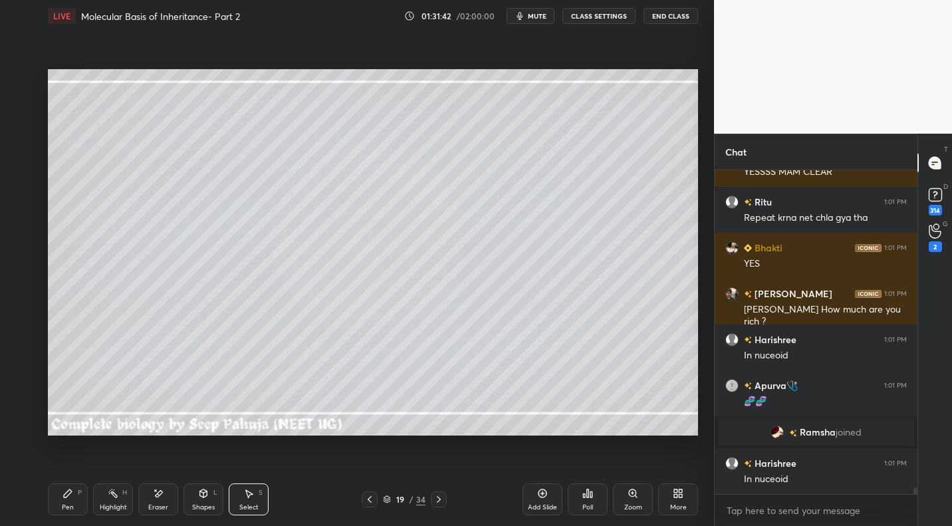
drag, startPoint x: 237, startPoint y: 489, endPoint x: 251, endPoint y: 458, distance: 33.6
click at [237, 489] on div "Select S" at bounding box center [249, 499] width 40 height 32
click at [251, 499] on div "Select S" at bounding box center [249, 499] width 40 height 32
click at [247, 501] on div "Select S" at bounding box center [249, 499] width 40 height 32
drag, startPoint x: 249, startPoint y: 492, endPoint x: 255, endPoint y: 491, distance: 6.8
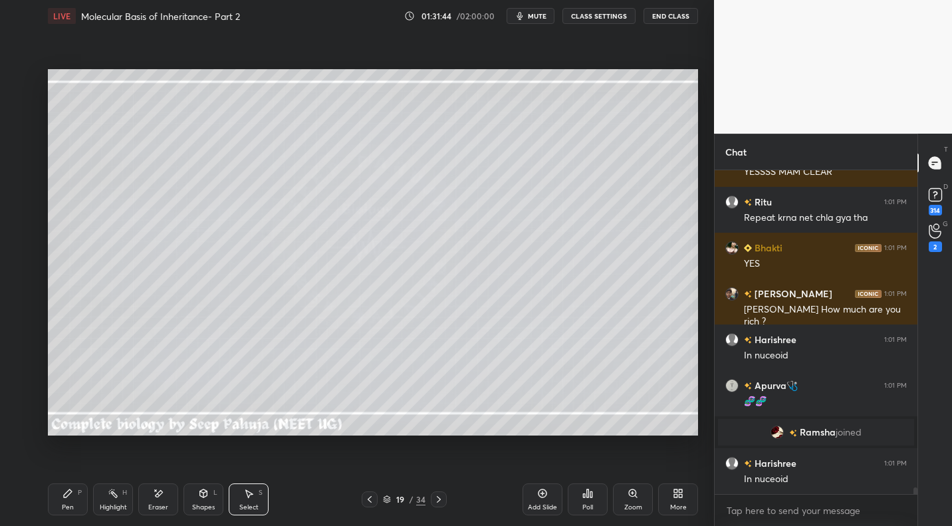
click at [246, 493] on icon at bounding box center [248, 493] width 11 height 11
click at [253, 495] on icon at bounding box center [248, 493] width 11 height 11
click at [212, 493] on div "Shapes L" at bounding box center [203, 499] width 40 height 32
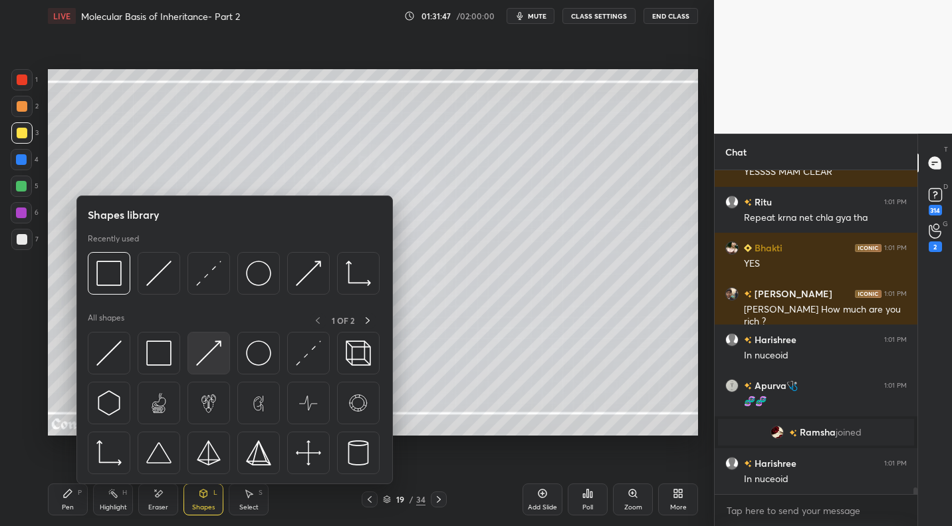
click at [218, 350] on img at bounding box center [208, 352] width 25 height 25
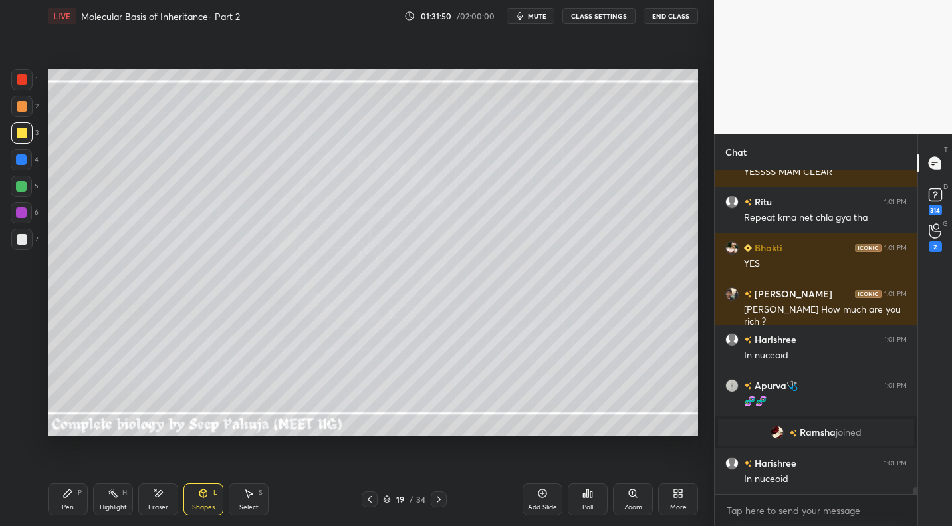
click at [71, 501] on div "Pen P" at bounding box center [68, 499] width 40 height 32
click at [26, 182] on div at bounding box center [21, 186] width 11 height 11
drag, startPoint x: 156, startPoint y: 494, endPoint x: 195, endPoint y: 449, distance: 58.9
click at [156, 494] on icon at bounding box center [159, 493] width 7 height 7
click at [72, 497] on icon at bounding box center [67, 493] width 11 height 11
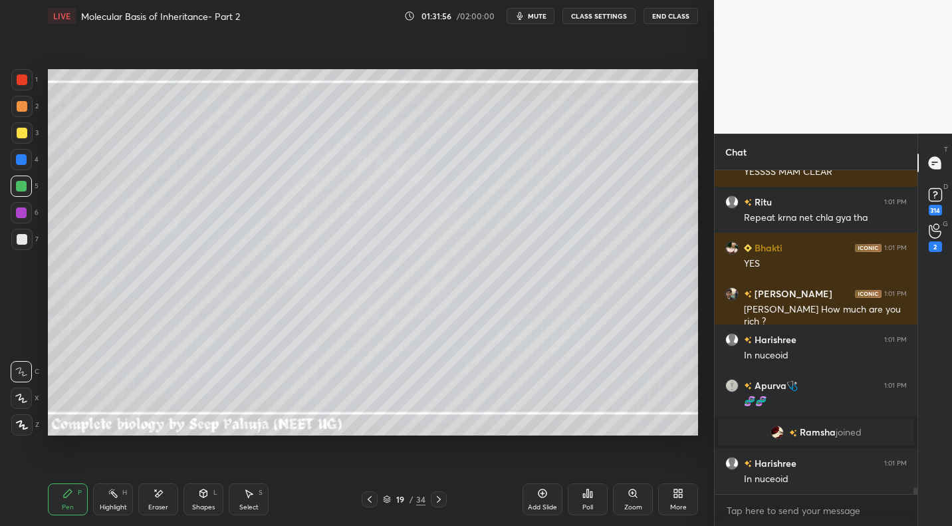
drag, startPoint x: 26, startPoint y: 237, endPoint x: 35, endPoint y: 239, distance: 9.5
click at [29, 238] on div at bounding box center [21, 239] width 21 height 21
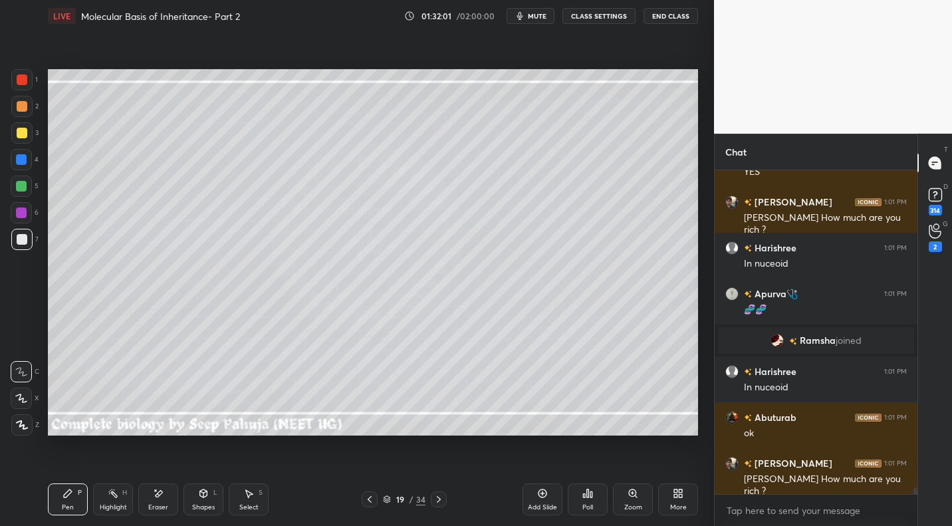
click at [32, 136] on div "3" at bounding box center [24, 132] width 27 height 21
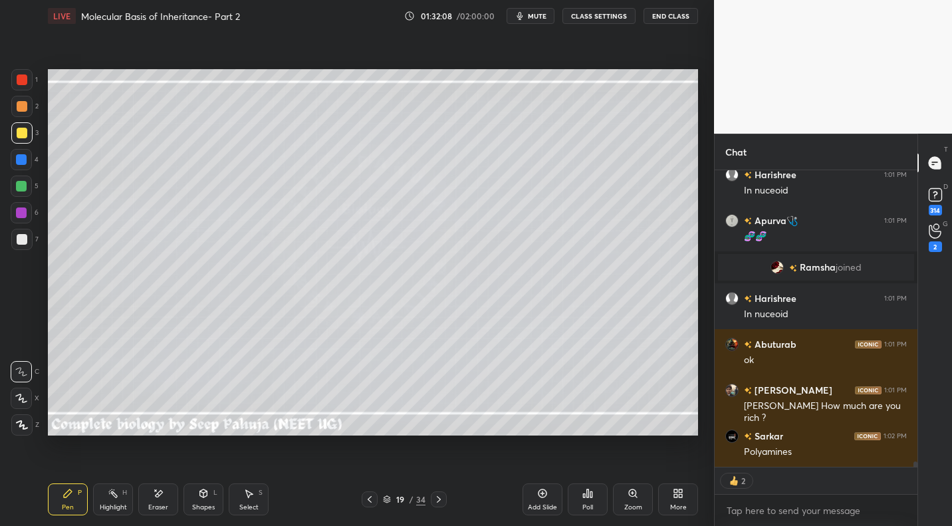
scroll to position [15806, 0]
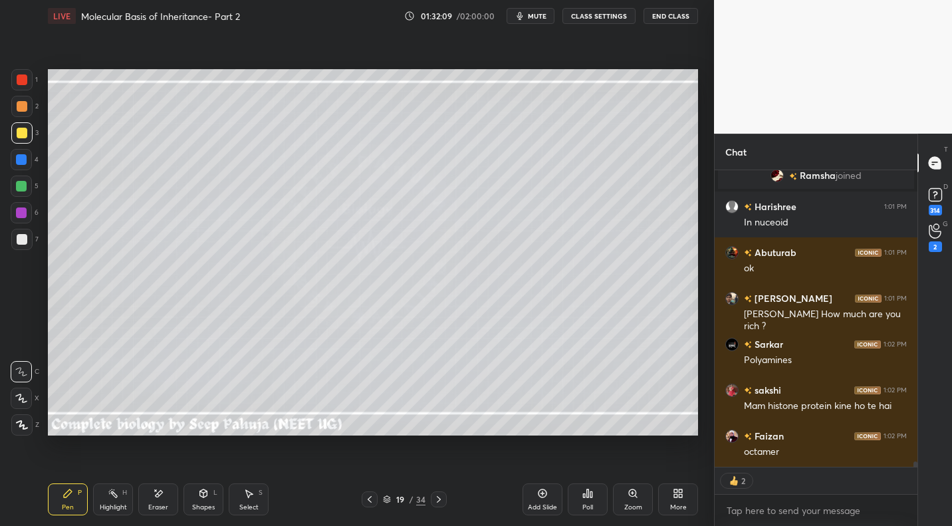
click at [201, 501] on div "Shapes L" at bounding box center [203, 499] width 40 height 32
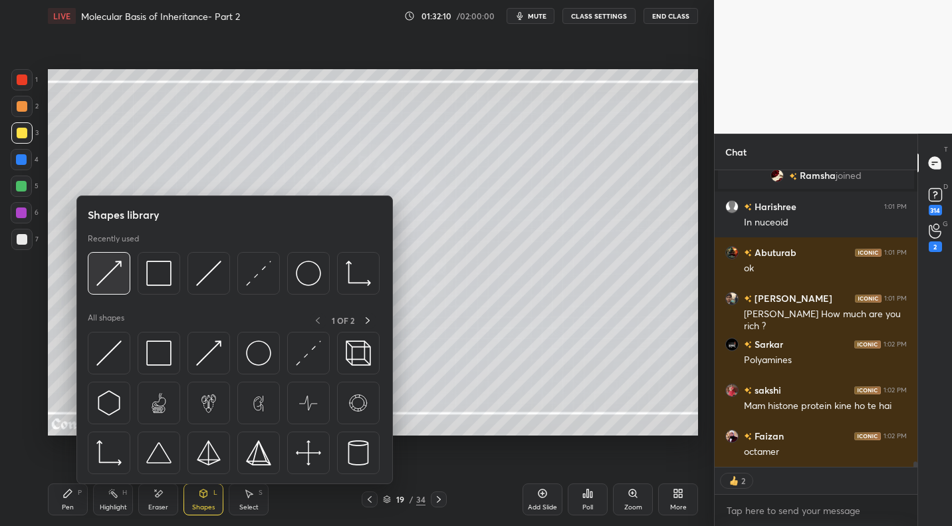
click at [105, 278] on img at bounding box center [108, 273] width 25 height 25
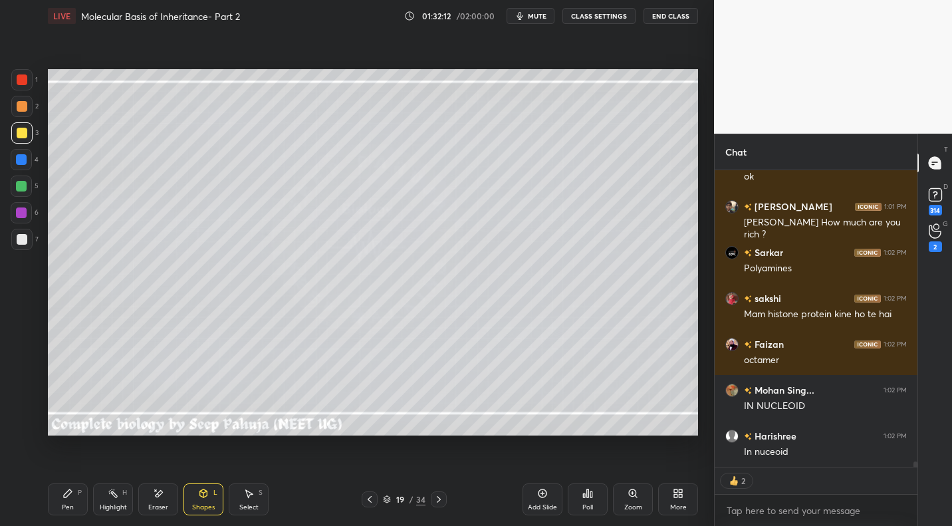
scroll to position [15989, 0]
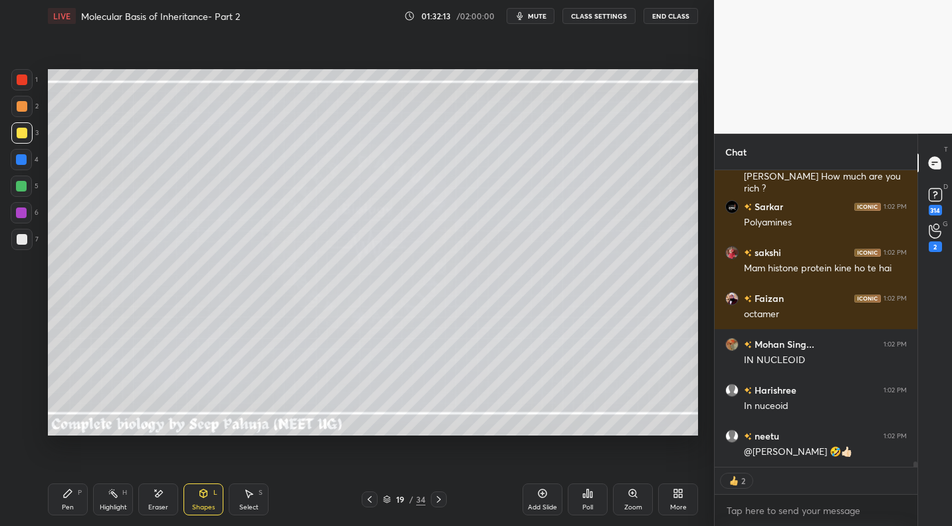
drag, startPoint x: 70, startPoint y: 497, endPoint x: 74, endPoint y: 491, distance: 6.8
click at [70, 497] on icon at bounding box center [67, 493] width 11 height 11
drag, startPoint x: 24, startPoint y: 242, endPoint x: 39, endPoint y: 250, distance: 17.2
click at [22, 244] on div at bounding box center [22, 239] width 11 height 11
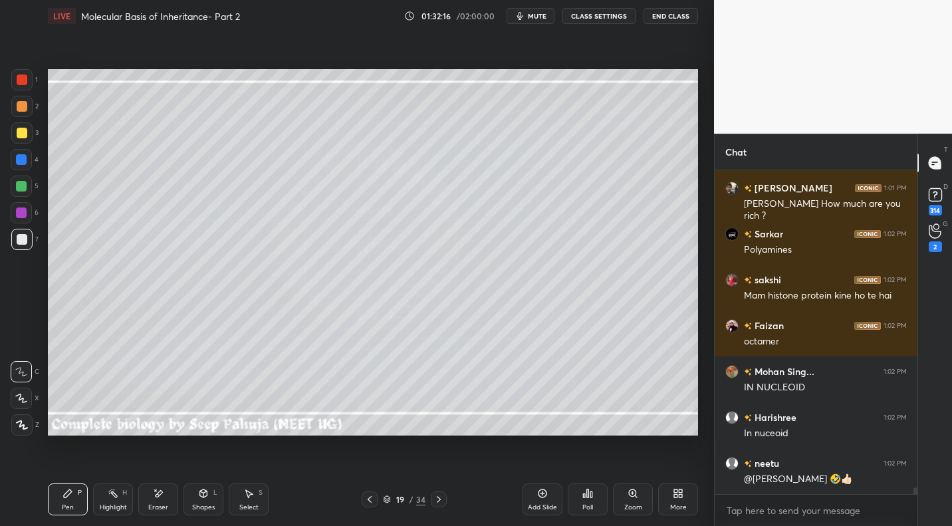
scroll to position [16008, 0]
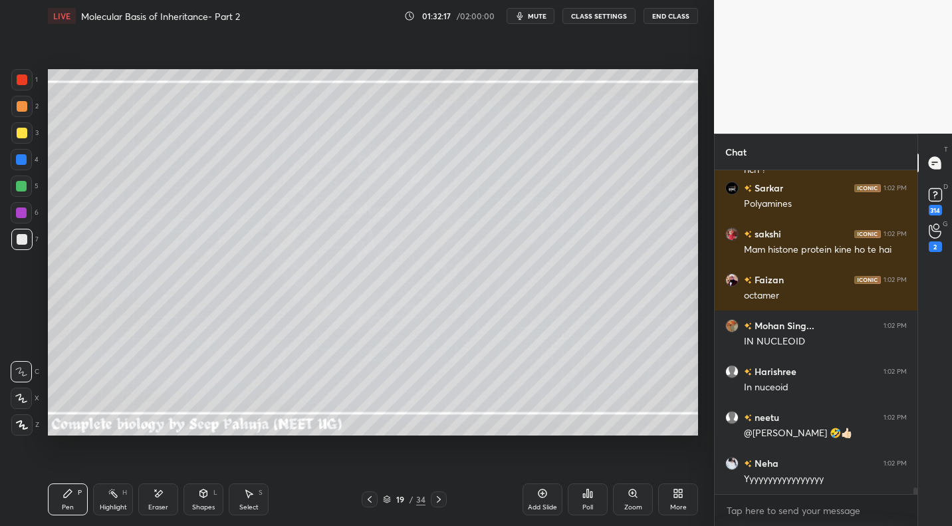
click at [23, 128] on div at bounding box center [22, 133] width 11 height 11
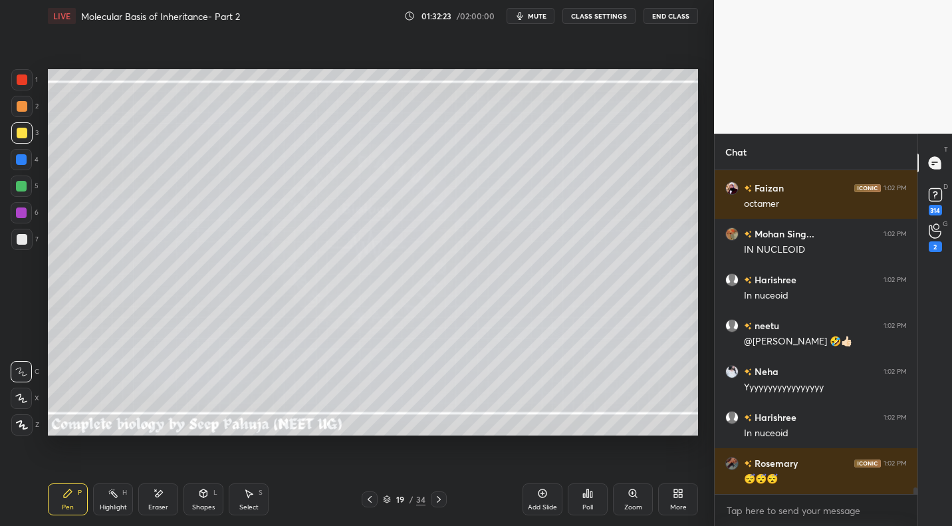
scroll to position [16145, 0]
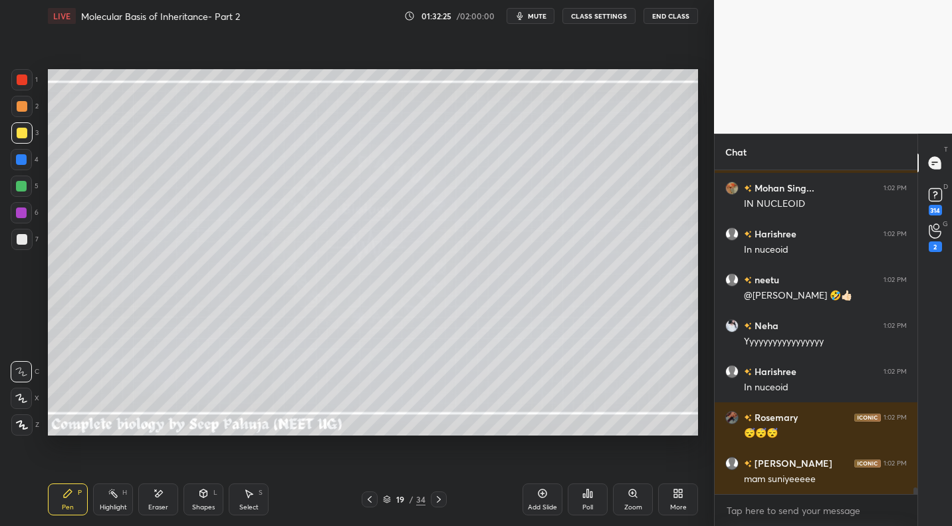
drag, startPoint x: 23, startPoint y: 186, endPoint x: 45, endPoint y: 189, distance: 22.8
click at [25, 185] on div at bounding box center [21, 186] width 11 height 11
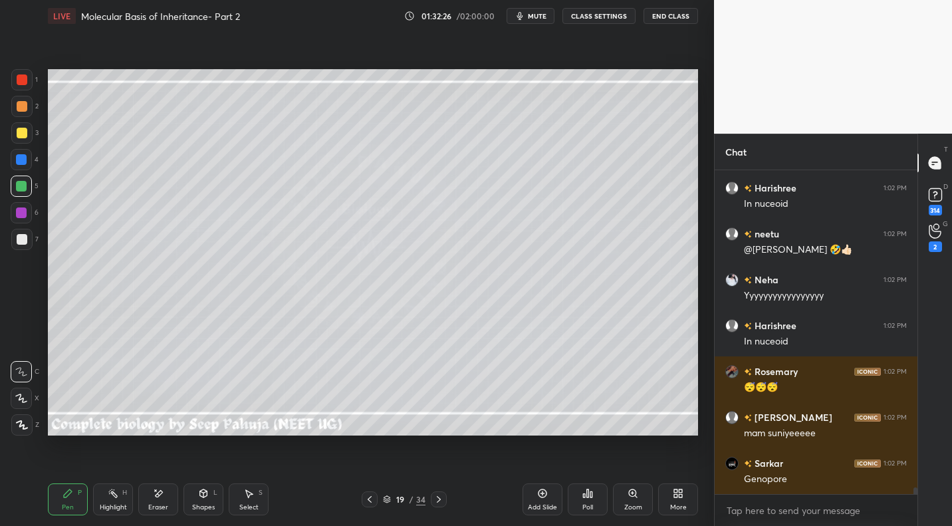
click at [28, 244] on div at bounding box center [21, 239] width 21 height 21
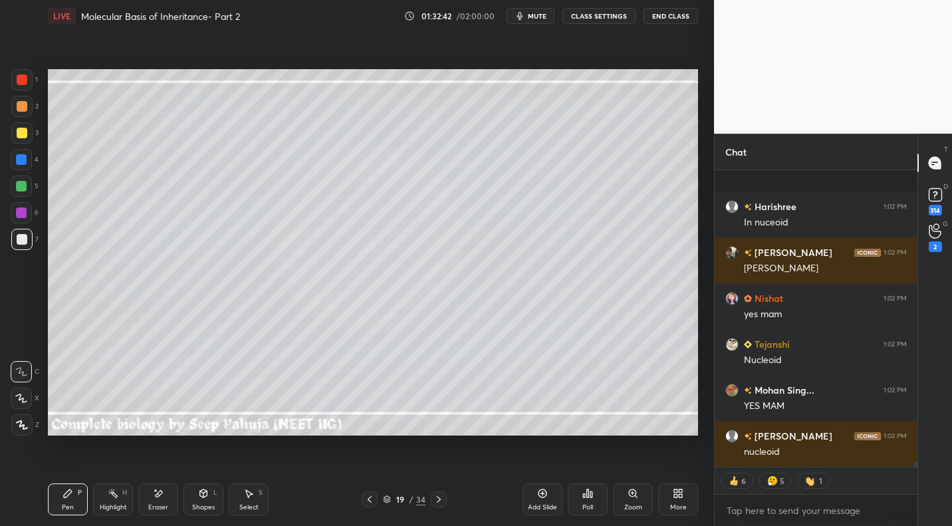
scroll to position [16769, 0]
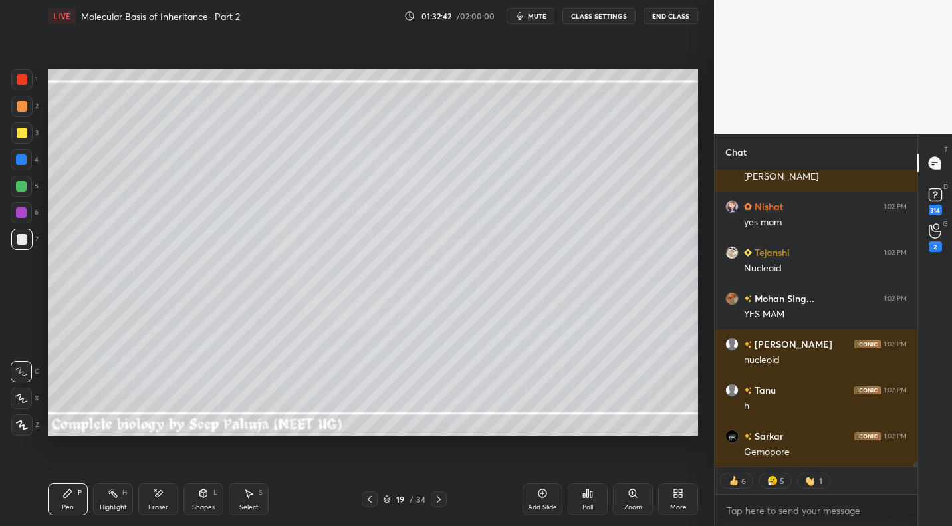
click at [104, 501] on div "Highlight H" at bounding box center [113, 499] width 40 height 32
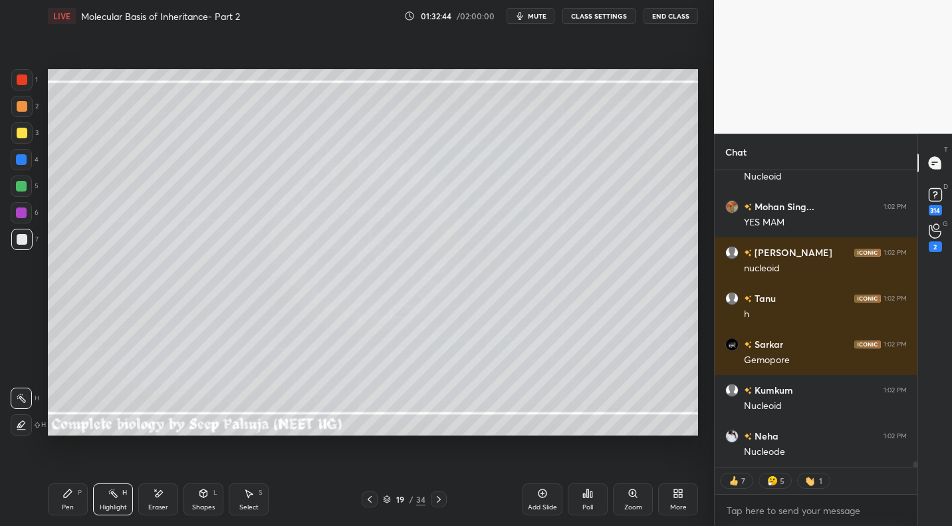
scroll to position [16906, 0]
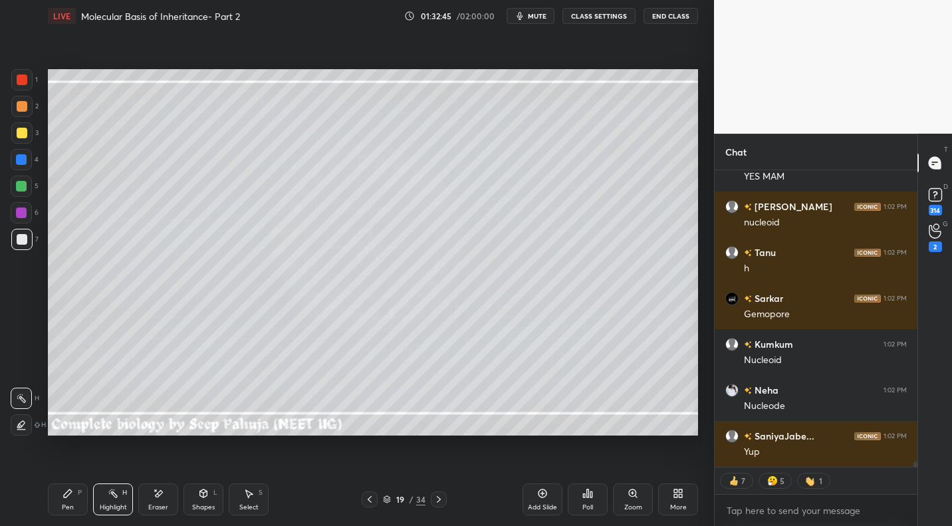
click at [62, 490] on div "Pen P" at bounding box center [68, 499] width 40 height 32
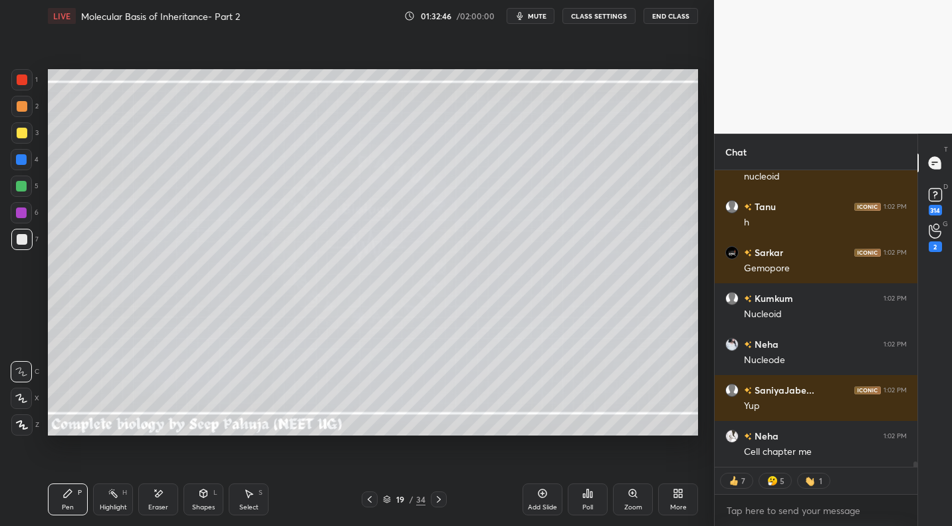
scroll to position [17136, 0]
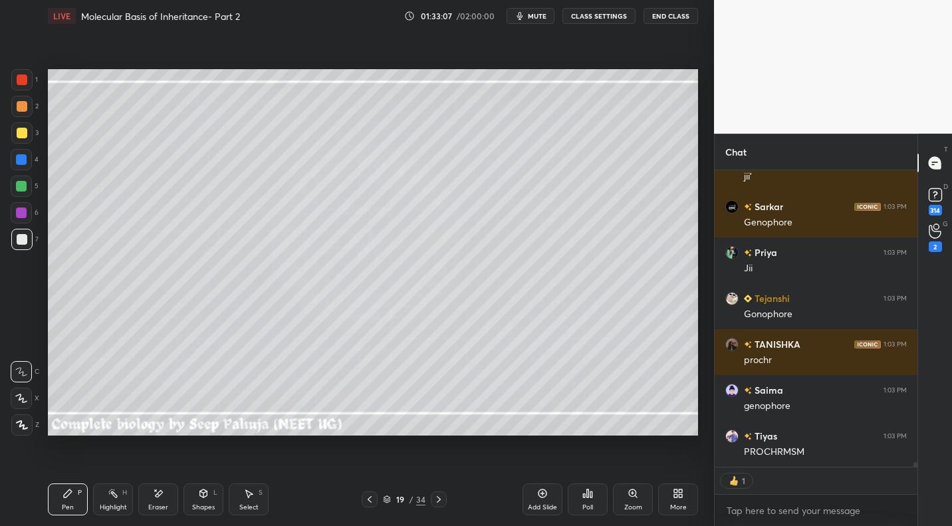
click at [543, 19] on span "mute" at bounding box center [537, 15] width 19 height 9
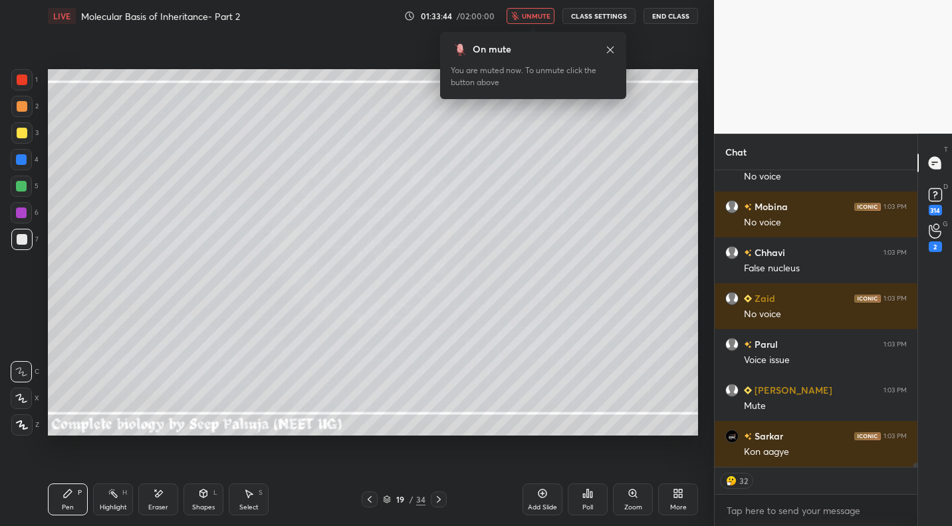
drag, startPoint x: 534, startPoint y: 9, endPoint x: 518, endPoint y: 45, distance: 39.6
click at [534, 9] on button "unmute" at bounding box center [531, 16] width 48 height 16
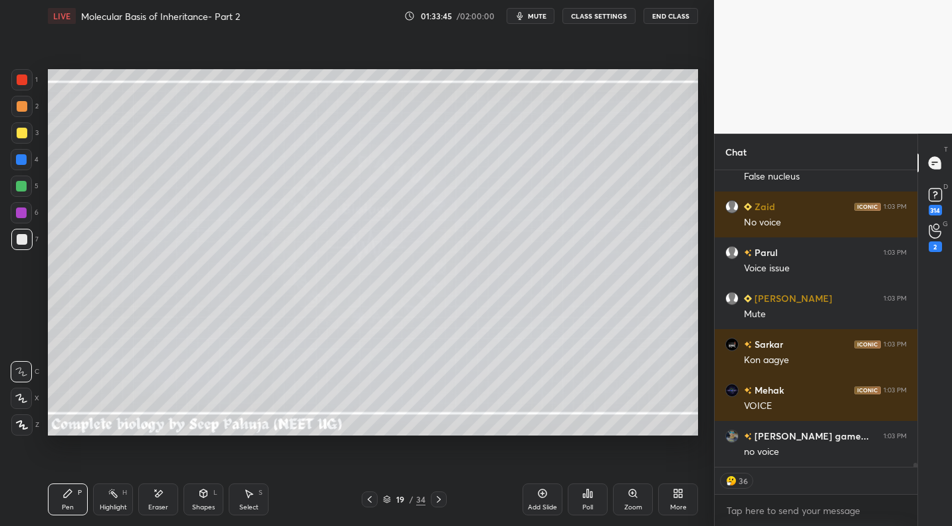
click at [106, 501] on div "Highlight H" at bounding box center [113, 499] width 40 height 32
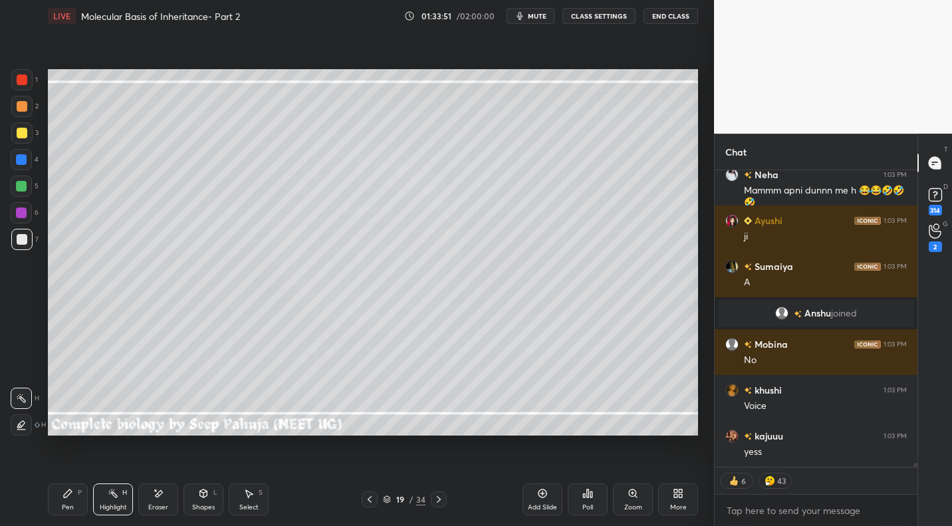
click at [529, 17] on button "mute" at bounding box center [531, 16] width 48 height 16
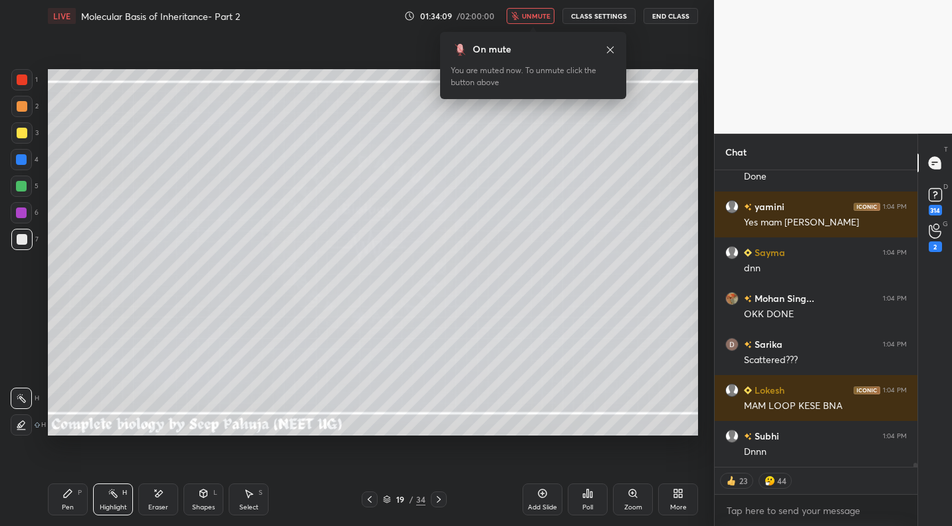
drag, startPoint x: 531, startPoint y: 17, endPoint x: 483, endPoint y: 68, distance: 70.6
click at [531, 17] on span "unmute" at bounding box center [536, 15] width 29 height 9
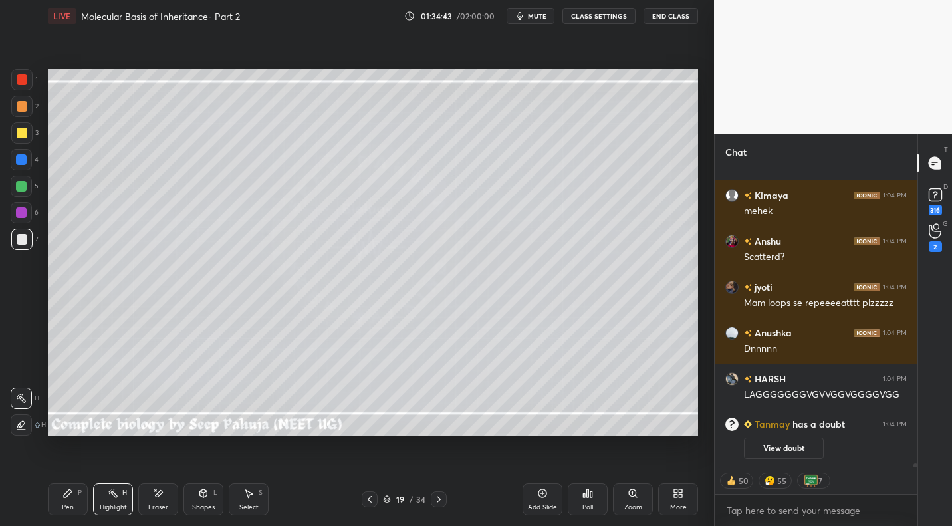
click at [436, 503] on icon at bounding box center [438, 499] width 11 height 11
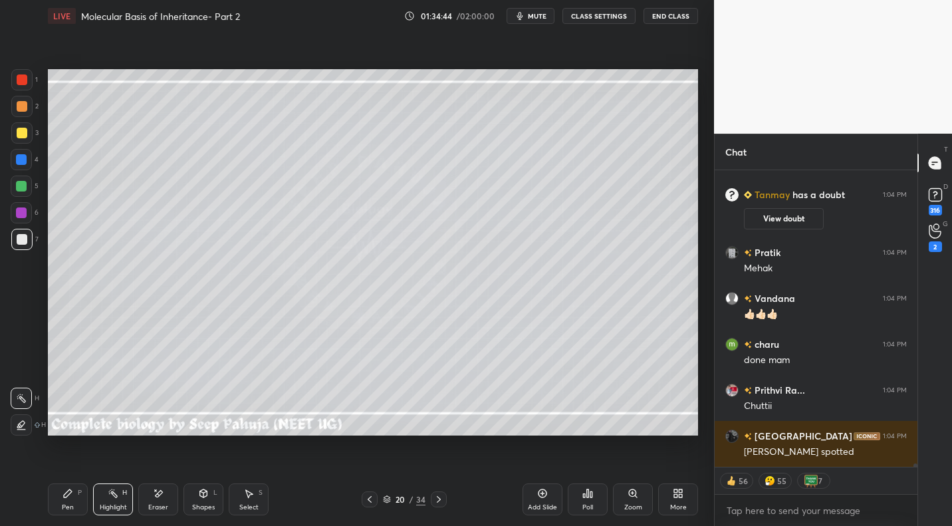
click at [69, 488] on icon at bounding box center [67, 493] width 11 height 11
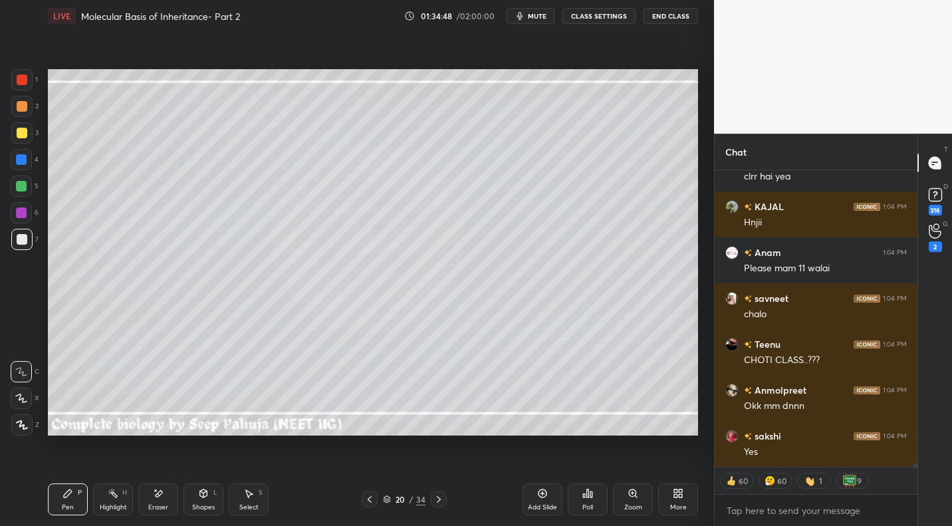
drag, startPoint x: 21, startPoint y: 130, endPoint x: 43, endPoint y: 117, distance: 25.3
click at [23, 131] on div at bounding box center [22, 133] width 11 height 11
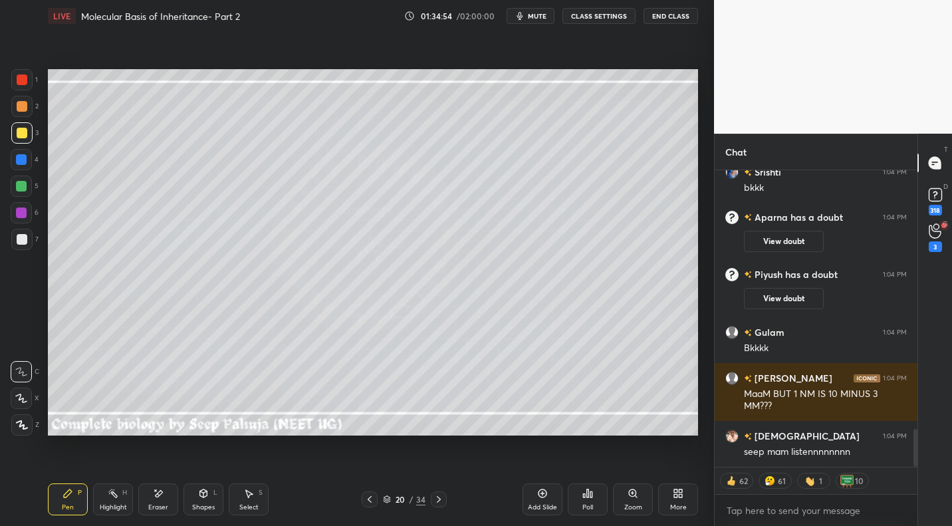
click at [22, 239] on div at bounding box center [22, 239] width 11 height 11
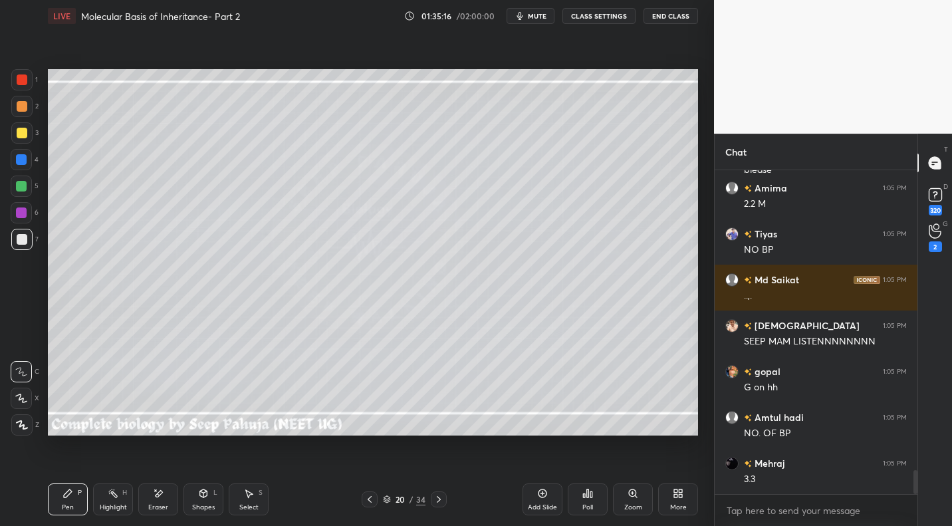
drag, startPoint x: 165, startPoint y: 501, endPoint x: 183, endPoint y: 459, distance: 46.4
click at [166, 499] on div "Eraser" at bounding box center [158, 499] width 40 height 32
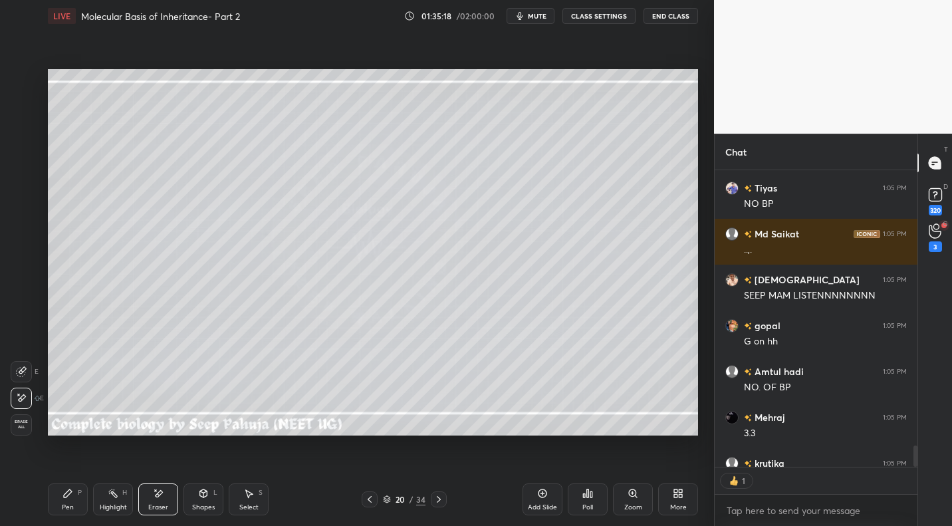
click at [78, 491] on div "Pen P" at bounding box center [68, 499] width 40 height 32
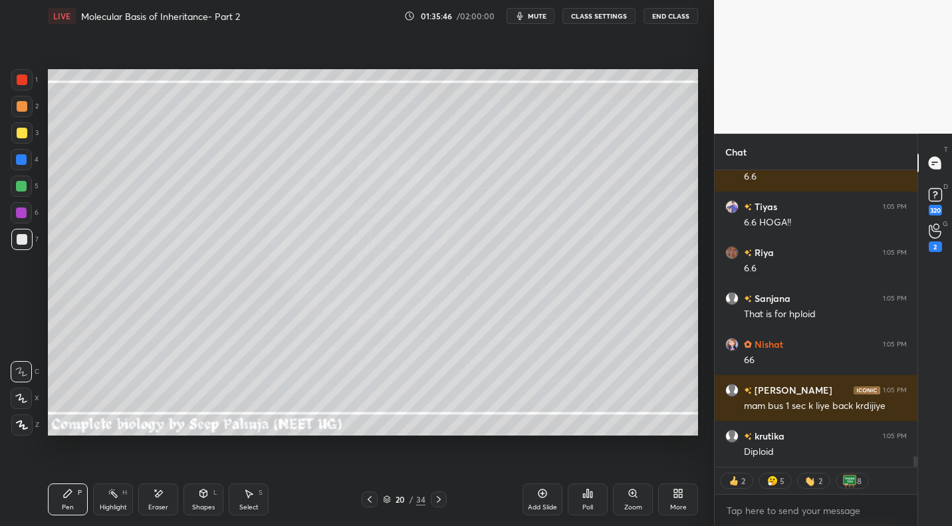
click at [164, 490] on div "Eraser" at bounding box center [158, 499] width 40 height 32
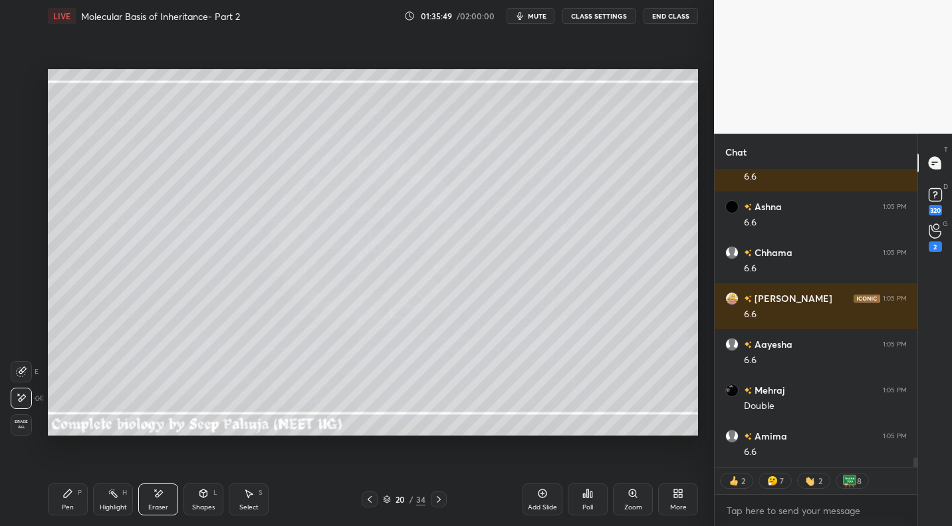
click at [60, 498] on div "Pen P" at bounding box center [68, 499] width 40 height 32
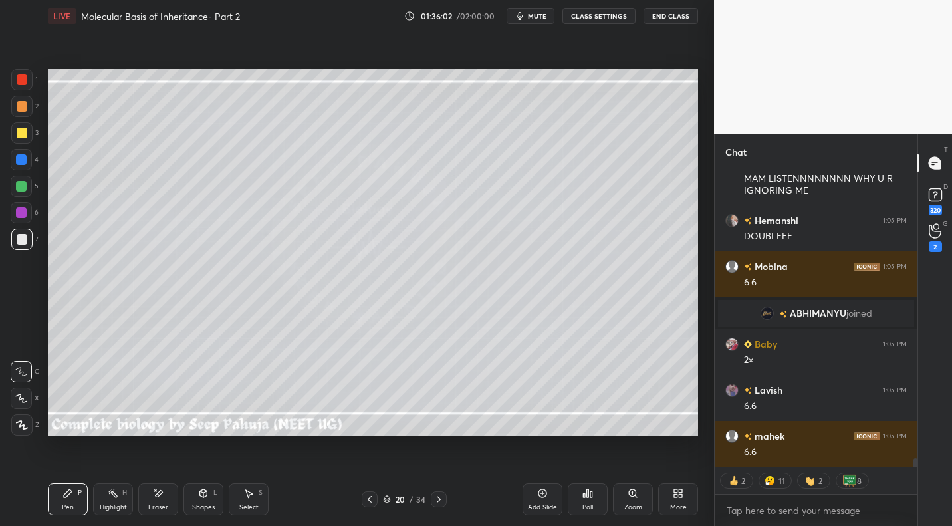
click at [162, 493] on icon at bounding box center [158, 493] width 11 height 11
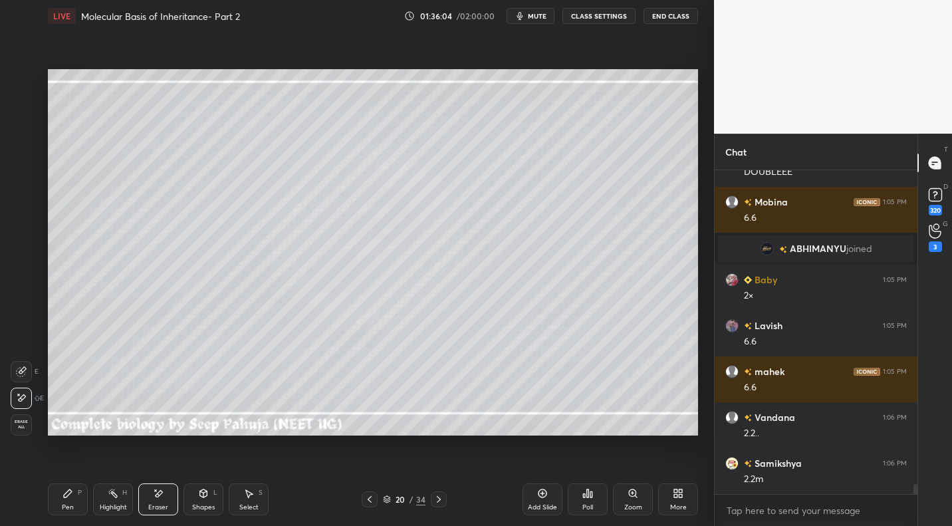
click at [68, 499] on div "Pen P" at bounding box center [68, 499] width 40 height 32
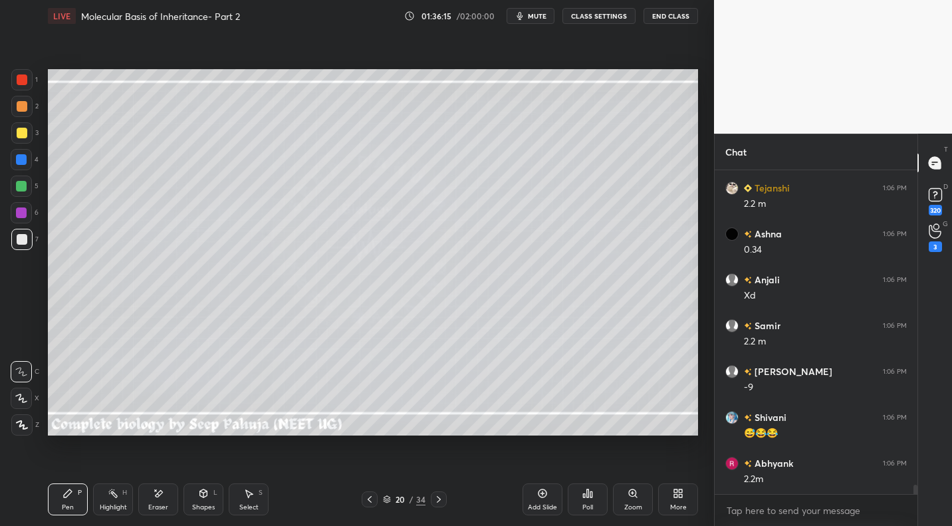
click at [122, 504] on div "Highlight" at bounding box center [113, 507] width 27 height 7
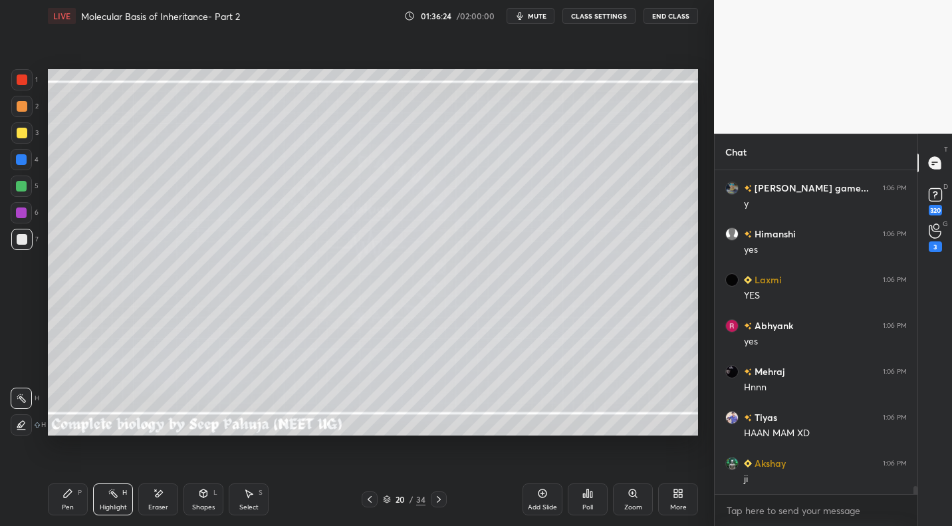
click at [68, 501] on div "Pen P" at bounding box center [68, 499] width 40 height 32
click at [251, 493] on icon at bounding box center [249, 494] width 7 height 8
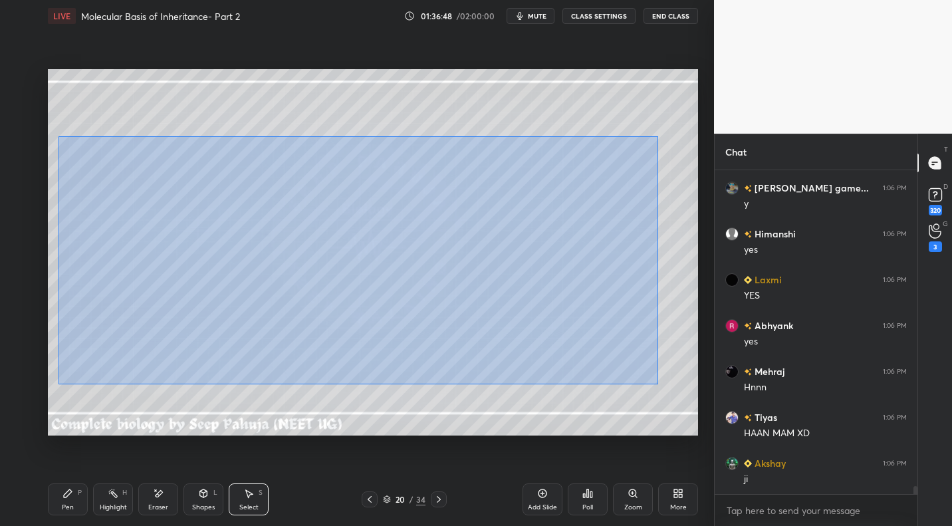
drag, startPoint x: 58, startPoint y: 136, endPoint x: 654, endPoint y: 379, distance: 644.1
click at [660, 387] on div "0 ° Undo Copy Duplicate Duplicate to new slide Delete" at bounding box center [373, 252] width 650 height 366
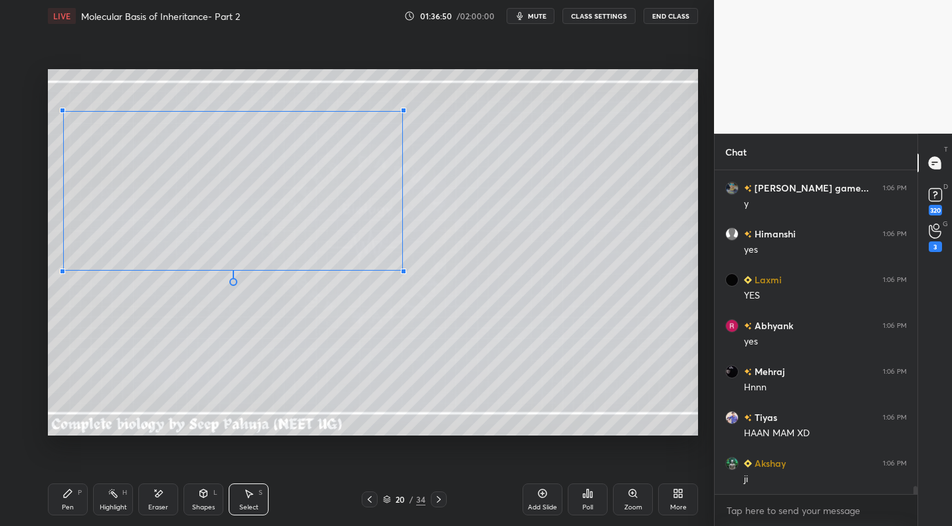
drag, startPoint x: 624, startPoint y: 369, endPoint x: 402, endPoint y: 272, distance: 242.3
click at [401, 271] on div at bounding box center [403, 271] width 5 height 5
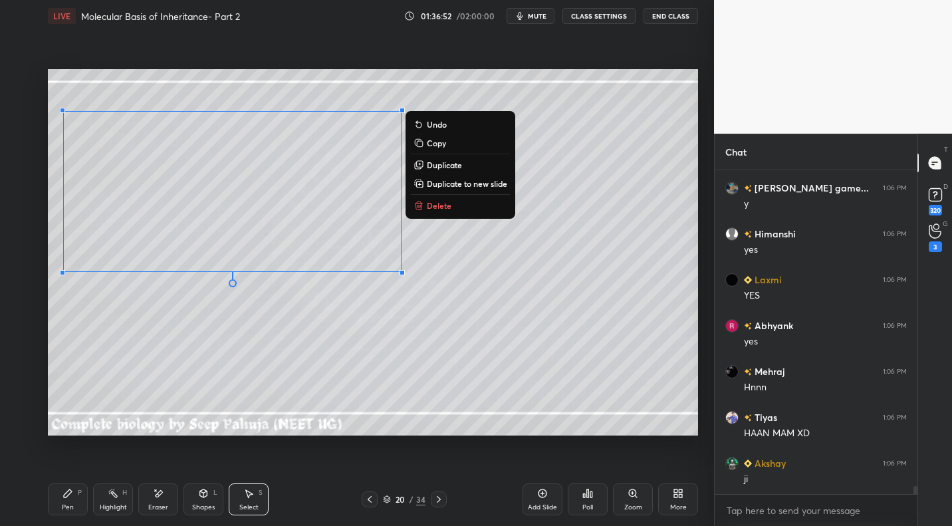
click at [504, 183] on p "Duplicate to new slide" at bounding box center [467, 183] width 80 height 11
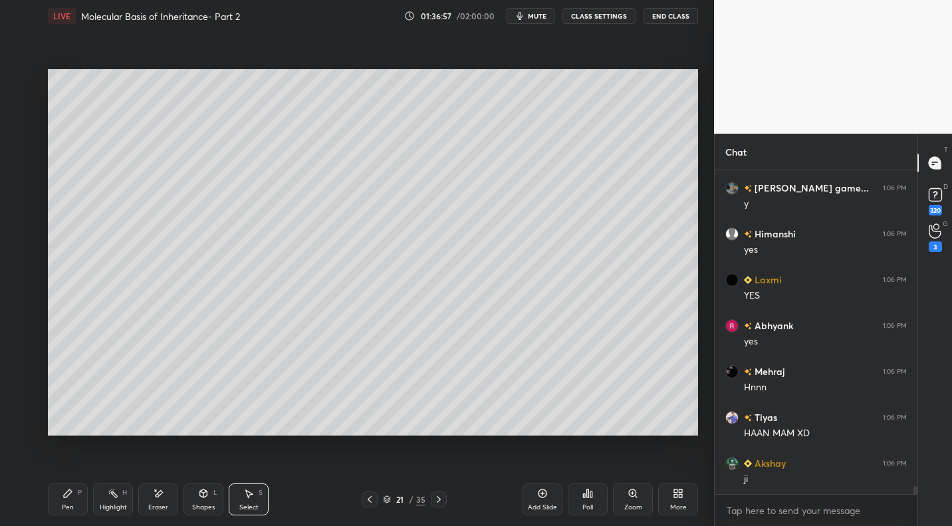
click at [64, 505] on div "Pen" at bounding box center [68, 507] width 12 height 7
click at [25, 132] on div at bounding box center [22, 133] width 11 height 11
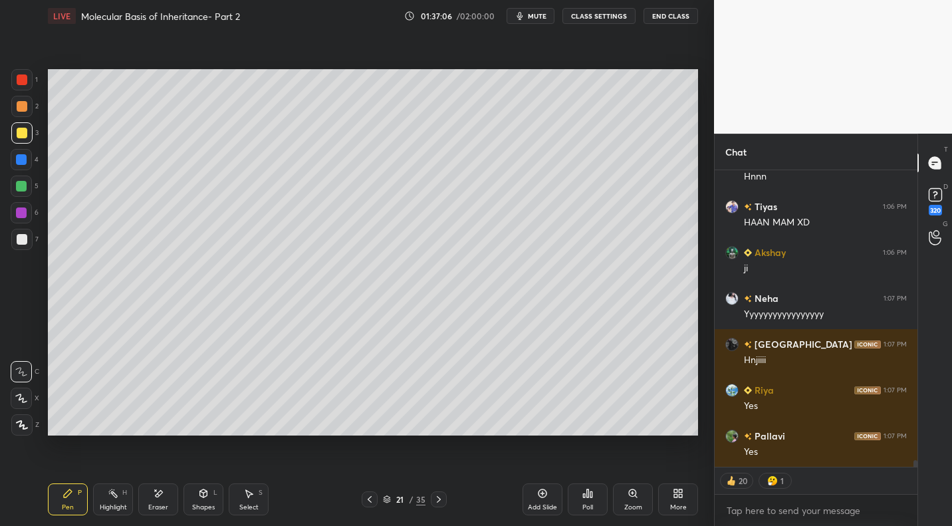
scroll to position [13017, 0]
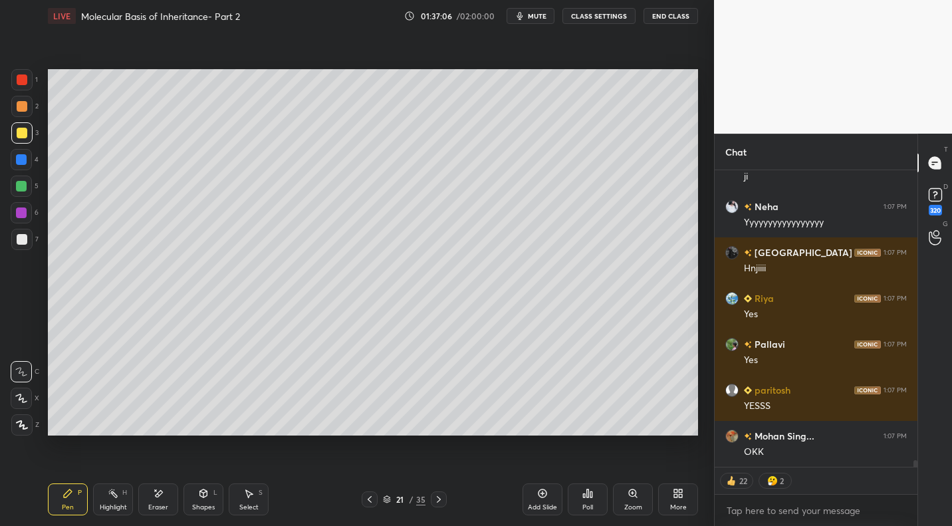
click at [534, 17] on span "mute" at bounding box center [537, 15] width 19 height 9
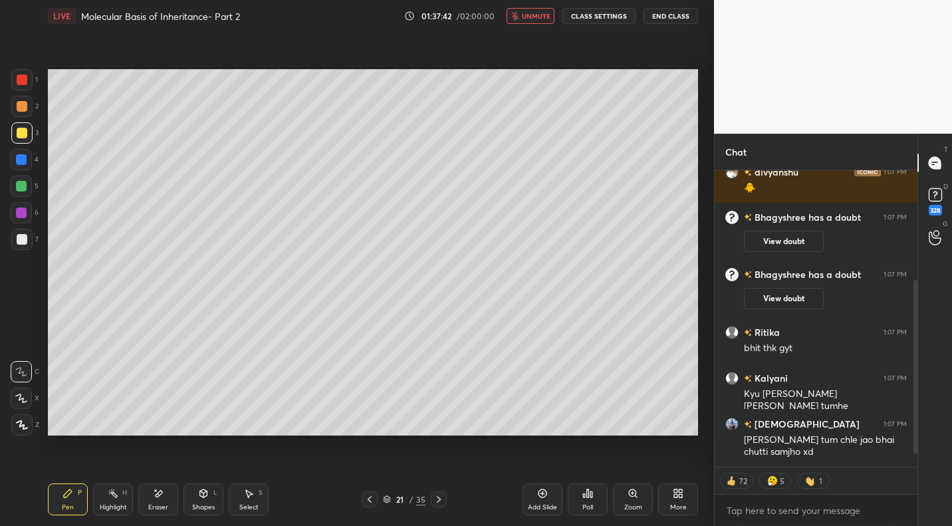
scroll to position [219, 0]
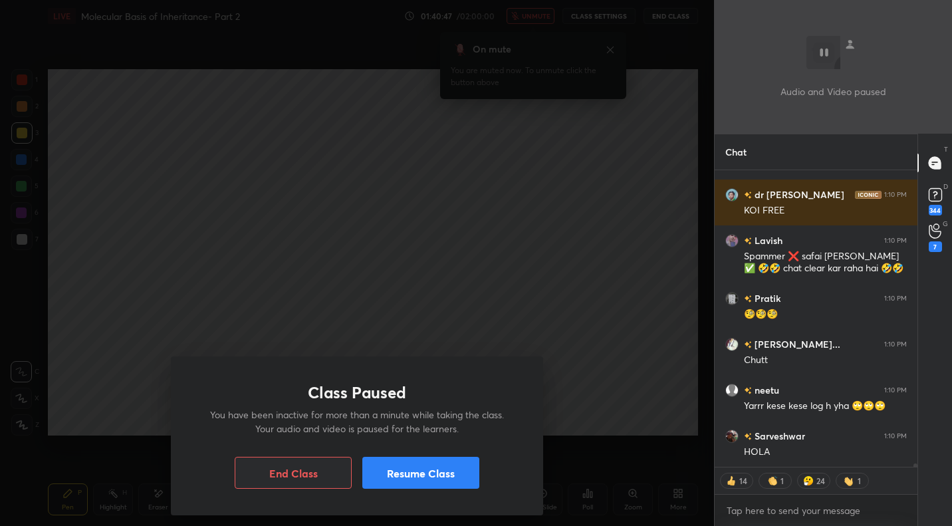
click at [451, 482] on button "Resume Class" at bounding box center [420, 473] width 117 height 32
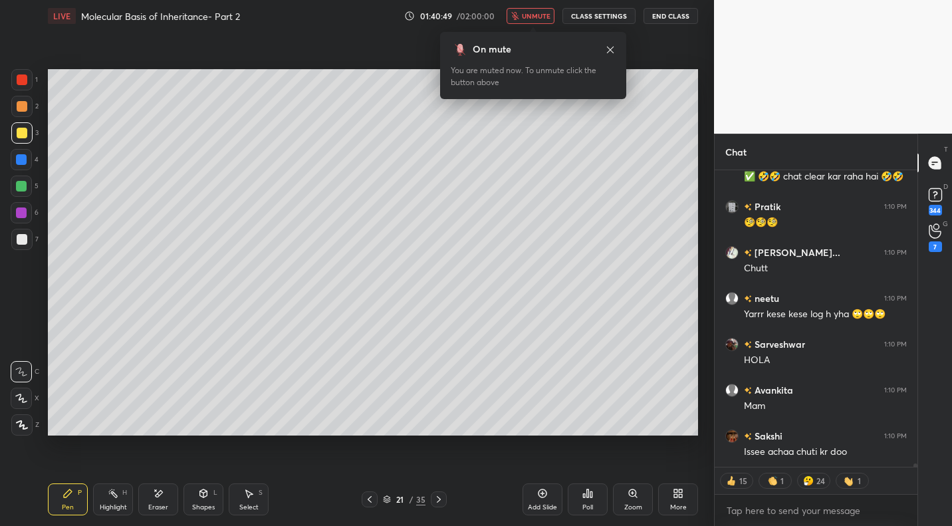
drag, startPoint x: 549, startPoint y: 18, endPoint x: 559, endPoint y: 19, distance: 10.0
click at [549, 18] on span "unmute" at bounding box center [536, 15] width 29 height 9
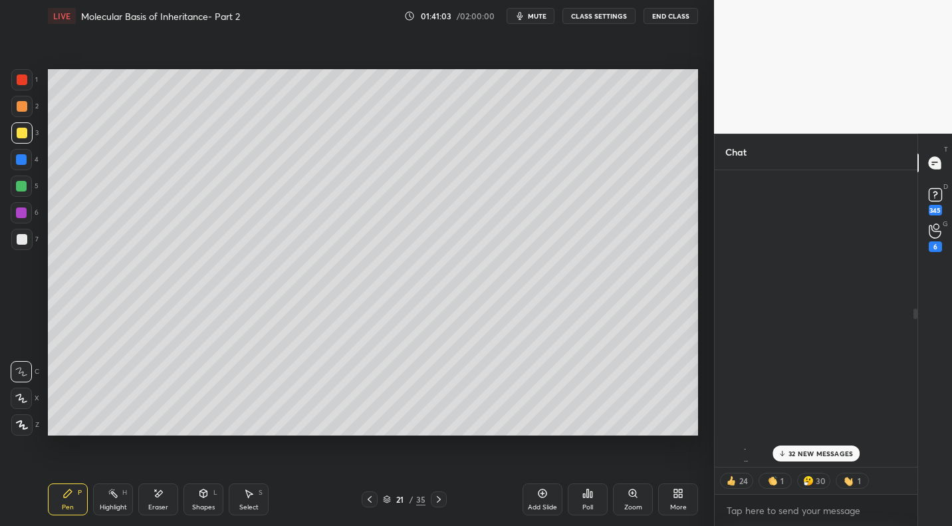
click at [814, 449] on p "32 NEW MESSAGES" at bounding box center [820, 453] width 64 height 8
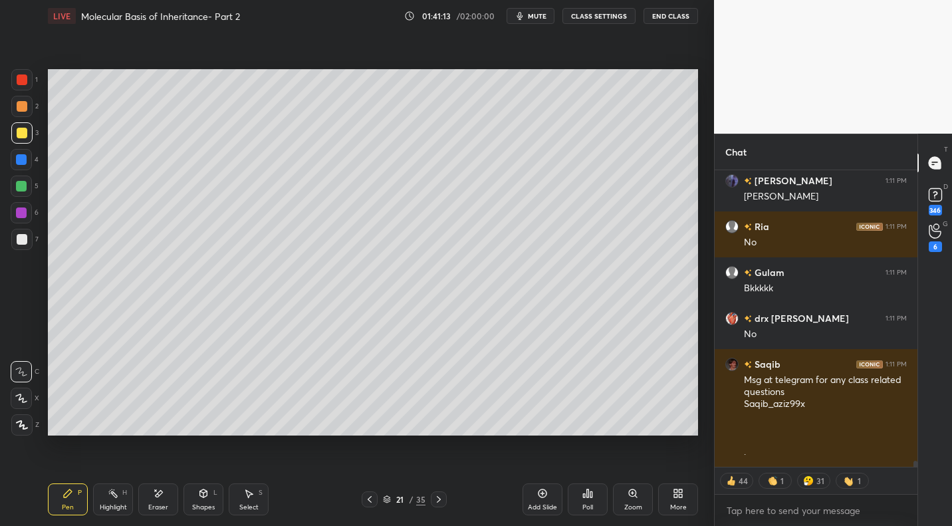
drag, startPoint x: 208, startPoint y: 498, endPoint x: 227, endPoint y: 487, distance: 21.4
click at [208, 498] on icon at bounding box center [203, 493] width 11 height 11
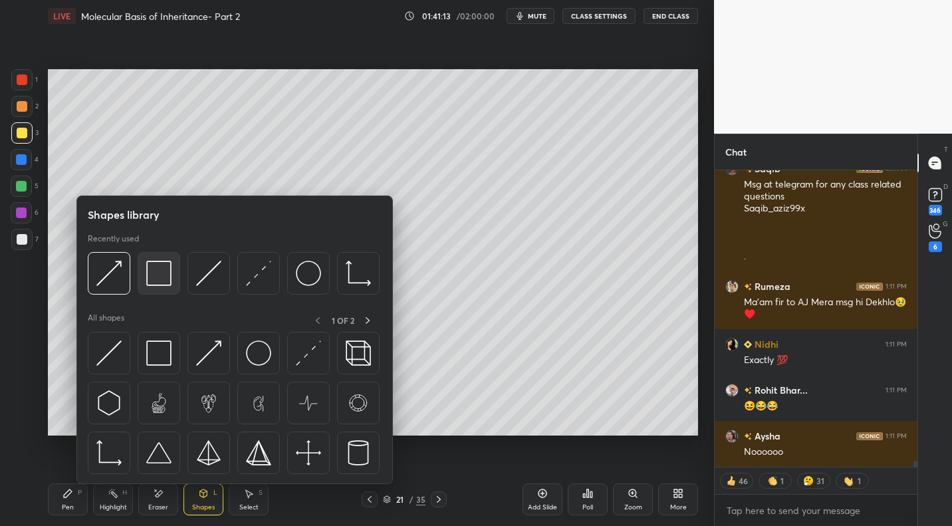
click at [171, 274] on img at bounding box center [158, 273] width 25 height 25
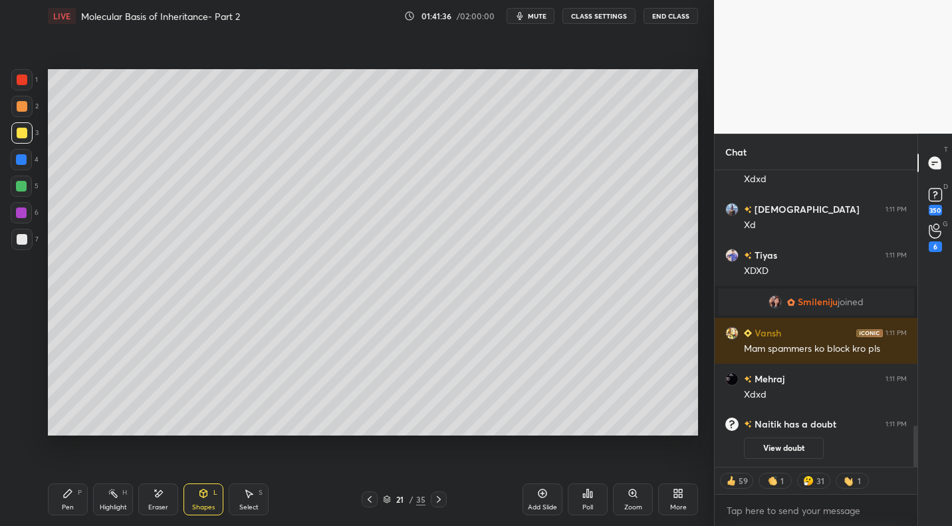
click at [61, 497] on div "Pen P" at bounding box center [68, 499] width 40 height 32
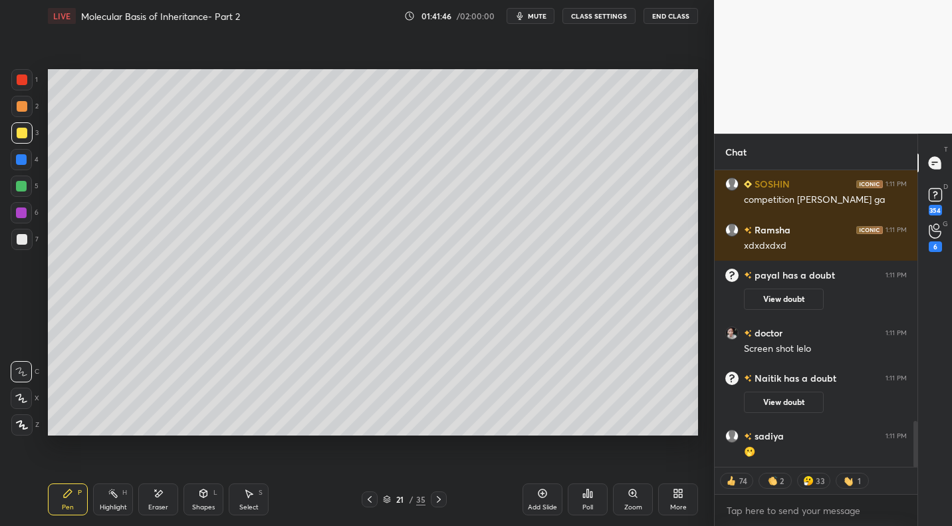
click at [22, 233] on div at bounding box center [21, 239] width 21 height 21
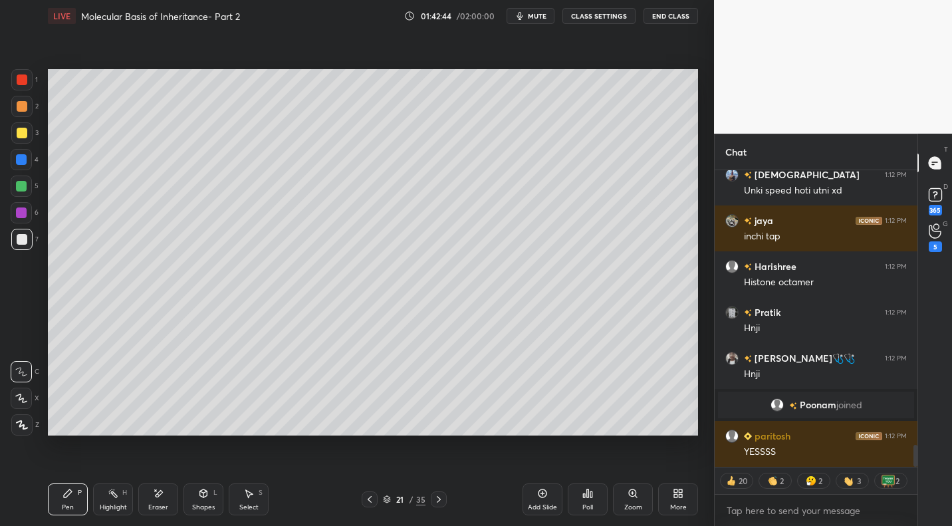
click at [21, 131] on div at bounding box center [22, 133] width 11 height 11
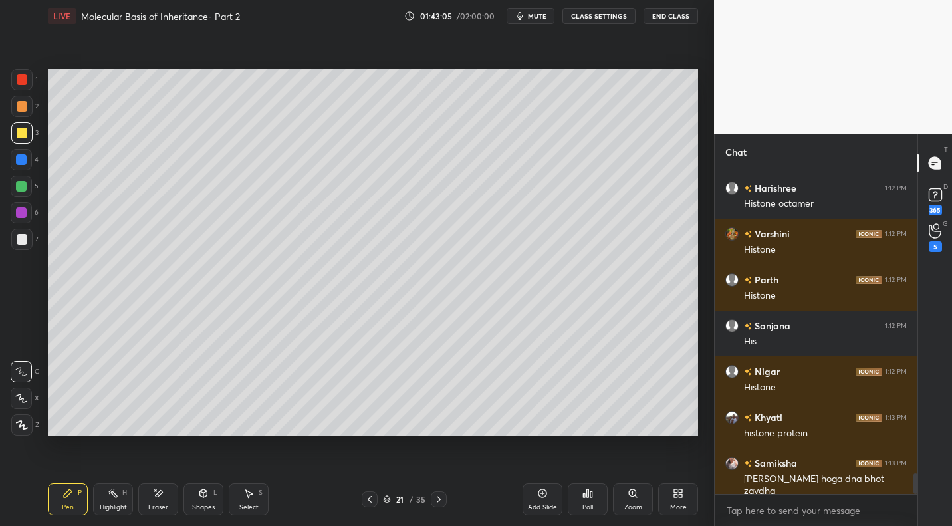
drag, startPoint x: 27, startPoint y: 239, endPoint x: 47, endPoint y: 223, distance: 24.6
click at [27, 239] on div at bounding box center [21, 239] width 21 height 21
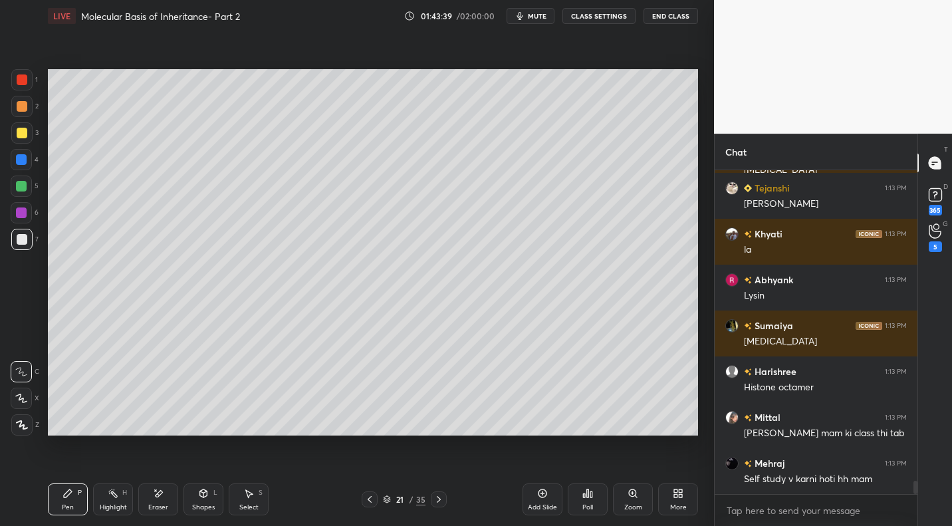
click at [18, 108] on div at bounding box center [22, 106] width 11 height 11
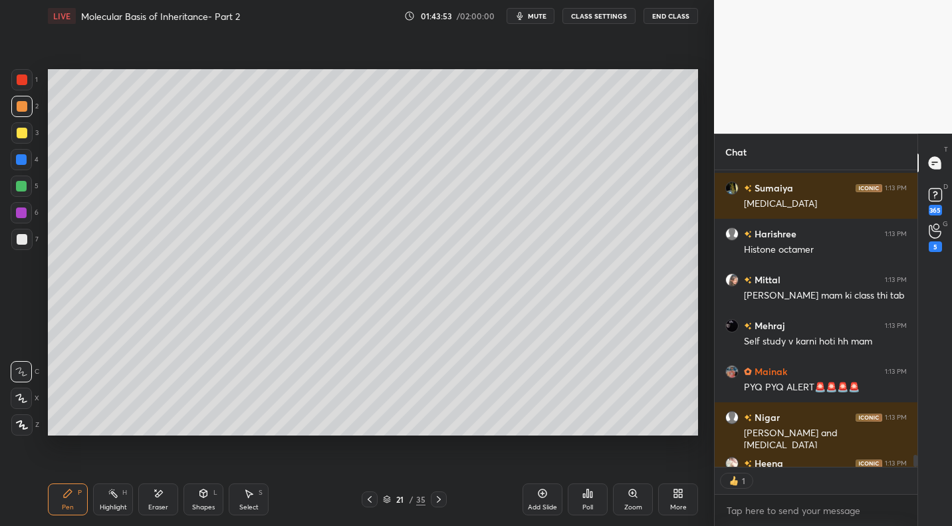
click at [473, 437] on div "Setting up your live class Poll for secs No correct answer Start poll" at bounding box center [373, 252] width 661 height 441
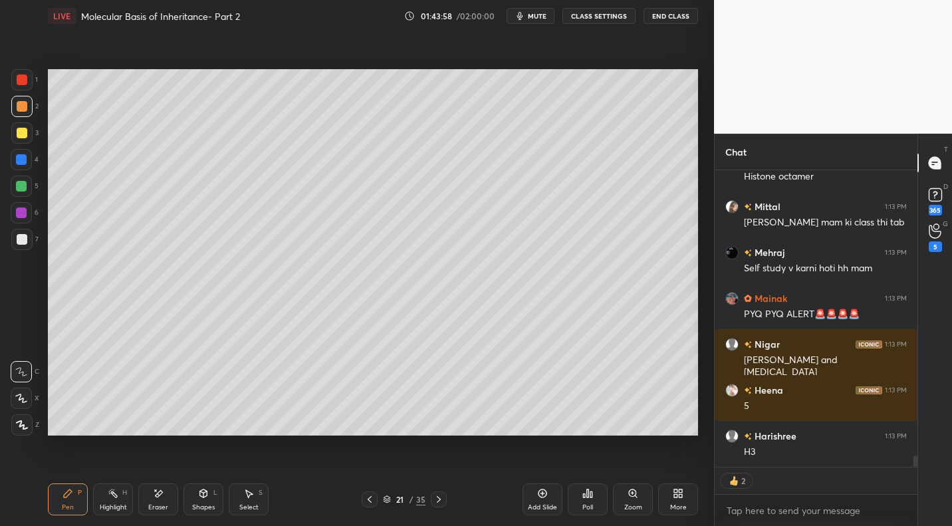
click at [126, 505] on div "Highlight H" at bounding box center [113, 499] width 40 height 32
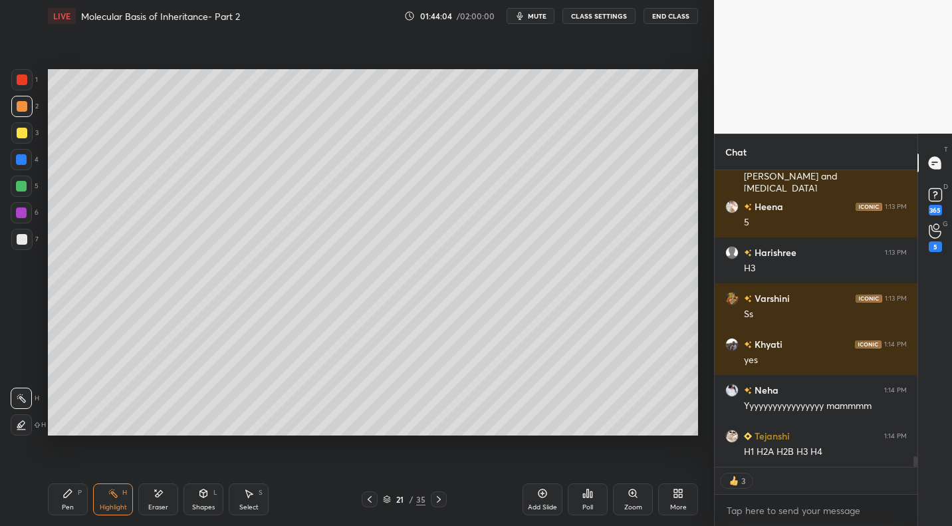
drag, startPoint x: 80, startPoint y: 475, endPoint x: 75, endPoint y: 491, distance: 16.0
click at [80, 475] on div "Pen P Highlight H Eraser Shapes L Select S 21 / 35 Add Slide Poll Zoom More" at bounding box center [373, 499] width 650 height 53
click at [70, 497] on icon at bounding box center [67, 493] width 11 height 11
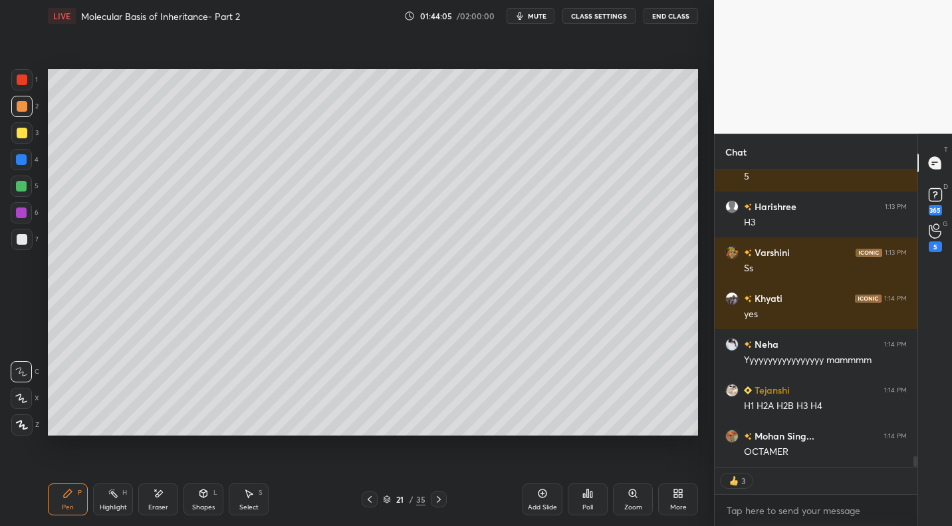
click at [26, 242] on div at bounding box center [22, 239] width 11 height 11
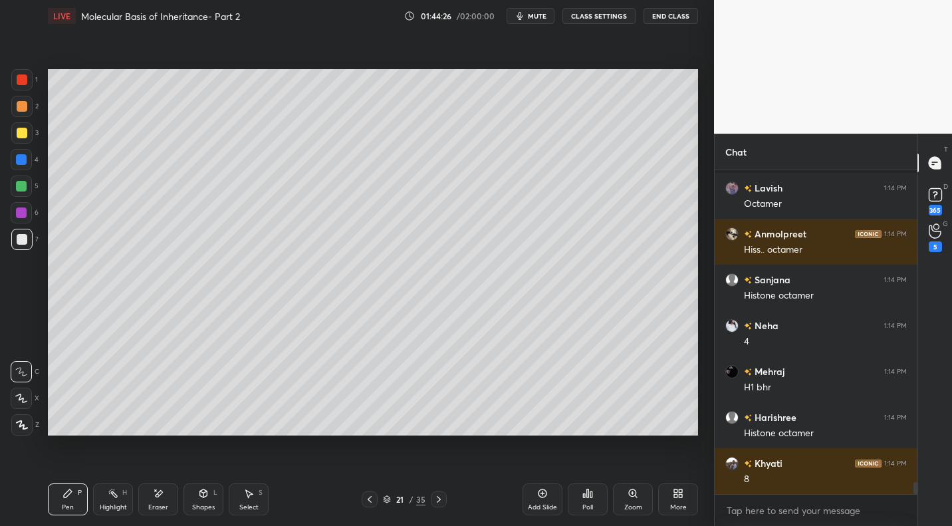
click at [23, 161] on div at bounding box center [21, 159] width 11 height 11
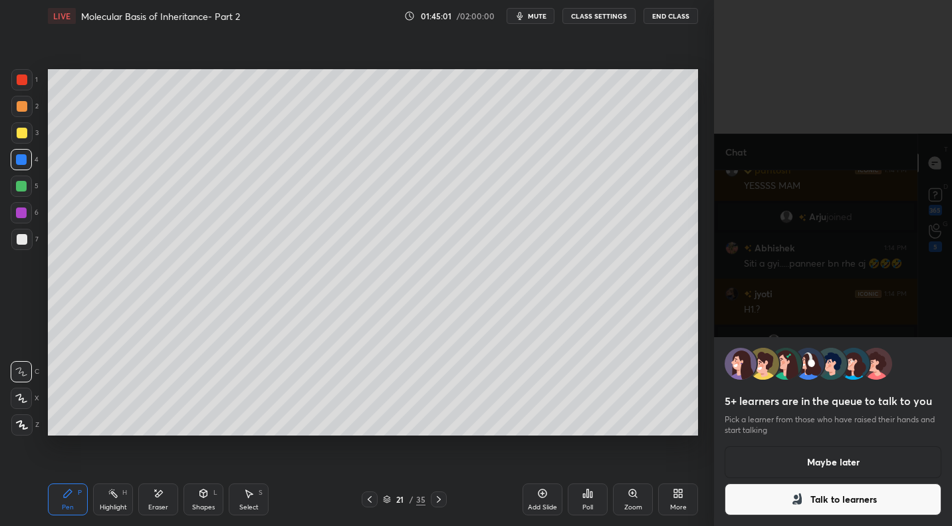
click at [805, 462] on button "Maybe later" at bounding box center [833, 462] width 217 height 32
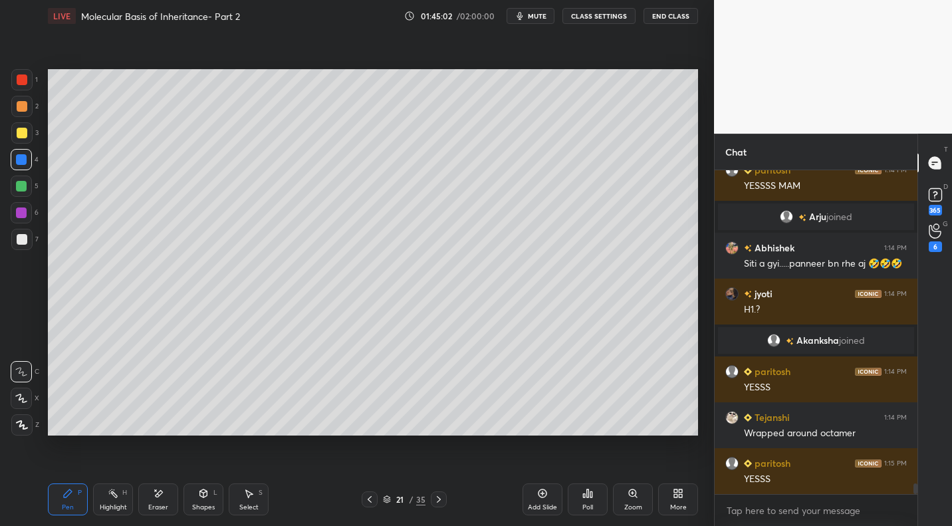
click at [247, 504] on div "Select" at bounding box center [248, 507] width 19 height 7
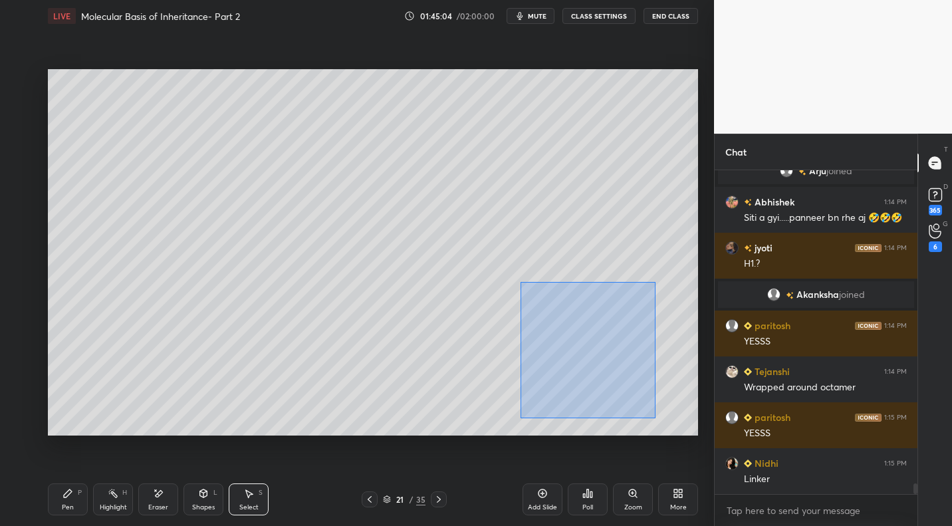
drag, startPoint x: 519, startPoint y: 281, endPoint x: 655, endPoint y: 410, distance: 187.6
click at [659, 422] on div "0 ° Undo Copy Duplicate Duplicate to new slide Delete" at bounding box center [373, 252] width 650 height 366
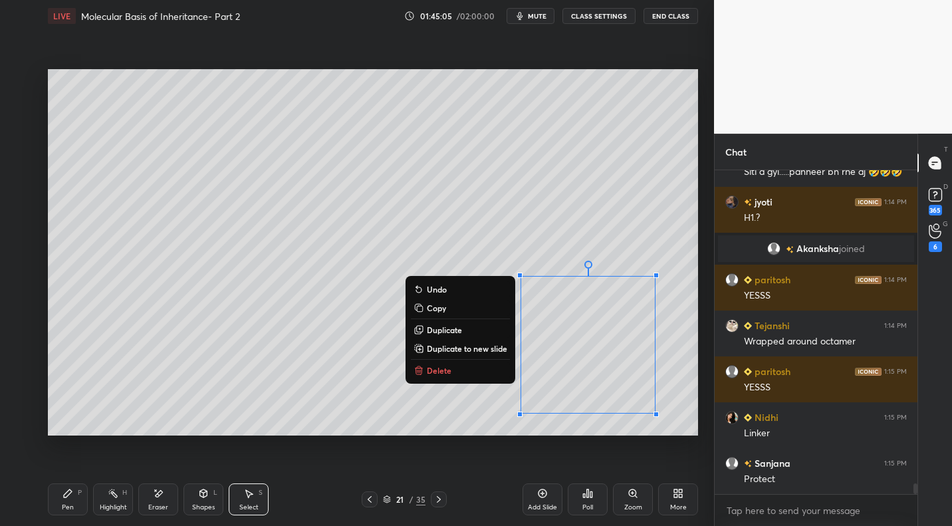
click at [439, 311] on p "Copy" at bounding box center [436, 307] width 19 height 11
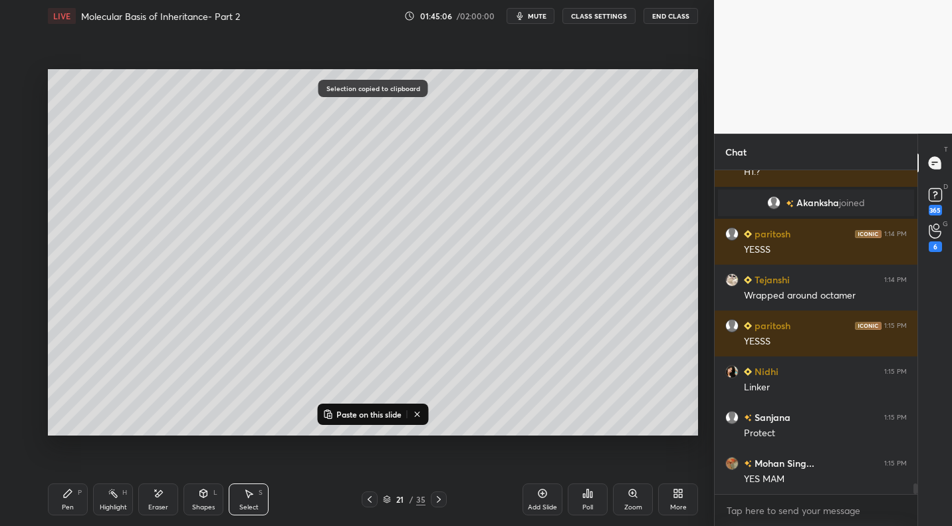
click at [435, 502] on icon at bounding box center [438, 499] width 11 height 11
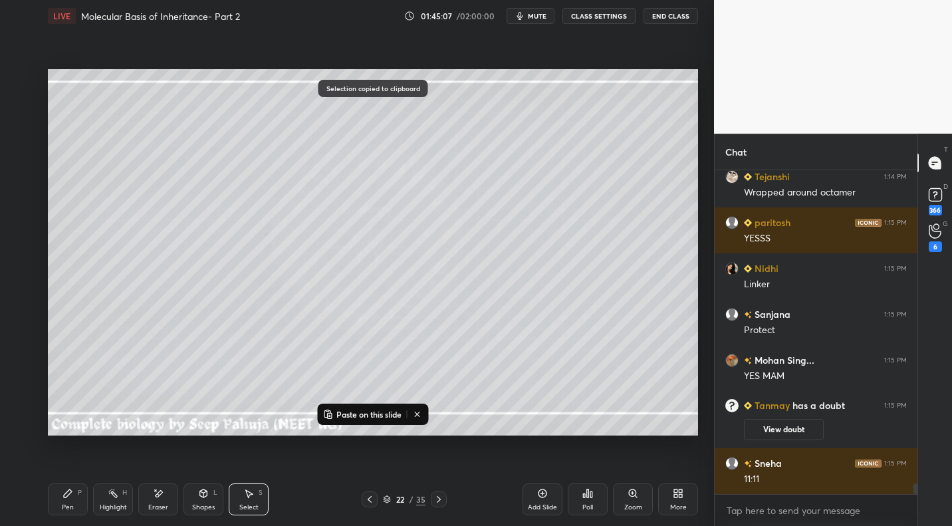
click at [355, 412] on p "Paste on this slide" at bounding box center [368, 414] width 65 height 11
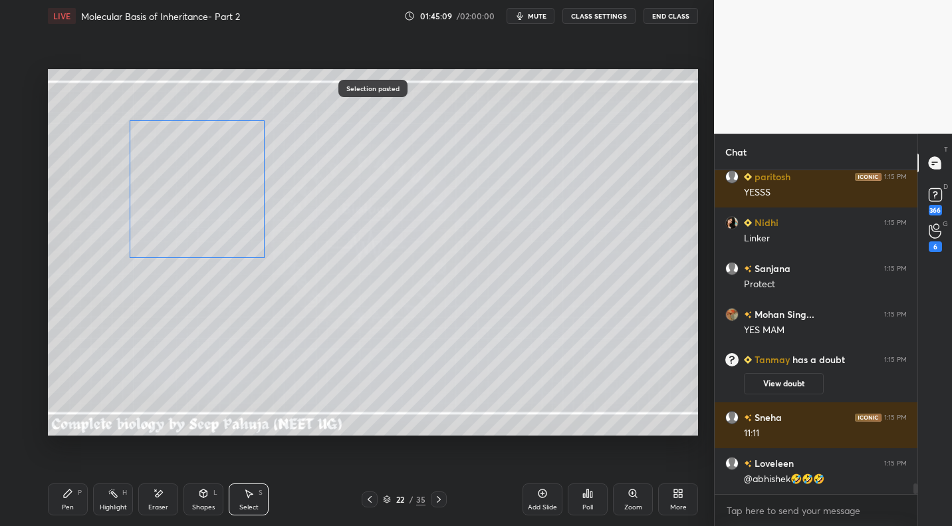
drag, startPoint x: 591, startPoint y: 346, endPoint x: 191, endPoint y: 229, distance: 416.8
click at [210, 191] on div "0 ° Undo Copy Paste here Duplicate Duplicate to new slide Delete" at bounding box center [373, 252] width 650 height 366
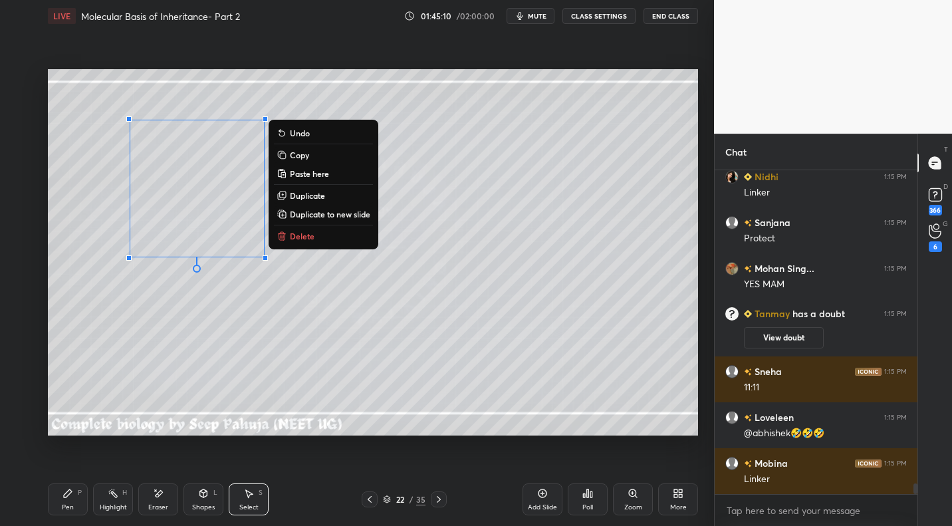
drag, startPoint x: 68, startPoint y: 498, endPoint x: 76, endPoint y: 486, distance: 14.4
click at [68, 498] on icon at bounding box center [67, 493] width 11 height 11
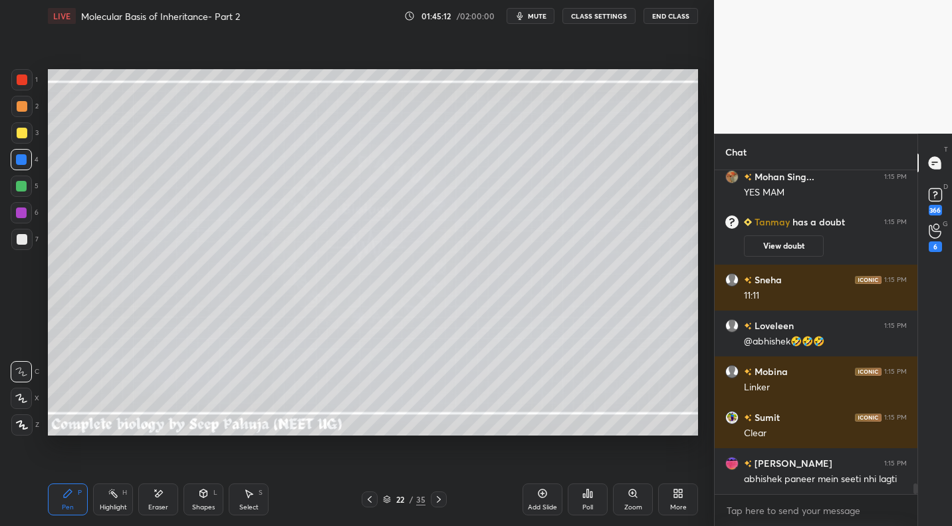
click at [25, 136] on div at bounding box center [22, 133] width 11 height 11
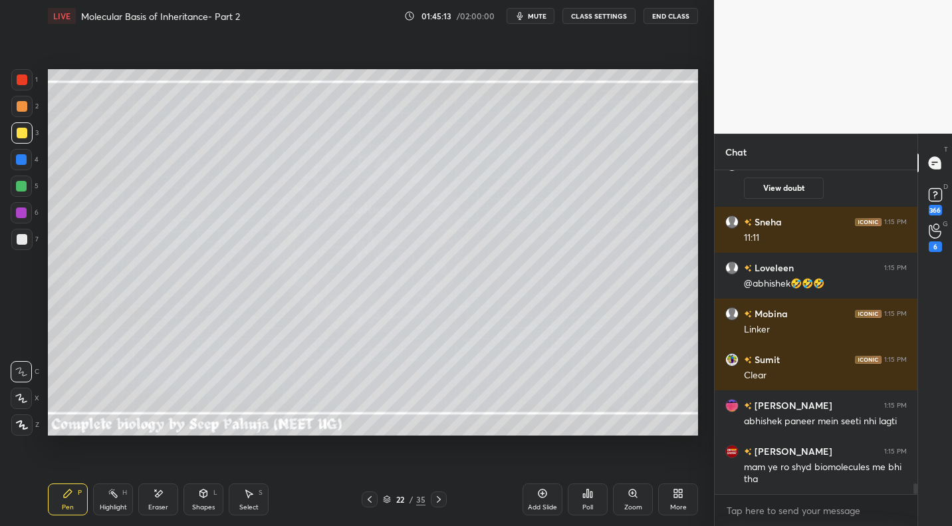
drag, startPoint x: 25, startPoint y: 425, endPoint x: 40, endPoint y: 406, distance: 24.1
click at [23, 427] on icon at bounding box center [22, 424] width 12 height 9
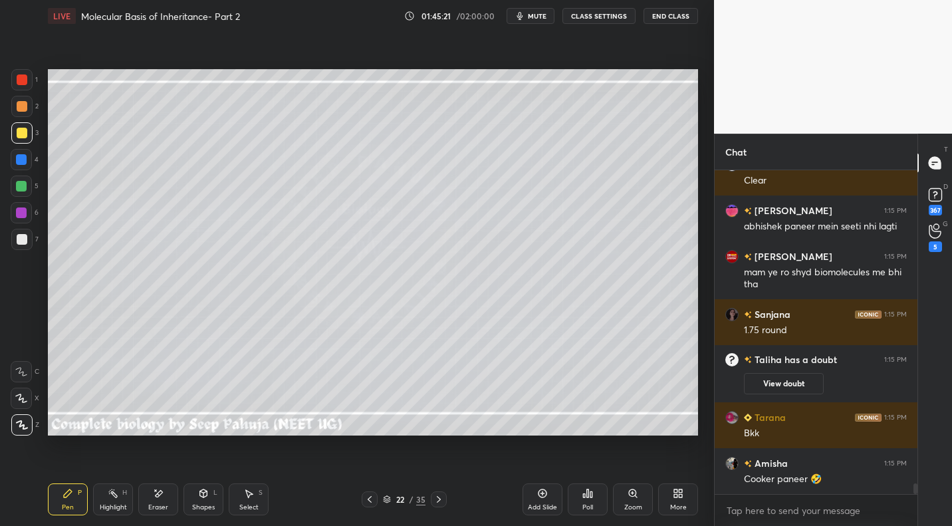
drag, startPoint x: 25, startPoint y: 189, endPoint x: 47, endPoint y: 181, distance: 23.3
click at [24, 189] on div at bounding box center [21, 186] width 11 height 11
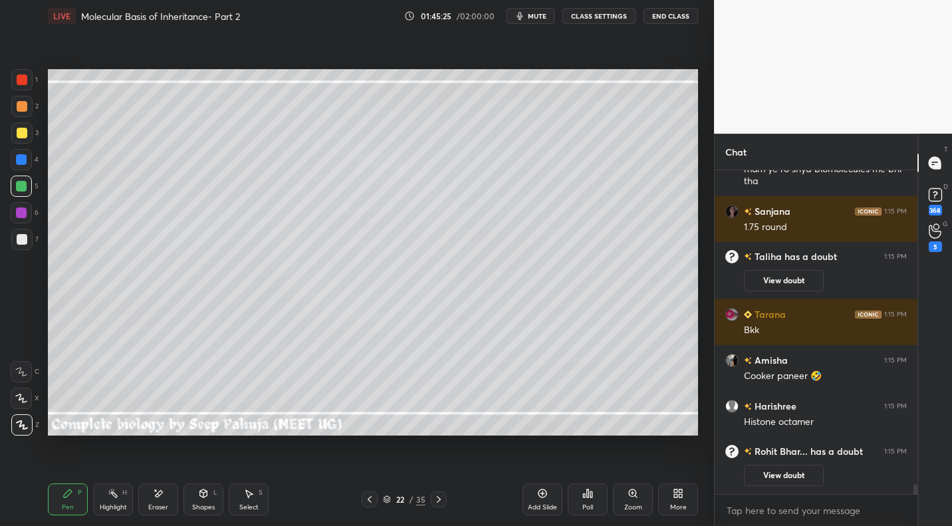
click at [21, 374] on icon at bounding box center [21, 371] width 12 height 9
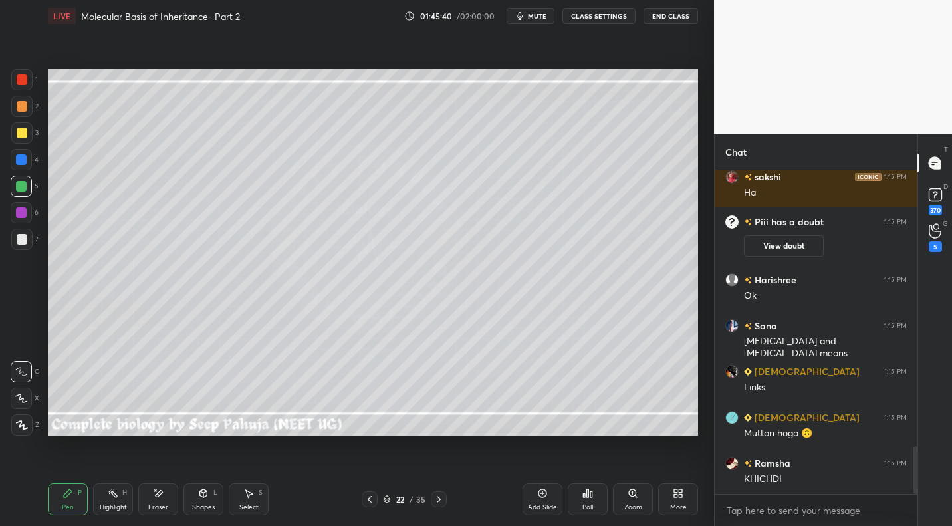
click at [21, 234] on div at bounding box center [22, 239] width 11 height 11
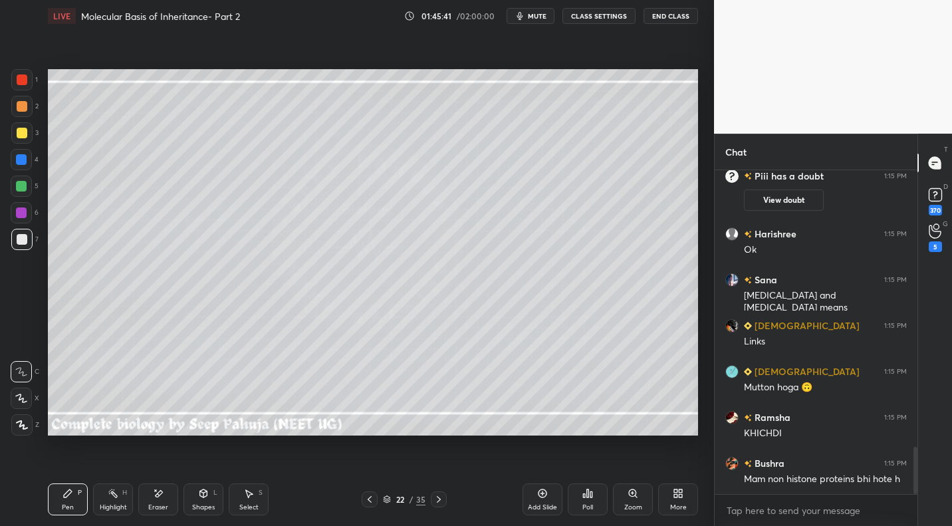
click at [23, 420] on icon at bounding box center [22, 424] width 12 height 9
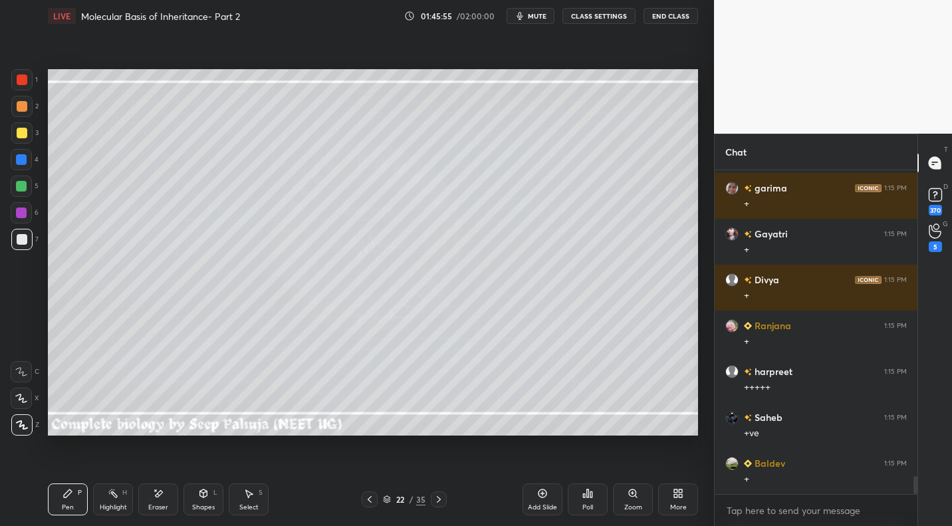
scroll to position [6022, 0]
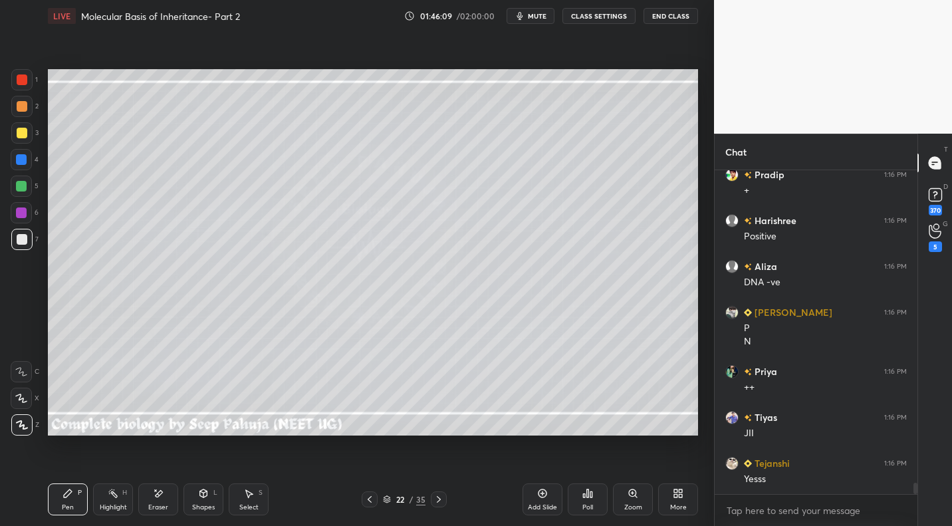
click at [23, 139] on div at bounding box center [21, 132] width 21 height 21
drag, startPoint x: 23, startPoint y: 366, endPoint x: 43, endPoint y: 348, distance: 26.9
click at [23, 366] on div at bounding box center [21, 371] width 21 height 21
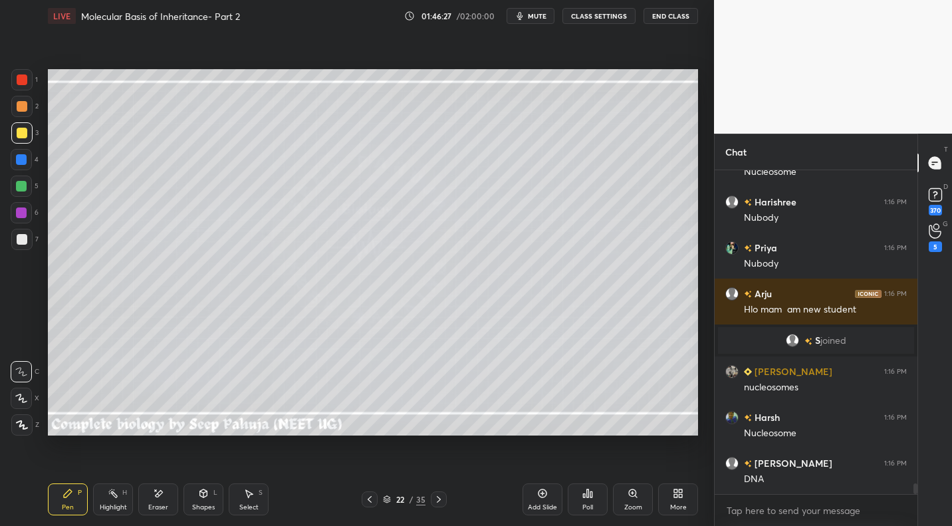
drag, startPoint x: 370, startPoint y: 499, endPoint x: 366, endPoint y: 493, distance: 7.2
click at [370, 499] on icon at bounding box center [369, 499] width 11 height 11
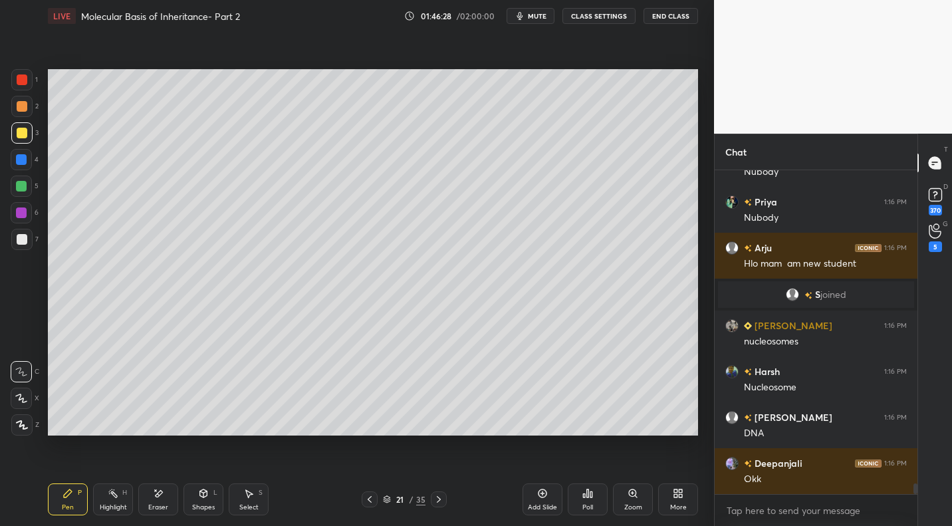
click at [119, 501] on div "Highlight H" at bounding box center [113, 499] width 40 height 32
drag, startPoint x: 371, startPoint y: 502, endPoint x: 366, endPoint y: 497, distance: 7.1
click at [369, 503] on icon at bounding box center [369, 499] width 11 height 11
click at [440, 501] on icon at bounding box center [438, 499] width 11 height 11
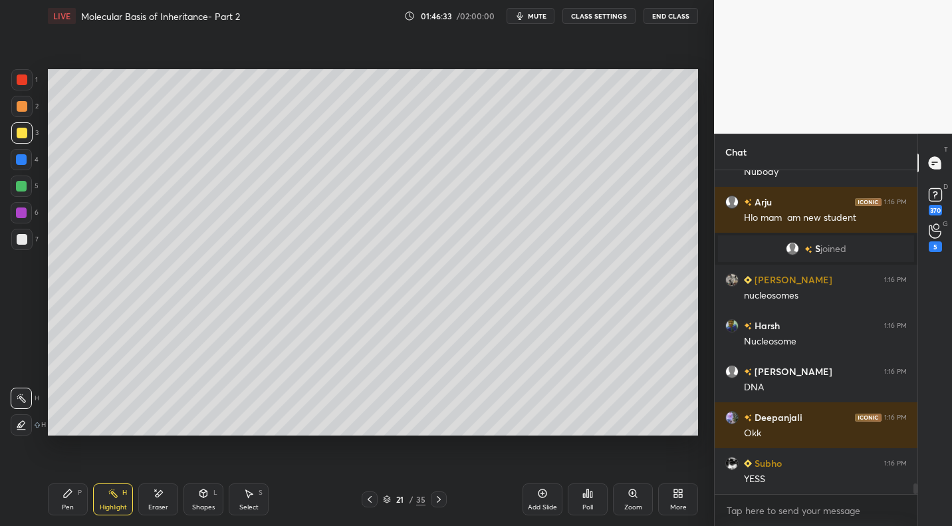
click at [439, 502] on icon at bounding box center [438, 499] width 11 height 11
drag, startPoint x: 255, startPoint y: 513, endPoint x: 232, endPoint y: 455, distance: 61.5
click at [255, 513] on div "Select S" at bounding box center [249, 499] width 40 height 32
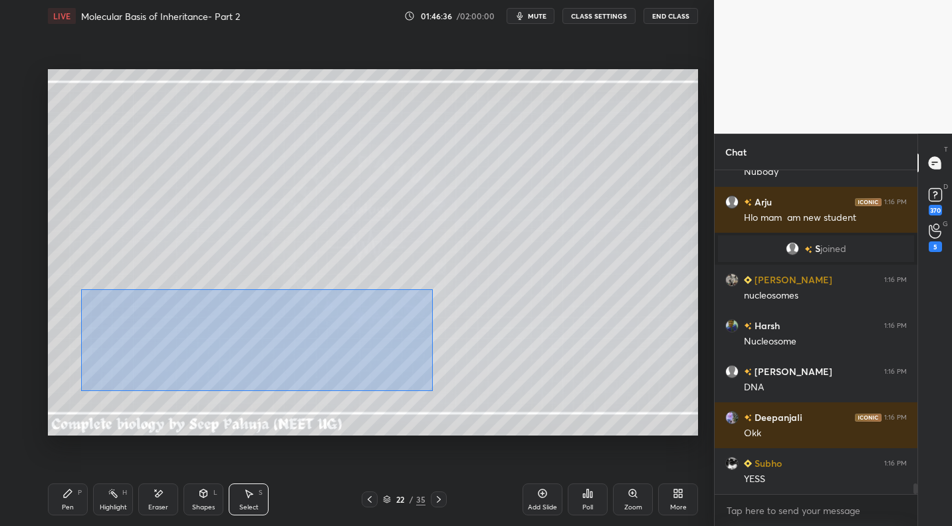
drag, startPoint x: 106, startPoint y: 301, endPoint x: 383, endPoint y: 373, distance: 286.4
click at [431, 391] on div "0 ° Undo Copy Paste here Duplicate Duplicate to new slide Delete" at bounding box center [373, 252] width 650 height 366
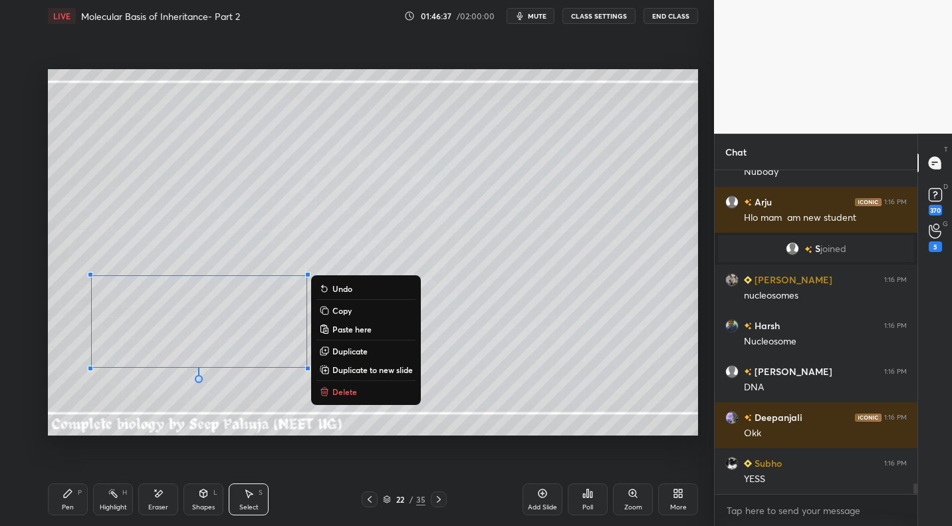
click at [352, 316] on button "Copy" at bounding box center [365, 310] width 99 height 16
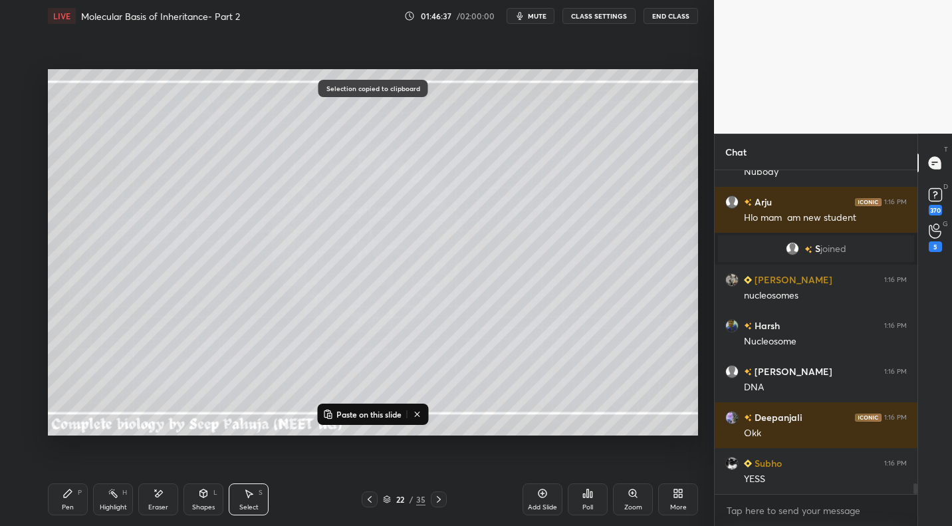
click at [368, 499] on icon at bounding box center [369, 499] width 11 height 11
click at [344, 415] on p "Paste on this slide" at bounding box center [368, 414] width 65 height 11
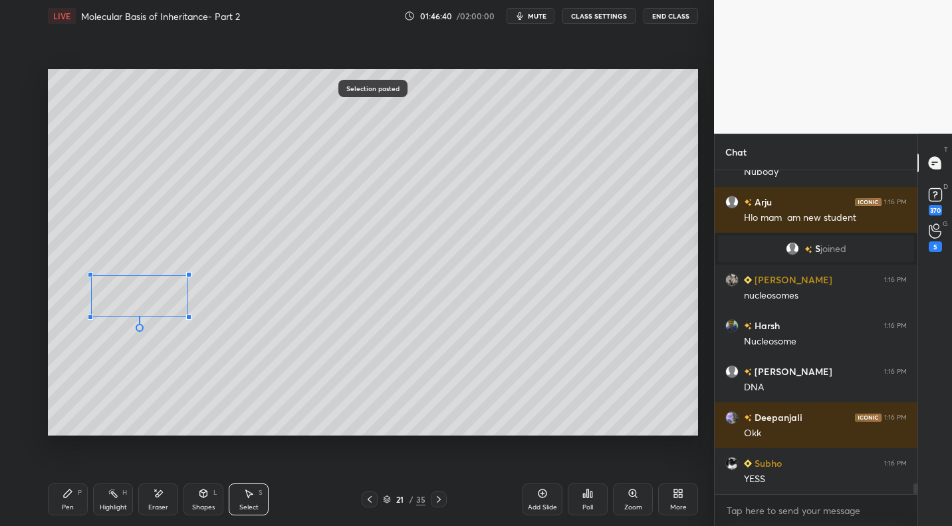
drag, startPoint x: 308, startPoint y: 368, endPoint x: 174, endPoint y: 306, distance: 147.8
click at [187, 316] on div at bounding box center [188, 316] width 5 height 5
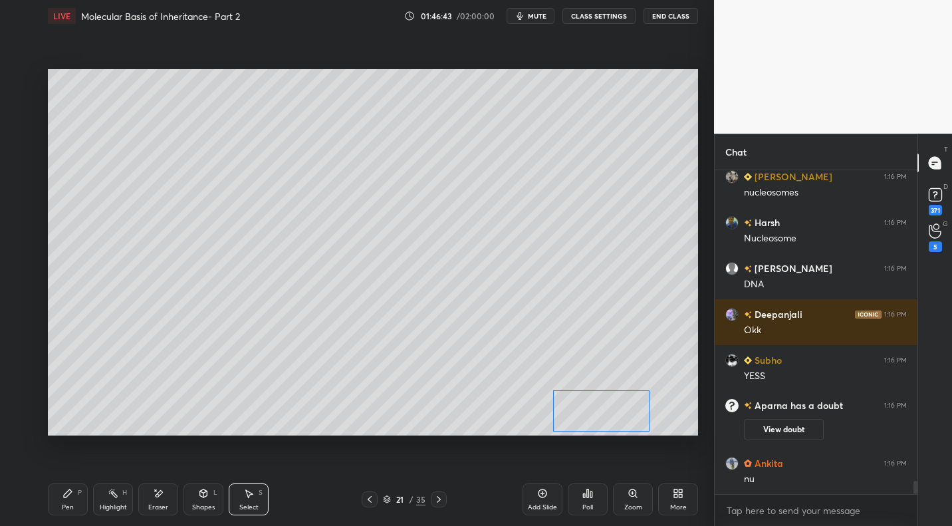
drag, startPoint x: 189, startPoint y: 308, endPoint x: 600, endPoint y: 406, distance: 422.5
click at [600, 406] on div "0 ° Undo Copy Paste here Duplicate Duplicate to new slide Delete" at bounding box center [373, 252] width 650 height 366
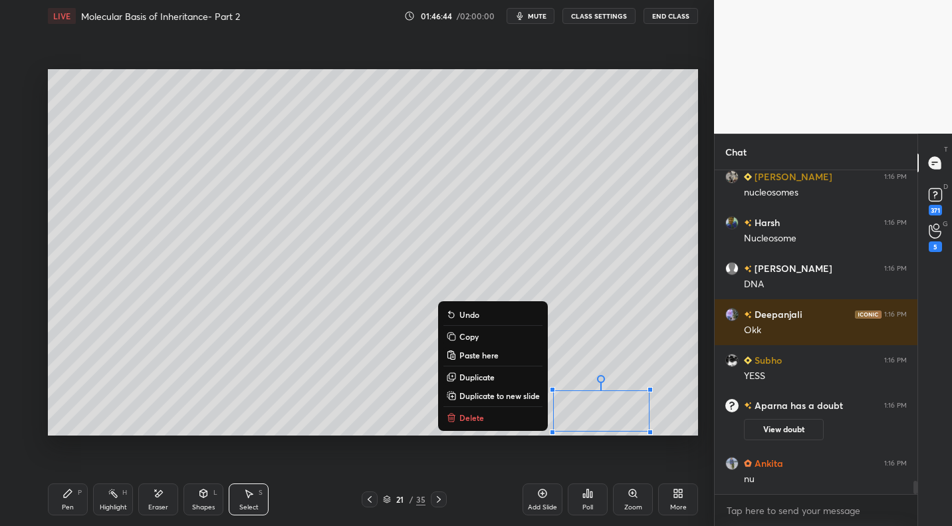
click at [113, 497] on icon at bounding box center [113, 493] width 11 height 11
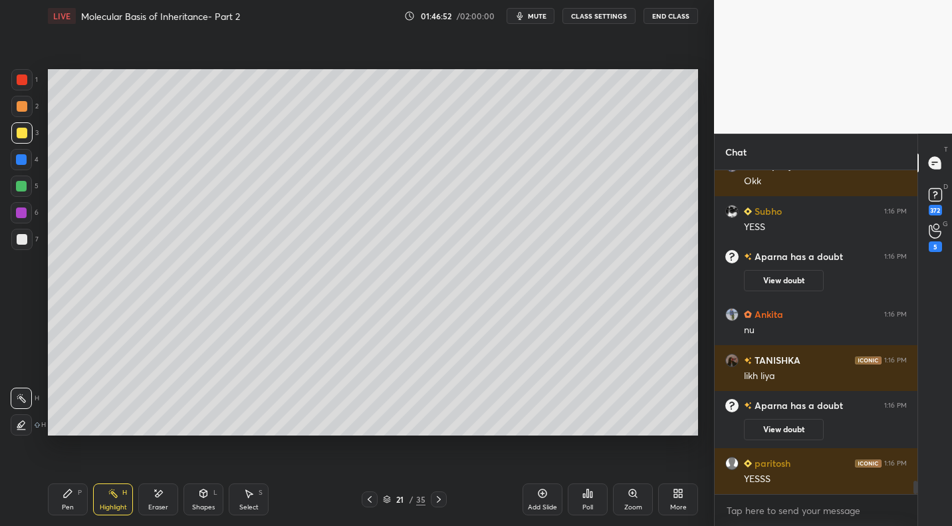
click at [437, 497] on icon at bounding box center [438, 499] width 11 height 11
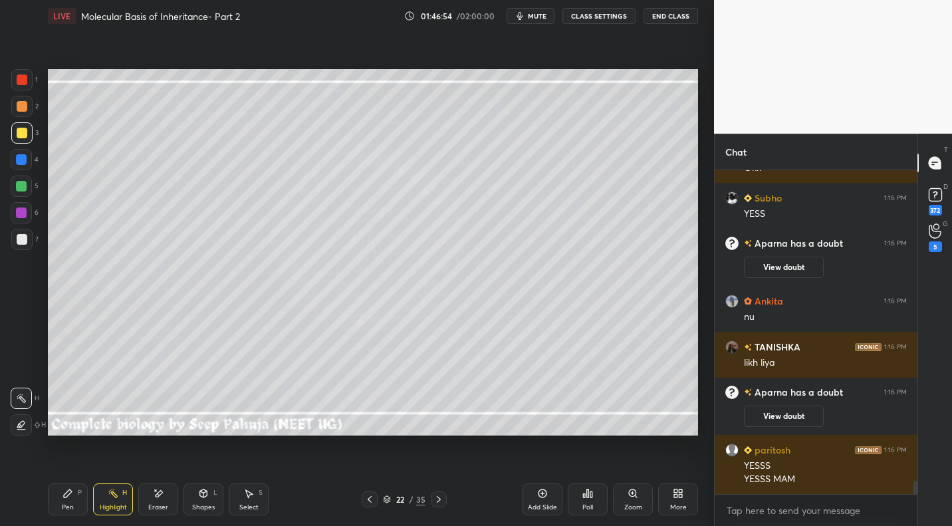
click at [262, 499] on div "Select S" at bounding box center [249, 499] width 40 height 32
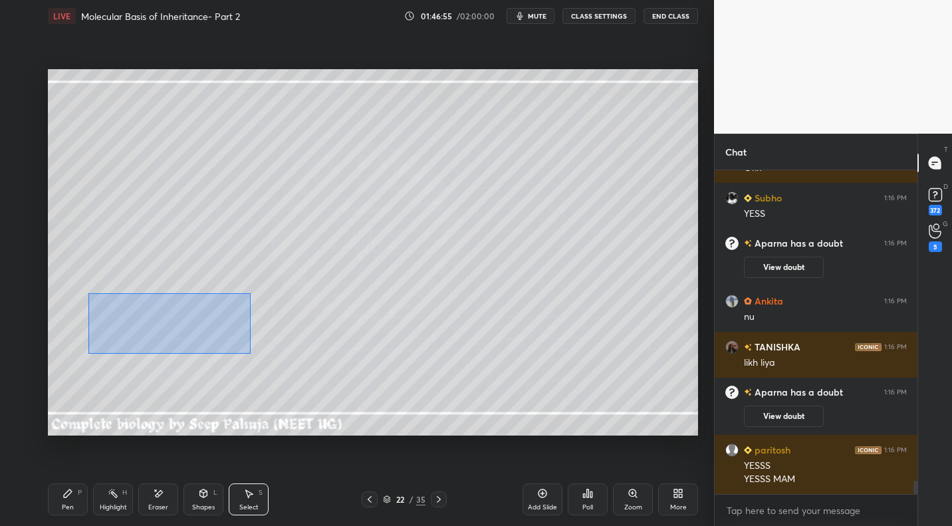
drag, startPoint x: 94, startPoint y: 293, endPoint x: 382, endPoint y: 390, distance: 303.8
click at [383, 390] on div "0 ° Undo Copy Paste here Duplicate Duplicate to new slide Delete" at bounding box center [373, 252] width 650 height 366
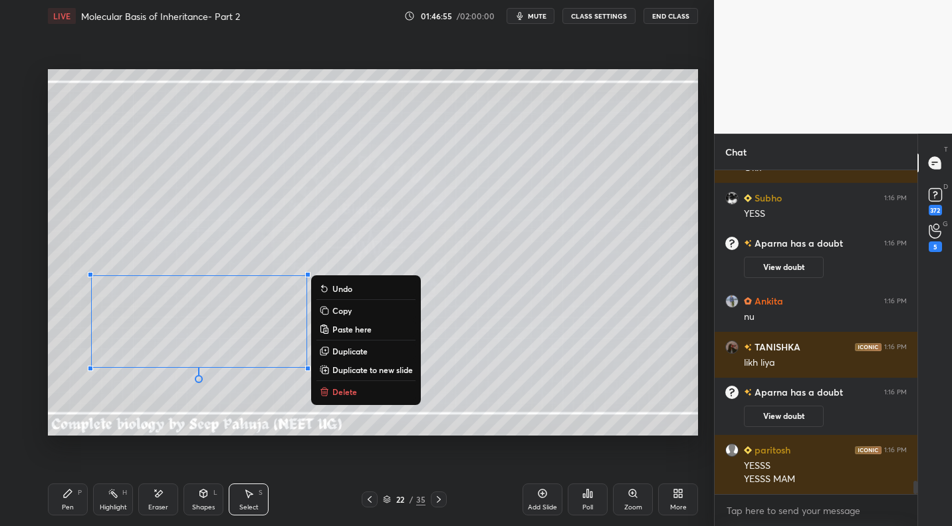
scroll to position [7648, 0]
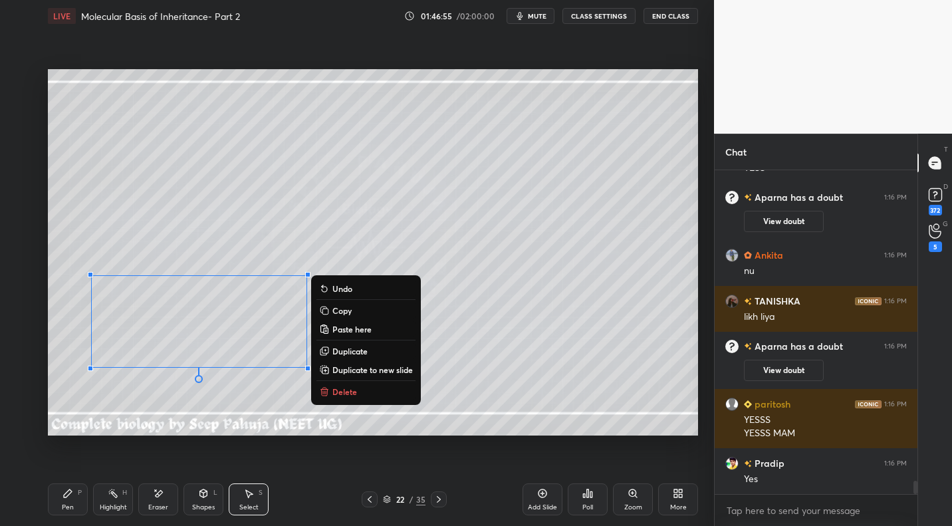
click at [339, 396] on p "Delete" at bounding box center [344, 391] width 25 height 11
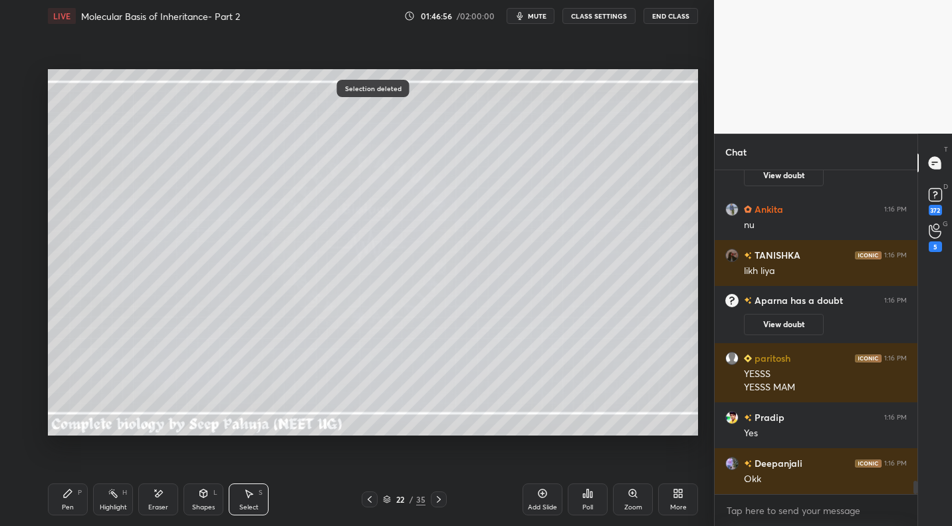
click at [70, 495] on icon at bounding box center [67, 493] width 11 height 11
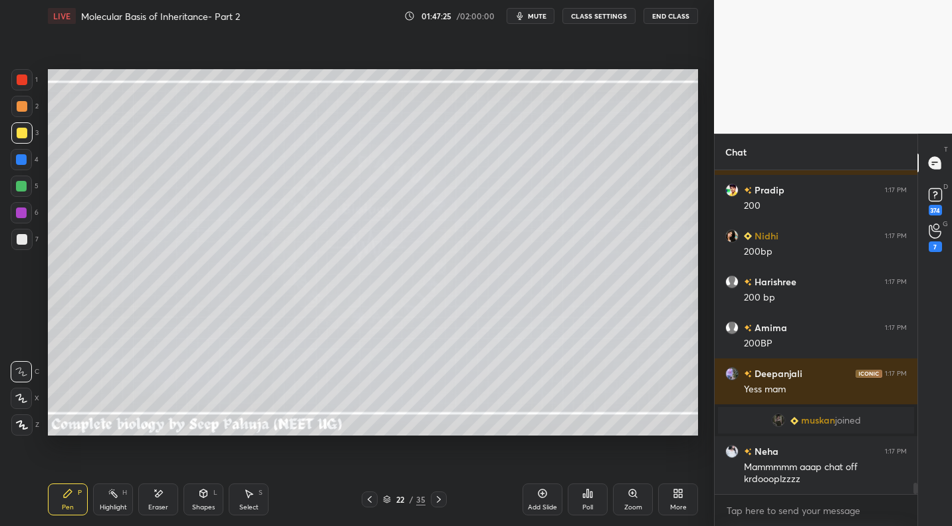
scroll to position [8967, 0]
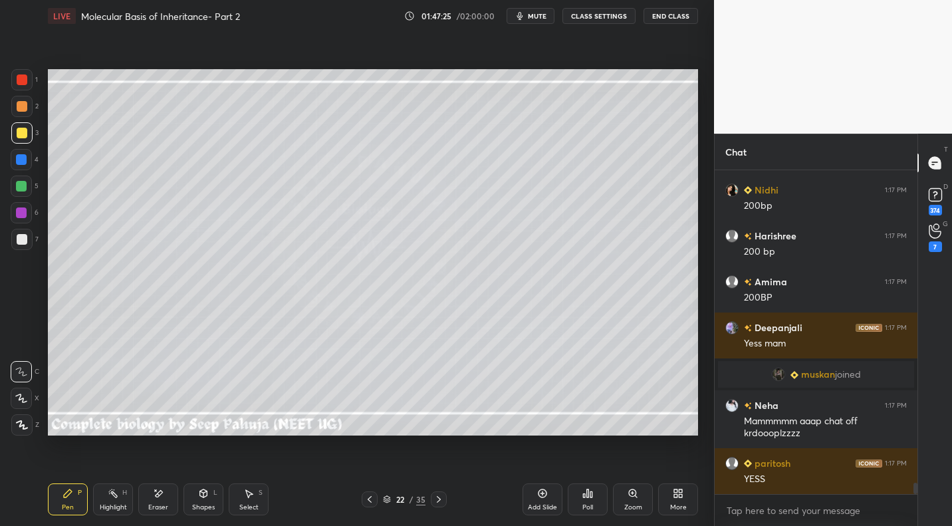
click at [30, 240] on div at bounding box center [21, 239] width 21 height 21
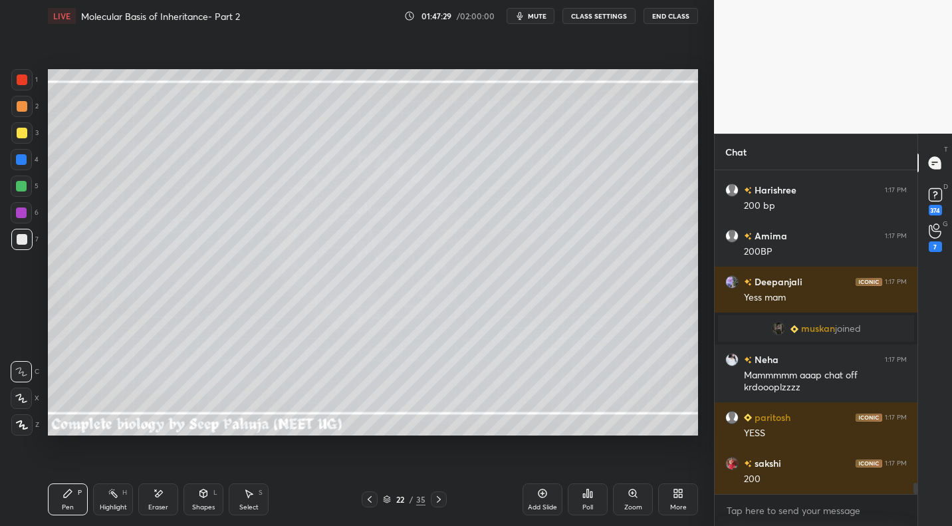
scroll to position [9059, 0]
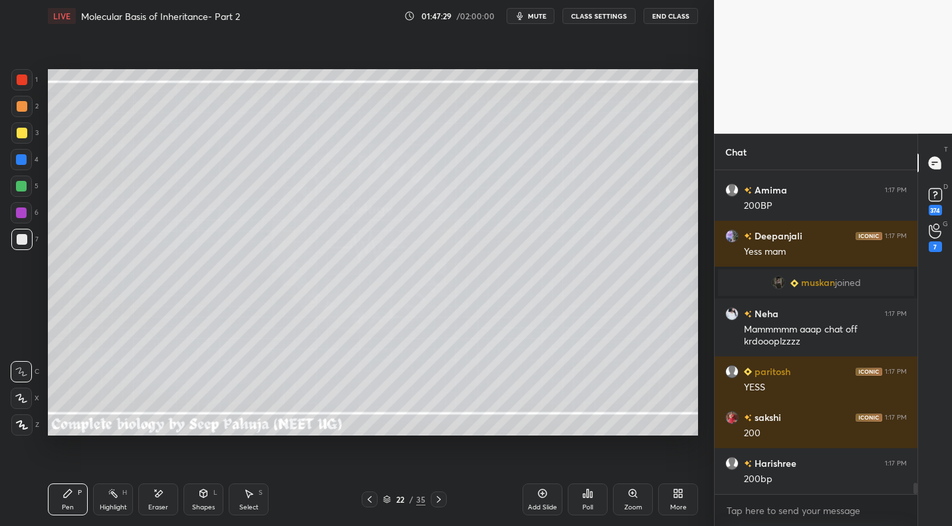
click at [21, 132] on div at bounding box center [22, 133] width 11 height 11
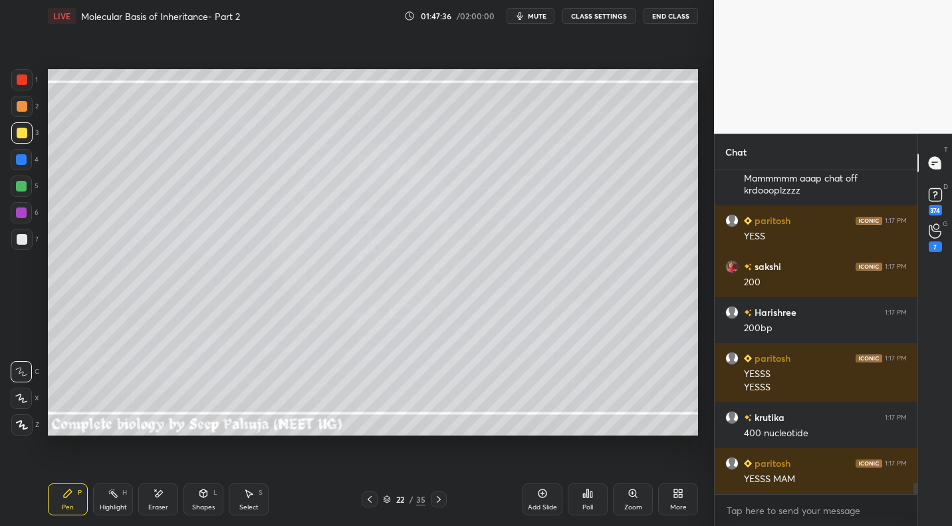
scroll to position [9256, 0]
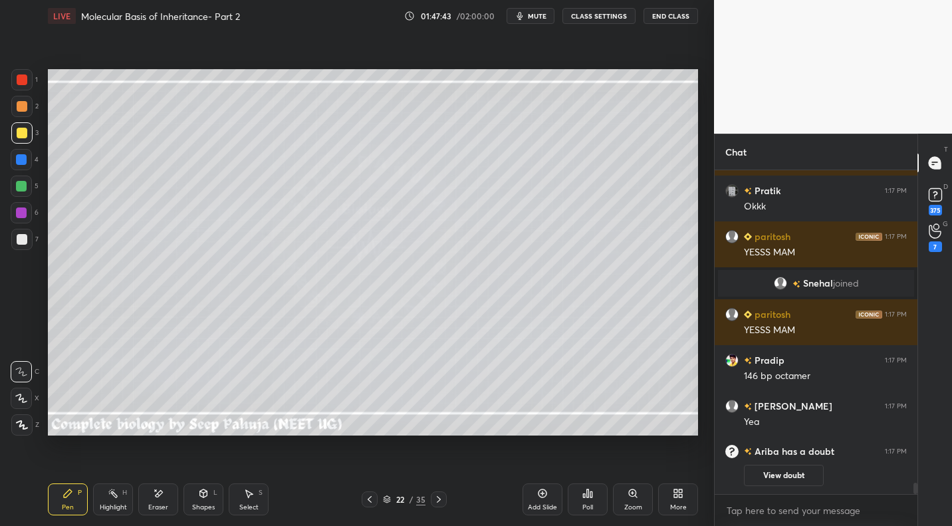
drag, startPoint x: 251, startPoint y: 501, endPoint x: 253, endPoint y: 490, distance: 11.4
click at [251, 501] on div "Select S" at bounding box center [249, 499] width 40 height 32
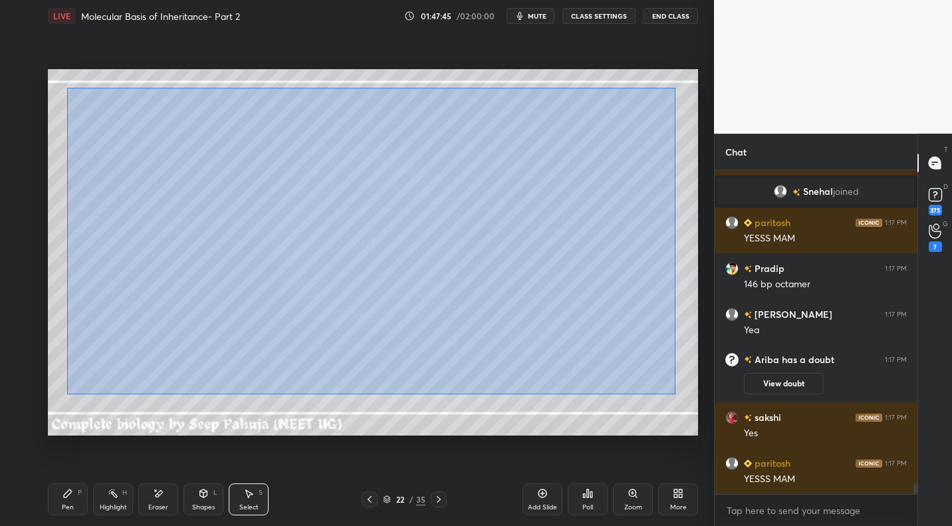
drag, startPoint x: 66, startPoint y: 87, endPoint x: 663, endPoint y: 394, distance: 671.1
click at [673, 394] on div "0 ° Undo Copy Paste here Duplicate Duplicate to new slide Delete" at bounding box center [373, 252] width 650 height 366
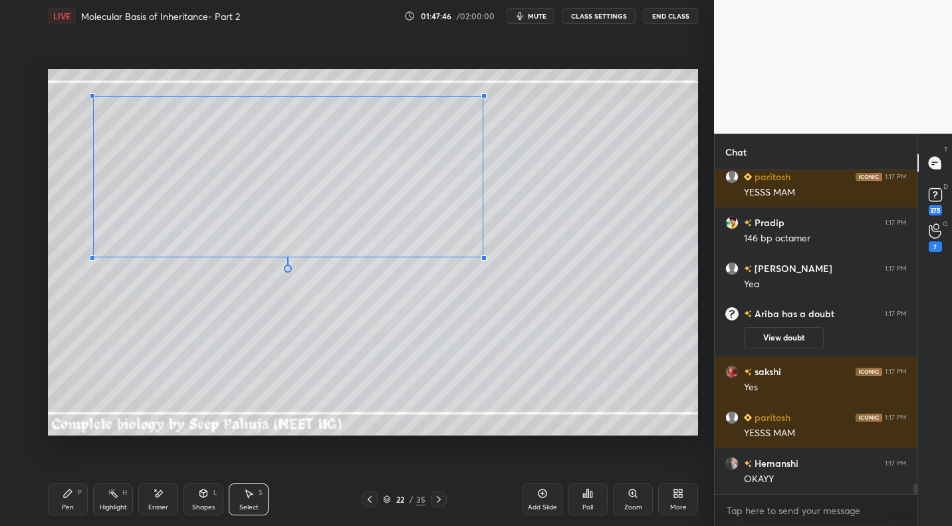
drag, startPoint x: 651, startPoint y: 338, endPoint x: 483, endPoint y: 269, distance: 181.8
click at [481, 258] on div at bounding box center [483, 257] width 5 height 5
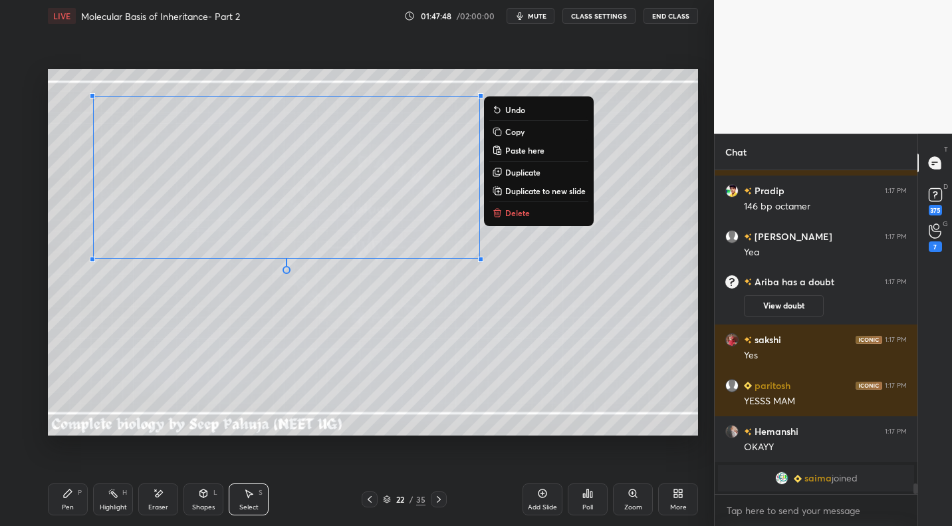
drag, startPoint x: 68, startPoint y: 508, endPoint x: 108, endPoint y: 444, distance: 75.6
click at [68, 508] on div "Pen" at bounding box center [68, 507] width 12 height 7
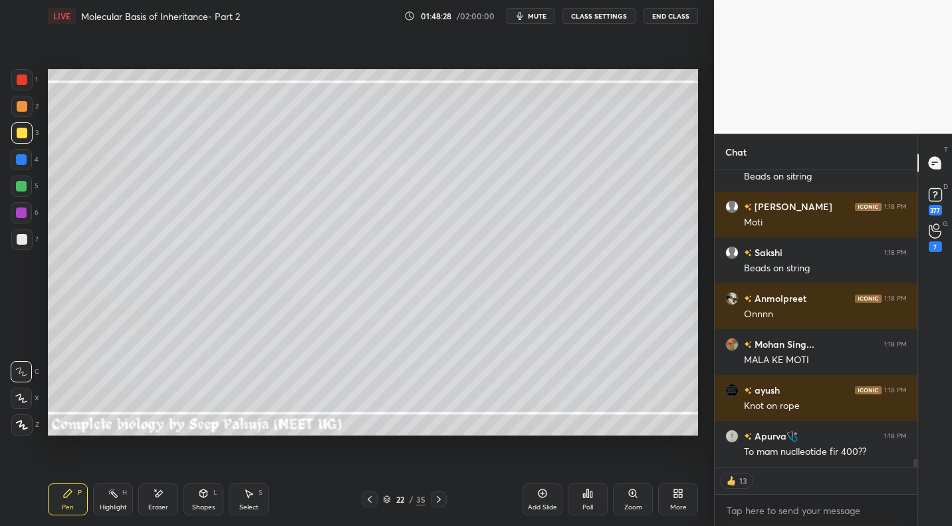
drag, startPoint x: 25, startPoint y: 233, endPoint x: 41, endPoint y: 273, distance: 43.2
click at [25, 235] on div at bounding box center [21, 239] width 21 height 21
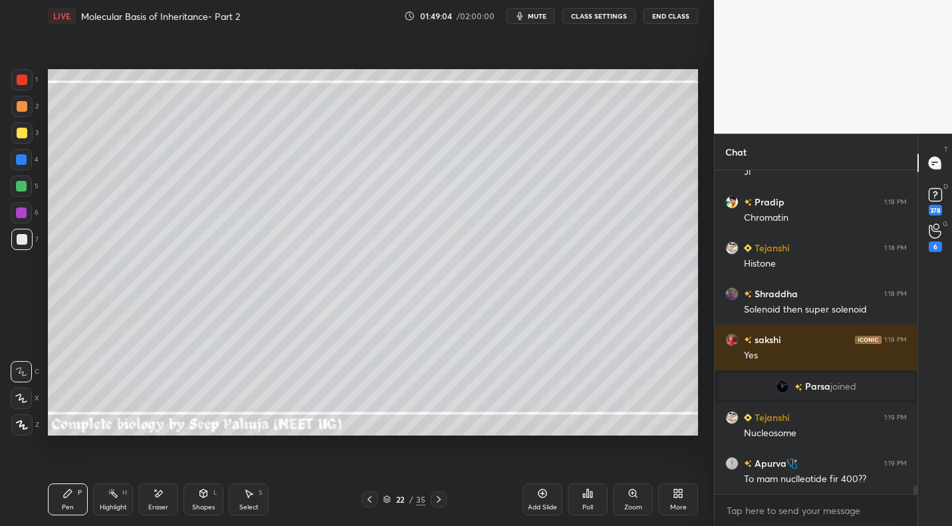
click at [247, 497] on icon at bounding box center [248, 493] width 11 height 11
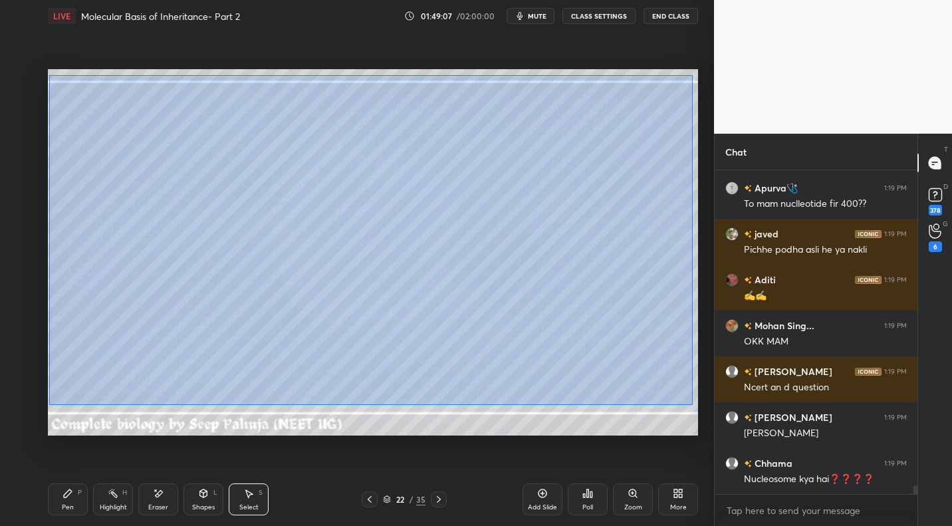
drag, startPoint x: 84, startPoint y: 99, endPoint x: 682, endPoint y: 396, distance: 668.0
click at [700, 404] on div "0 ° Undo Copy Paste here Duplicate Duplicate to new slide Delete Setting up you…" at bounding box center [373, 252] width 661 height 441
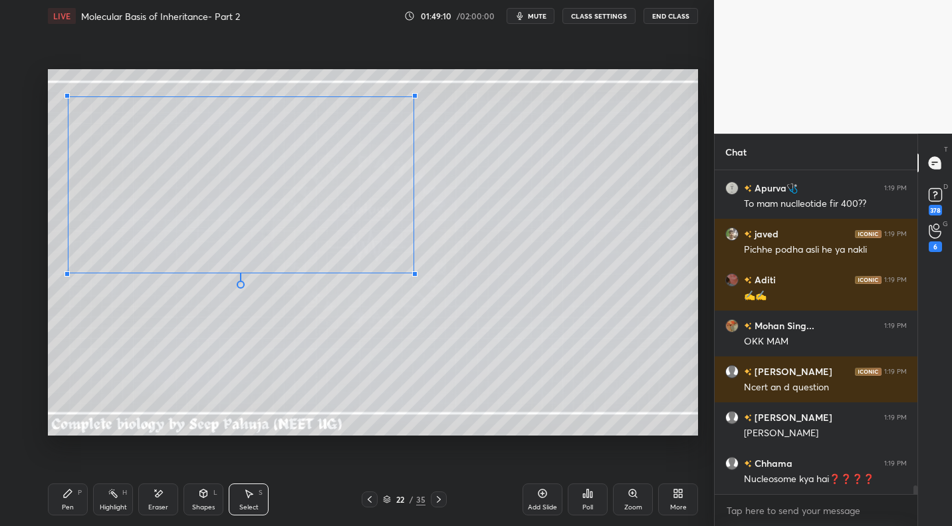
drag, startPoint x: 674, startPoint y: 392, endPoint x: 418, endPoint y: 276, distance: 280.9
click at [417, 276] on div at bounding box center [414, 273] width 5 height 5
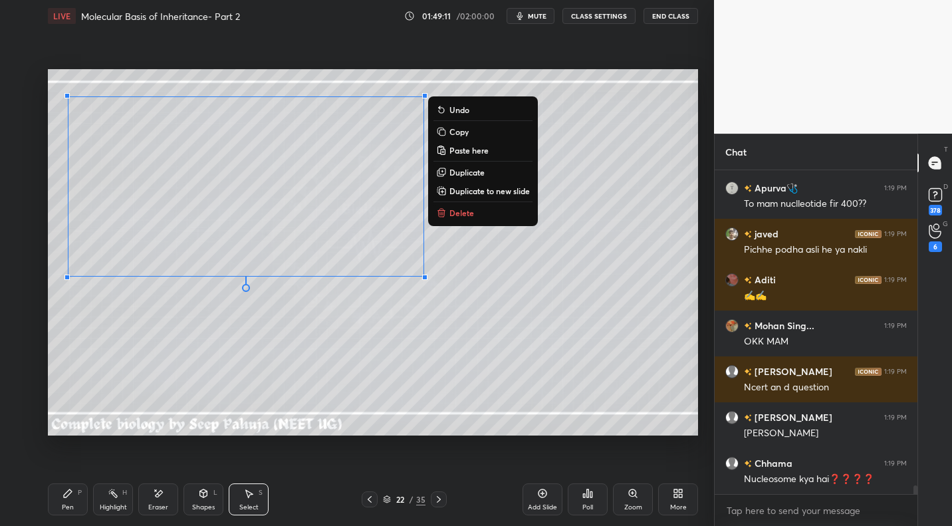
drag, startPoint x: 62, startPoint y: 499, endPoint x: 72, endPoint y: 487, distance: 15.7
click at [62, 499] on div "Pen P" at bounding box center [68, 499] width 40 height 32
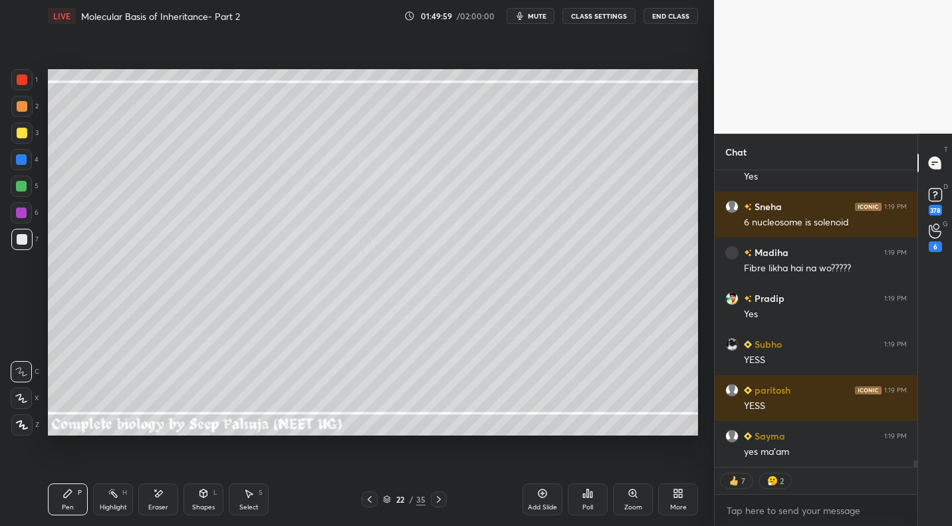
scroll to position [13094, 0]
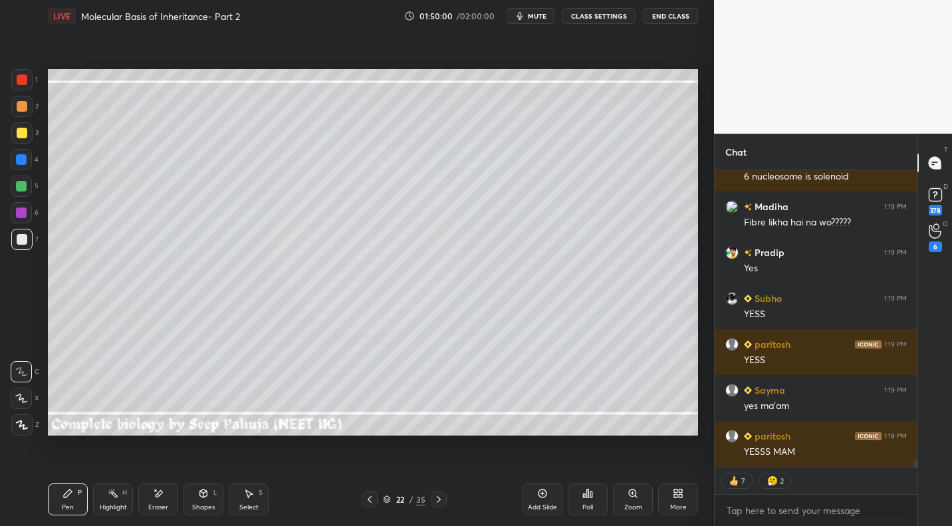
click at [19, 130] on div at bounding box center [22, 133] width 11 height 11
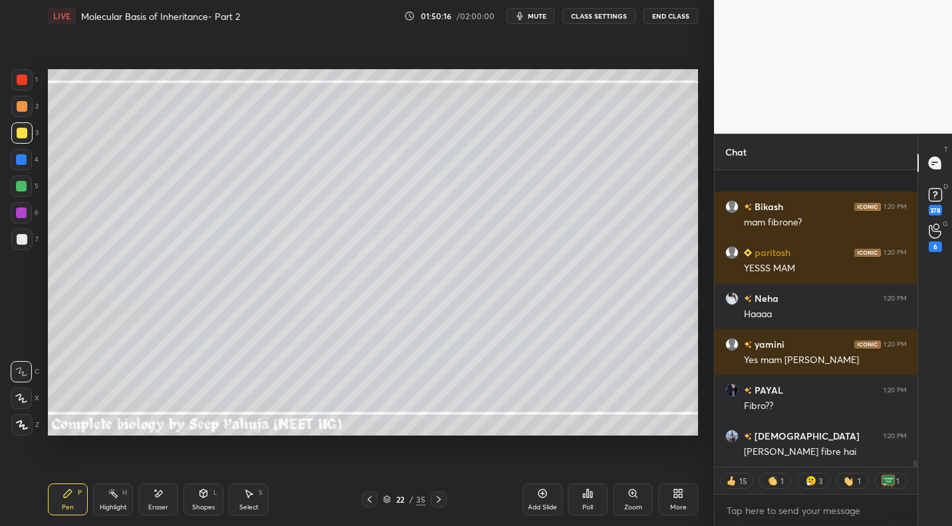
scroll to position [13485, 0]
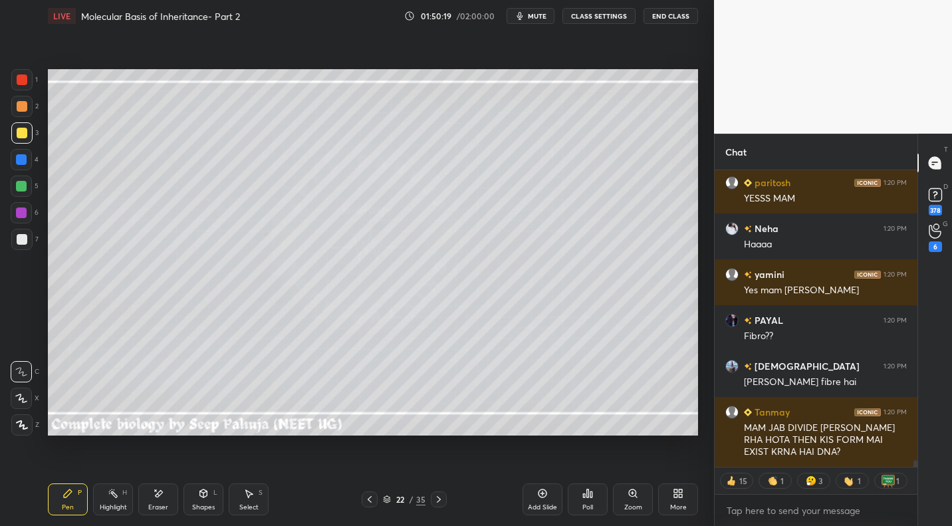
click at [207, 504] on div "Shapes" at bounding box center [203, 507] width 23 height 7
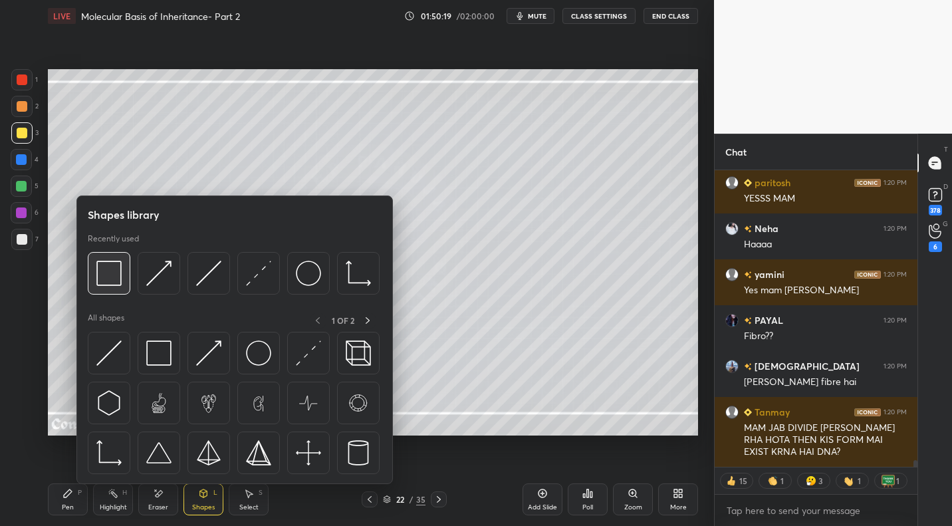
click at [115, 281] on img at bounding box center [108, 273] width 25 height 25
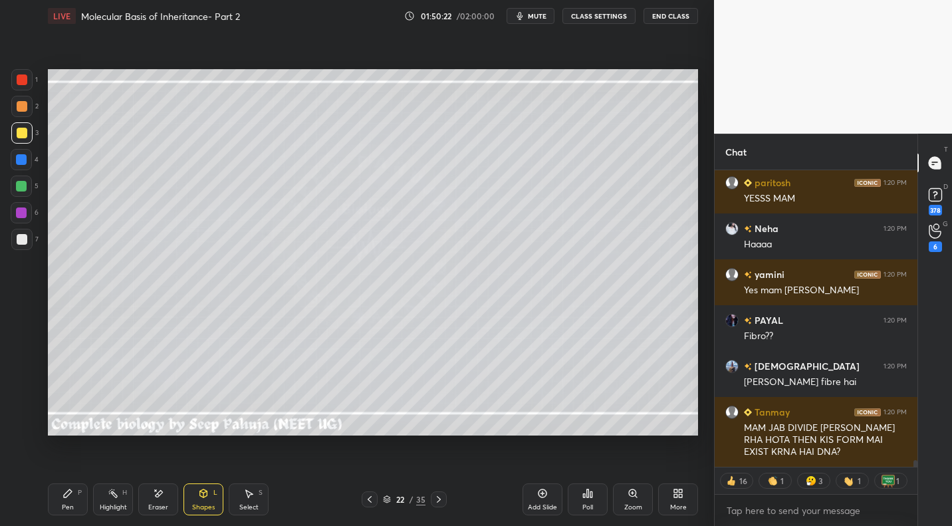
scroll to position [13531, 0]
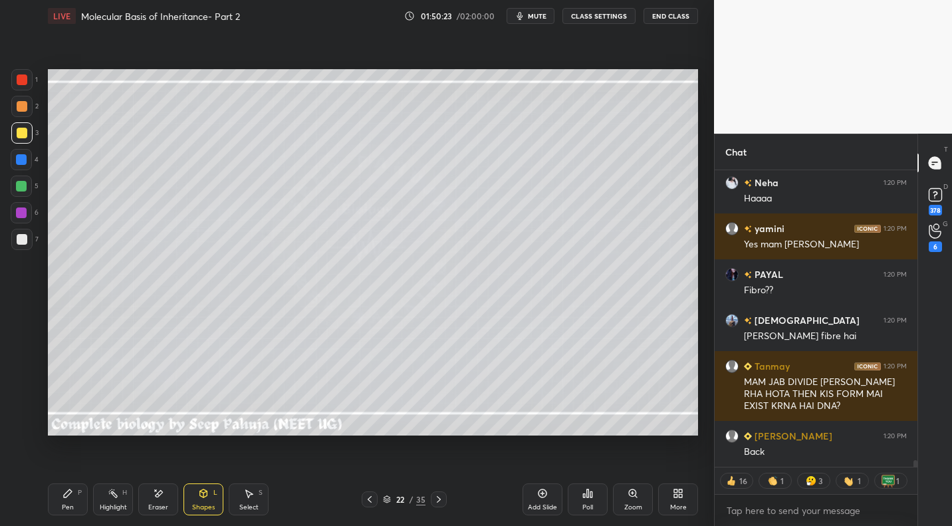
drag, startPoint x: 62, startPoint y: 495, endPoint x: 69, endPoint y: 443, distance: 51.7
click at [62, 492] on div "Pen P" at bounding box center [68, 499] width 40 height 32
click at [25, 239] on div at bounding box center [22, 239] width 11 height 11
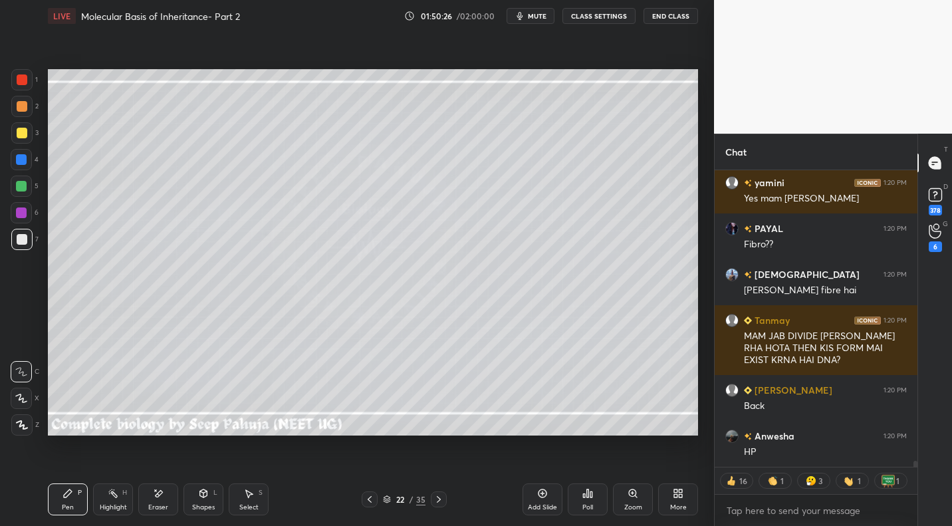
scroll to position [13622, 0]
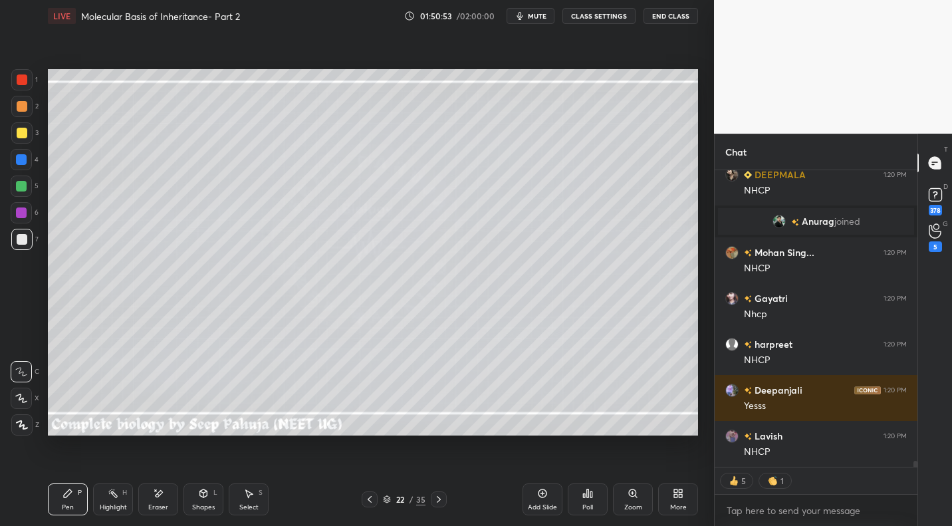
click at [540, 18] on span "mute" at bounding box center [537, 15] width 19 height 9
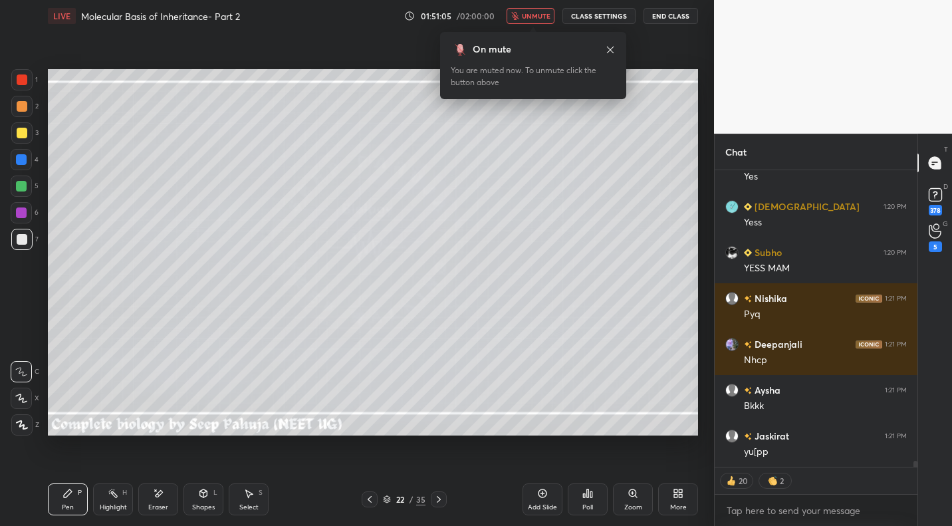
click at [534, 13] on span "unmute" at bounding box center [536, 15] width 29 height 9
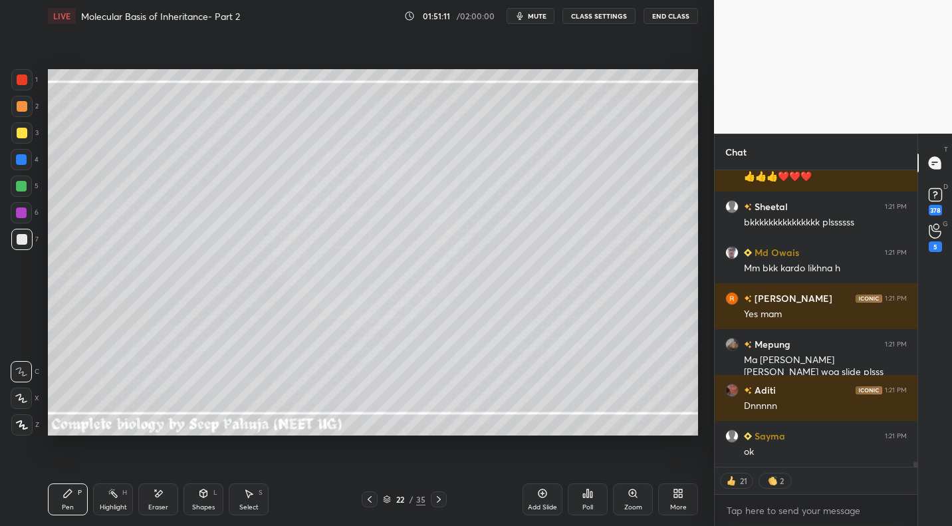
click at [248, 492] on icon at bounding box center [249, 494] width 7 height 8
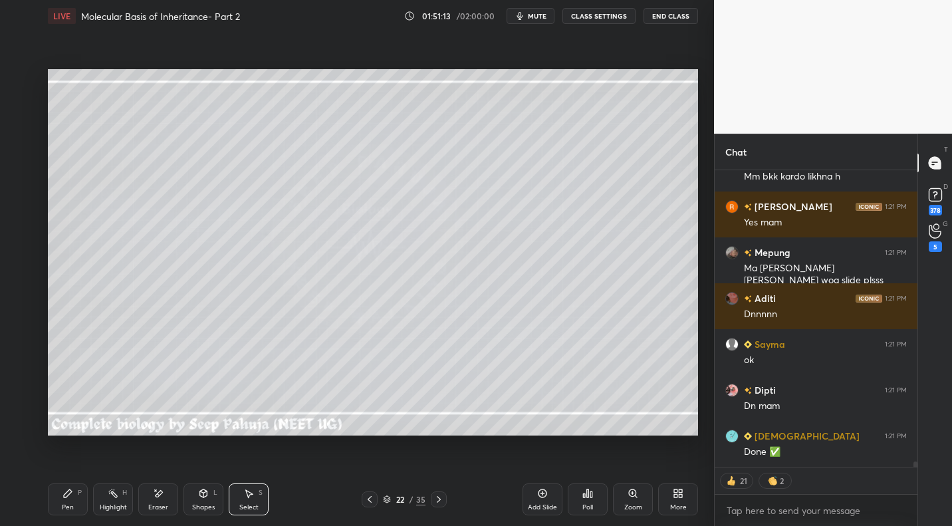
click at [119, 501] on div "Highlight H" at bounding box center [113, 499] width 40 height 32
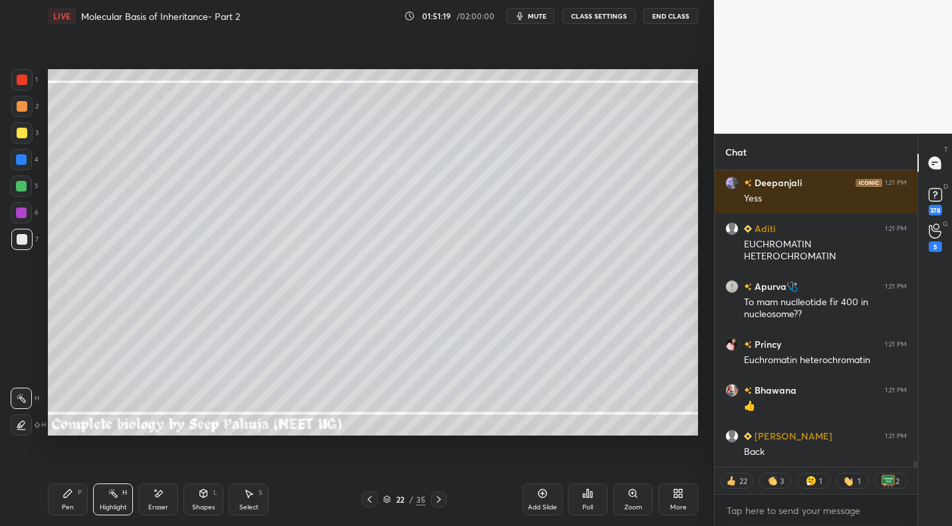
click at [434, 499] on icon at bounding box center [438, 499] width 11 height 11
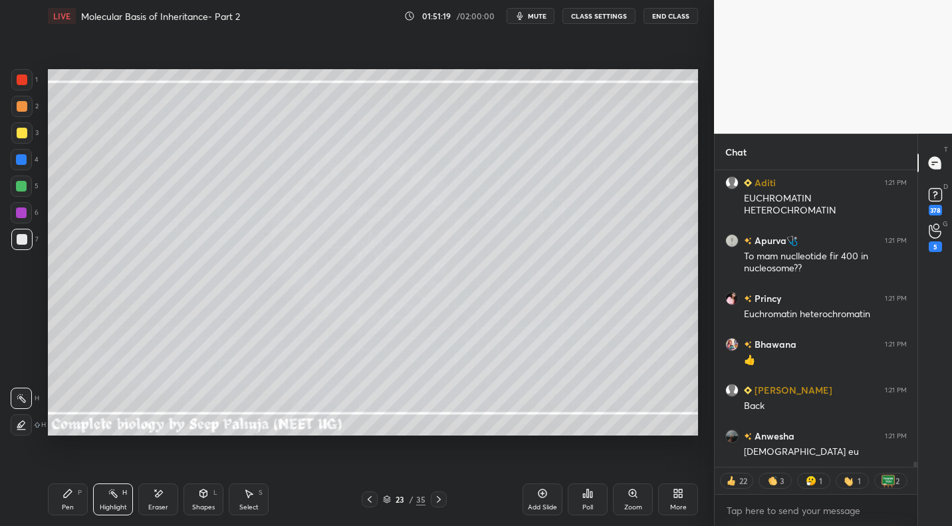
click at [70, 494] on icon at bounding box center [67, 493] width 11 height 11
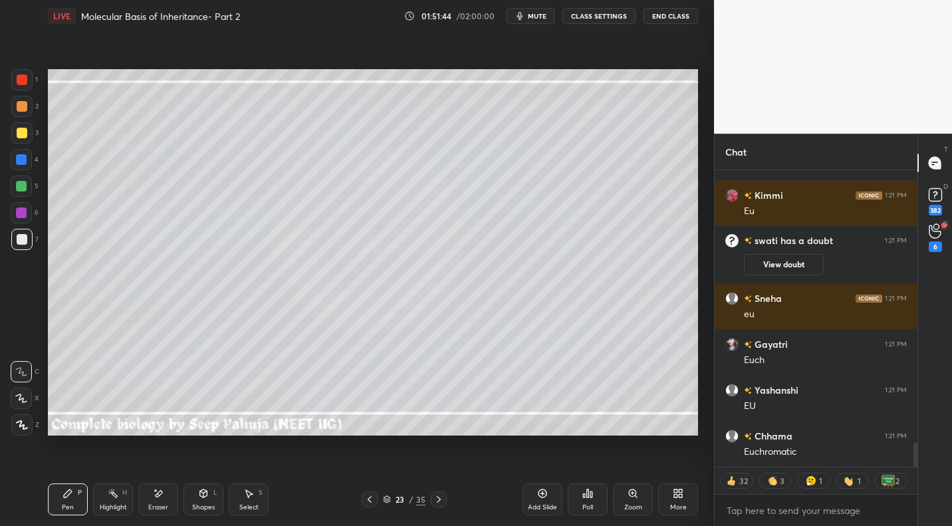
click at [202, 499] on div "Shapes L" at bounding box center [203, 499] width 40 height 32
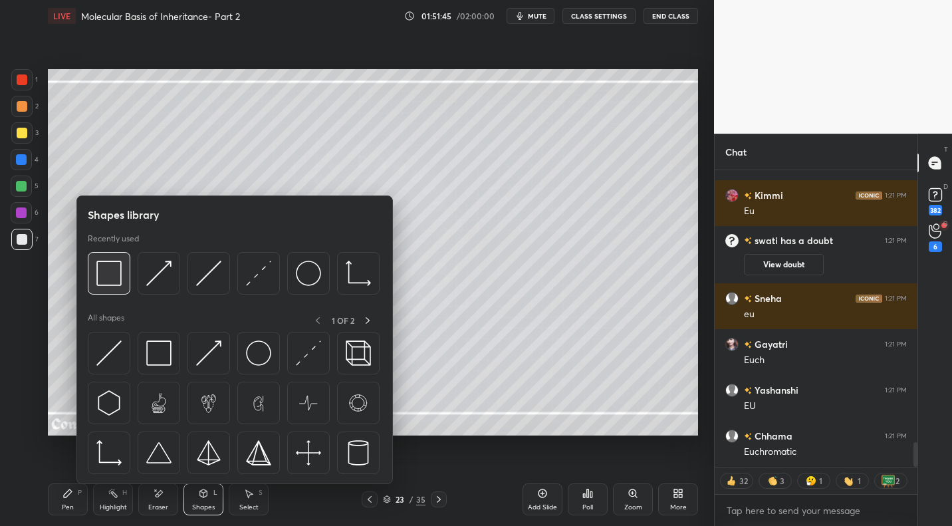
click at [115, 276] on img at bounding box center [108, 273] width 25 height 25
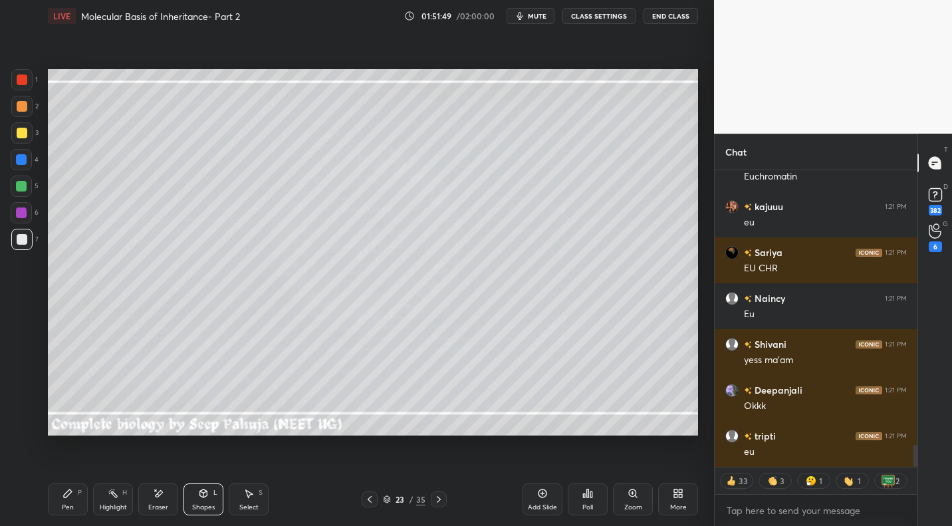
click at [68, 500] on div "Pen P" at bounding box center [68, 499] width 40 height 32
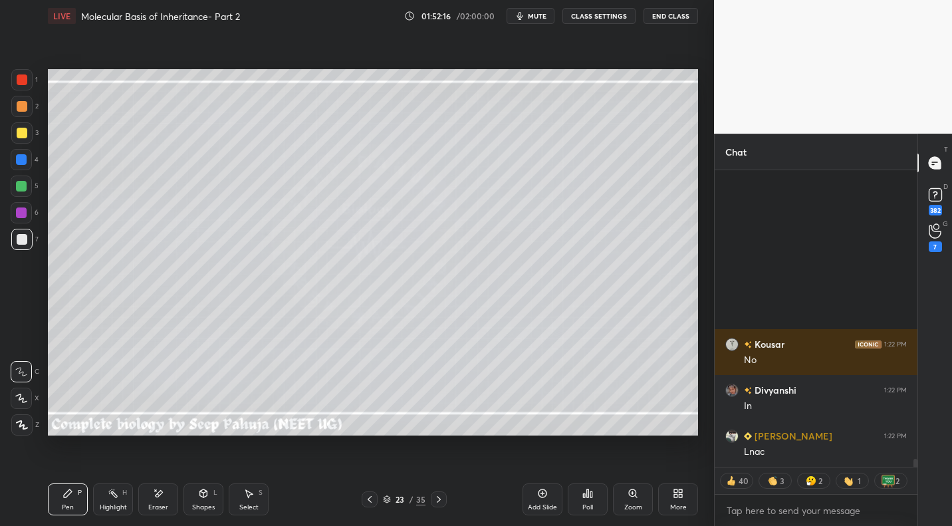
click at [368, 499] on icon at bounding box center [370, 499] width 4 height 7
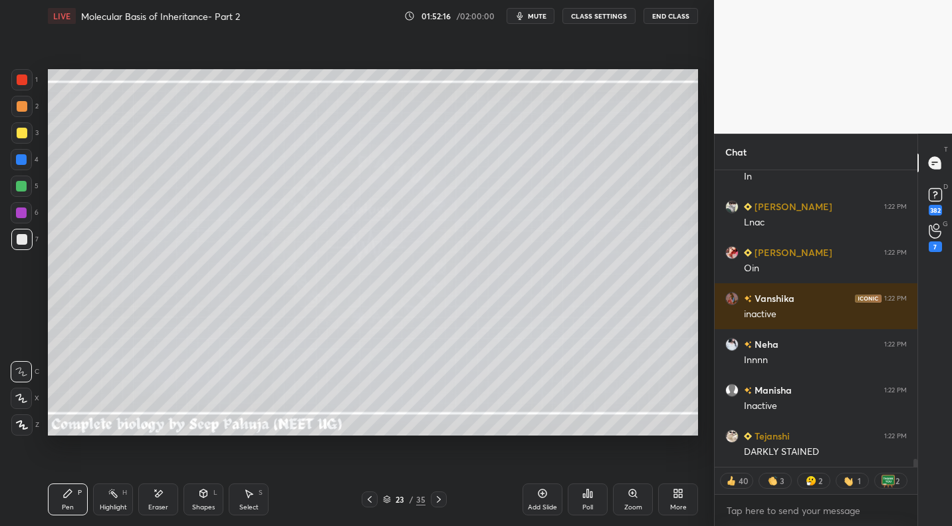
click at [366, 497] on icon at bounding box center [369, 499] width 11 height 11
click at [367, 497] on icon at bounding box center [369, 499] width 11 height 11
click at [368, 497] on icon at bounding box center [369, 499] width 11 height 11
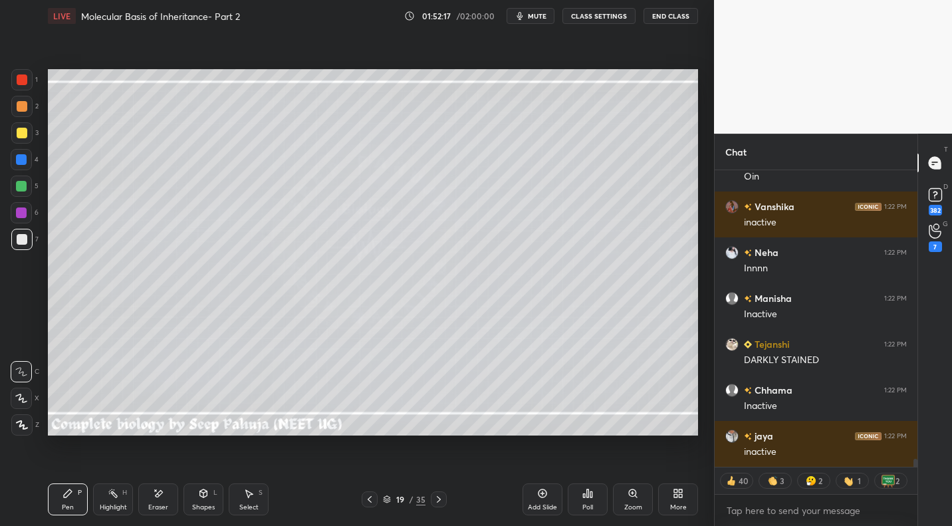
click at [372, 499] on icon at bounding box center [369, 499] width 11 height 11
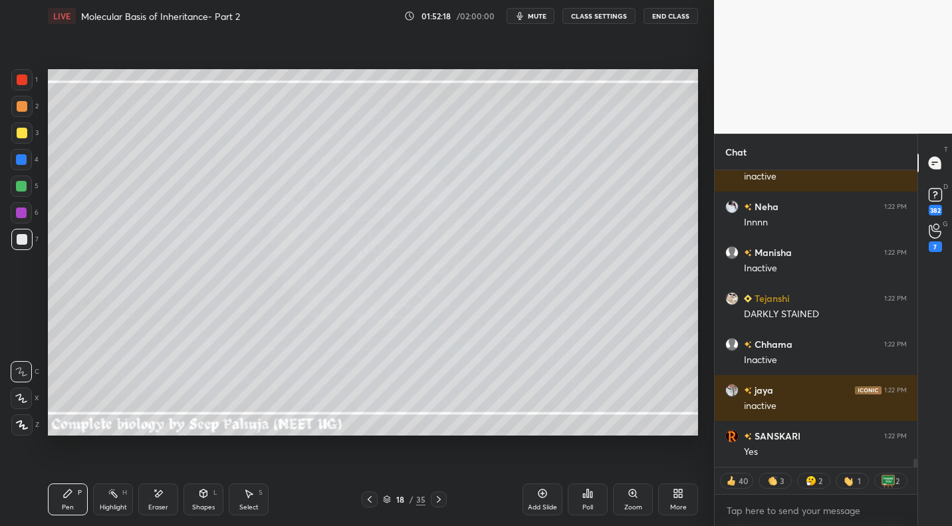
click at [374, 498] on icon at bounding box center [369, 499] width 11 height 11
click at [437, 498] on icon at bounding box center [438, 499] width 11 height 11
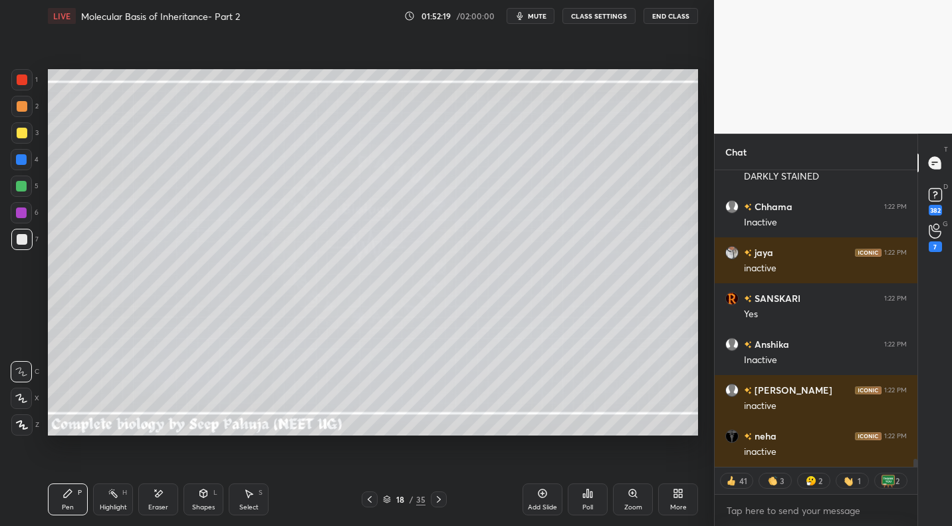
click at [102, 505] on div "Highlight" at bounding box center [113, 507] width 27 height 7
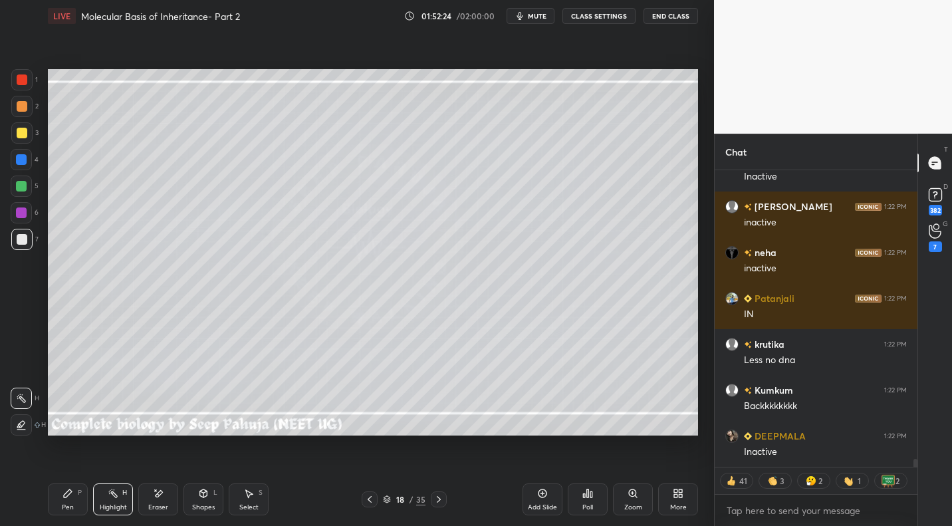
click at [435, 495] on icon at bounding box center [438, 499] width 11 height 11
click at [434, 495] on icon at bounding box center [438, 499] width 11 height 11
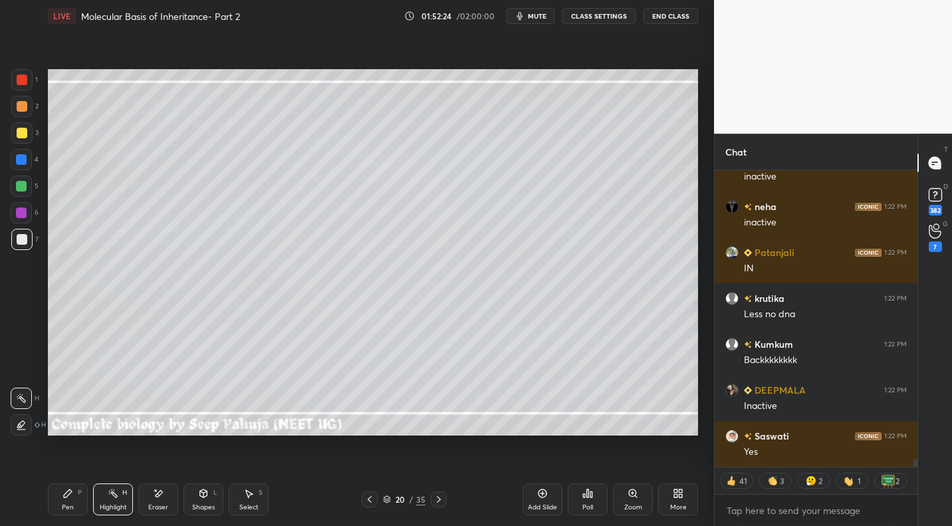
click at [437, 496] on icon at bounding box center [438, 499] width 11 height 11
click at [440, 497] on icon at bounding box center [438, 499] width 11 height 11
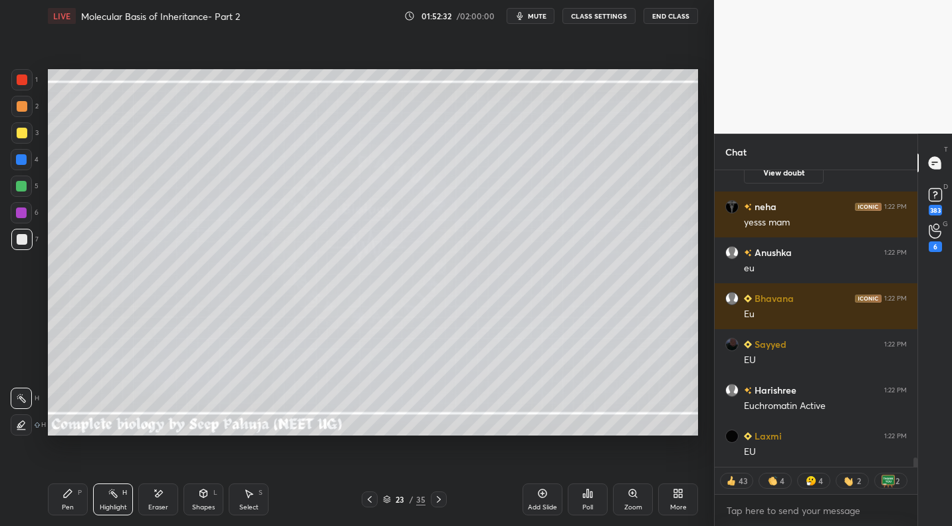
click at [74, 495] on div "Pen P" at bounding box center [68, 499] width 40 height 32
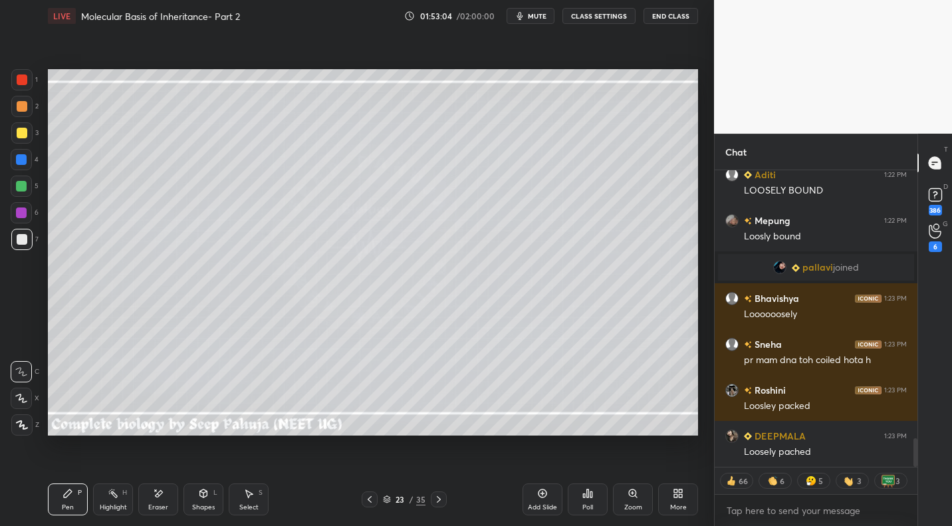
click at [243, 506] on div "Select" at bounding box center [248, 507] width 19 height 7
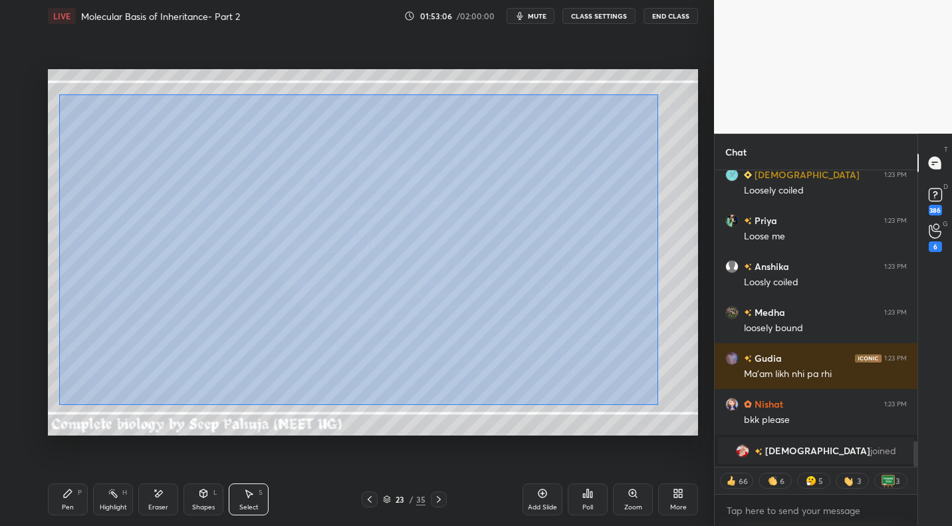
drag, startPoint x: 59, startPoint y: 94, endPoint x: 649, endPoint y: 403, distance: 666.1
click at [653, 404] on div "0 ° Undo Copy Paste here Duplicate Duplicate to new slide Delete" at bounding box center [373, 252] width 650 height 366
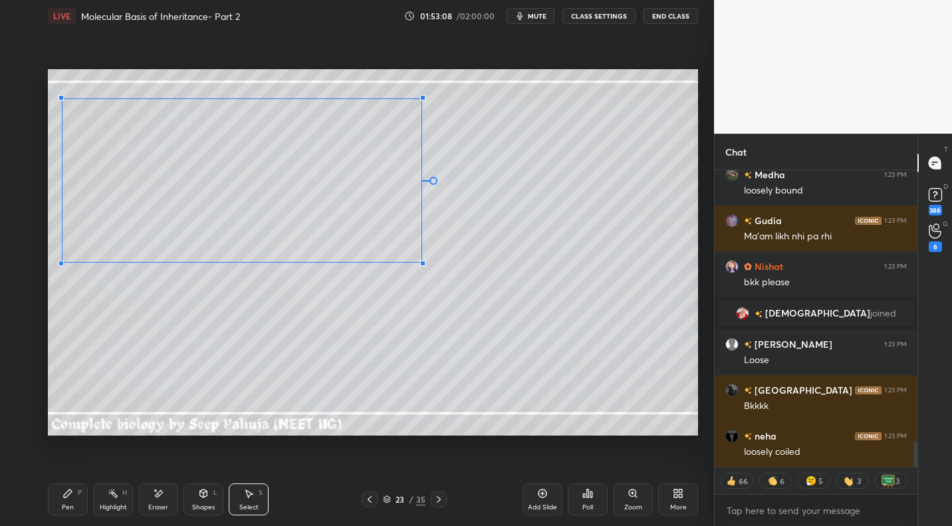
drag, startPoint x: 614, startPoint y: 393, endPoint x: 414, endPoint y: 261, distance: 239.9
click at [421, 262] on div at bounding box center [422, 263] width 5 height 5
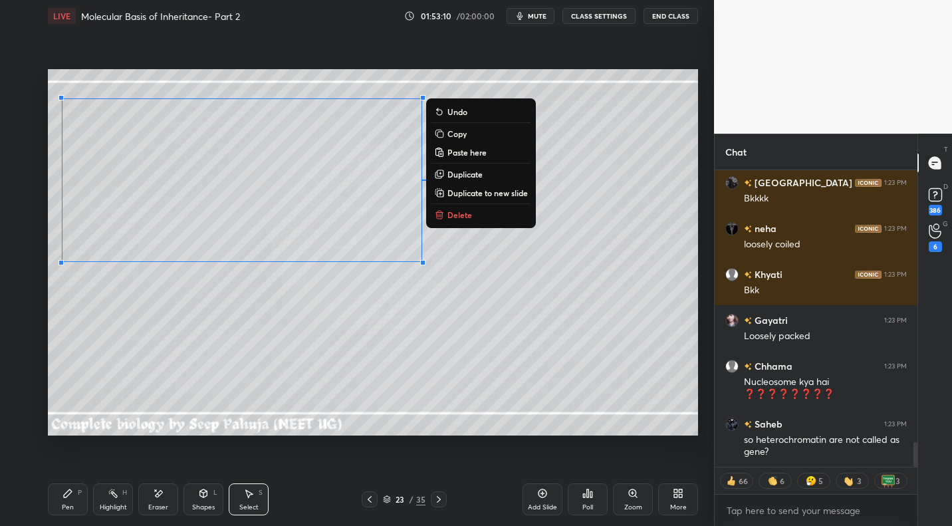
click at [208, 502] on div "Shapes L" at bounding box center [203, 499] width 40 height 32
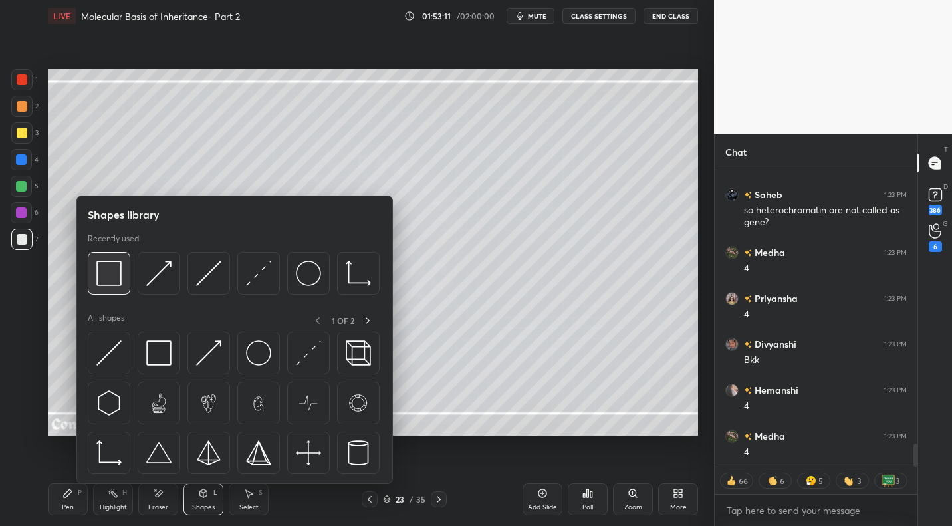
click at [112, 268] on img at bounding box center [108, 273] width 25 height 25
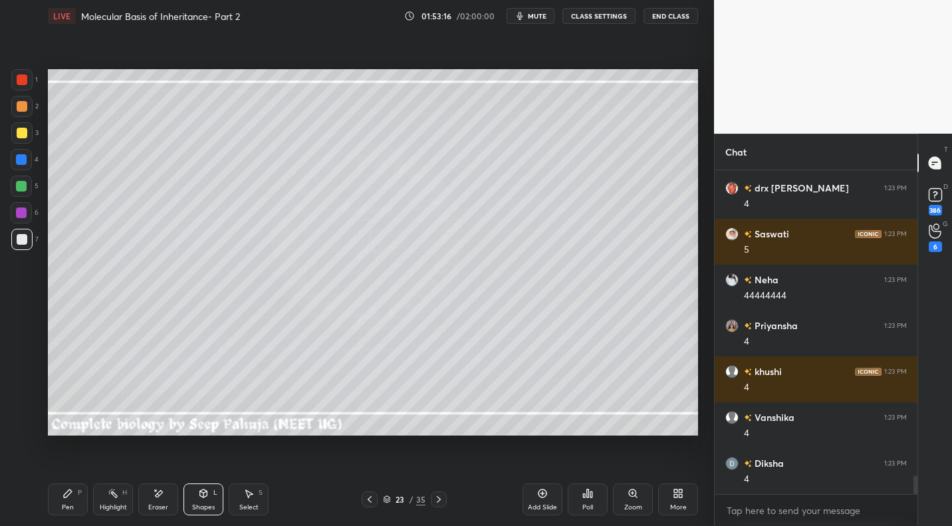
click at [22, 138] on div at bounding box center [22, 133] width 11 height 11
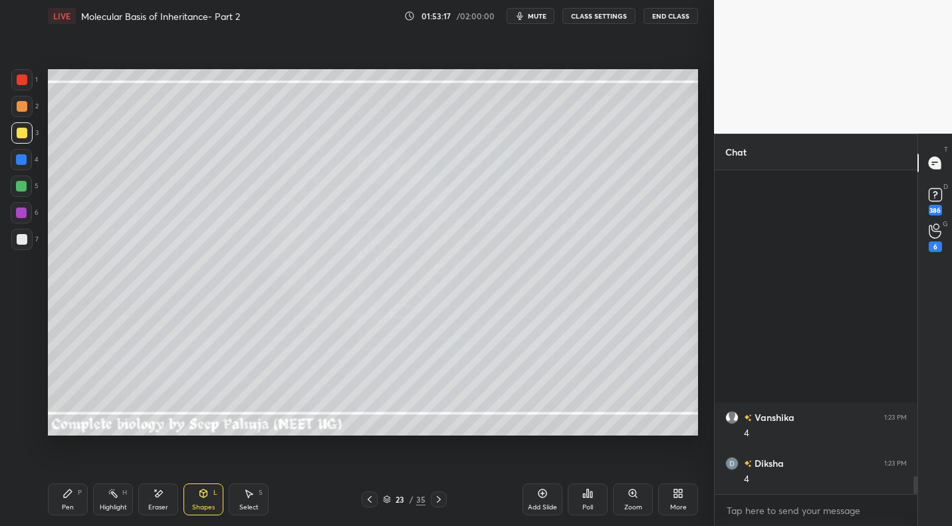
click at [72, 495] on icon at bounding box center [67, 493] width 11 height 11
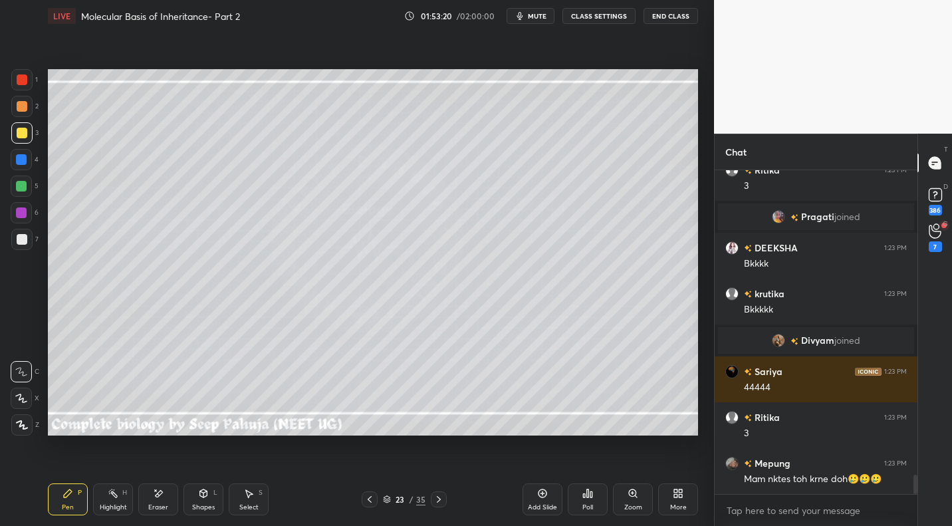
click at [23, 241] on div at bounding box center [22, 239] width 11 height 11
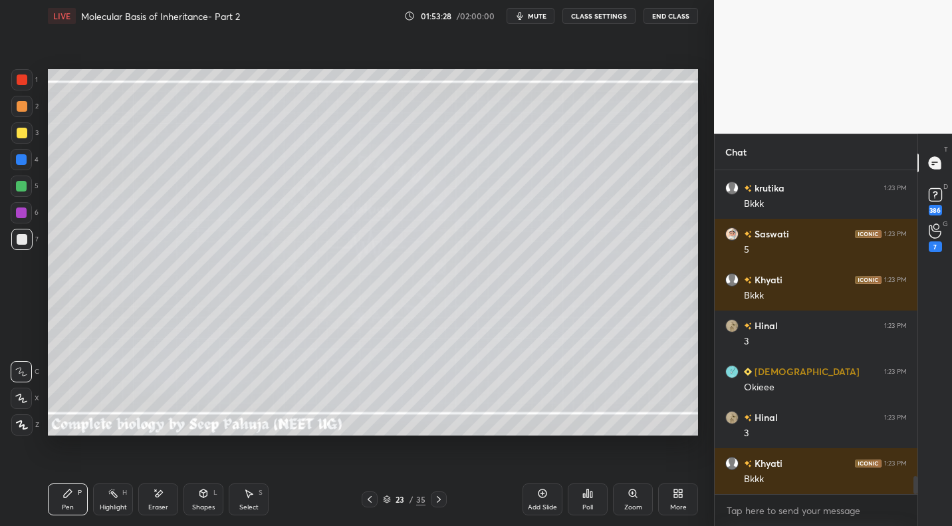
click at [602, 22] on button "CLASS SETTINGS" at bounding box center [598, 16] width 73 height 16
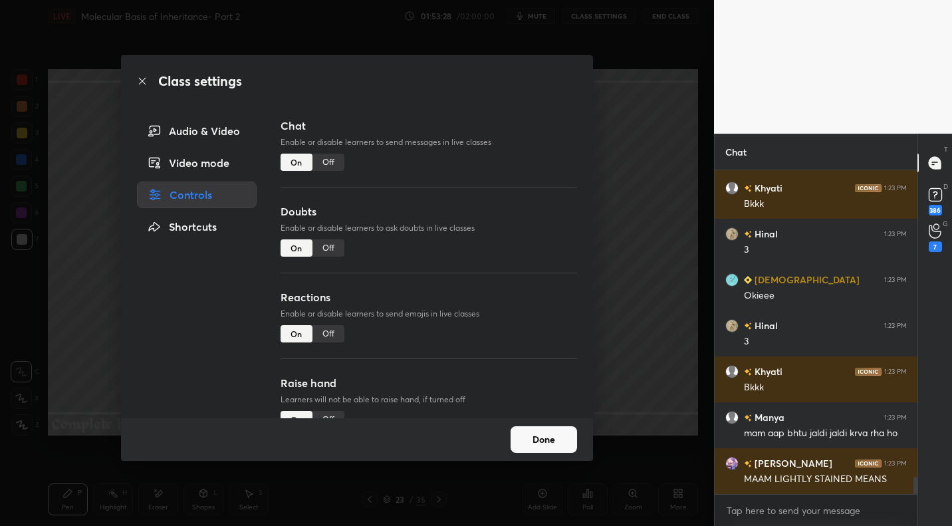
click at [334, 167] on div "Off" at bounding box center [328, 162] width 32 height 17
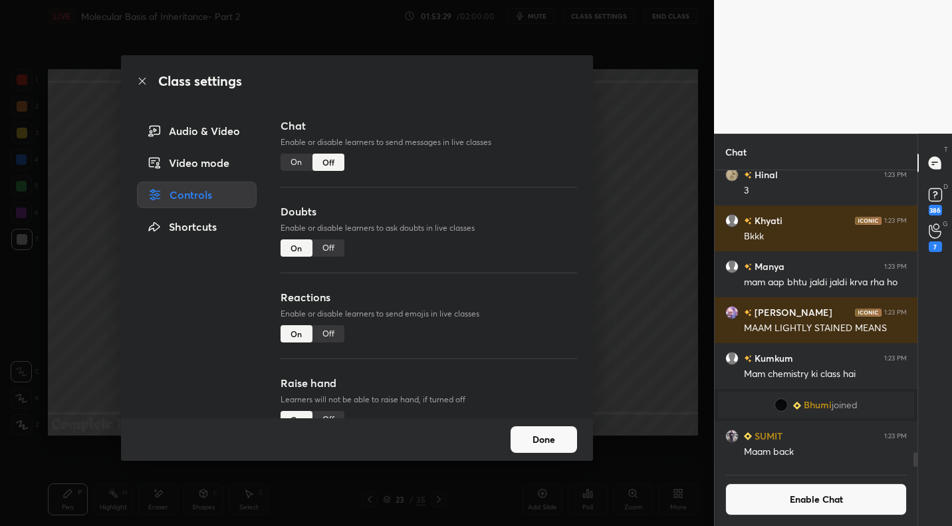
drag, startPoint x: 547, startPoint y: 446, endPoint x: 478, endPoint y: 423, distance: 72.7
click at [547, 446] on button "Done" at bounding box center [544, 439] width 66 height 27
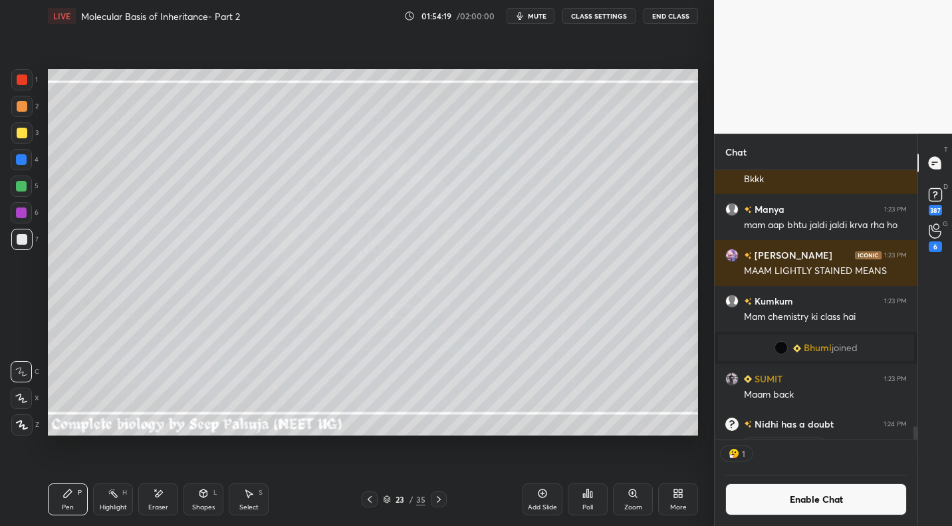
scroll to position [5, 5]
click at [802, 505] on button "Enable Chat" at bounding box center [815, 499] width 181 height 32
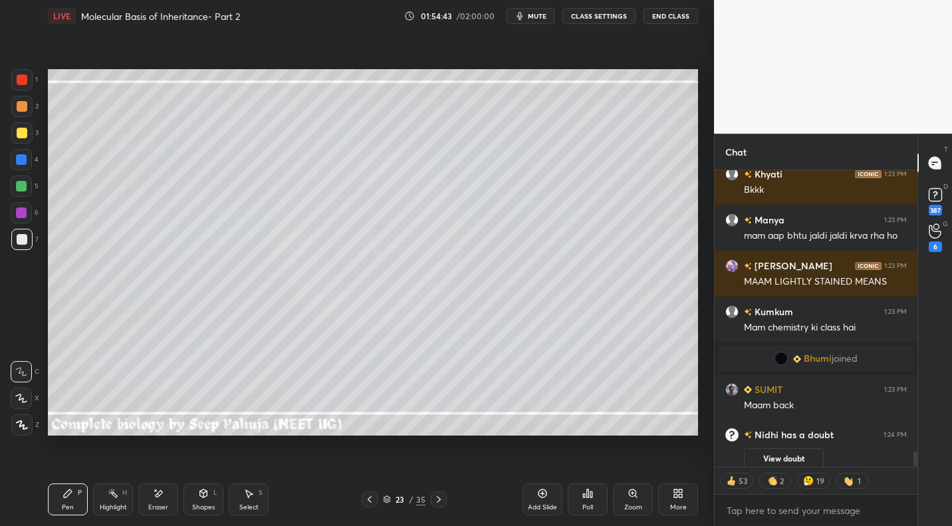
scroll to position [5678, 0]
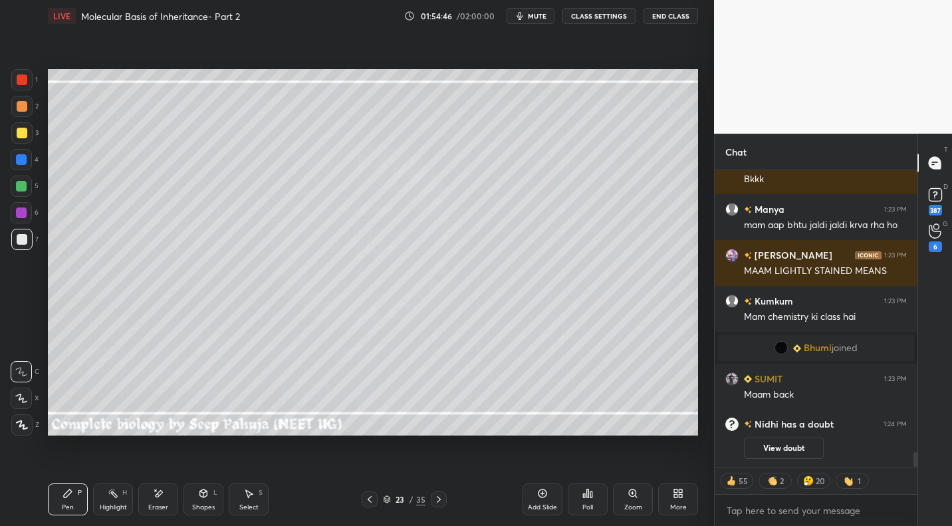
type textarea "x"
click at [535, 15] on span "mute" at bounding box center [537, 15] width 19 height 9
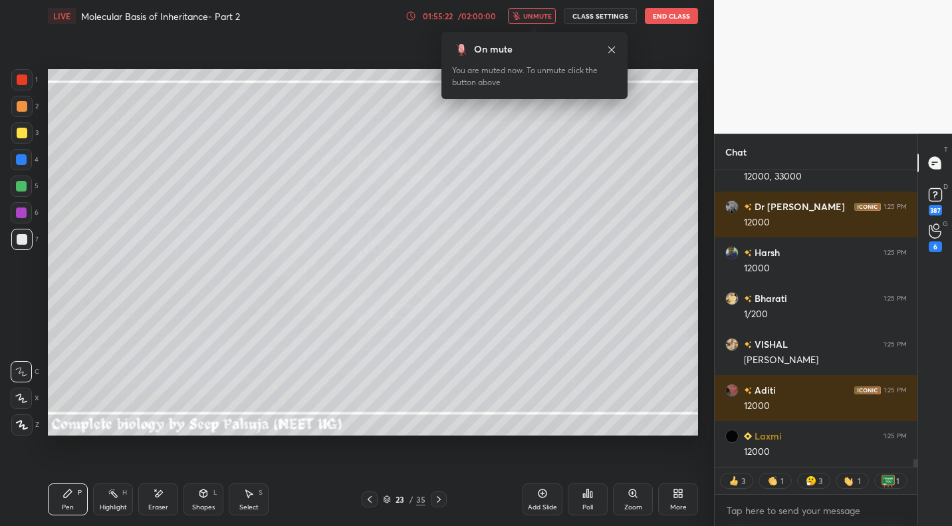
scroll to position [10712, 0]
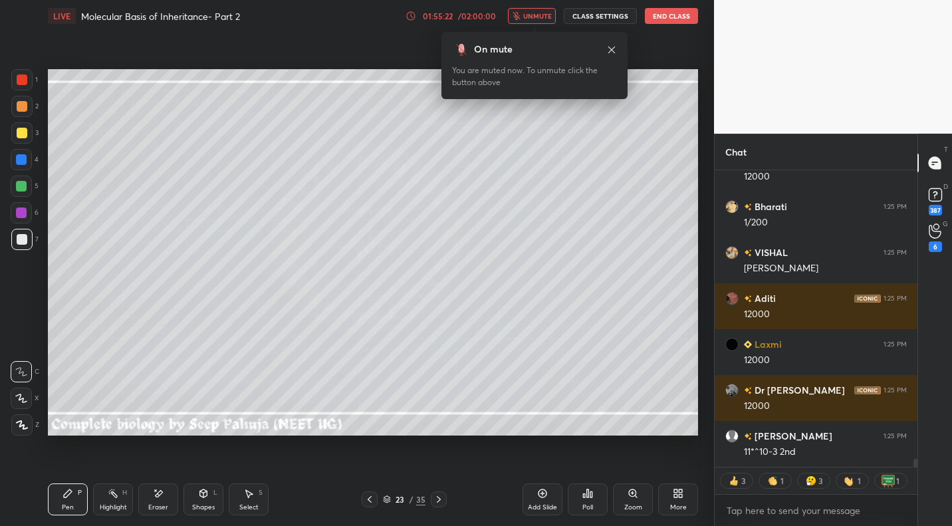
click at [539, 19] on span "unmute" at bounding box center [537, 15] width 29 height 9
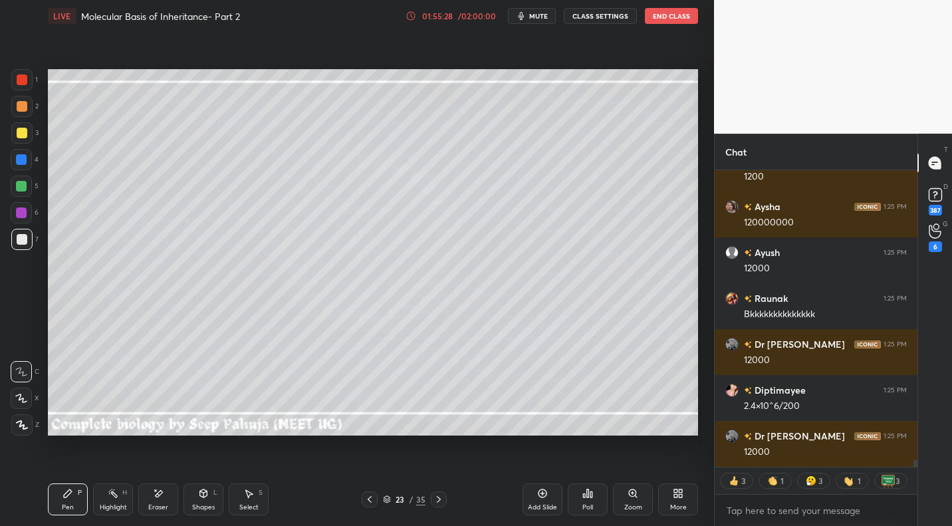
scroll to position [11446, 0]
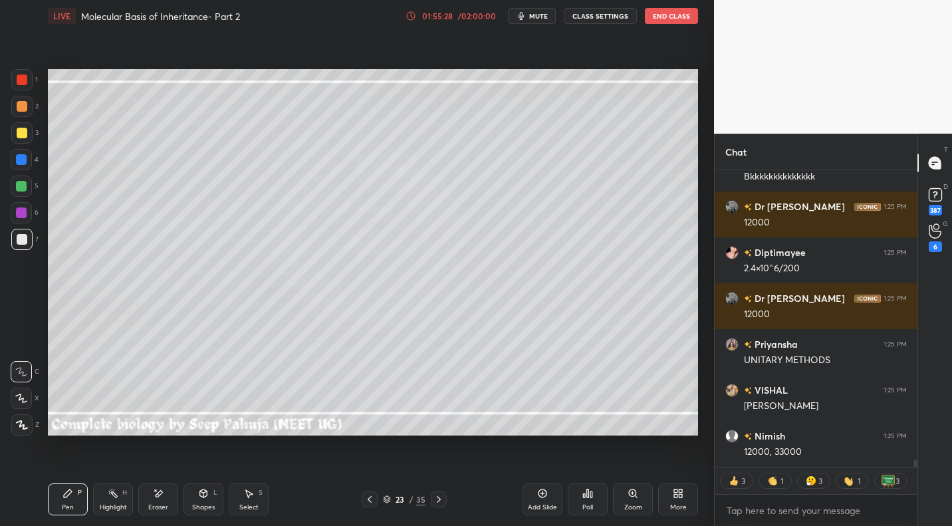
click at [438, 503] on icon at bounding box center [438, 499] width 11 height 11
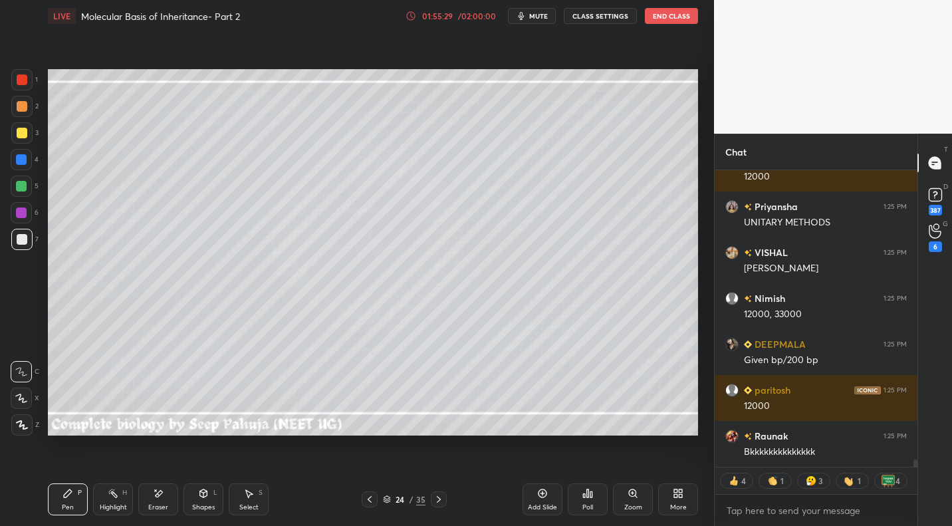
drag, startPoint x: 25, startPoint y: 134, endPoint x: 33, endPoint y: 131, distance: 8.6
click at [25, 134] on div at bounding box center [22, 133] width 11 height 11
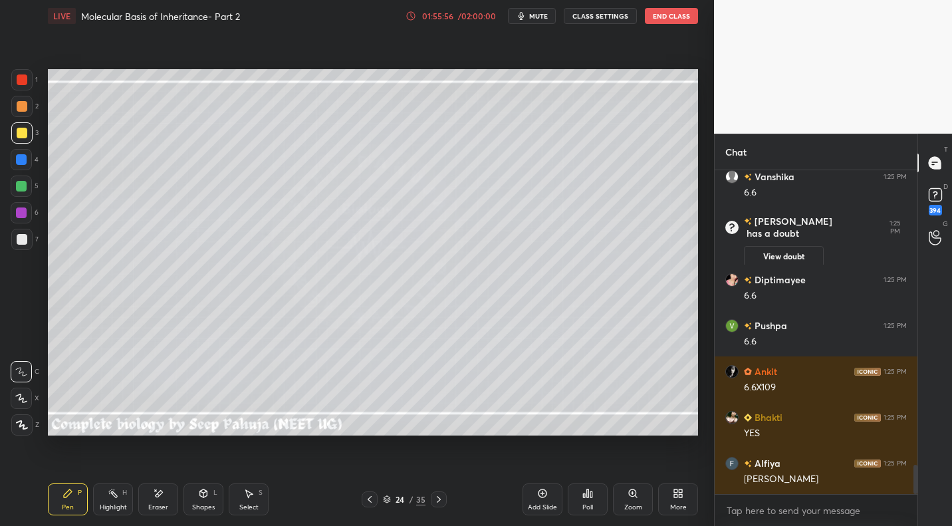
scroll to position [3314, 0]
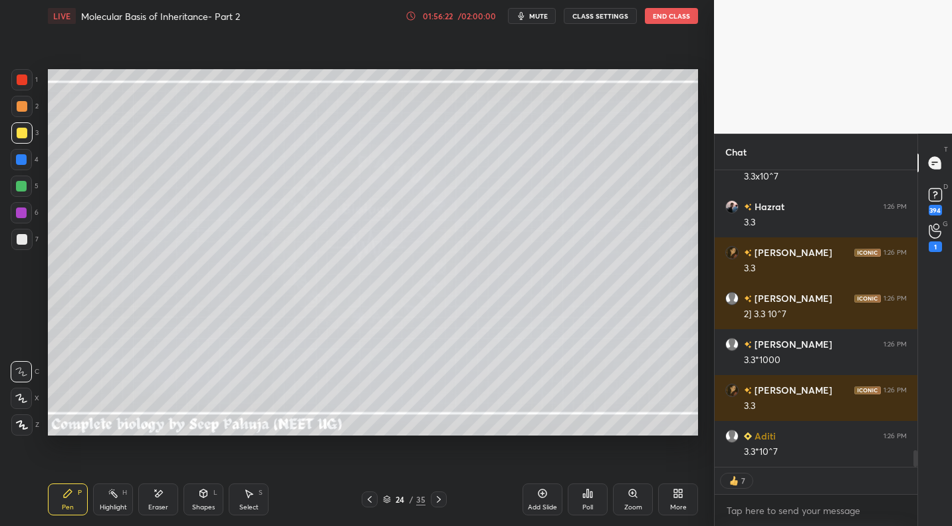
click at [244, 507] on div "Select" at bounding box center [248, 507] width 19 height 7
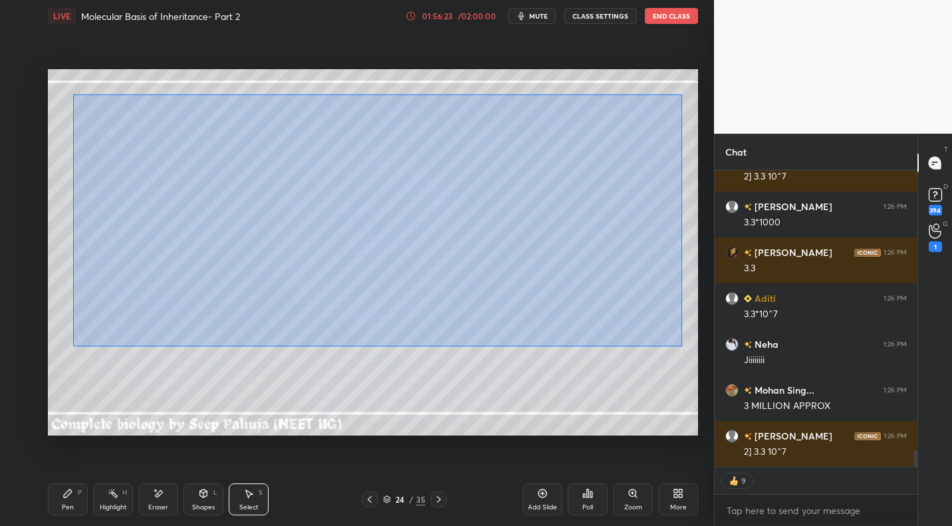
drag, startPoint x: 72, startPoint y: 94, endPoint x: 673, endPoint y: 330, distance: 645.7
click at [690, 344] on div "0 ° Undo Copy Paste here Duplicate Duplicate to new slide Delete" at bounding box center [373, 252] width 650 height 366
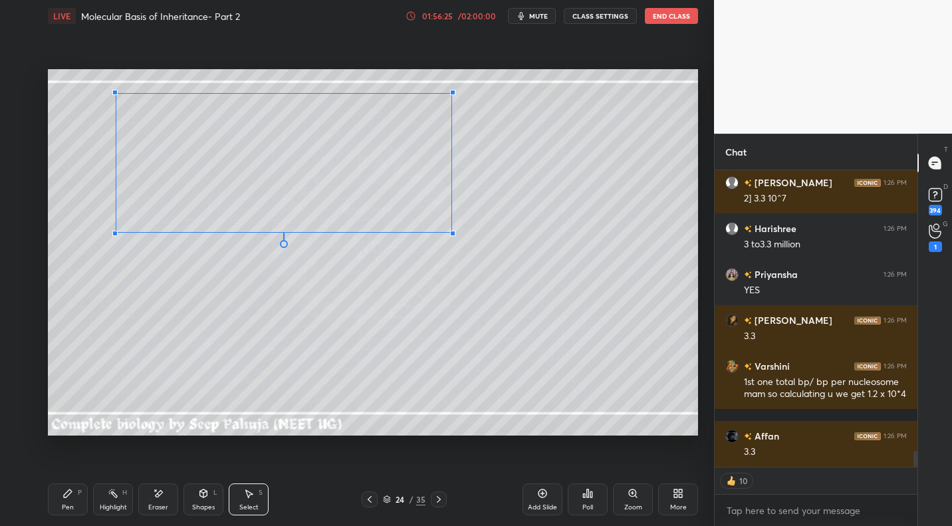
drag, startPoint x: 659, startPoint y: 332, endPoint x: 328, endPoint y: 310, distance: 331.1
click at [451, 232] on div at bounding box center [452, 233] width 5 height 5
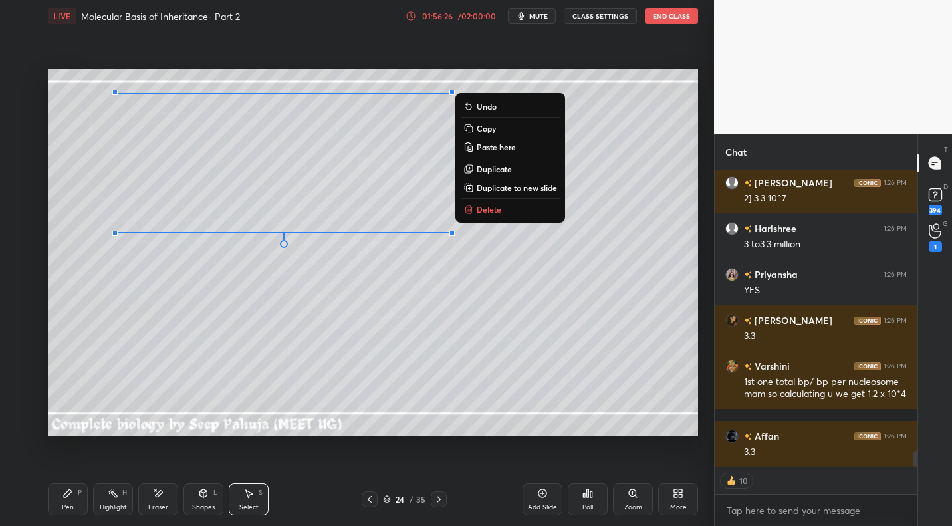
drag, startPoint x: 68, startPoint y: 501, endPoint x: 76, endPoint y: 445, distance: 55.8
click at [68, 501] on div "Pen P" at bounding box center [68, 499] width 40 height 32
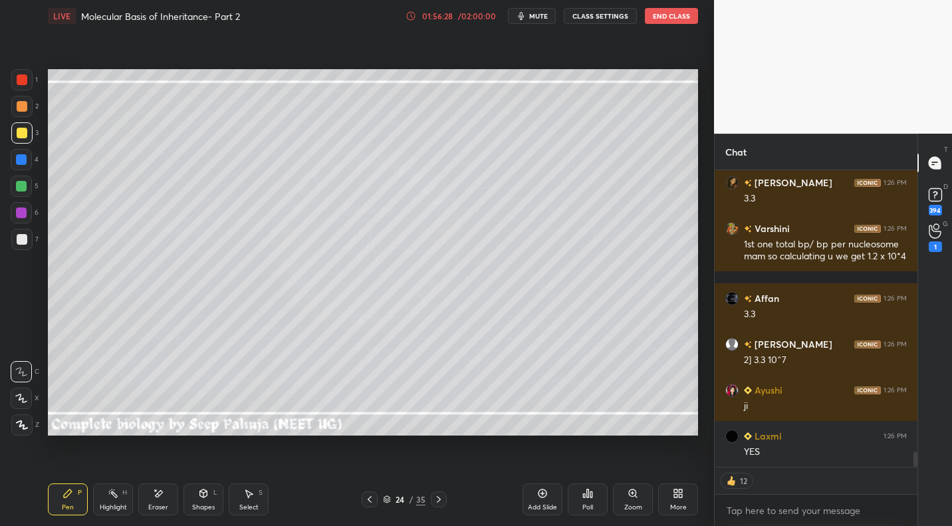
click at [44, 273] on div "Setting up your live class Poll for secs No correct answer Start poll" at bounding box center [373, 252] width 661 height 441
drag, startPoint x: 370, startPoint y: 503, endPoint x: 380, endPoint y: 499, distance: 11.4
click at [370, 503] on icon at bounding box center [369, 499] width 11 height 11
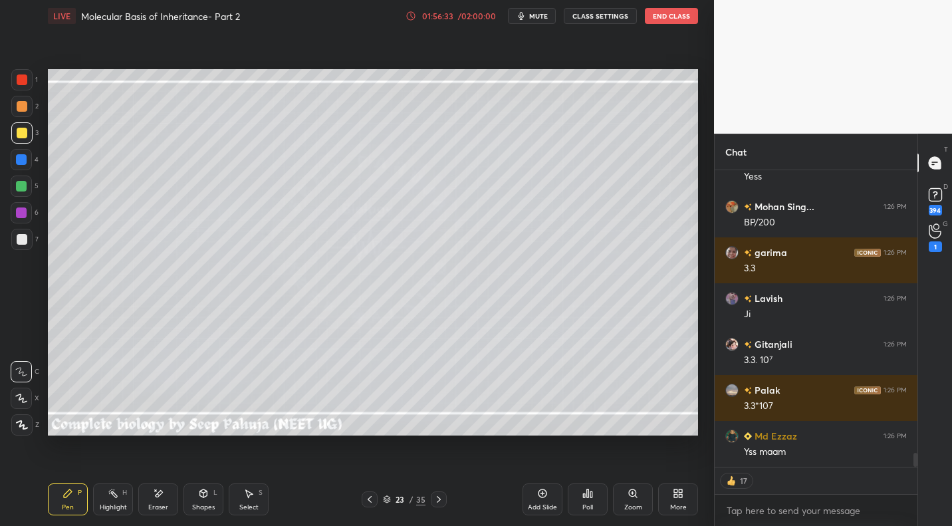
click at [435, 500] on icon at bounding box center [438, 499] width 11 height 11
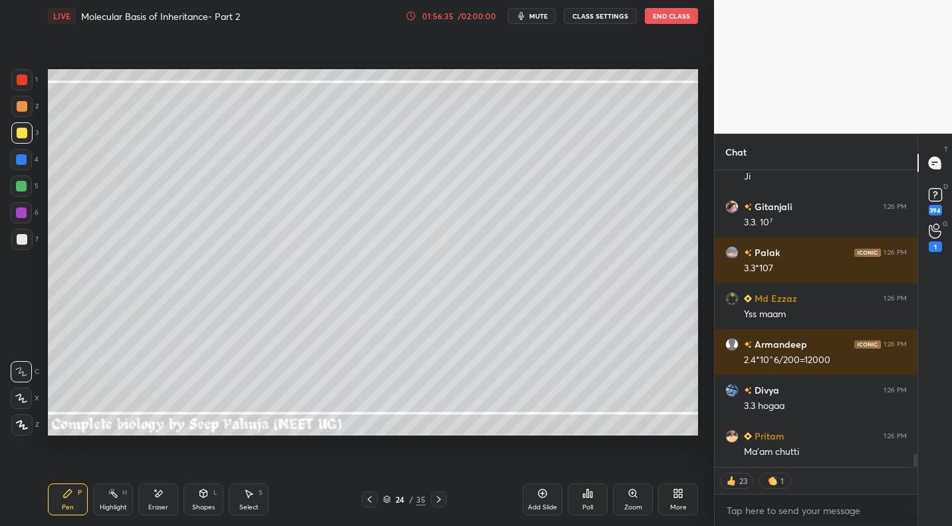
click at [164, 504] on div "Eraser" at bounding box center [158, 507] width 20 height 7
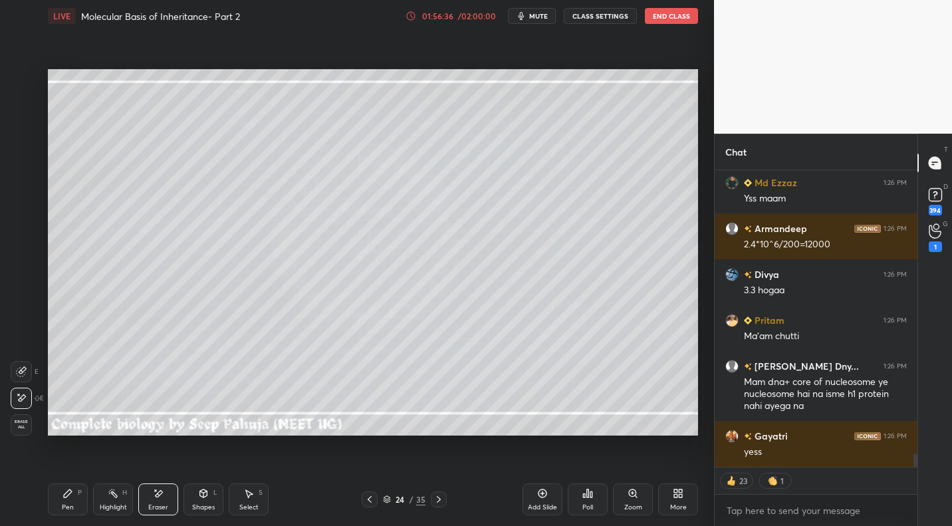
click at [66, 507] on div "Pen" at bounding box center [68, 507] width 12 height 7
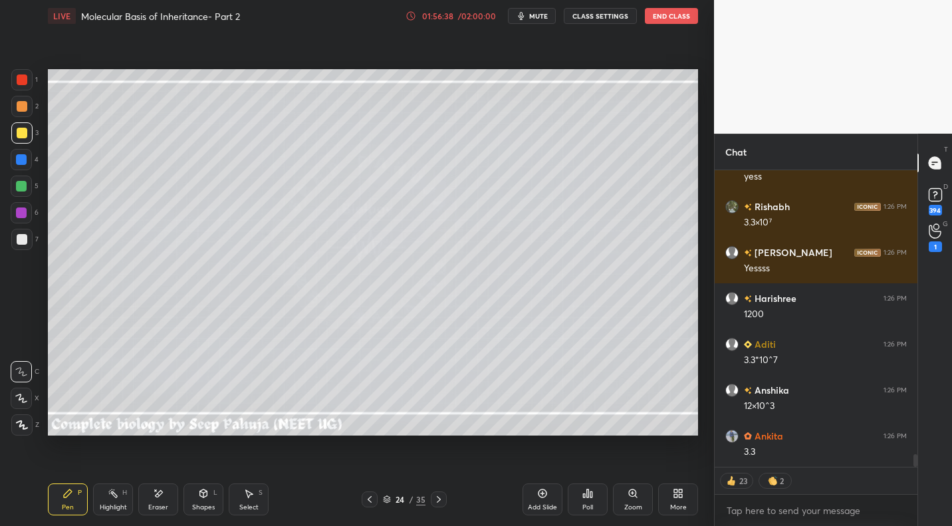
click at [25, 236] on div at bounding box center [22, 239] width 11 height 11
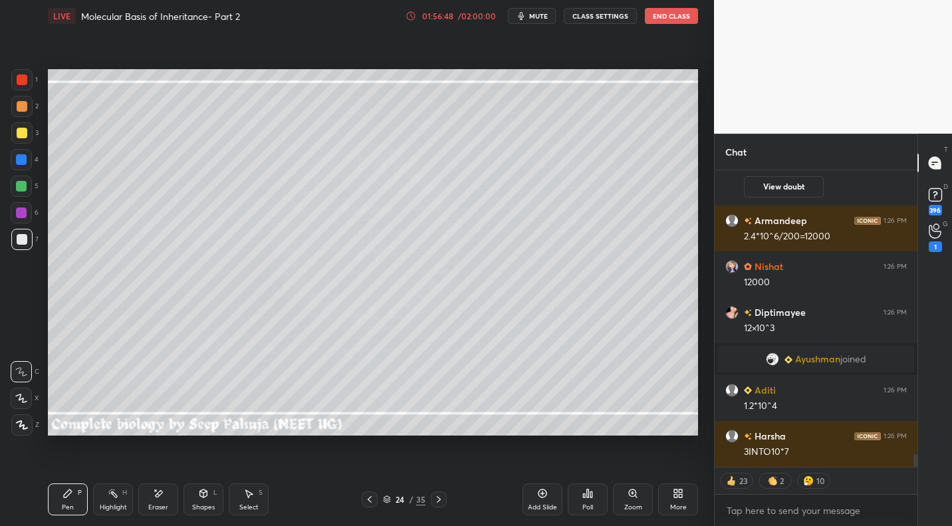
click at [374, 501] on icon at bounding box center [369, 499] width 11 height 11
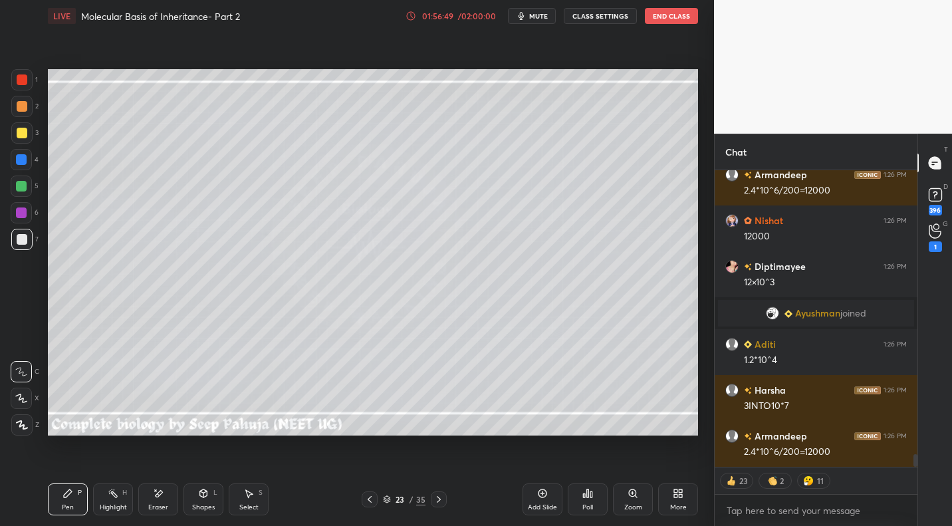
click at [439, 495] on icon at bounding box center [438, 499] width 11 height 11
click at [440, 495] on icon at bounding box center [438, 499] width 11 height 11
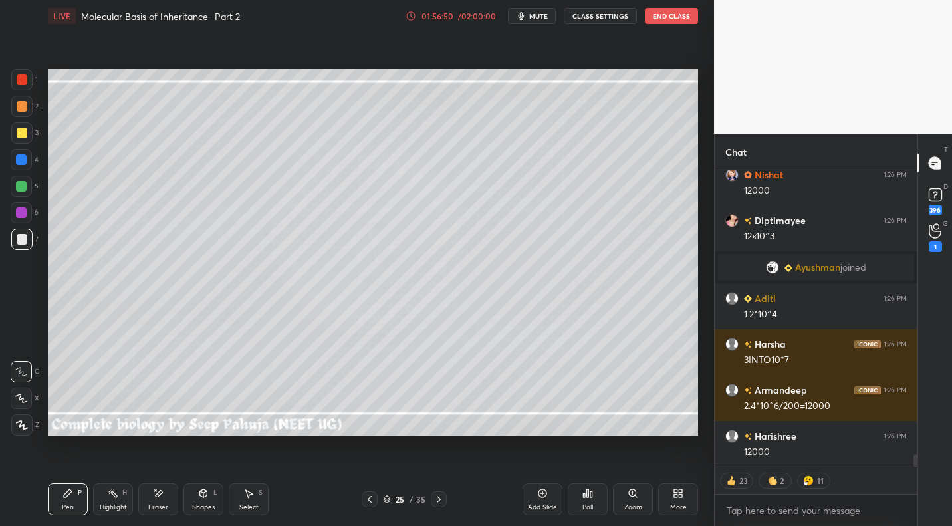
click at [374, 497] on div at bounding box center [370, 499] width 16 height 16
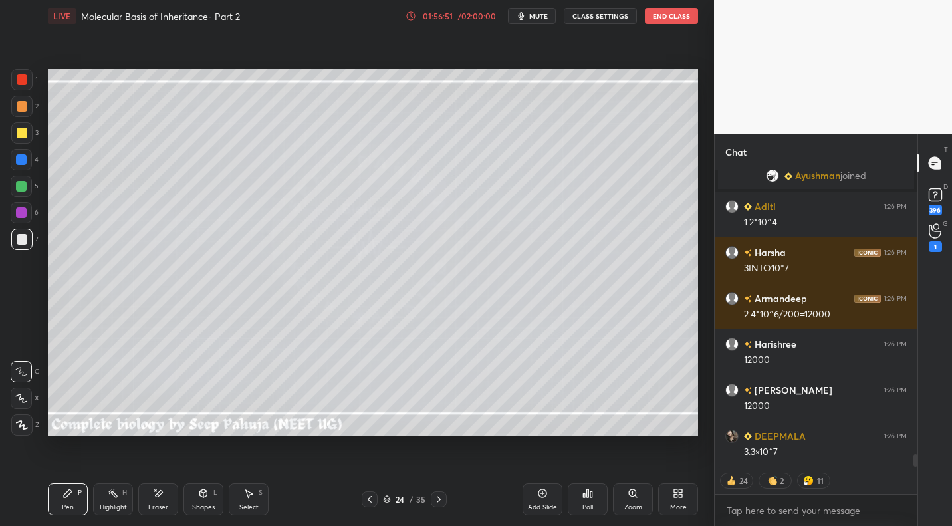
drag, startPoint x: 158, startPoint y: 509, endPoint x: 168, endPoint y: 442, distance: 68.0
click at [158, 509] on div "Eraser" at bounding box center [158, 507] width 20 height 7
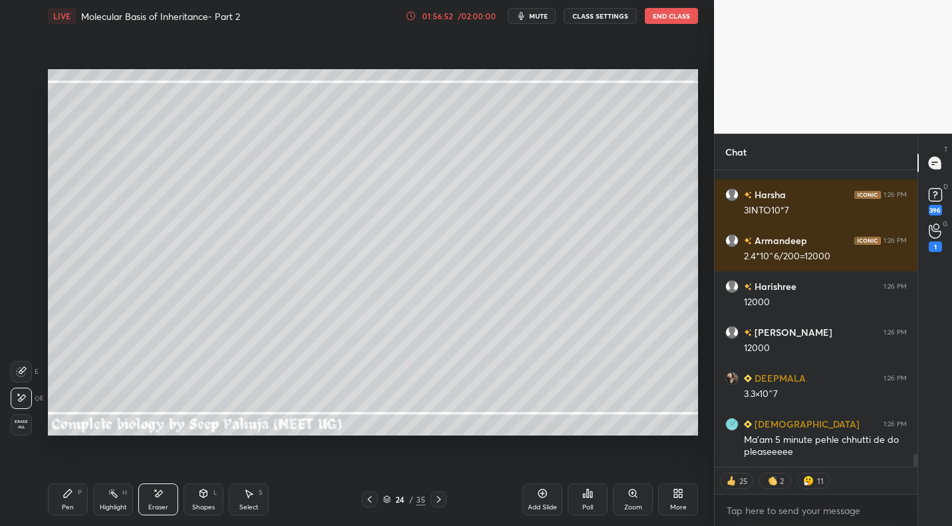
click at [71, 501] on div "Pen P" at bounding box center [68, 499] width 40 height 32
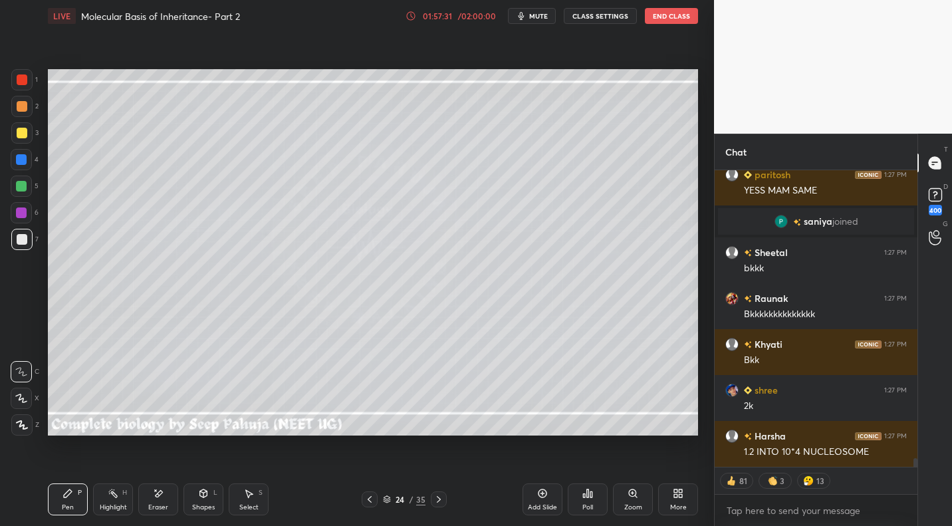
click at [368, 489] on div "Pen P Highlight H Eraser Shapes L Select S 24 / 35 Add Slide Poll Zoom More" at bounding box center [373, 499] width 650 height 53
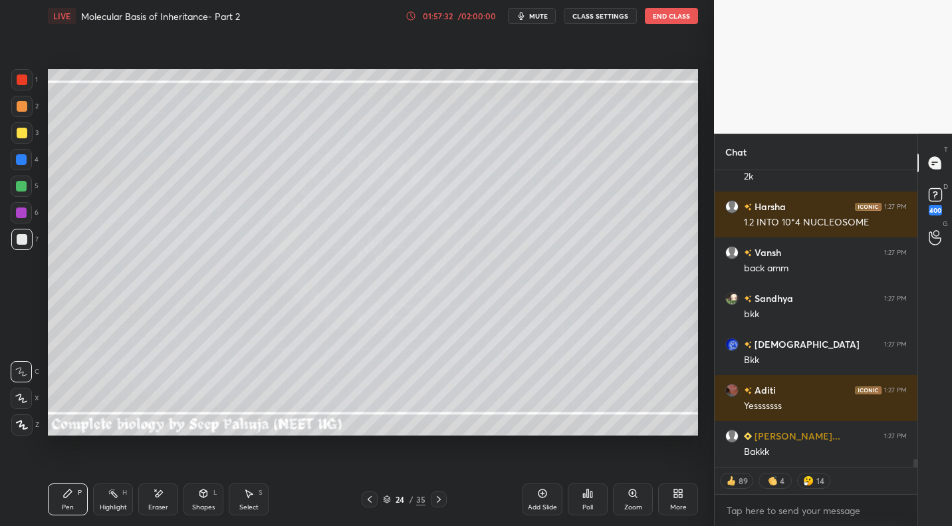
click at [368, 500] on icon at bounding box center [370, 499] width 4 height 7
click at [368, 495] on icon at bounding box center [369, 499] width 11 height 11
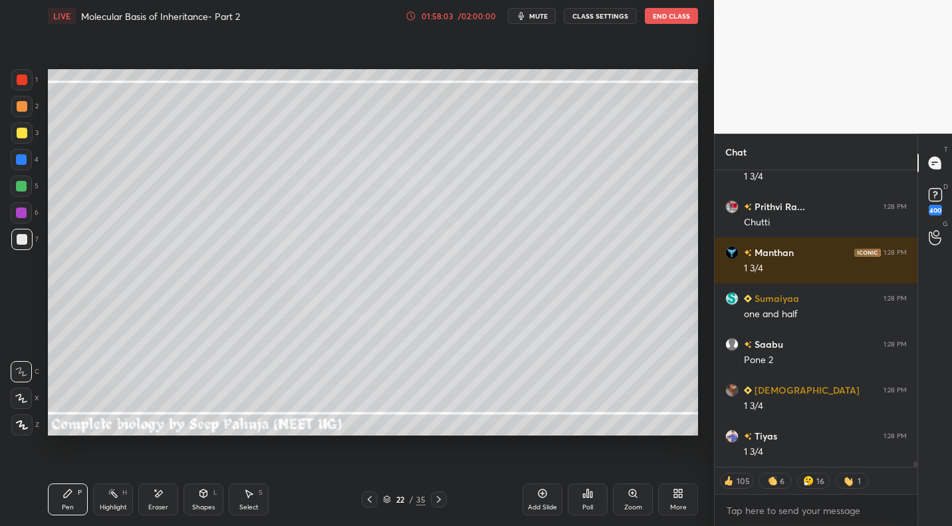
click at [436, 497] on icon at bounding box center [438, 499] width 11 height 11
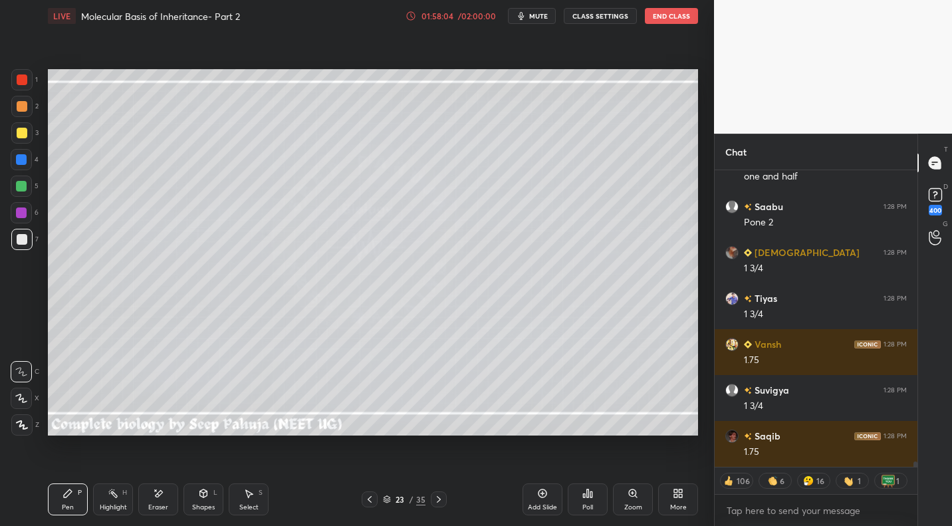
click at [438, 499] on icon at bounding box center [438, 499] width 11 height 11
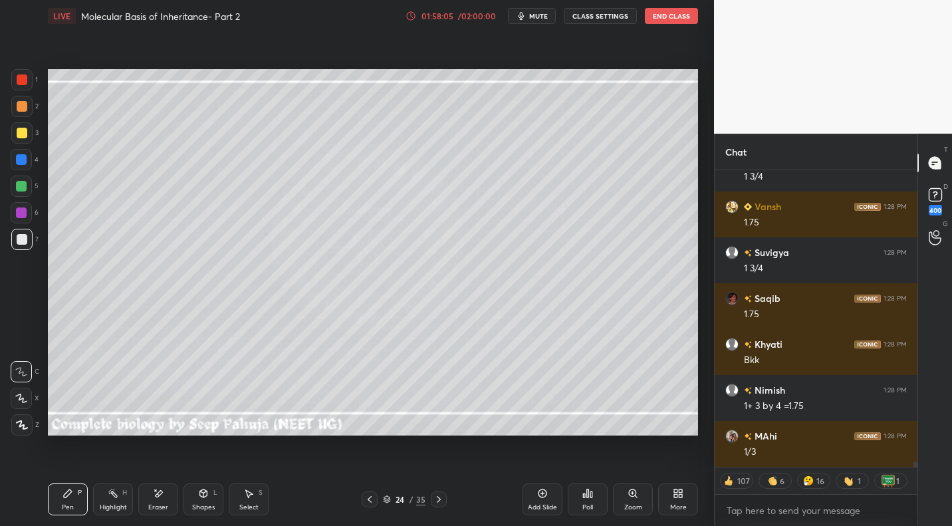
drag, startPoint x: 442, startPoint y: 497, endPoint x: 457, endPoint y: 495, distance: 15.4
click at [442, 497] on icon at bounding box center [438, 499] width 11 height 11
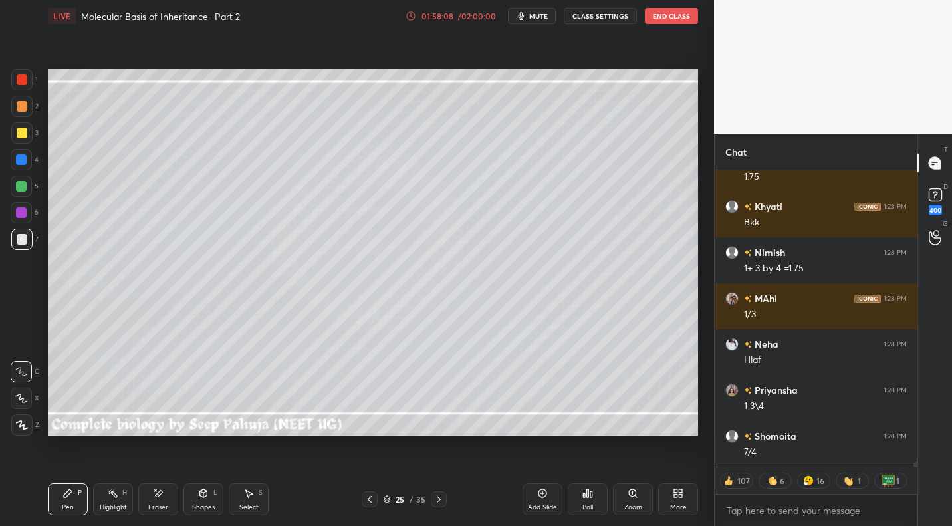
drag, startPoint x: 368, startPoint y: 494, endPoint x: 394, endPoint y: 483, distance: 28.3
click at [368, 494] on icon at bounding box center [369, 499] width 11 height 11
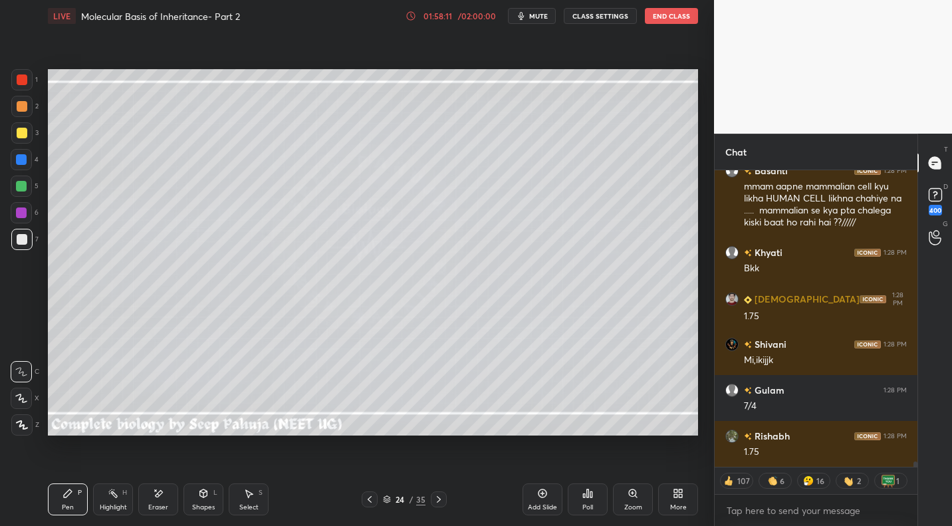
drag, startPoint x: 254, startPoint y: 500, endPoint x: 257, endPoint y: 489, distance: 11.6
click at [254, 500] on div "Select S" at bounding box center [249, 499] width 40 height 32
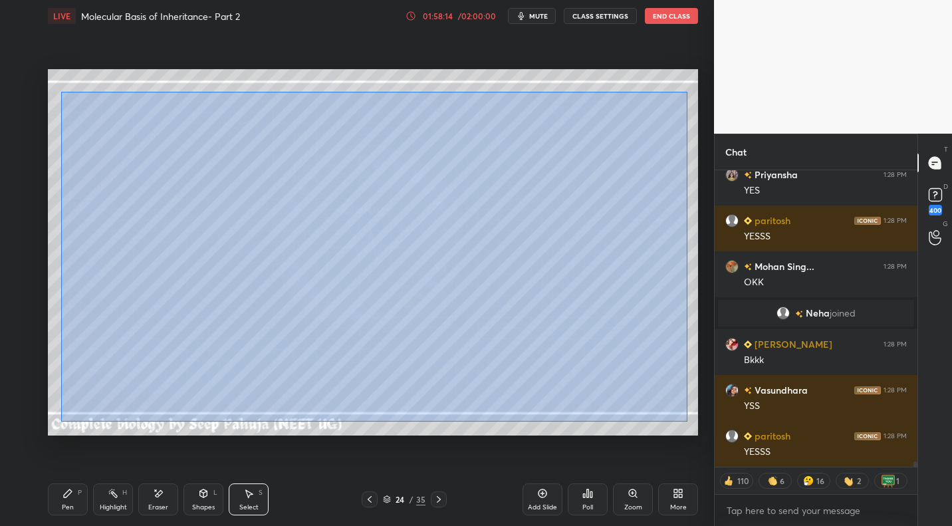
drag, startPoint x: 71, startPoint y: 96, endPoint x: 681, endPoint y: 417, distance: 689.6
click at [683, 421] on div "0 ° Undo Copy Paste here Duplicate Duplicate to new slide Delete" at bounding box center [373, 252] width 650 height 366
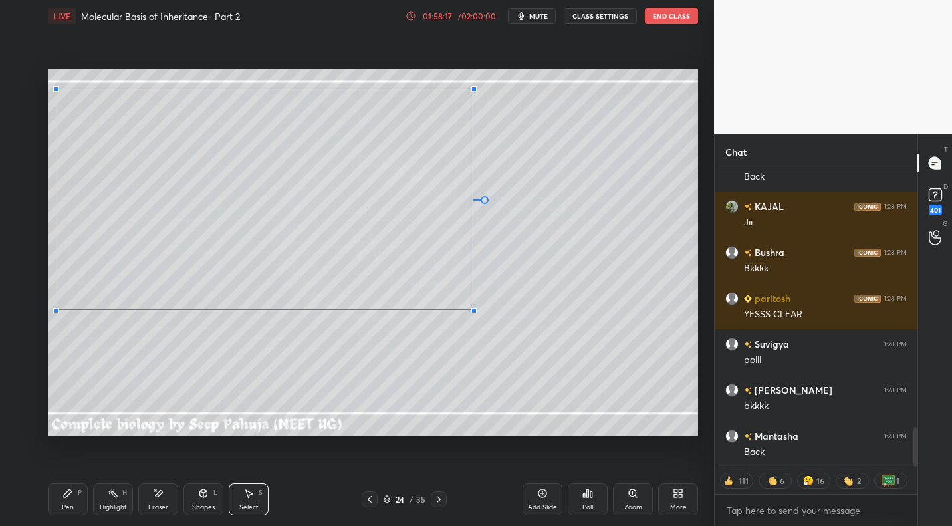
drag, startPoint x: 683, startPoint y: 407, endPoint x: 417, endPoint y: 348, distance: 273.1
click at [477, 313] on div at bounding box center [473, 310] width 5 height 5
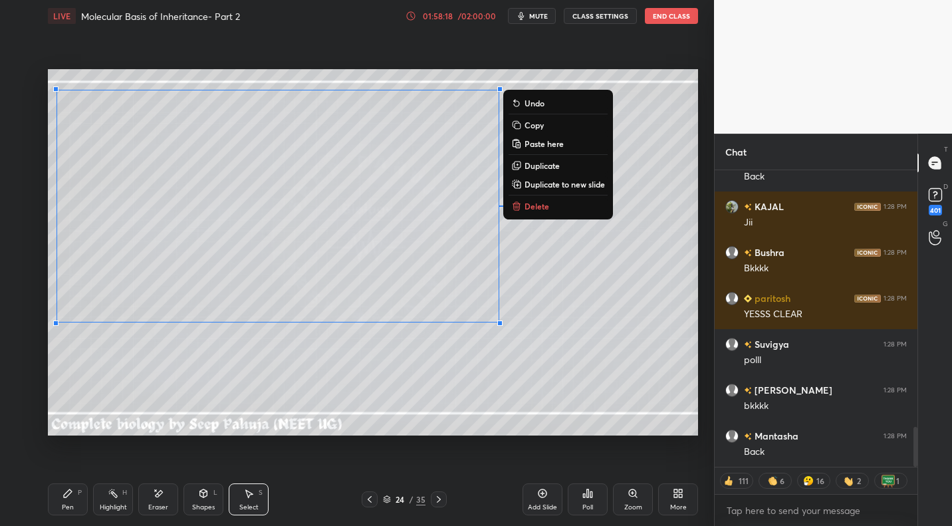
click at [69, 504] on div "Pen" at bounding box center [68, 507] width 12 height 7
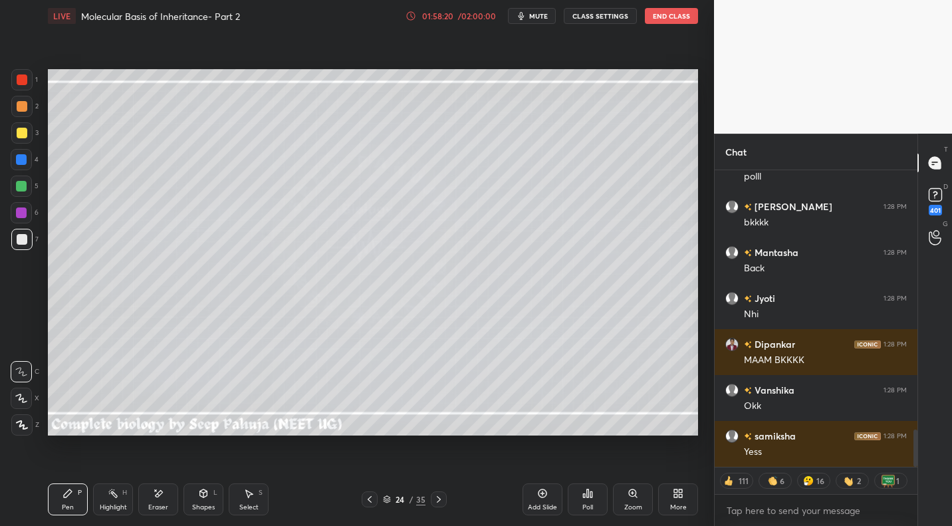
drag, startPoint x: 25, startPoint y: 134, endPoint x: 32, endPoint y: 130, distance: 7.4
click at [25, 134] on div at bounding box center [22, 133] width 11 height 11
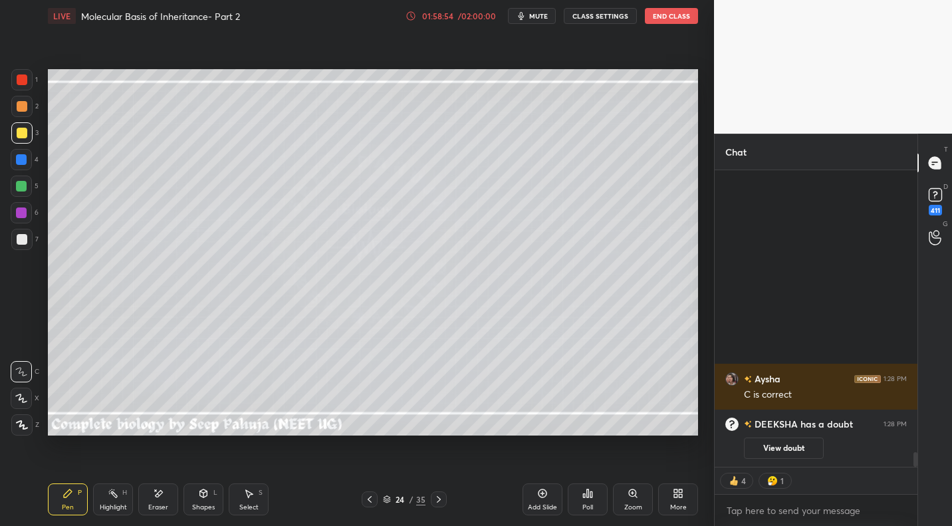
type textarea "x"
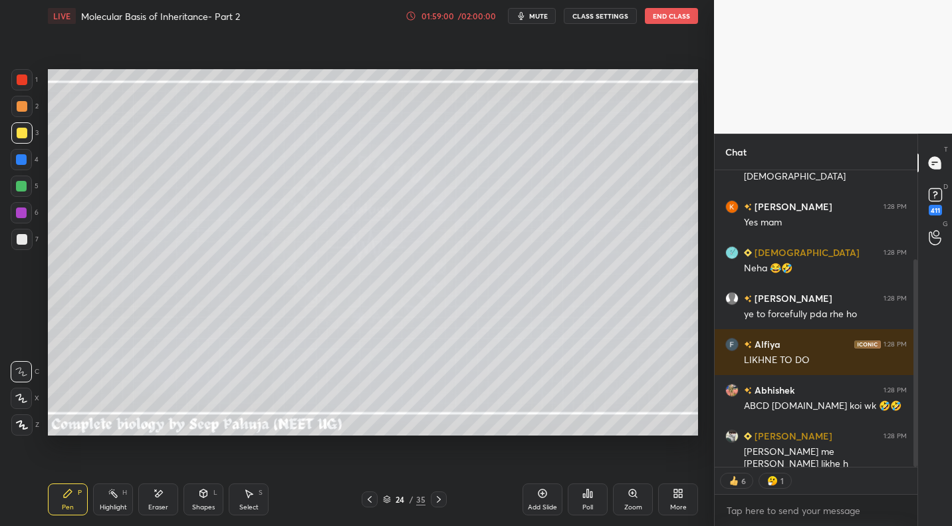
click at [598, 17] on button "CLASS SETTINGS" at bounding box center [600, 16] width 73 height 16
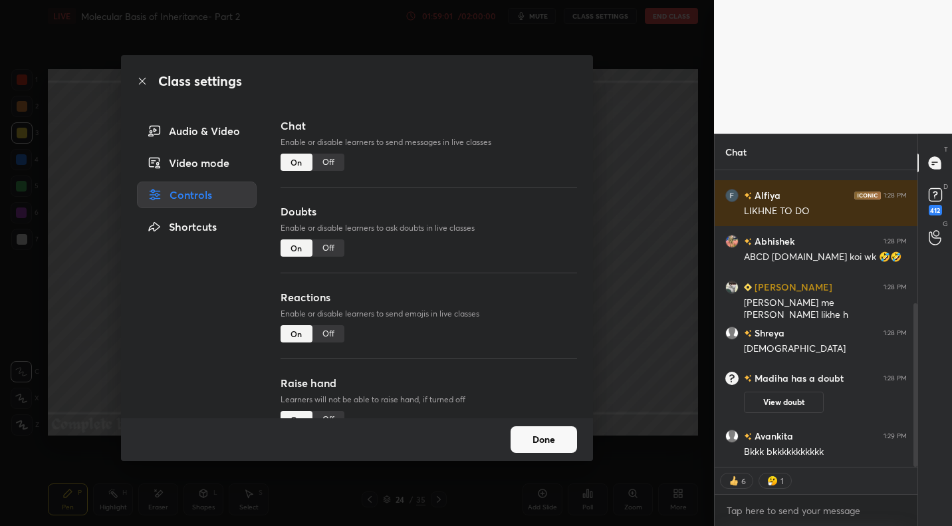
drag, startPoint x: 334, startPoint y: 161, endPoint x: 350, endPoint y: 158, distance: 15.5
click at [334, 161] on div "Off" at bounding box center [328, 162] width 32 height 17
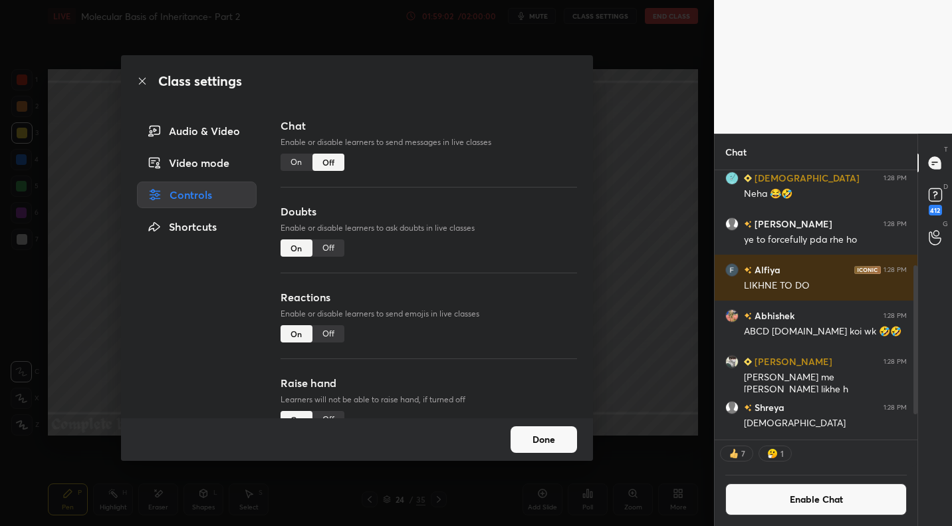
click at [538, 414] on div "Audio & Video Video mode Controls Shortcuts Chat Enable or disable learners to …" at bounding box center [357, 268] width 472 height 300
click at [537, 450] on button "Done" at bounding box center [544, 439] width 66 height 27
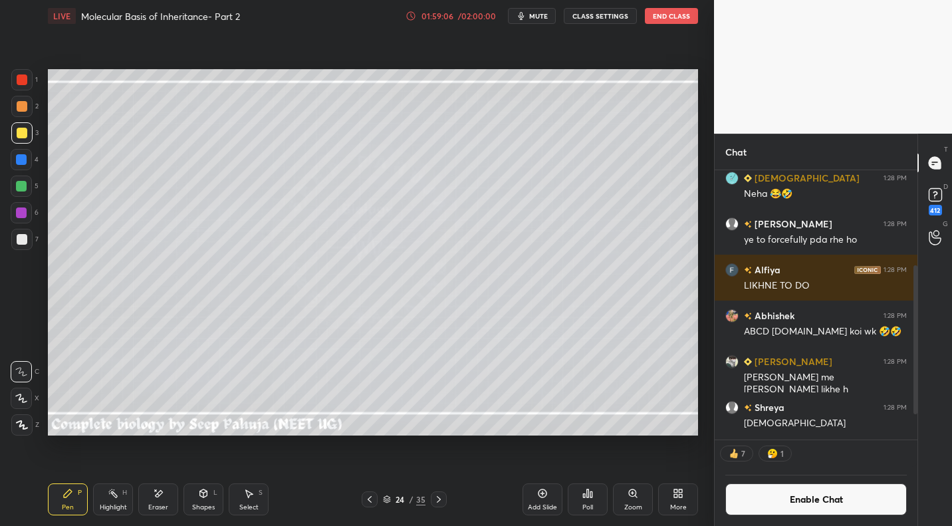
click at [22, 104] on div at bounding box center [22, 106] width 11 height 11
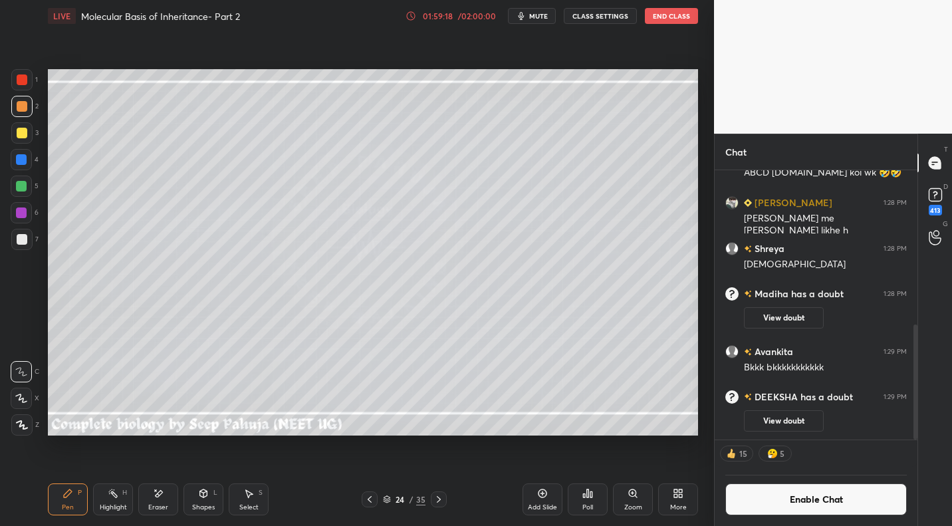
click at [166, 496] on div "Eraser" at bounding box center [158, 499] width 40 height 32
drag, startPoint x: 70, startPoint y: 498, endPoint x: 149, endPoint y: 435, distance: 101.2
click at [70, 498] on icon at bounding box center [67, 493] width 11 height 11
click at [585, 501] on div "Poll" at bounding box center [588, 499] width 40 height 32
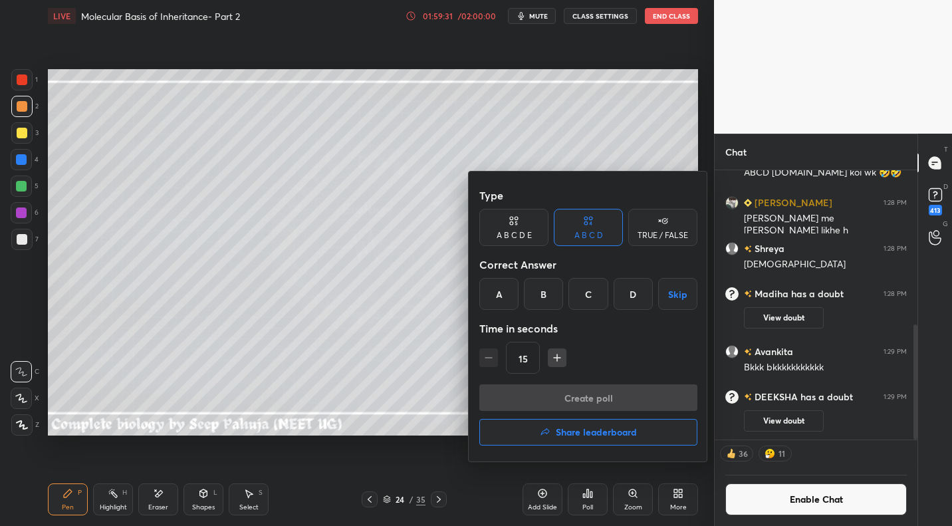
click at [594, 302] on div "C" at bounding box center [587, 294] width 39 height 32
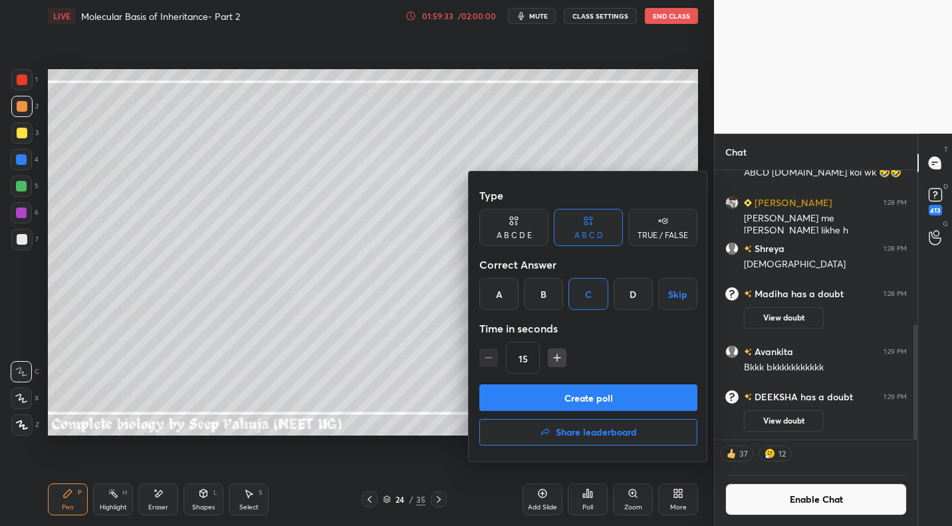
click at [583, 396] on button "Create poll" at bounding box center [588, 397] width 218 height 27
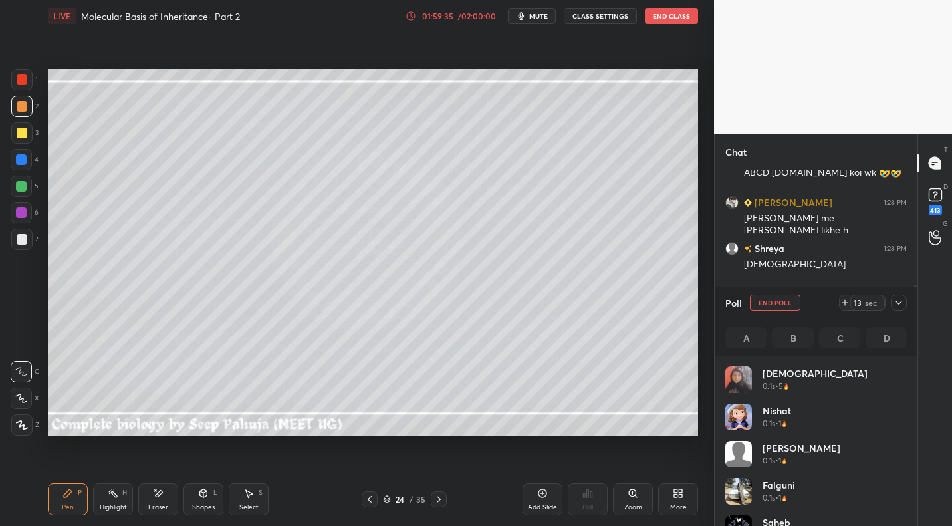
scroll to position [5, 5]
click at [552, 15] on button "mute" at bounding box center [532, 16] width 48 height 16
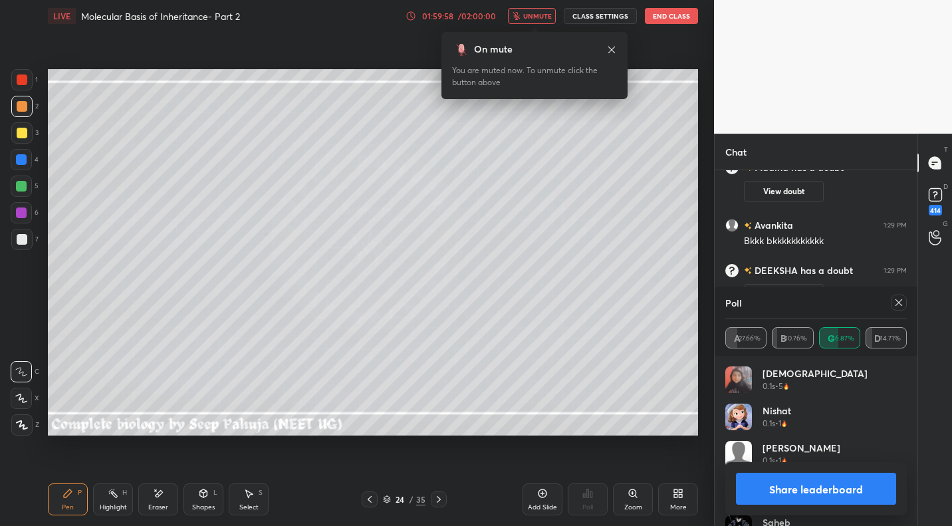
click at [542, 17] on span "unmute" at bounding box center [537, 15] width 29 height 9
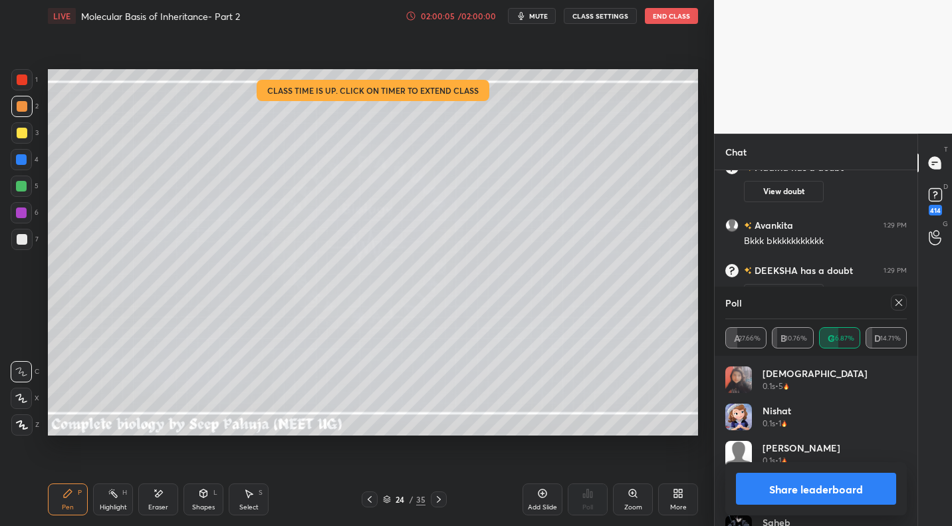
click at [366, 501] on icon at bounding box center [369, 499] width 11 height 11
click at [368, 498] on icon at bounding box center [369, 499] width 11 height 11
click at [369, 495] on icon at bounding box center [369, 499] width 11 height 11
click at [370, 494] on icon at bounding box center [369, 499] width 11 height 11
click at [434, 495] on icon at bounding box center [438, 499] width 11 height 11
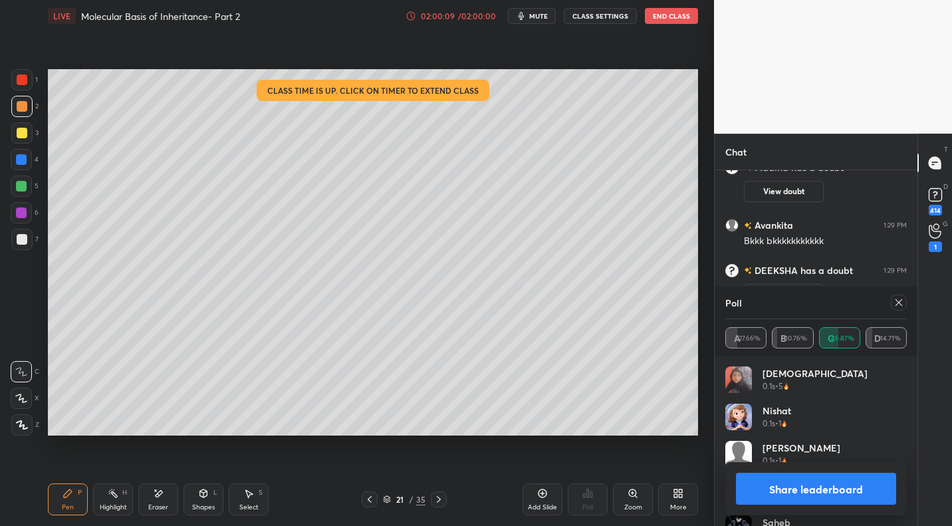
click at [122, 497] on div "Highlight H" at bounding box center [113, 499] width 40 height 32
click at [889, 306] on div at bounding box center [896, 303] width 21 height 16
click at [896, 305] on icon at bounding box center [898, 302] width 11 height 11
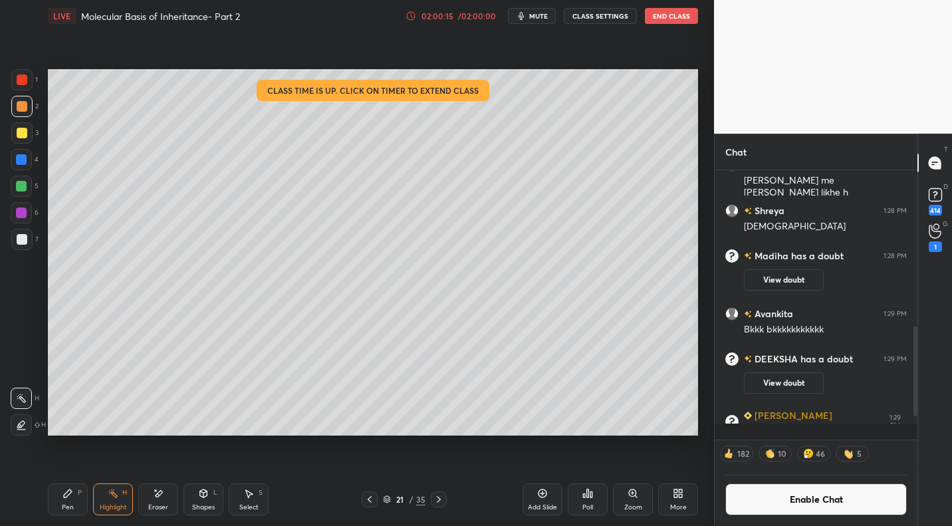
scroll to position [265, 199]
click at [812, 494] on button "Enable Chat" at bounding box center [815, 499] width 181 height 32
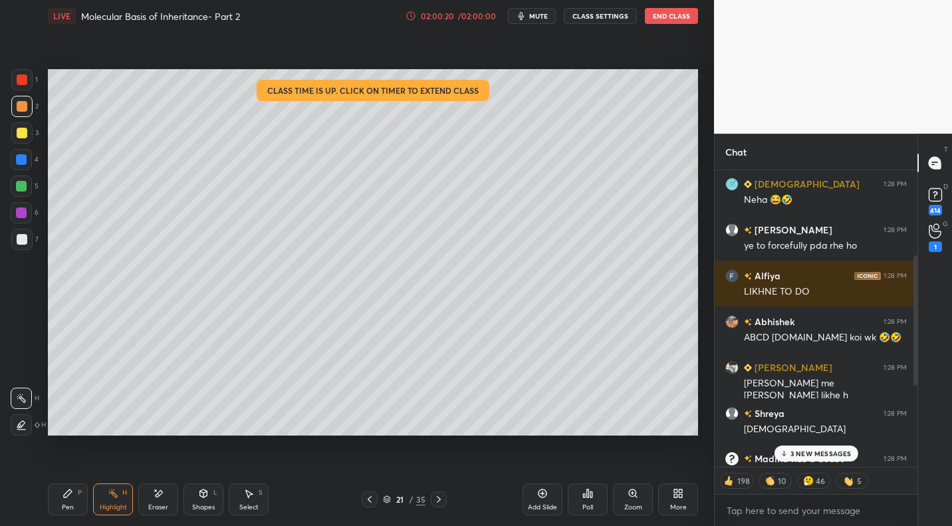
drag, startPoint x: 435, startPoint y: 501, endPoint x: 443, endPoint y: 501, distance: 8.0
click at [435, 501] on icon at bounding box center [438, 499] width 11 height 11
click at [819, 455] on p "6 NEW MESSAGES" at bounding box center [821, 453] width 62 height 8
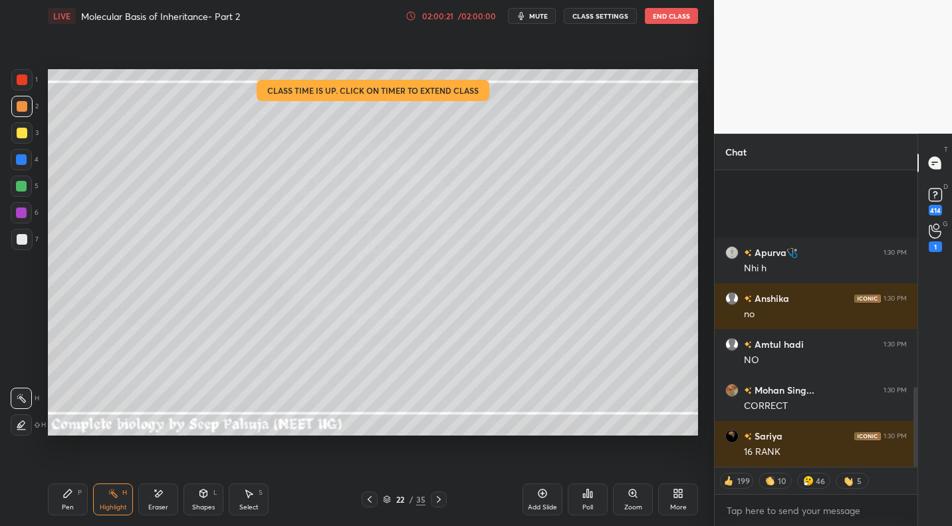
scroll to position [804, 0]
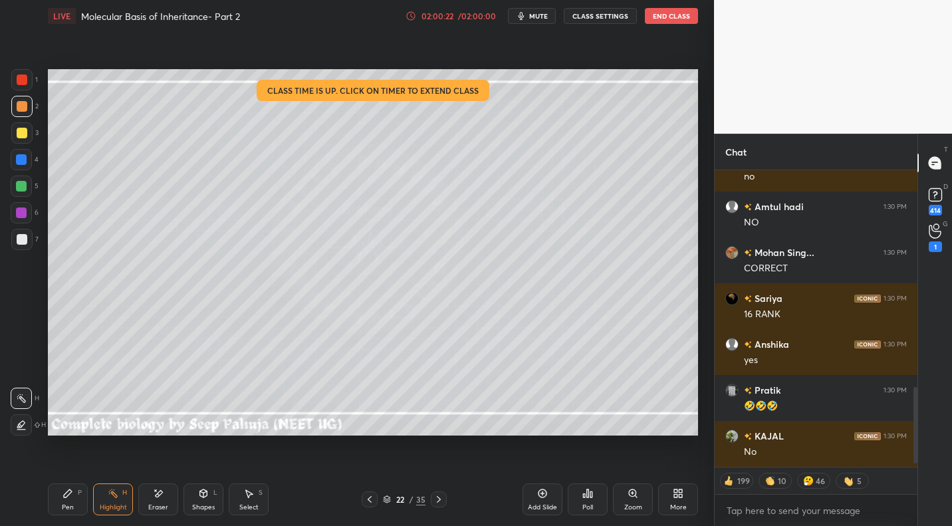
click at [441, 499] on icon at bounding box center [438, 499] width 11 height 11
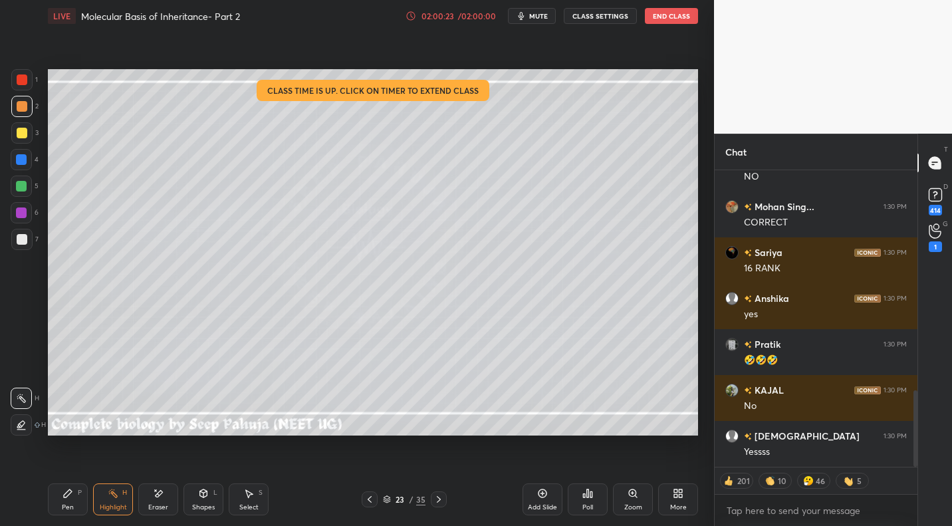
click at [431, 495] on div at bounding box center [439, 499] width 16 height 16
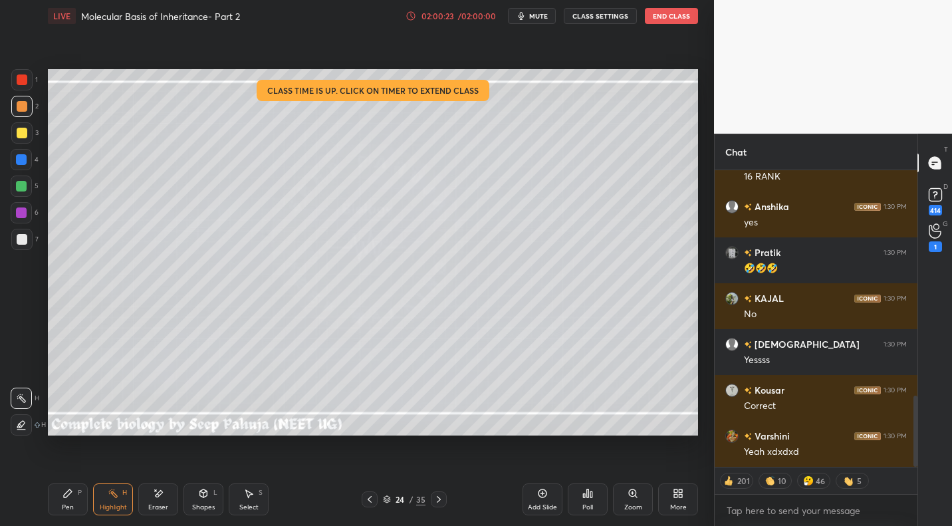
scroll to position [987, 0]
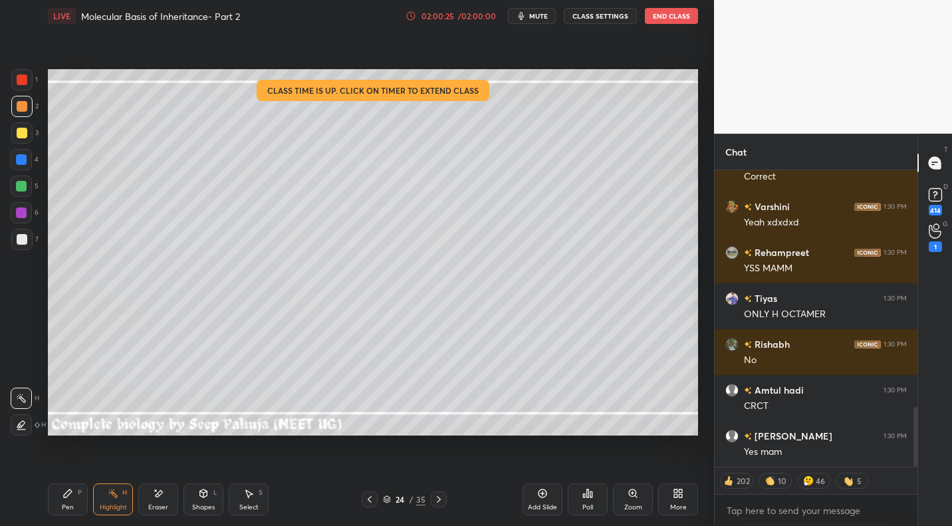
click at [66, 501] on div "Pen P" at bounding box center [68, 499] width 40 height 32
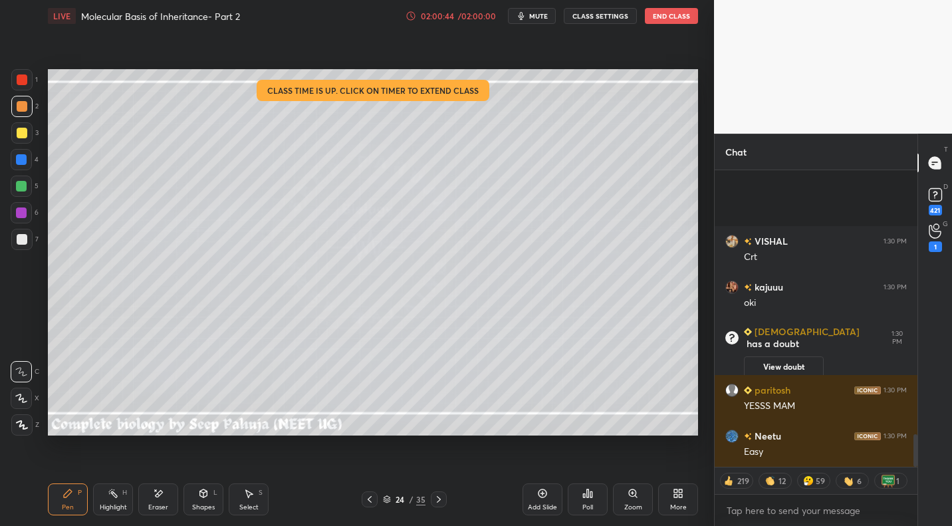
scroll to position [2411, 0]
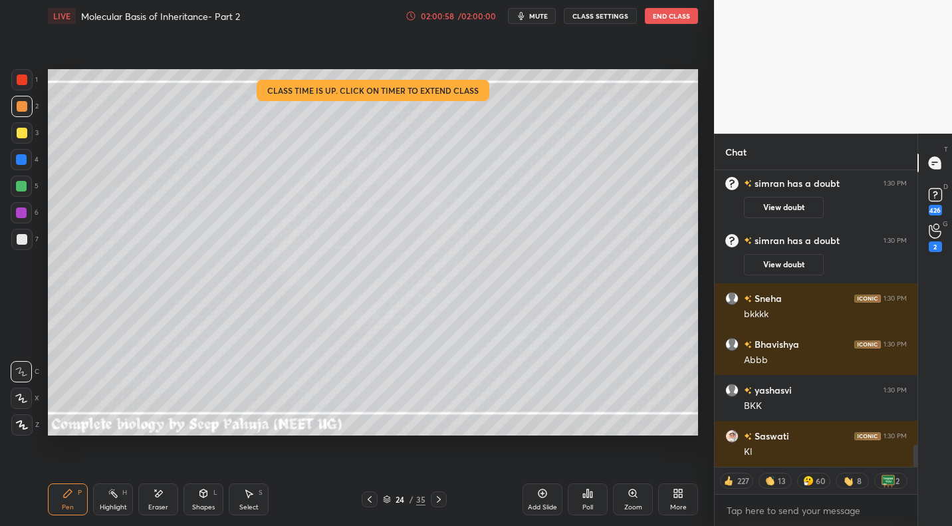
click at [546, 19] on span "mute" at bounding box center [538, 15] width 19 height 9
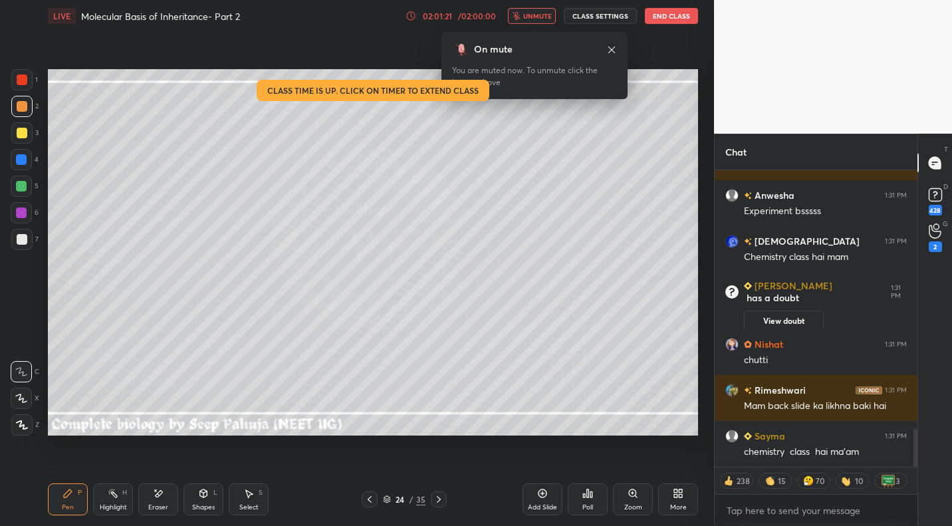
scroll to position [2003, 0]
click at [679, 504] on div "More" at bounding box center [678, 507] width 17 height 7
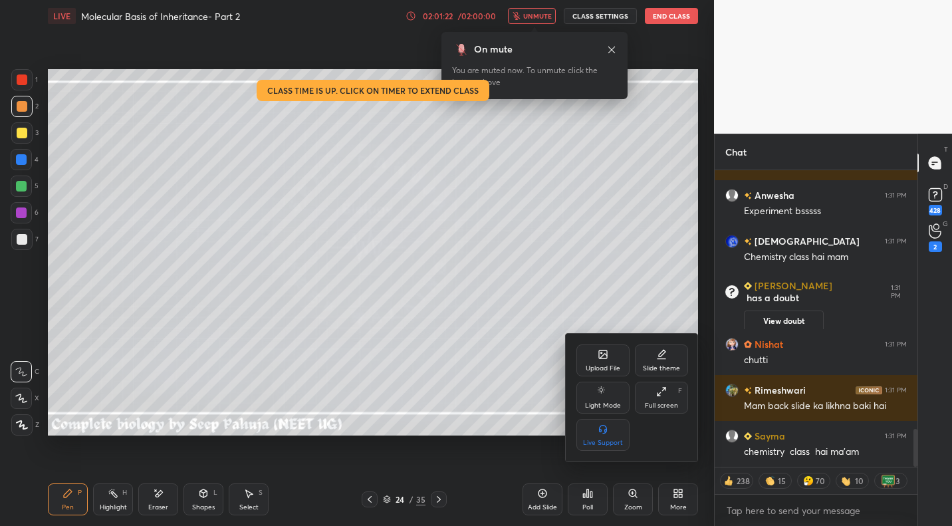
scroll to position [2520, 0]
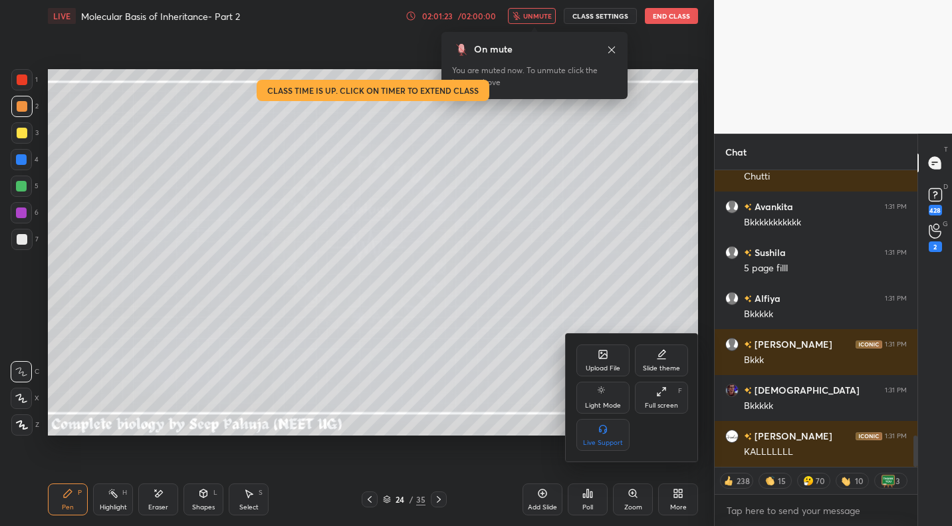
click at [596, 372] on div "Upload File" at bounding box center [602, 360] width 53 height 32
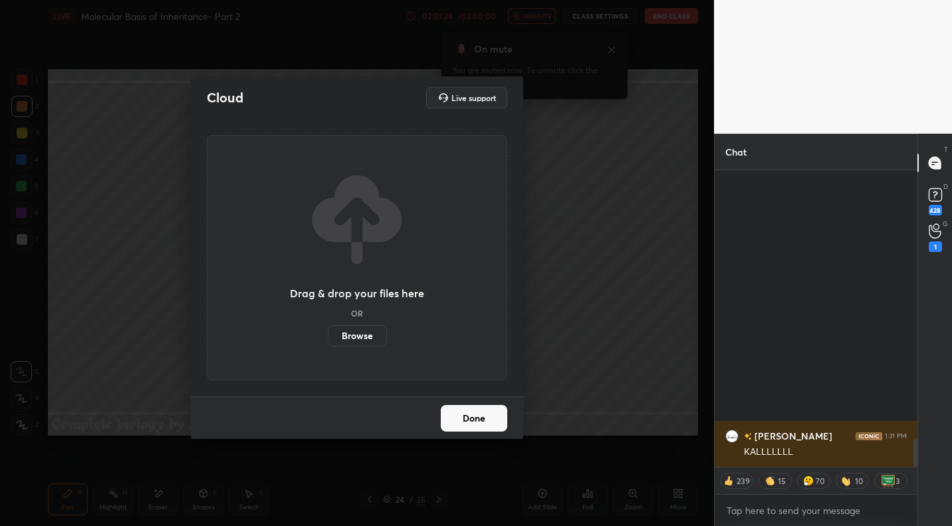
scroll to position [2841, 0]
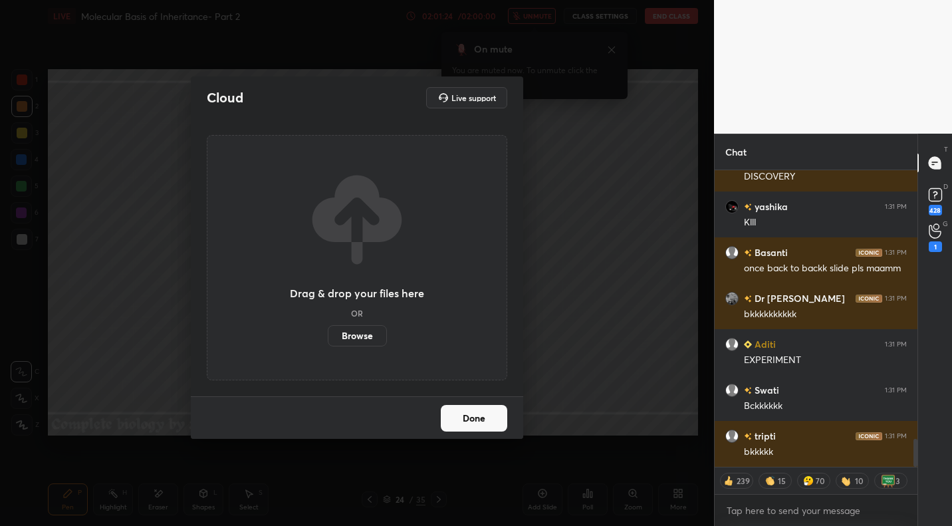
click at [652, 322] on div "Cloud Live support Drag & drop your files here OR Browse Done" at bounding box center [357, 263] width 714 height 526
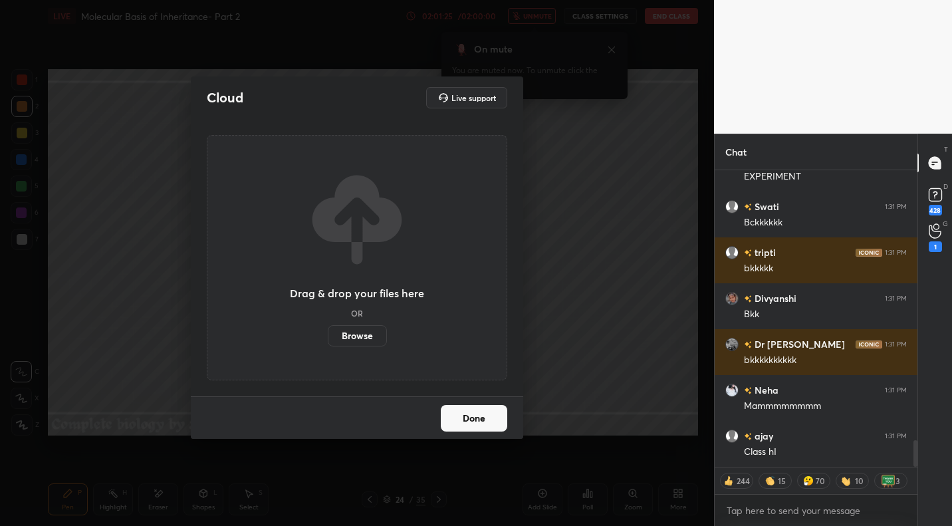
click at [483, 411] on button "Done" at bounding box center [474, 418] width 66 height 27
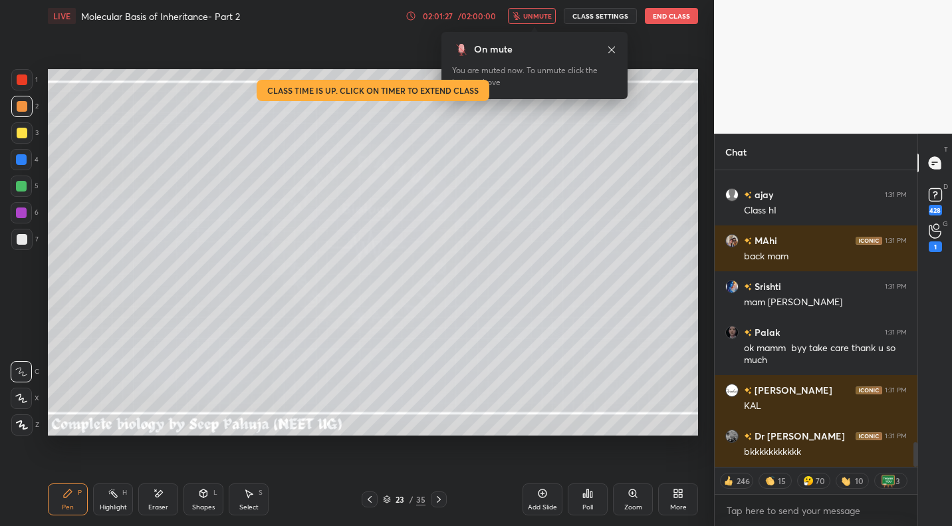
scroll to position [3553, 0]
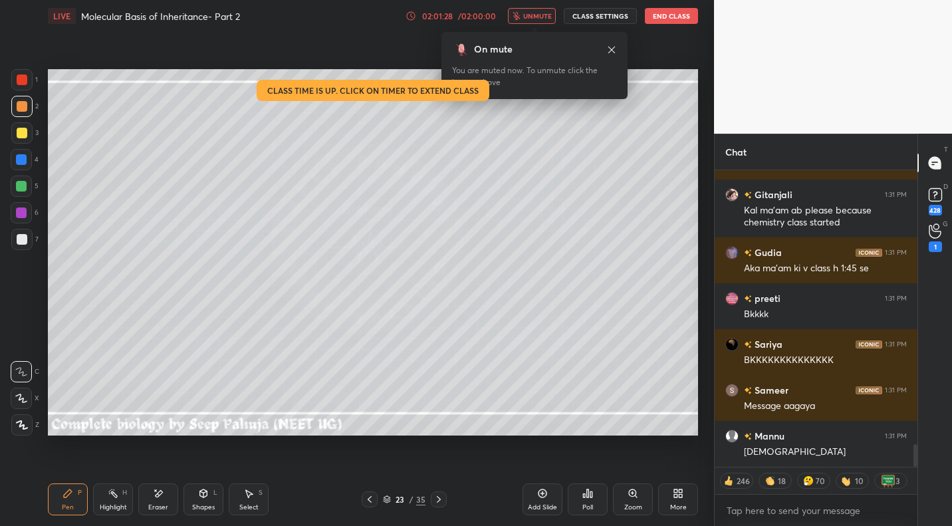
click at [687, 503] on div "More" at bounding box center [678, 499] width 40 height 32
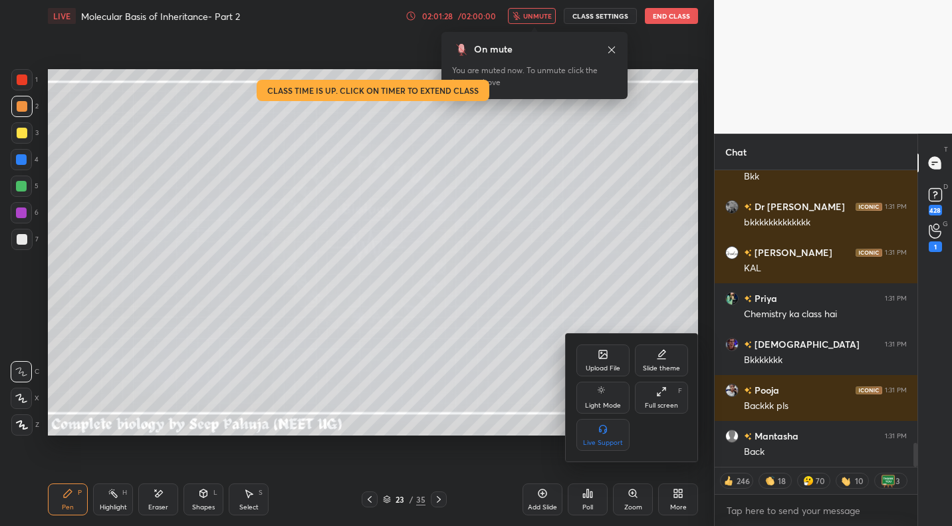
scroll to position [3371, 0]
click at [610, 358] on div "Upload File" at bounding box center [602, 360] width 53 height 32
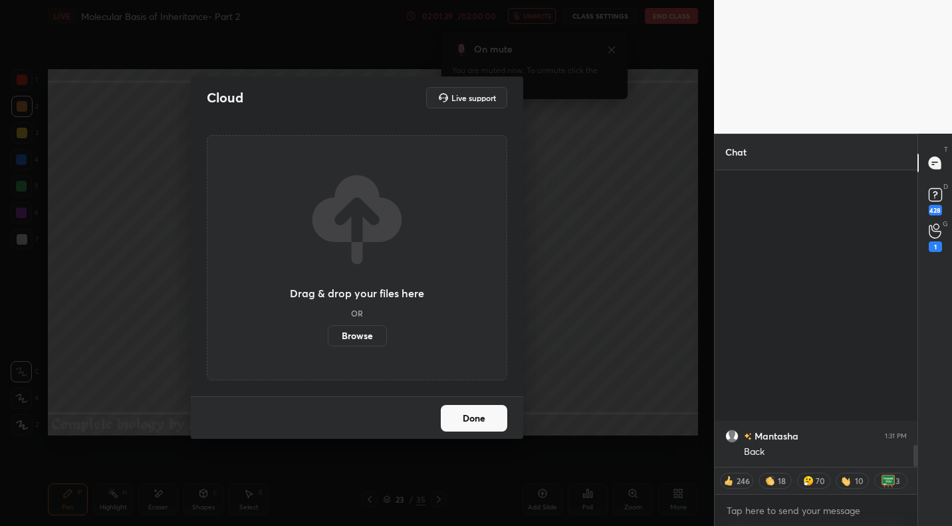
scroll to position [3692, 0]
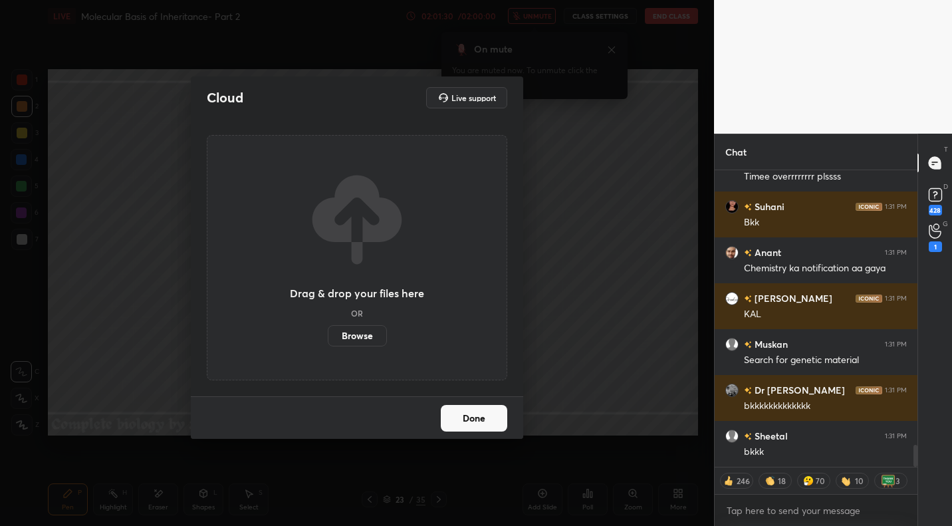
click at [356, 339] on label "Browse" at bounding box center [357, 335] width 59 height 21
click at [328, 339] on input "Browse" at bounding box center [328, 335] width 0 height 21
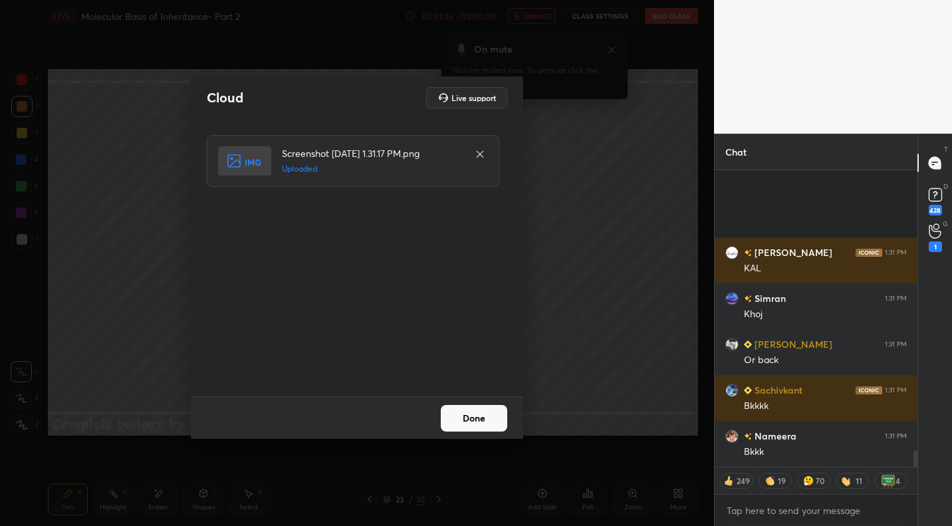
scroll to position [5227, 0]
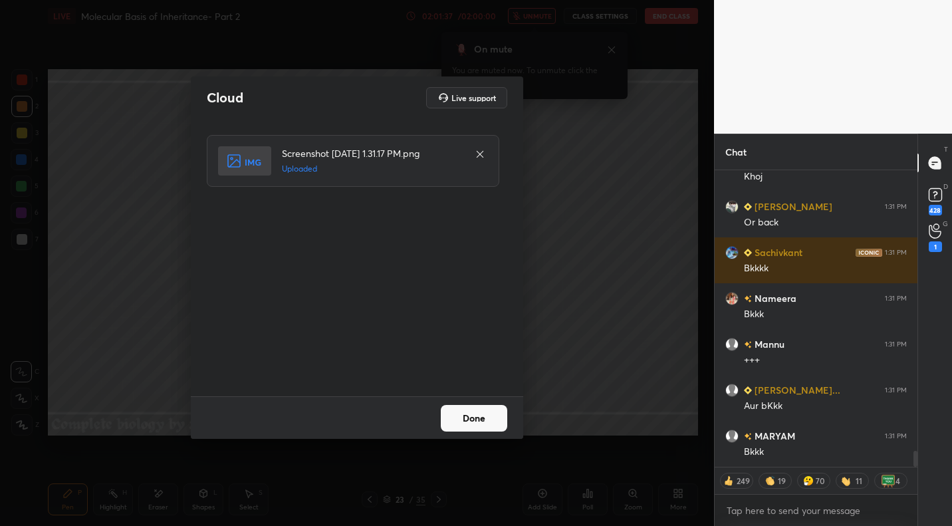
click at [504, 416] on button "Done" at bounding box center [474, 418] width 66 height 27
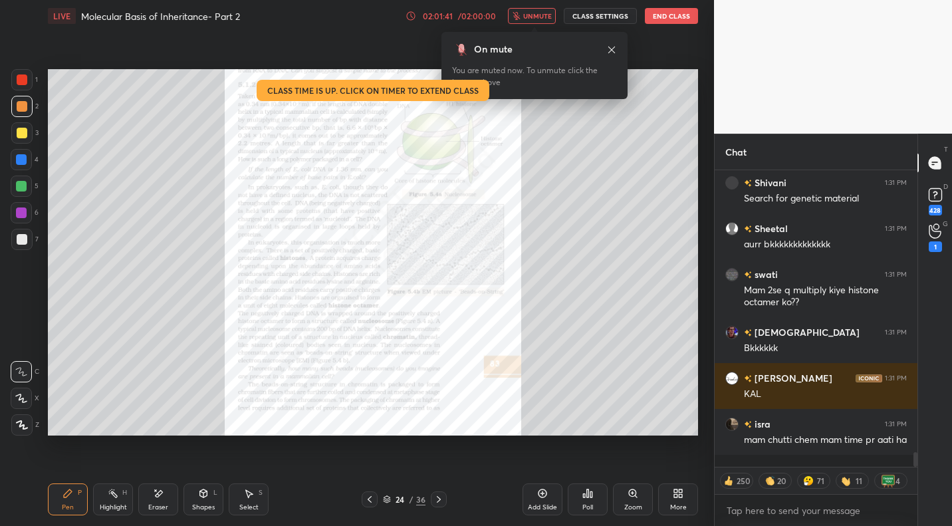
scroll to position [6041, 0]
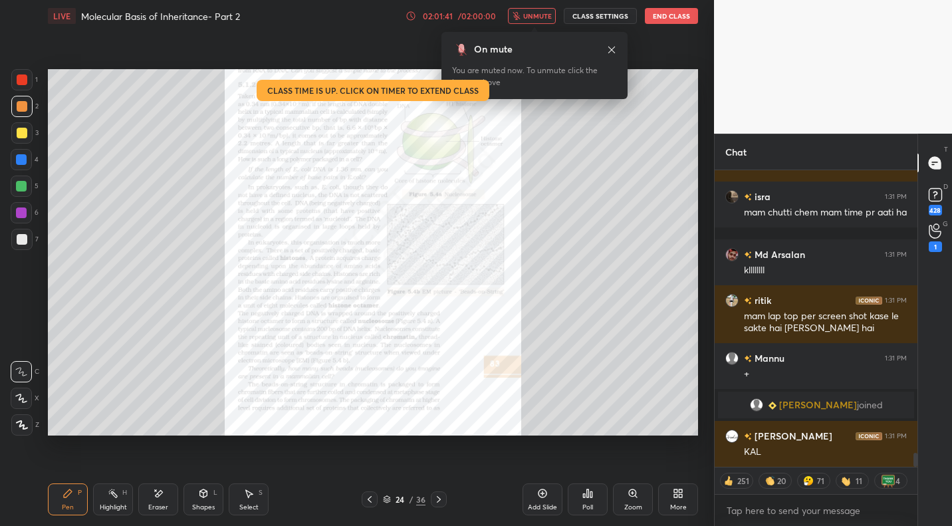
click at [540, 12] on span "unmute" at bounding box center [537, 15] width 29 height 9
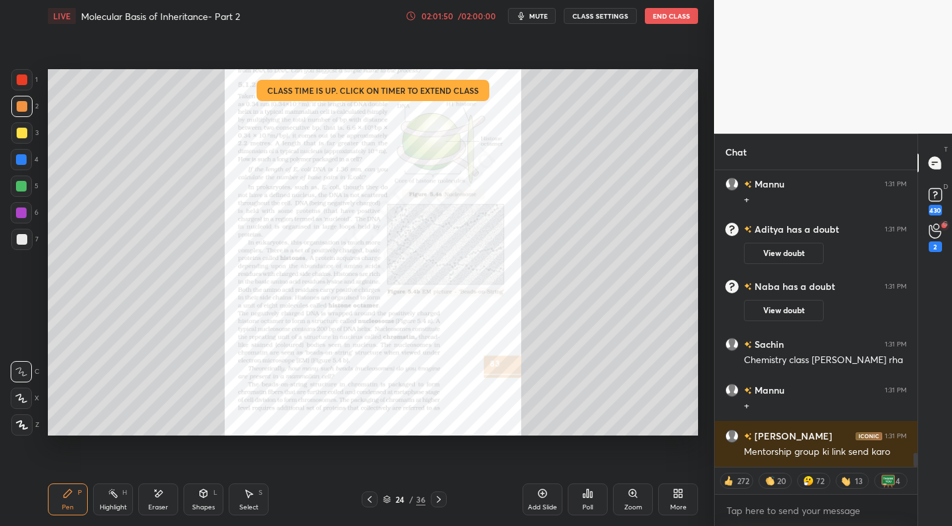
scroll to position [6181, 0]
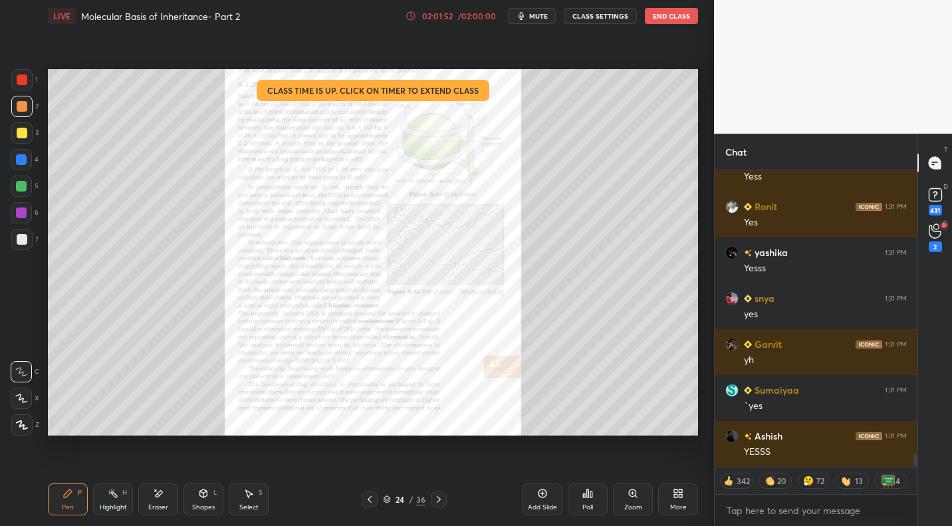
click at [634, 502] on div "Zoom" at bounding box center [633, 499] width 40 height 32
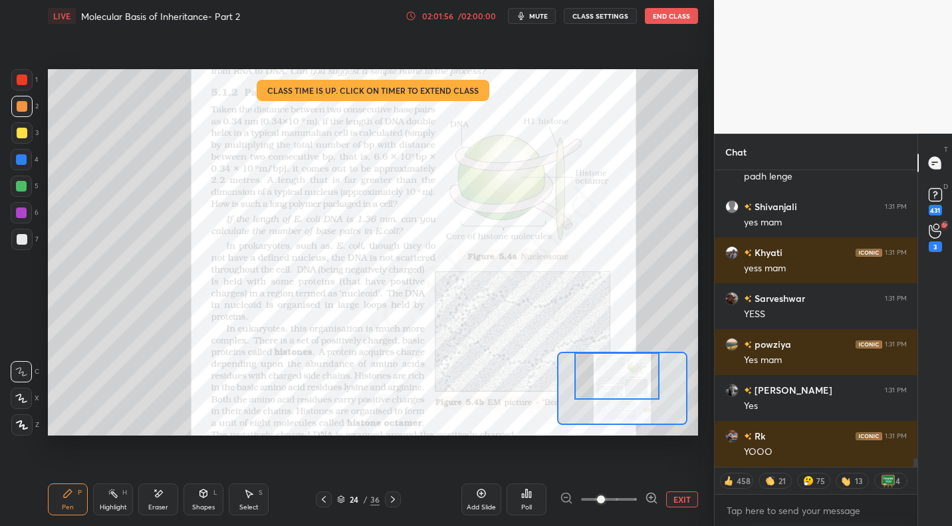
click at [618, 327] on div "Setting up your live class Class time is up. Click on timer to extend class Pol…" at bounding box center [373, 252] width 650 height 366
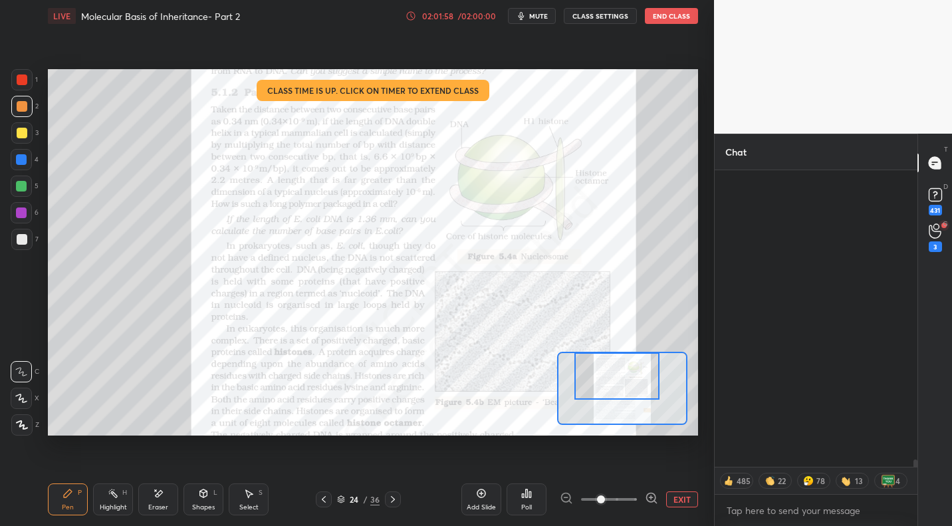
scroll to position [11310, 0]
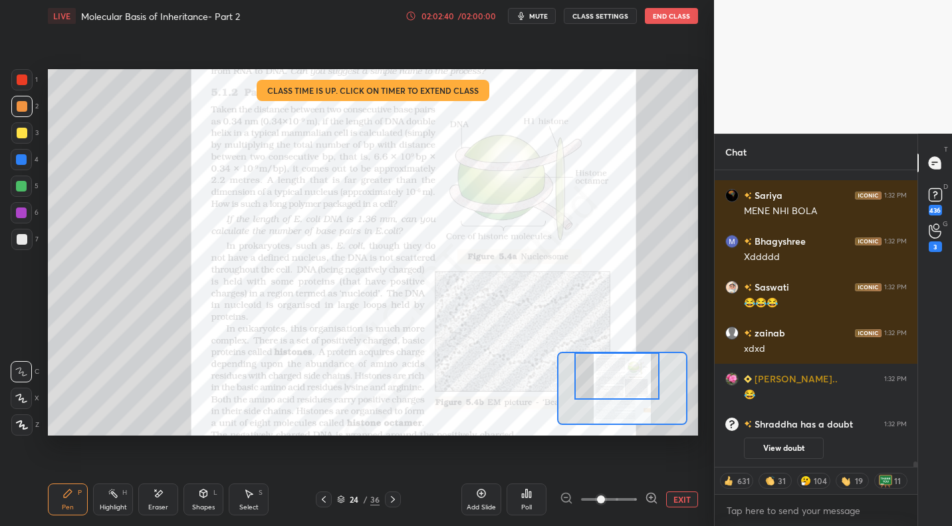
drag, startPoint x: 24, startPoint y: 84, endPoint x: 47, endPoint y: 80, distance: 22.8
click at [24, 84] on div at bounding box center [22, 79] width 11 height 11
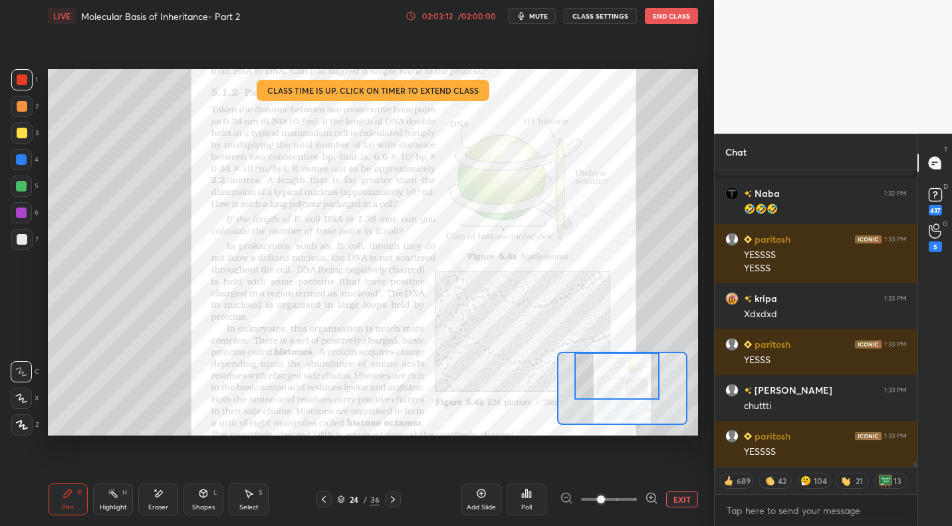
click at [324, 501] on icon at bounding box center [324, 499] width 4 height 7
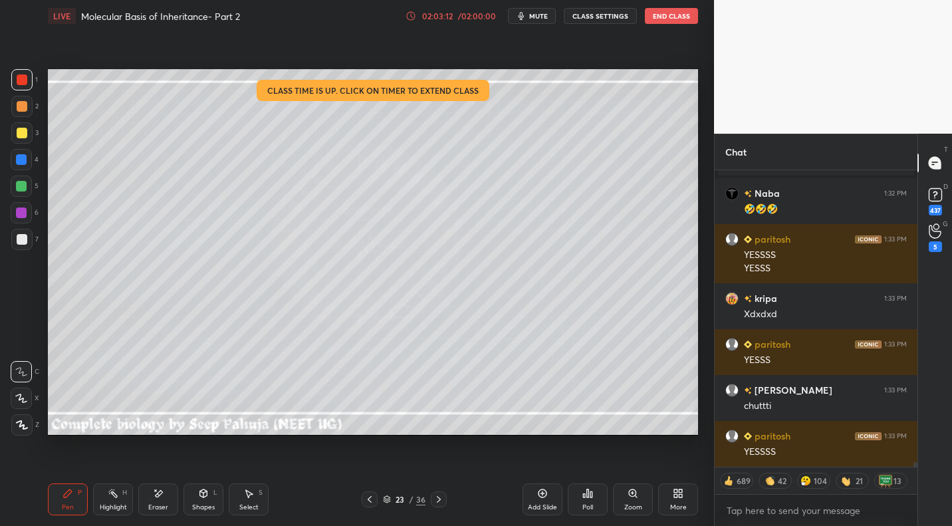
click at [324, 501] on div "23 / 36" at bounding box center [403, 499] width 237 height 16
click at [324, 500] on div "23 / 36" at bounding box center [403, 499] width 237 height 16
click at [322, 497] on div "23 / 36" at bounding box center [403, 499] width 237 height 16
drag, startPoint x: 322, startPoint y: 497, endPoint x: 330, endPoint y: 495, distance: 8.2
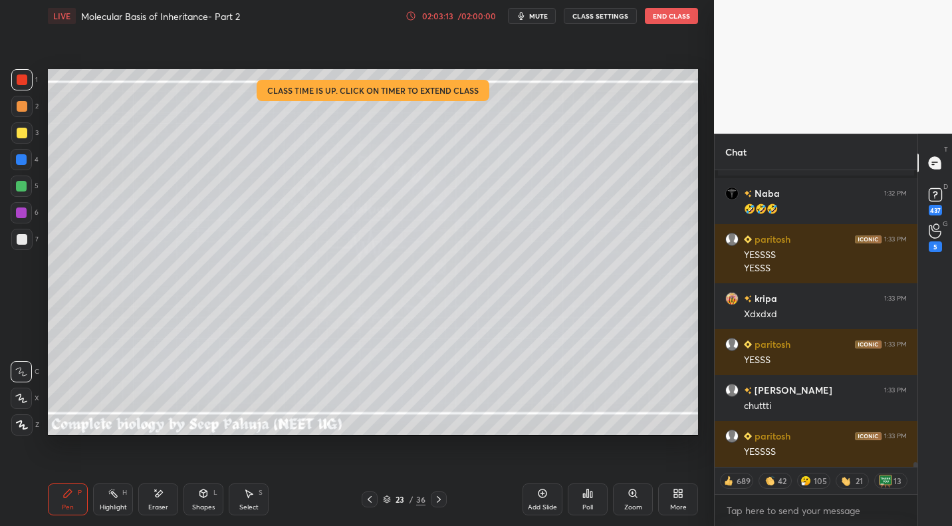
click at [322, 497] on div "23 / 36" at bounding box center [403, 499] width 237 height 16
click at [370, 499] on icon at bounding box center [369, 499] width 11 height 11
click at [368, 497] on icon at bounding box center [369, 499] width 11 height 11
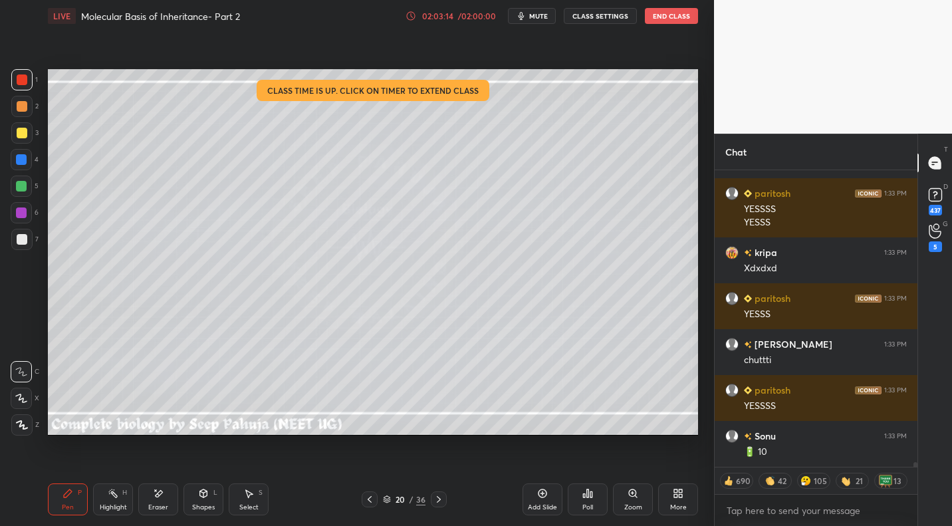
click at [368, 499] on icon at bounding box center [370, 499] width 4 height 7
click at [368, 498] on icon at bounding box center [370, 499] width 4 height 7
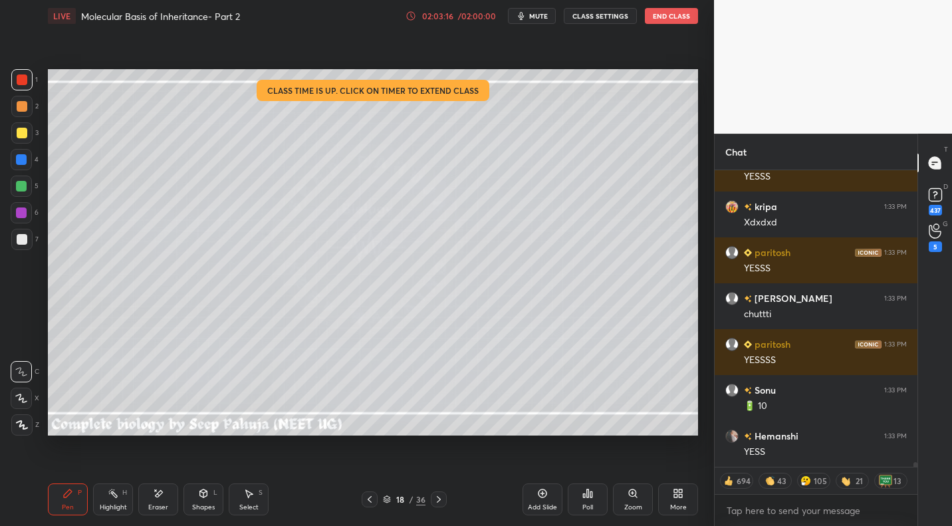
click at [112, 497] on div "Highlight H" at bounding box center [113, 499] width 40 height 32
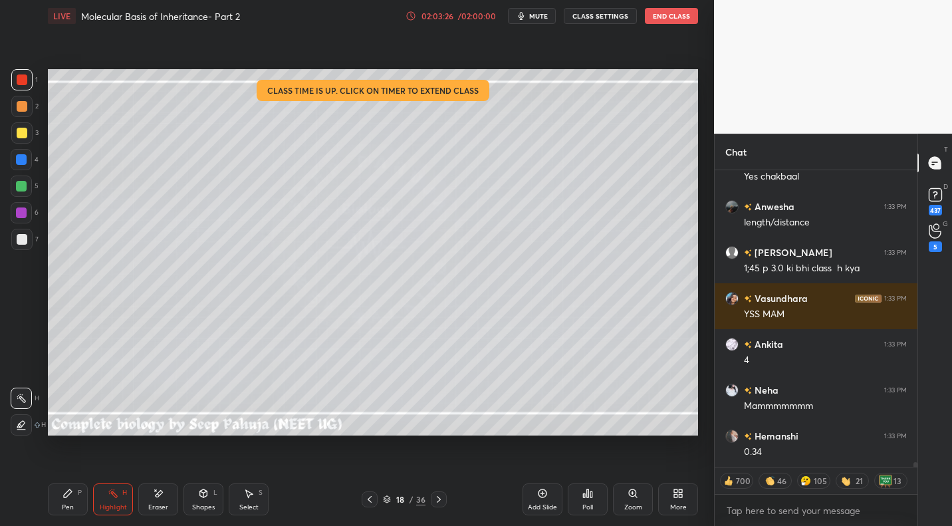
click at [440, 500] on icon at bounding box center [438, 499] width 11 height 11
click at [441, 501] on icon at bounding box center [438, 499] width 11 height 11
click at [441, 499] on icon at bounding box center [438, 499] width 11 height 11
click at [441, 500] on icon at bounding box center [438, 499] width 11 height 11
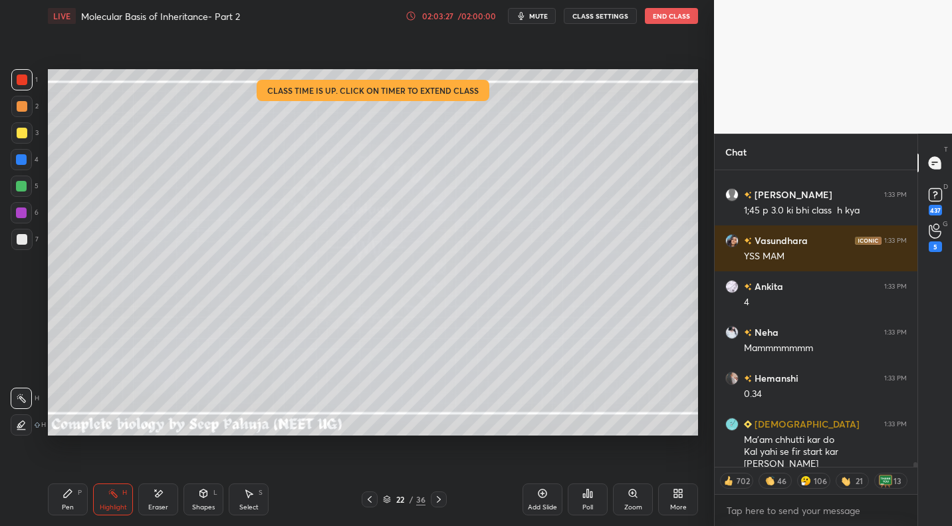
drag, startPoint x: 439, startPoint y: 499, endPoint x: 443, endPoint y: 493, distance: 7.6
click at [439, 496] on icon at bounding box center [438, 499] width 11 height 11
click at [443, 497] on div at bounding box center [439, 499] width 16 height 16
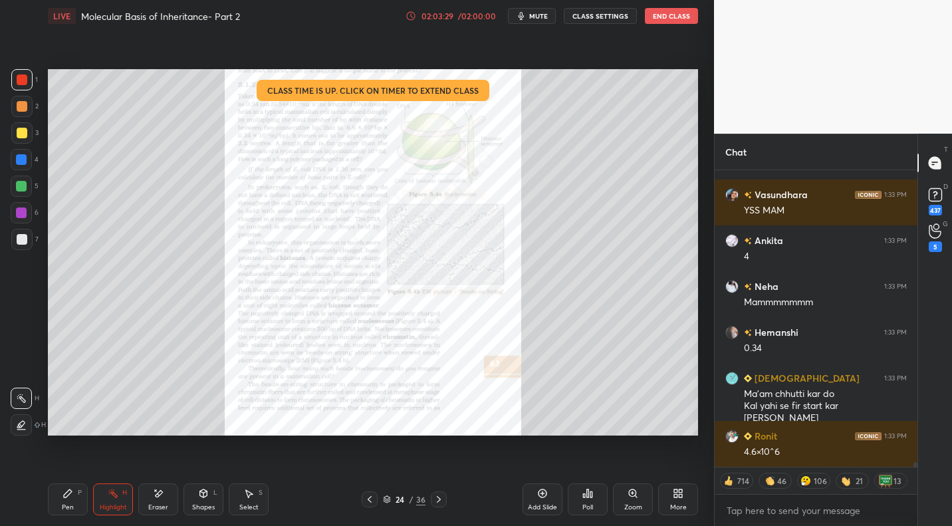
click at [626, 510] on div "Zoom" at bounding box center [633, 507] width 18 height 7
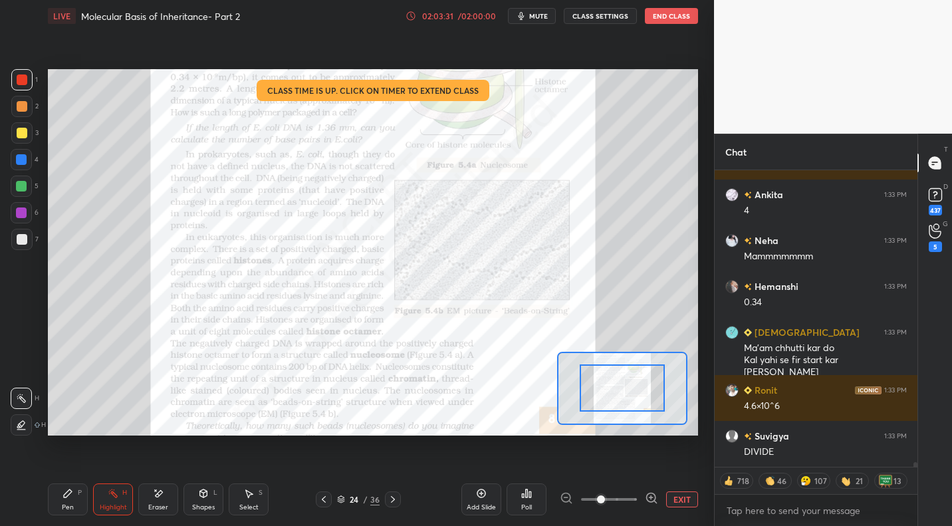
click at [80, 494] on div "P" at bounding box center [80, 492] width 4 height 7
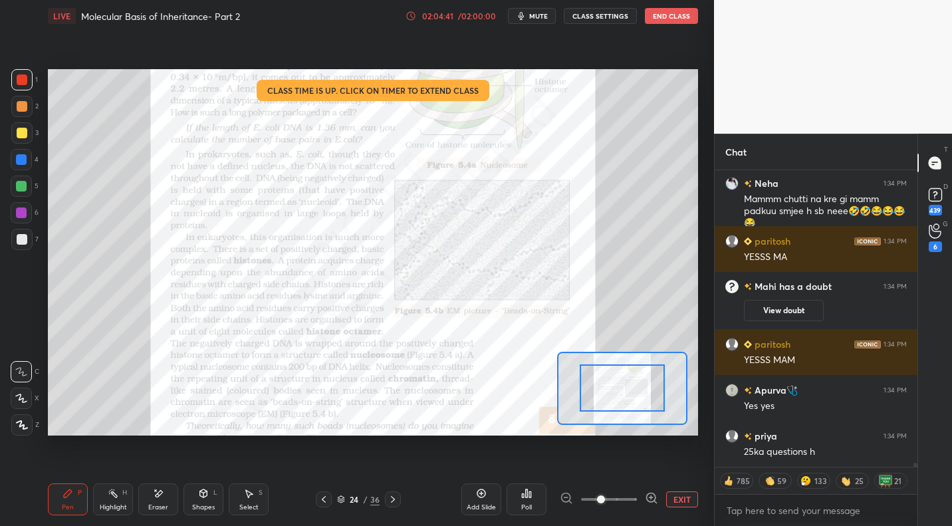
drag, startPoint x: 389, startPoint y: 500, endPoint x: 403, endPoint y: 452, distance: 49.9
click at [389, 500] on icon at bounding box center [393, 499] width 11 height 11
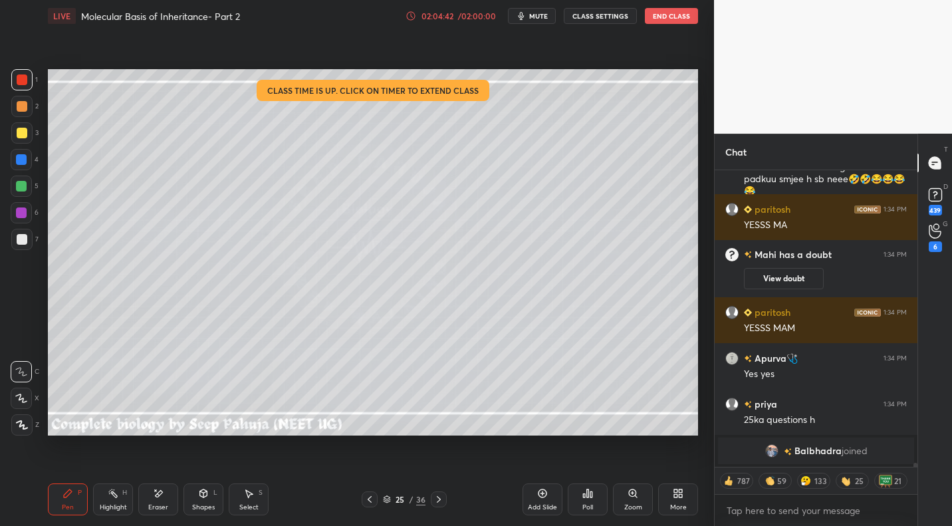
click at [438, 497] on icon at bounding box center [438, 499] width 11 height 11
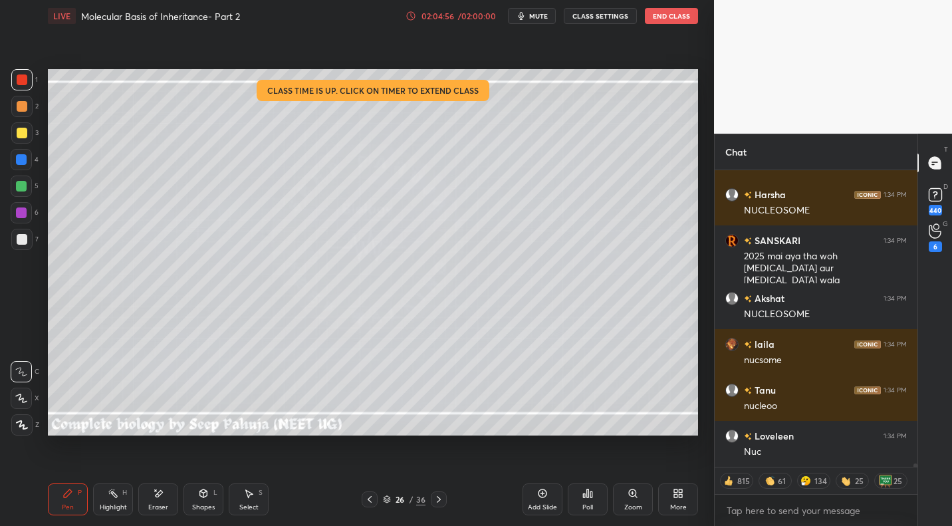
click at [364, 505] on div at bounding box center [370, 499] width 16 height 16
click at [366, 502] on icon at bounding box center [369, 499] width 11 height 11
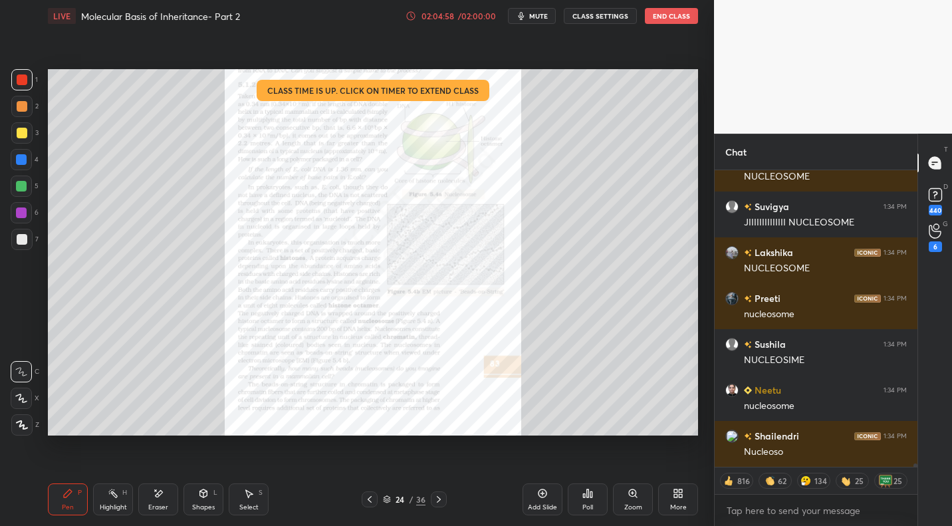
click at [632, 506] on div "Zoom" at bounding box center [633, 507] width 18 height 7
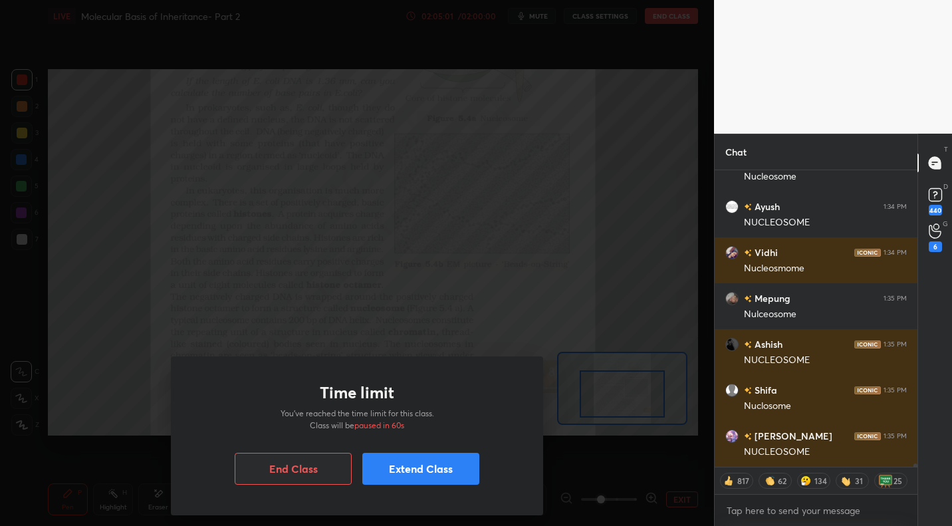
click at [413, 467] on button "Extend Class" at bounding box center [420, 469] width 117 height 32
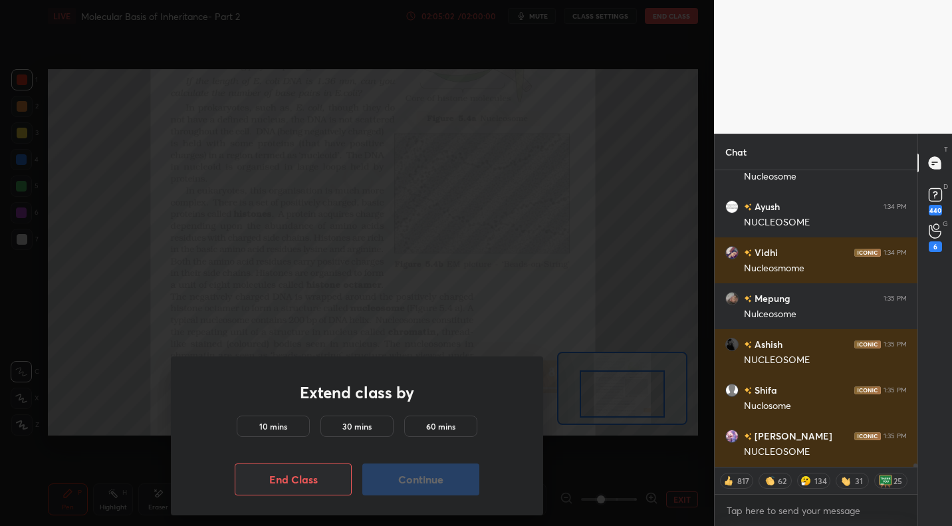
click at [272, 423] on h5 "10 mins" at bounding box center [273, 426] width 28 height 12
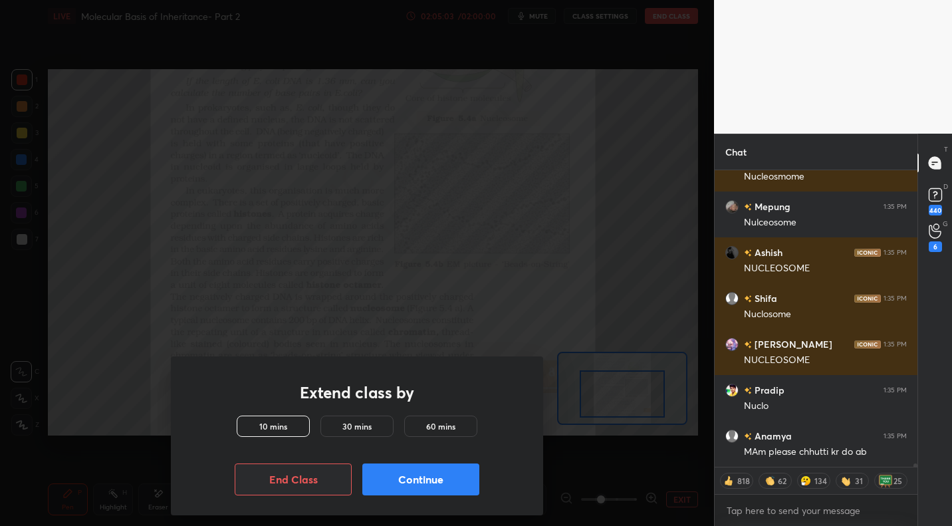
click at [429, 490] on button "Continue" at bounding box center [420, 479] width 117 height 32
click at [427, 483] on button "Continue" at bounding box center [420, 479] width 117 height 32
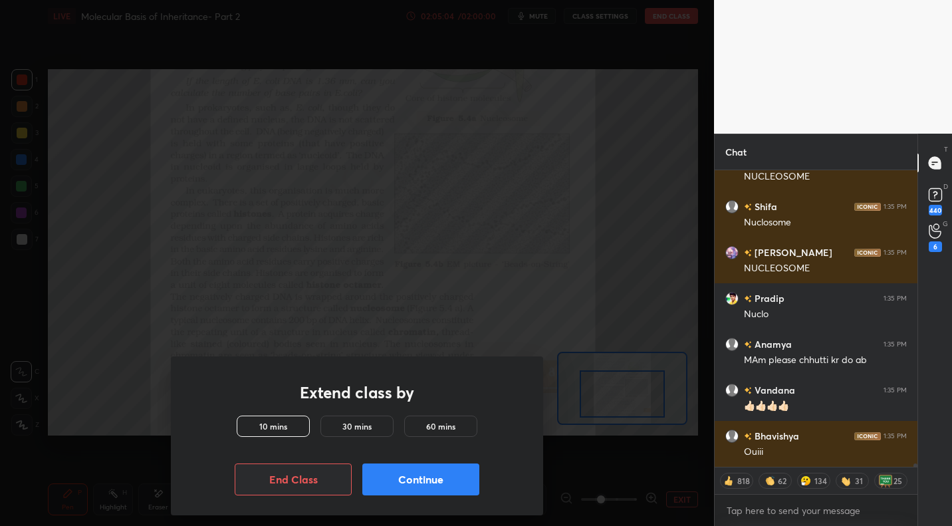
click at [419, 484] on button "Continue" at bounding box center [420, 479] width 117 height 32
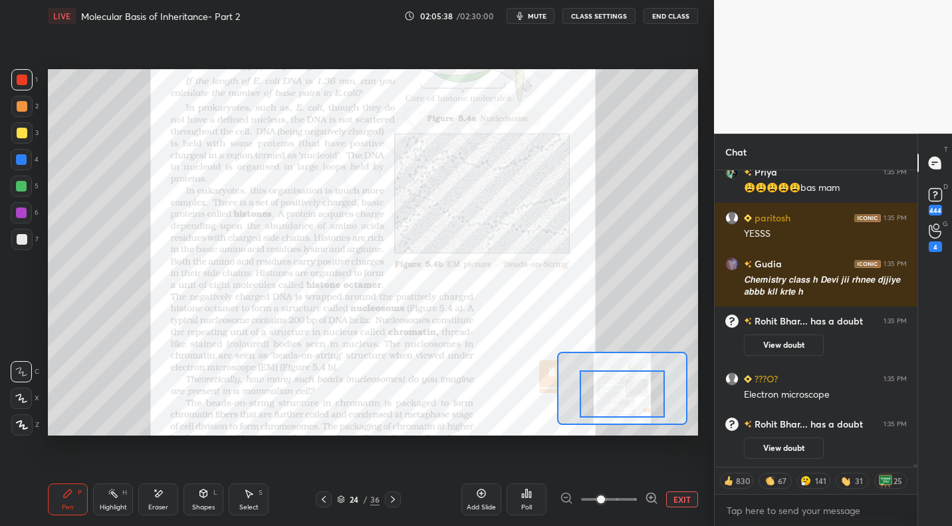
click at [298, 425] on div "Setting up your live class Poll for secs No correct answer Start poll" at bounding box center [373, 252] width 661 height 441
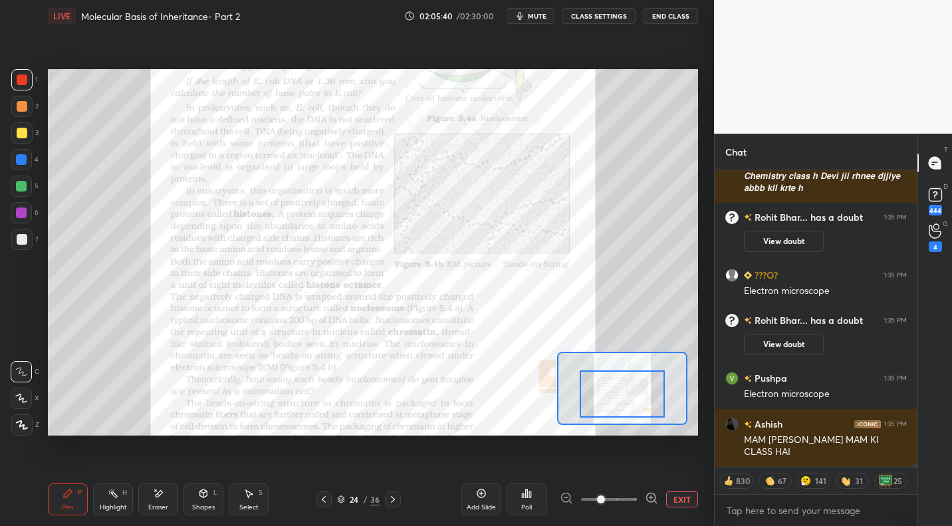
drag, startPoint x: 216, startPoint y: 435, endPoint x: 451, endPoint y: 435, distance: 235.3
click at [455, 435] on div "Setting up your live class Poll for secs No correct answer Start poll" at bounding box center [373, 252] width 661 height 441
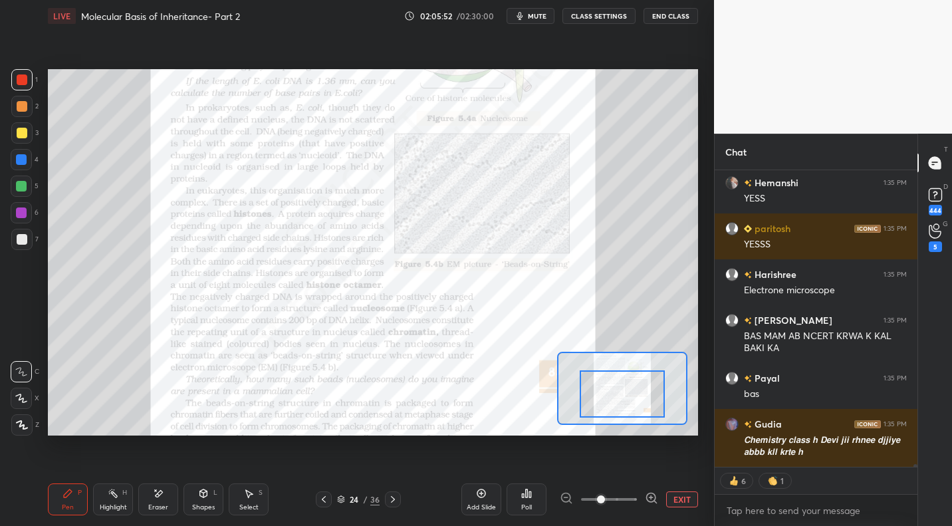
click at [683, 501] on button "EXIT" at bounding box center [682, 499] width 32 height 16
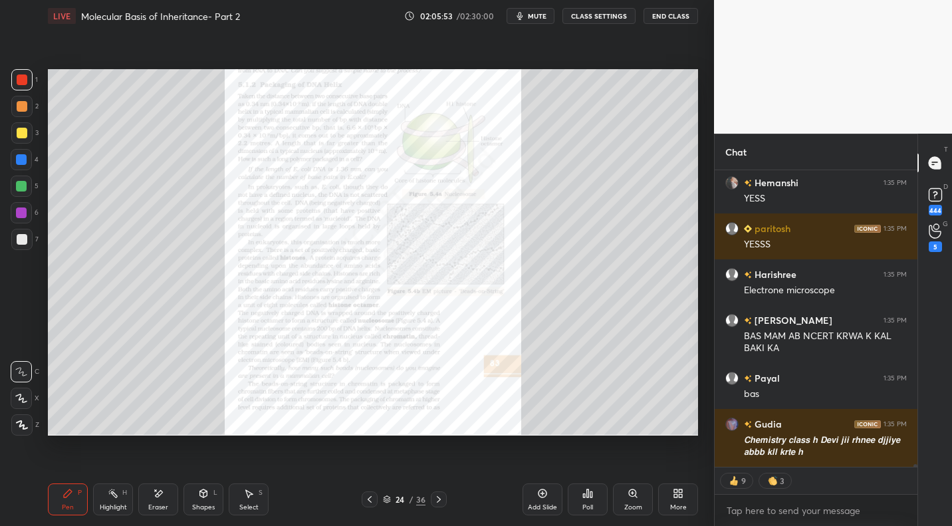
click at [669, 498] on div "More" at bounding box center [678, 499] width 40 height 32
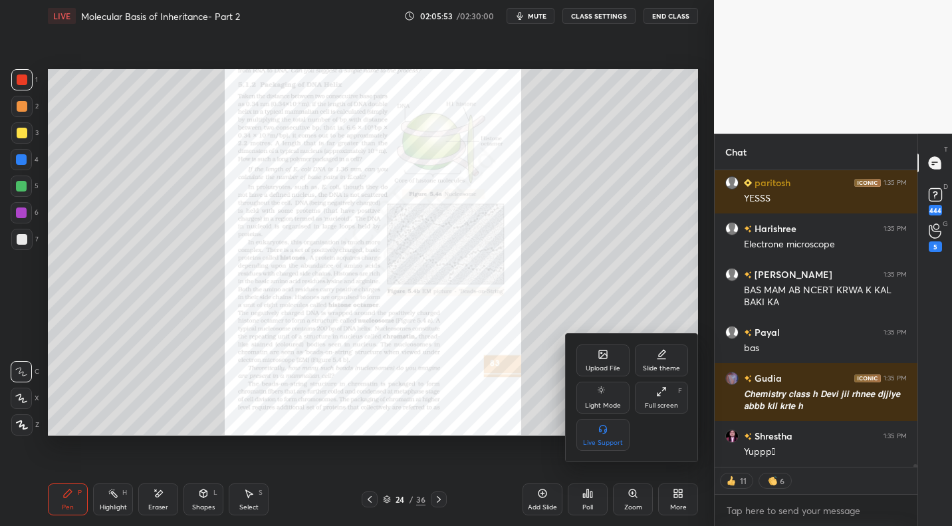
click at [602, 365] on div "Upload File" at bounding box center [603, 368] width 35 height 7
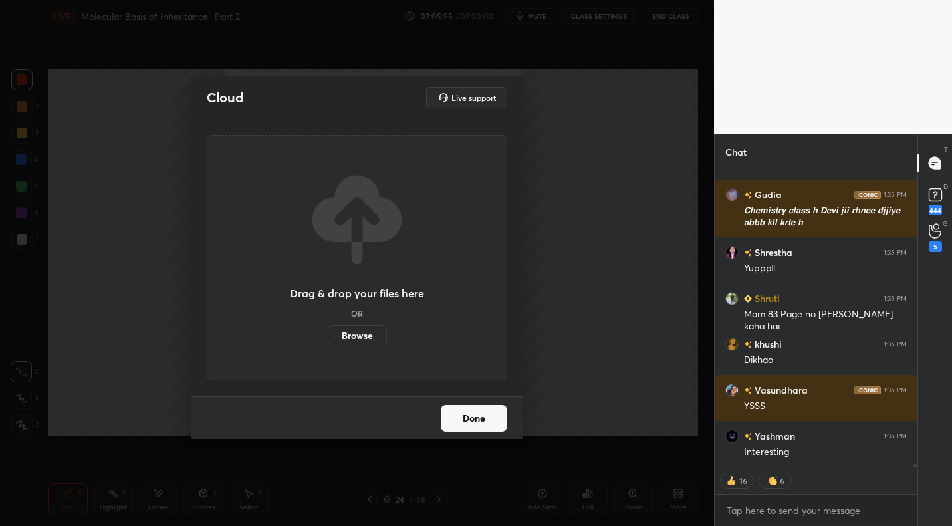
click at [375, 341] on label "Browse" at bounding box center [357, 335] width 59 height 21
click at [328, 341] on input "Browse" at bounding box center [328, 335] width 0 height 21
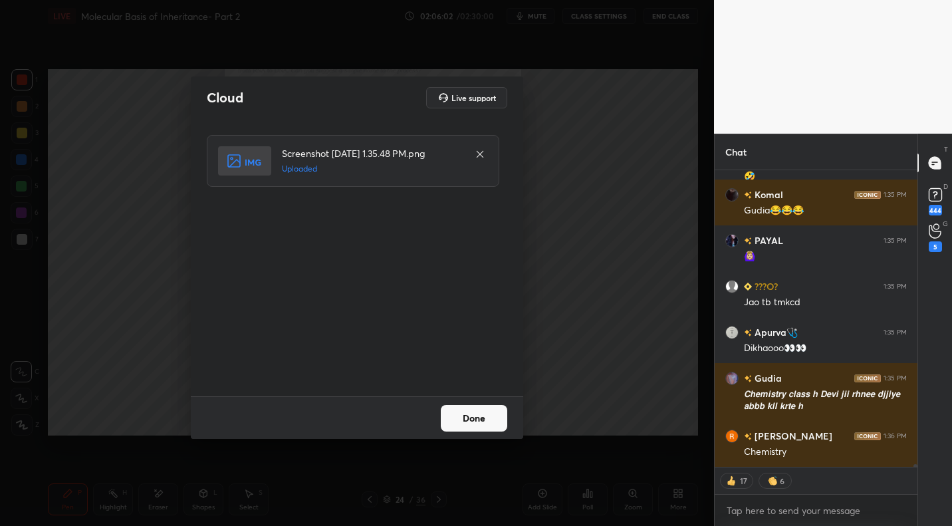
click at [484, 425] on button "Done" at bounding box center [474, 418] width 66 height 27
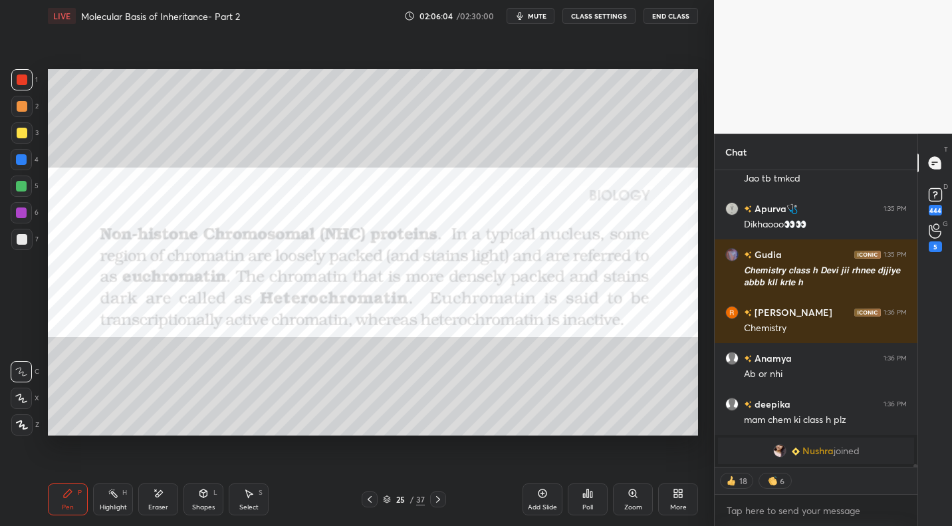
click at [362, 500] on div at bounding box center [370, 499] width 16 height 16
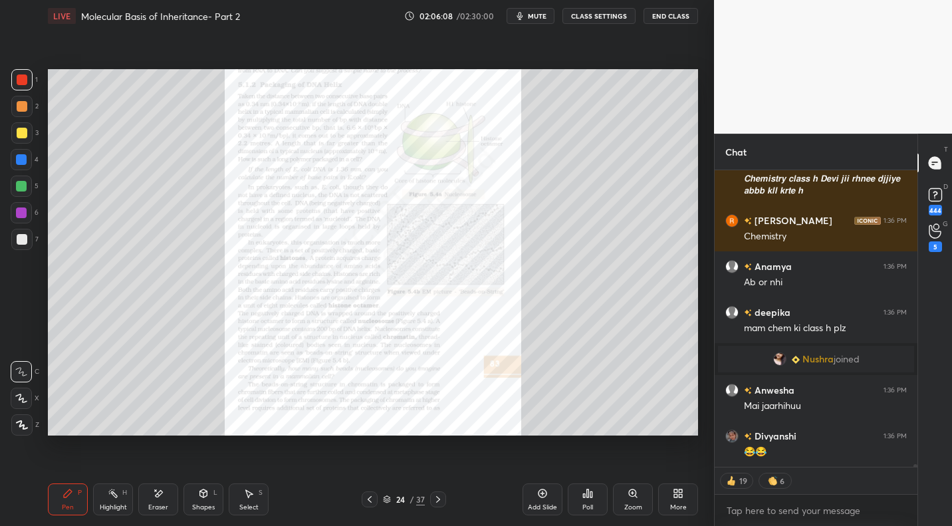
click at [612, 509] on div "Add Slide Poll Zoom More" at bounding box center [611, 499] width 176 height 74
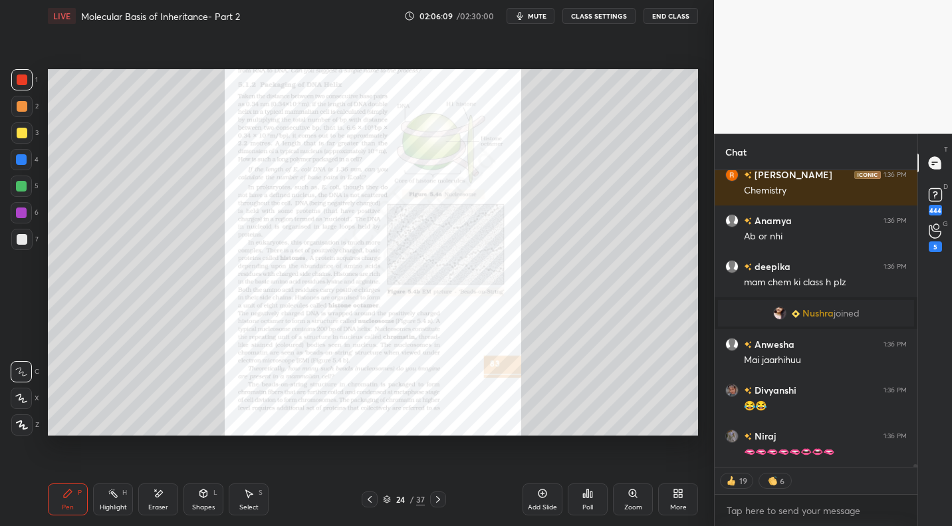
click at [630, 502] on div "Zoom" at bounding box center [633, 499] width 40 height 32
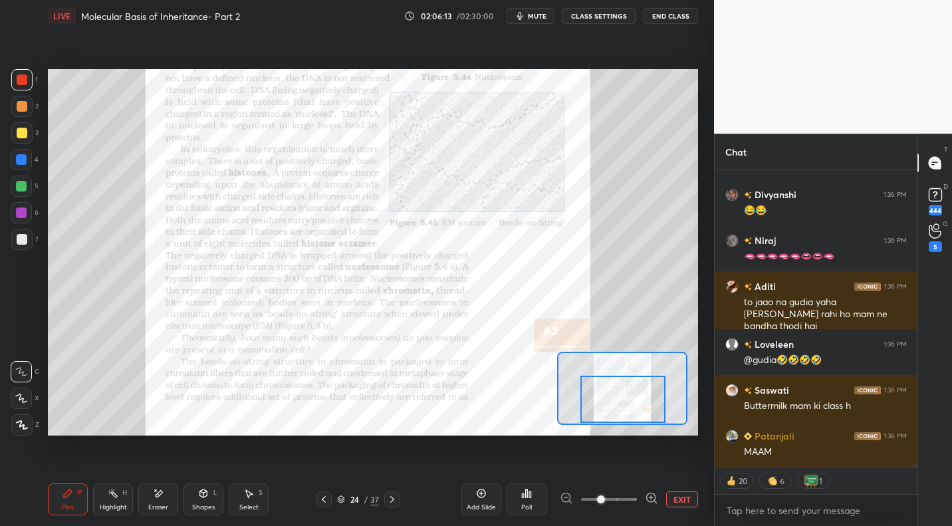
click at [606, 429] on div "Setting up your live class Poll for secs No correct answer Start poll" at bounding box center [373, 252] width 650 height 366
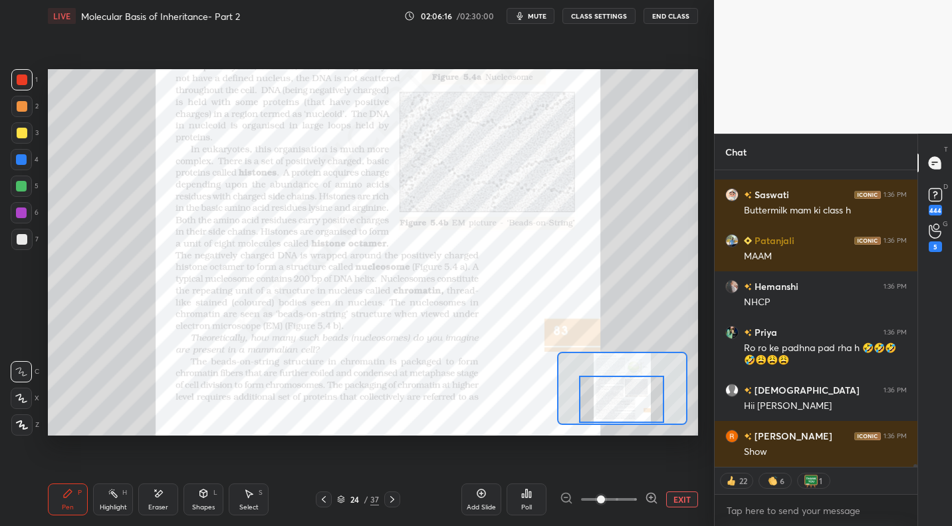
click at [30, 165] on div at bounding box center [21, 159] width 21 height 21
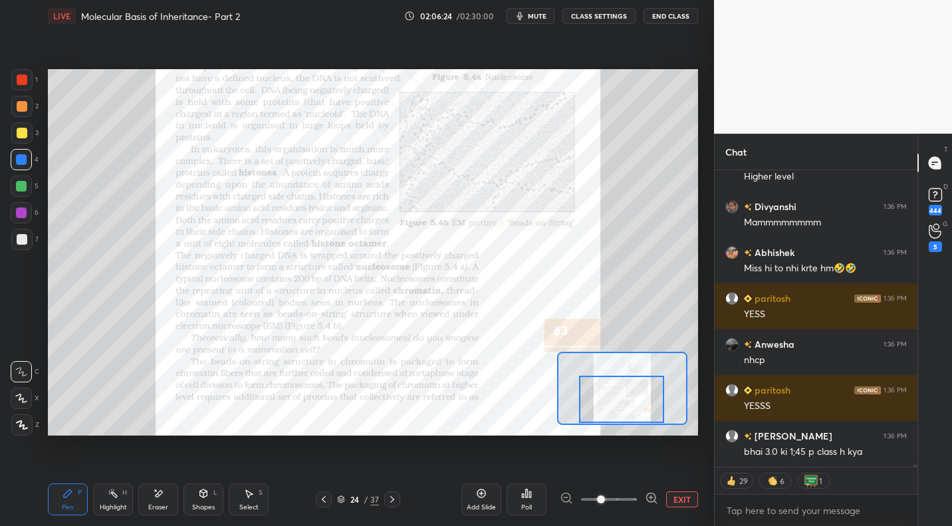
click at [389, 501] on icon at bounding box center [392, 499] width 11 height 11
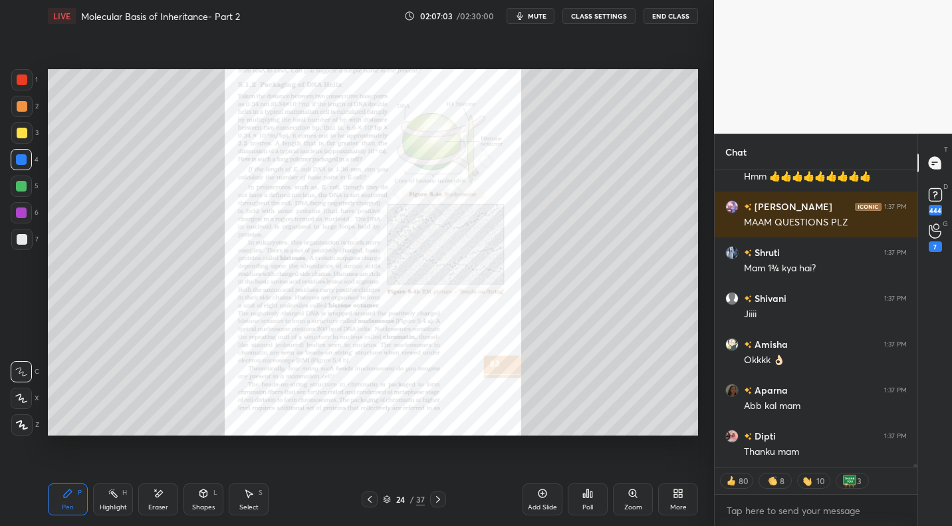
click at [584, 504] on div "Poll" at bounding box center [587, 507] width 11 height 7
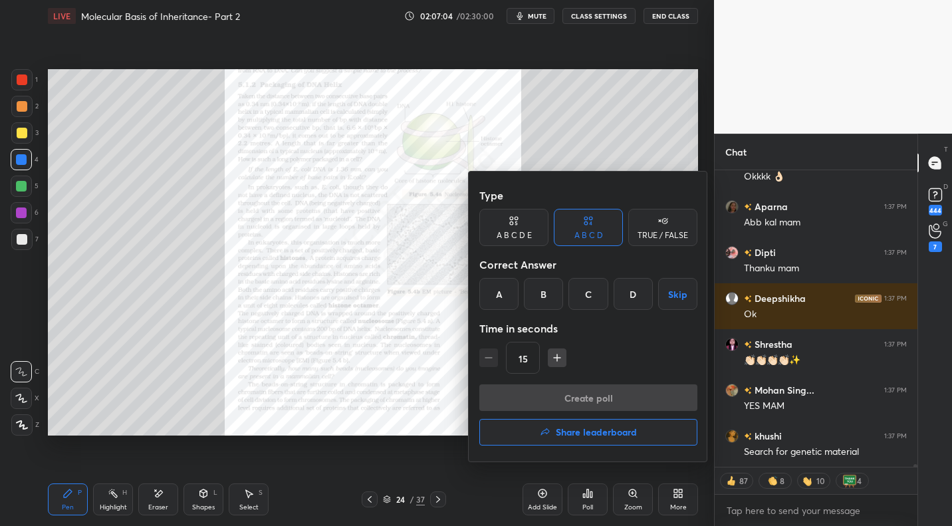
click at [680, 291] on button "Skip" at bounding box center [677, 294] width 39 height 32
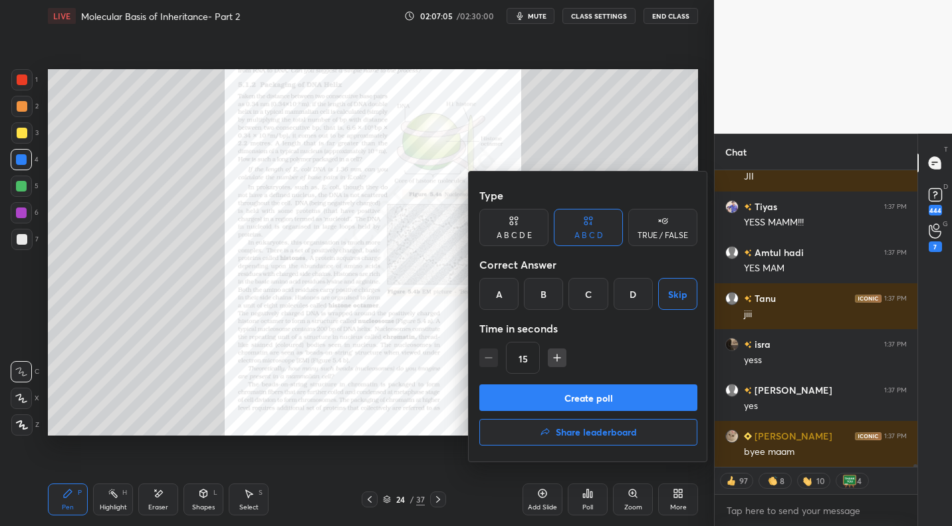
click at [605, 395] on button "Create poll" at bounding box center [588, 397] width 218 height 27
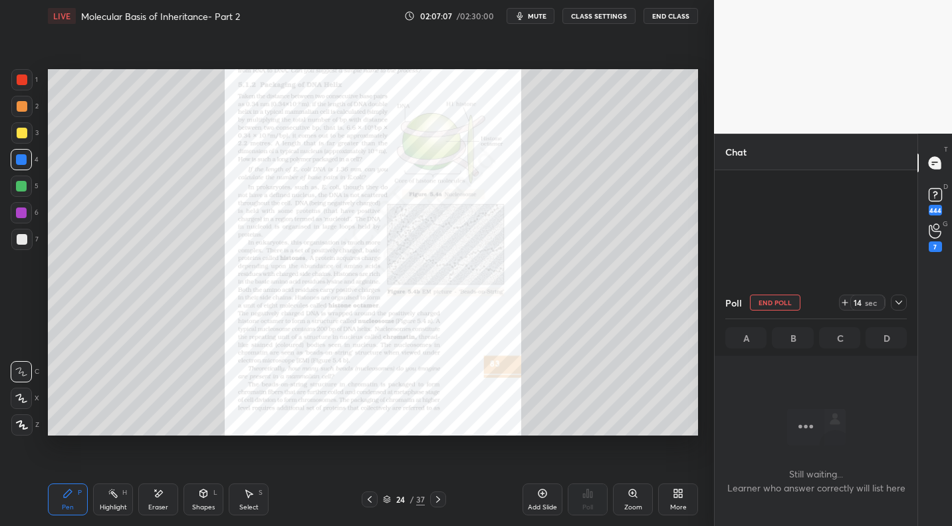
click at [897, 308] on div at bounding box center [899, 303] width 16 height 16
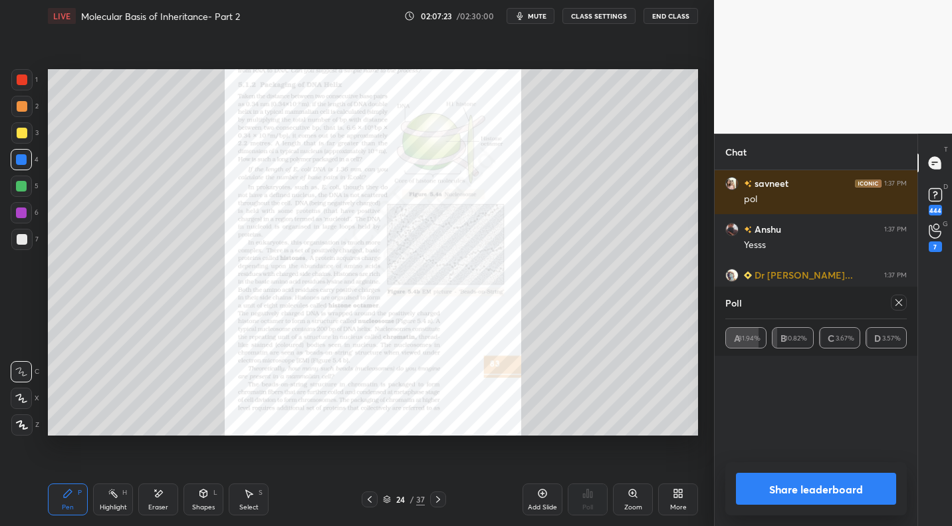
click at [899, 299] on icon at bounding box center [898, 302] width 11 height 11
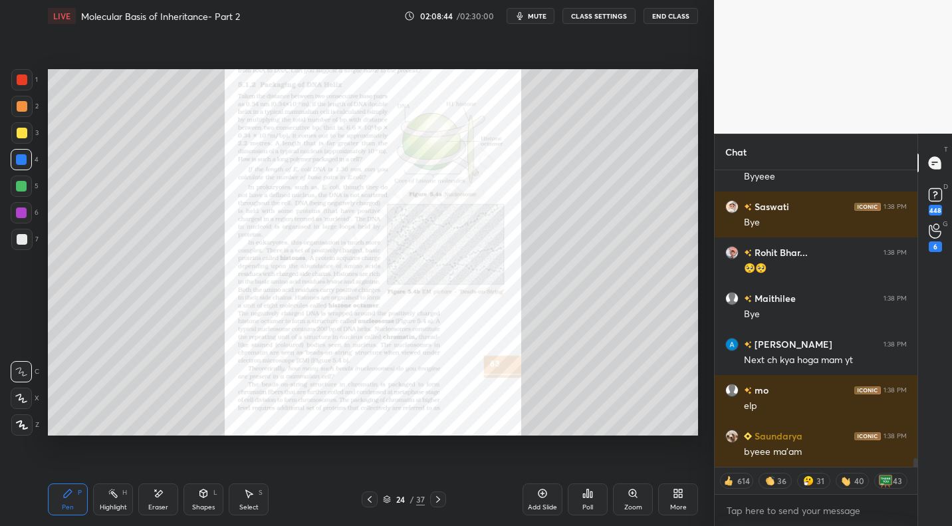
click at [680, 17] on button "End Class" at bounding box center [671, 16] width 55 height 16
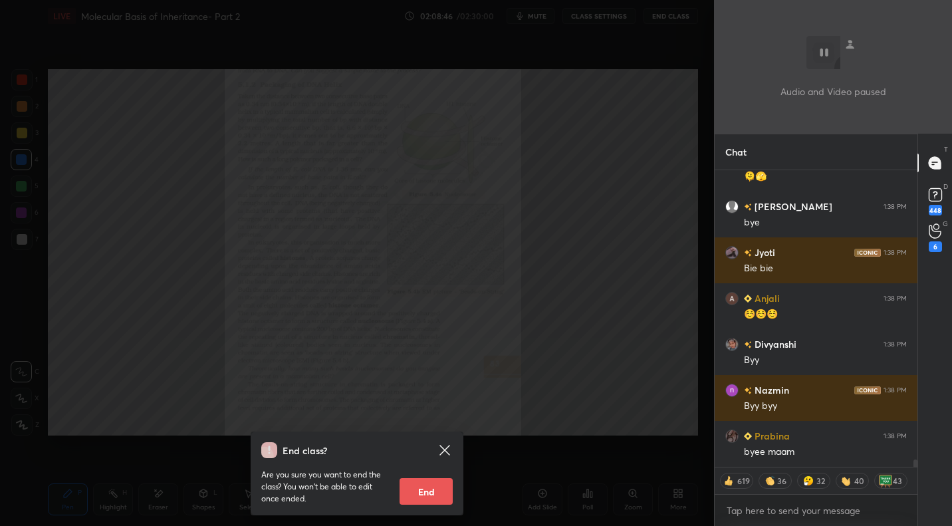
click at [423, 499] on button "End" at bounding box center [426, 491] width 53 height 27
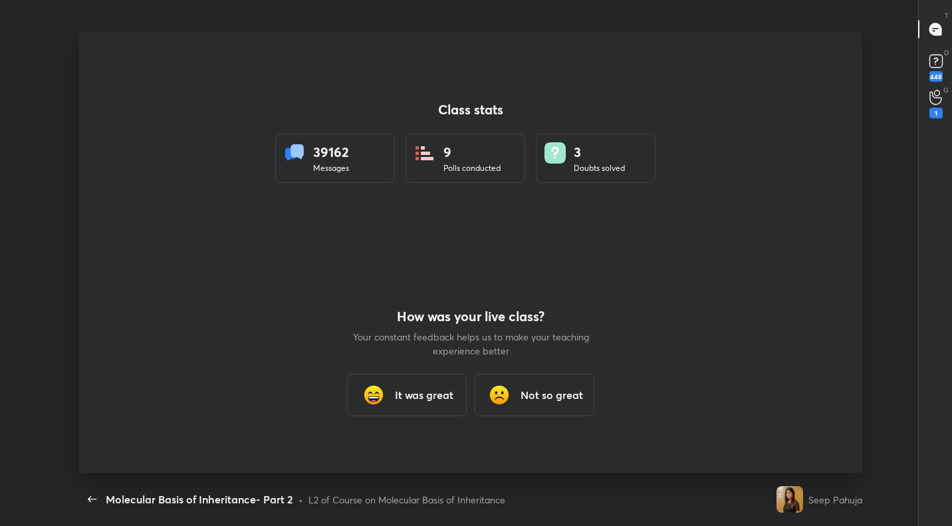
type textarea "x"
